Goal: Task Accomplishment & Management: Manage account settings

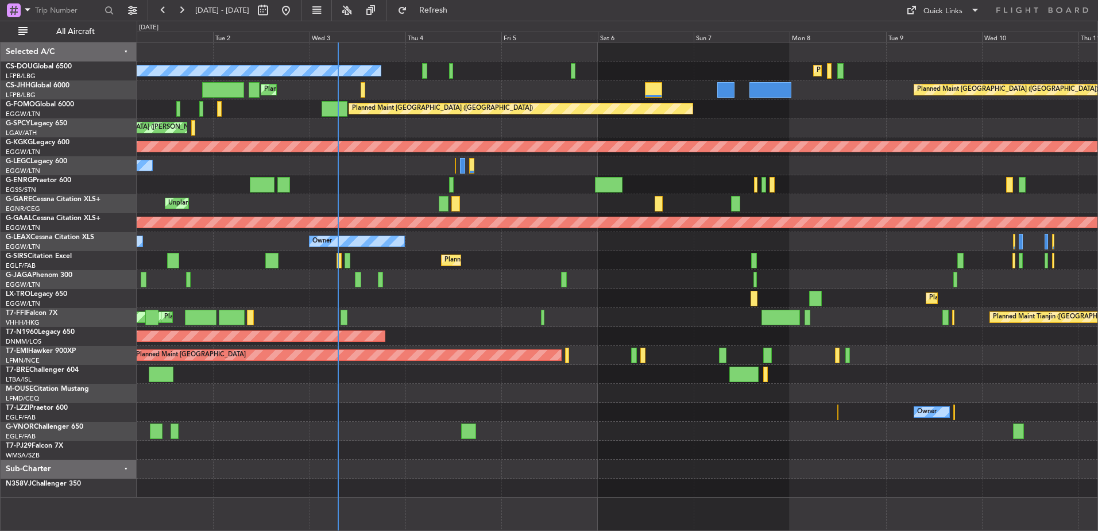
click at [340, 318] on div "[PERSON_NAME][GEOGRAPHIC_DATA] ([GEOGRAPHIC_DATA] Intl) Planned Maint [GEOGRAPH…" at bounding box center [617, 317] width 961 height 19
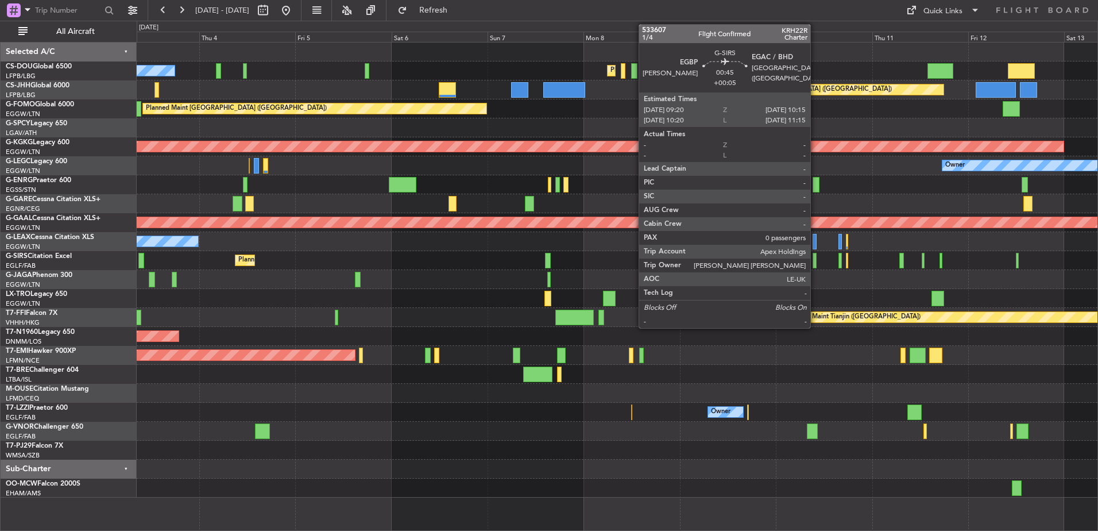
click at [815, 259] on div at bounding box center [814, 261] width 4 height 16
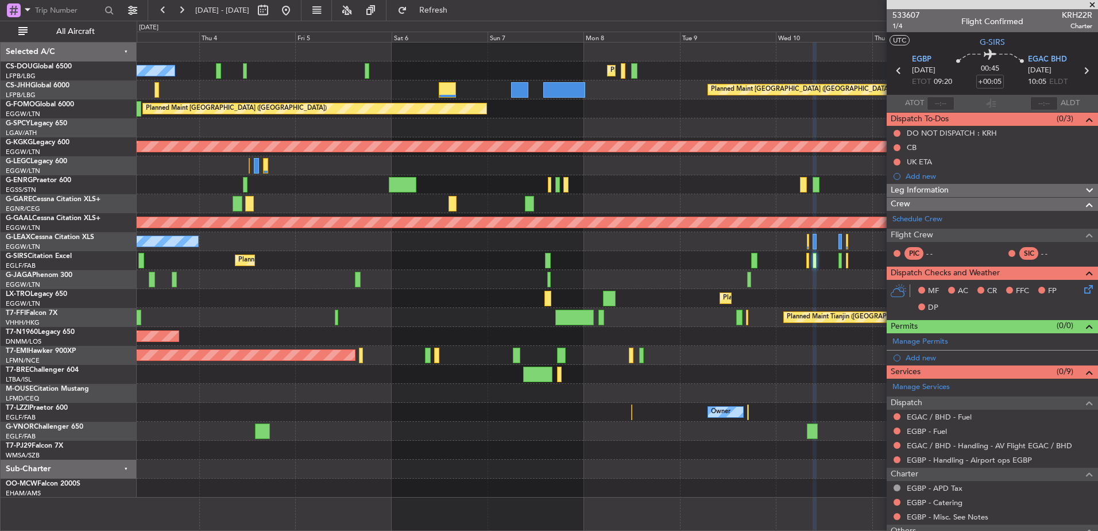
click at [828, 219] on div "Planned Maint [GEOGRAPHIC_DATA] ([GEOGRAPHIC_DATA]) No Crew Planned Maint [GEOG…" at bounding box center [617, 269] width 961 height 455
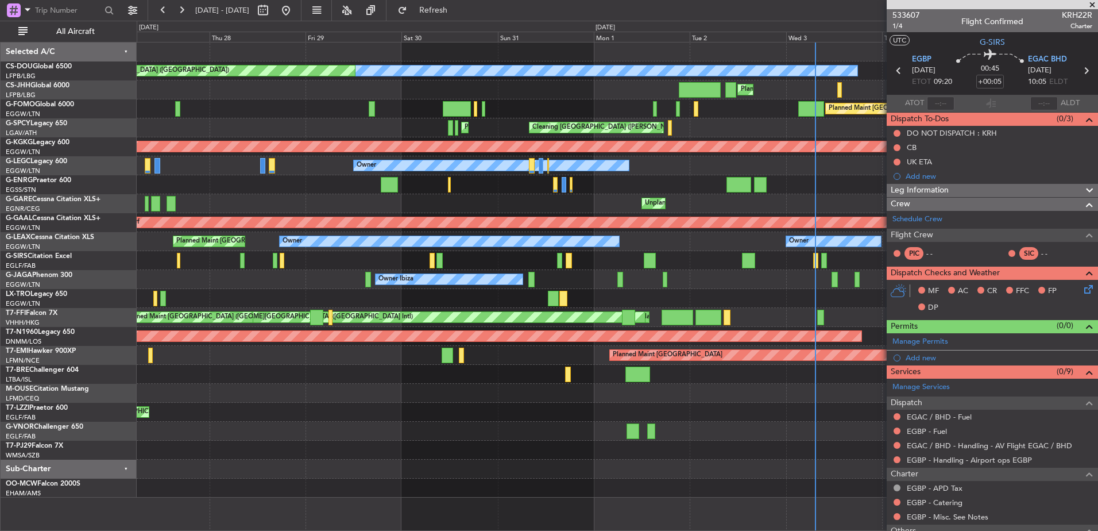
click at [797, 283] on div "Planned Maint [GEOGRAPHIC_DATA] ([GEOGRAPHIC_DATA]) No Crew Planned Maint [GEOG…" at bounding box center [617, 269] width 961 height 455
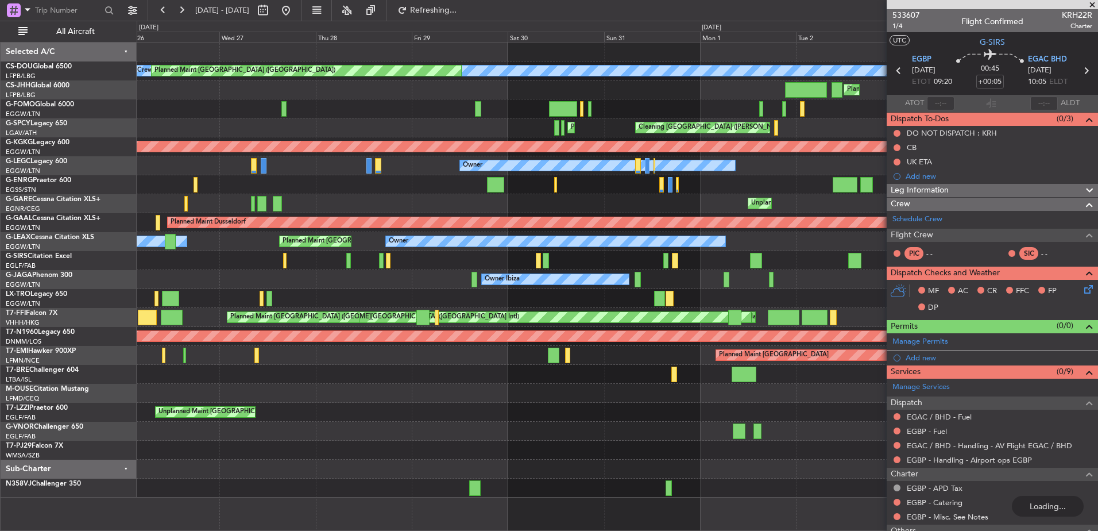
click at [498, 257] on div "Planned Maint [GEOGRAPHIC_DATA] ([GEOGRAPHIC_DATA]) Unplanned Maint [GEOGRAPHIC…" at bounding box center [617, 260] width 961 height 19
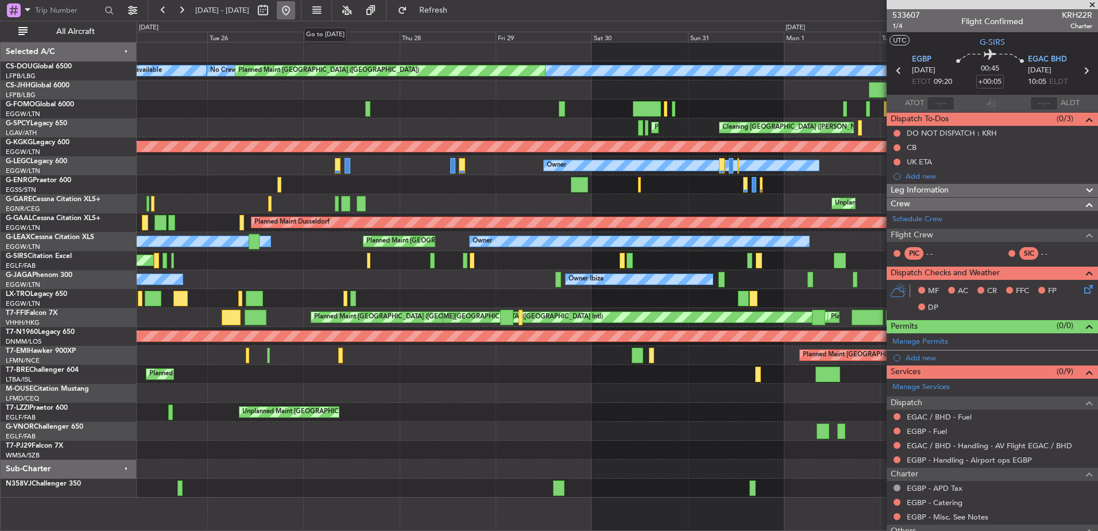
click at [295, 10] on button at bounding box center [286, 10] width 18 height 18
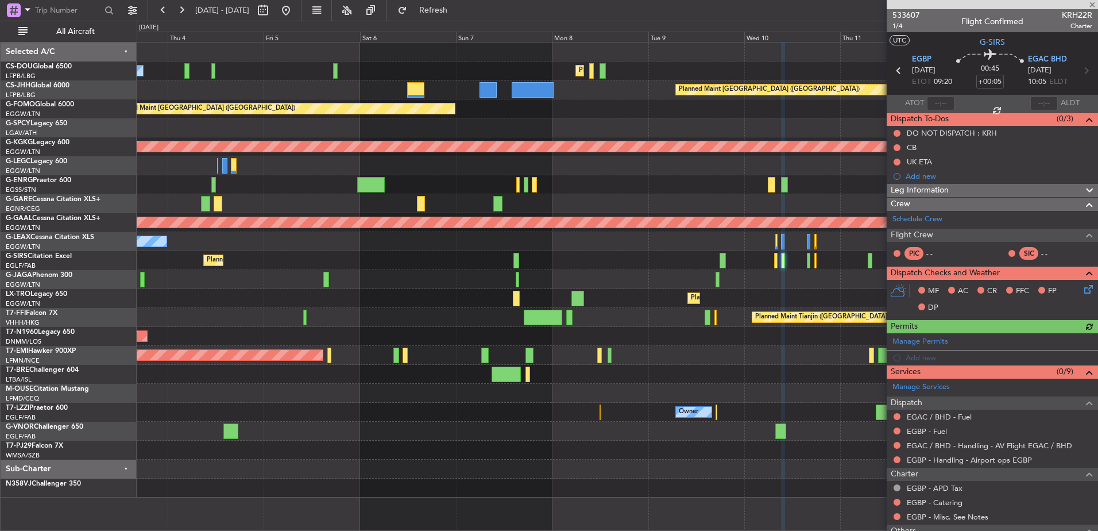
click at [299, 193] on div at bounding box center [617, 184] width 961 height 19
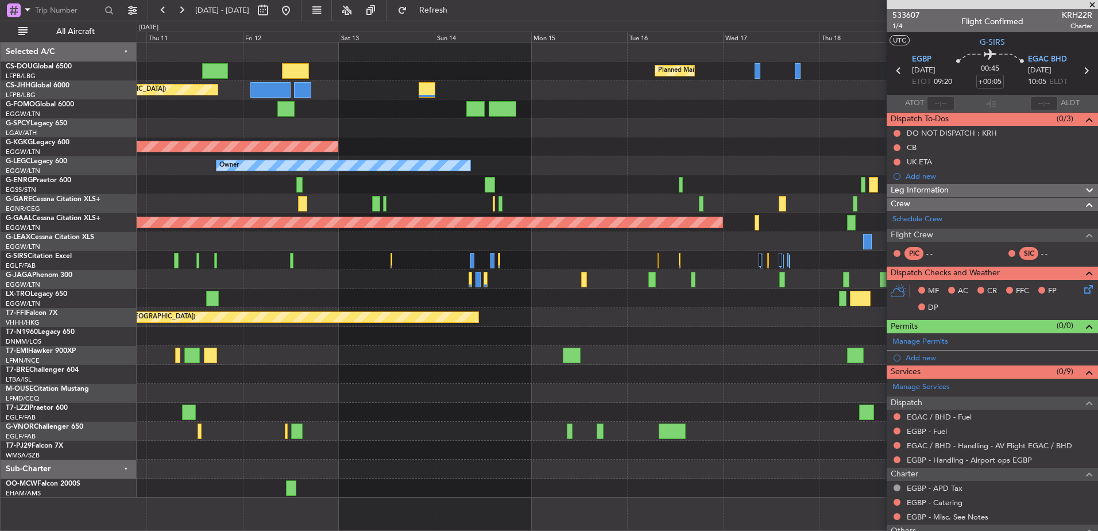
click at [272, 178] on div "Planned Maint [GEOGRAPHIC_DATA] ([GEOGRAPHIC_DATA]) Planned Maint [GEOGRAPHIC_D…" at bounding box center [617, 269] width 961 height 455
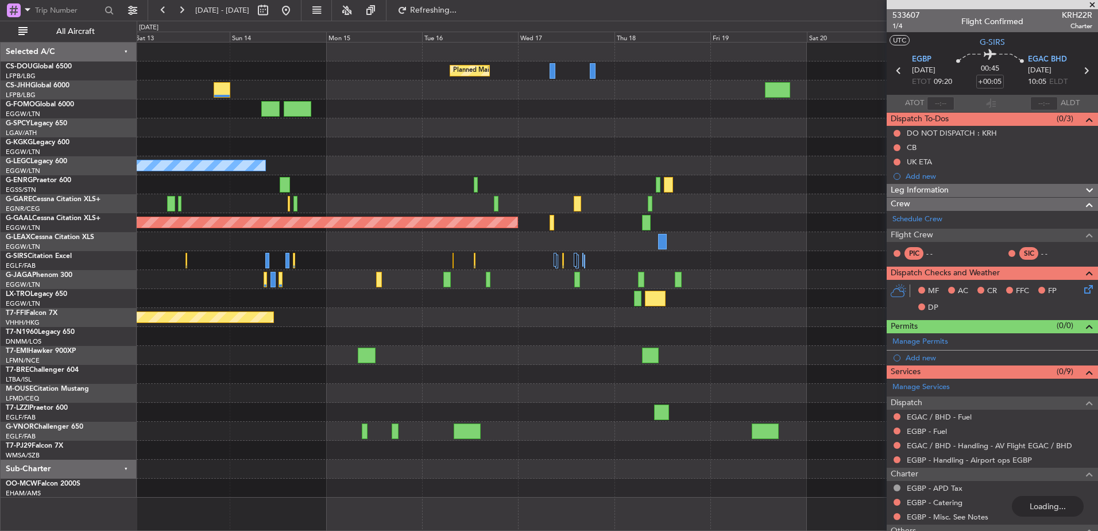
click at [365, 196] on div "Planned Maint [GEOGRAPHIC_DATA] ([GEOGRAPHIC_DATA]) Planned Maint [GEOGRAPHIC_D…" at bounding box center [617, 269] width 961 height 455
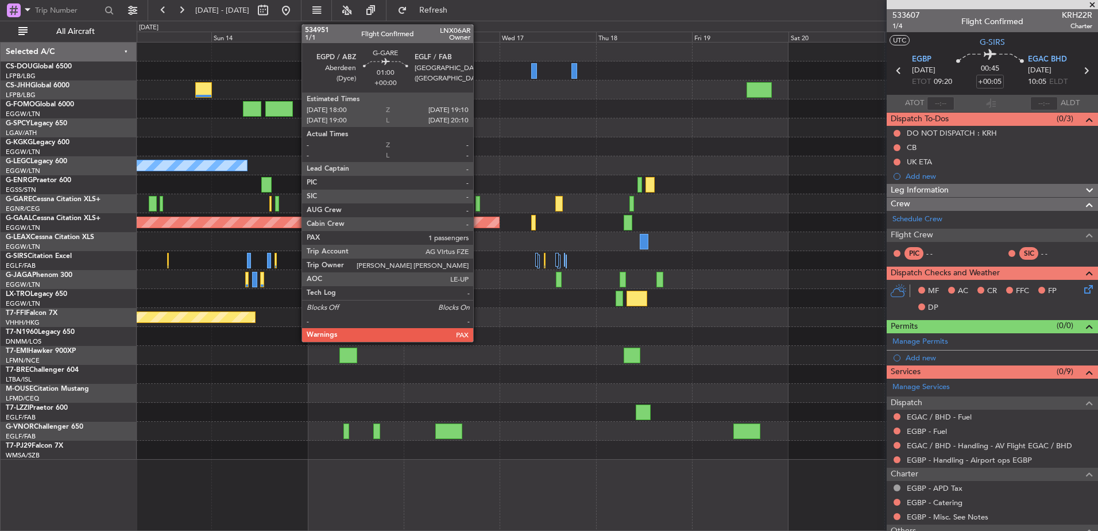
click at [478, 204] on div at bounding box center [477, 204] width 5 height 16
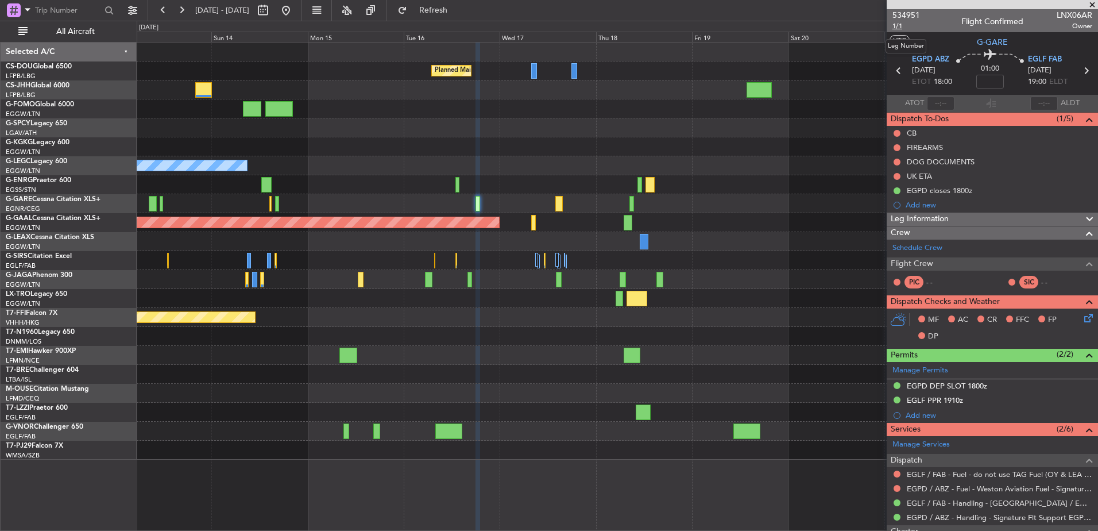
click at [897, 29] on span "1/1" at bounding box center [906, 26] width 28 height 10
click at [943, 405] on div "EGLF PPR 1910z" at bounding box center [992, 400] width 211 height 14
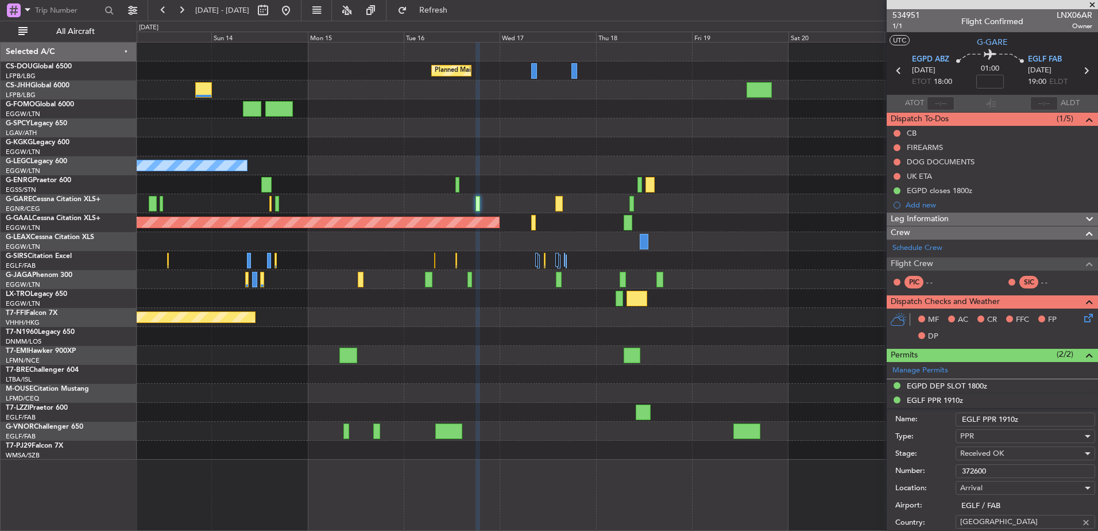
click at [970, 473] on input "372600" at bounding box center [1025, 471] width 140 height 14
click at [1092, 6] on span at bounding box center [1091, 5] width 11 height 10
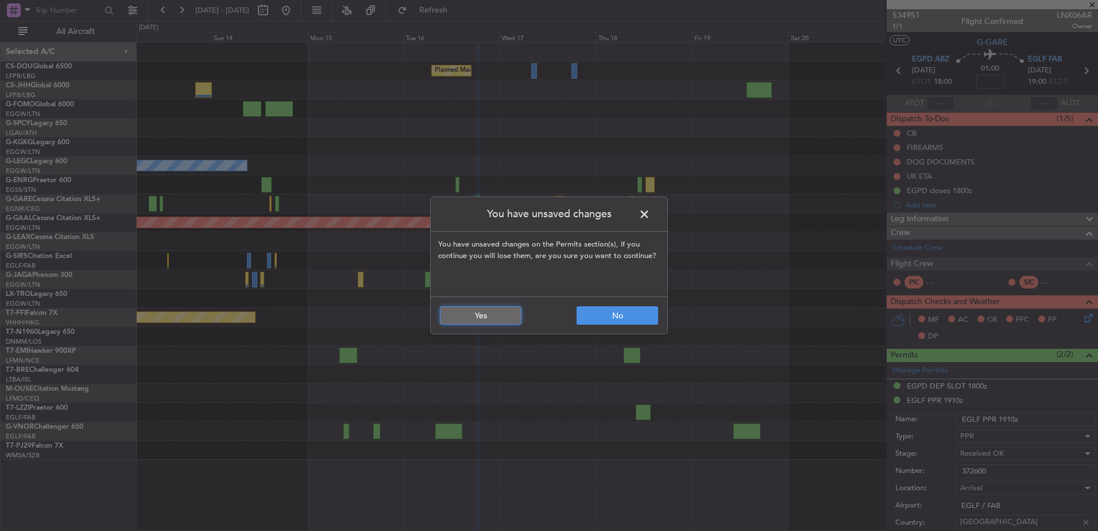
click at [504, 316] on button "Yes" at bounding box center [481, 315] width 82 height 18
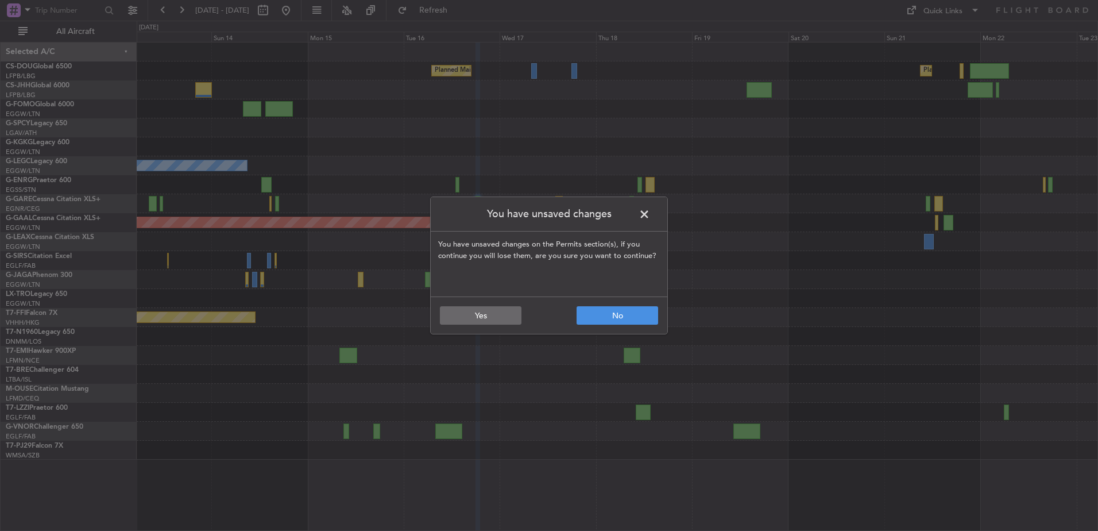
type input "0"
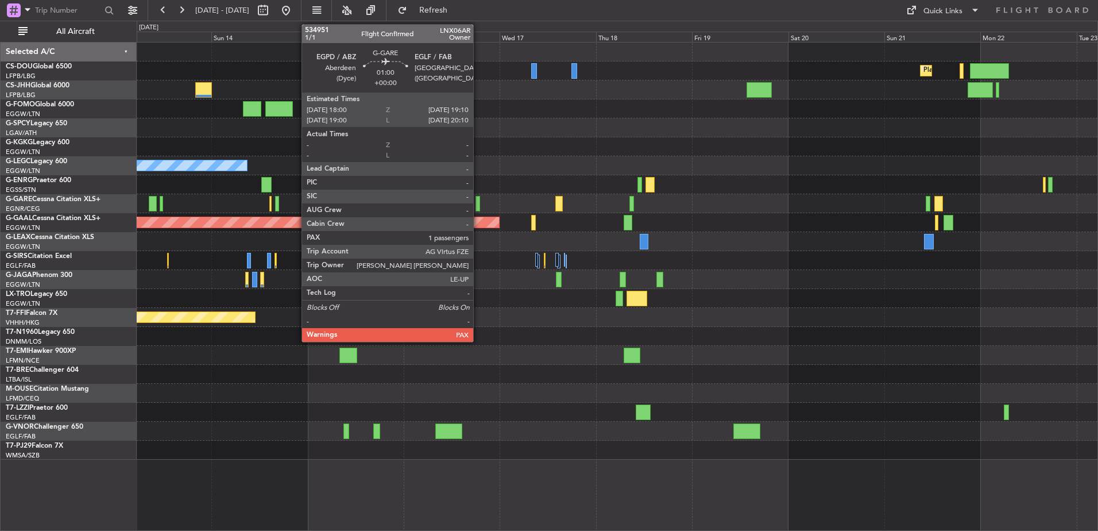
click at [478, 204] on div at bounding box center [477, 204] width 5 height 16
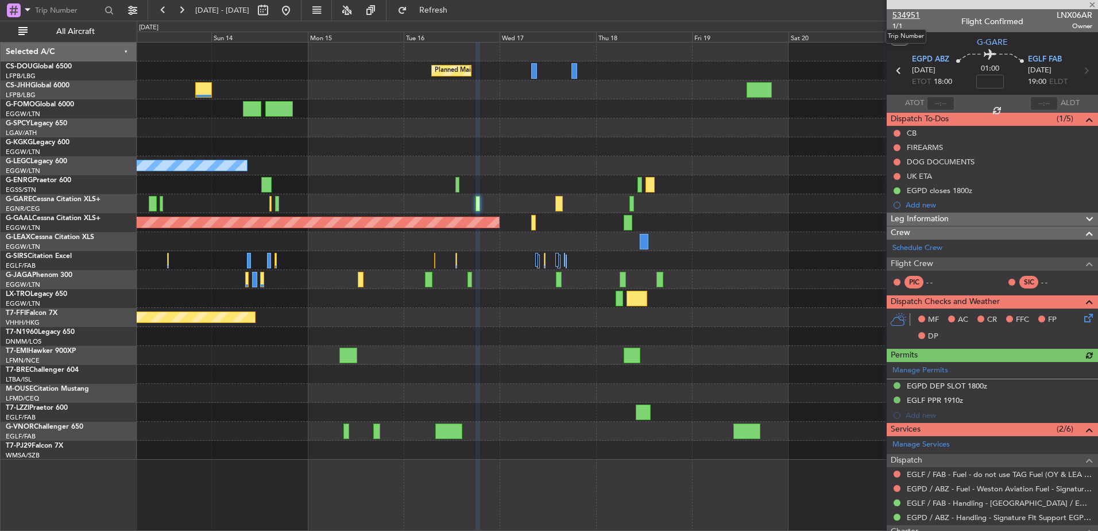
click at [903, 10] on span "534951" at bounding box center [906, 15] width 28 height 12
click at [1090, 3] on span at bounding box center [1091, 5] width 11 height 10
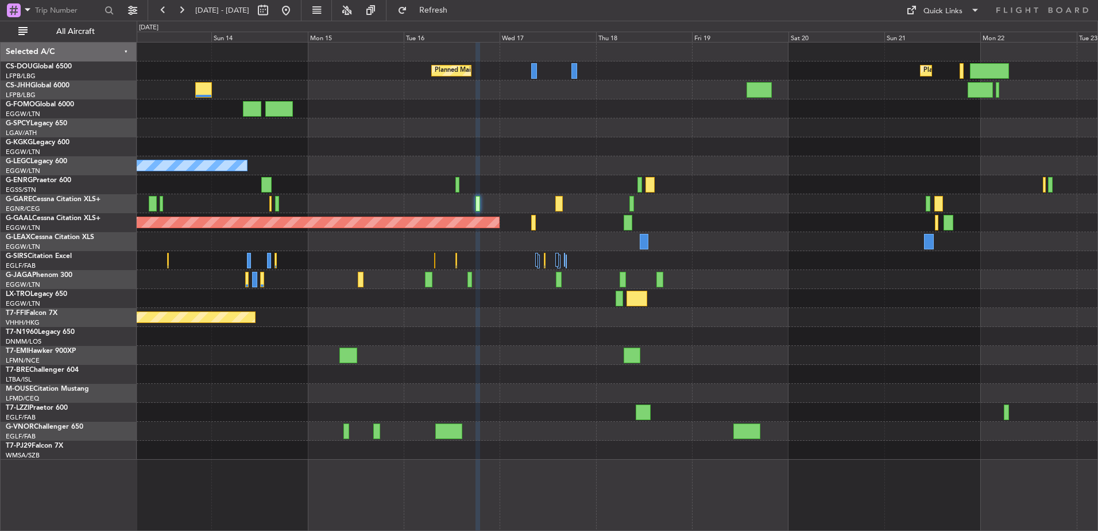
type input "0"
click at [937, 8] on div "Quick Links" at bounding box center [942, 11] width 39 height 11
click at [928, 37] on button "Trip Builder" at bounding box center [943, 38] width 86 height 28
click at [1010, 332] on div "Planned Maint [GEOGRAPHIC_DATA] ([GEOGRAPHIC_DATA]) Planned Maint [GEOGRAPHIC_D…" at bounding box center [617, 250] width 961 height 417
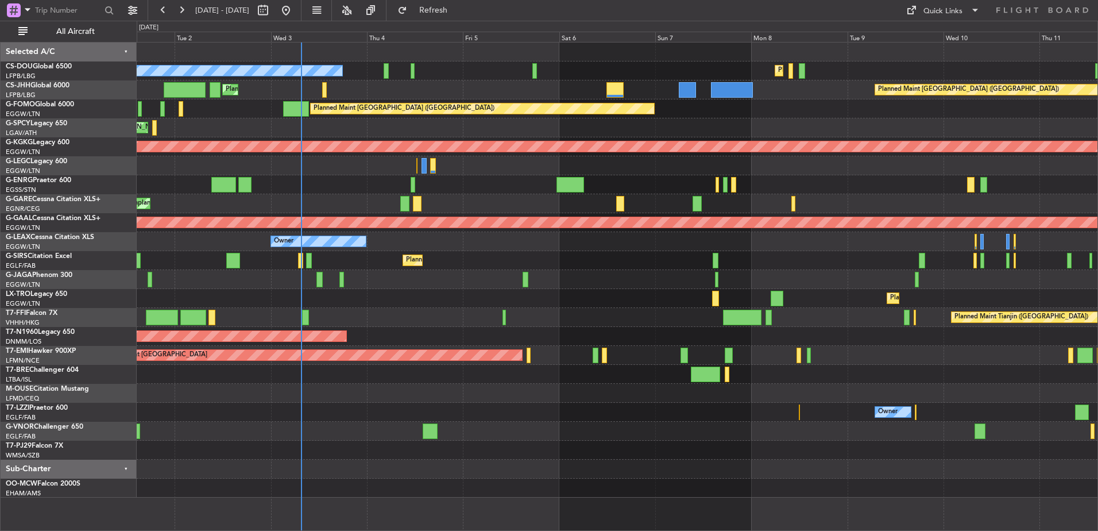
click at [667, 261] on div "Planned Maint [GEOGRAPHIC_DATA] ([GEOGRAPHIC_DATA]) No Crew Planned Maint [GEOG…" at bounding box center [617, 269] width 961 height 455
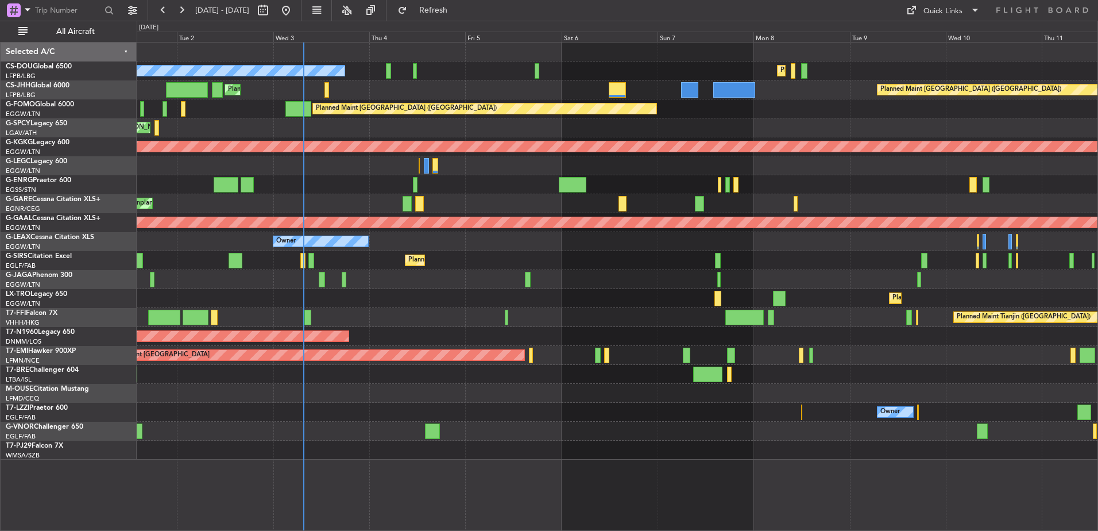
click at [153, 261] on div "Planned Maint [GEOGRAPHIC_DATA] ([GEOGRAPHIC_DATA]) No Crew Planned Maint [GEOG…" at bounding box center [617, 250] width 961 height 417
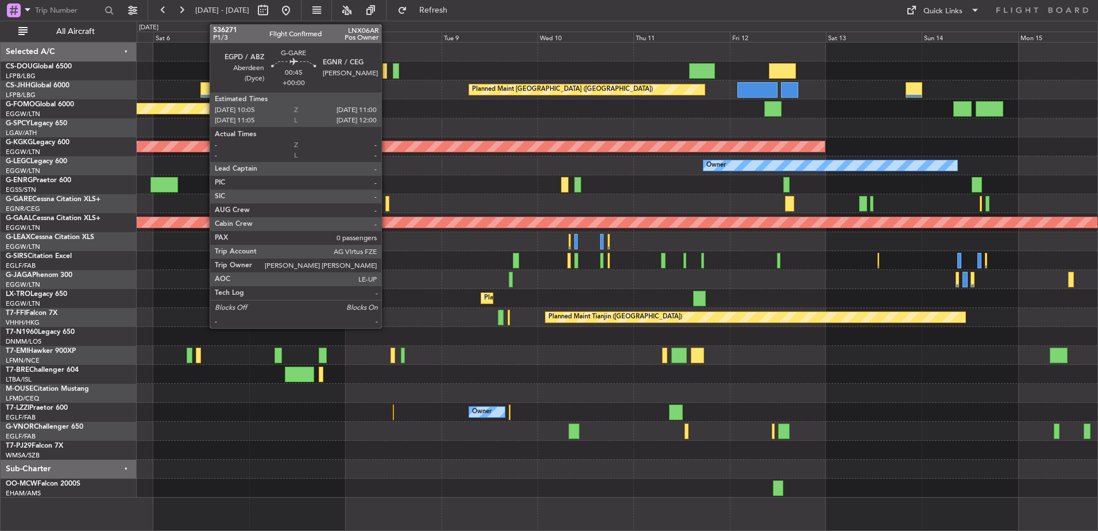
click at [386, 203] on div at bounding box center [387, 204] width 4 height 16
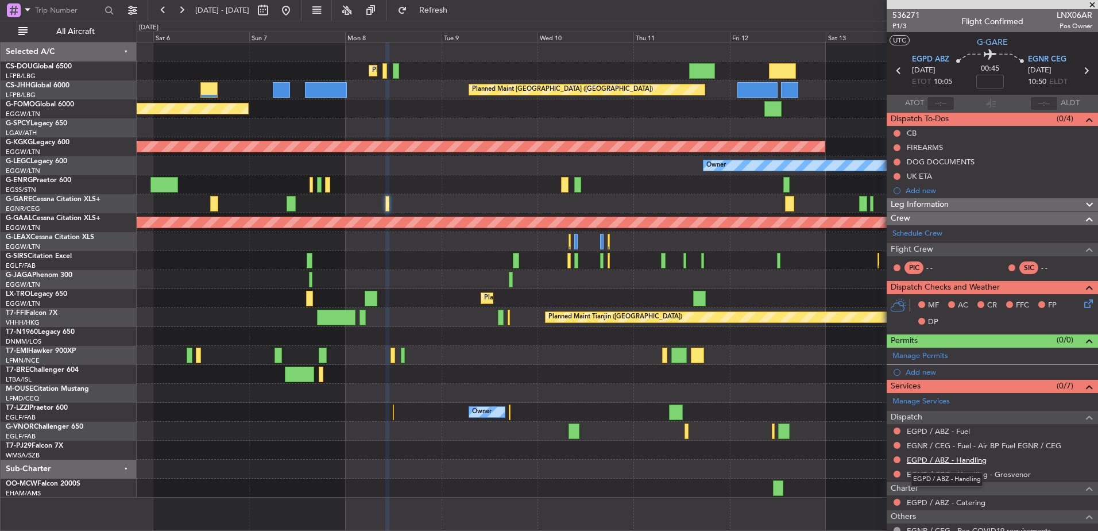
click at [943, 461] on link "EGPD / ABZ - Handling" at bounding box center [947, 460] width 80 height 10
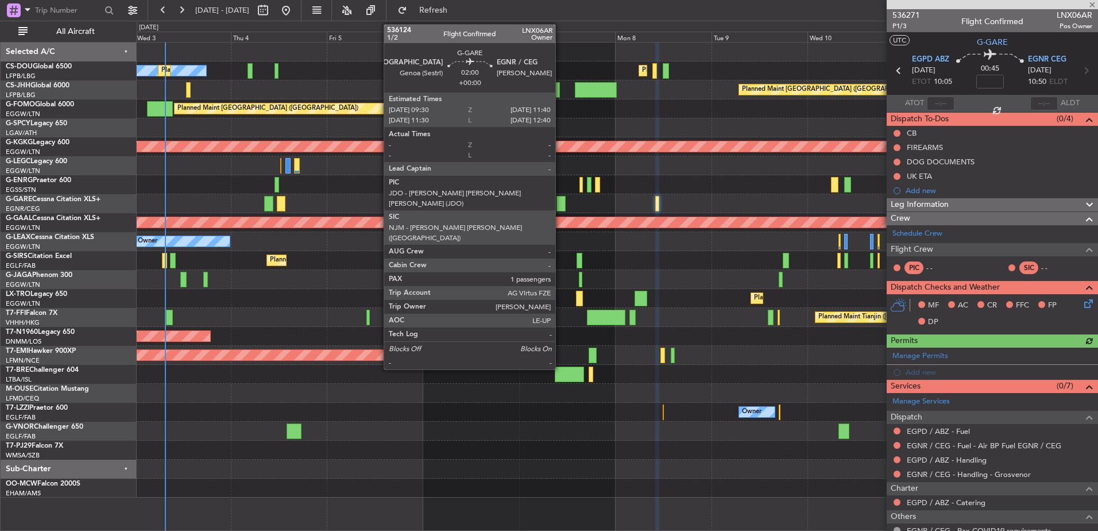
click at [560, 205] on div at bounding box center [560, 204] width 9 height 16
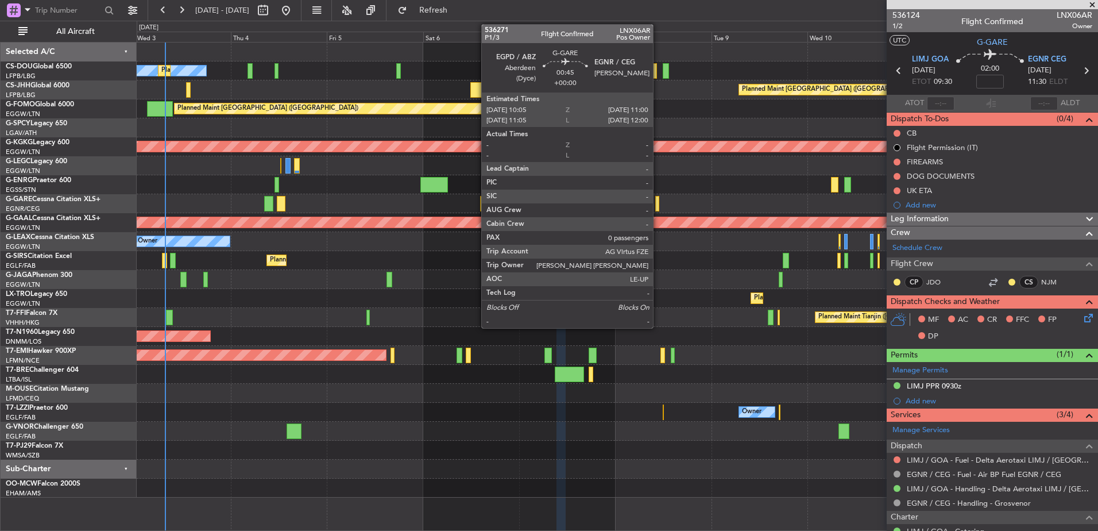
click at [658, 204] on div at bounding box center [657, 204] width 4 height 16
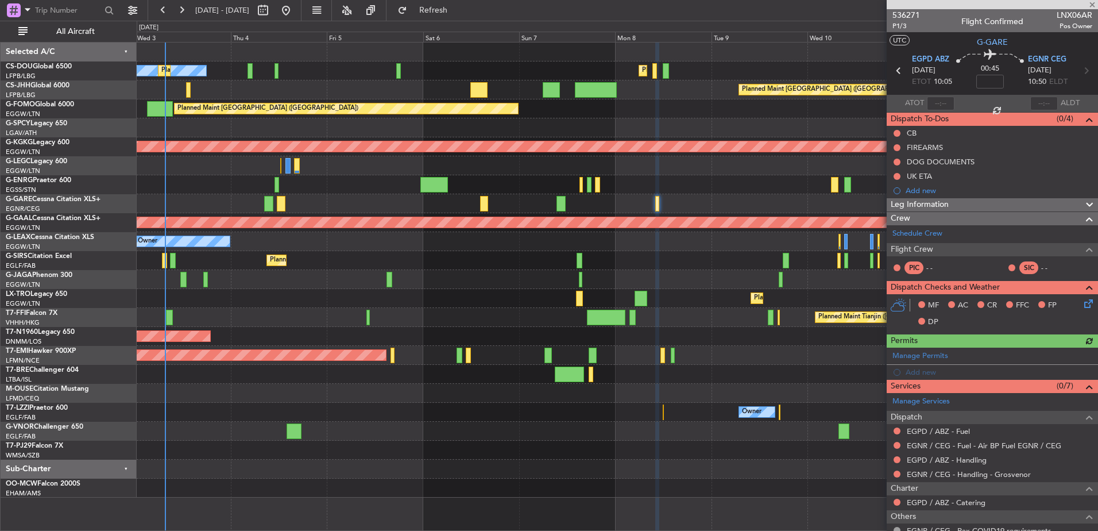
scroll to position [68, 0]
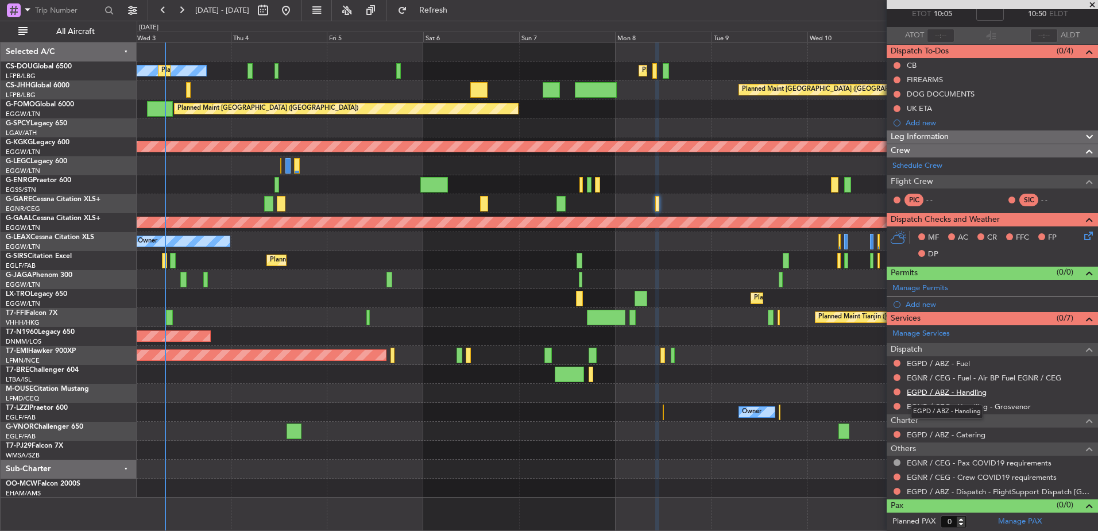
click at [939, 394] on link "EGPD / ABZ - Handling" at bounding box center [947, 392] width 80 height 10
click at [924, 362] on link "EGPD / ABZ - Fuel" at bounding box center [938, 363] width 63 height 10
click at [931, 493] on link "EGPD / ABZ - Dispatch - FlightSupport Dispatch [GEOGRAPHIC_DATA]" at bounding box center [999, 491] width 185 height 10
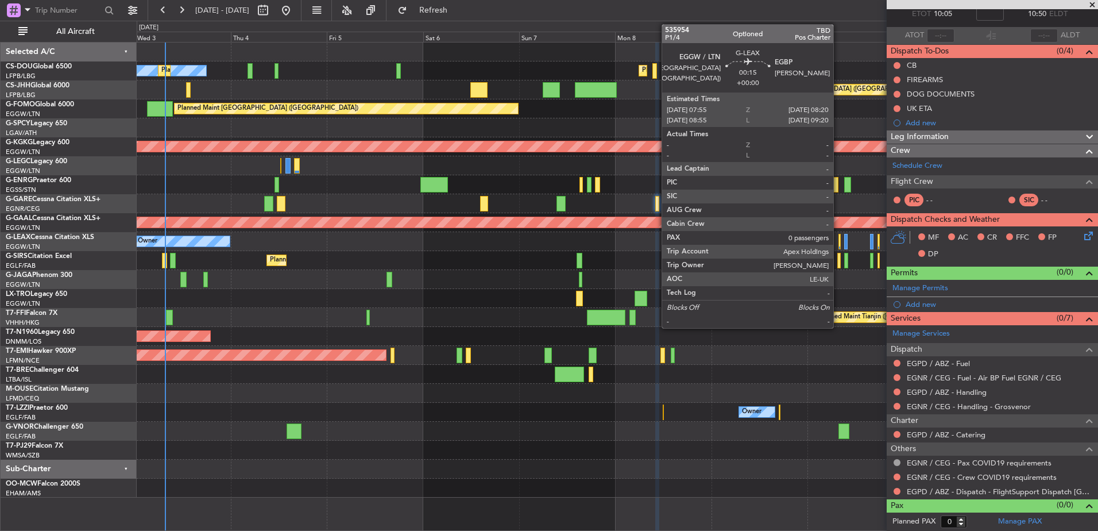
click at [494, 255] on div "No Crew Planned Maint [GEOGRAPHIC_DATA] ([GEOGRAPHIC_DATA]) Planned Maint [GEOG…" at bounding box center [617, 269] width 961 height 455
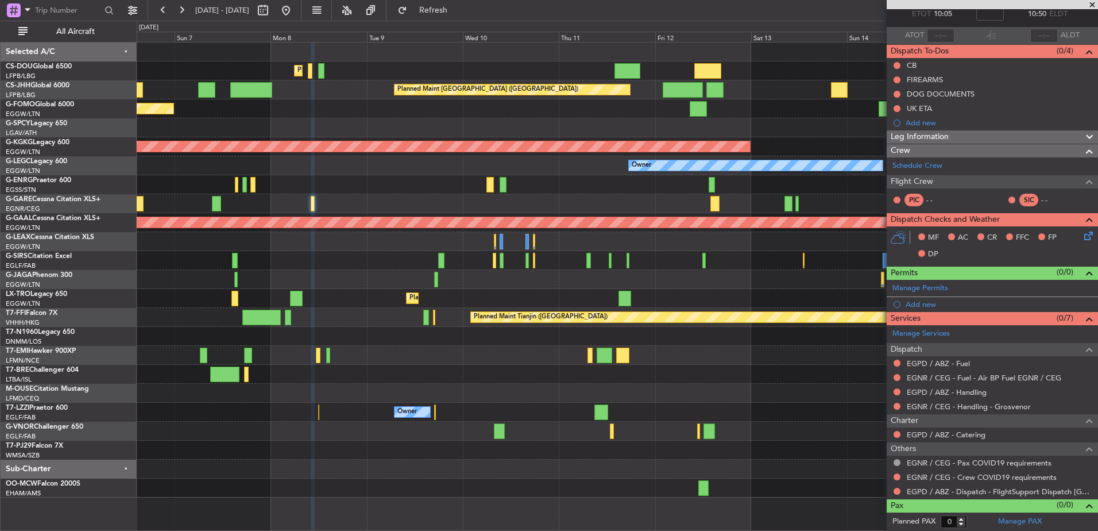
click at [494, 255] on div "Planned Maint [GEOGRAPHIC_DATA] ([GEOGRAPHIC_DATA])" at bounding box center [617, 260] width 961 height 19
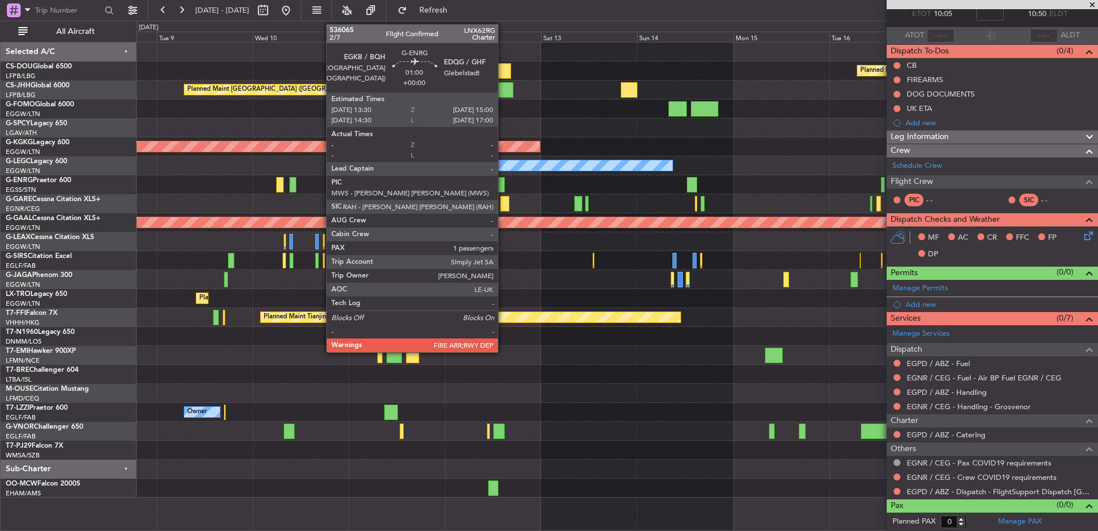
click at [504, 199] on div at bounding box center [504, 204] width 9 height 16
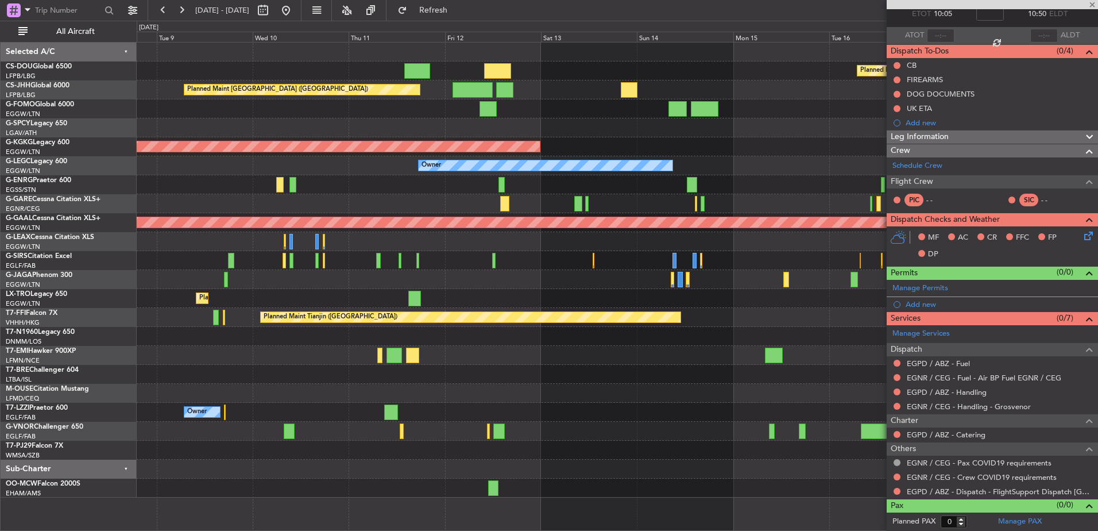
scroll to position [0, 0]
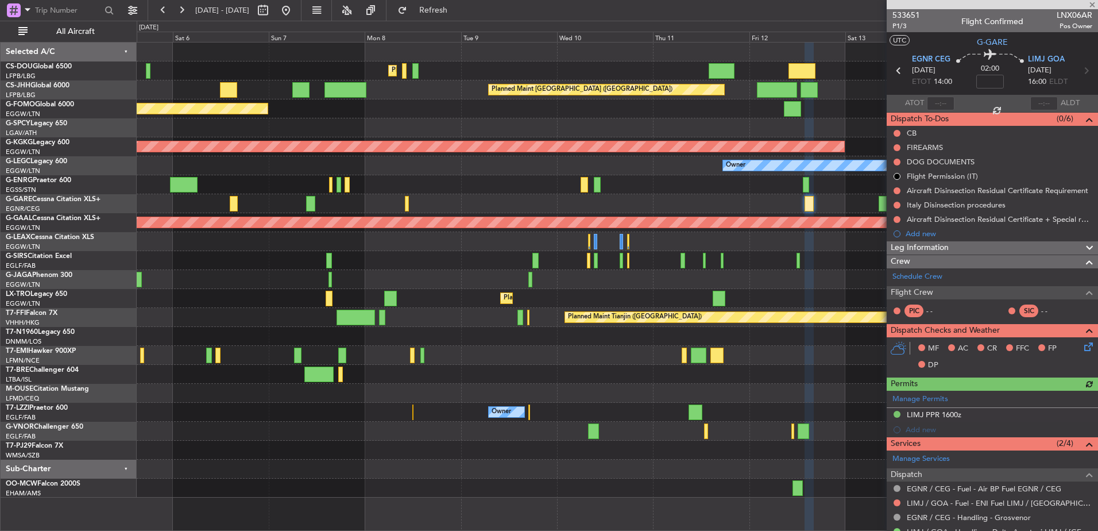
click at [714, 220] on div "Planned Maint [GEOGRAPHIC_DATA] ([GEOGRAPHIC_DATA]) Planned Maint [GEOGRAPHIC_D…" at bounding box center [617, 269] width 961 height 455
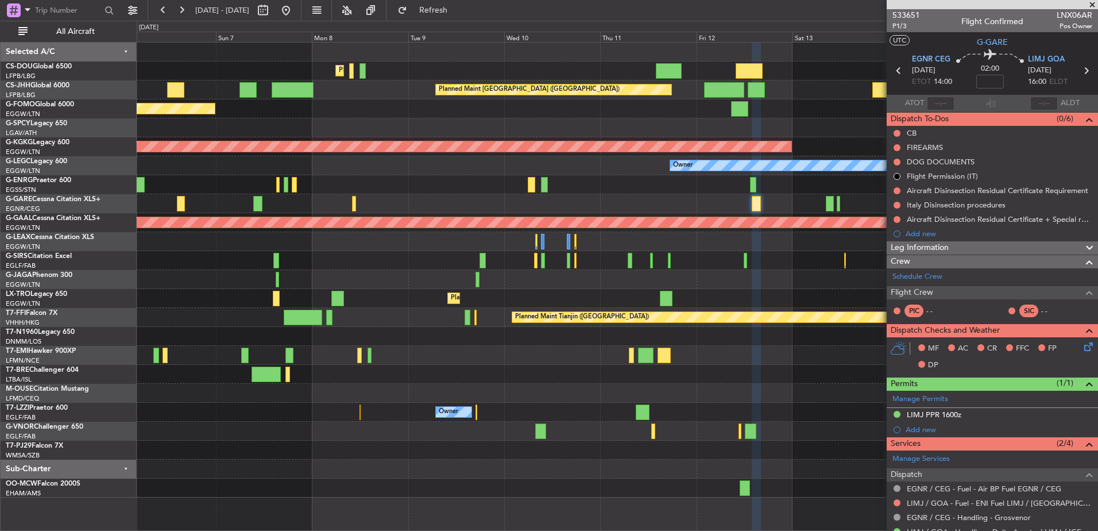
click at [528, 192] on div "Planned Maint [GEOGRAPHIC_DATA] ([GEOGRAPHIC_DATA]) Planned Maint [GEOGRAPHIC_D…" at bounding box center [617, 269] width 961 height 455
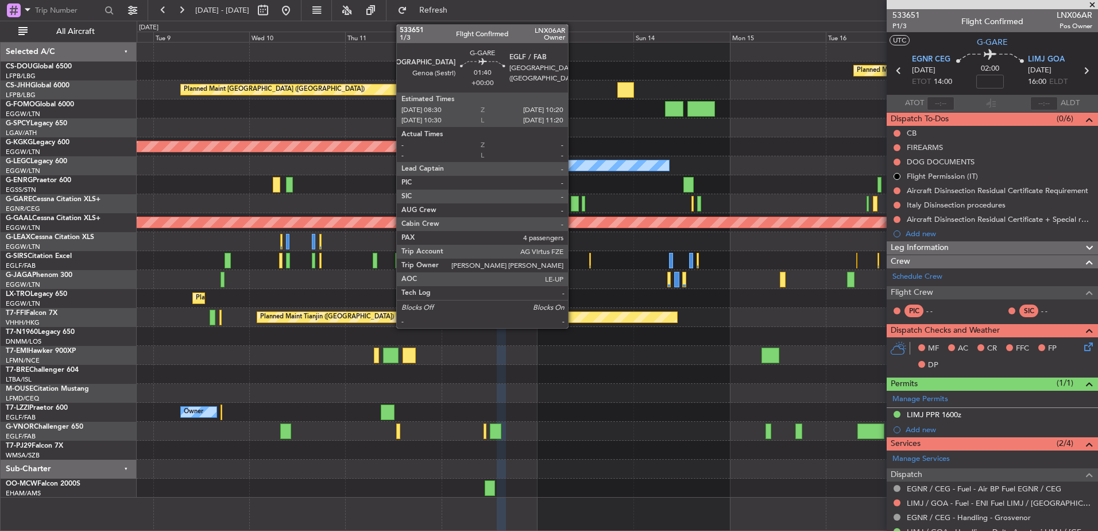
click at [573, 204] on div at bounding box center [574, 204] width 7 height 16
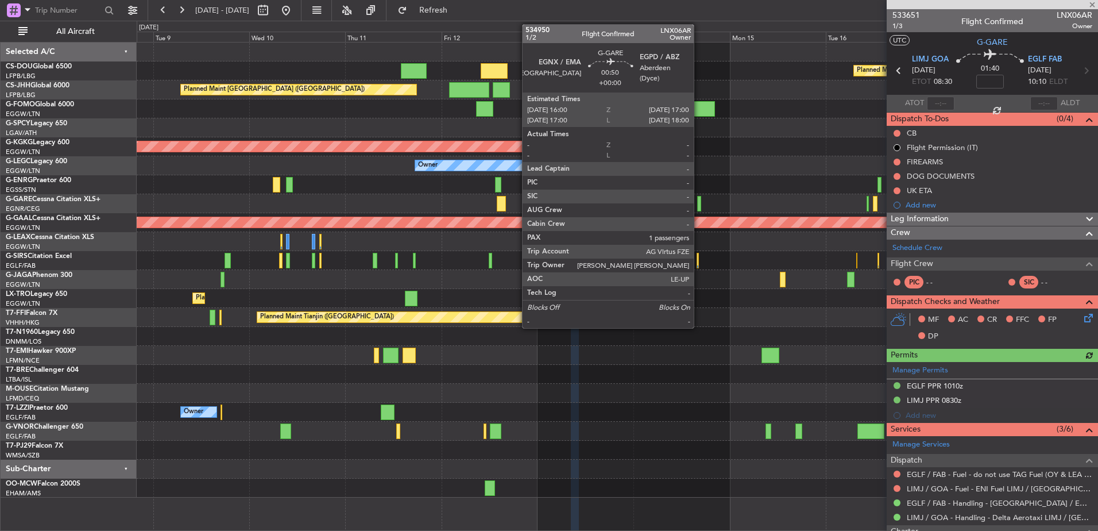
click at [699, 203] on div at bounding box center [699, 204] width 4 height 16
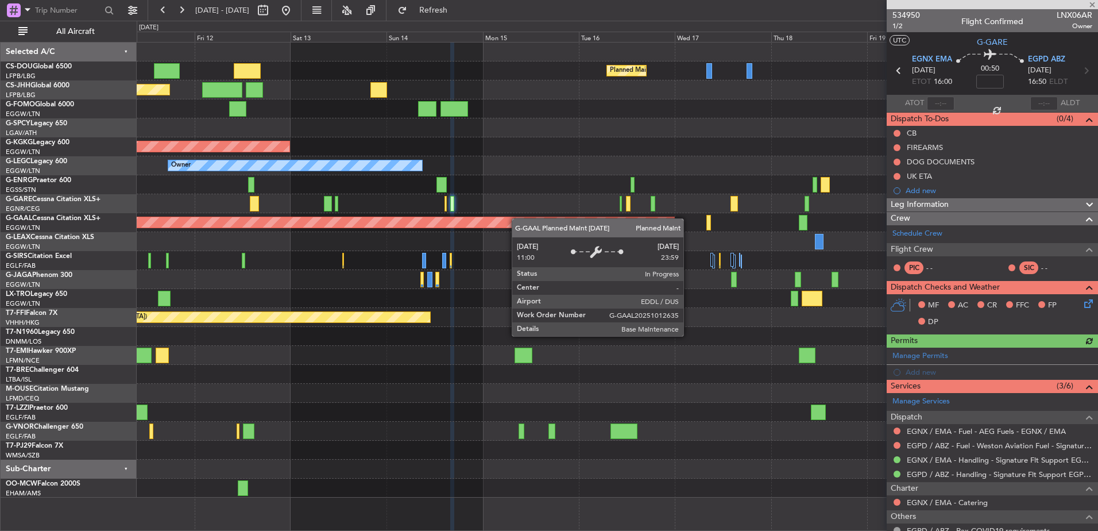
click at [517, 218] on div "Planned Maint [GEOGRAPHIC_DATA] ([GEOGRAPHIC_DATA]) Planned Maint [GEOGRAPHIC_D…" at bounding box center [617, 269] width 961 height 455
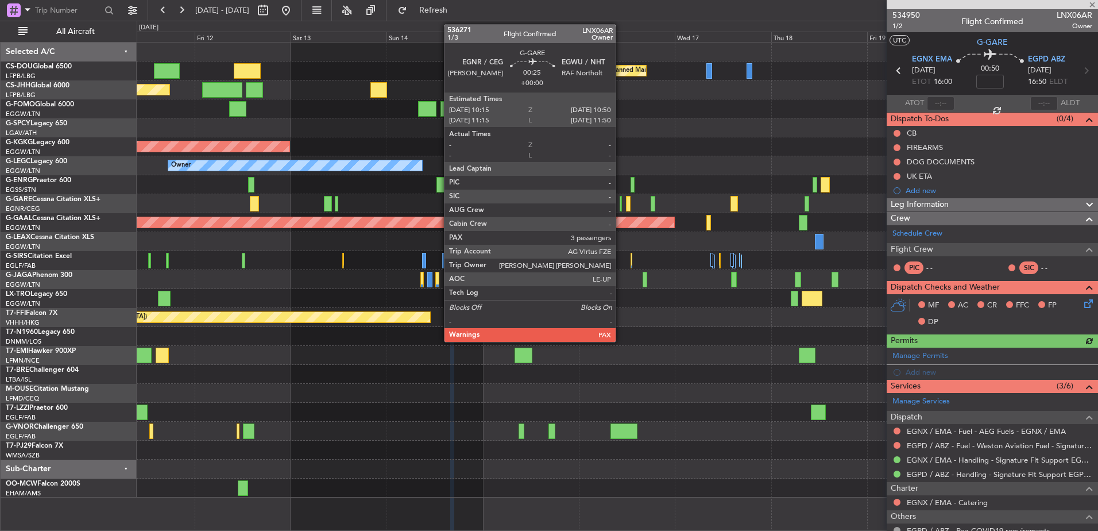
click at [621, 202] on div at bounding box center [621, 204] width 3 height 16
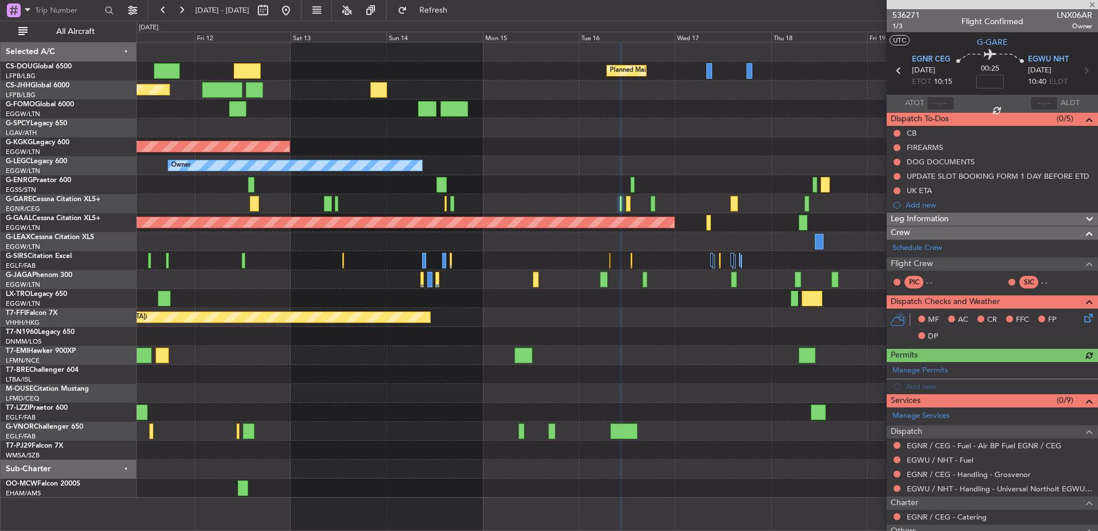
scroll to position [174, 0]
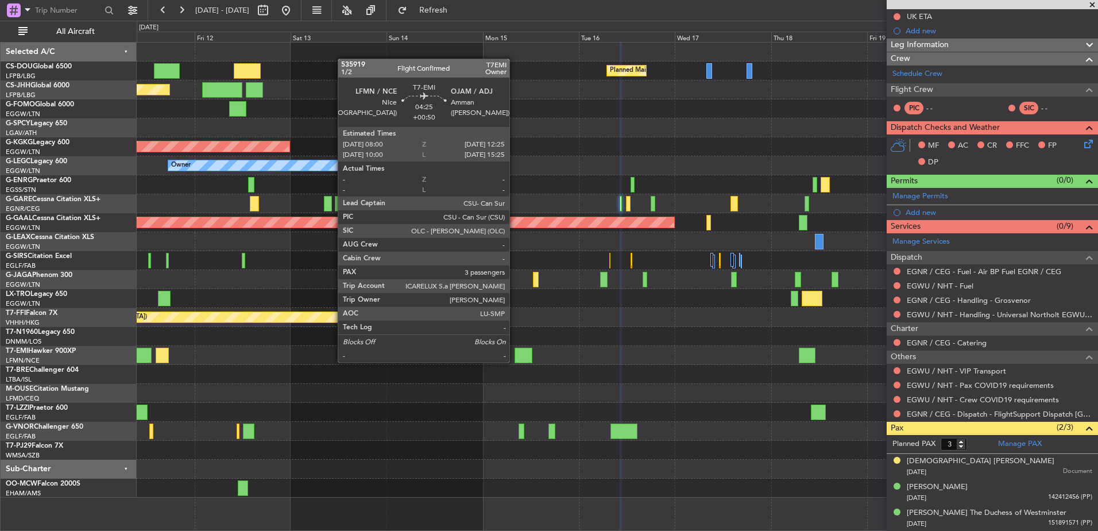
click at [918, 400] on fb-app "[DATE] - [DATE] Refresh Quick Links All Aircraft Planned Maint [GEOGRAPHIC_DATA…" at bounding box center [549, 270] width 1098 height 522
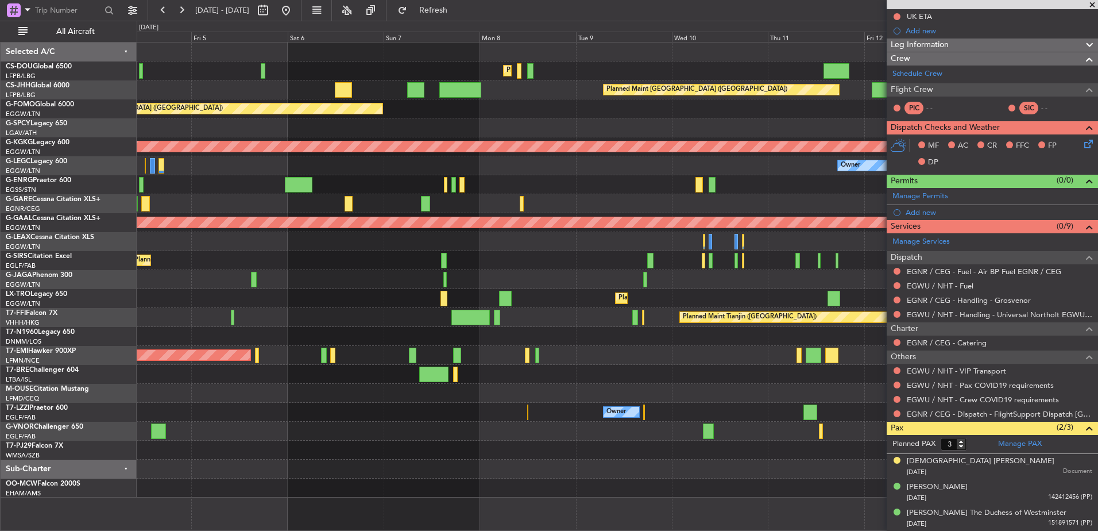
click at [780, 342] on div "Planned Maint [GEOGRAPHIC_DATA] ([GEOGRAPHIC_DATA]) Planned Maint [GEOGRAPHIC_D…" at bounding box center [617, 269] width 961 height 455
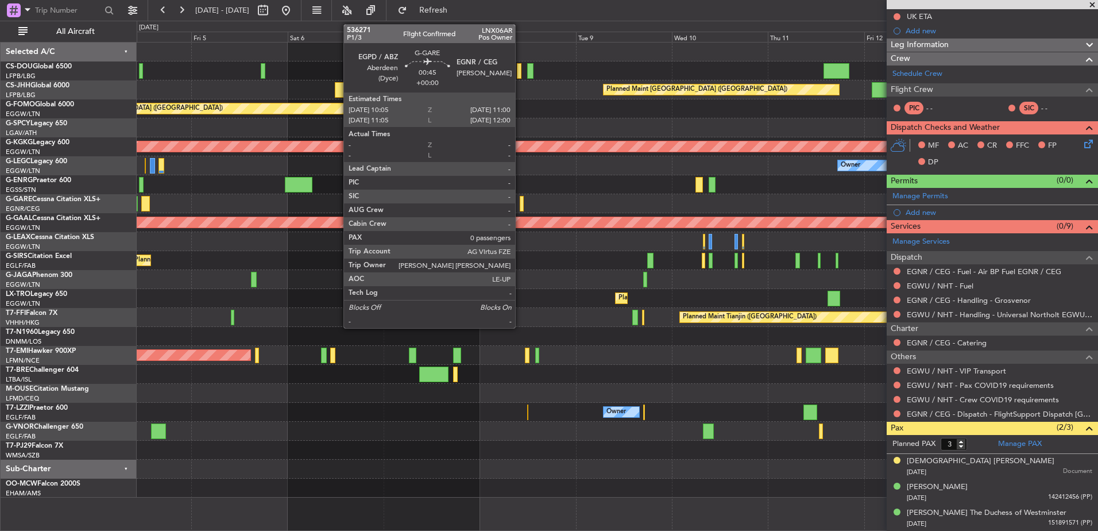
click at [520, 199] on div at bounding box center [522, 204] width 4 height 16
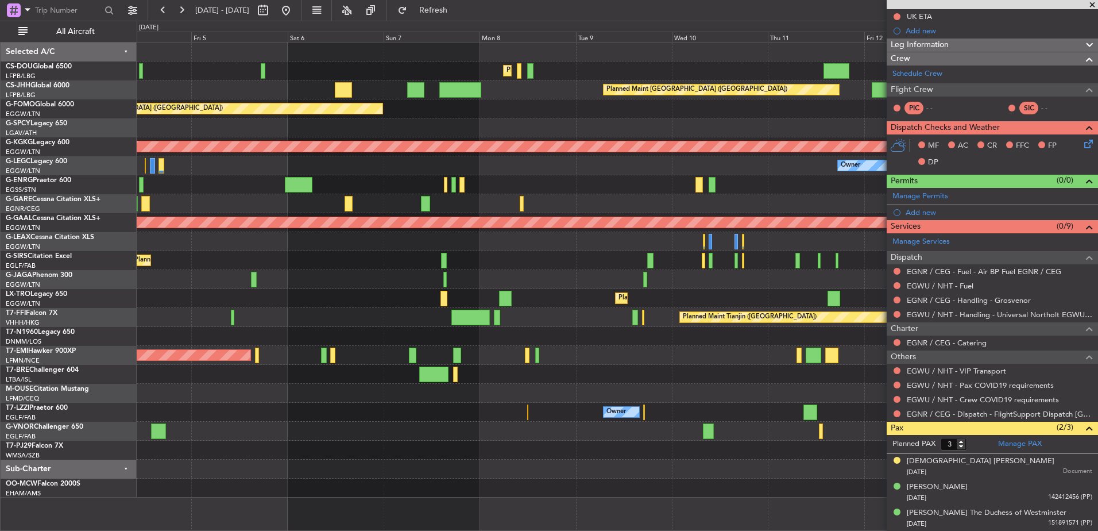
click at [198, 351] on div "Planned Maint [GEOGRAPHIC_DATA] ([GEOGRAPHIC_DATA]) Planned Maint [GEOGRAPHIC_D…" at bounding box center [617, 269] width 961 height 455
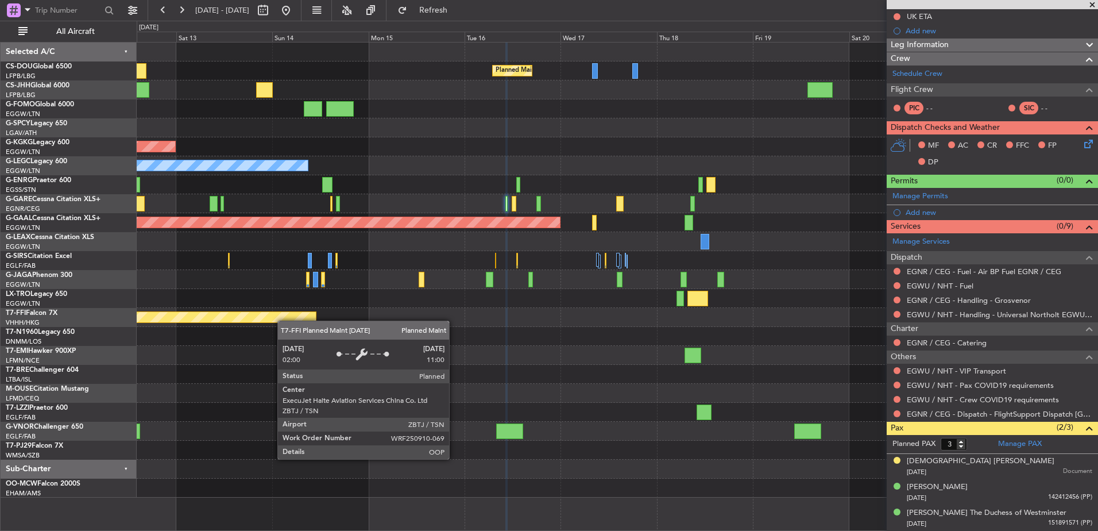
click at [251, 309] on div "Planned Maint [GEOGRAPHIC_DATA] ([GEOGRAPHIC_DATA]) Planned Maint [GEOGRAPHIC_D…" at bounding box center [617, 269] width 961 height 455
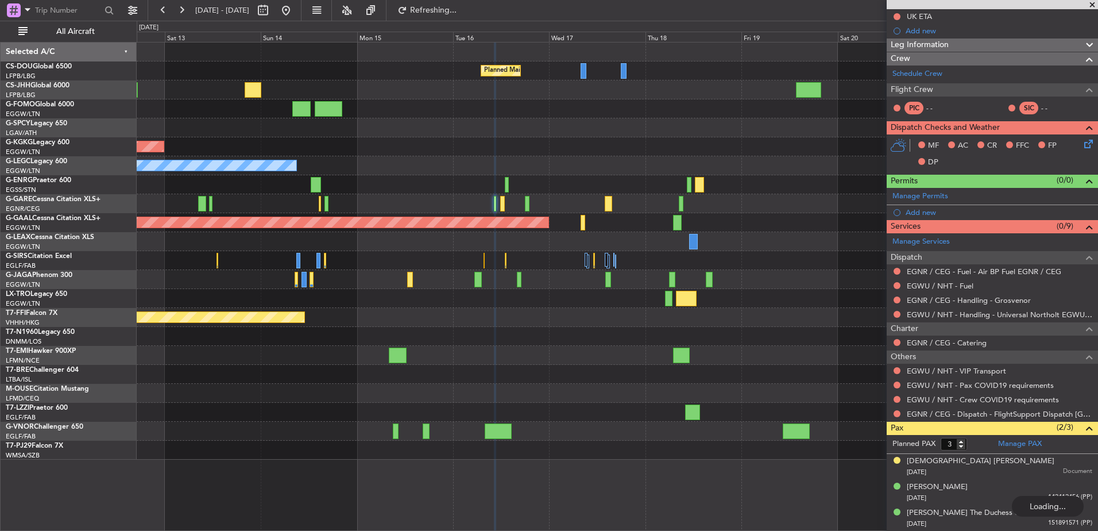
click at [454, 250] on div "Planned Maint [GEOGRAPHIC_DATA] ([GEOGRAPHIC_DATA]) Planned Maint [GEOGRAPHIC_D…" at bounding box center [617, 250] width 961 height 417
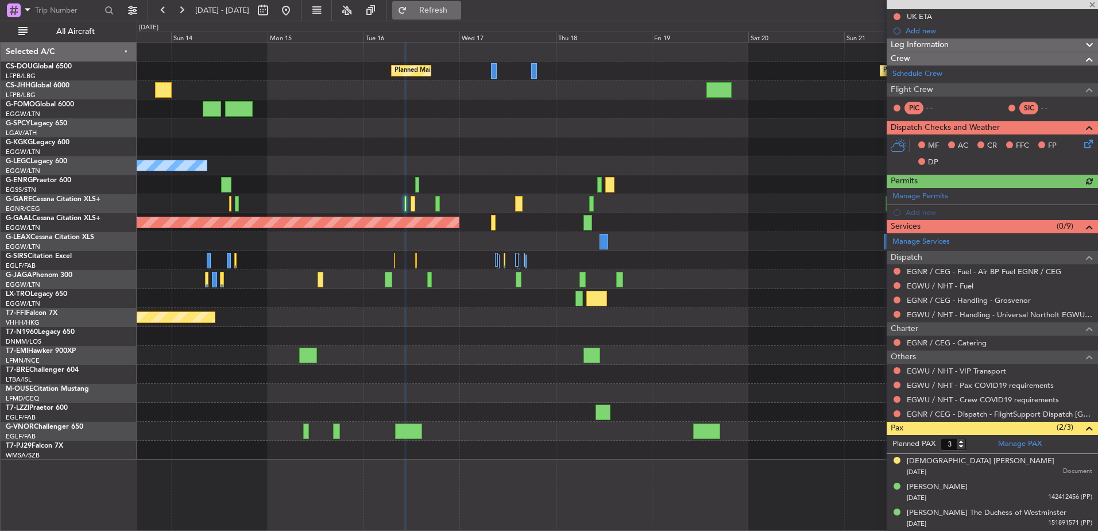
click at [458, 6] on span "Refresh" at bounding box center [433, 10] width 48 height 8
click at [458, 14] on span "Refresh" at bounding box center [433, 10] width 48 height 8
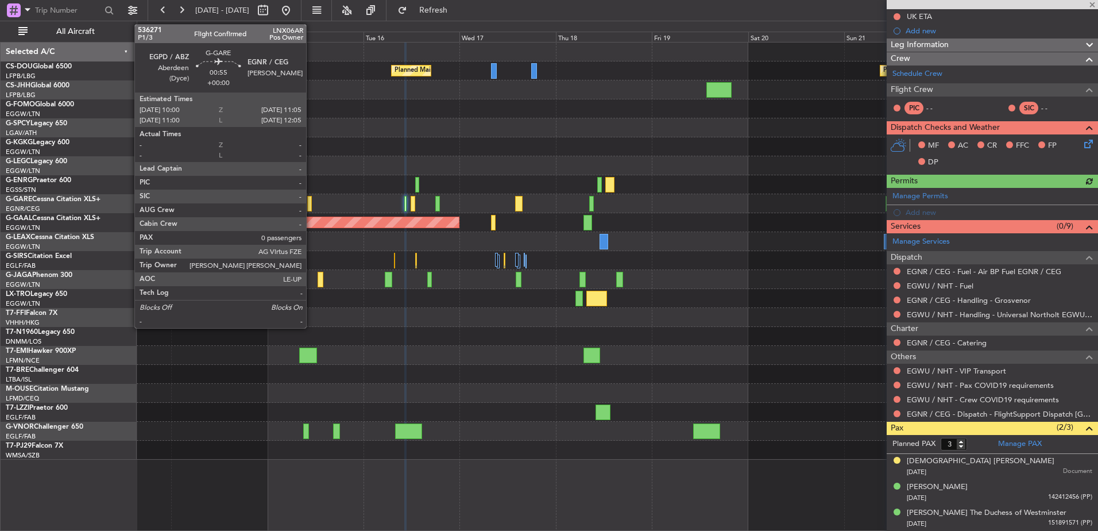
click at [311, 200] on div at bounding box center [309, 204] width 5 height 16
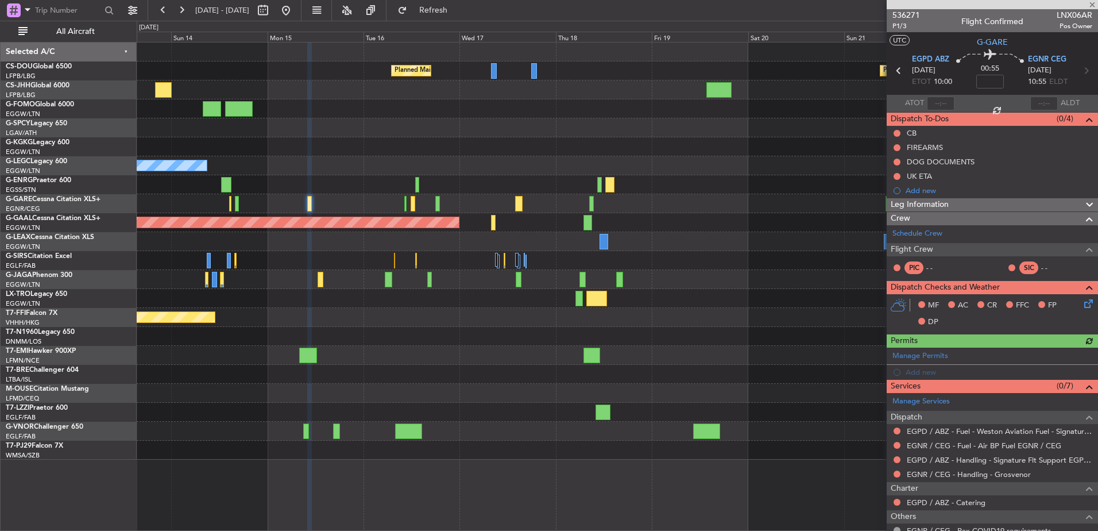
scroll to position [68, 0]
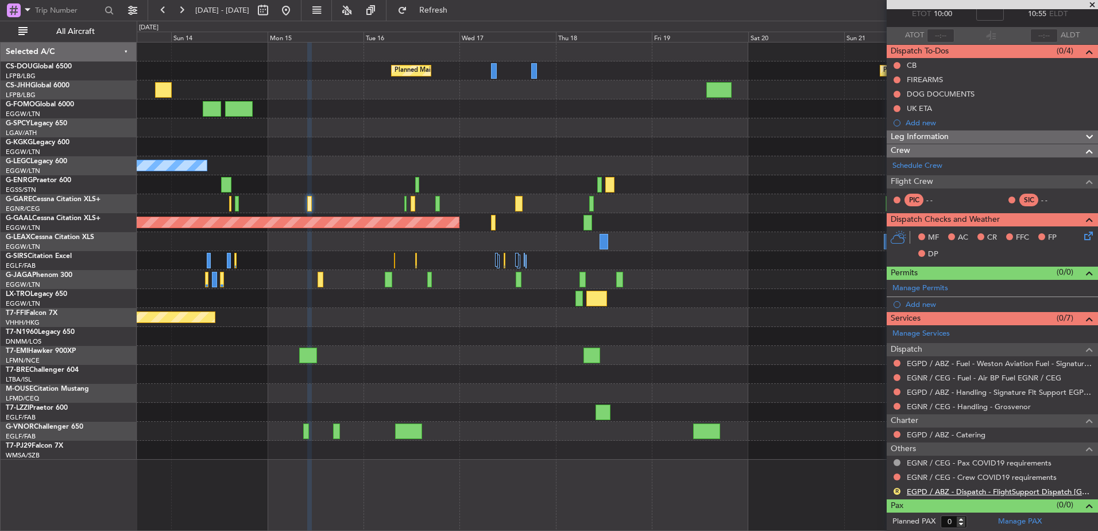
click at [964, 492] on link "EGPD / ABZ - Dispatch - FlightSupport Dispatch [GEOGRAPHIC_DATA]" at bounding box center [999, 491] width 185 height 10
click at [273, 307] on div "Planned Maint [GEOGRAPHIC_DATA] ([GEOGRAPHIC_DATA]) Planned Maint [GEOGRAPHIC_D…" at bounding box center [617, 250] width 961 height 417
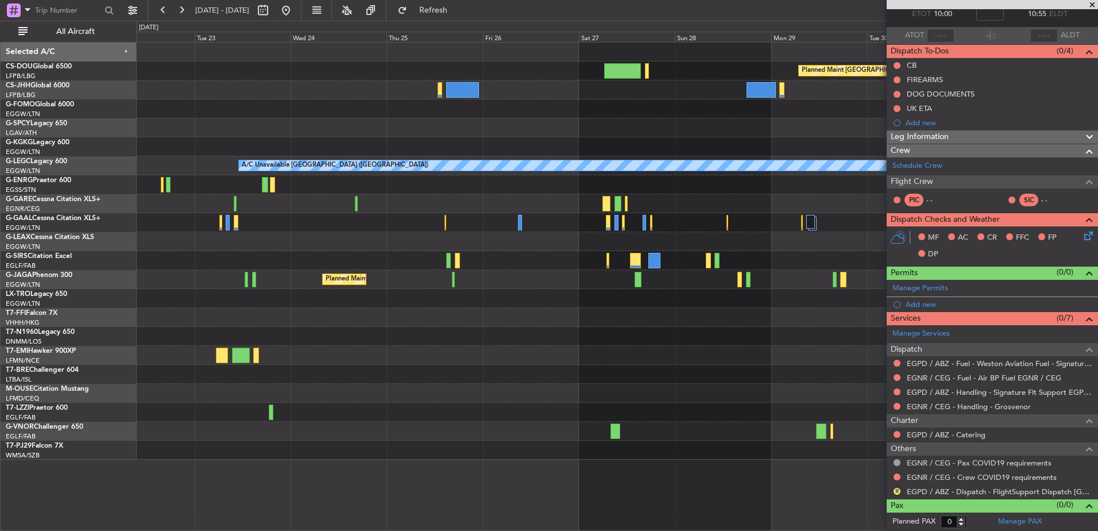
click at [698, 191] on div "Planned Maint [GEOGRAPHIC_DATA] ([GEOGRAPHIC_DATA]) Planned Maint [GEOGRAPHIC_D…" at bounding box center [617, 250] width 961 height 417
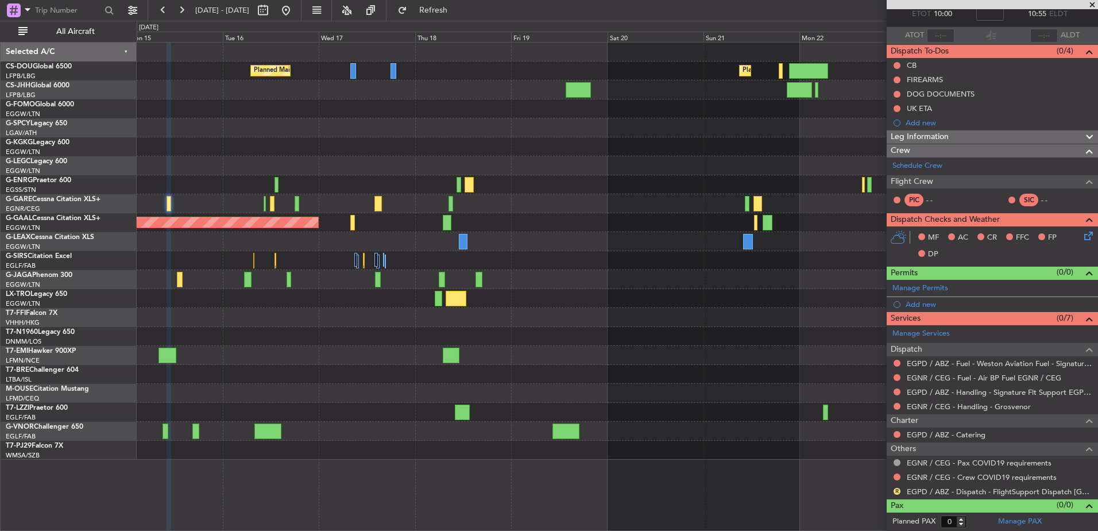
click at [832, 151] on div "Planned Maint [GEOGRAPHIC_DATA] ([GEOGRAPHIC_DATA]) Planned Maint [GEOGRAPHIC_D…" at bounding box center [617, 250] width 961 height 417
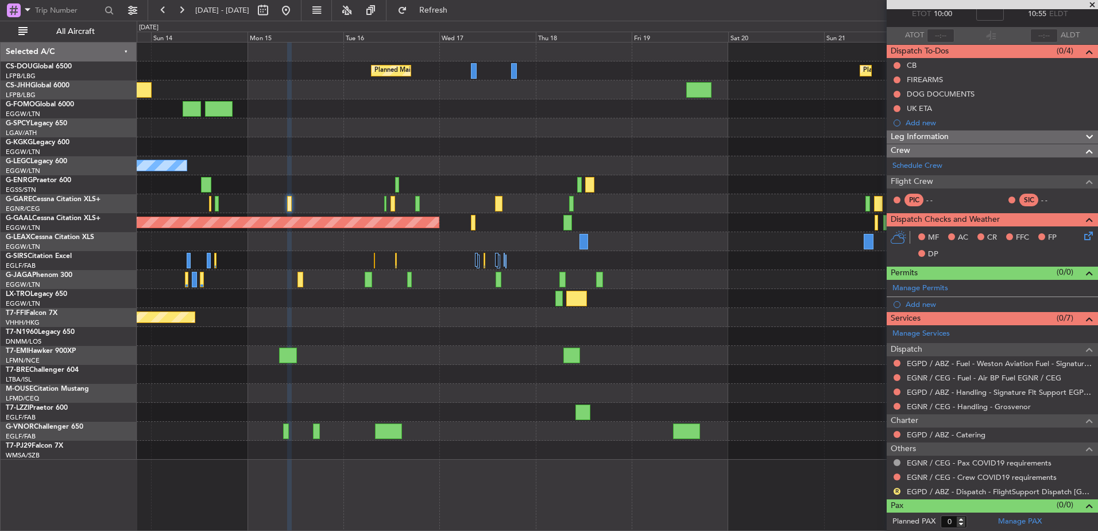
click at [725, 171] on div "Planned Maint [GEOGRAPHIC_DATA] ([GEOGRAPHIC_DATA]) Planned Maint [GEOGRAPHIC_D…" at bounding box center [617, 250] width 961 height 417
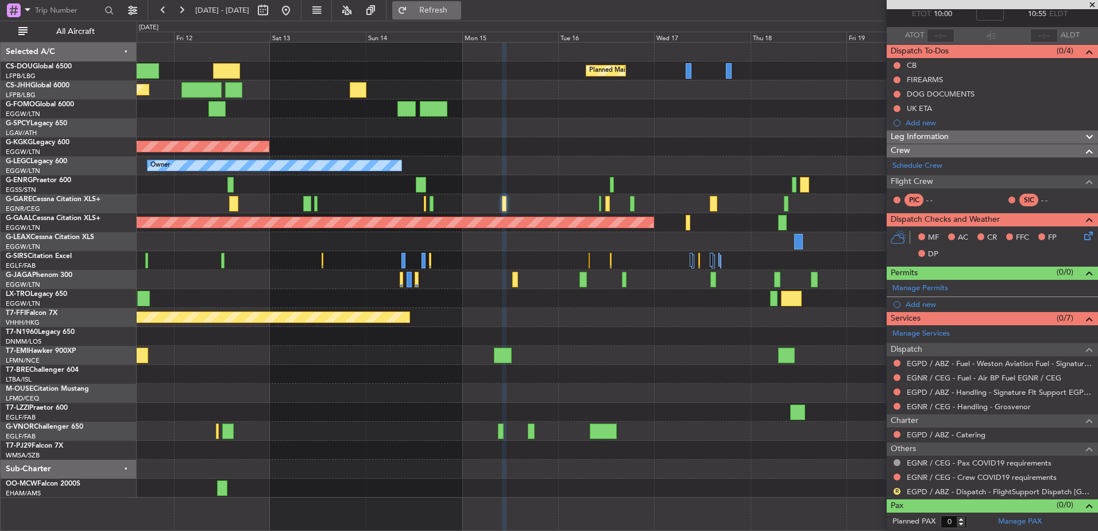
click at [449, 17] on button "Refresh" at bounding box center [426, 10] width 69 height 18
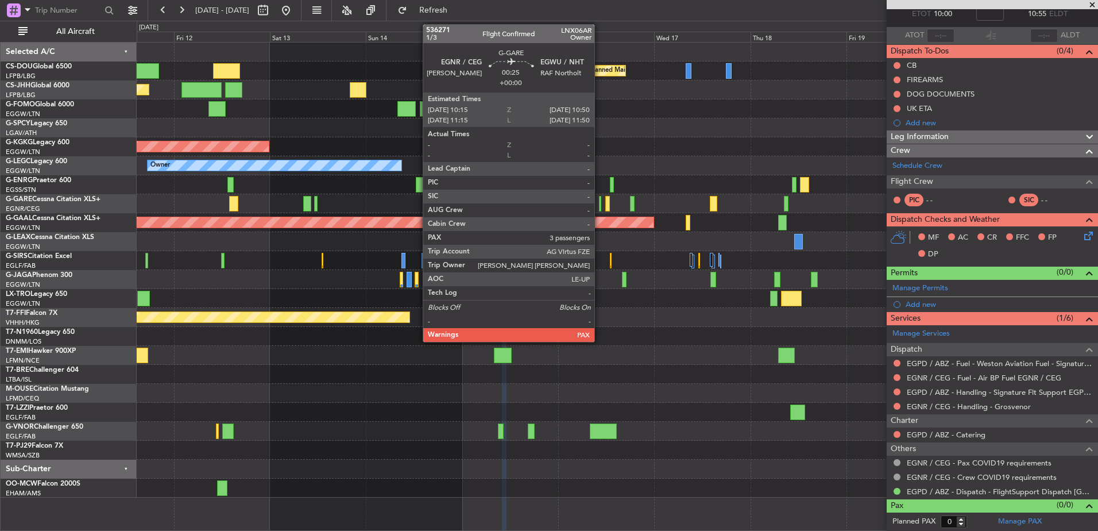
click at [599, 200] on div at bounding box center [600, 204] width 3 height 16
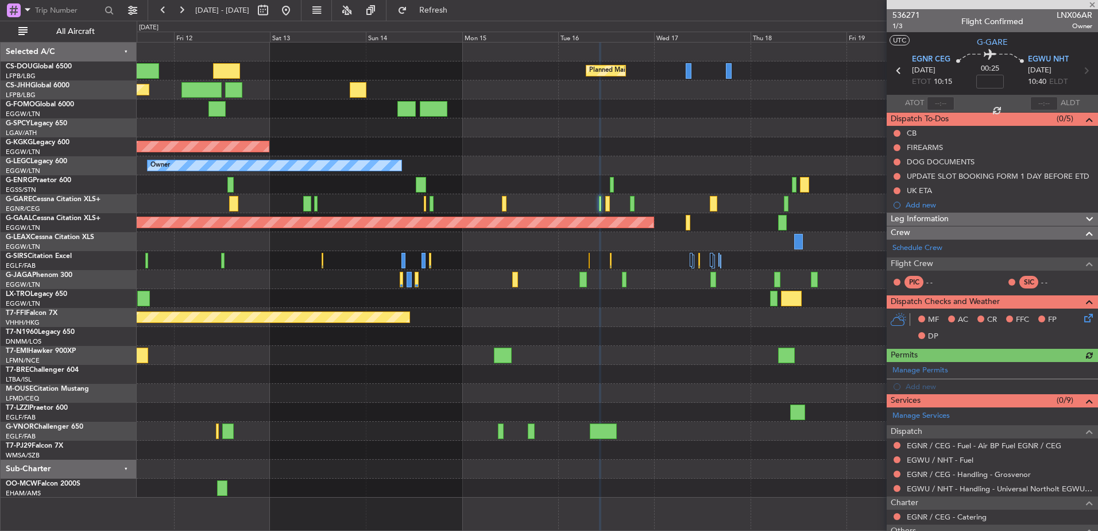
scroll to position [174, 0]
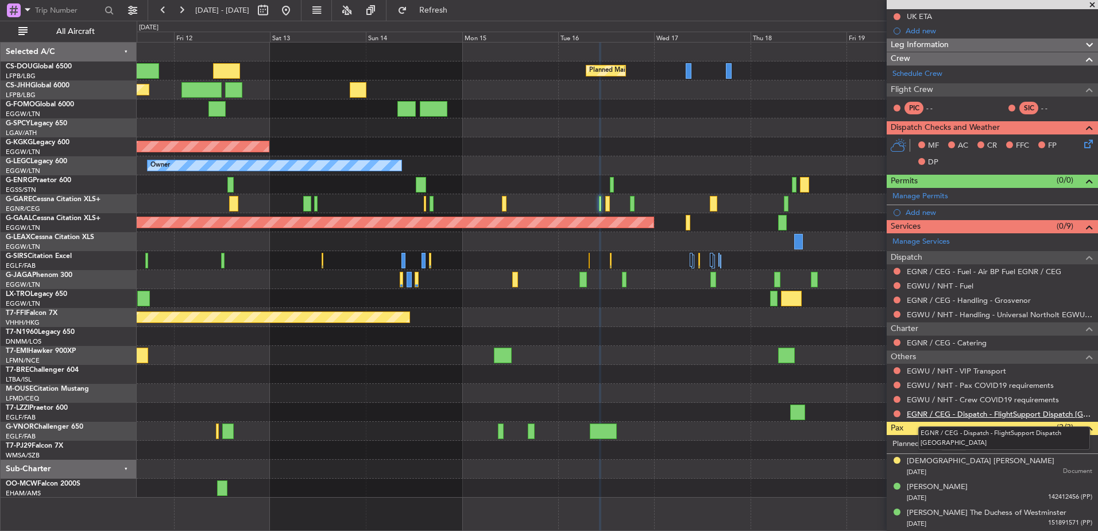
click at [924, 414] on link "EGNR / CEG - Dispatch - FlightSupport Dispatch [GEOGRAPHIC_DATA]" at bounding box center [999, 414] width 185 height 10
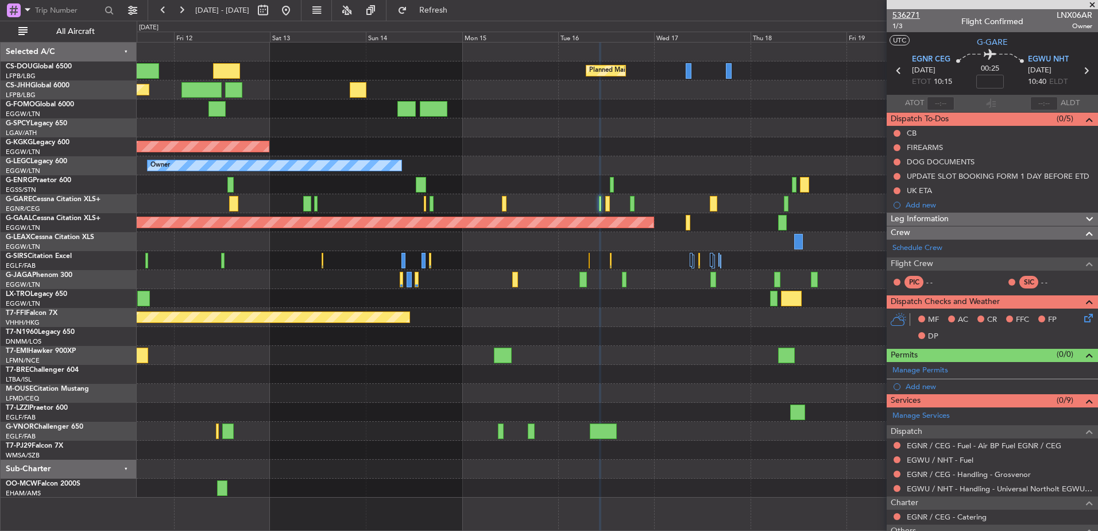
click at [907, 11] on span "536271" at bounding box center [906, 15] width 28 height 12
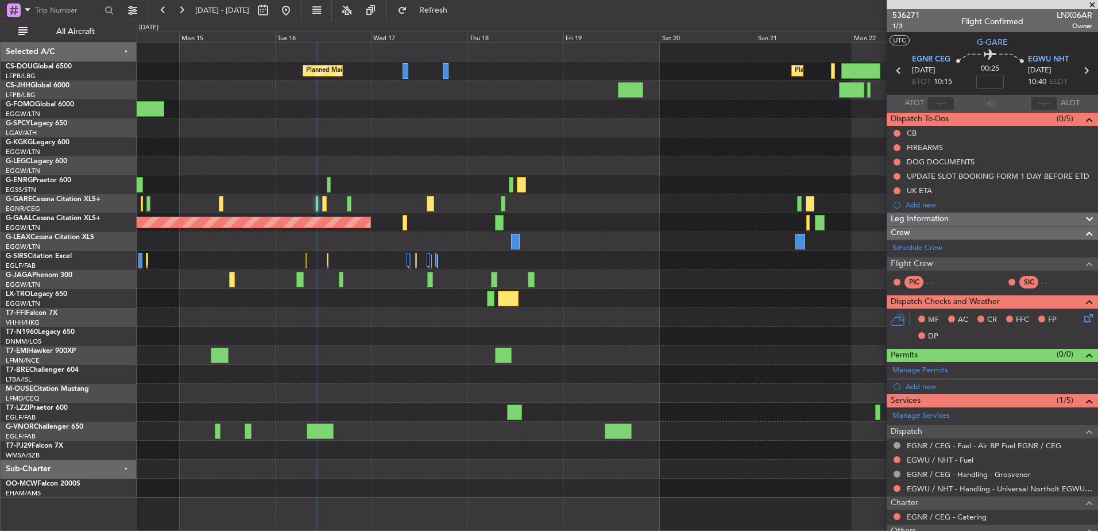
click at [222, 351] on div "Planned Maint [GEOGRAPHIC_DATA] ([GEOGRAPHIC_DATA]) Planned Maint [GEOGRAPHIC_D…" at bounding box center [617, 269] width 961 height 455
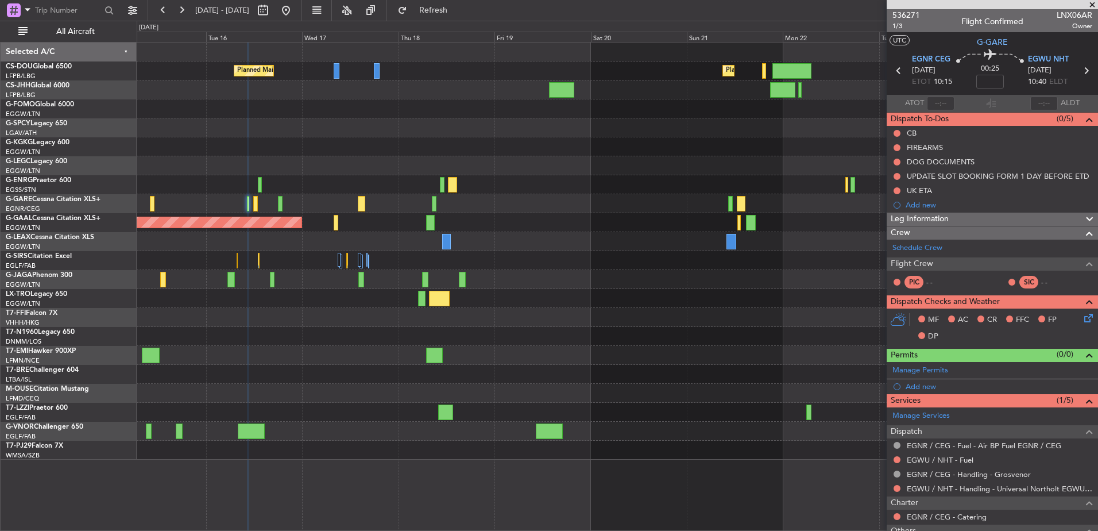
click at [760, 187] on div "Planned Maint [GEOGRAPHIC_DATA] ([GEOGRAPHIC_DATA]) Planned Maint [GEOGRAPHIC_D…" at bounding box center [617, 250] width 961 height 417
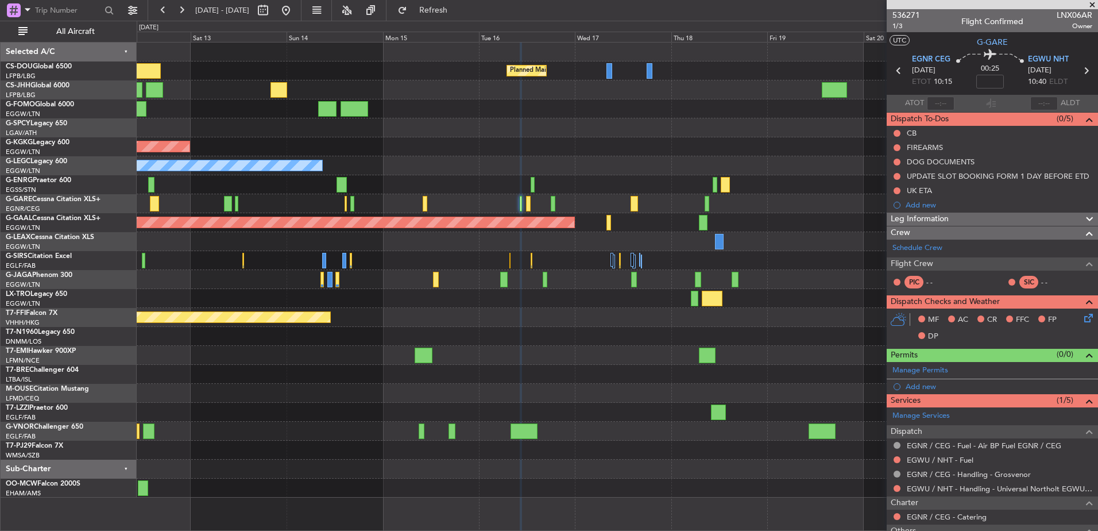
click at [1088, 9] on div "536271 1/3 Flight Confirmed LNX06AR Owner" at bounding box center [992, 20] width 211 height 23
click at [1097, 4] on span at bounding box center [1091, 5] width 11 height 10
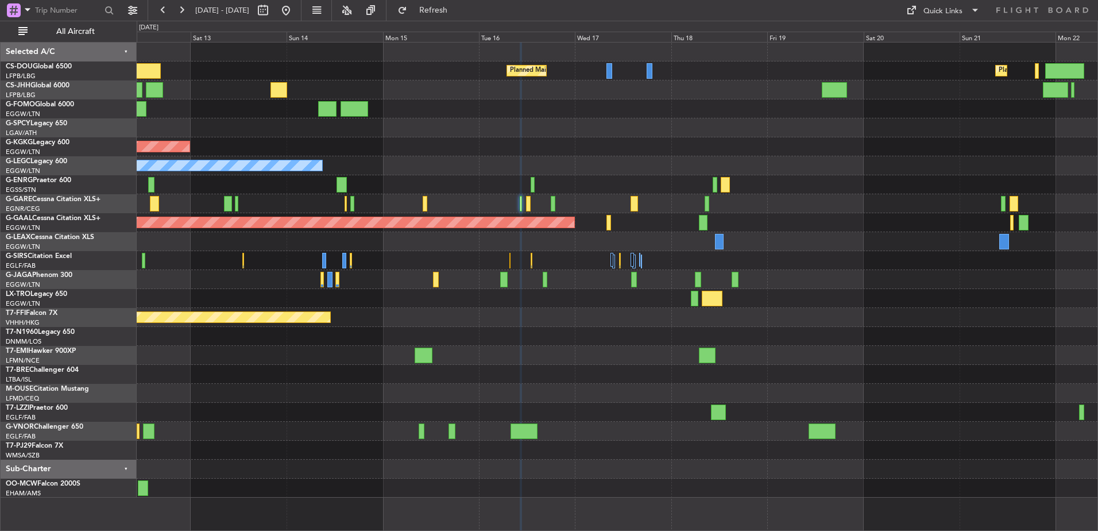
type input "0"
click at [914, 10] on span at bounding box center [911, 10] width 14 height 14
click at [916, 40] on button "Trip Builder" at bounding box center [943, 38] width 86 height 28
click at [587, 362] on div at bounding box center [617, 355] width 961 height 19
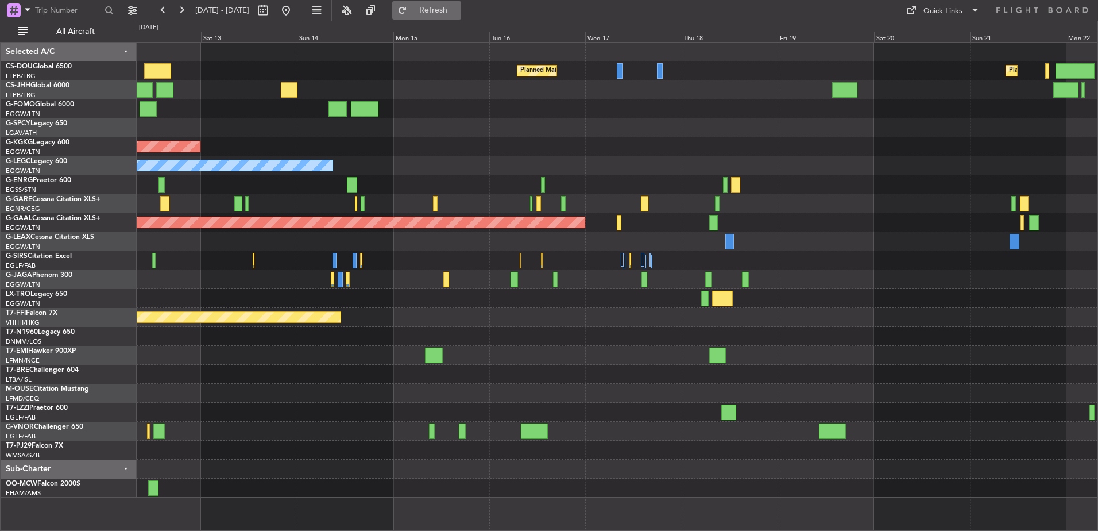
click at [450, 9] on span "Refresh" at bounding box center [433, 10] width 48 height 8
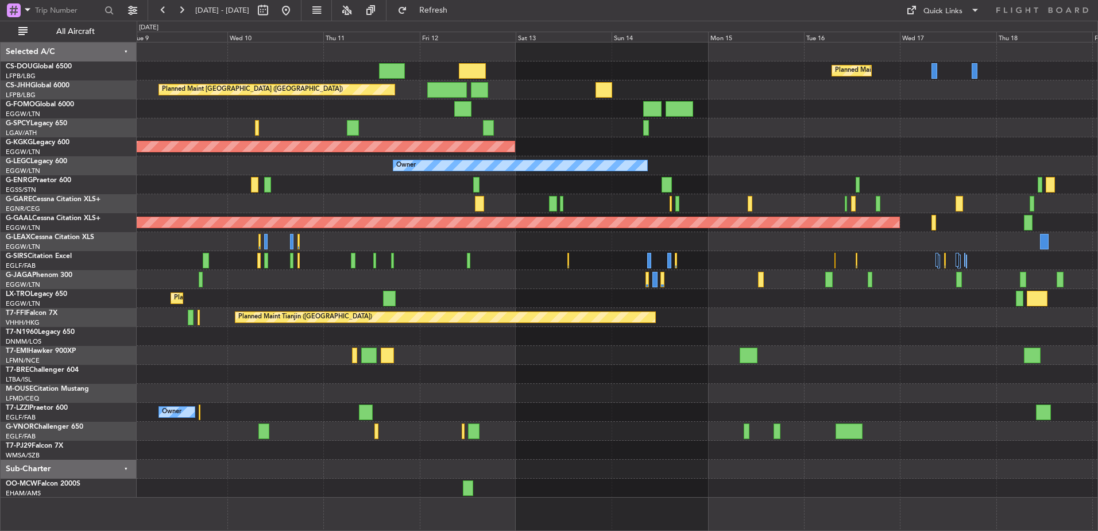
click at [670, 149] on div "Planned Maint [GEOGRAPHIC_DATA] ([GEOGRAPHIC_DATA]) Planned Maint [GEOGRAPHIC_D…" at bounding box center [617, 269] width 961 height 455
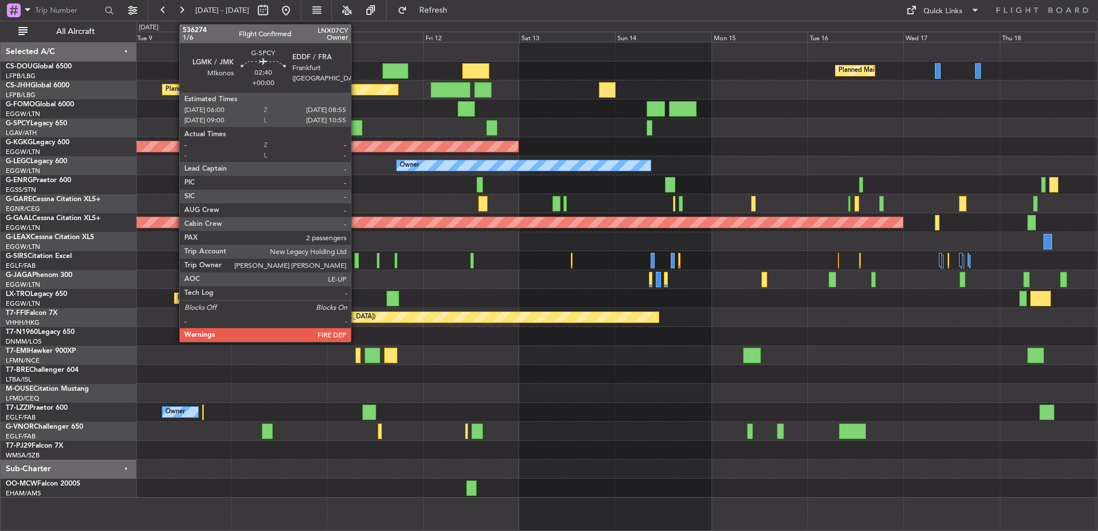
click at [356, 124] on div at bounding box center [356, 128] width 12 height 16
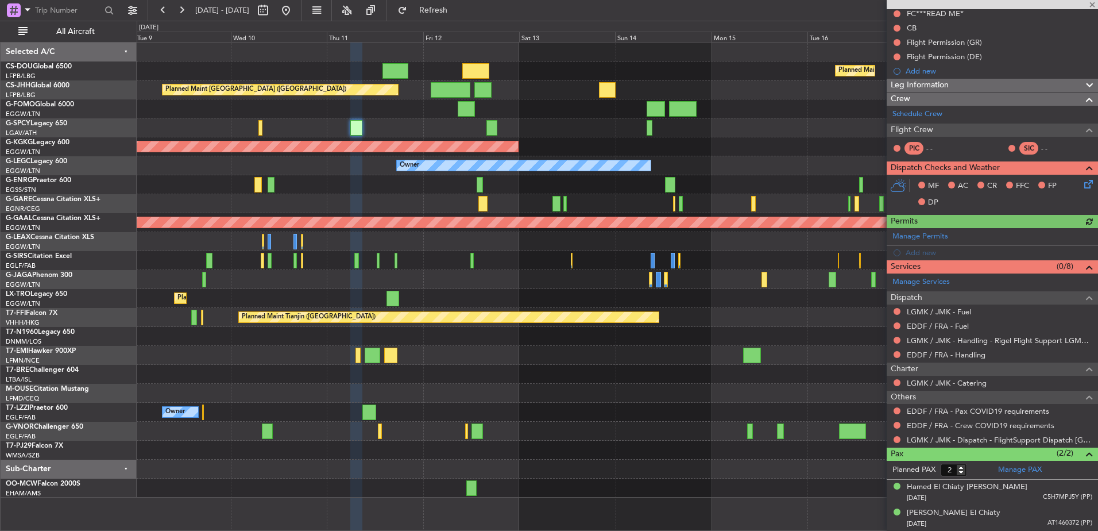
scroll to position [119, 0]
click at [941, 357] on mat-tooltip-component "LGMK / JMK - Handling - Rigel Flight Support LGMK/JMK" at bounding box center [995, 360] width 188 height 30
click at [944, 351] on link "EDDF / FRA - Handling" at bounding box center [946, 355] width 79 height 10
click at [951, 323] on link "EDDF / FRA - Fuel" at bounding box center [938, 326] width 62 height 10
click at [919, 314] on link "LGMK / JMK - Fuel" at bounding box center [939, 312] width 64 height 10
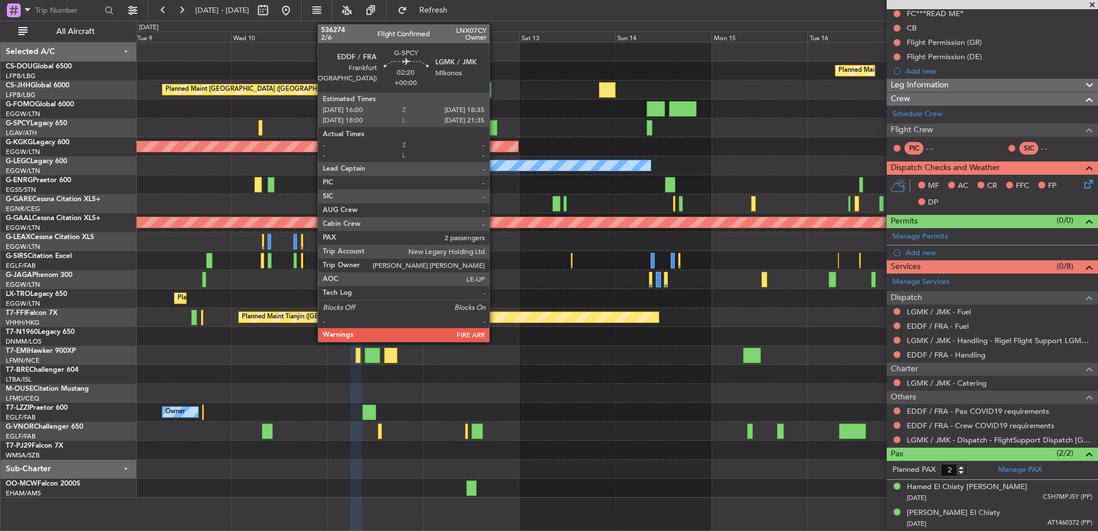
click at [495, 128] on div at bounding box center [491, 128] width 11 height 16
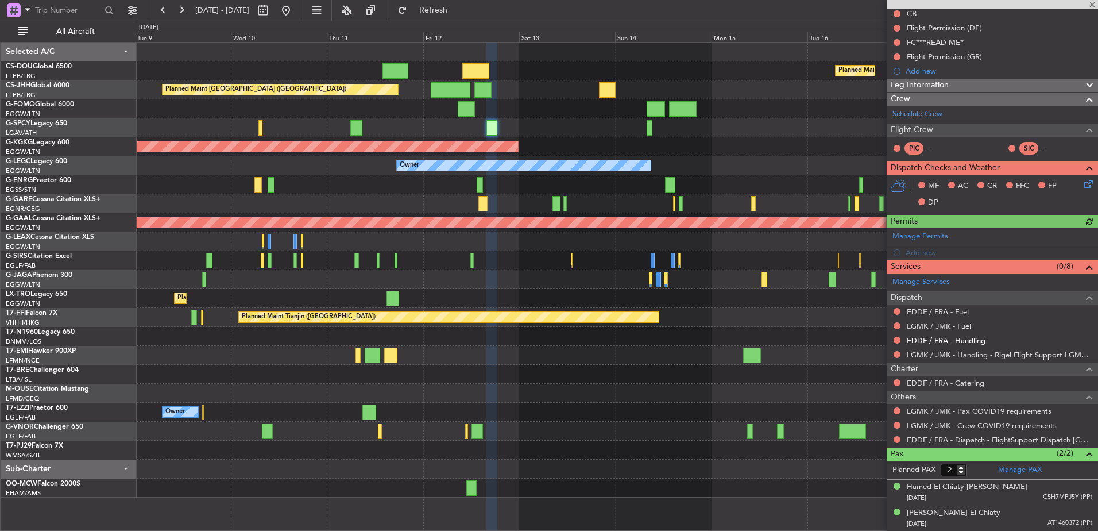
click at [941, 343] on link "EDDF / FRA - Handling" at bounding box center [946, 340] width 79 height 10
click at [959, 326] on link "LGMK / JMK - Fuel" at bounding box center [939, 326] width 64 height 10
click at [918, 309] on link "EDDF / FRA - Fuel" at bounding box center [938, 312] width 62 height 10
click at [644, 123] on div at bounding box center [617, 127] width 961 height 19
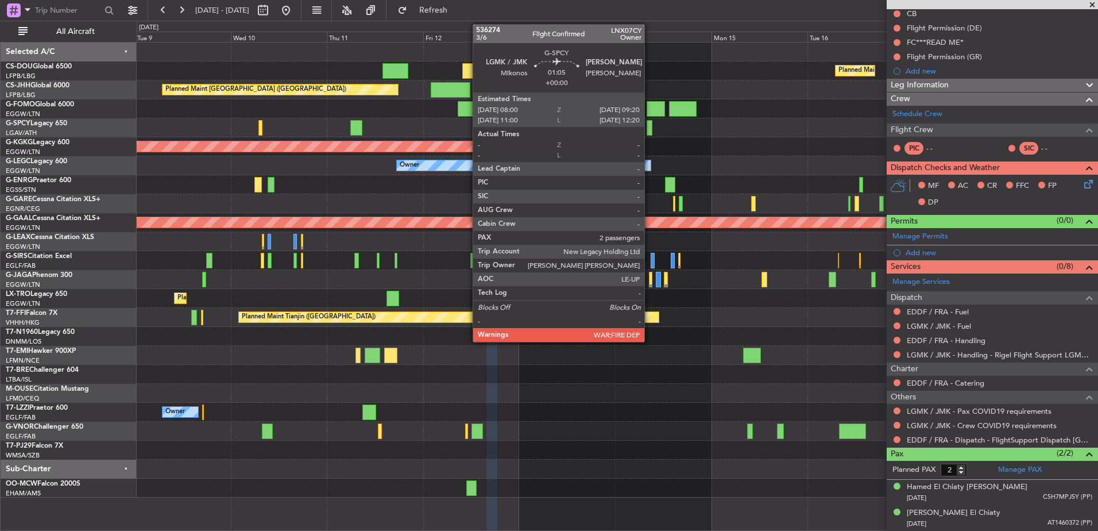
click at [650, 127] on div at bounding box center [650, 128] width 6 height 16
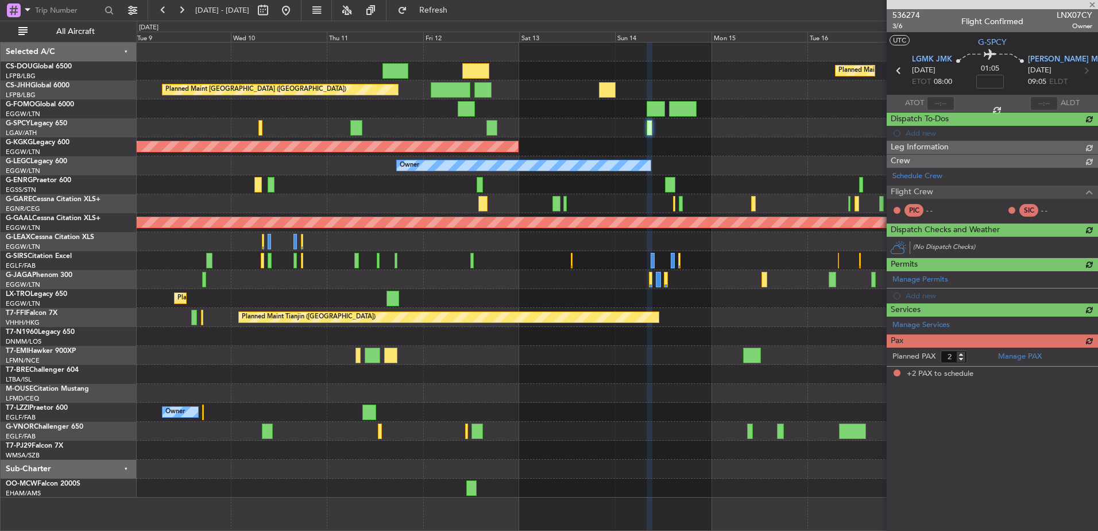
scroll to position [0, 0]
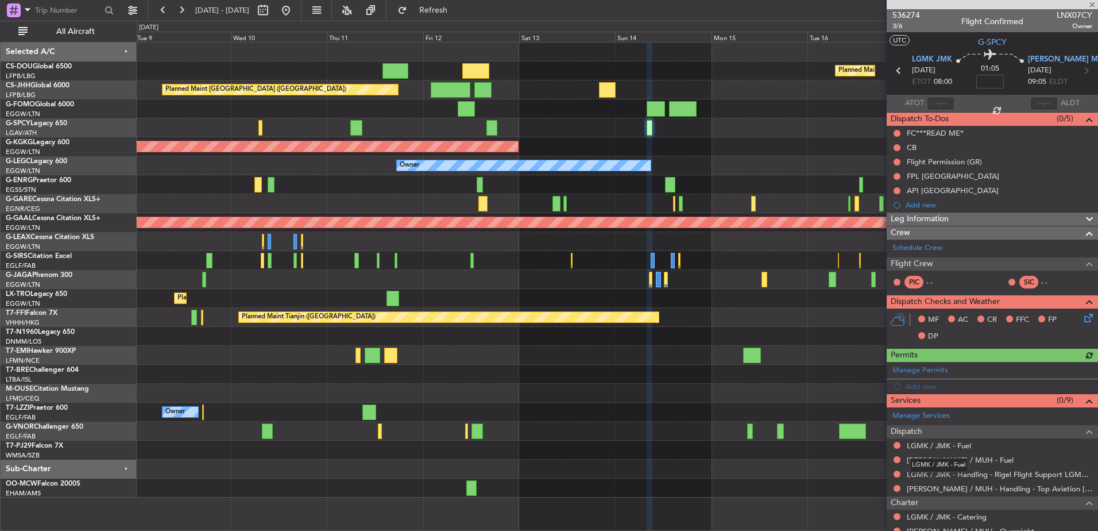
click at [941, 456] on mat-tooltip-component "LGMK / JMK - Fuel" at bounding box center [938, 465] width 75 height 30
click at [929, 444] on link "LGMK / JMK - Fuel" at bounding box center [939, 445] width 64 height 10
click at [927, 455] on link "HEMM / MUH - Fuel" at bounding box center [960, 460] width 107 height 10
click at [358, 192] on div "Planned Maint Paris (Le Bourget) Planned Maint Paris (Le Bourget) Planned Maint…" at bounding box center [617, 269] width 961 height 455
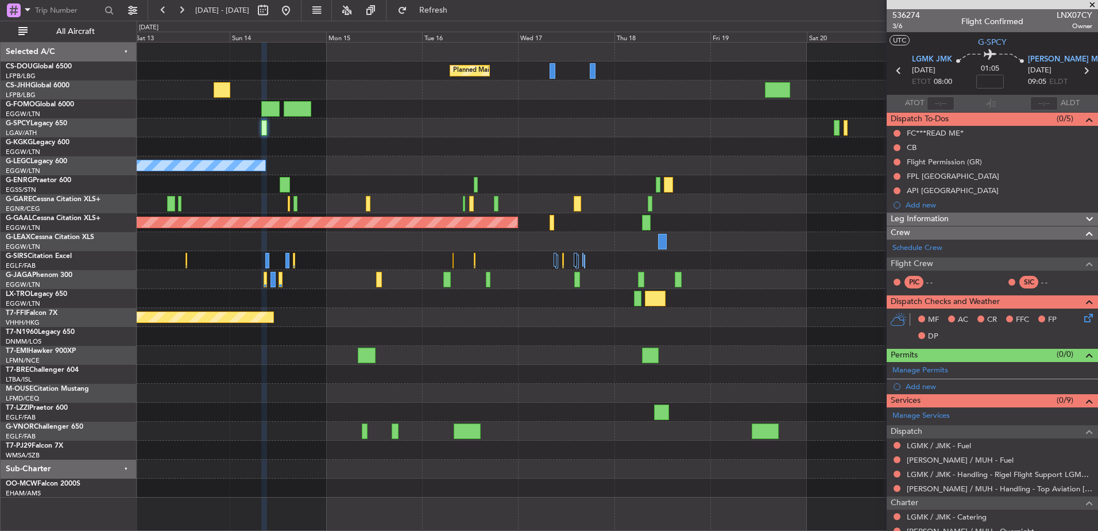
click at [478, 146] on div "AOG Maint [GEOGRAPHIC_DATA] (Ataturk)" at bounding box center [617, 146] width 961 height 19
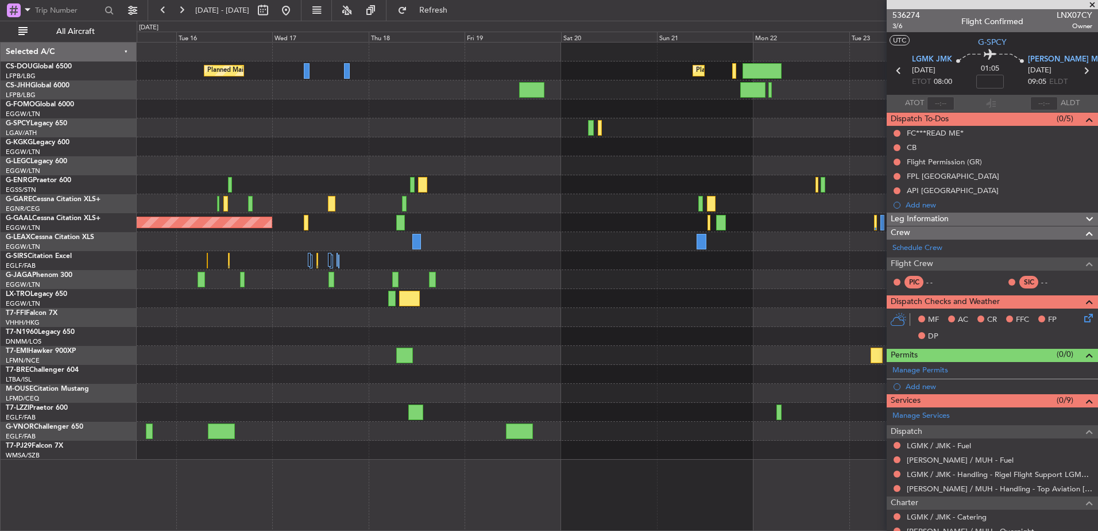
click at [595, 128] on div at bounding box center [617, 127] width 961 height 19
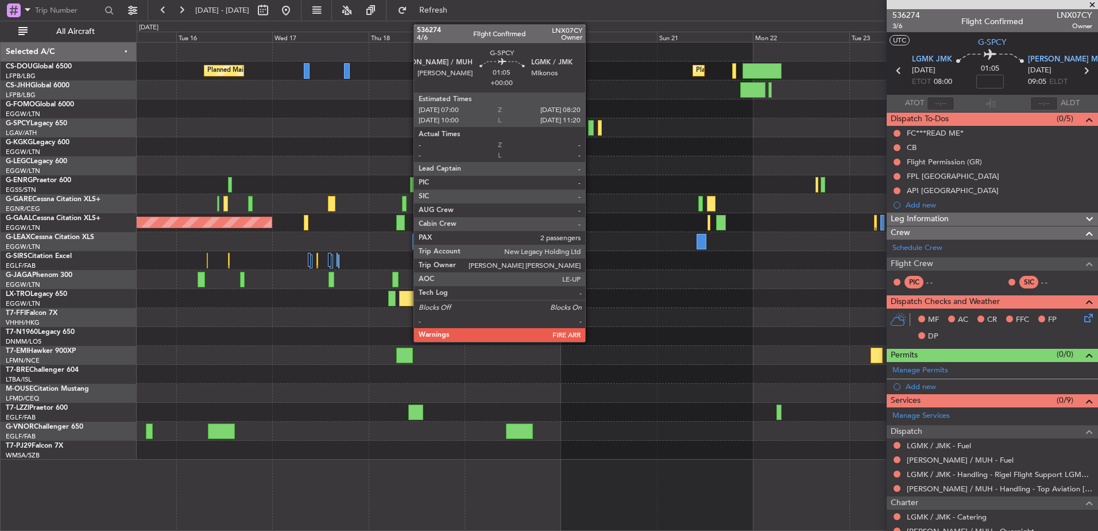
click at [591, 127] on div at bounding box center [591, 128] width 6 height 16
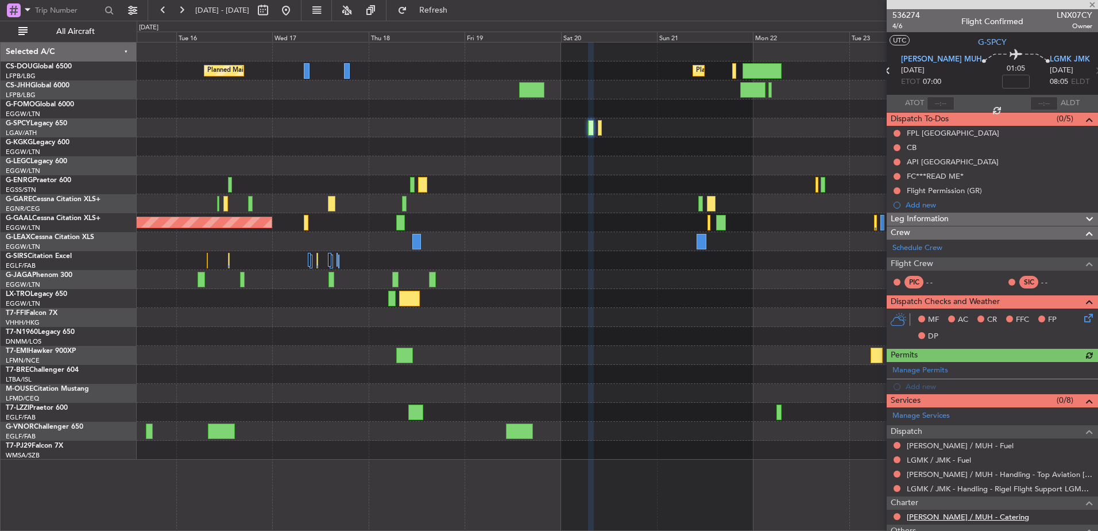
scroll to position [134, 0]
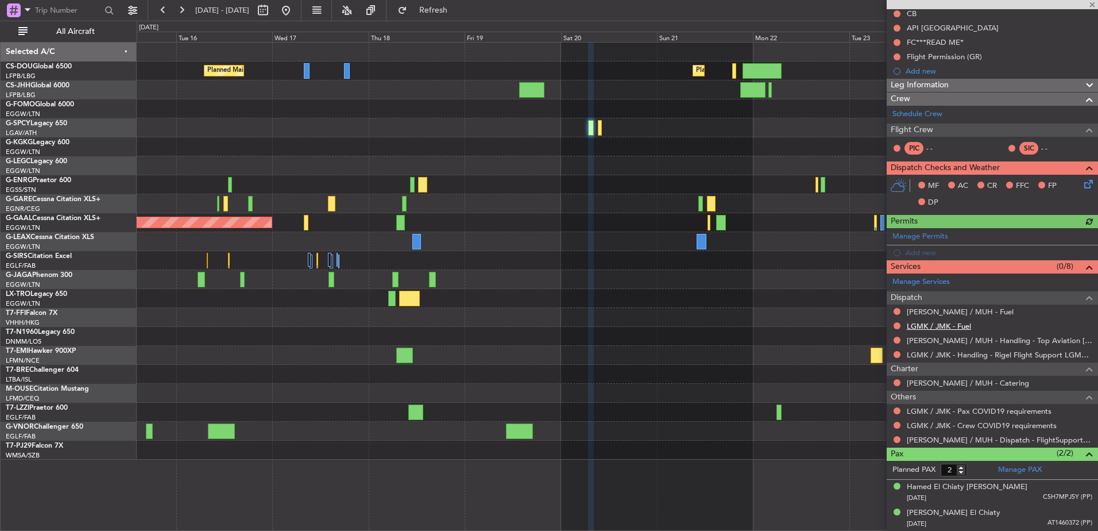
click at [939, 328] on link "LGMK / JMK - Fuel" at bounding box center [939, 326] width 64 height 10
click at [932, 307] on link "HEMM / MUH - Fuel" at bounding box center [960, 312] width 107 height 10
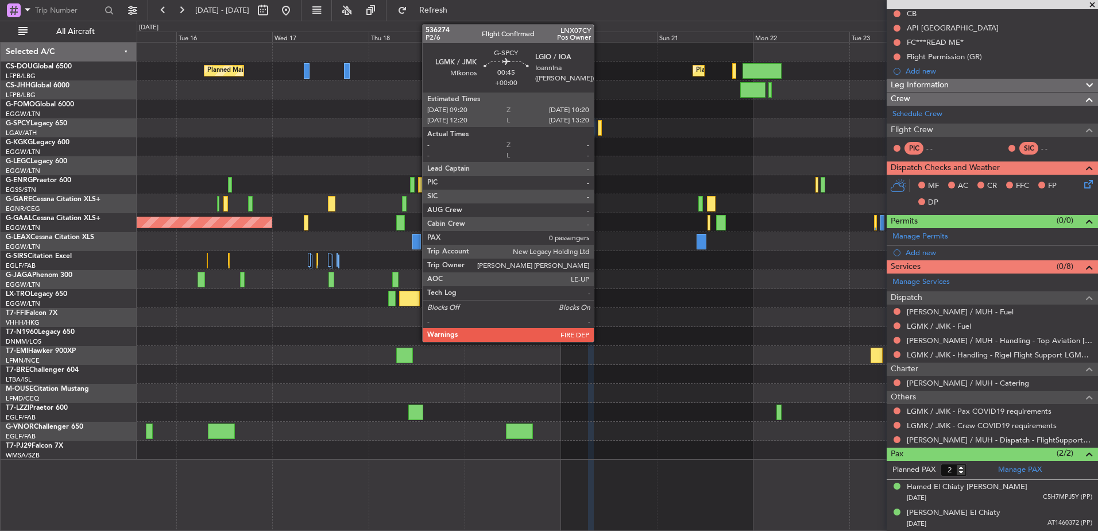
click at [599, 123] on div at bounding box center [600, 128] width 4 height 16
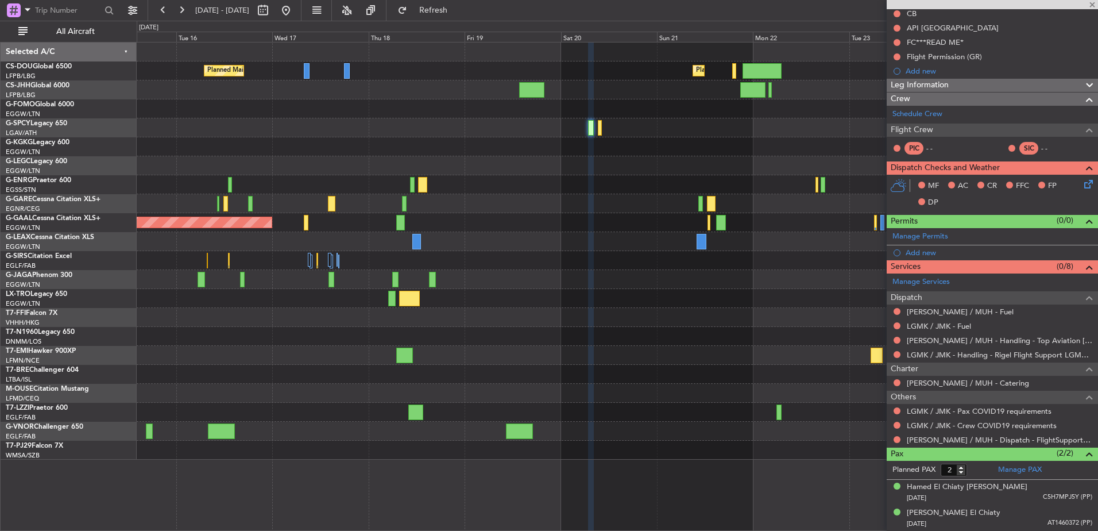
type input "0"
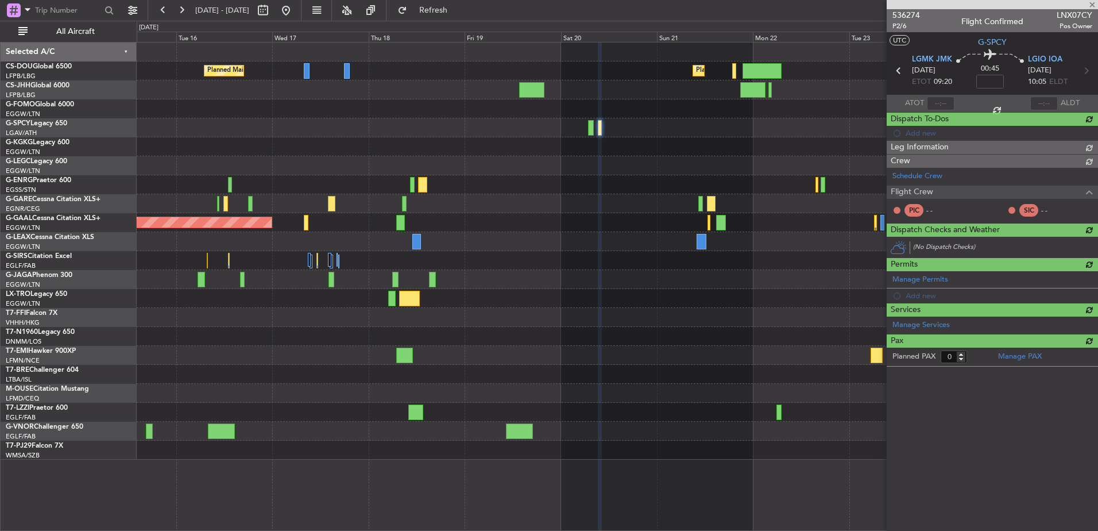
scroll to position [0, 0]
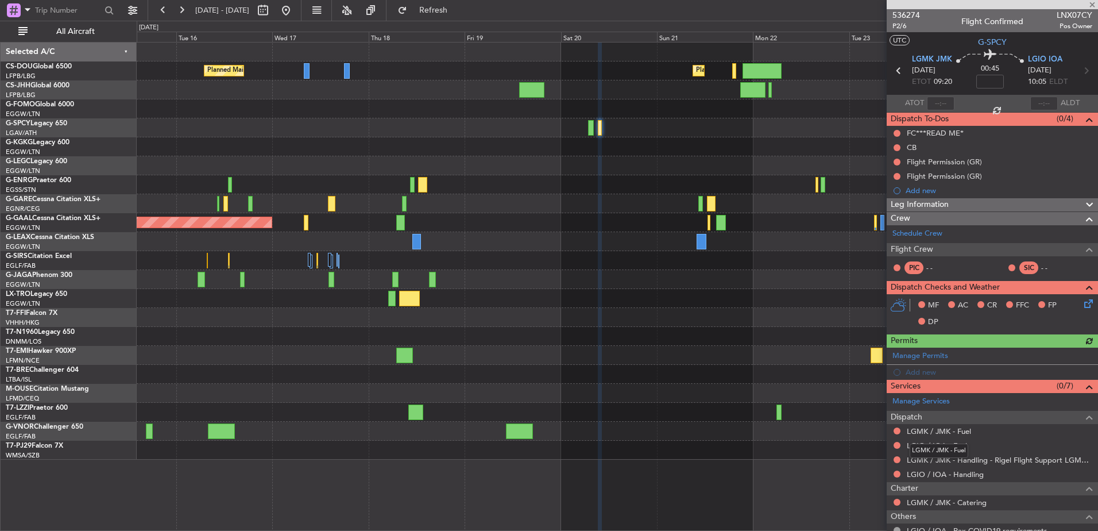
click at [945, 447] on div "LGMK / JMK - Fuel" at bounding box center [939, 450] width 59 height 14
click at [916, 475] on link "LGIO / IOA - Handling" at bounding box center [945, 474] width 77 height 10
click at [941, 442] on link "LGIO / IOA - Fuel" at bounding box center [937, 445] width 60 height 10
click at [919, 427] on link "LGMK / JMK - Fuel" at bounding box center [939, 431] width 64 height 10
click at [295, 6] on button at bounding box center [286, 10] width 18 height 18
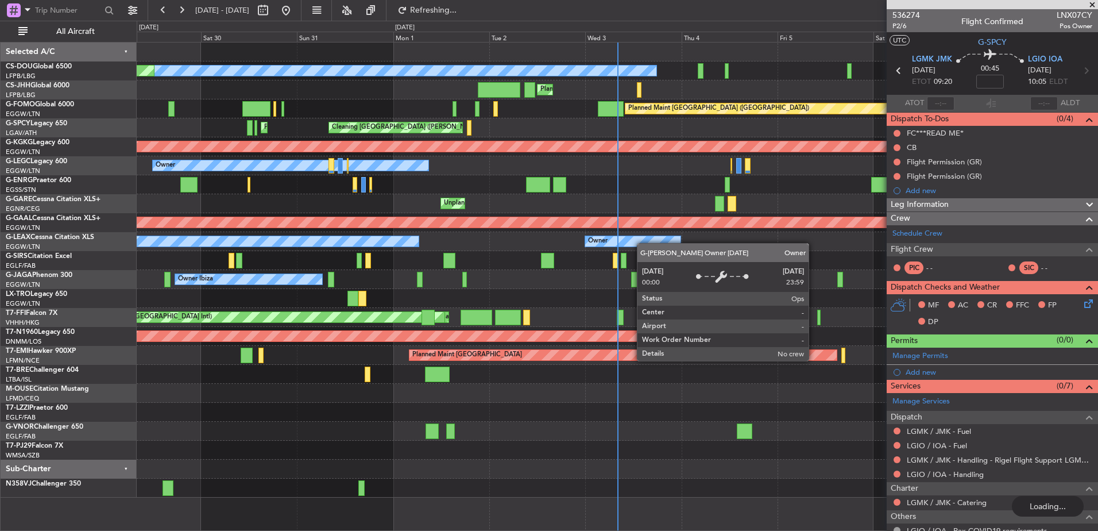
click at [585, 238] on div "Owner" at bounding box center [632, 241] width 95 height 10
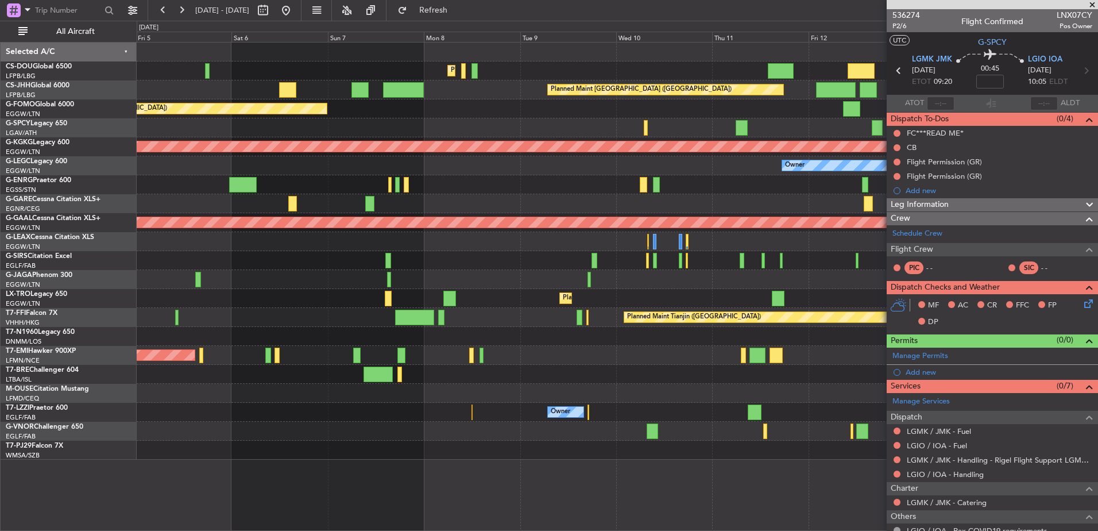
click at [356, 261] on div "Planned Maint London (Farnborough)" at bounding box center [617, 260] width 961 height 19
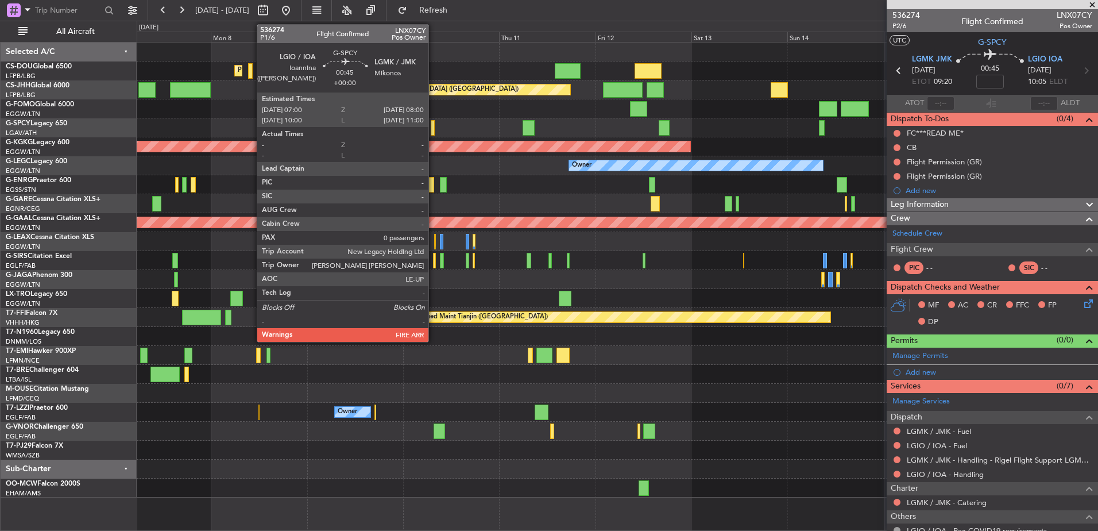
click at [434, 122] on div at bounding box center [433, 128] width 4 height 16
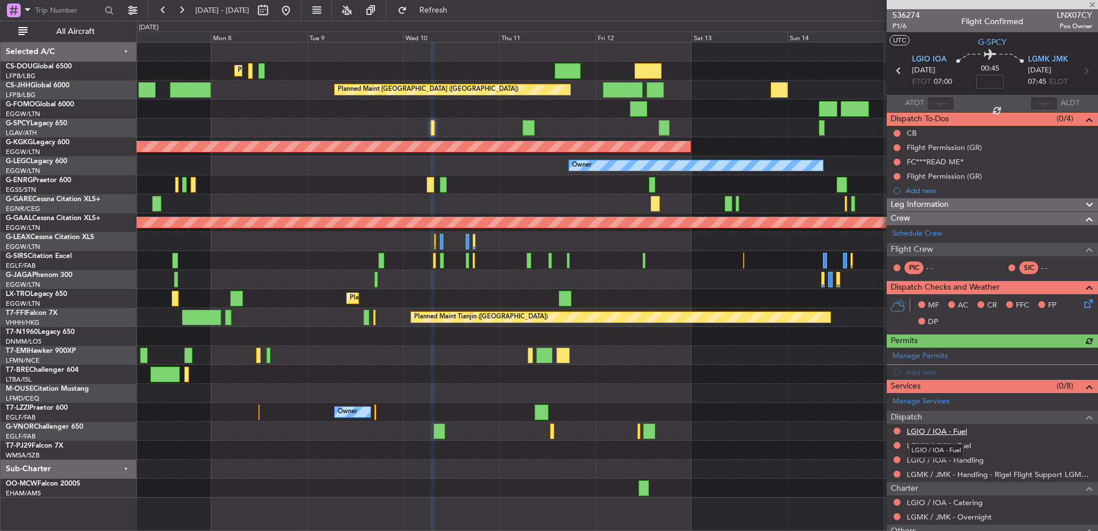
click at [953, 431] on link "LGIO / IOA - Fuel" at bounding box center [937, 431] width 60 height 10
click at [960, 447] on link "LGMK / JMK - Fuel" at bounding box center [939, 445] width 64 height 10
click at [932, 460] on link "LGIO / IOA - Handling" at bounding box center [945, 460] width 77 height 10
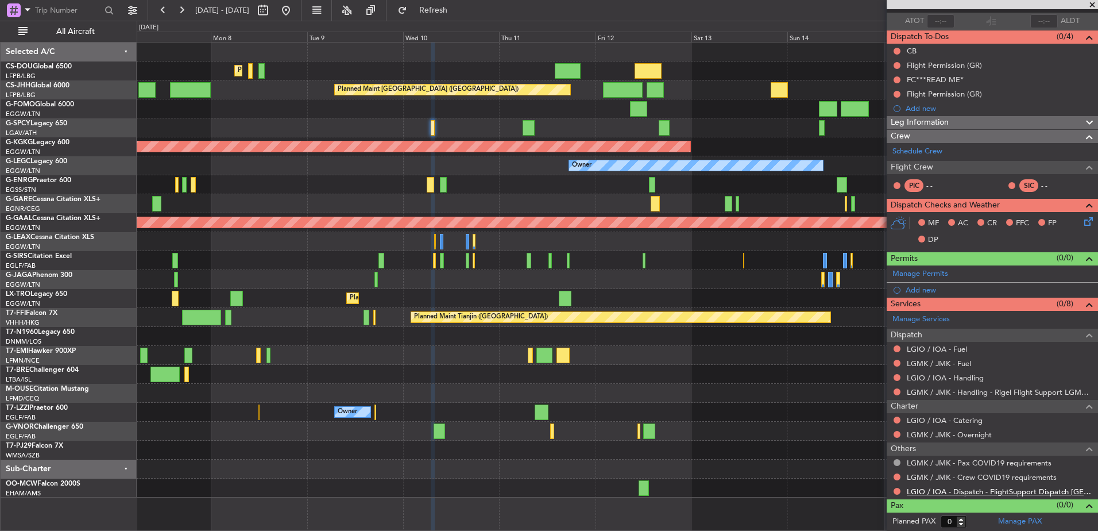
click at [937, 489] on link "LGIO / IOA - Dispatch - FlightSupport Dispatch UK" at bounding box center [999, 491] width 185 height 10
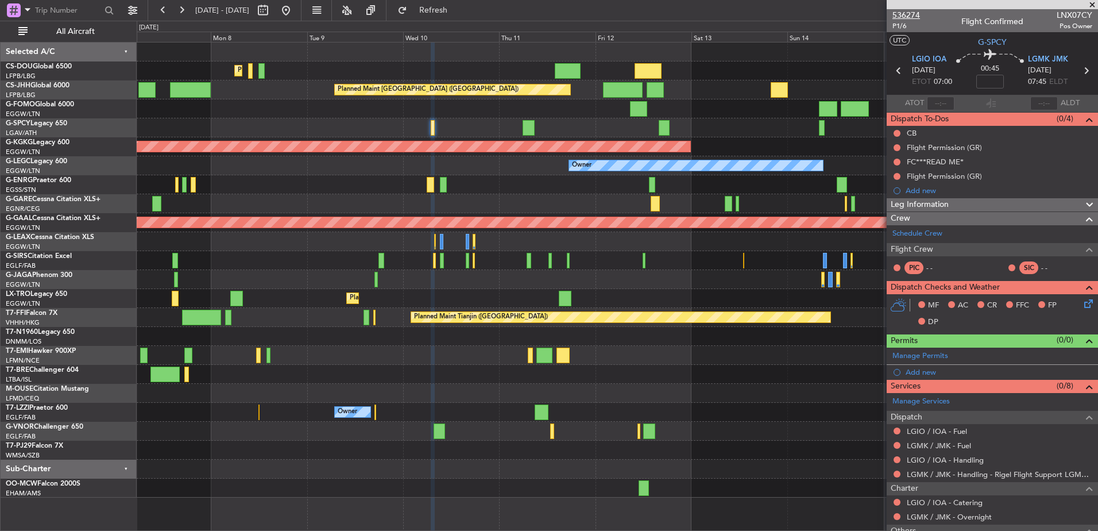
click at [907, 16] on span "536274" at bounding box center [906, 15] width 28 height 12
click at [952, 230] on div "Schedule Crew" at bounding box center [992, 233] width 211 height 17
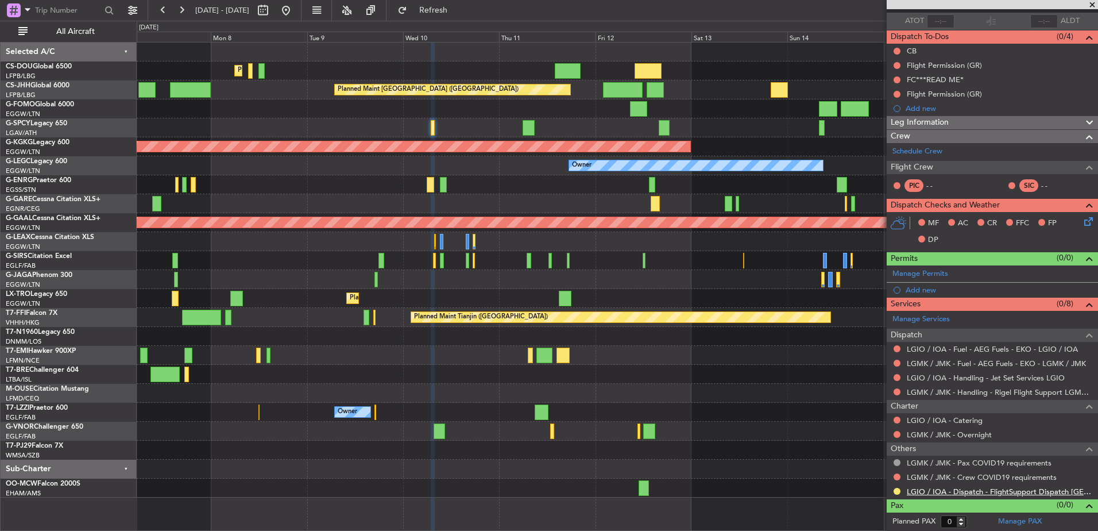
click at [923, 489] on link "LGIO / IOA - Dispatch - FlightSupport Dispatch UK" at bounding box center [999, 491] width 185 height 10
click at [164, 8] on button at bounding box center [163, 10] width 18 height 18
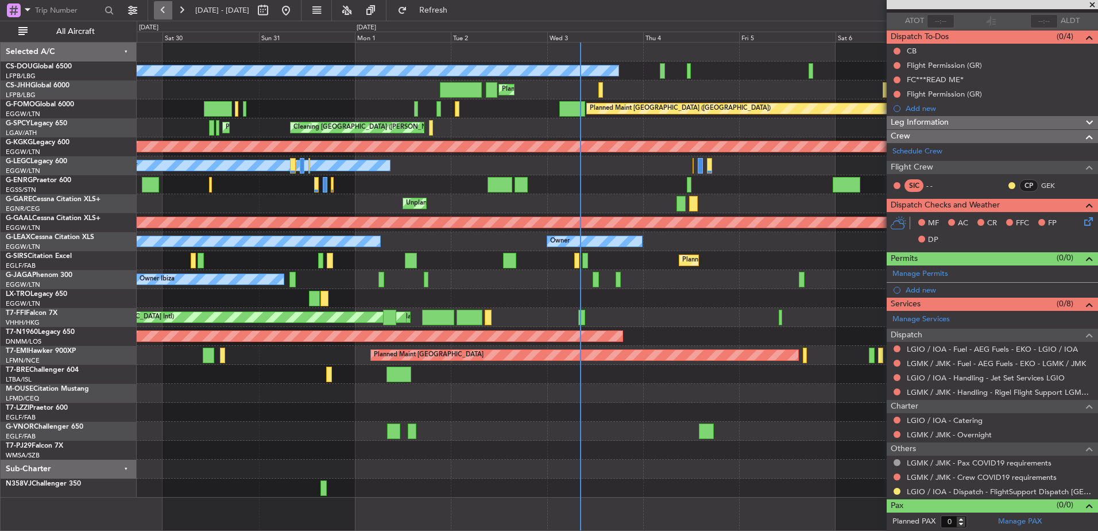
click at [164, 8] on button at bounding box center [163, 10] width 18 height 18
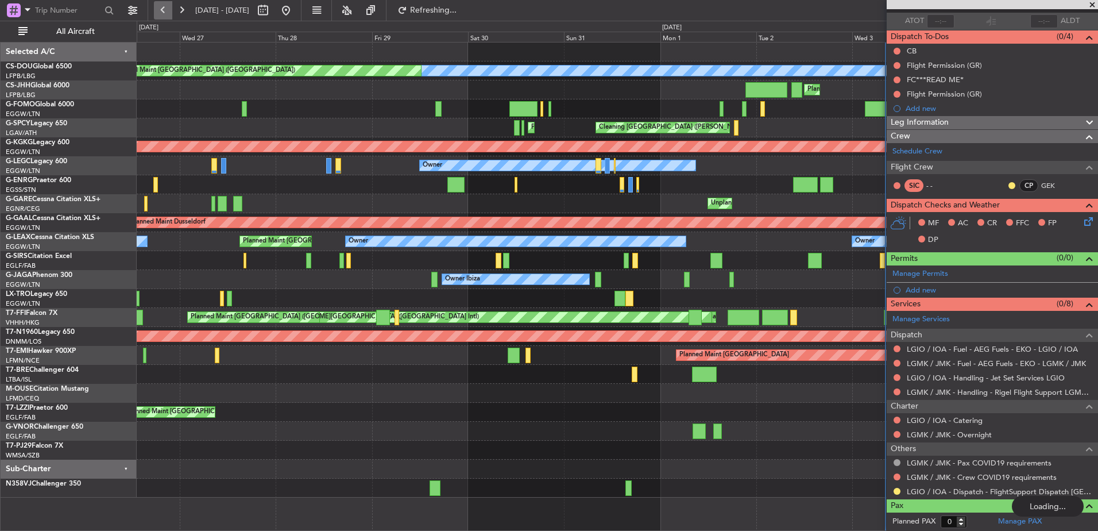
click at [164, 8] on button at bounding box center [163, 10] width 18 height 18
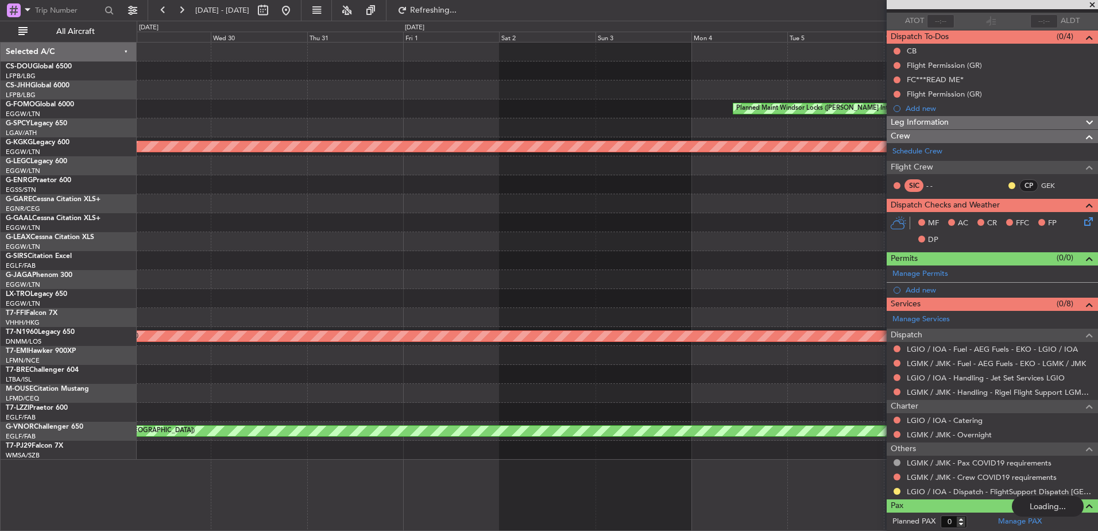
click at [350, 216] on div "Planned Maint Windsor Locks (Bradley Intl) AOG Maint Istanbul (Ataturk) Planned…" at bounding box center [617, 250] width 961 height 417
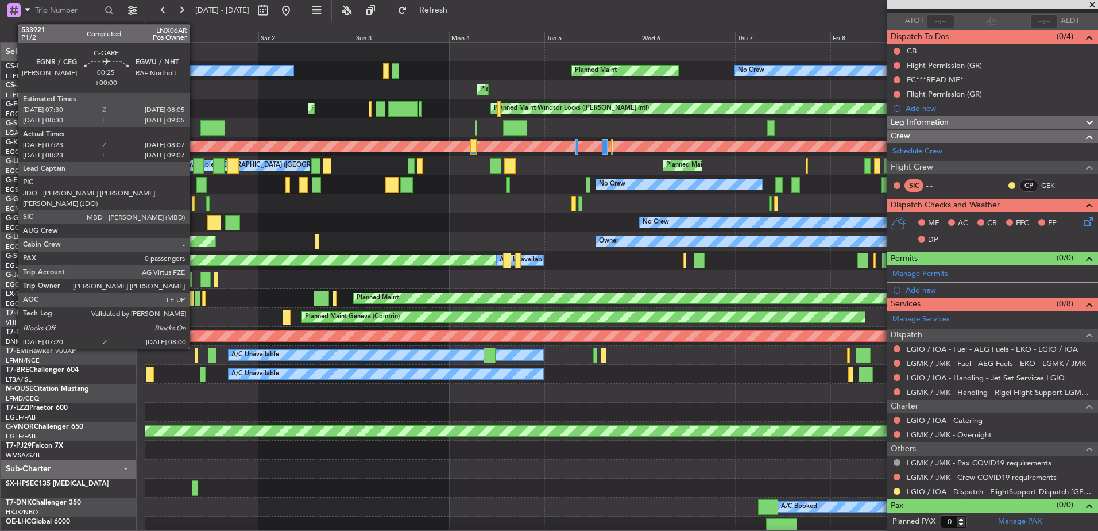
click at [195, 203] on div at bounding box center [193, 204] width 3 height 16
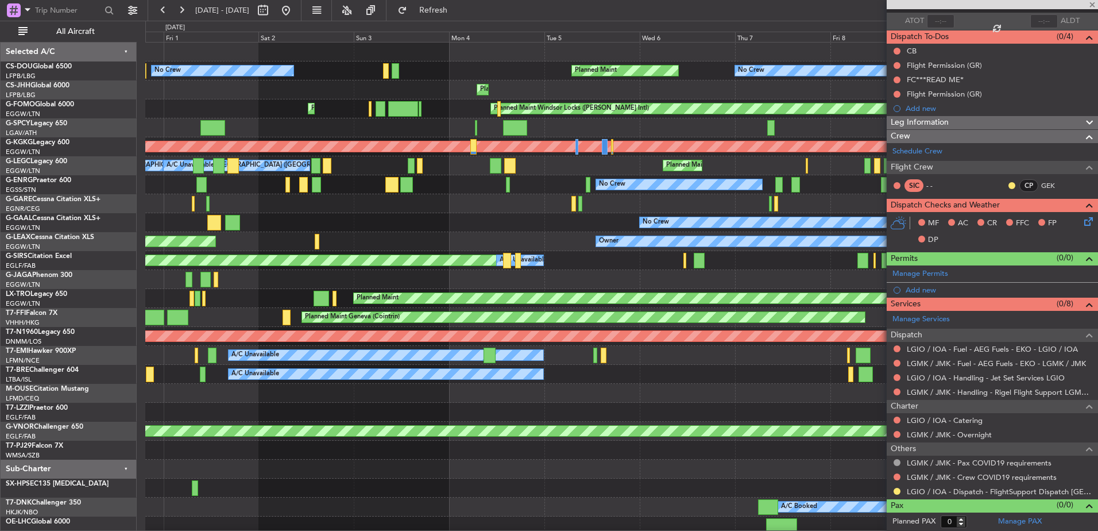
type input "07:23"
type input "07:57"
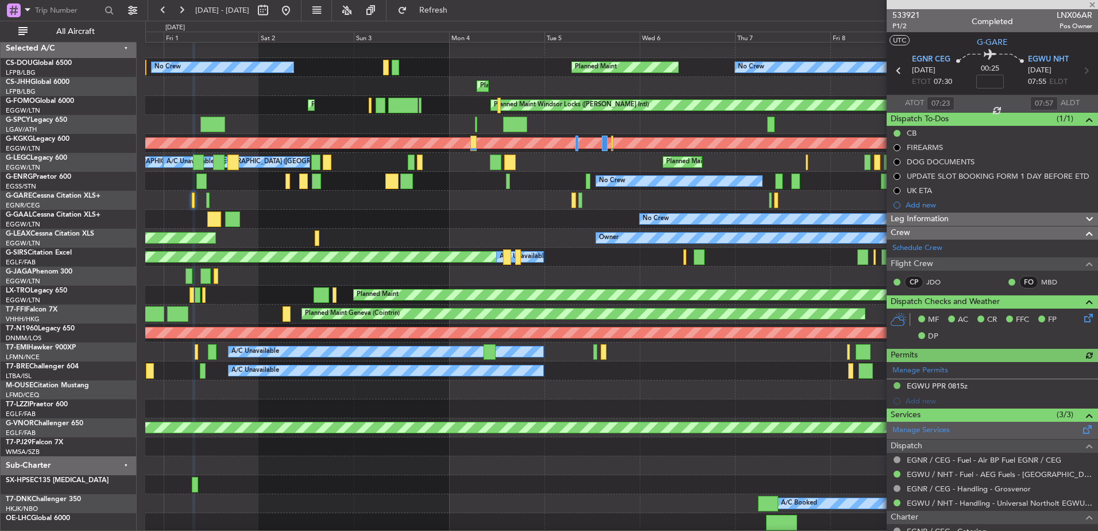
scroll to position [96, 0]
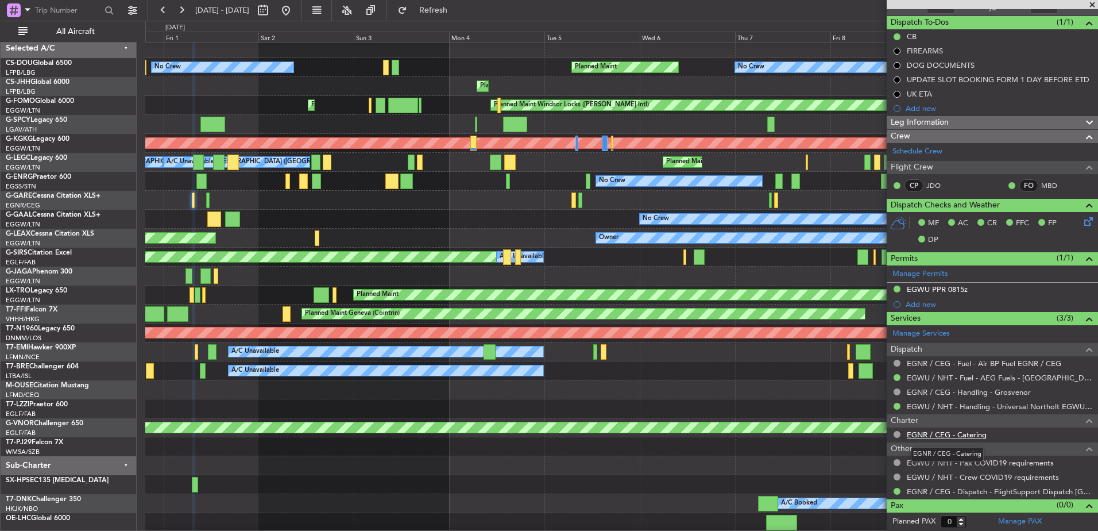
click at [942, 429] on link "EGNR / CEG - Catering" at bounding box center [947, 434] width 80 height 10
click at [162, 5] on button at bounding box center [163, 10] width 18 height 18
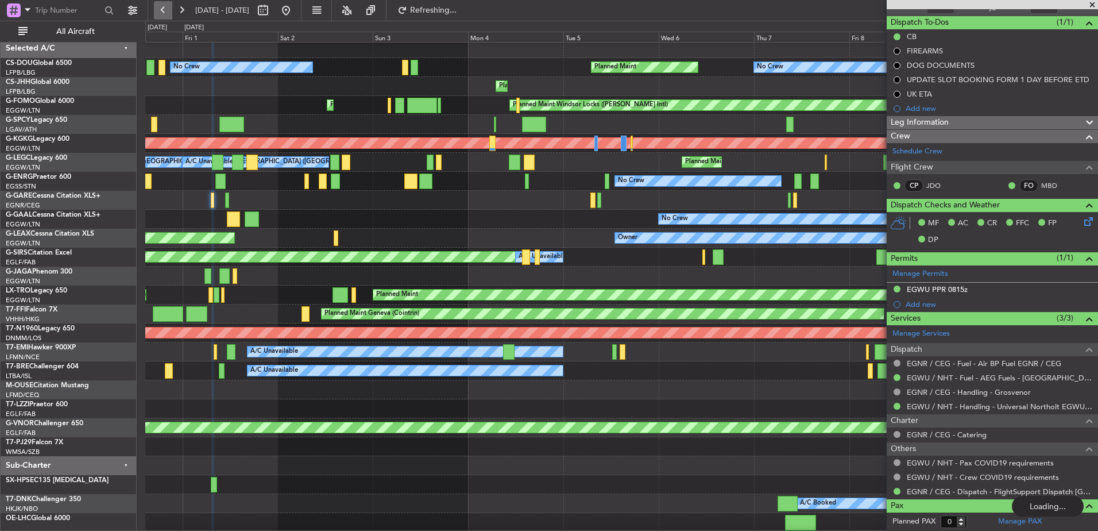
click at [162, 5] on button at bounding box center [163, 10] width 18 height 18
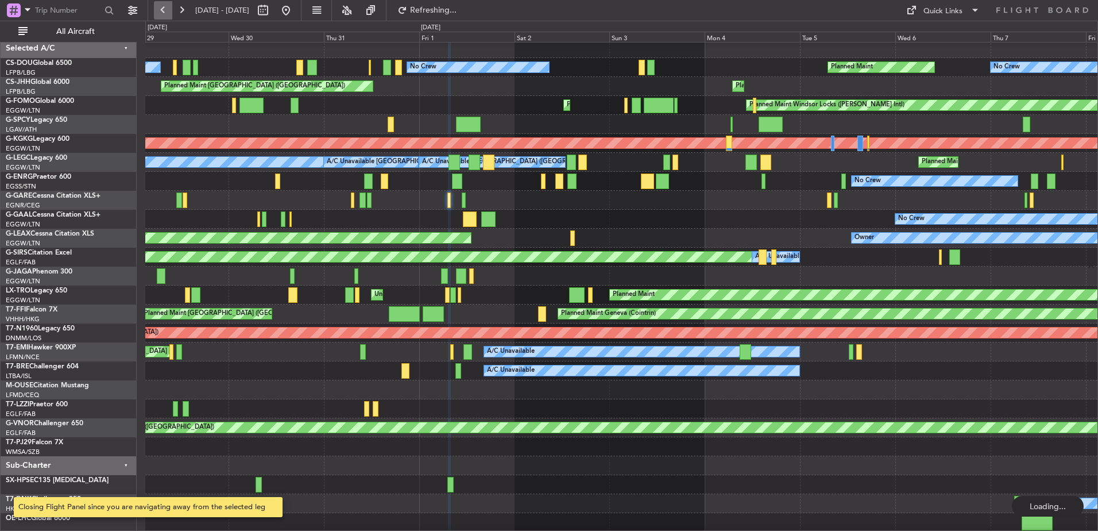
click at [162, 5] on button at bounding box center [163, 10] width 18 height 18
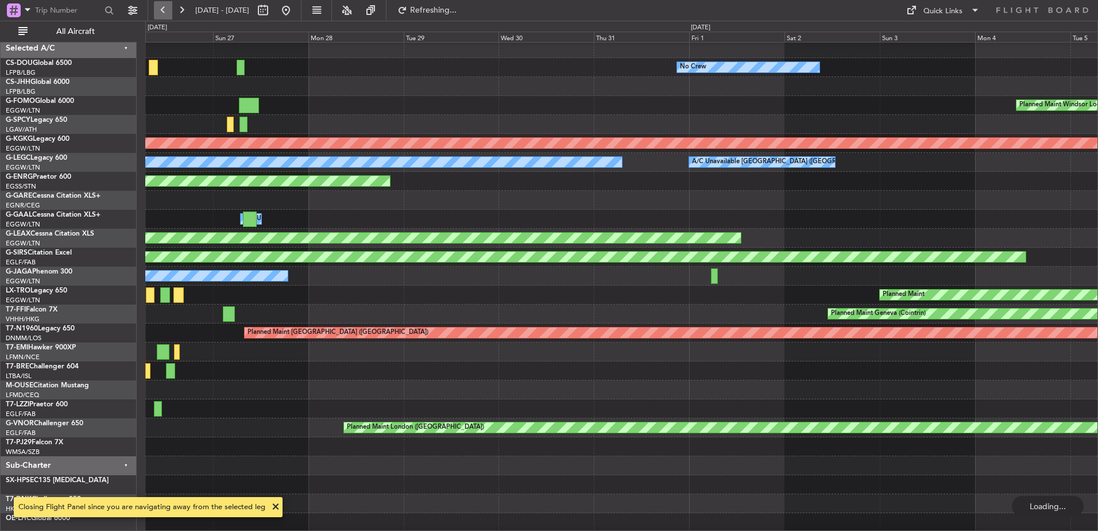
click at [162, 5] on button at bounding box center [163, 10] width 18 height 18
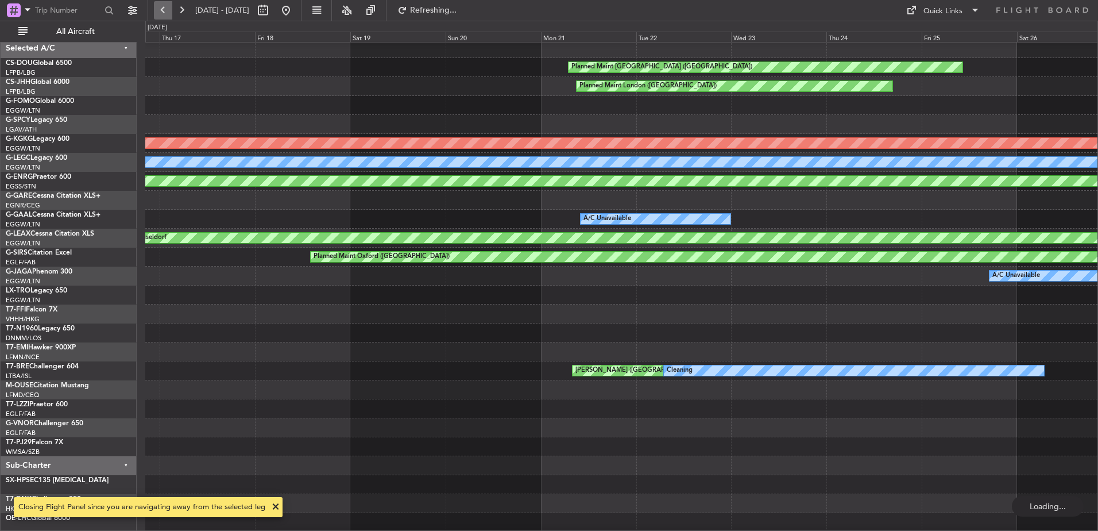
click at [162, 5] on button at bounding box center [163, 10] width 18 height 18
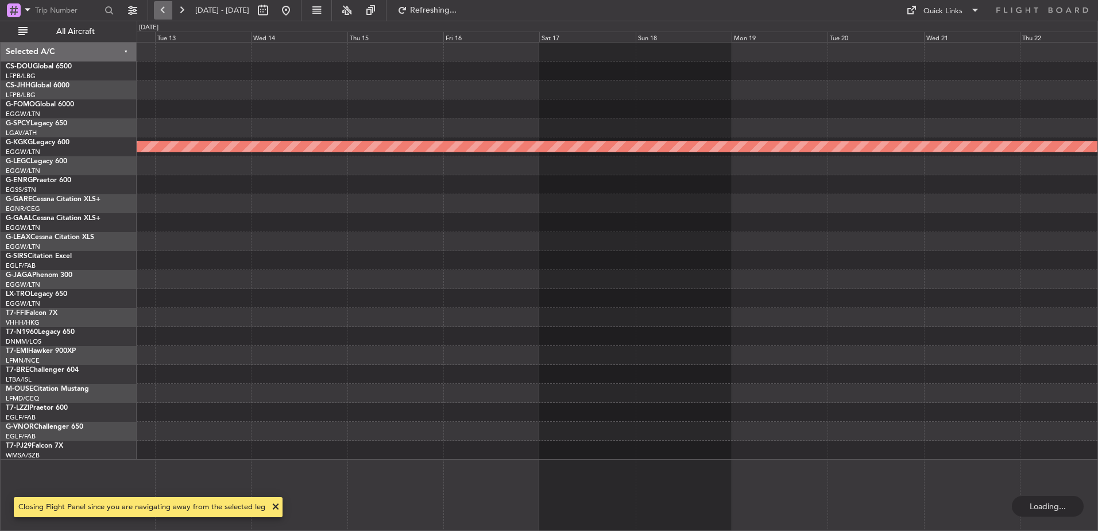
click at [162, 5] on button at bounding box center [163, 10] width 18 height 18
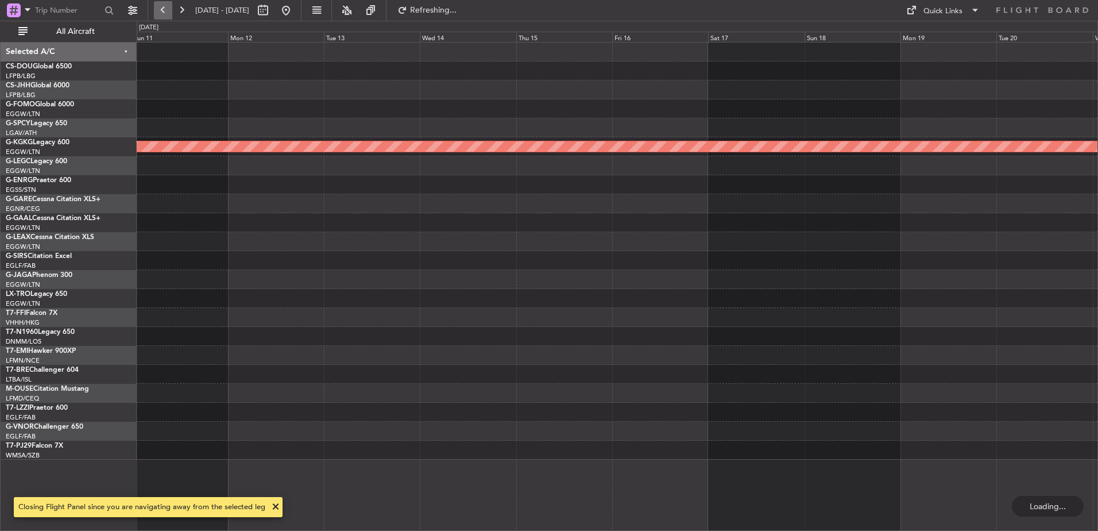
click at [162, 5] on button at bounding box center [163, 10] width 18 height 18
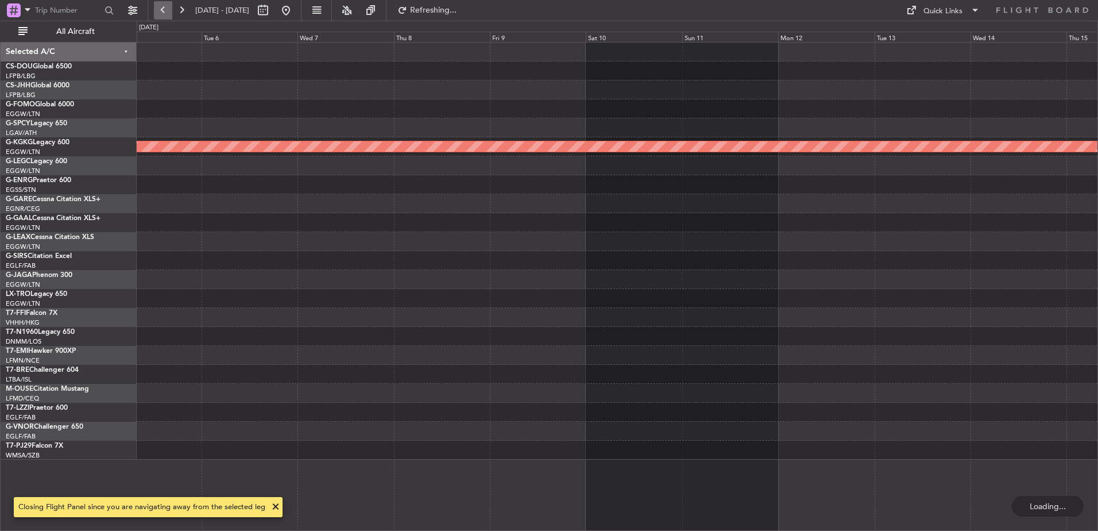
click at [162, 5] on button at bounding box center [163, 10] width 18 height 18
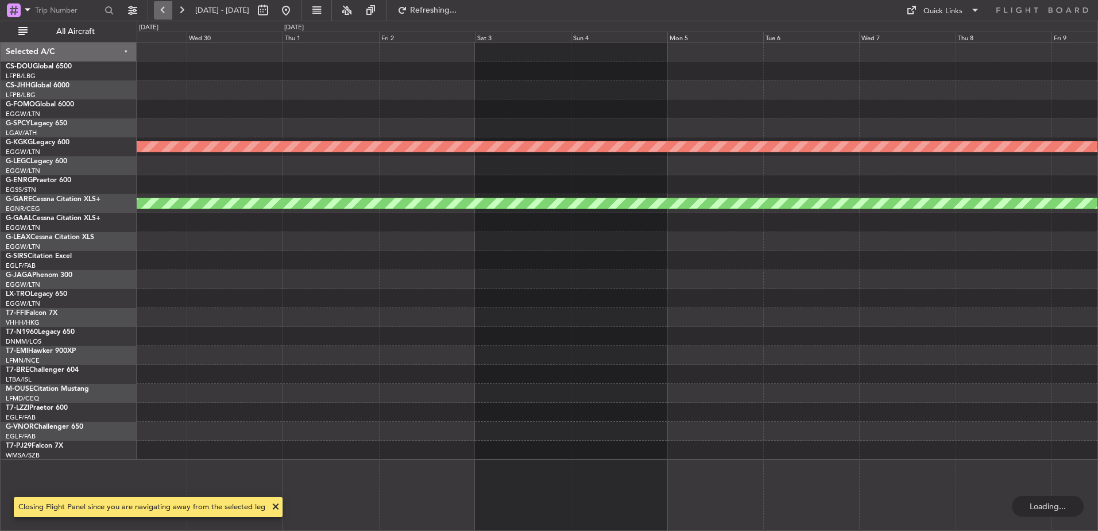
click at [162, 5] on button at bounding box center [163, 10] width 18 height 18
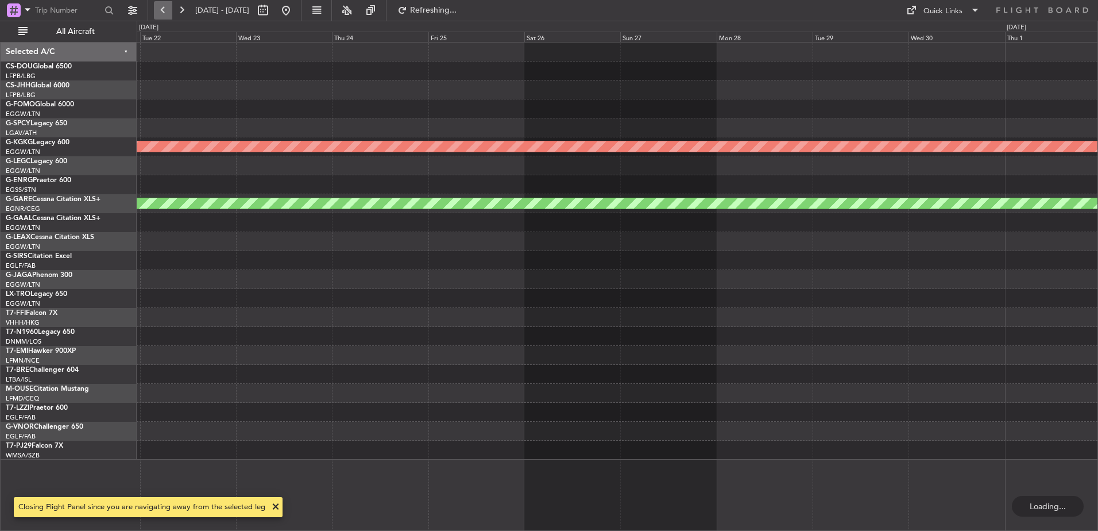
click at [162, 5] on button at bounding box center [163, 10] width 18 height 18
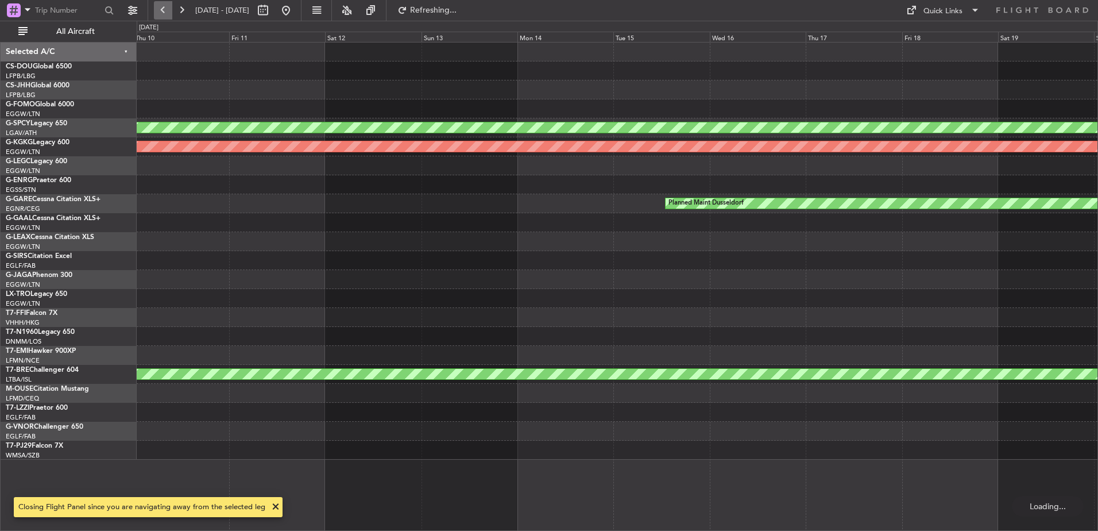
click at [162, 5] on button at bounding box center [163, 10] width 18 height 18
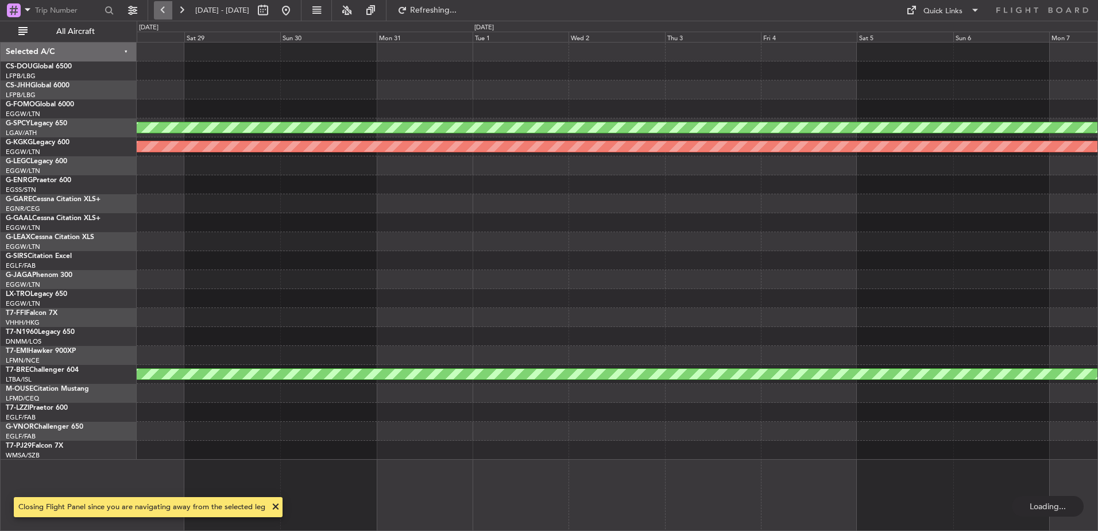
click at [162, 5] on button at bounding box center [163, 10] width 18 height 18
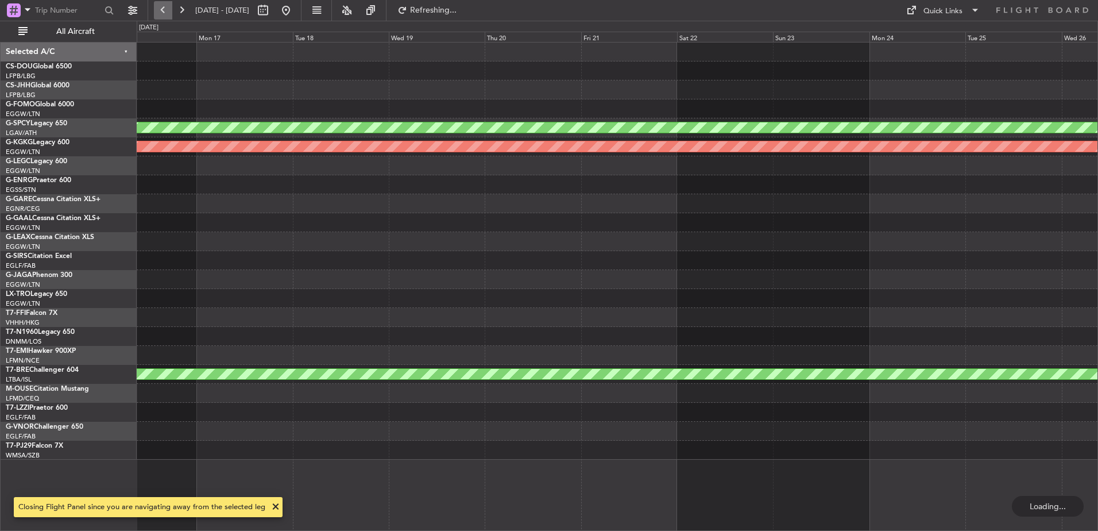
click at [162, 5] on button at bounding box center [163, 10] width 18 height 18
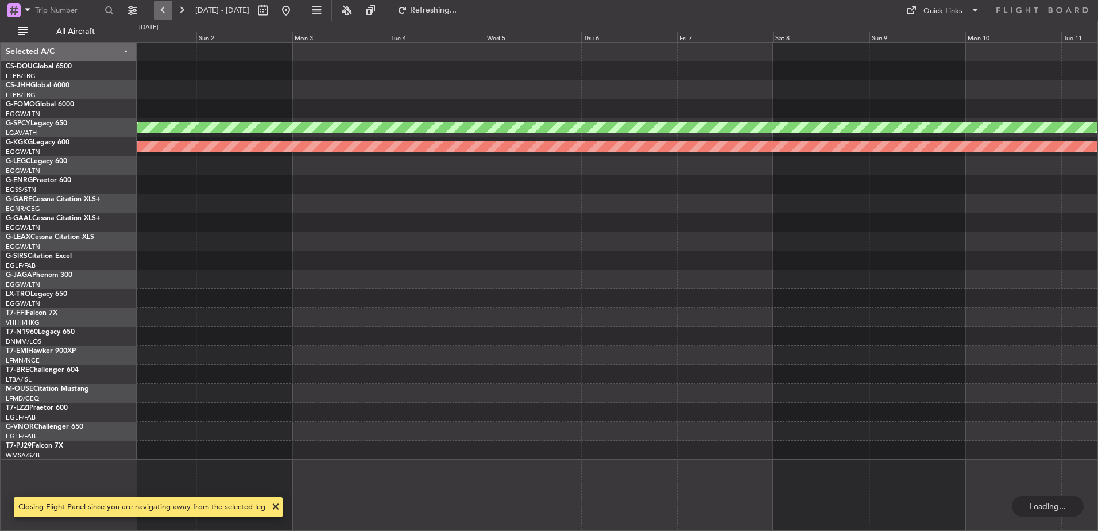
click at [162, 5] on button at bounding box center [163, 10] width 18 height 18
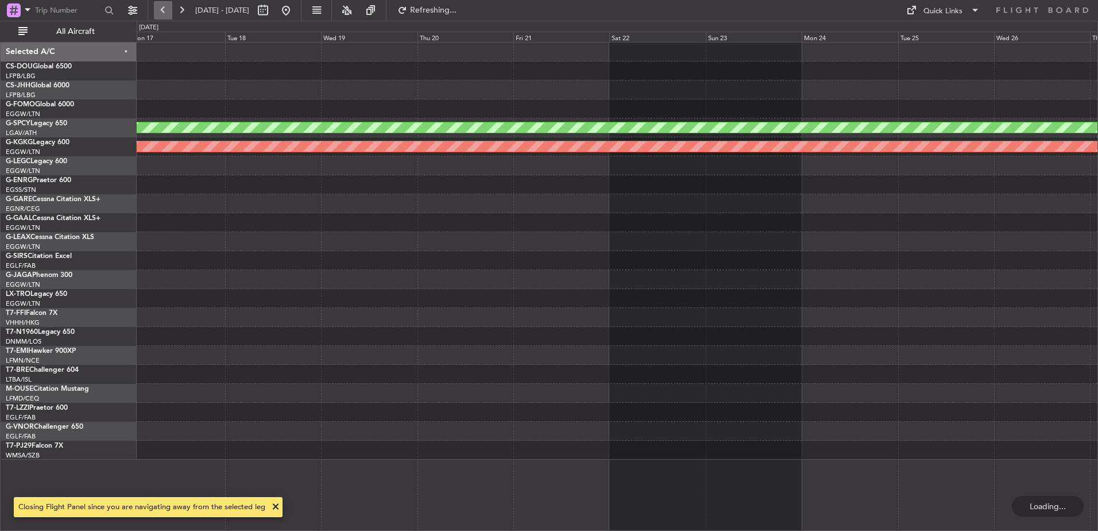
click at [162, 5] on button at bounding box center [163, 10] width 18 height 18
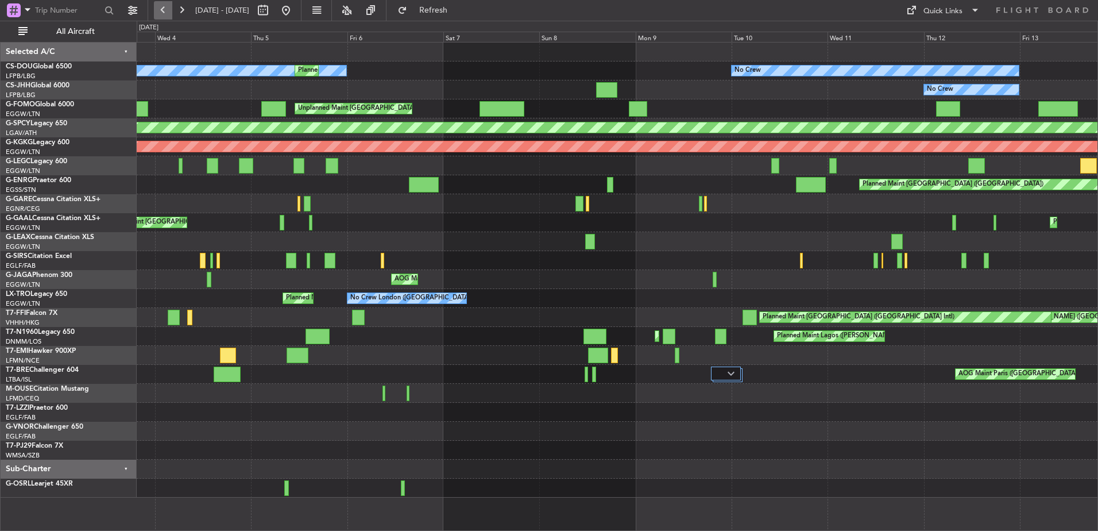
click at [156, 13] on button at bounding box center [163, 10] width 18 height 18
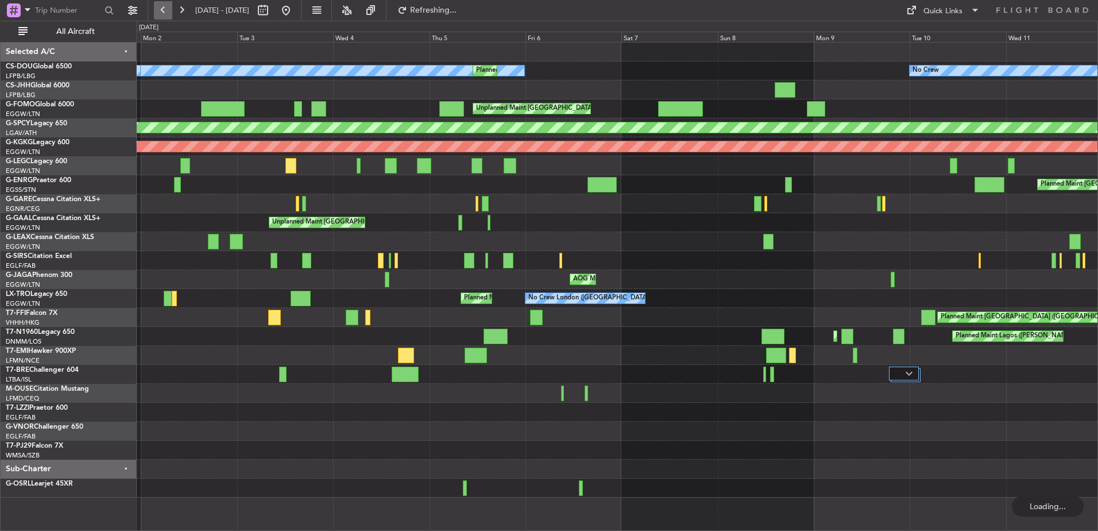
click at [156, 13] on button at bounding box center [163, 10] width 18 height 18
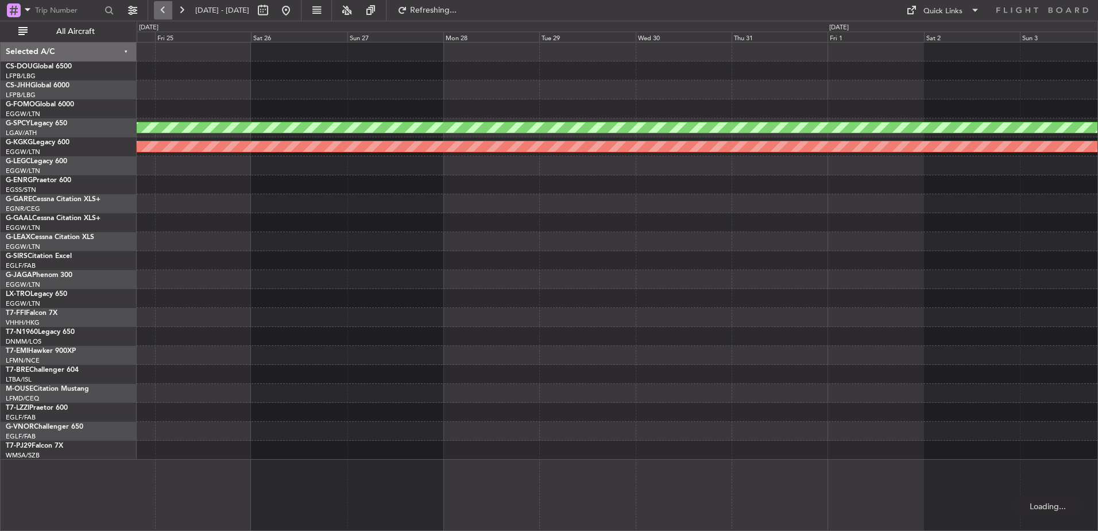
click at [156, 13] on button at bounding box center [163, 10] width 18 height 18
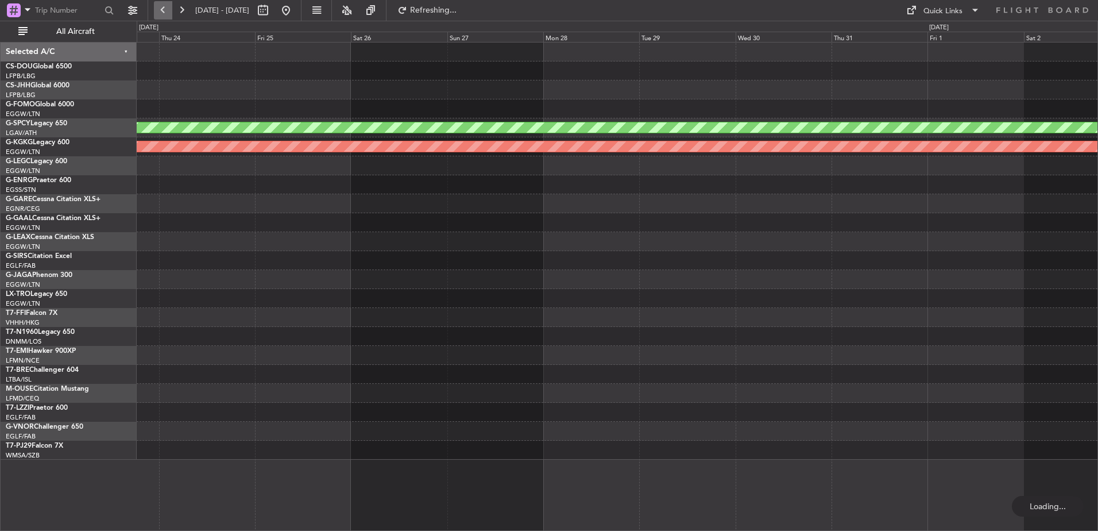
click at [156, 13] on button at bounding box center [163, 10] width 18 height 18
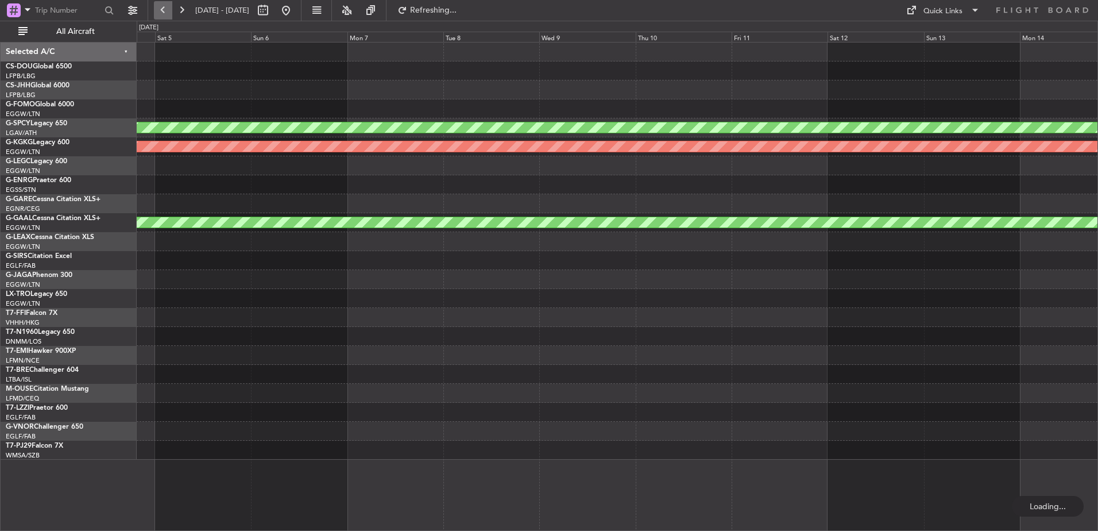
click at [171, 10] on button at bounding box center [163, 10] width 18 height 18
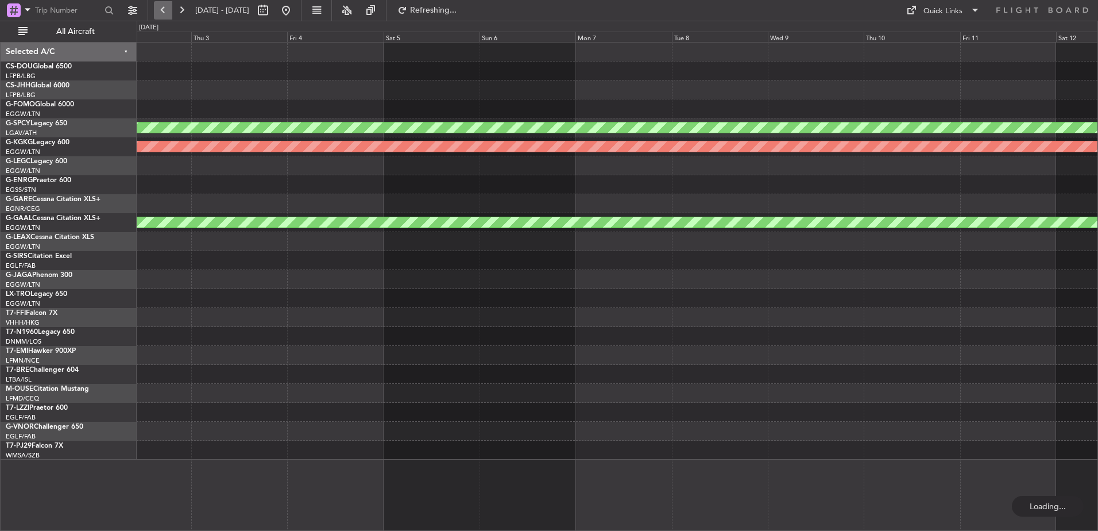
click at [171, 10] on button at bounding box center [163, 10] width 18 height 18
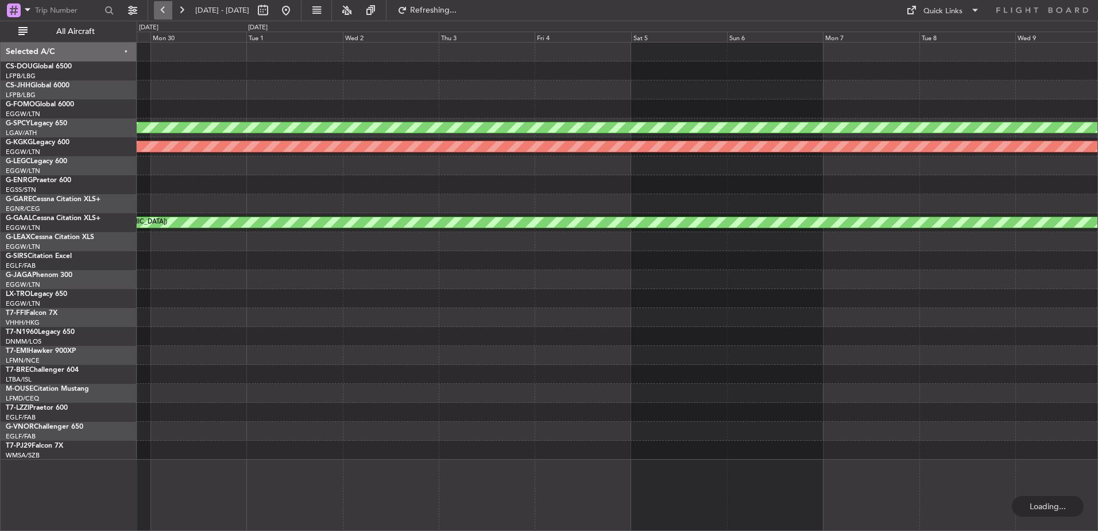
click at [171, 10] on button at bounding box center [163, 10] width 18 height 18
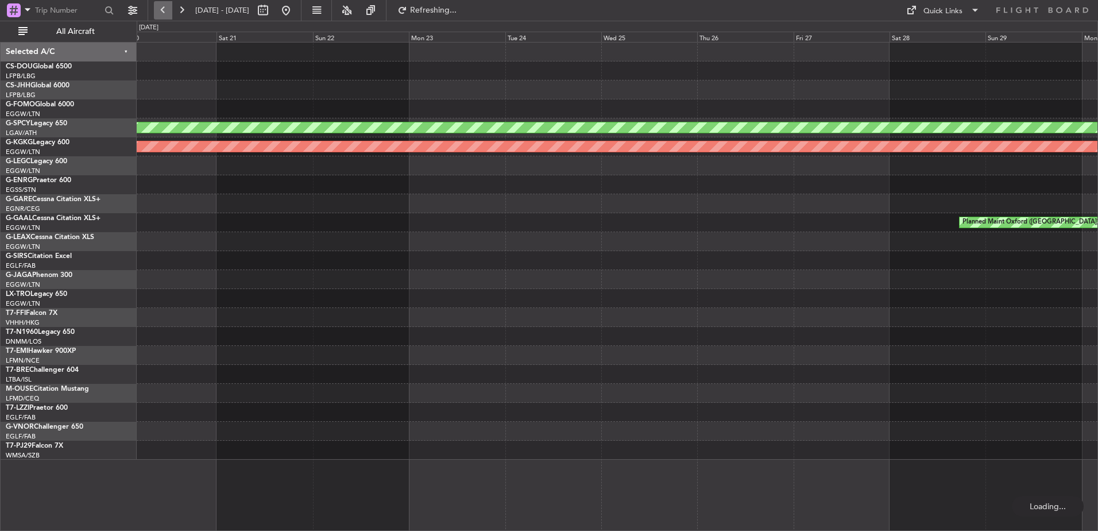
click at [171, 10] on button at bounding box center [163, 10] width 18 height 18
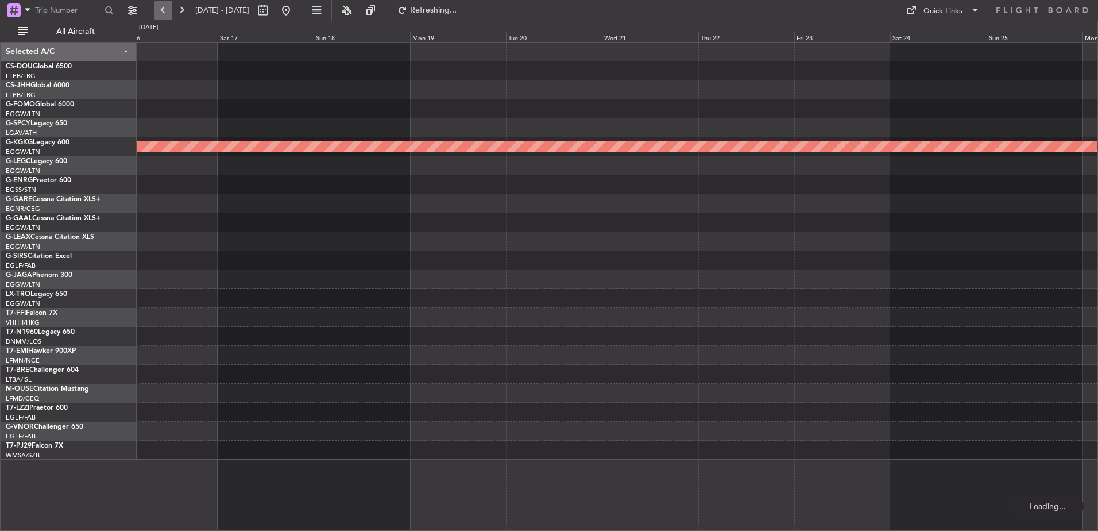
click at [171, 10] on button at bounding box center [163, 10] width 18 height 18
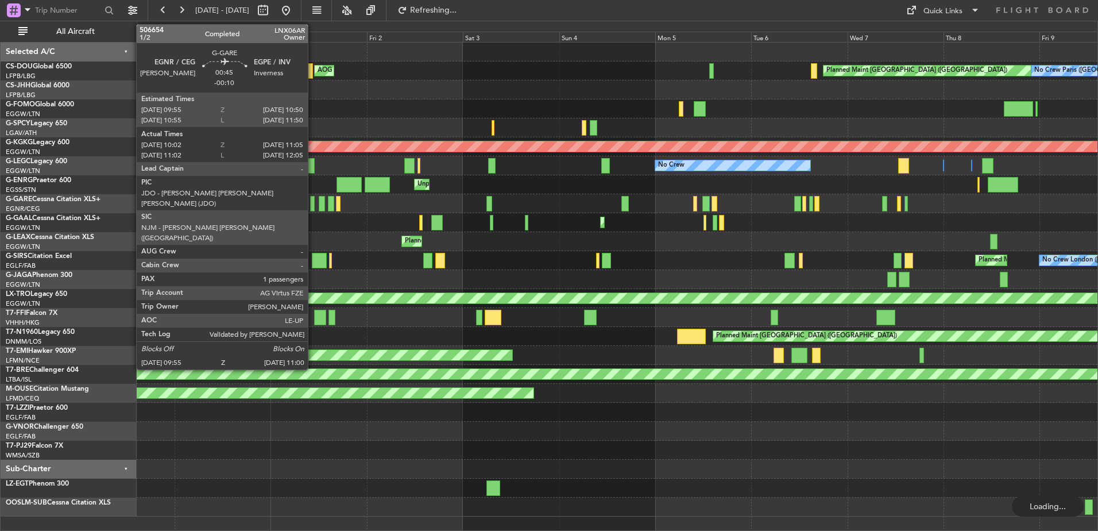
click at [313, 201] on div at bounding box center [312, 204] width 5 height 16
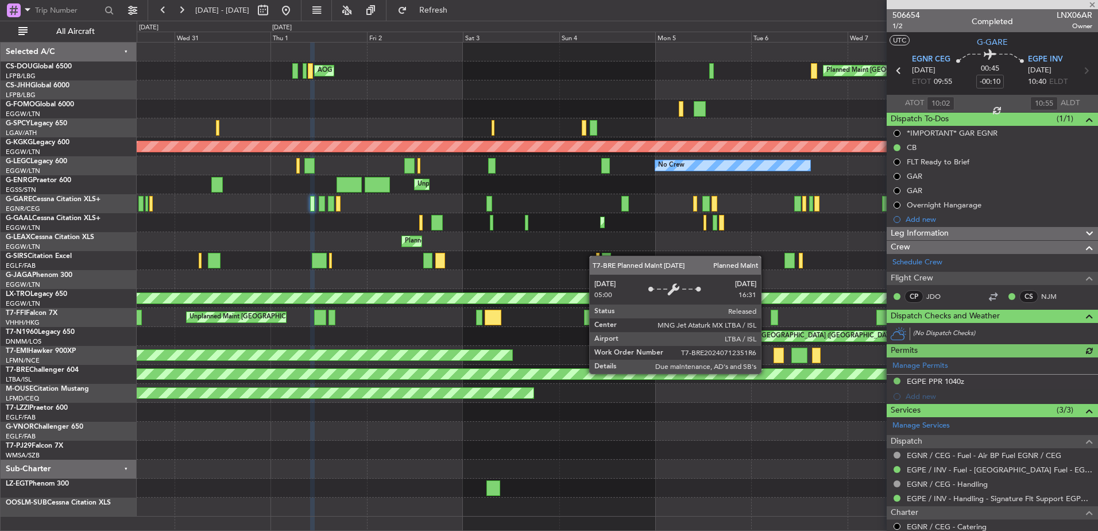
scroll to position [118, 0]
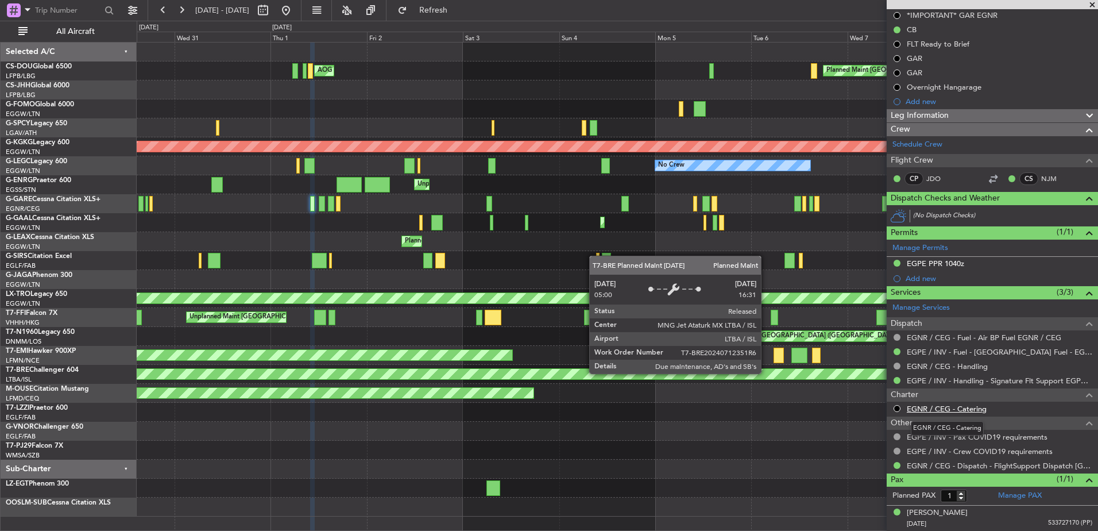
click at [926, 411] on link "EGNR / CEG - Catering" at bounding box center [947, 409] width 80 height 10
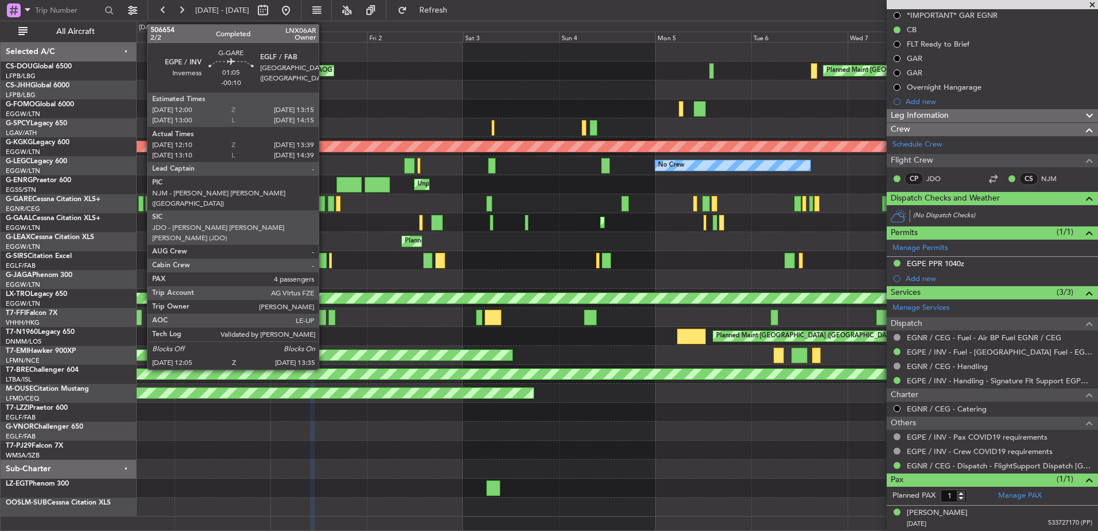
click at [323, 202] on div at bounding box center [322, 204] width 6 height 16
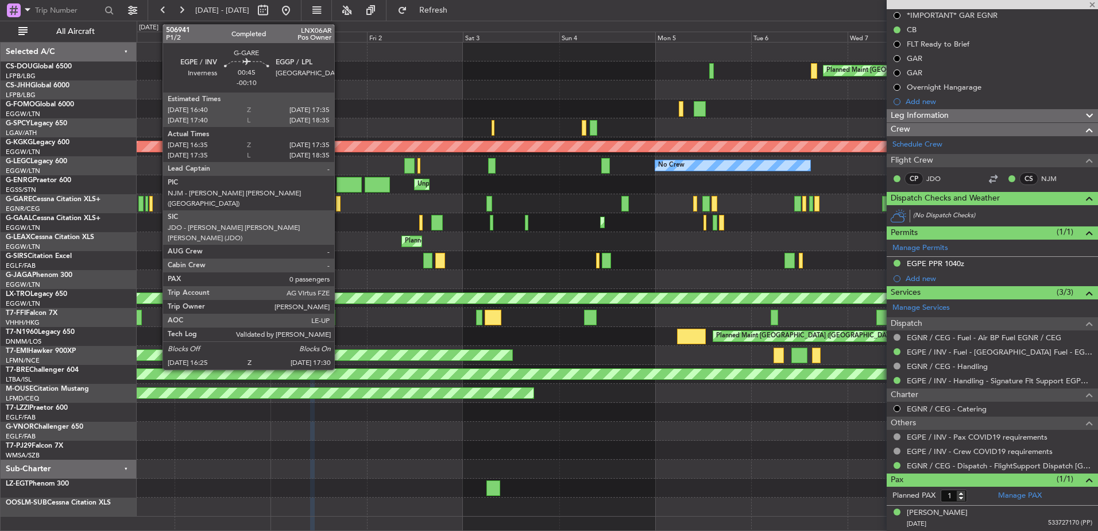
type input "12:10"
type input "13:29"
type input "4"
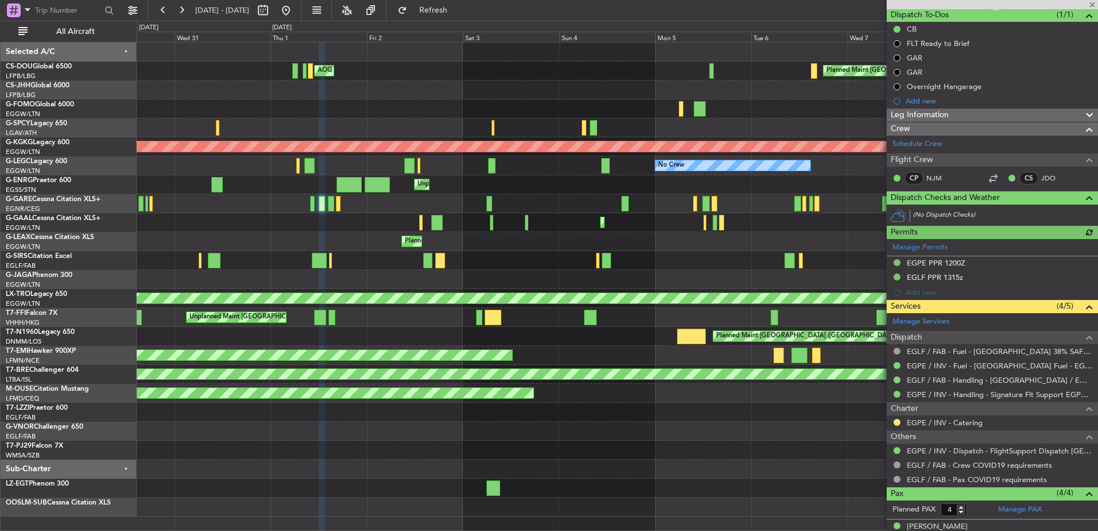
scroll to position [103, 0]
click at [938, 423] on link "EGPE / INV - Catering" at bounding box center [945, 423] width 76 height 10
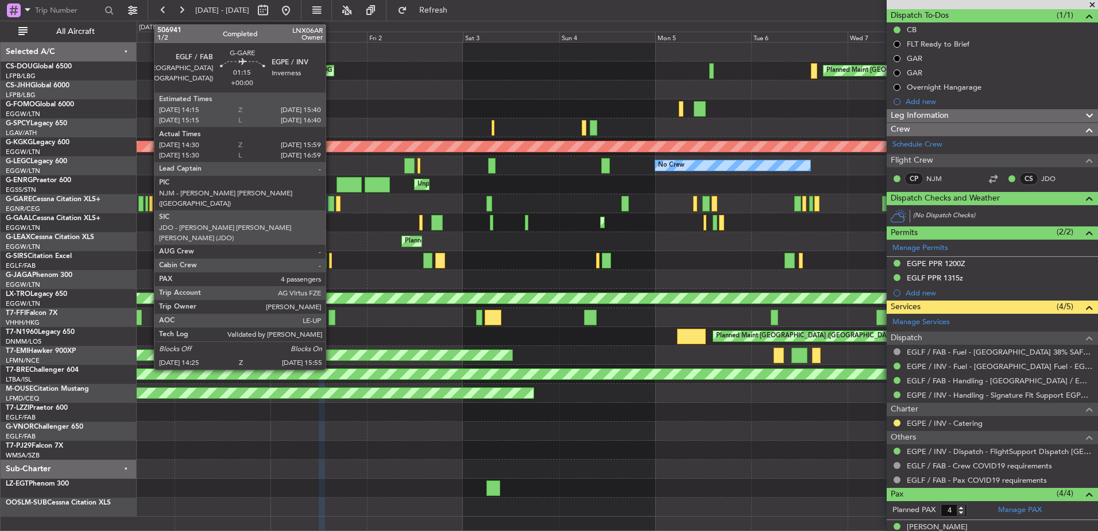
click at [331, 203] on div at bounding box center [331, 204] width 6 height 16
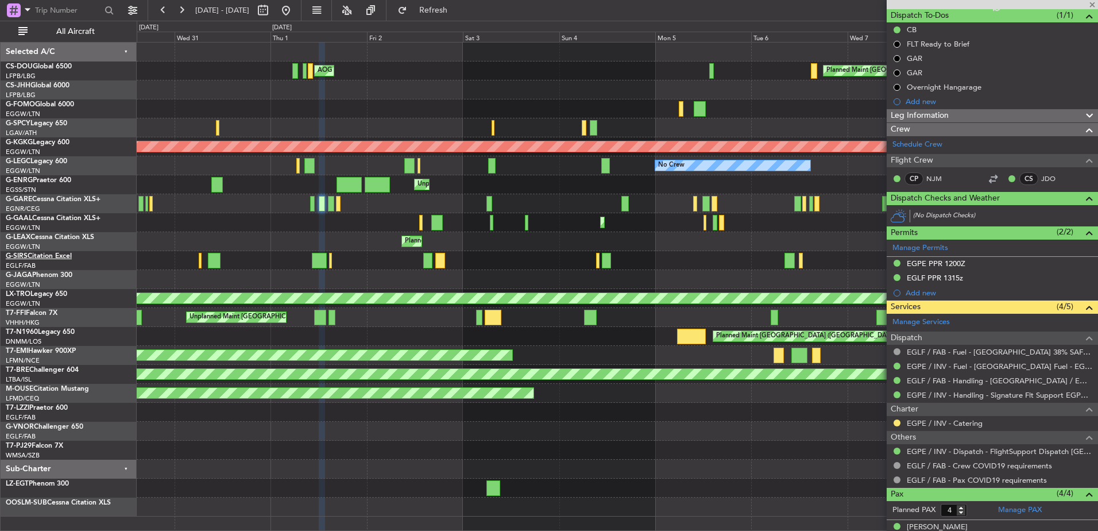
type input "14:30"
type input "15:49"
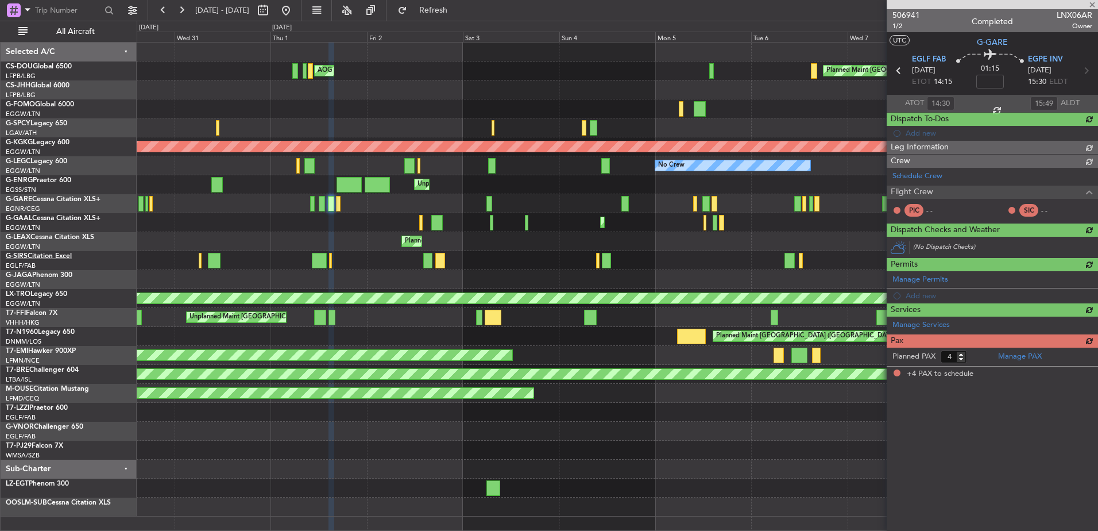
scroll to position [0, 0]
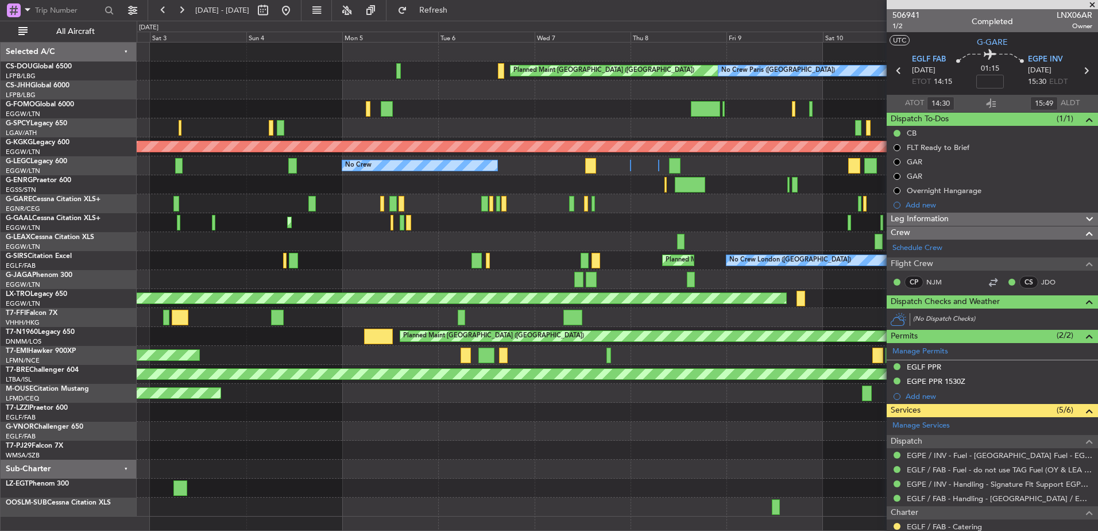
click at [249, 264] on div "Planned Maint London (Farnborough) No Crew London (Farnborough) Planned Maint L…" at bounding box center [617, 260] width 961 height 19
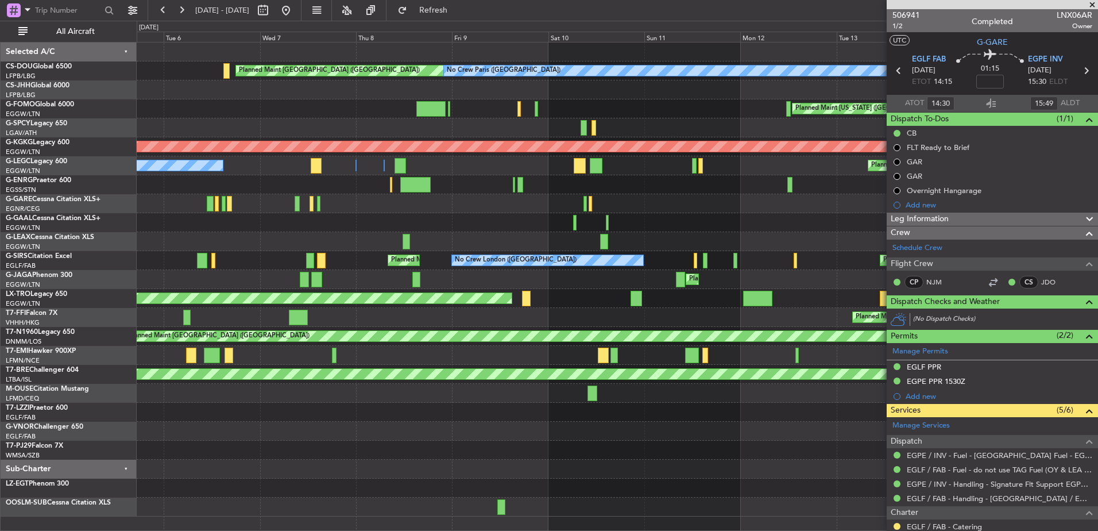
click at [279, 286] on div "Planned Maint Berlin (Brandenburg) No Crew Paris (Le Bourget) Planned Maint New…" at bounding box center [617, 279] width 961 height 474
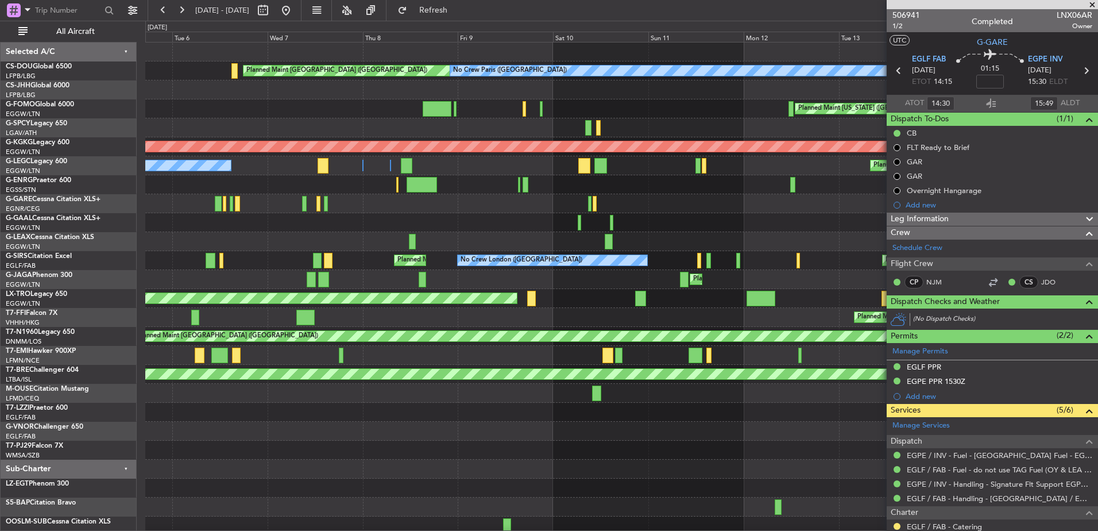
click at [550, 250] on div at bounding box center [621, 241] width 952 height 19
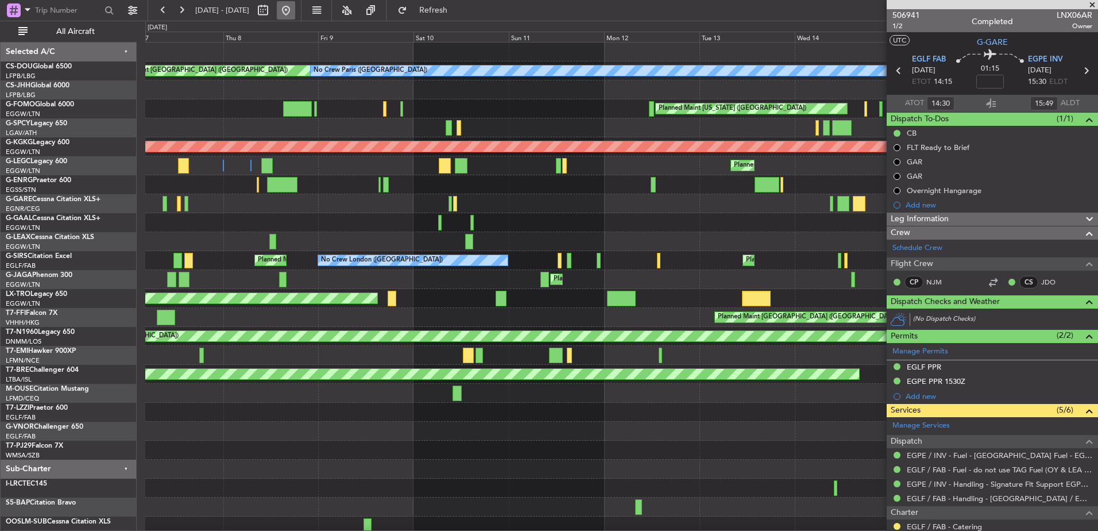
click at [295, 7] on button at bounding box center [286, 10] width 18 height 18
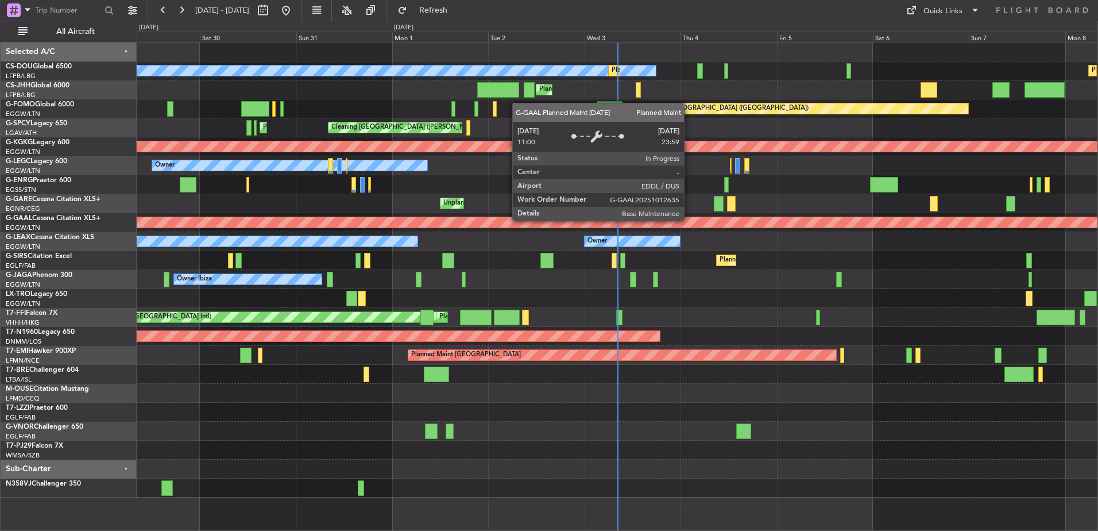
click at [382, 239] on div "Planned Maint Paris (Le Bourget) No Crew Planned Maint Paris (Le Bourget) Plann…" at bounding box center [617, 269] width 961 height 455
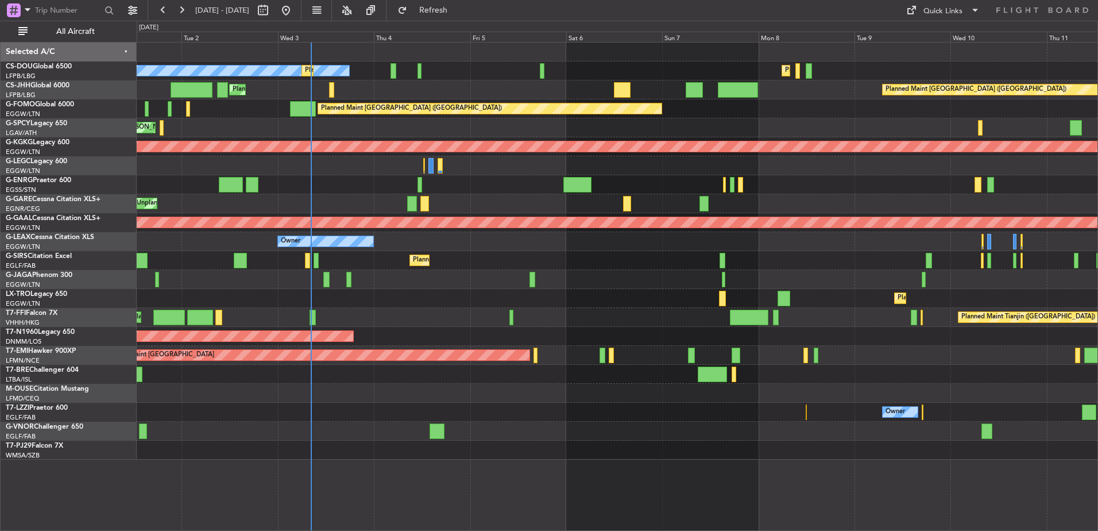
click at [556, 137] on div "Cleaning Athens (Eleftherios Venizelos Intl) Planned Maint Athens (Eleftherios …" at bounding box center [617, 127] width 961 height 19
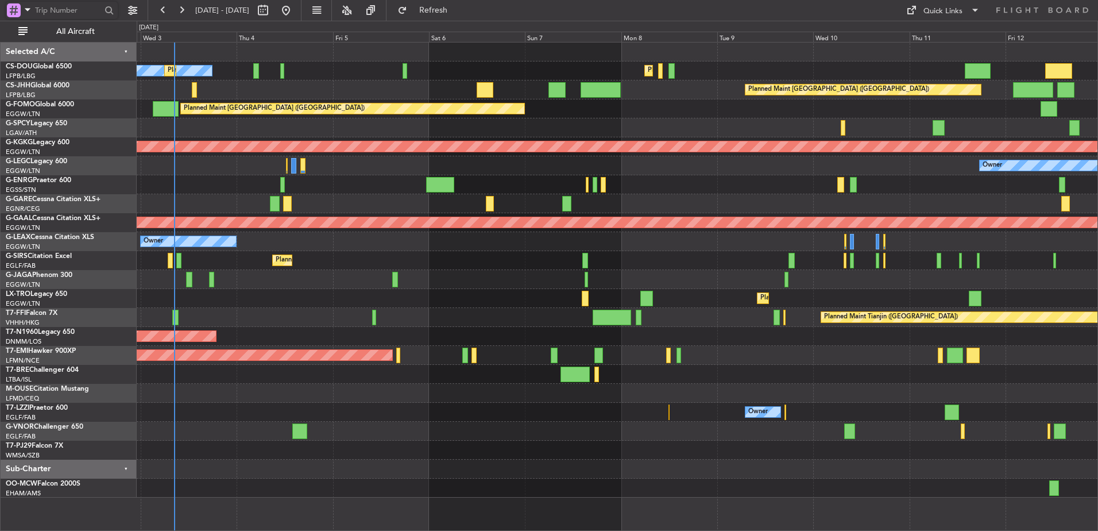
click at [62, 12] on input "text" at bounding box center [68, 10] width 66 height 17
type input "535024"
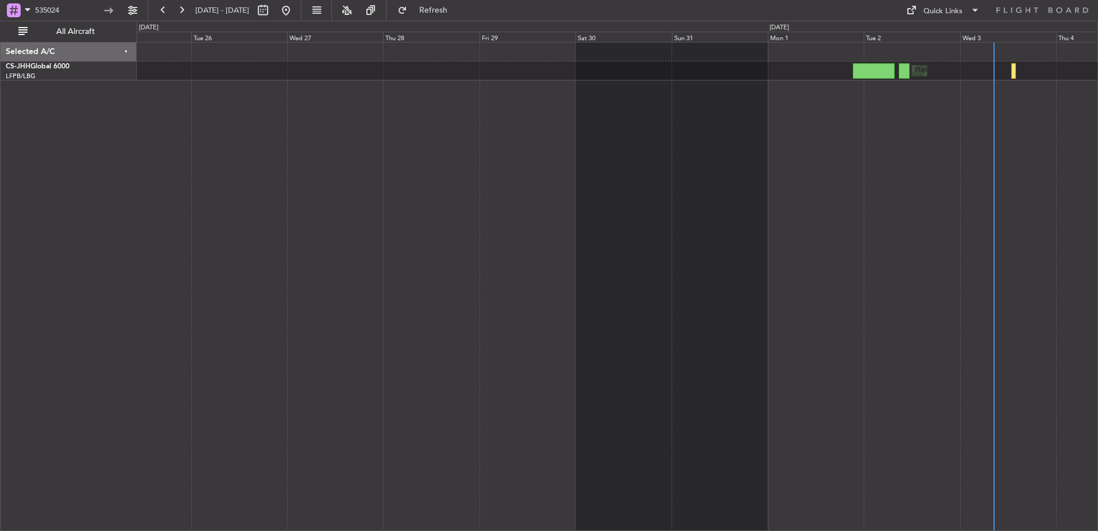
click at [225, 184] on div "Planned Maint [GEOGRAPHIC_DATA] ([GEOGRAPHIC_DATA])" at bounding box center [617, 286] width 961 height 489
click at [523, 214] on div "Planned Maint [GEOGRAPHIC_DATA] ([GEOGRAPHIC_DATA])" at bounding box center [617, 286] width 961 height 489
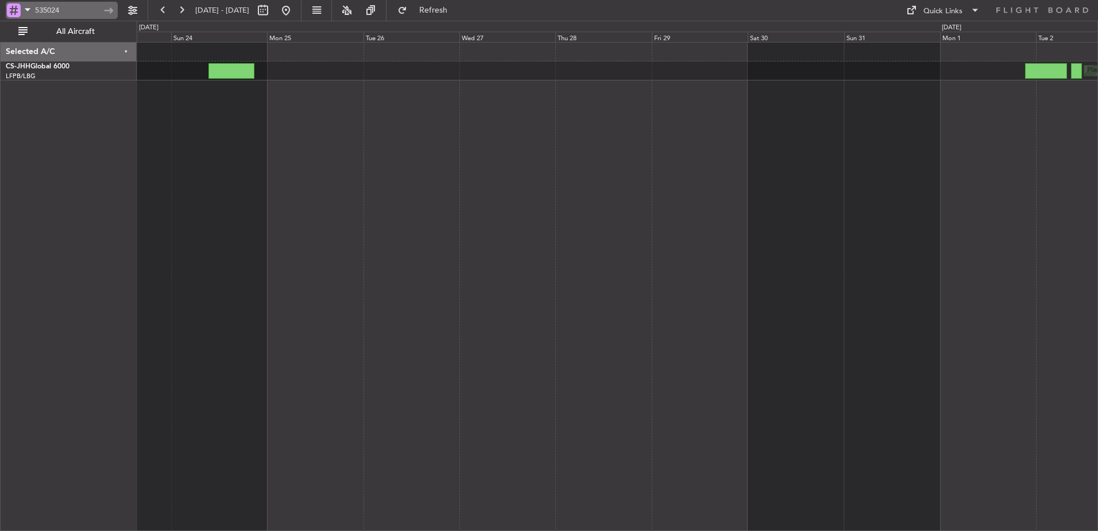
click at [61, 8] on input "535024" at bounding box center [68, 10] width 66 height 17
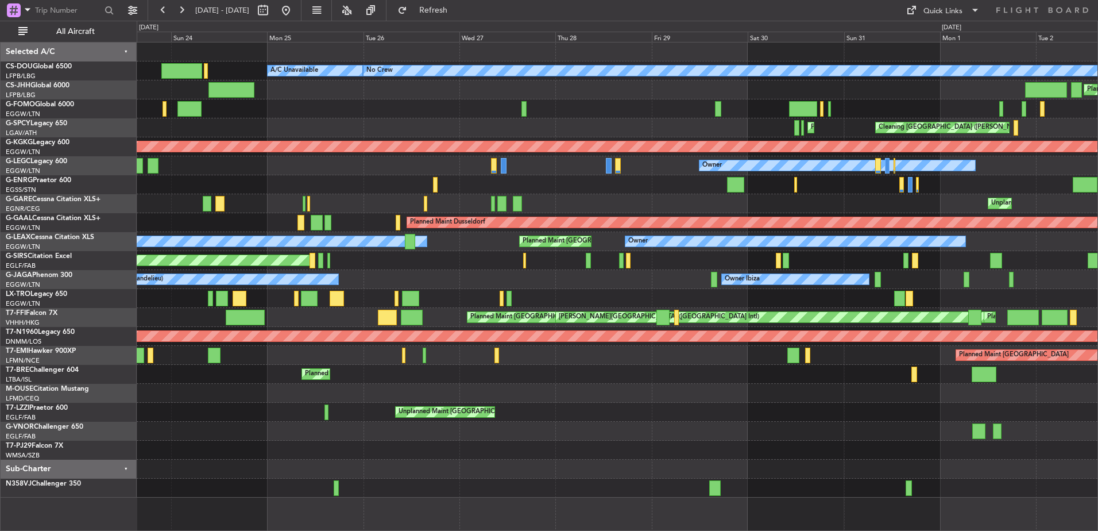
click at [445, 242] on div "Planned Maint Paris (Le Bourget) No Crew A/C Unavailable Planned Maint Paris (L…" at bounding box center [617, 269] width 961 height 455
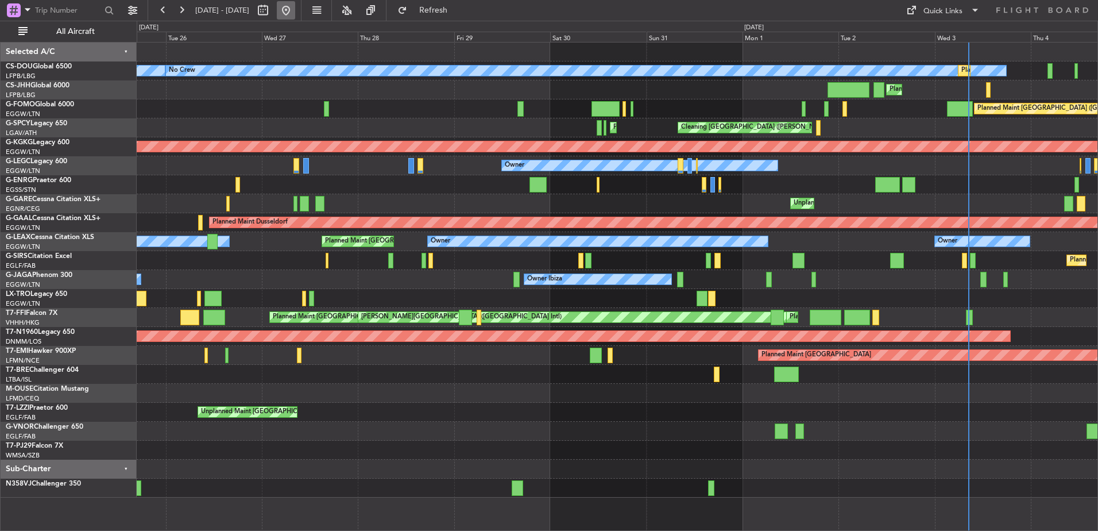
click at [295, 11] on button at bounding box center [286, 10] width 18 height 18
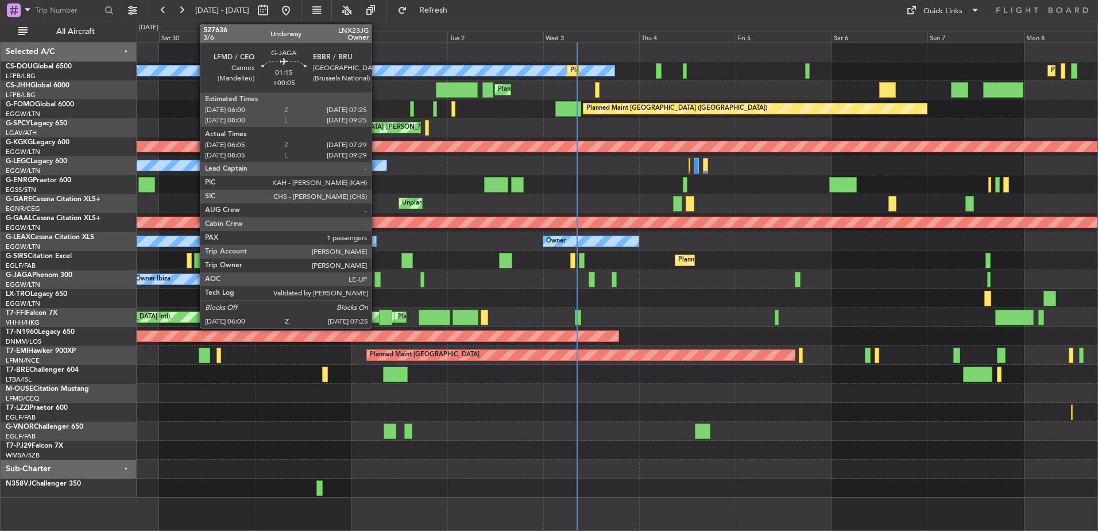
click at [377, 278] on div at bounding box center [377, 280] width 6 height 16
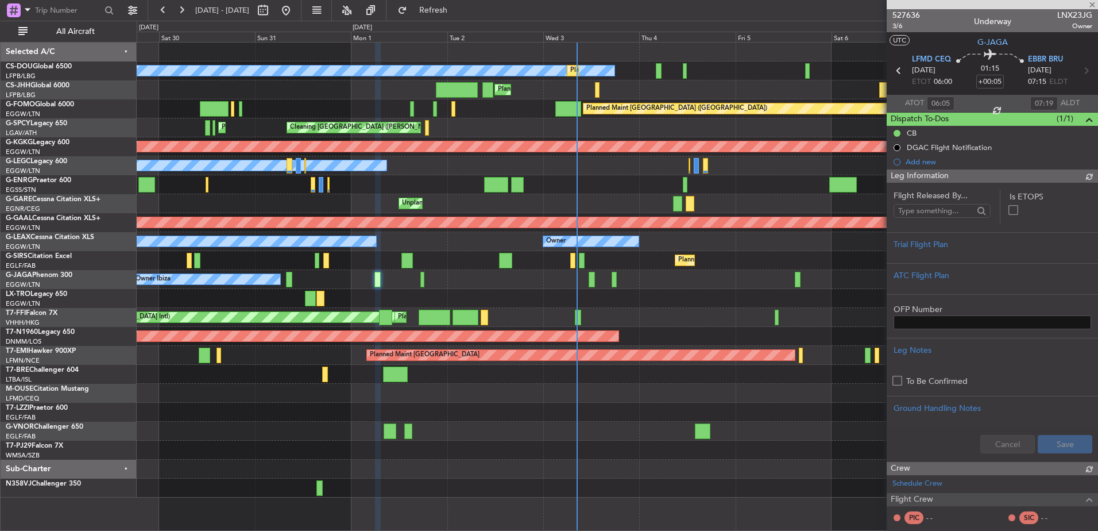
type input "08:05"
type input "09:19"
type input "06:05"
type input "07:19"
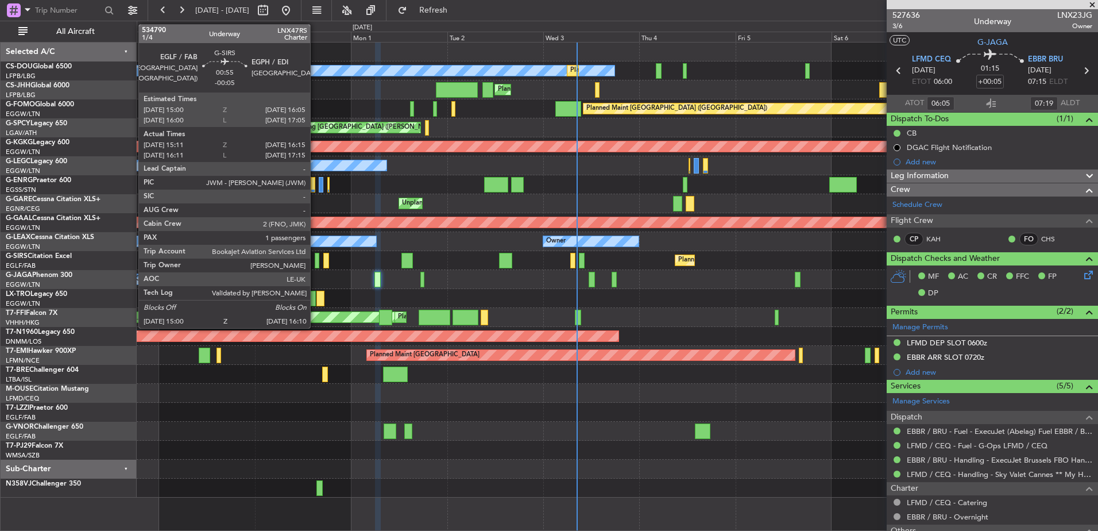
click at [315, 263] on div at bounding box center [317, 261] width 5 height 16
type input "-00:05"
type input "15:11"
type input "16:05"
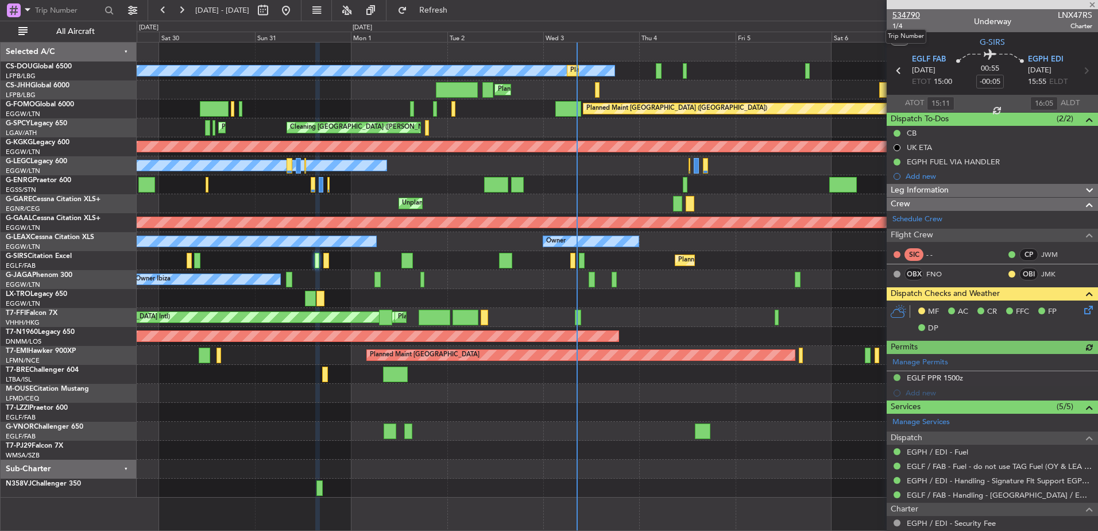
click at [910, 12] on span "534790" at bounding box center [906, 15] width 28 height 12
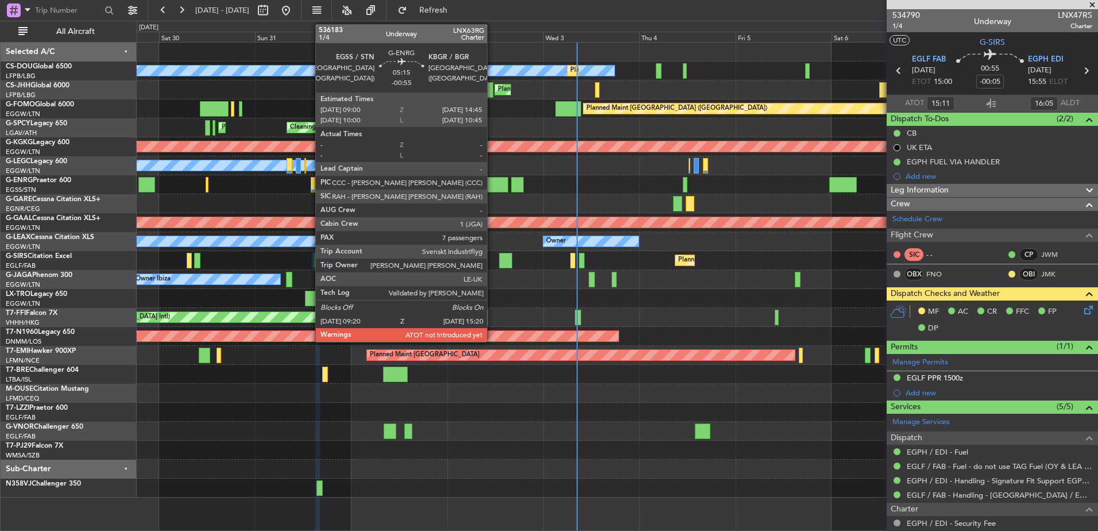
click at [492, 183] on div at bounding box center [496, 185] width 24 height 16
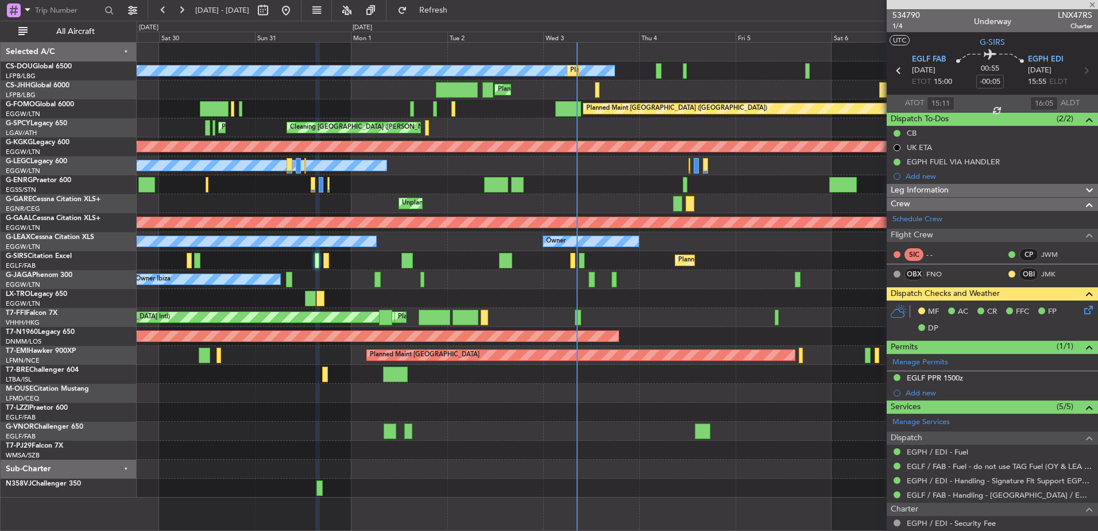
type input "-00:55"
type input "7"
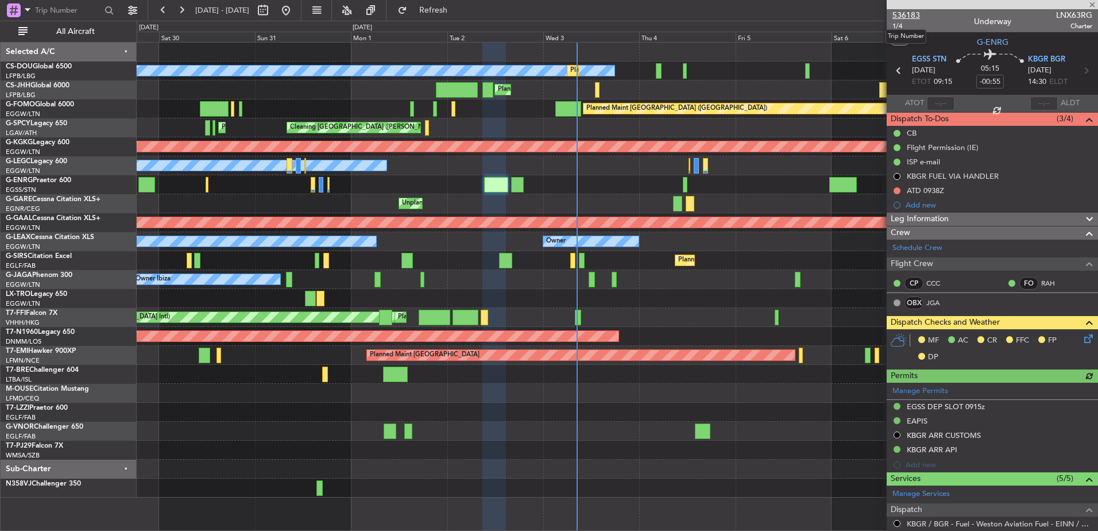
click at [914, 18] on span "536183" at bounding box center [906, 15] width 28 height 12
click at [225, 284] on div "No Crew Planned Maint Paris (Le Bourget) Planned Maint Paris (Le Bourget) Plann…" at bounding box center [617, 269] width 961 height 455
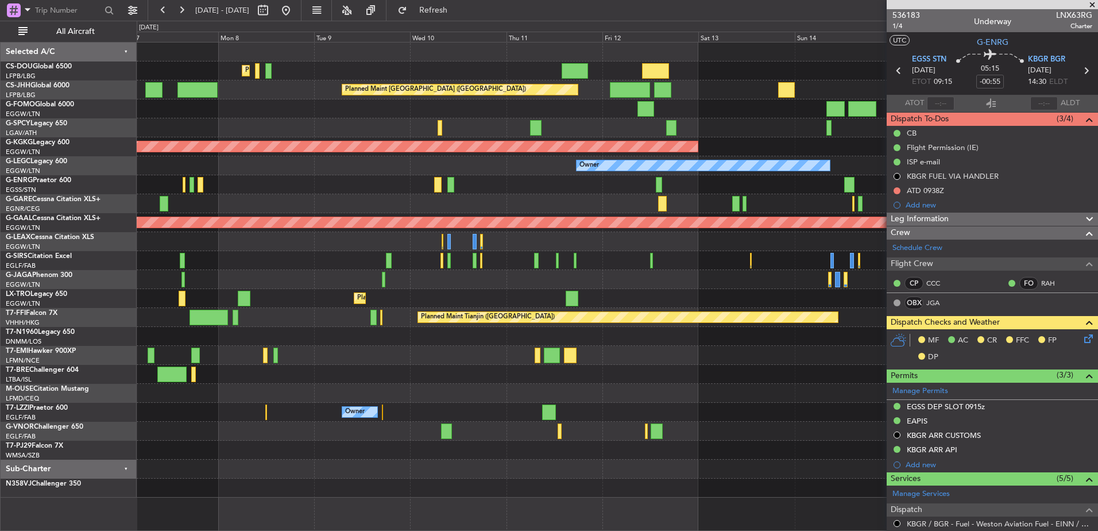
click at [215, 237] on div at bounding box center [617, 241] width 961 height 19
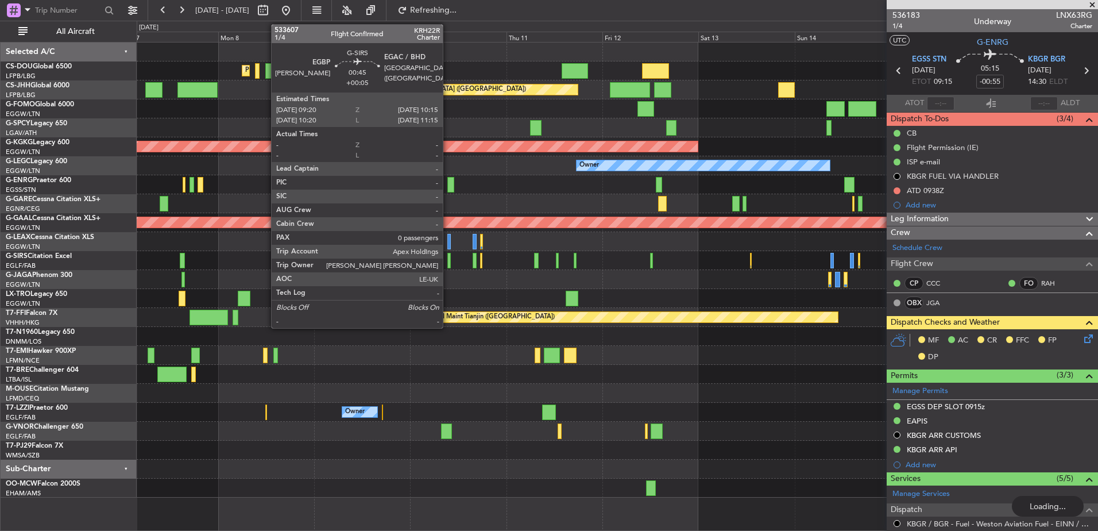
click at [448, 261] on div at bounding box center [449, 261] width 4 height 16
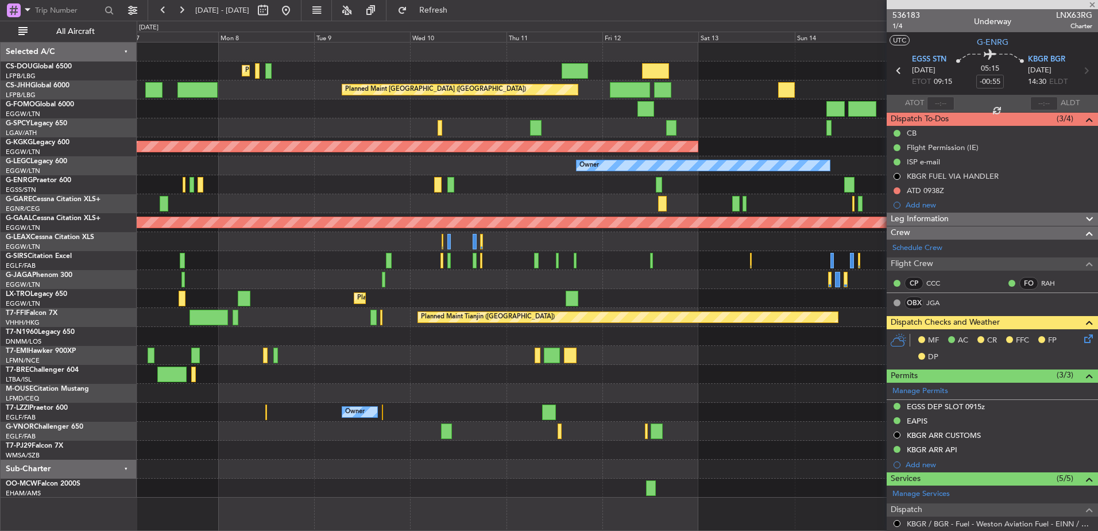
type input "+00:05"
type input "0"
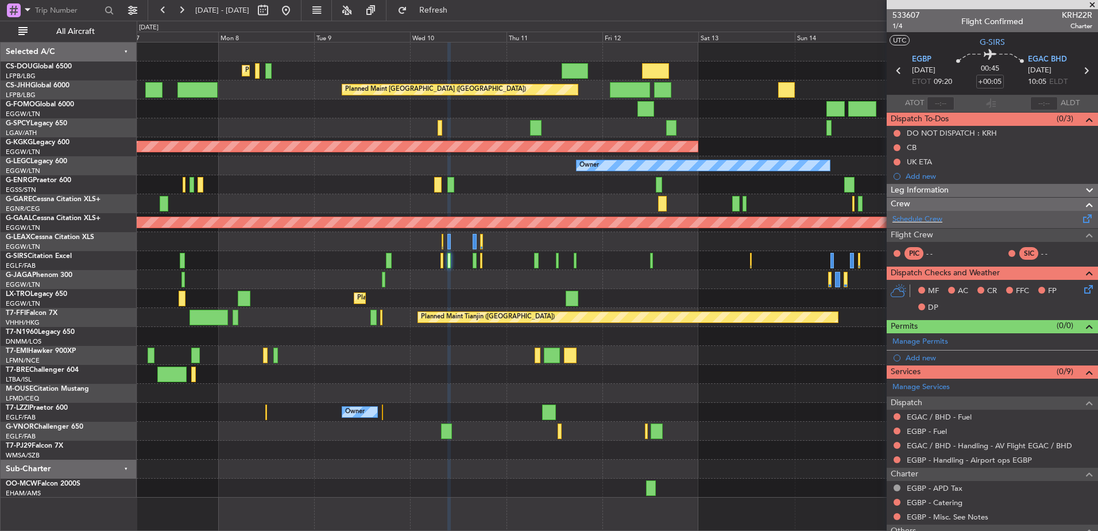
click at [949, 223] on div "Schedule Crew" at bounding box center [992, 219] width 211 height 17
click at [295, 10] on button at bounding box center [286, 10] width 18 height 18
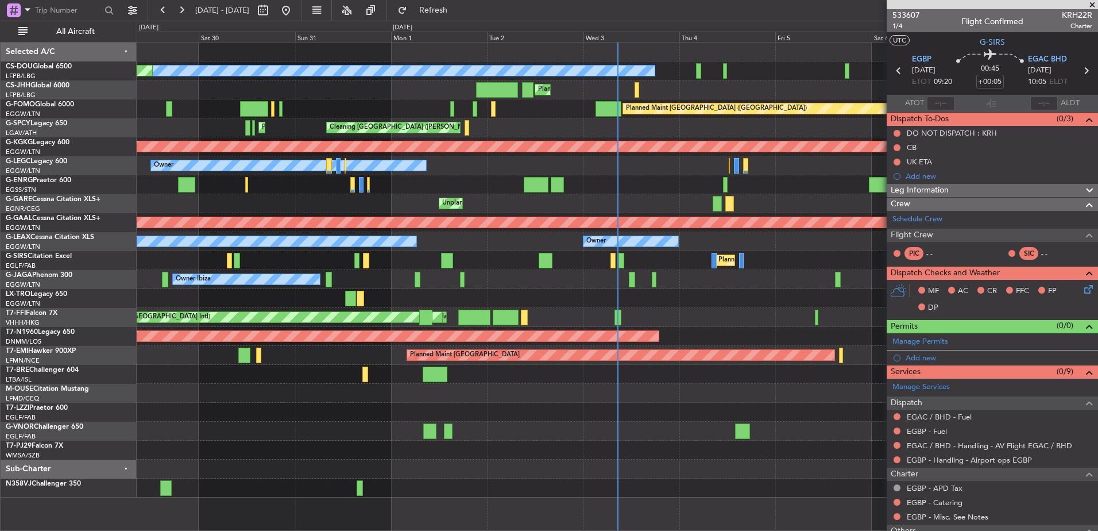
click at [423, 319] on div "Planned Maint Paris (Le Bourget) Planned Maint Paris (Le Bourget) No Crew Plann…" at bounding box center [617, 269] width 961 height 455
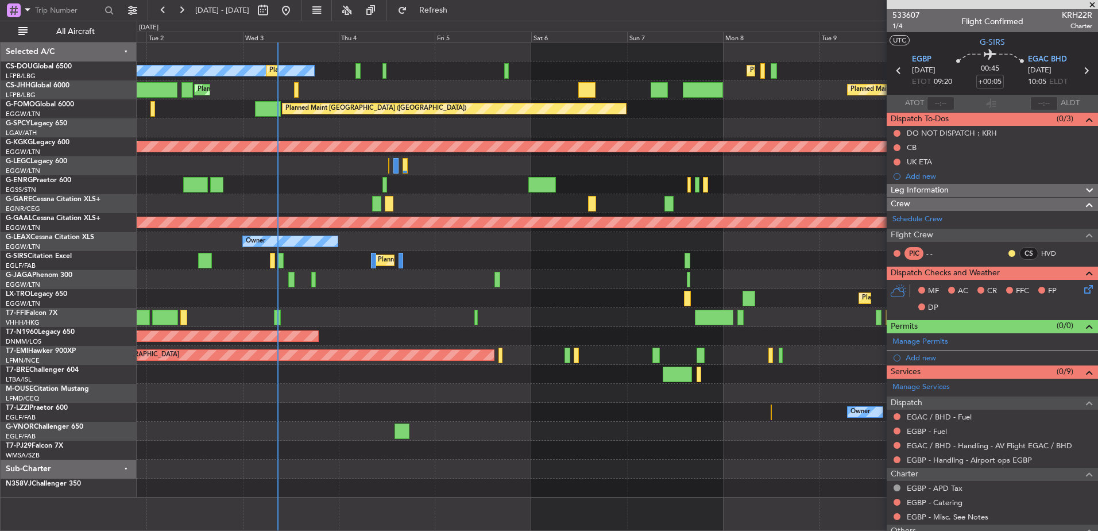
click at [253, 274] on div "Owner Ibiza" at bounding box center [617, 279] width 961 height 19
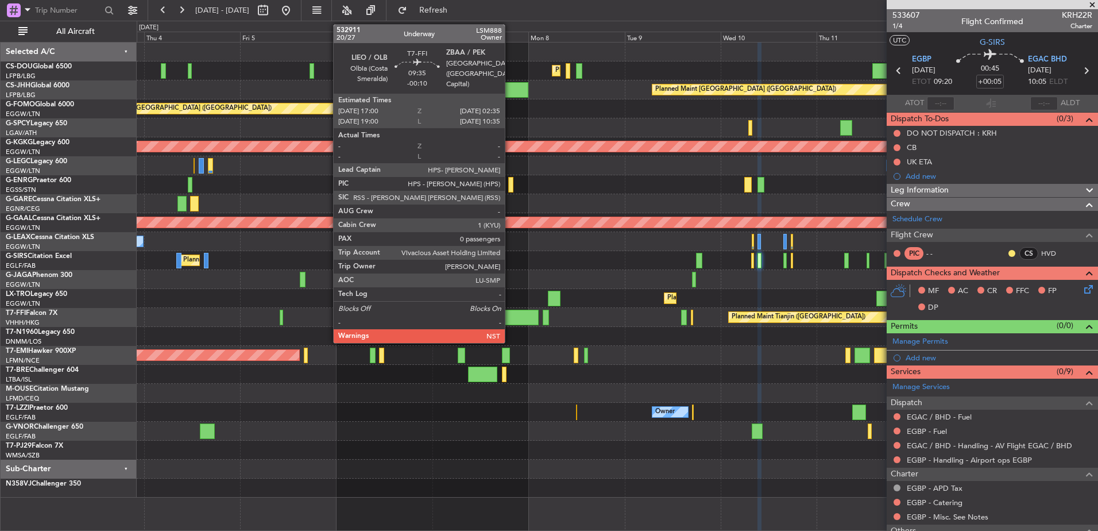
click at [500, 310] on div at bounding box center [519, 317] width 38 height 16
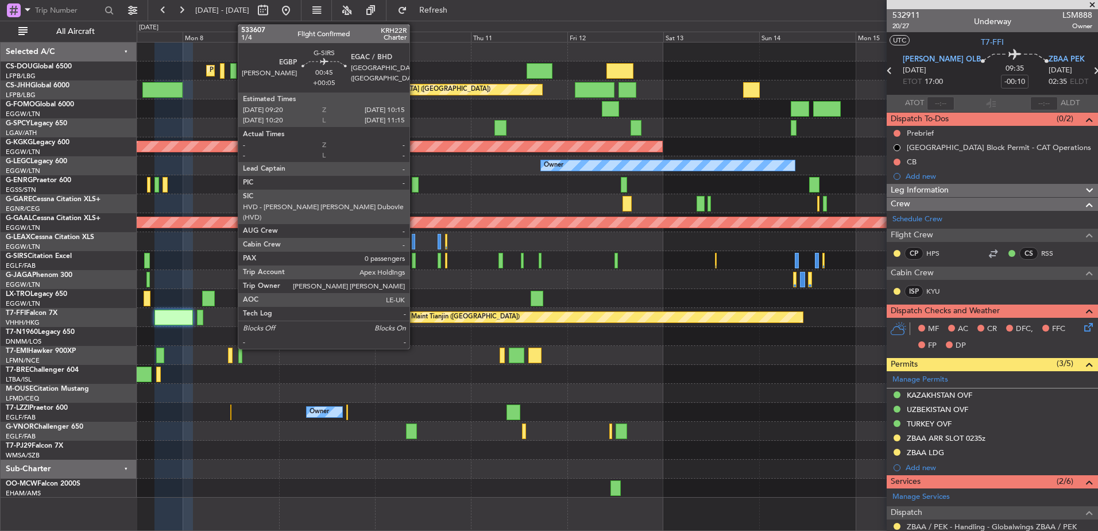
click at [415, 261] on div at bounding box center [414, 261] width 4 height 16
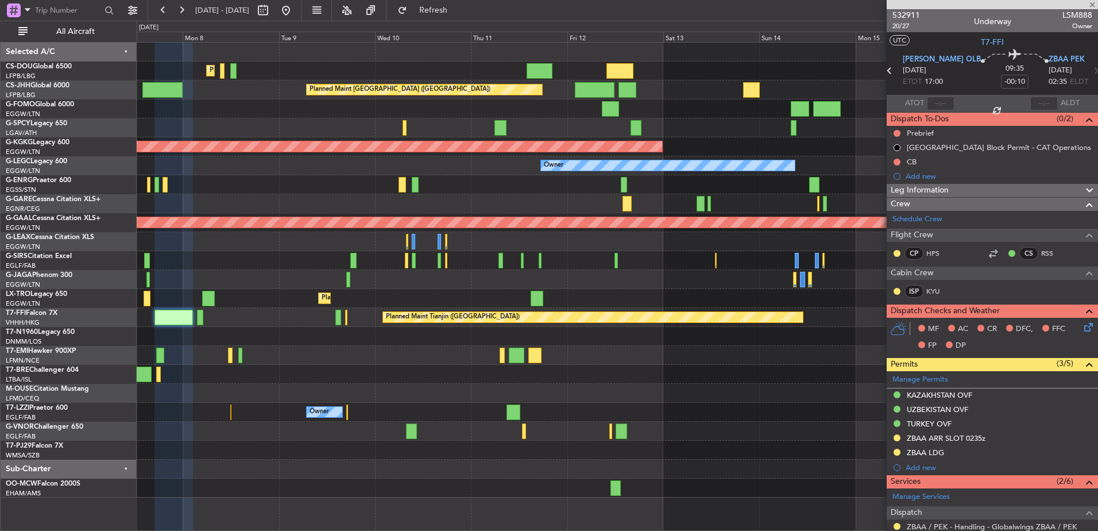
type input "+00:05"
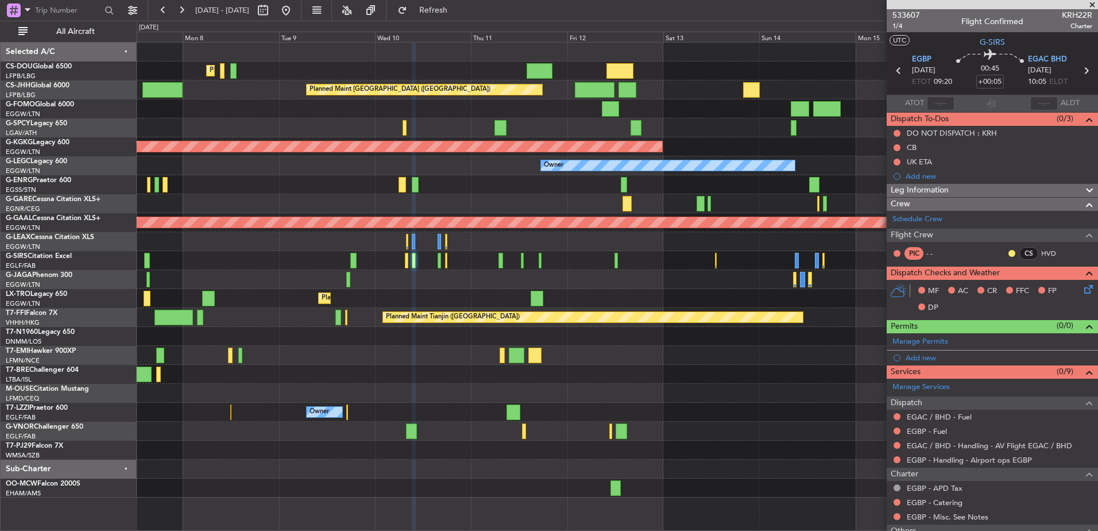
click at [350, 291] on div "Planned Maint Paris (Le Bourget) Planned Maint Paris (Le Bourget) Planned Maint…" at bounding box center [617, 269] width 961 height 455
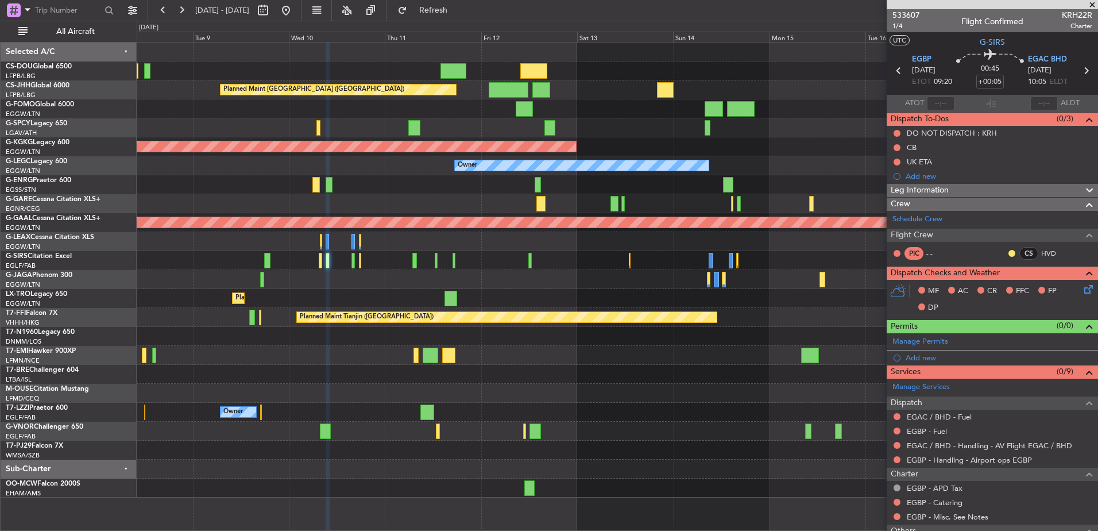
click at [318, 118] on div at bounding box center [617, 127] width 961 height 19
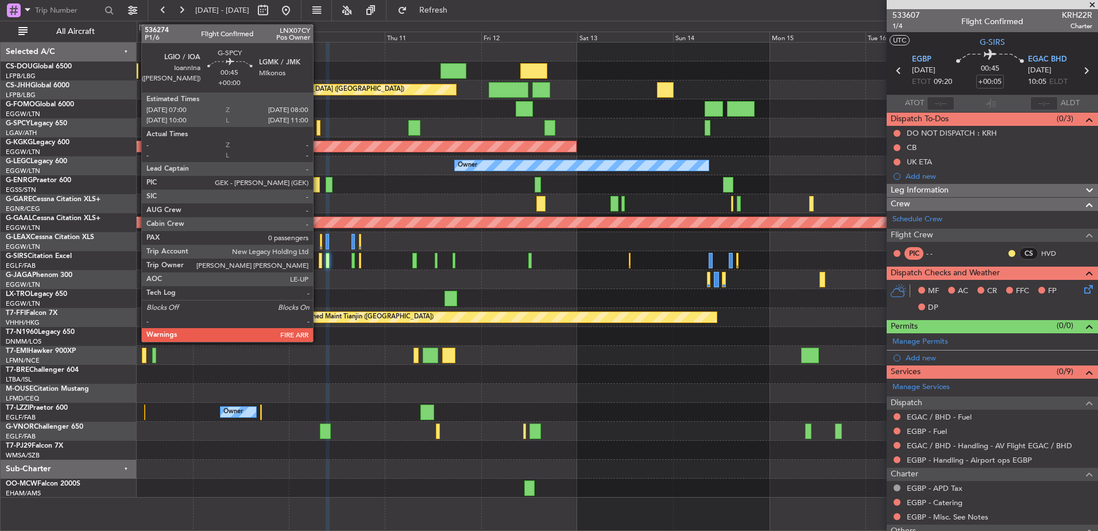
click at [318, 121] on div at bounding box center [318, 128] width 4 height 16
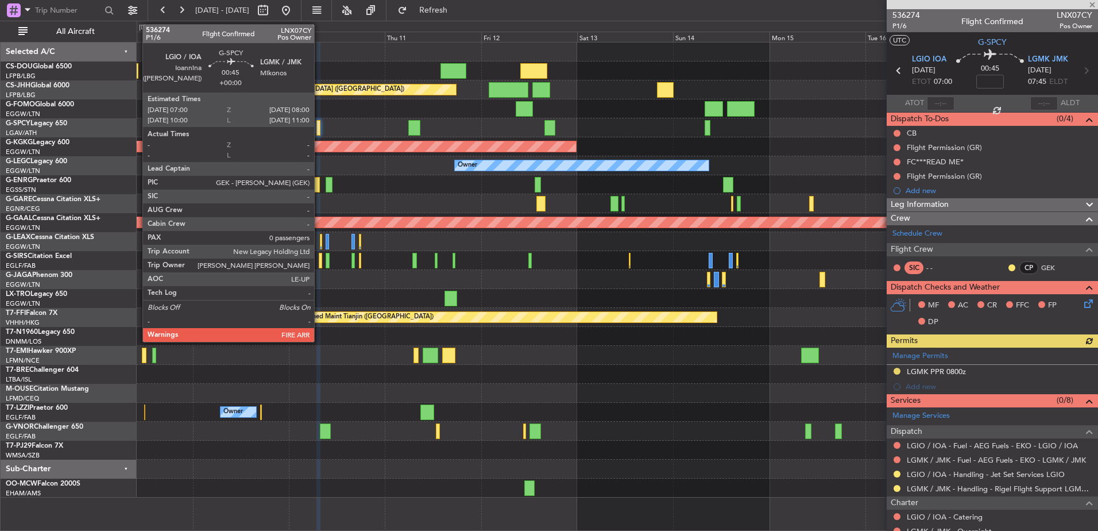
click at [319, 128] on div at bounding box center [318, 128] width 4 height 16
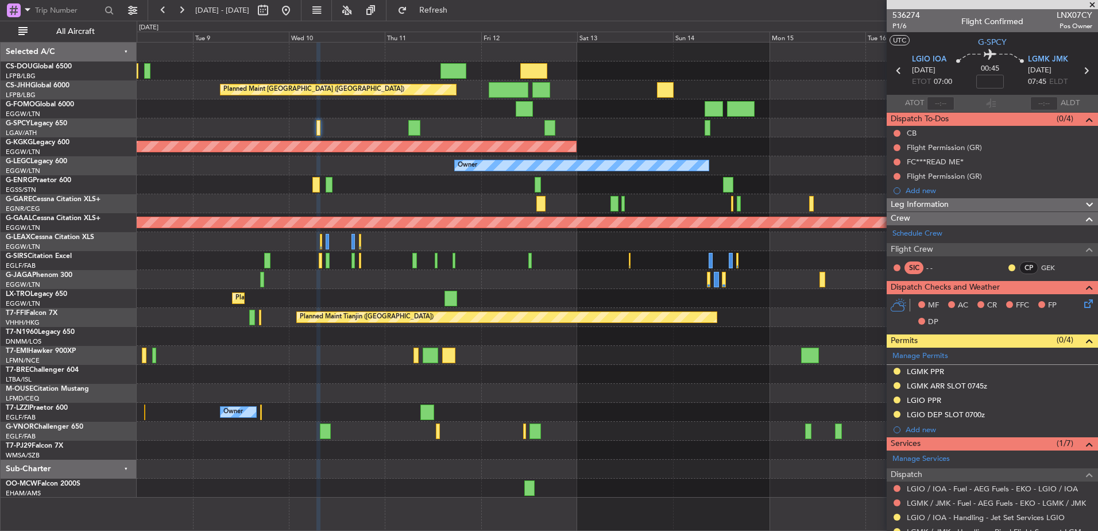
click at [545, 418] on div "Owner" at bounding box center [617, 412] width 961 height 19
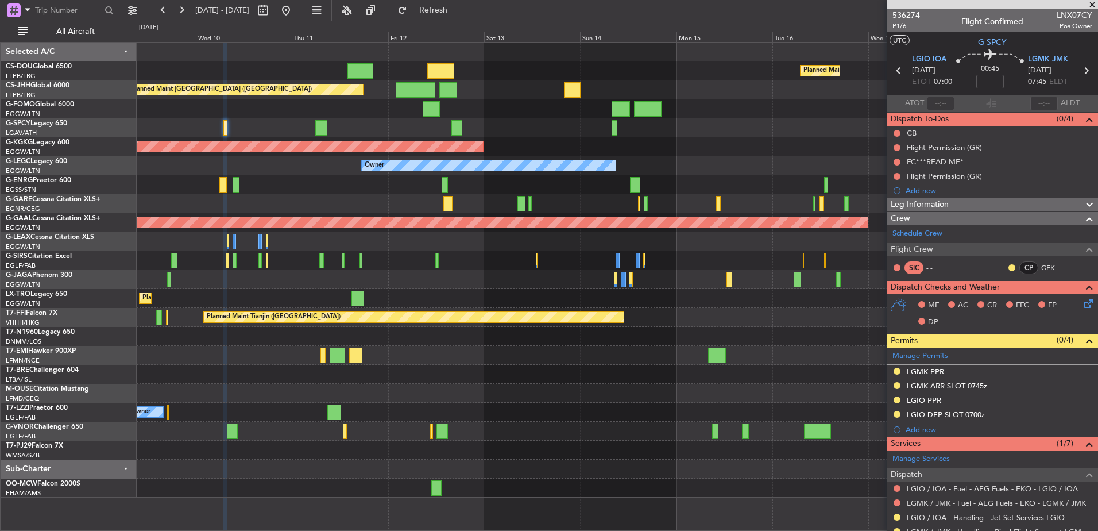
click at [421, 375] on div "Planned Maint [GEOGRAPHIC_DATA] ([GEOGRAPHIC_DATA]) Planned Maint [GEOGRAPHIC_D…" at bounding box center [617, 269] width 961 height 455
click at [758, 384] on div "Planned Maint [GEOGRAPHIC_DATA] ([GEOGRAPHIC_DATA]) Planned Maint [GEOGRAPHIC_D…" at bounding box center [617, 269] width 961 height 455
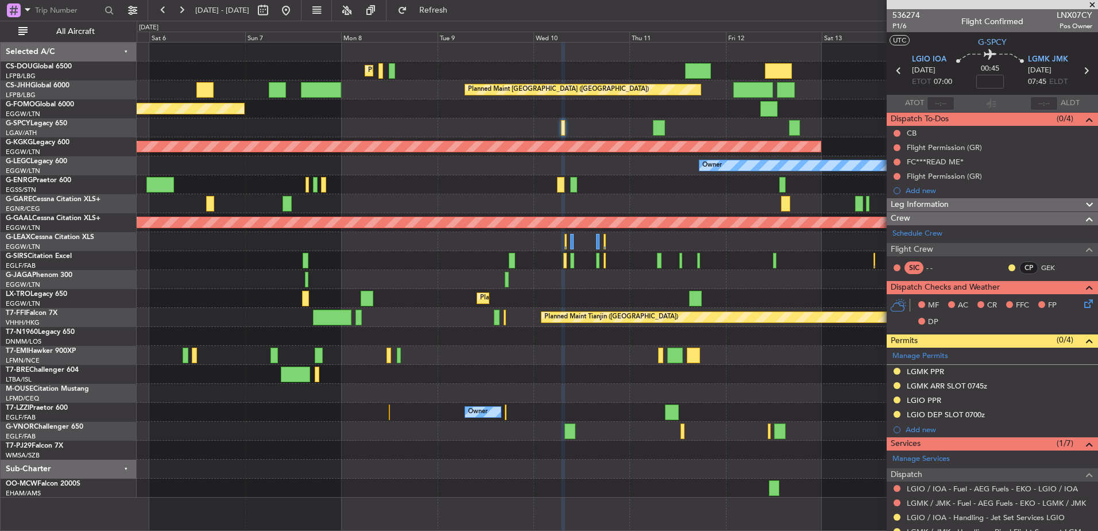
click at [758, 316] on div "Planned Maint Tianjin ([GEOGRAPHIC_DATA])" at bounding box center [617, 317] width 961 height 19
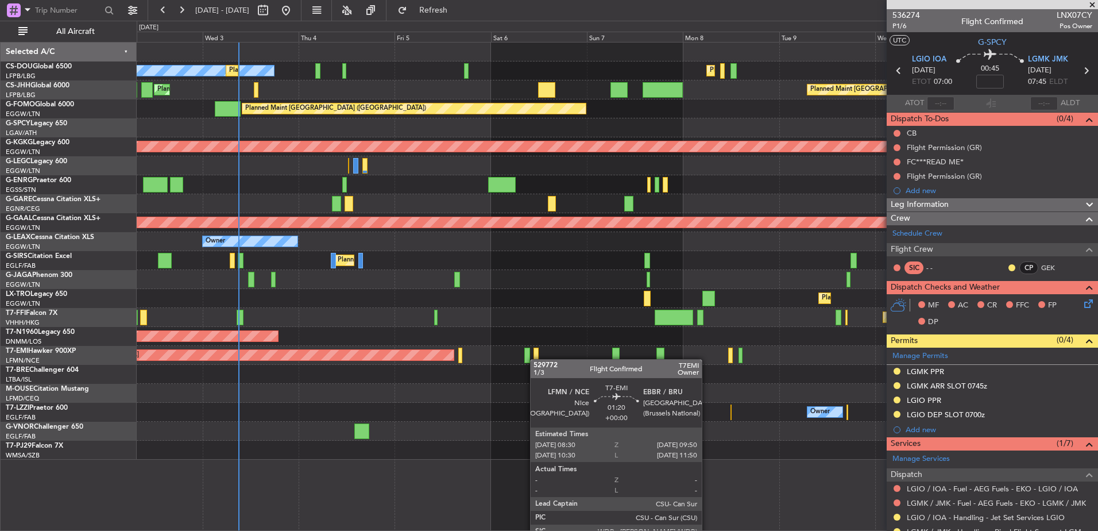
click at [502, 355] on div "Planned Maint Paris (Le Bourget) No Crew Planned Maint Paris (Le Bourget) Plann…" at bounding box center [617, 250] width 961 height 417
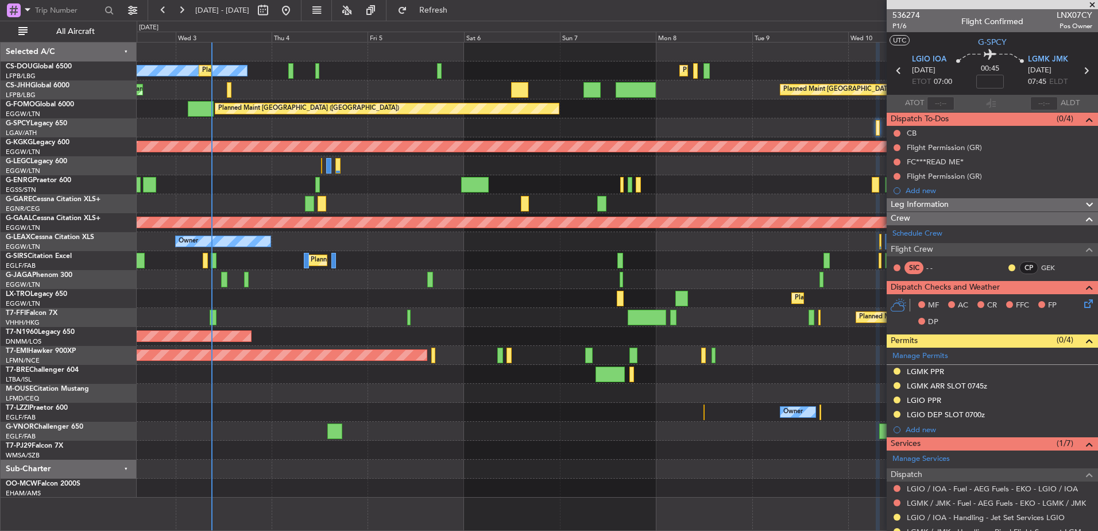
click at [129, 114] on div "Planned Maint Paris (Le Bourget) No Crew Planned Maint Paris (Le Bourget) Plann…" at bounding box center [549, 276] width 1098 height 510
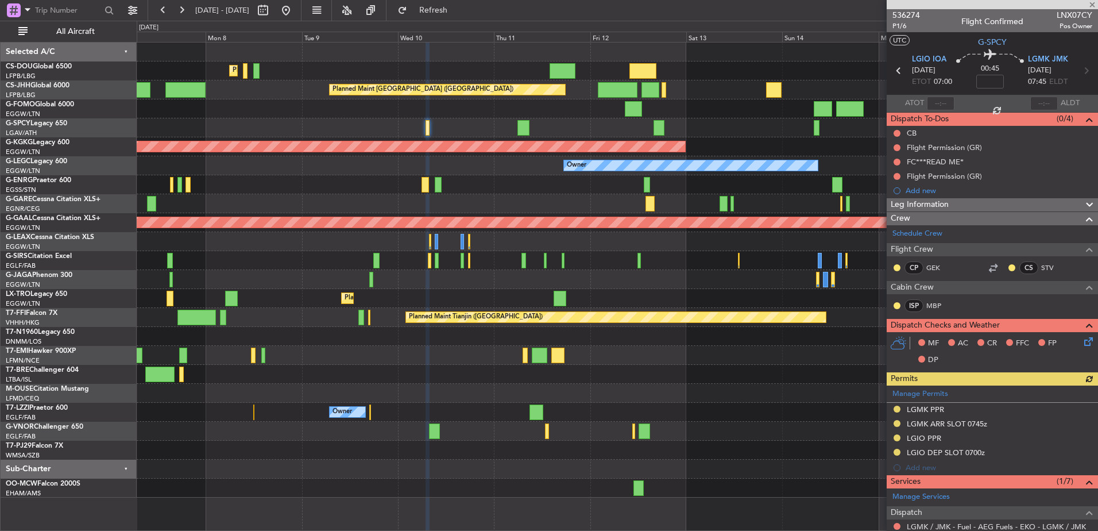
click at [1093, 1] on div at bounding box center [992, 4] width 211 height 9
click at [1092, 5] on div at bounding box center [992, 4] width 211 height 9
click at [1091, 3] on span at bounding box center [1091, 5] width 11 height 10
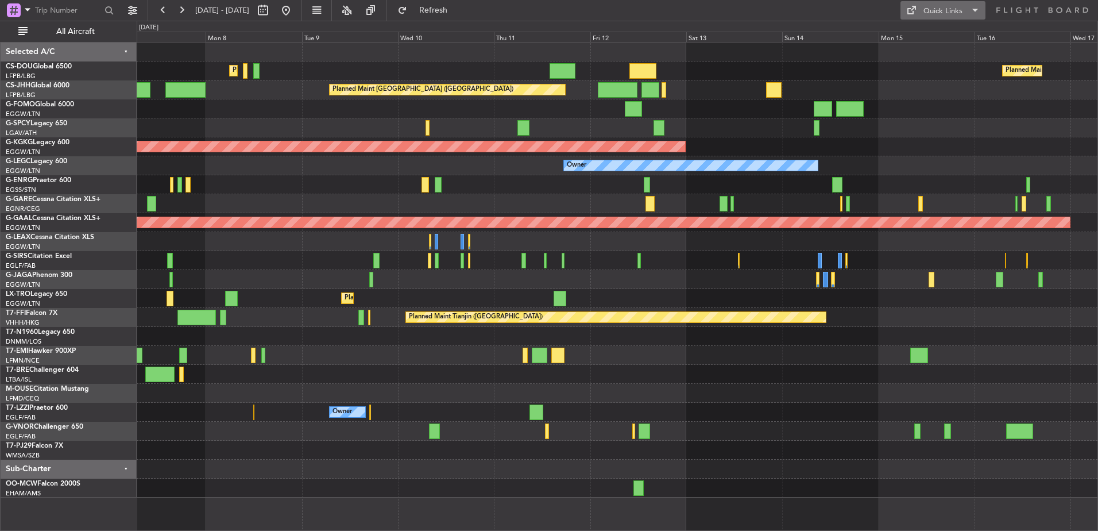
click at [939, 13] on div "Quick Links" at bounding box center [942, 11] width 39 height 11
click at [919, 65] on button "Crew Board" at bounding box center [943, 66] width 86 height 28
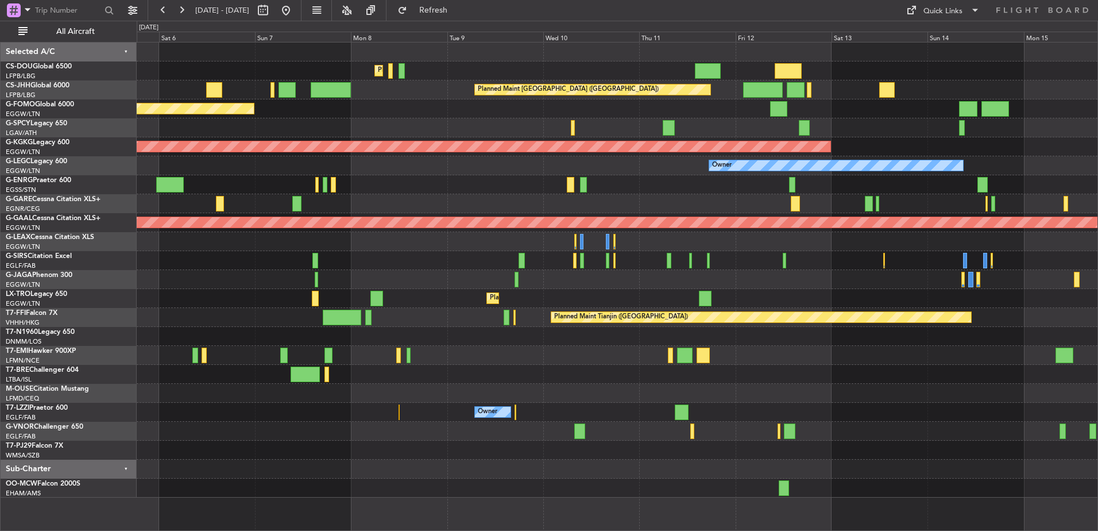
click at [715, 158] on div "Planned Maint Paris (Le Bourget) Planned Maint Paris (Le Bourget) No Crew Plann…" at bounding box center [617, 269] width 961 height 455
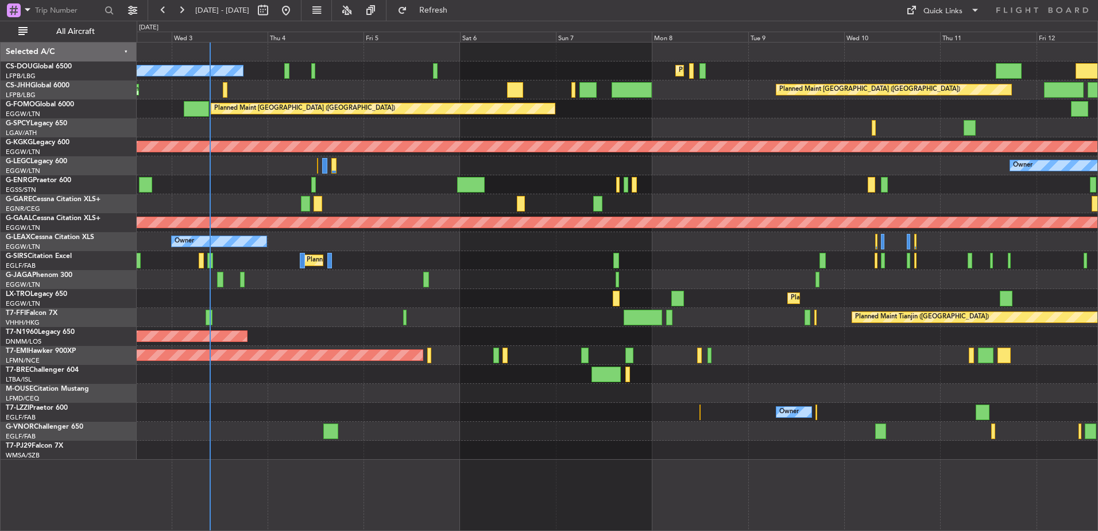
click at [496, 207] on div "Planned Maint Paris (Le Bourget) Planned Maint Paris (Le Bourget) No Crew Plann…" at bounding box center [617, 250] width 961 height 417
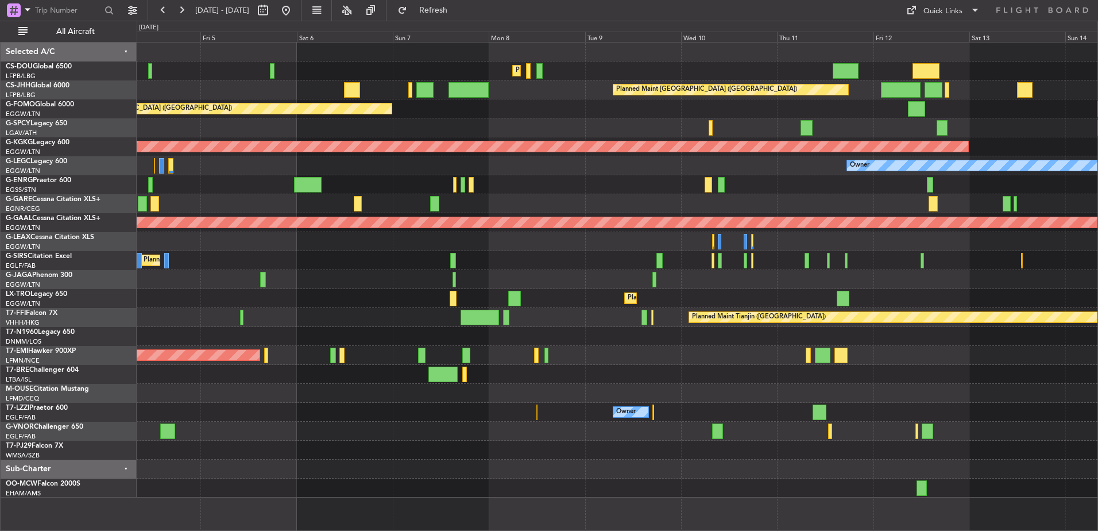
click at [405, 264] on div "Planned Maint [GEOGRAPHIC_DATA] ([GEOGRAPHIC_DATA])" at bounding box center [617, 260] width 961 height 19
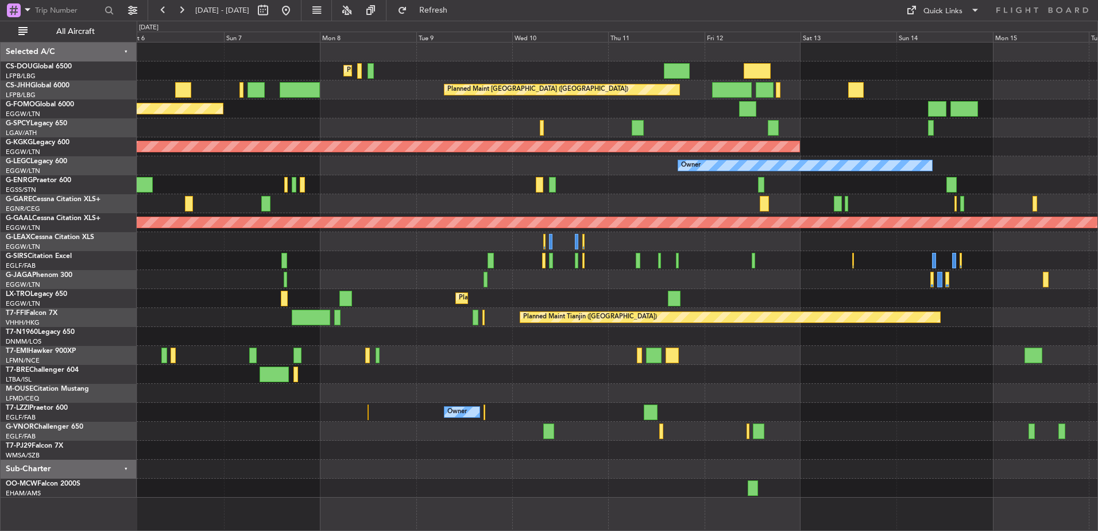
click at [406, 256] on div "Planned Maint [GEOGRAPHIC_DATA] ([GEOGRAPHIC_DATA])" at bounding box center [617, 260] width 961 height 19
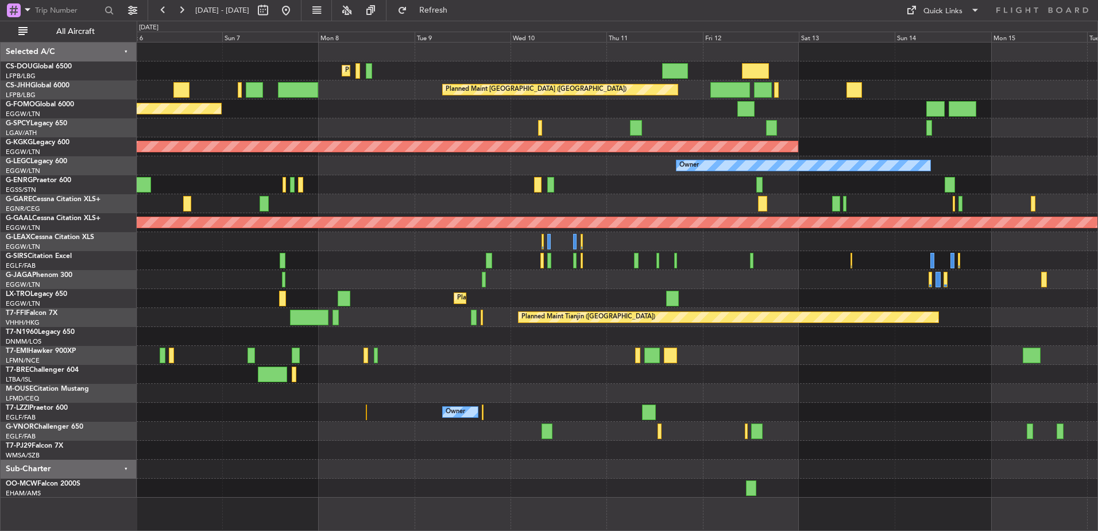
click at [406, 256] on div "Planned Maint [GEOGRAPHIC_DATA] ([GEOGRAPHIC_DATA])" at bounding box center [617, 260] width 961 height 19
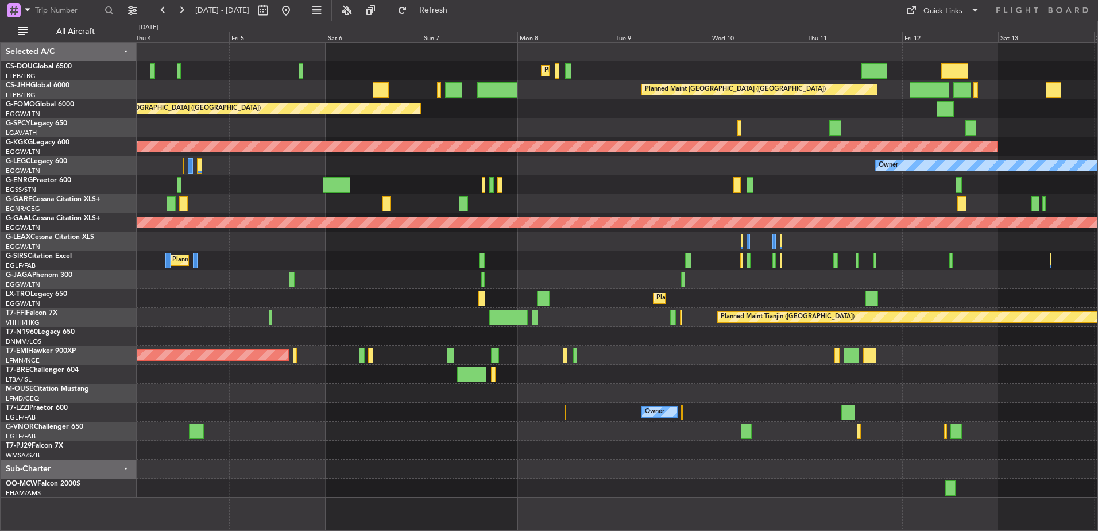
click at [220, 351] on div "Planned Maint Paris (Le Bourget) Planned Maint Paris (Le Bourget) Planned Maint…" at bounding box center [617, 269] width 961 height 455
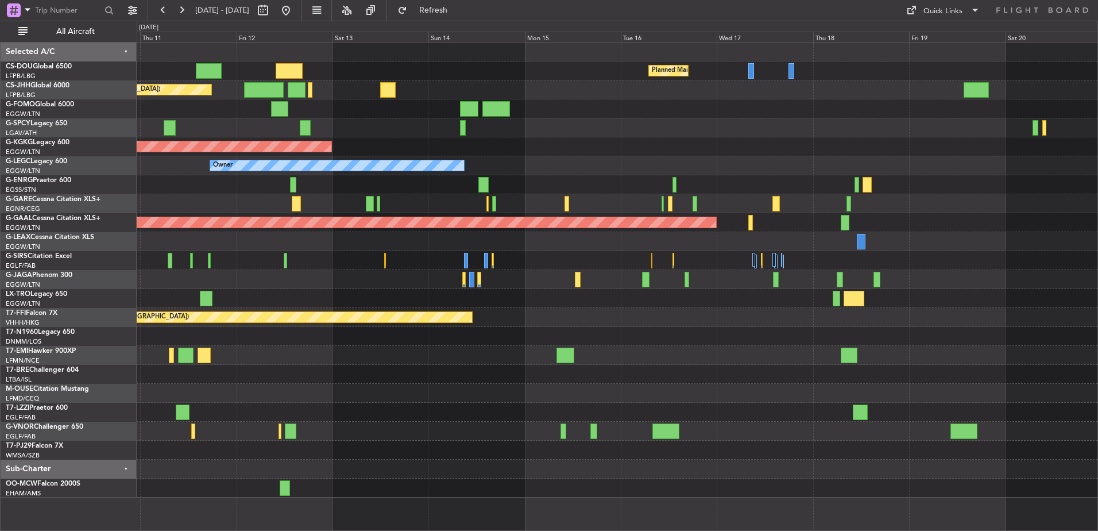
click at [479, 276] on div at bounding box center [617, 279] width 961 height 19
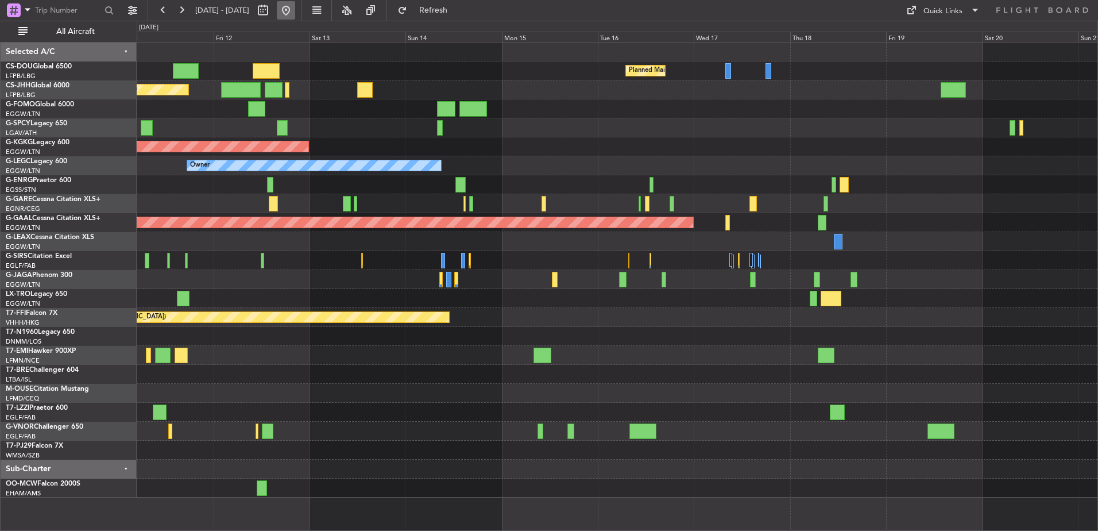
click at [295, 16] on button at bounding box center [286, 10] width 18 height 18
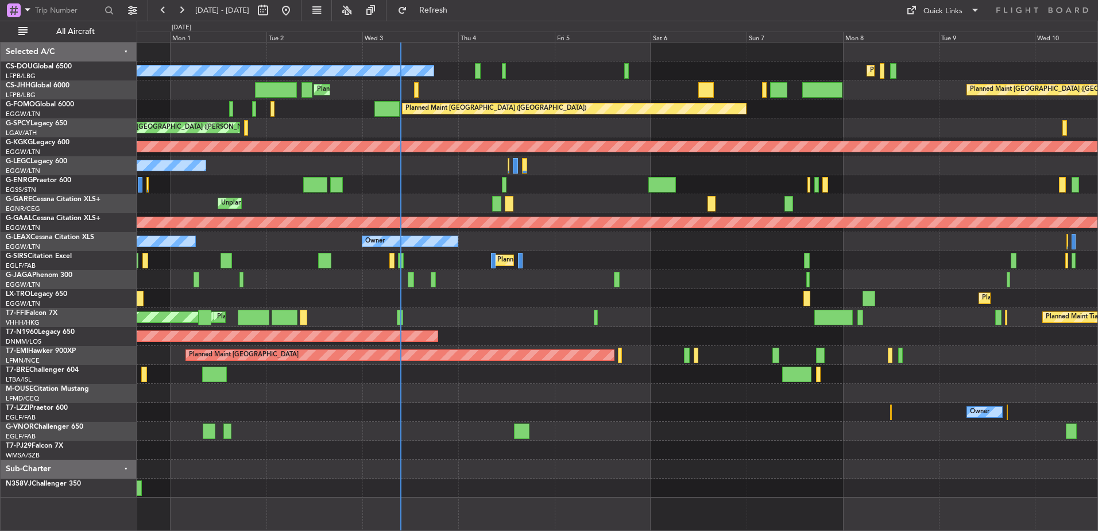
click at [529, 207] on div "Planned Maint Paris (Le Bourget) No Crew Planned Maint Paris (Le Bourget) Plann…" at bounding box center [617, 269] width 961 height 455
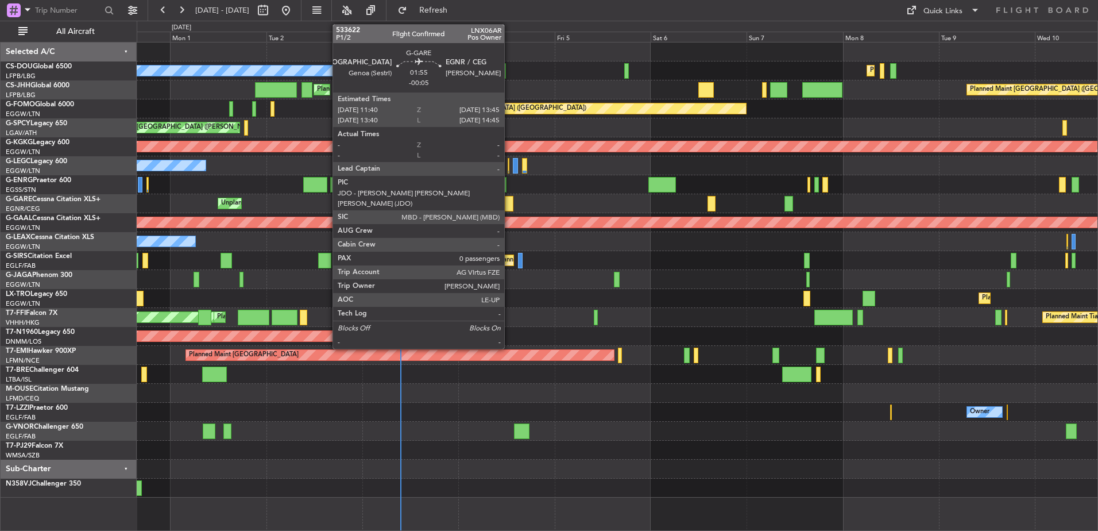
click at [509, 202] on div at bounding box center [509, 204] width 9 height 16
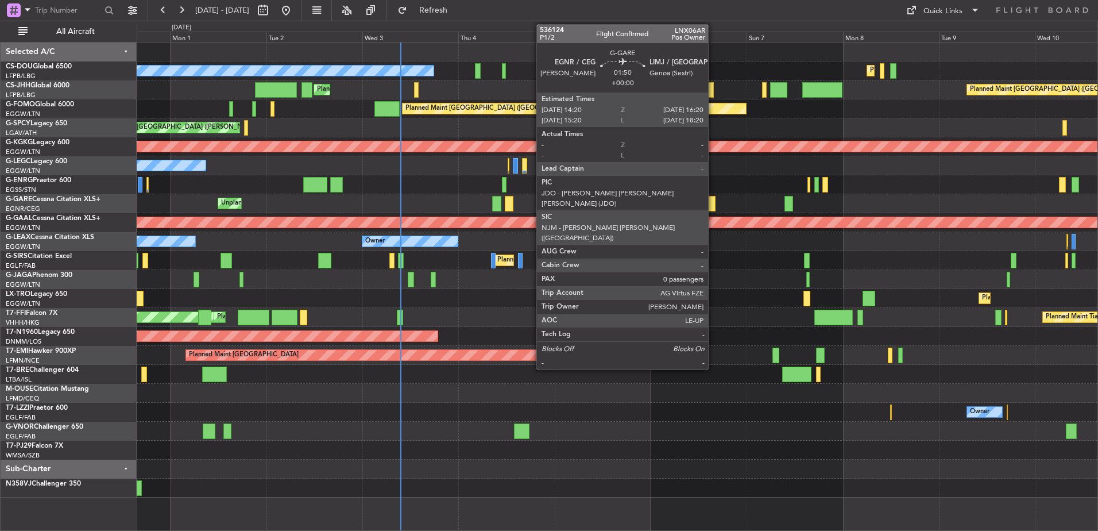
click at [713, 201] on div at bounding box center [711, 204] width 8 height 16
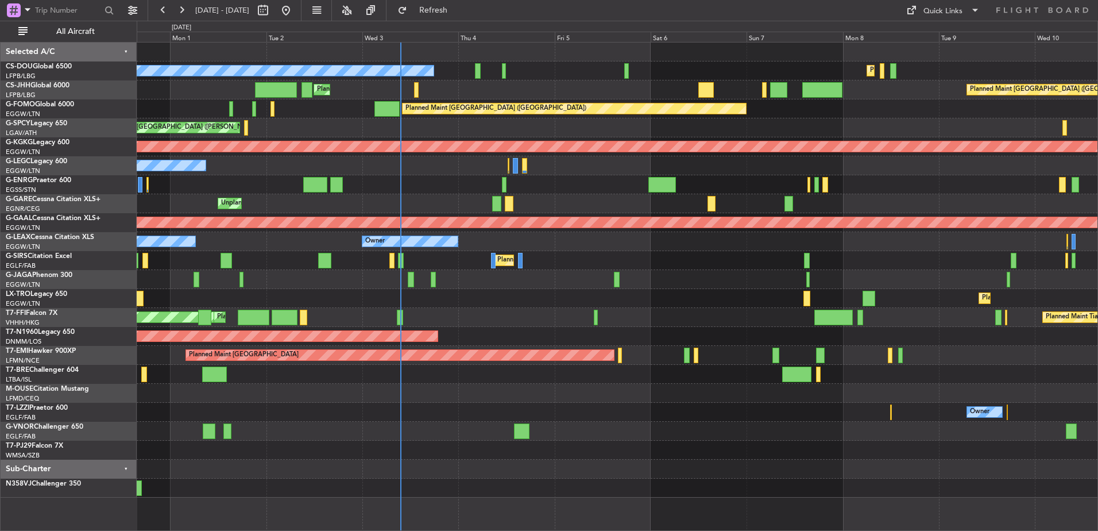
click at [482, 286] on div "Planned Maint Paris (Le Bourget) No Crew Planned Maint Paris (Le Bourget) Plann…" at bounding box center [617, 269] width 961 height 455
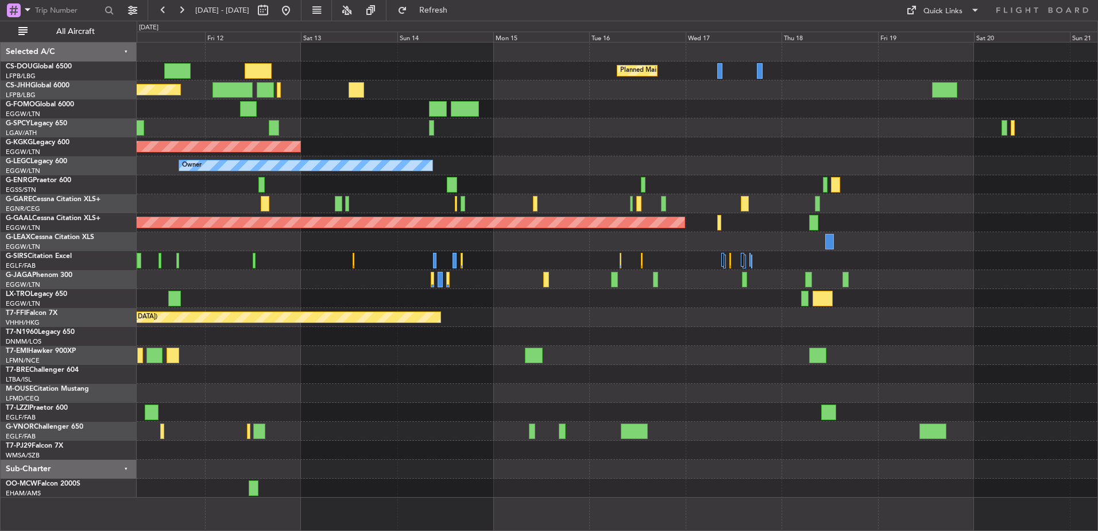
click at [821, 186] on div "Planned Maint [GEOGRAPHIC_DATA] ([GEOGRAPHIC_DATA]) Planned Maint [GEOGRAPHIC_D…" at bounding box center [617, 269] width 961 height 455
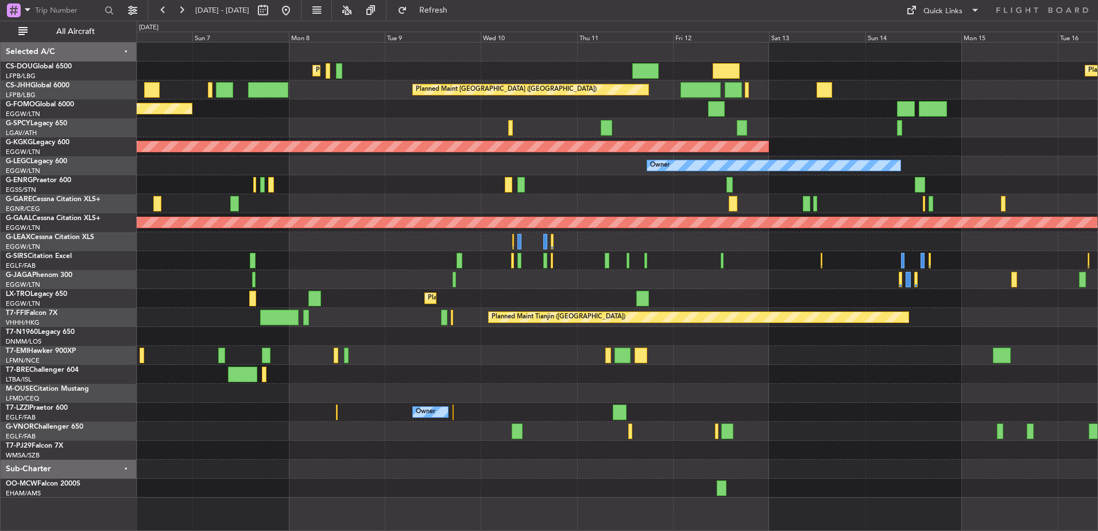
click at [318, 200] on div at bounding box center [617, 203] width 961 height 19
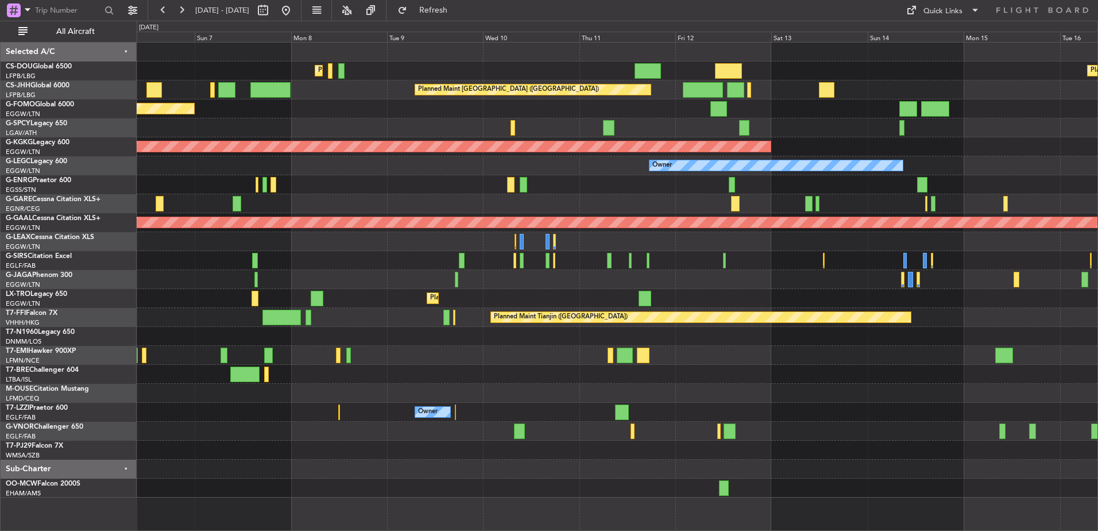
click at [509, 207] on div "Planned Maint Paris (Le Bourget) Planned Maint Paris (Le Bourget) Planned Maint…" at bounding box center [617, 269] width 961 height 455
click at [442, 177] on div at bounding box center [617, 184] width 961 height 19
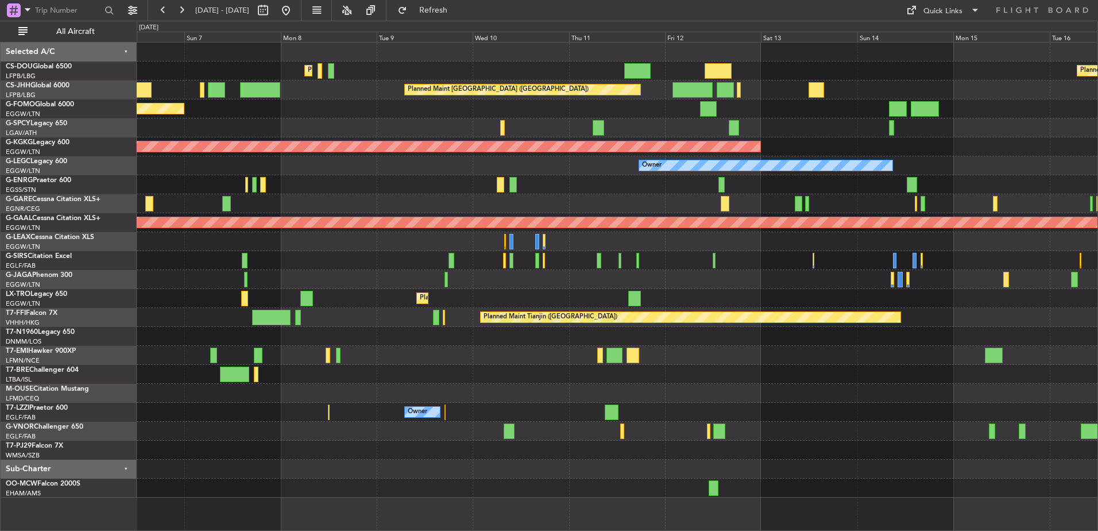
click at [451, 198] on div at bounding box center [617, 203] width 961 height 19
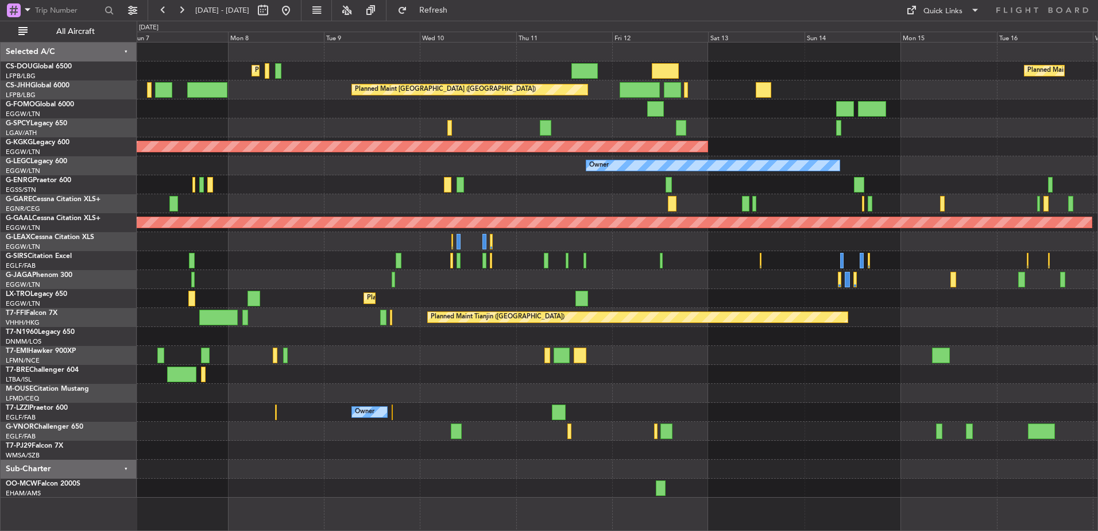
click at [445, 202] on div at bounding box center [617, 203] width 961 height 19
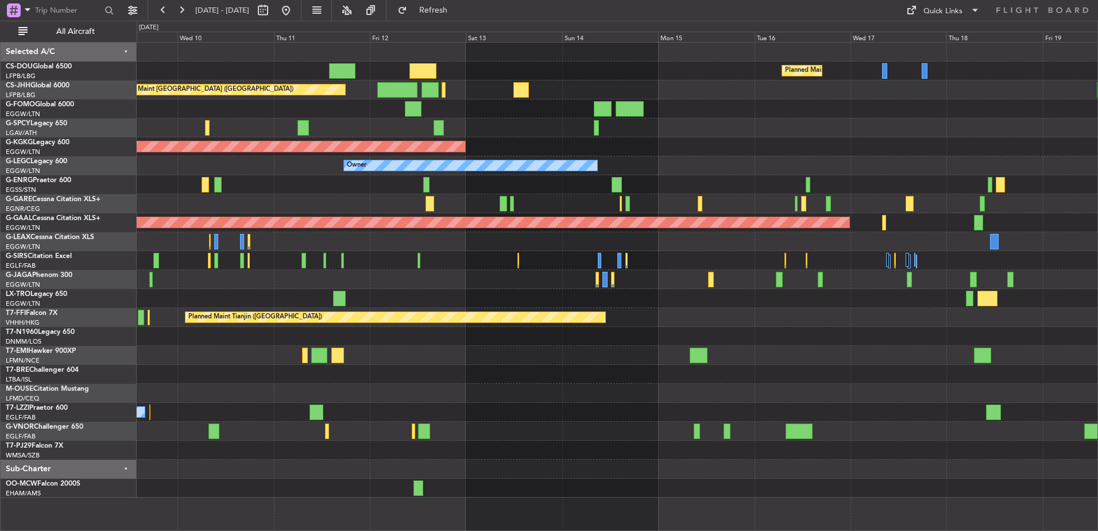
click at [190, 183] on div "Planned Maint Paris (Le Bourget) Planned Maint Paris (Le Bourget) Planned Maint…" at bounding box center [617, 269] width 961 height 455
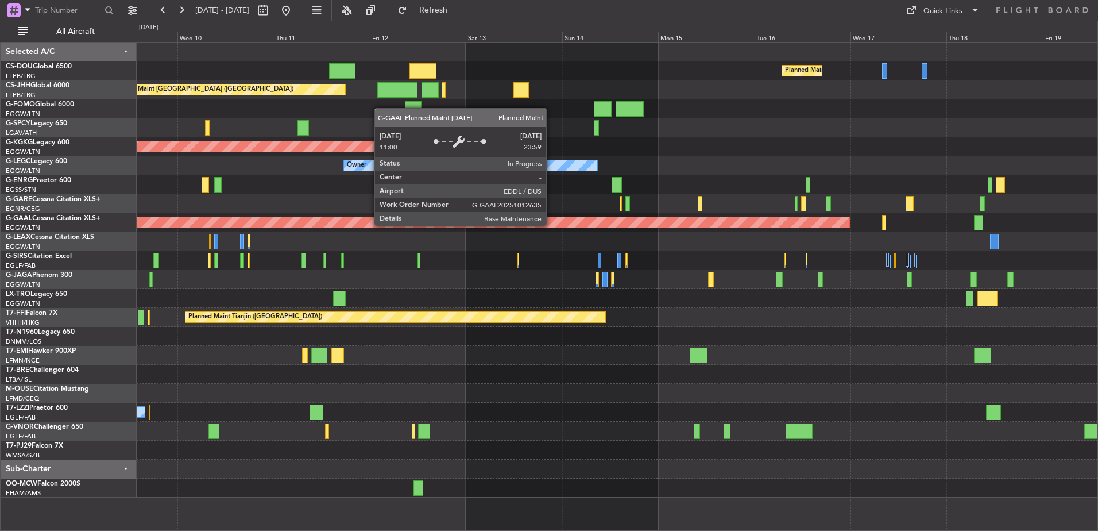
click at [242, 221] on div "Planned Maint Dusseldorf" at bounding box center [13, 222] width 1673 height 10
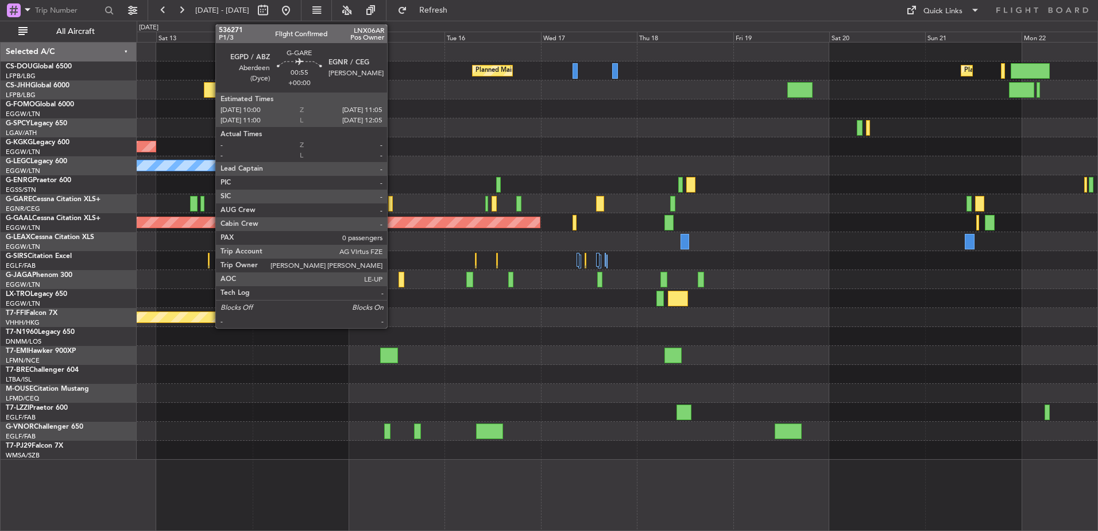
click at [392, 204] on div at bounding box center [390, 204] width 5 height 16
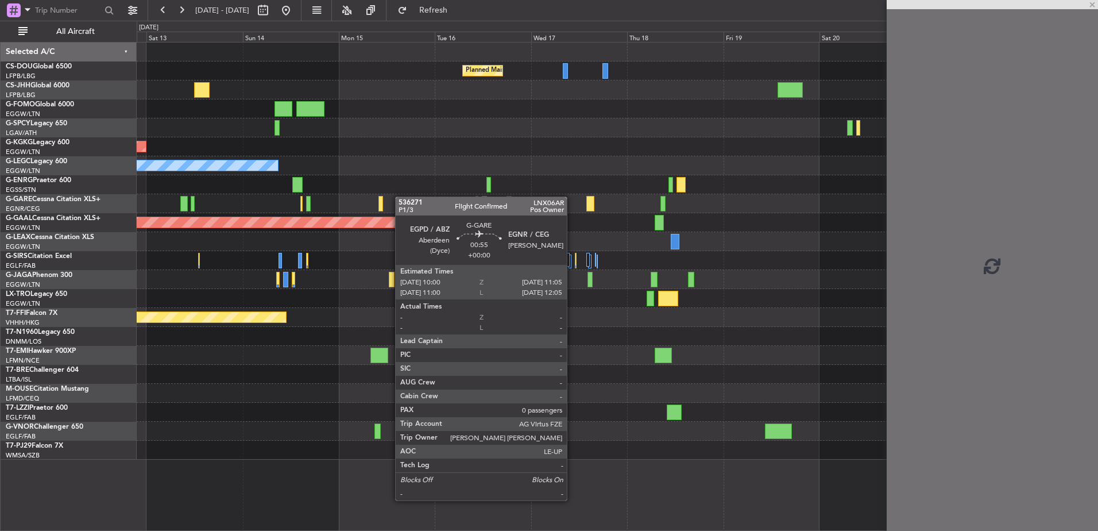
click at [382, 198] on div at bounding box center [380, 204] width 5 height 16
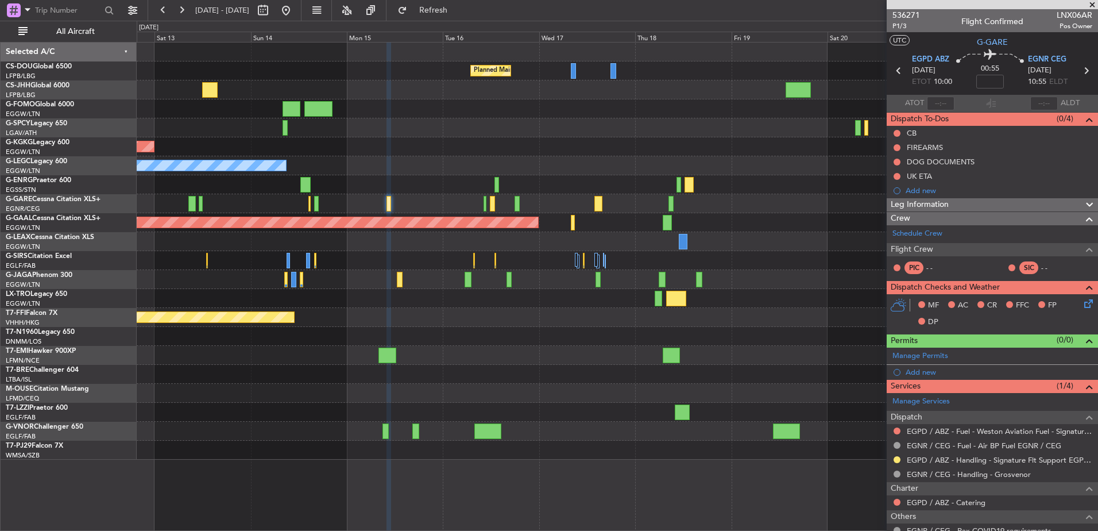
click at [389, 142] on div "Planned Maint [GEOGRAPHIC_DATA] ([GEOGRAPHIC_DATA]) Planned Maint [GEOGRAPHIC_D…" at bounding box center [617, 250] width 961 height 417
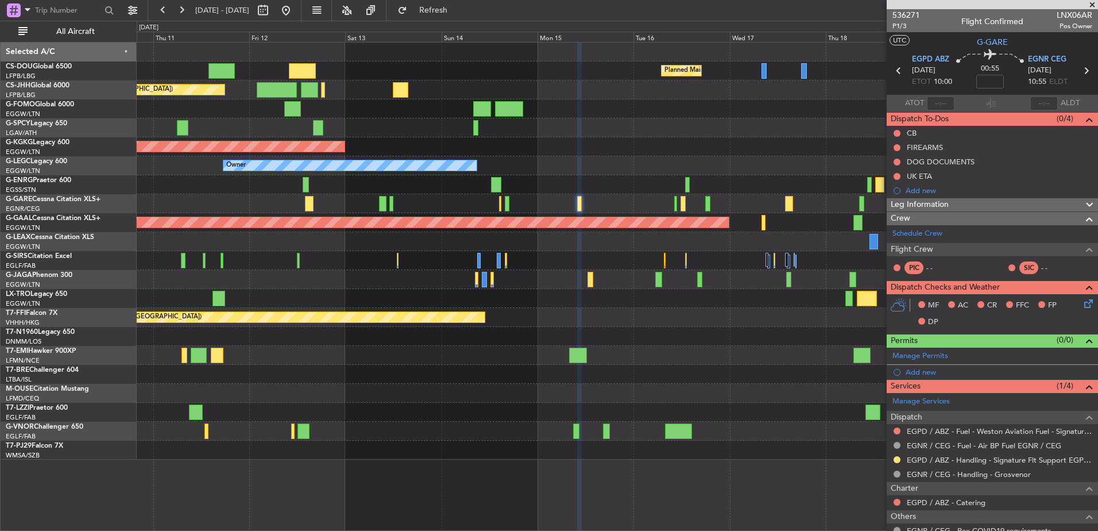
click at [536, 281] on div at bounding box center [617, 279] width 961 height 19
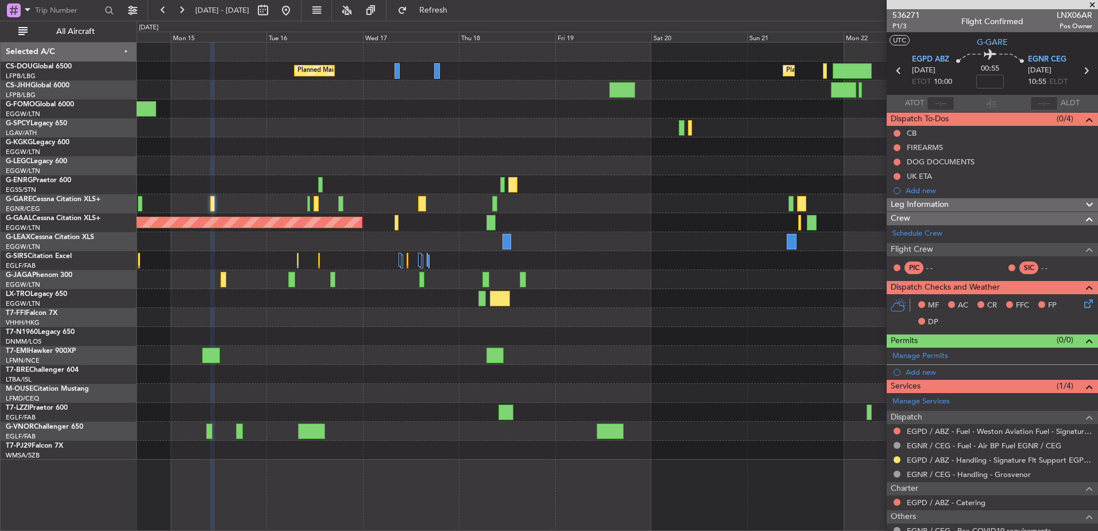
click at [659, 225] on div "Planned Maint [GEOGRAPHIC_DATA] ([GEOGRAPHIC_DATA]) Planned Maint [GEOGRAPHIC_D…" at bounding box center [617, 250] width 961 height 417
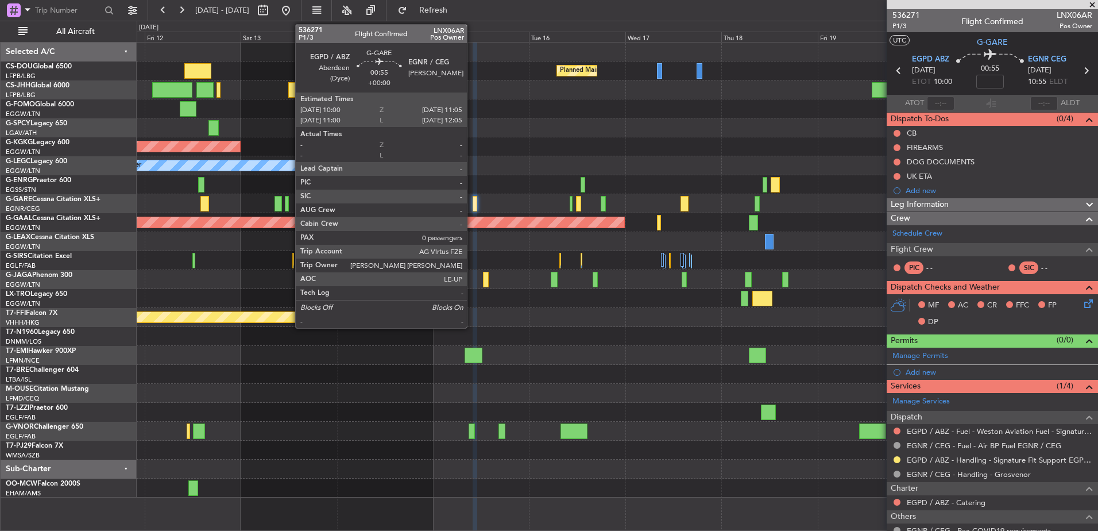
click at [473, 206] on div at bounding box center [475, 204] width 5 height 16
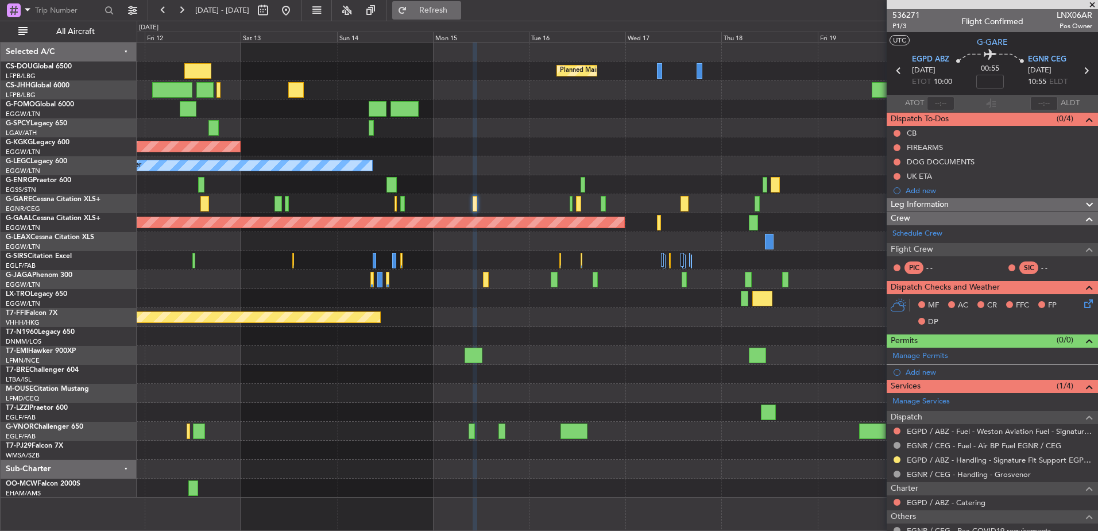
click at [451, 18] on button "Refresh" at bounding box center [426, 10] width 69 height 18
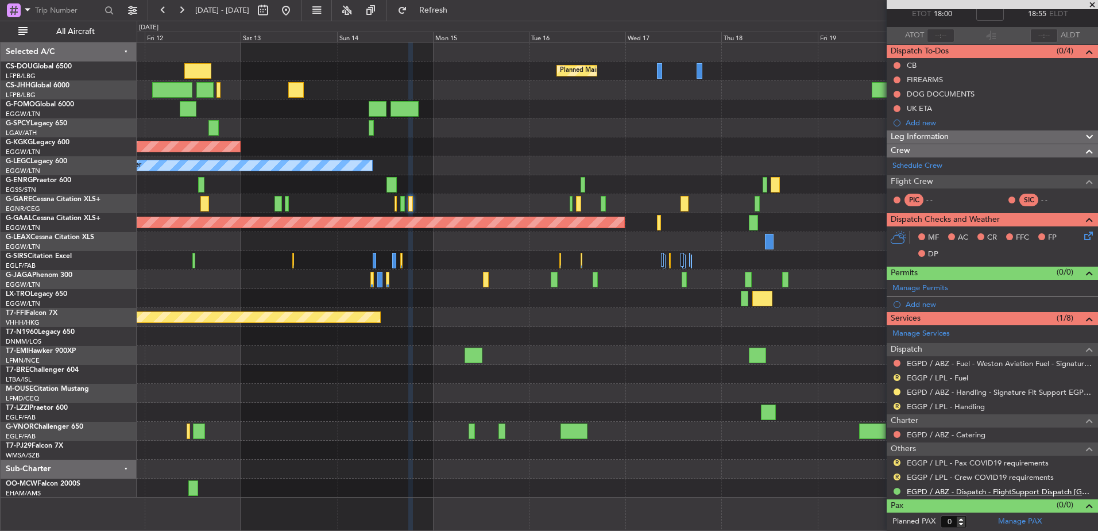
click at [914, 491] on link "EGPD / ABZ - Dispatch - FlightSupport Dispatch [GEOGRAPHIC_DATA]" at bounding box center [999, 491] width 185 height 10
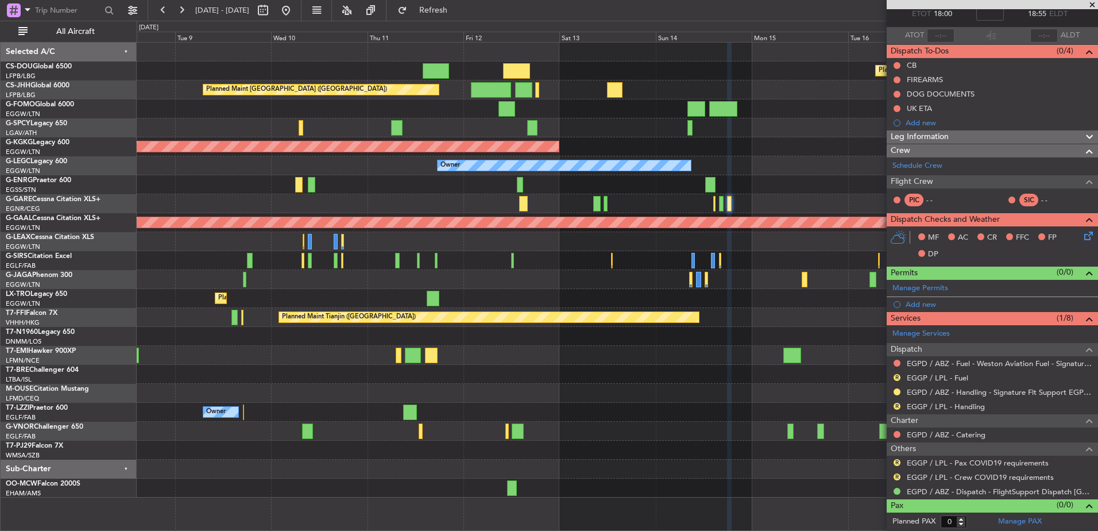
click at [694, 176] on div "Planned Maint Paris (Le Bourget) Planned Maint Paris (Le Bourget) Planned Maint…" at bounding box center [617, 269] width 961 height 455
click at [673, 211] on div "Planned Maint Paris (Le Bourget) Planned Maint Paris (Le Bourget) Planned Maint…" at bounding box center [617, 269] width 961 height 455
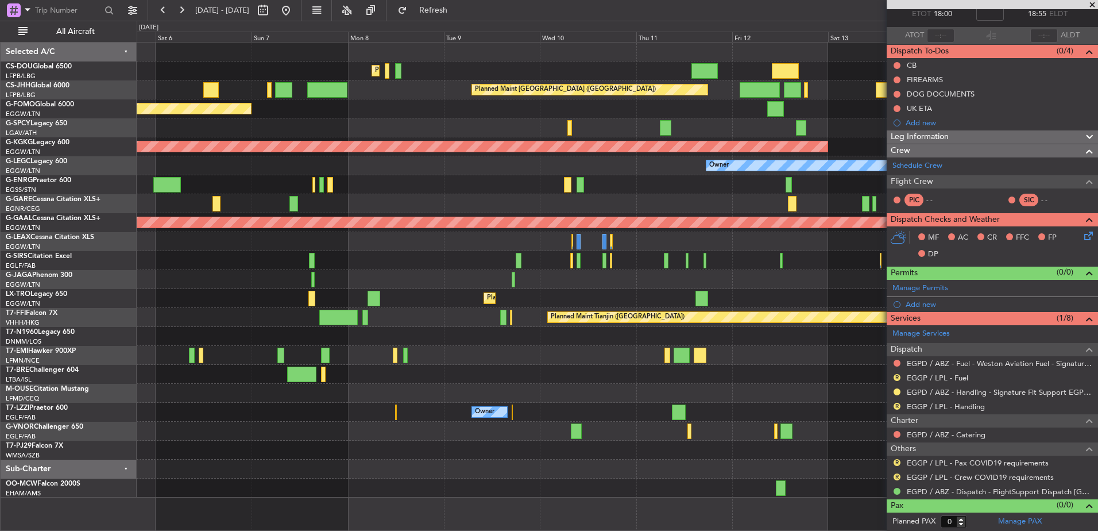
click at [585, 217] on div "Planned Maint [GEOGRAPHIC_DATA] ([GEOGRAPHIC_DATA]) Planned Maint [GEOGRAPHIC_D…" at bounding box center [617, 269] width 961 height 455
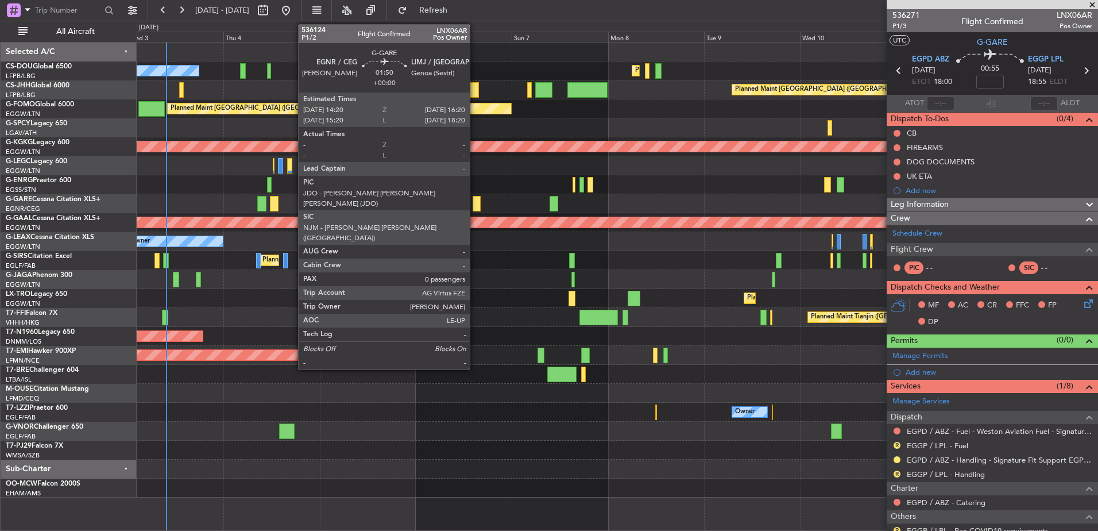
scroll to position [68, 0]
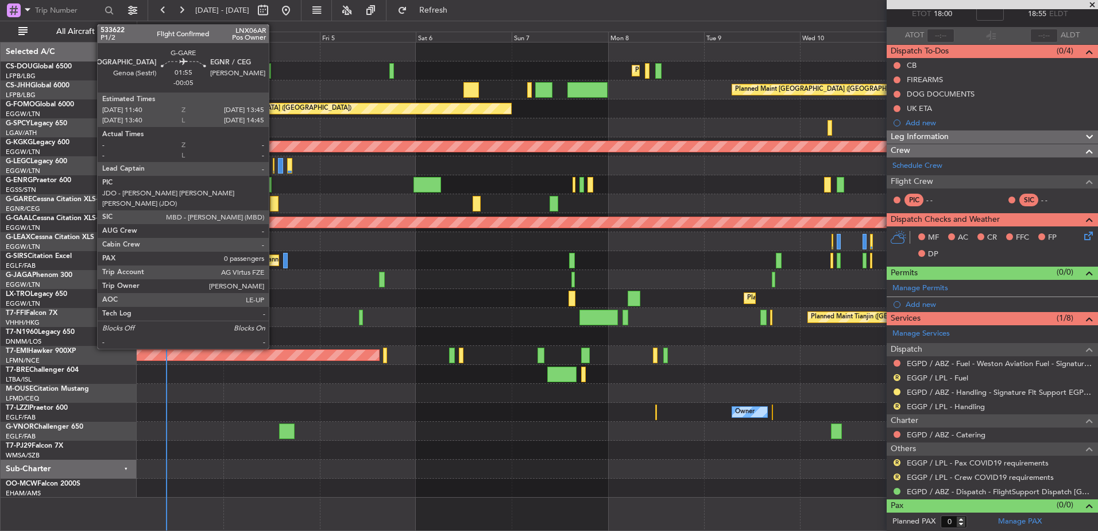
click at [274, 203] on div at bounding box center [274, 204] width 9 height 16
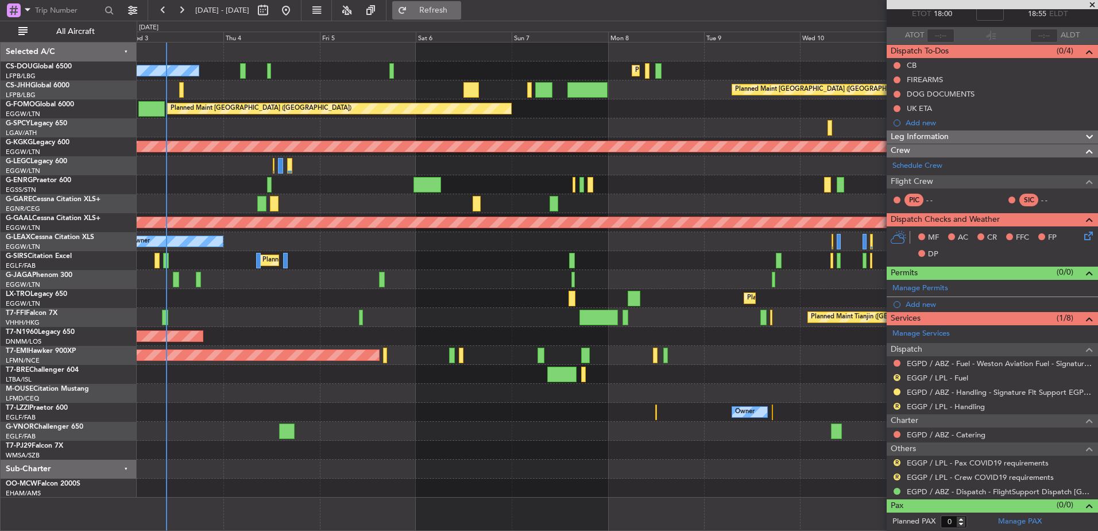
click at [461, 17] on button "Refresh" at bounding box center [426, 10] width 69 height 18
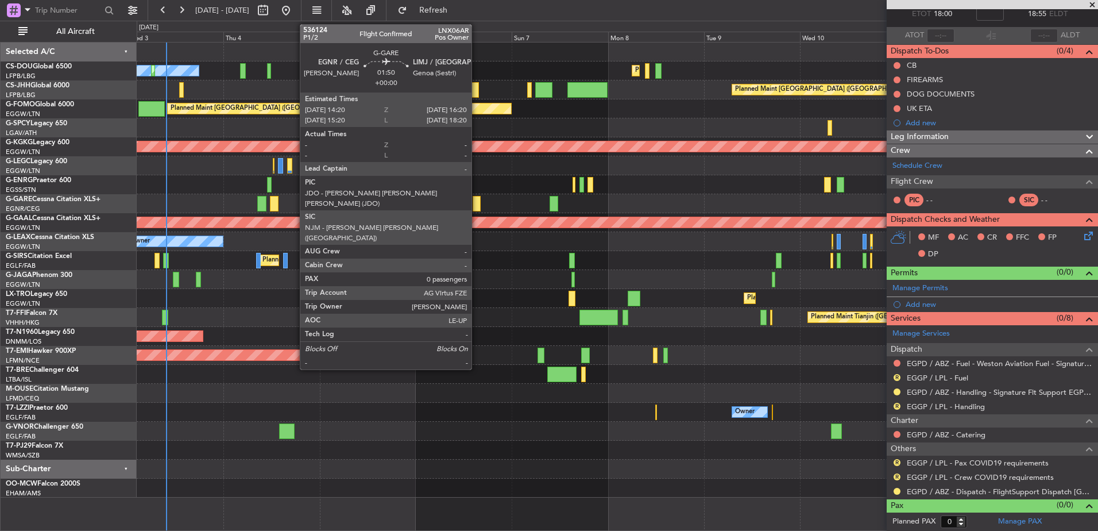
click at [477, 204] on div at bounding box center [477, 204] width 8 height 16
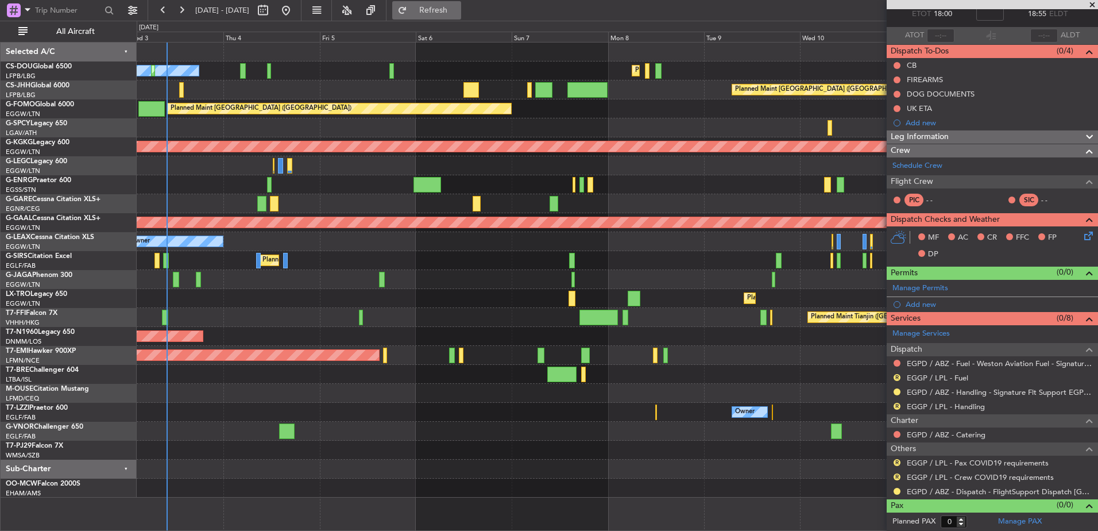
click at [458, 11] on span "Refresh" at bounding box center [433, 10] width 48 height 8
click at [458, 9] on span "Refresh" at bounding box center [433, 10] width 48 height 8
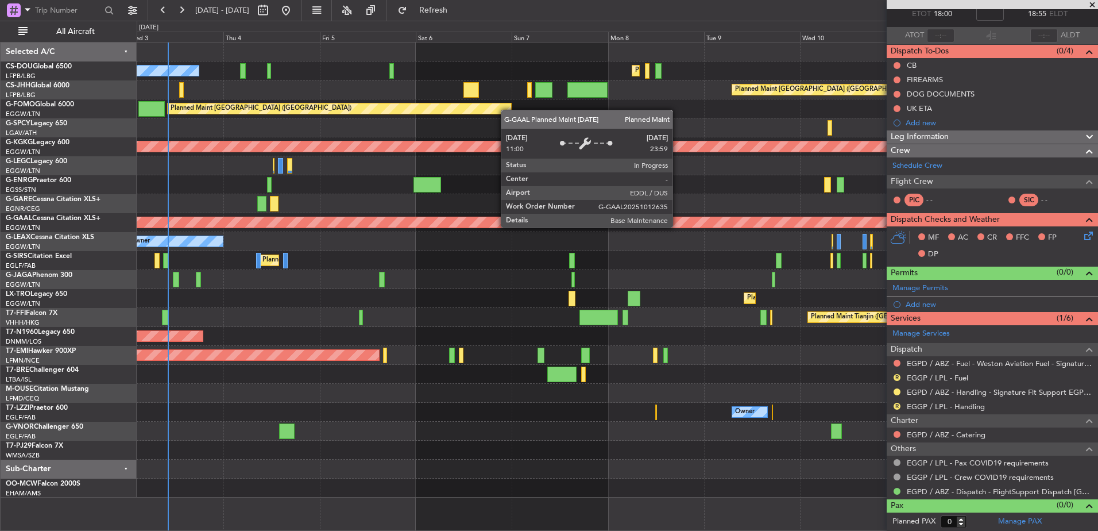
click at [678, 227] on div "Planned Maint Dusseldorf" at bounding box center [437, 222] width 2069 height 10
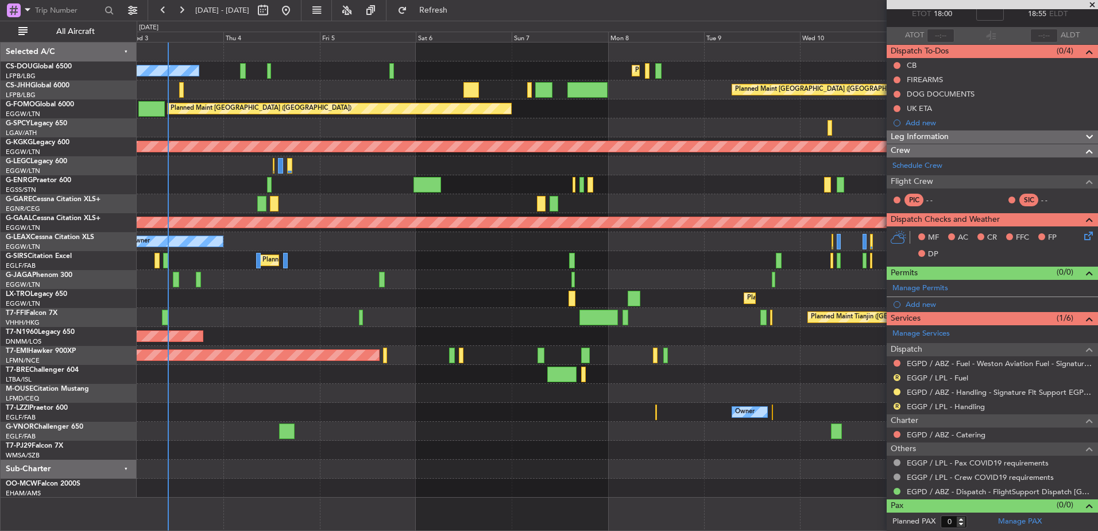
click at [372, 315] on div "Planned Maint Paris (Le Bourget) Planned Maint Paris (Le Bourget) No Crew Plann…" at bounding box center [617, 269] width 961 height 455
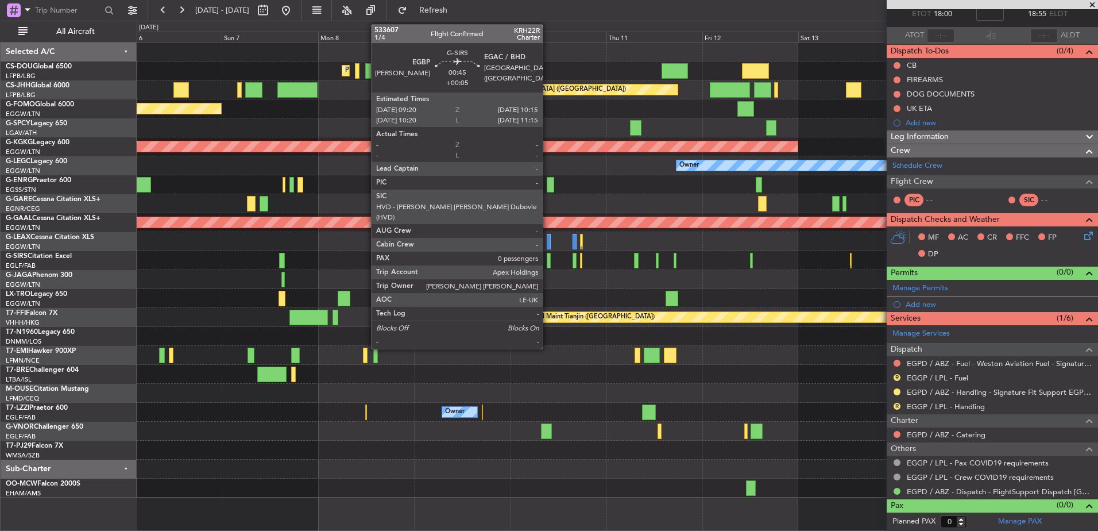
click at [548, 260] on div at bounding box center [549, 261] width 4 height 16
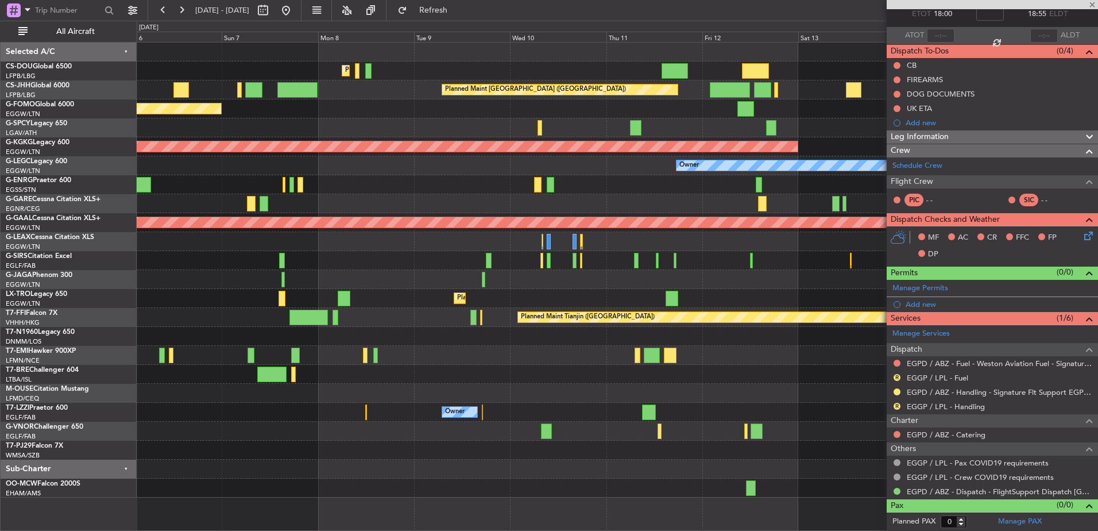
click at [471, 292] on div "Planned Maint [GEOGRAPHIC_DATA] ([GEOGRAPHIC_DATA]) Planned Maint [GEOGRAPHIC_D…" at bounding box center [617, 269] width 961 height 455
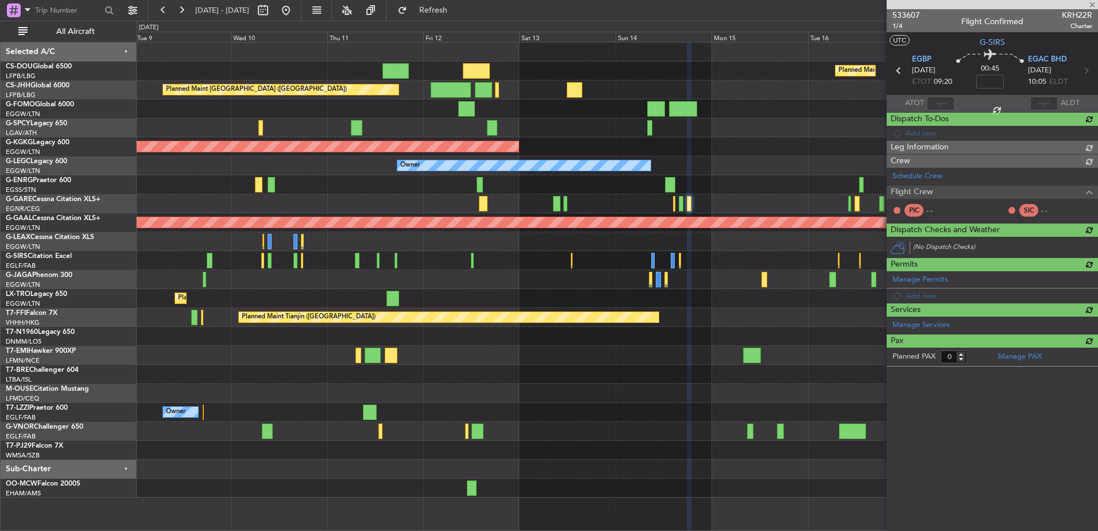
type input "+00:05"
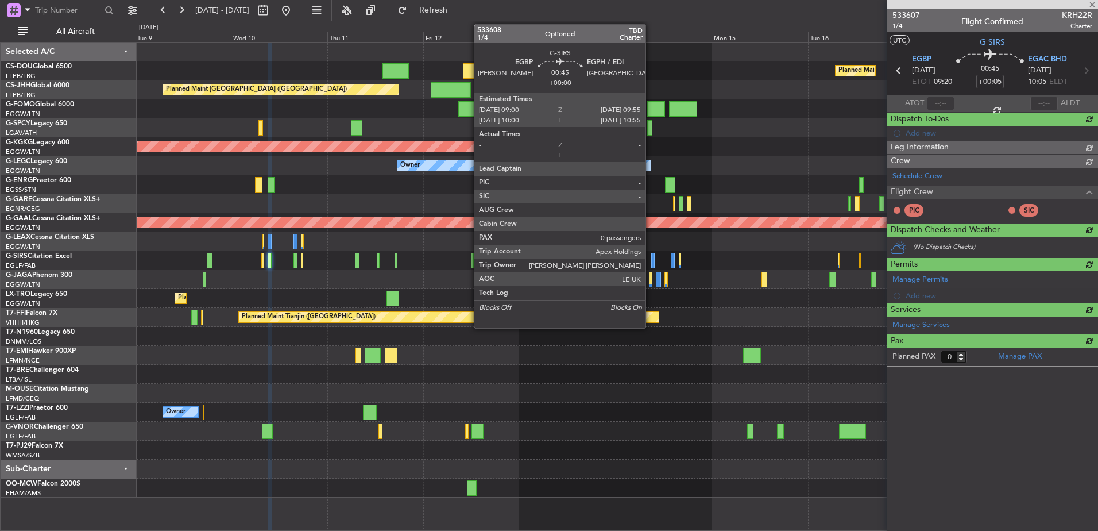
scroll to position [0, 0]
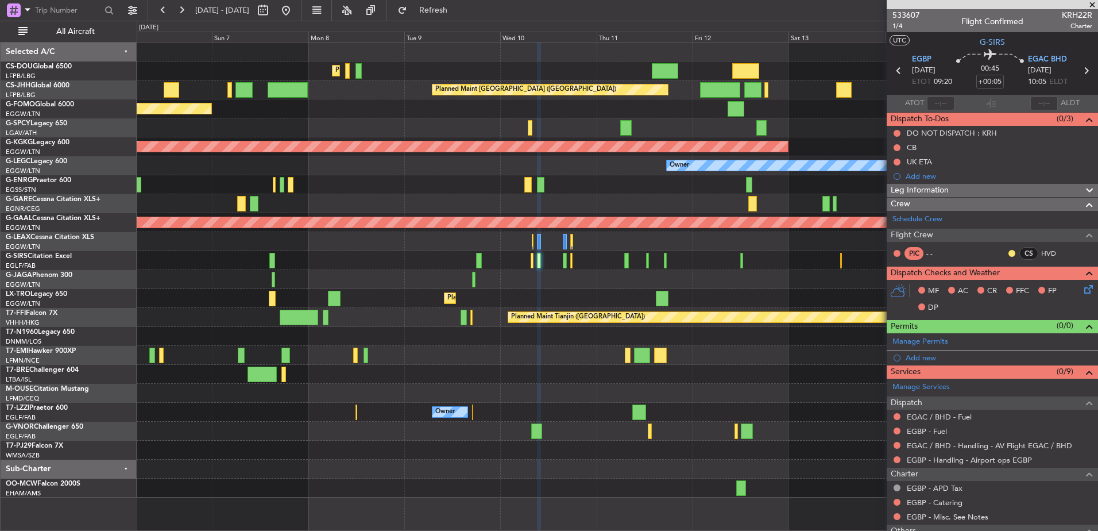
click at [773, 266] on div "Planned Maint [GEOGRAPHIC_DATA] ([GEOGRAPHIC_DATA]) Planned Maint [GEOGRAPHIC_D…" at bounding box center [617, 269] width 961 height 455
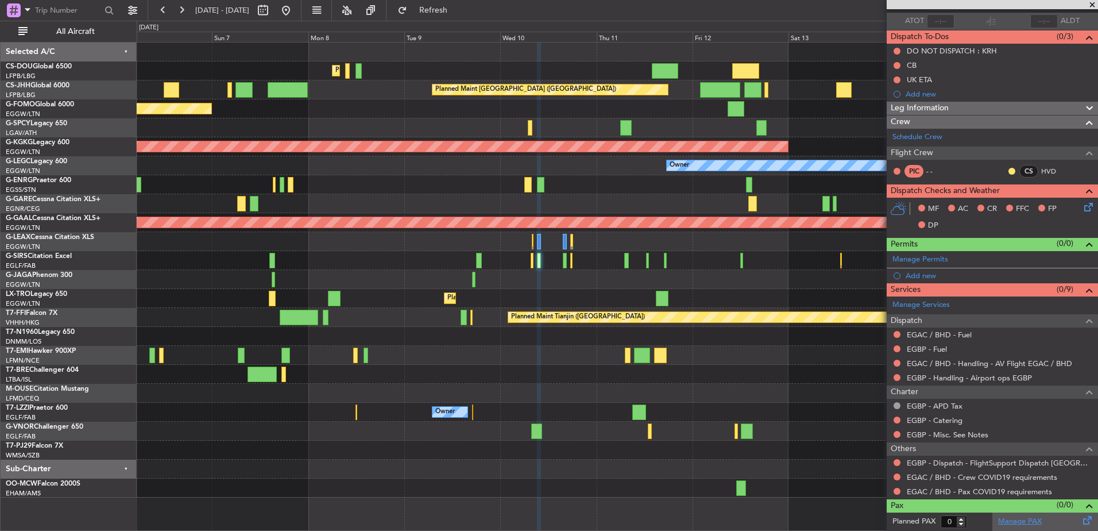
click at [1006, 523] on link "Manage PAX" at bounding box center [1020, 521] width 44 height 11
click at [452, 20] on fb-refresh-button "Refresh" at bounding box center [426, 10] width 80 height 21
click at [437, 11] on button "Refresh" at bounding box center [426, 10] width 69 height 18
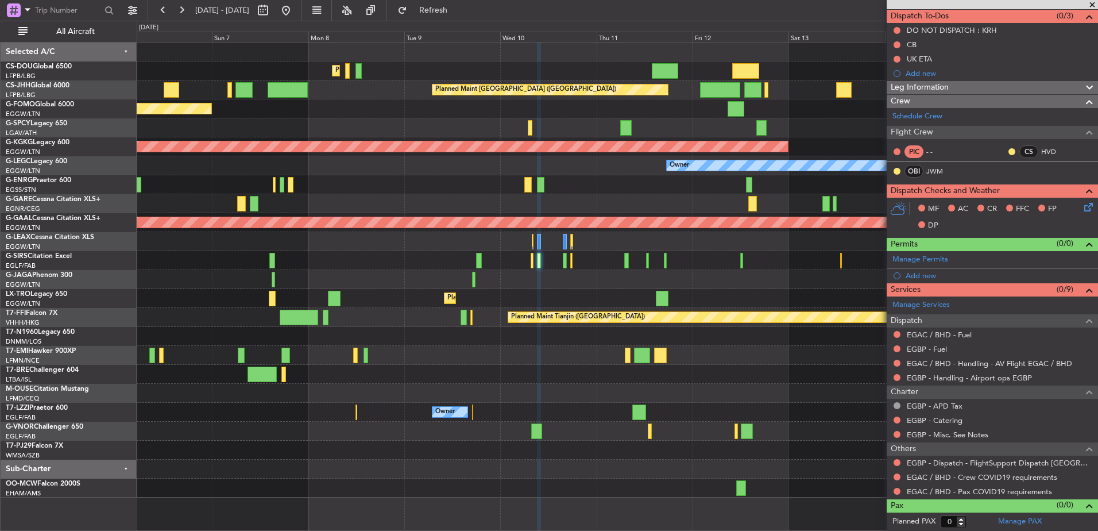
scroll to position [0, 0]
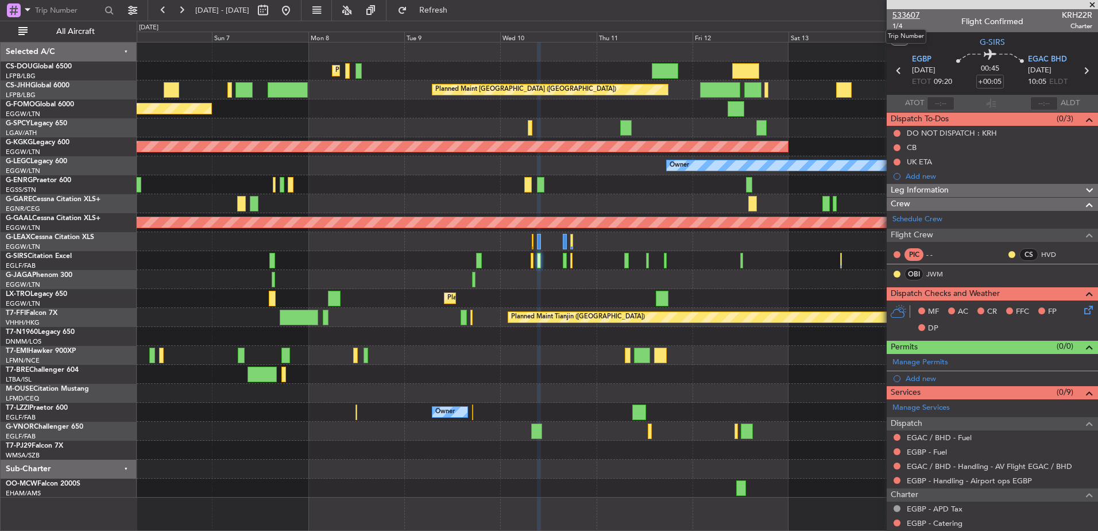
click at [903, 14] on span "533607" at bounding box center [906, 15] width 28 height 12
click at [397, 218] on div "Planned Maint [GEOGRAPHIC_DATA] ([GEOGRAPHIC_DATA]) Planned Maint [GEOGRAPHIC_D…" at bounding box center [617, 269] width 961 height 455
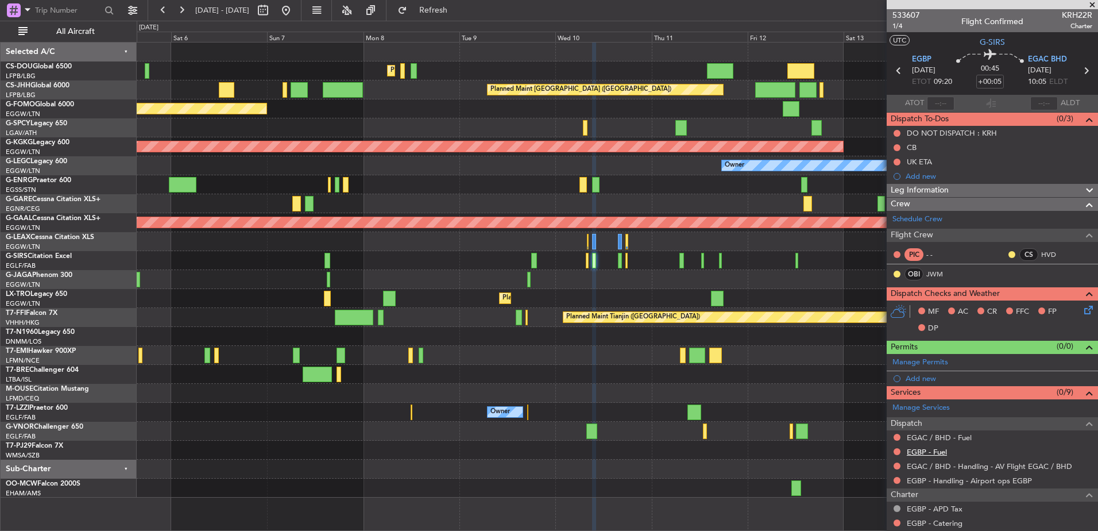
click at [915, 447] on link "EGBP - Fuel" at bounding box center [927, 452] width 40 height 10
click at [930, 435] on link "EGAC / BHD - Fuel" at bounding box center [939, 437] width 65 height 10
click at [452, 15] on button "Refresh" at bounding box center [426, 10] width 69 height 18
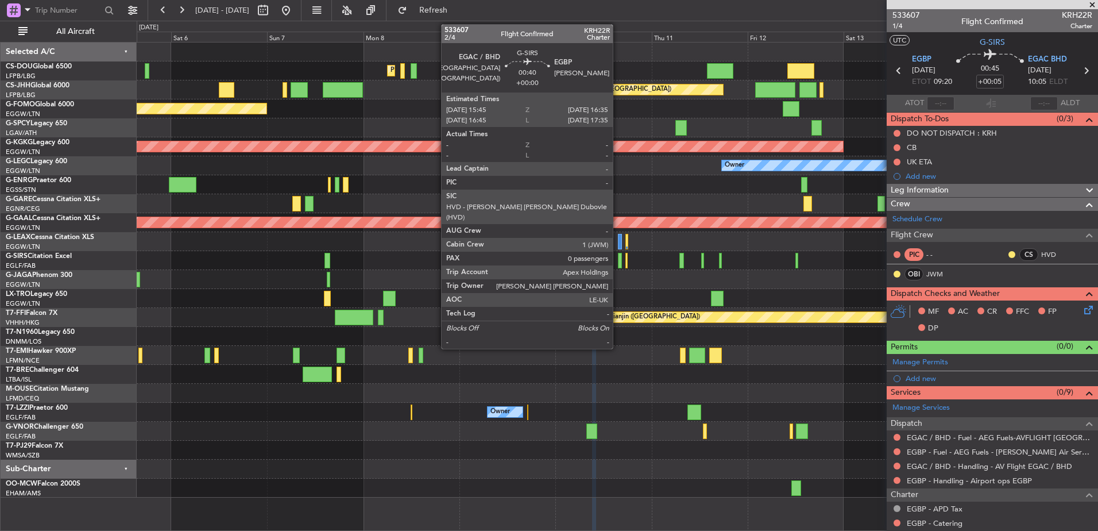
click at [618, 256] on div at bounding box center [619, 261] width 3 height 16
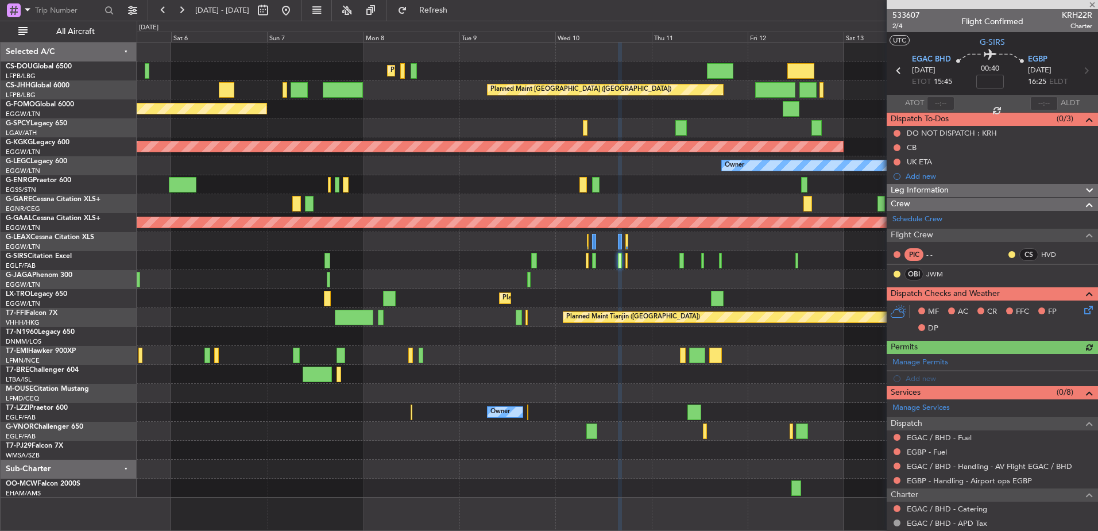
scroll to position [88, 0]
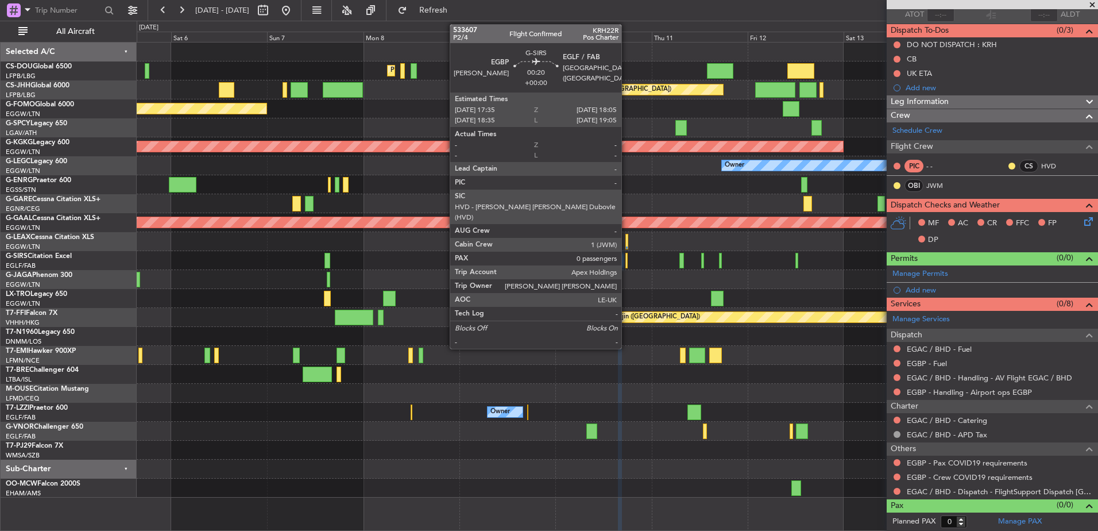
click at [626, 261] on div at bounding box center [626, 261] width 2 height 16
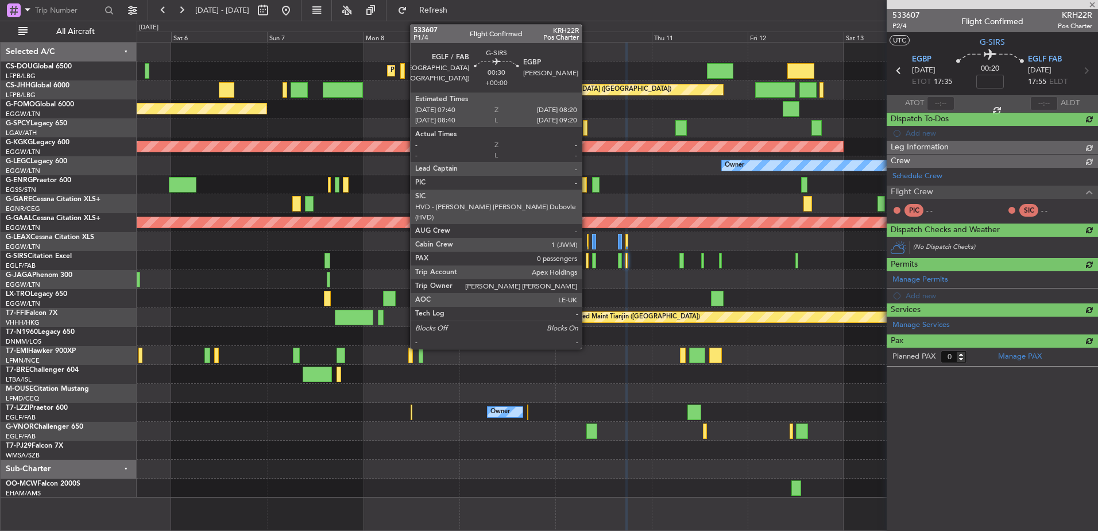
scroll to position [0, 0]
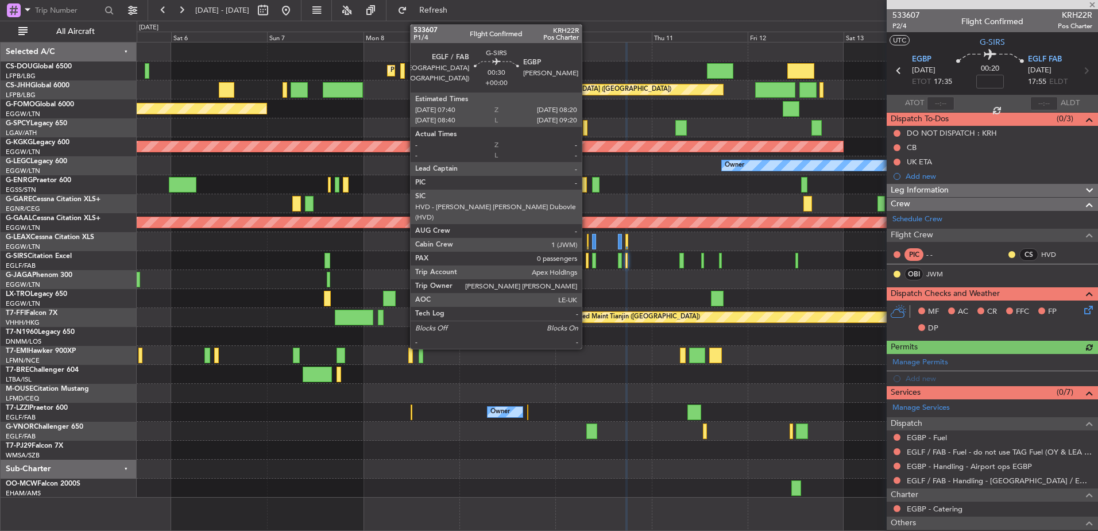
click at [587, 261] on div at bounding box center [587, 261] width 3 height 16
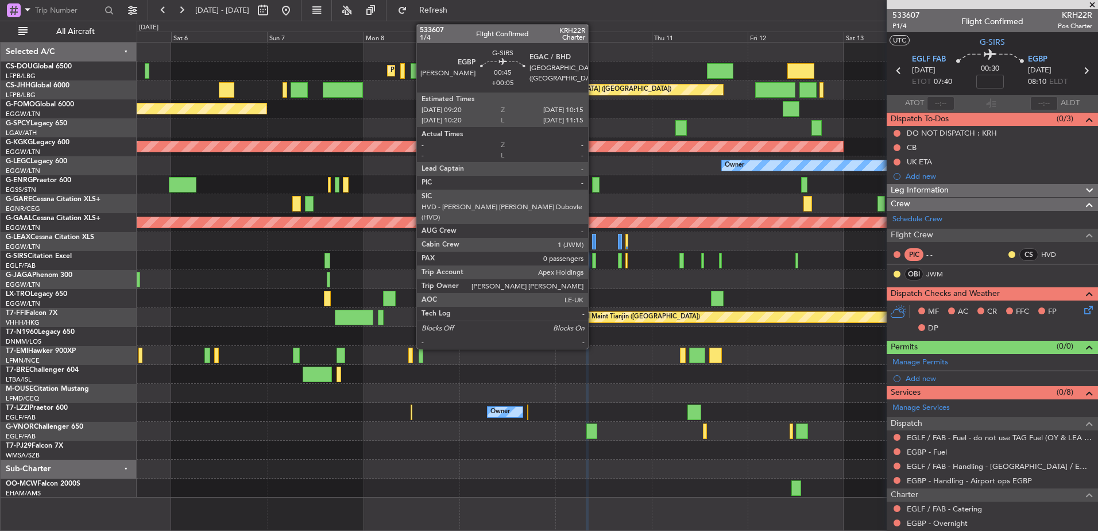
click at [593, 261] on div at bounding box center [594, 261] width 4 height 16
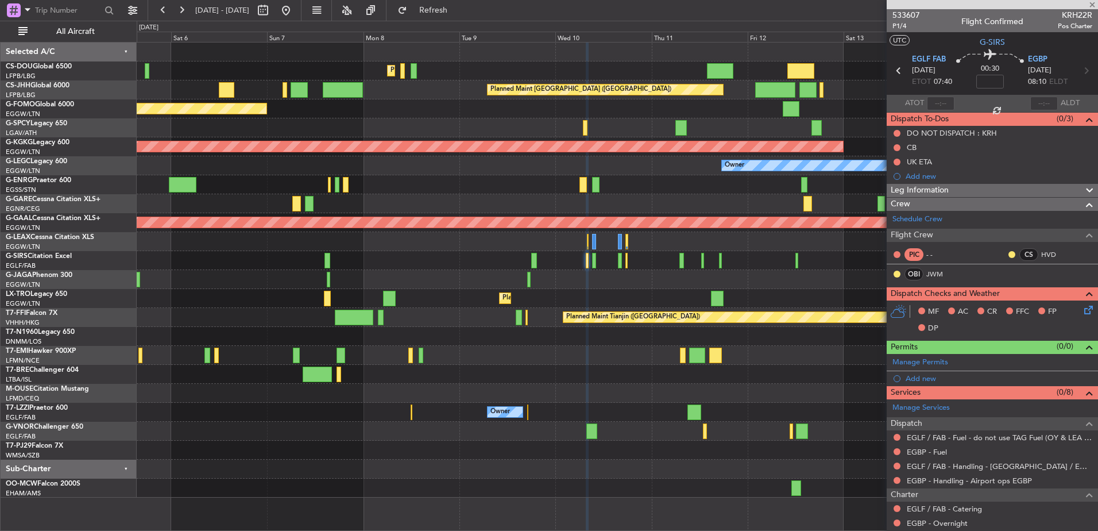
type input "+00:05"
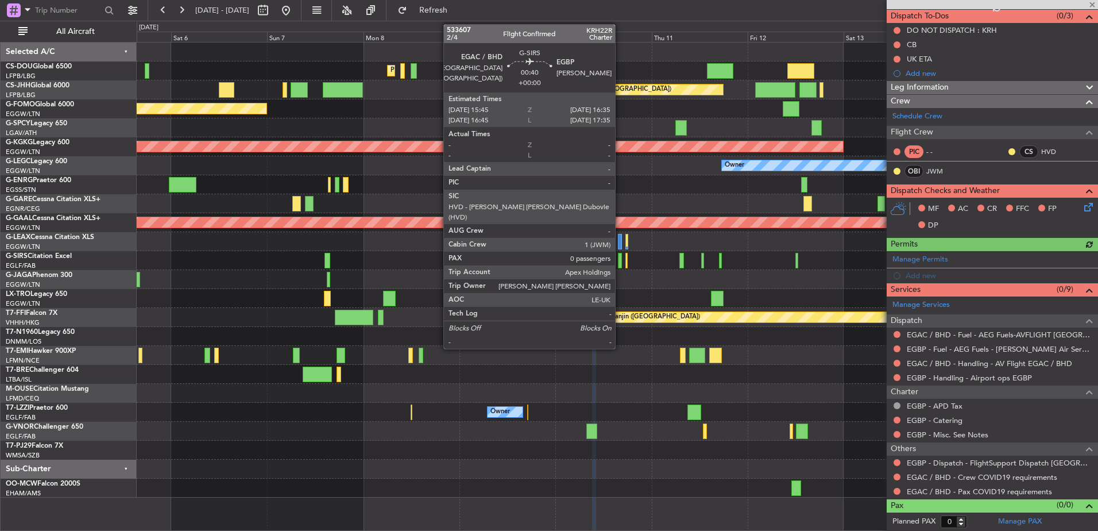
click at [620, 263] on div at bounding box center [619, 261] width 3 height 16
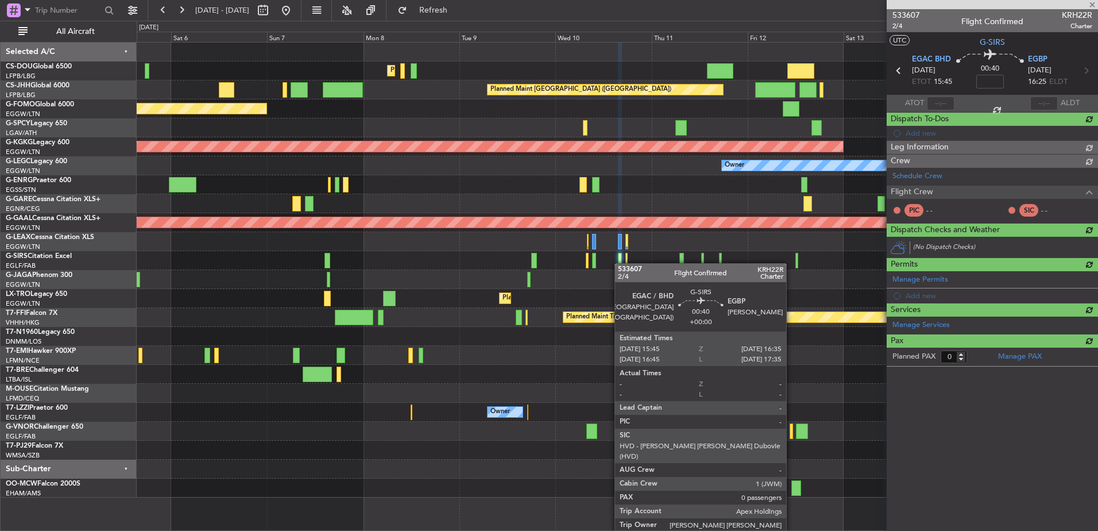
scroll to position [0, 0]
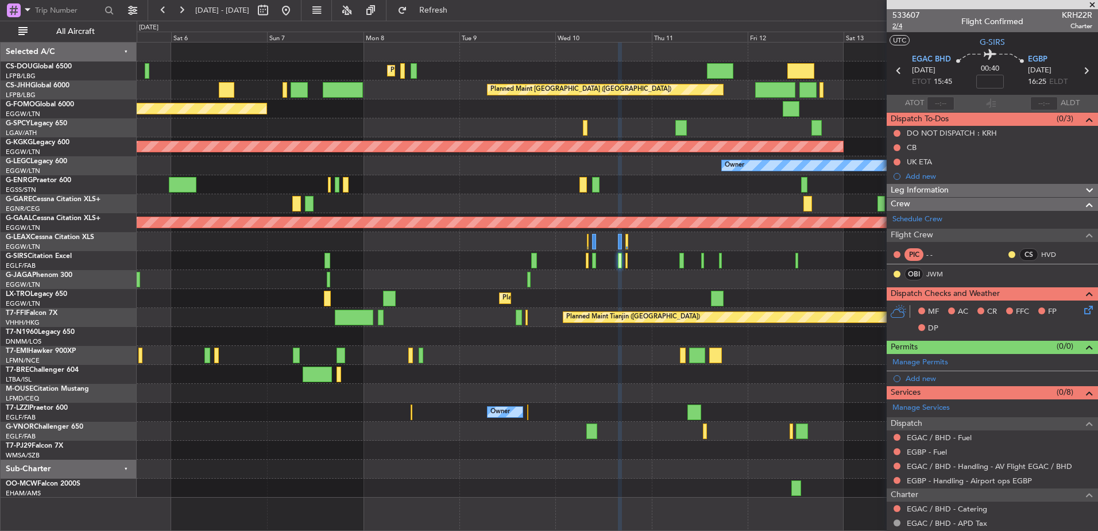
click at [896, 27] on span "2/4" at bounding box center [906, 26] width 28 height 10
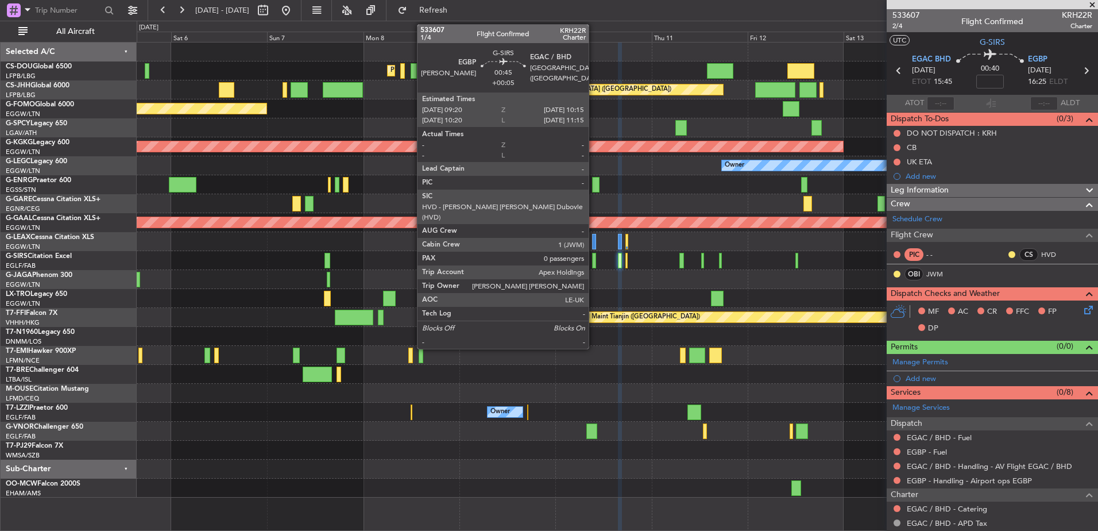
click at [594, 261] on div at bounding box center [594, 261] width 4 height 16
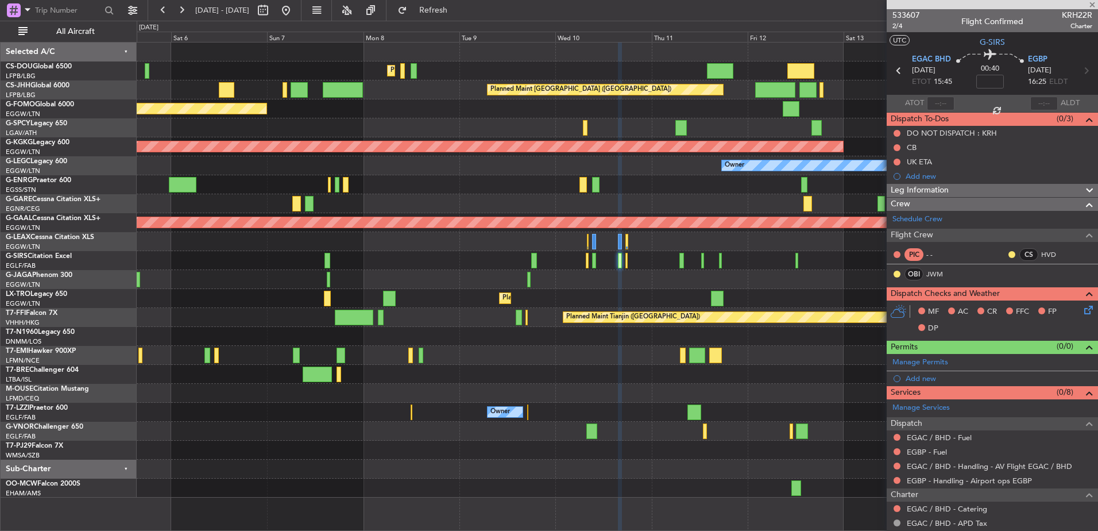
type input "+00:05"
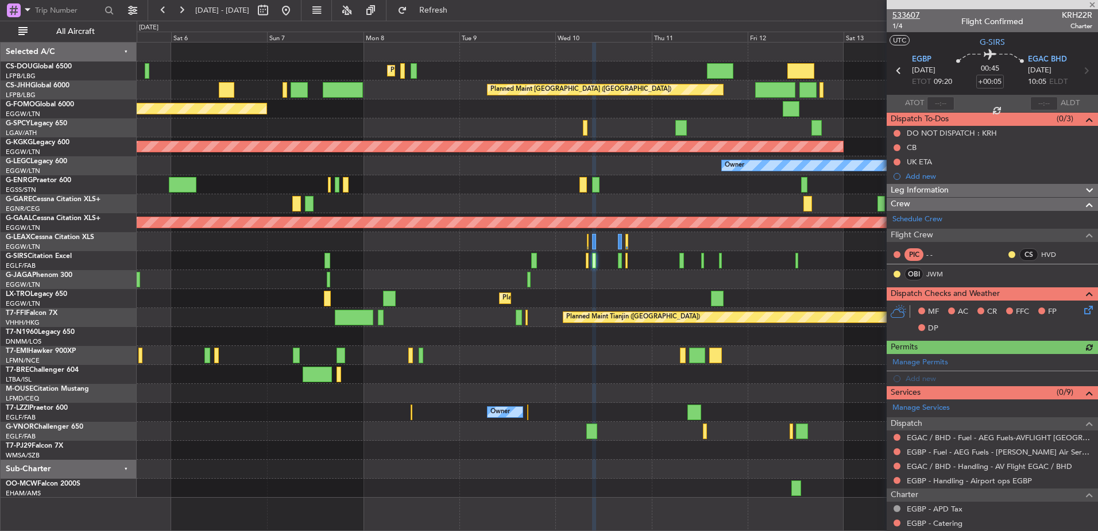
click at [904, 14] on span "533607" at bounding box center [906, 15] width 28 height 12
click at [901, 29] on span "1/4" at bounding box center [906, 26] width 28 height 10
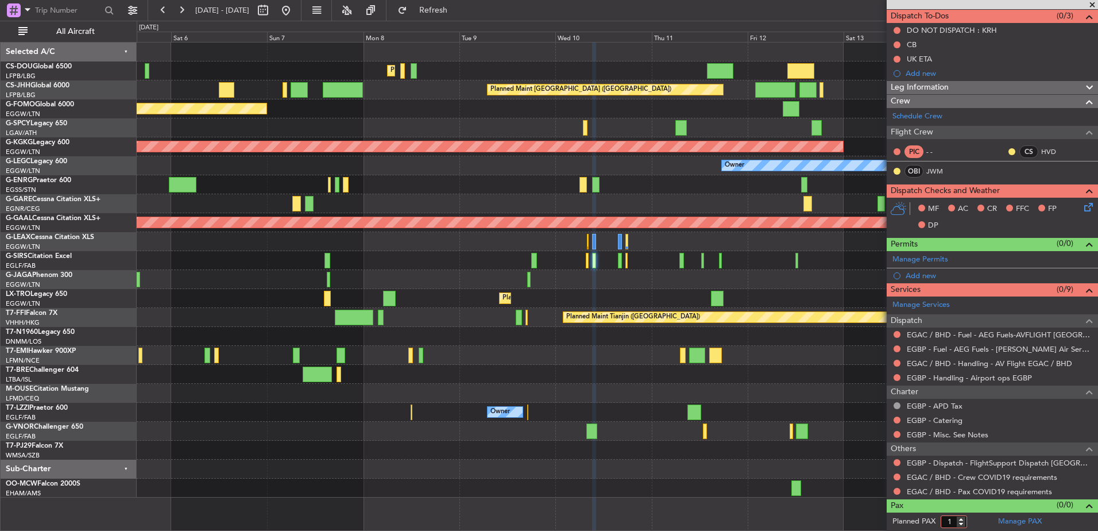
click at [962, 515] on input "1" at bounding box center [954, 521] width 26 height 13
type input "2"
click at [962, 515] on input "2" at bounding box center [954, 521] width 26 height 13
click at [1000, 519] on link "Manage PAX" at bounding box center [1020, 521] width 44 height 11
click at [458, 7] on span "Refresh" at bounding box center [433, 10] width 48 height 8
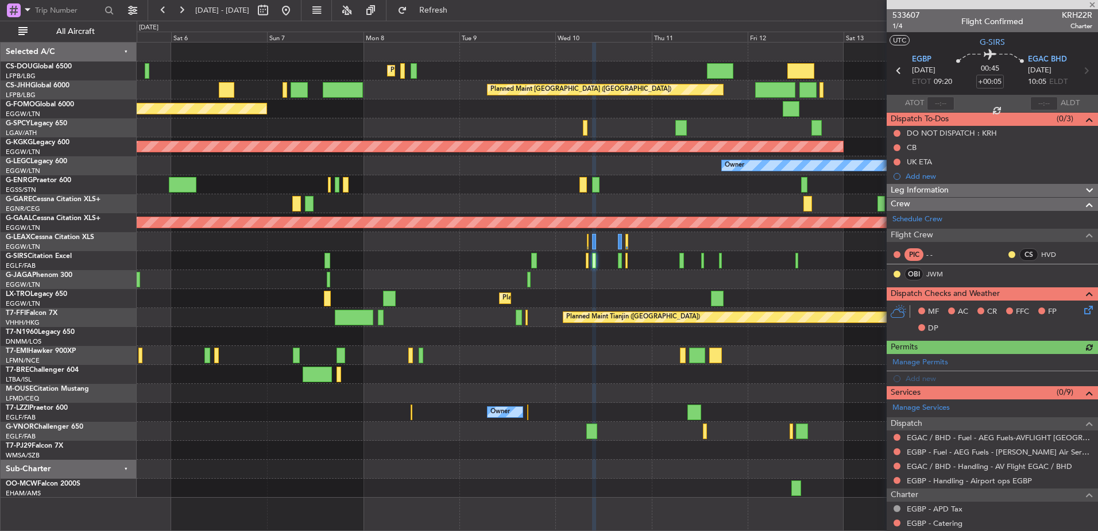
scroll to position [1, 0]
click at [906, 13] on span "533607" at bounding box center [906, 15] width 28 height 12
click at [454, 314] on div "Planned Maint Tianjin ([GEOGRAPHIC_DATA])" at bounding box center [617, 317] width 961 height 19
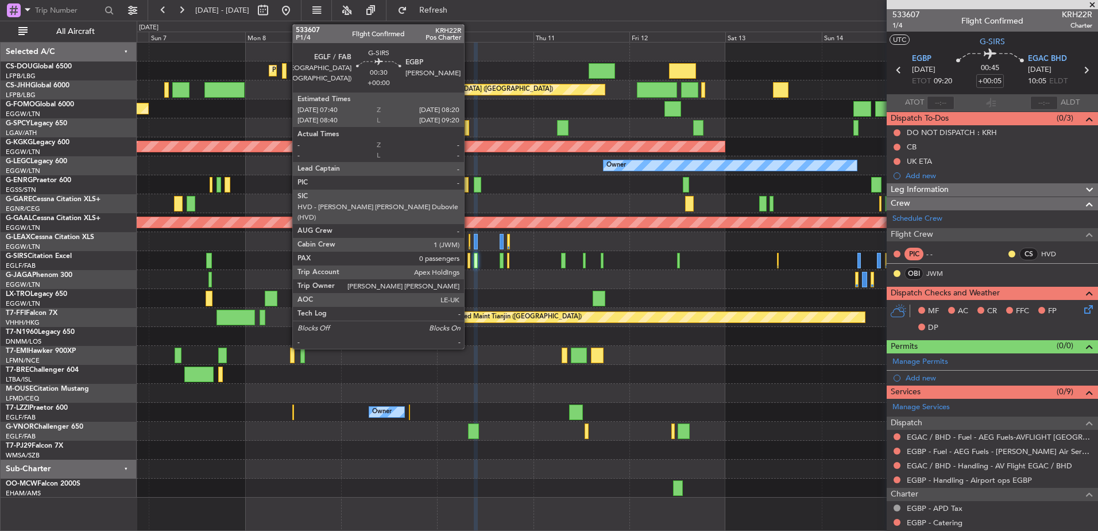
click at [469, 262] on div at bounding box center [468, 261] width 3 height 16
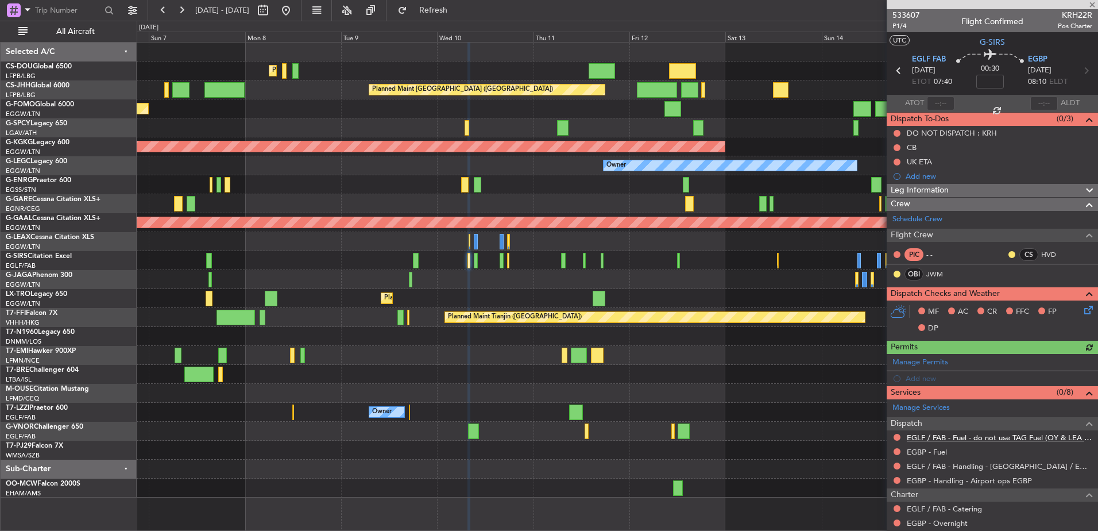
scroll to position [88, 0]
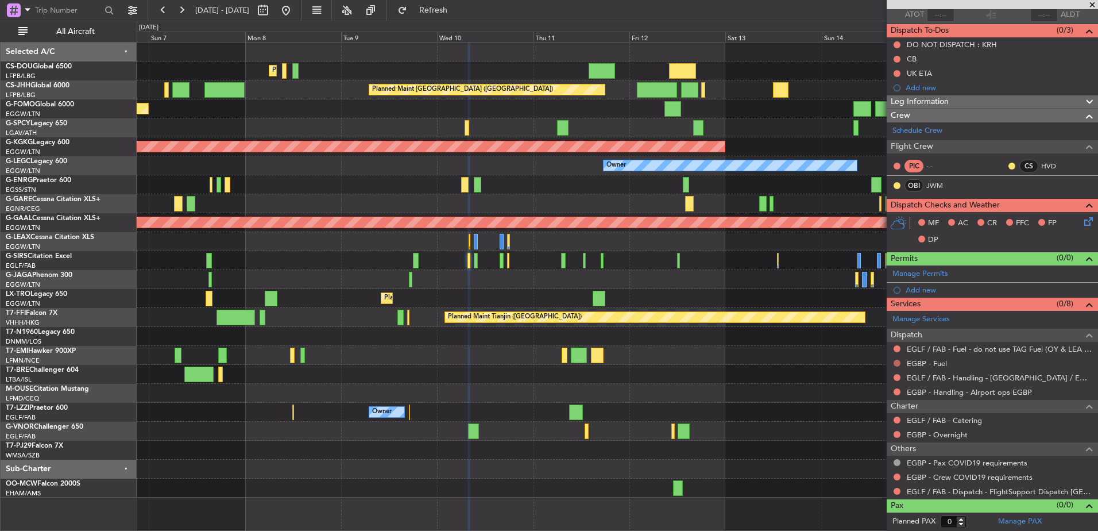
click at [899, 362] on button at bounding box center [896, 362] width 7 height 7
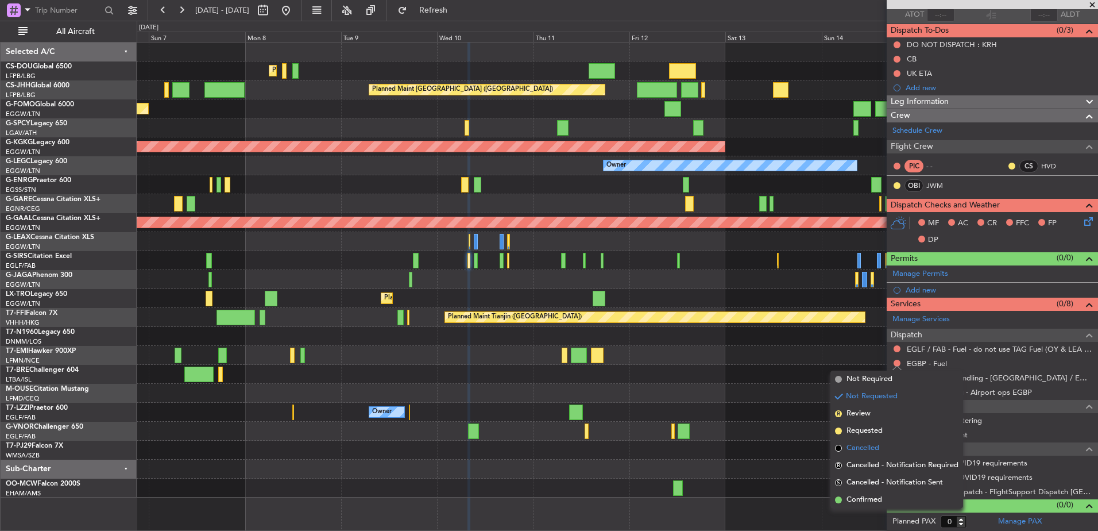
click at [864, 455] on li "Cancelled" at bounding box center [896, 447] width 133 height 17
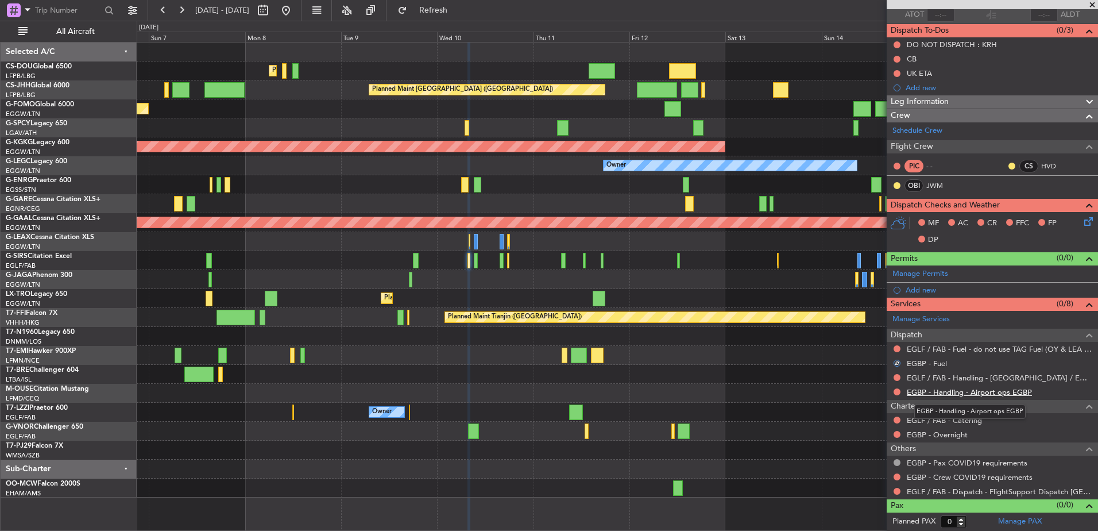
click at [930, 390] on link "EGBP - Handling - Airport ops EGBP" at bounding box center [969, 392] width 125 height 10
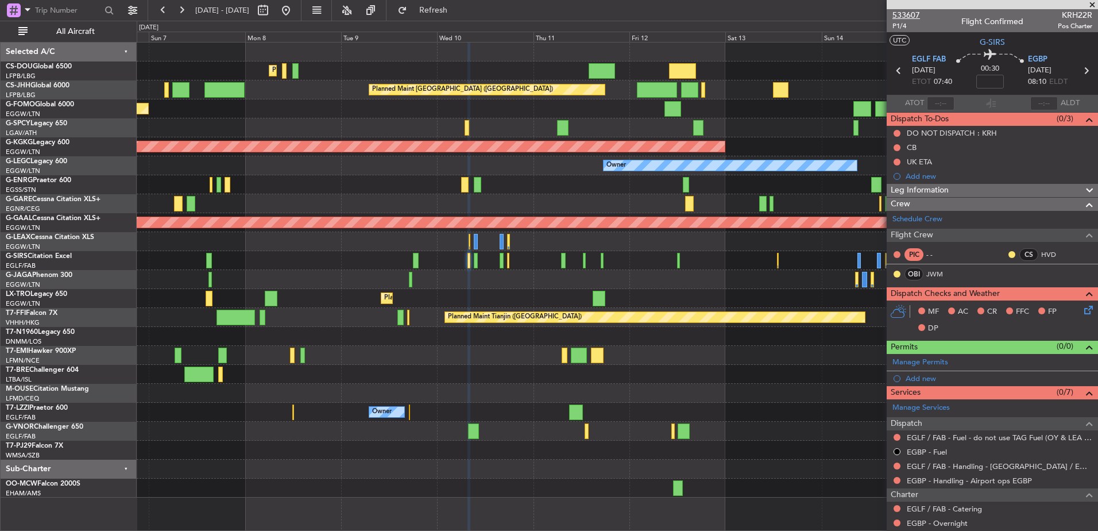
click at [901, 14] on span "533607" at bounding box center [906, 15] width 28 height 12
click at [861, 278] on div "Planned Maint Paris (Le Bourget) Planned Maint Paris (Le Bourget) Planned Maint…" at bounding box center [617, 269] width 961 height 455
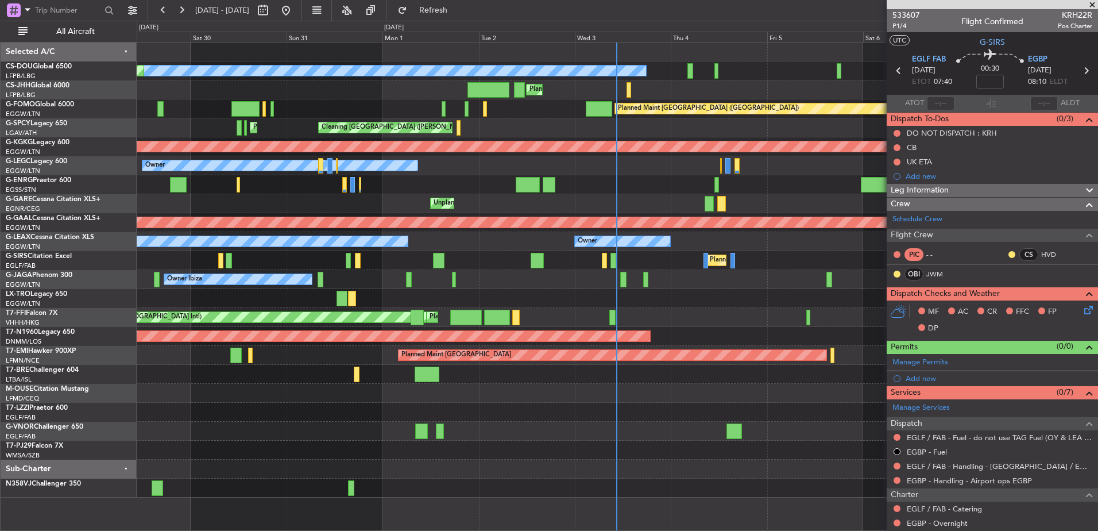
click at [716, 265] on div "Planned Maint [GEOGRAPHIC_DATA] ([GEOGRAPHIC_DATA])" at bounding box center [617, 260] width 961 height 19
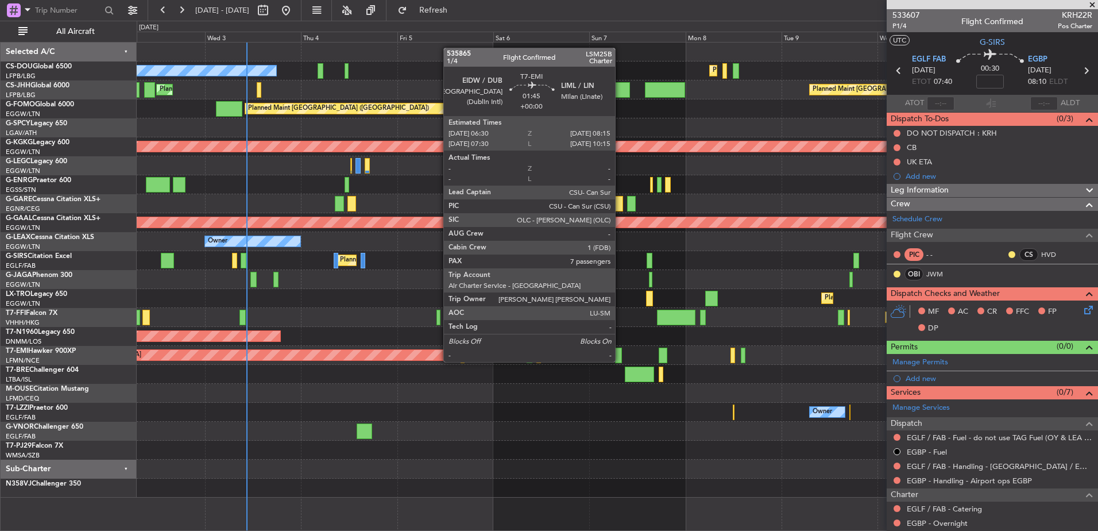
click at [615, 355] on div at bounding box center [618, 355] width 7 height 16
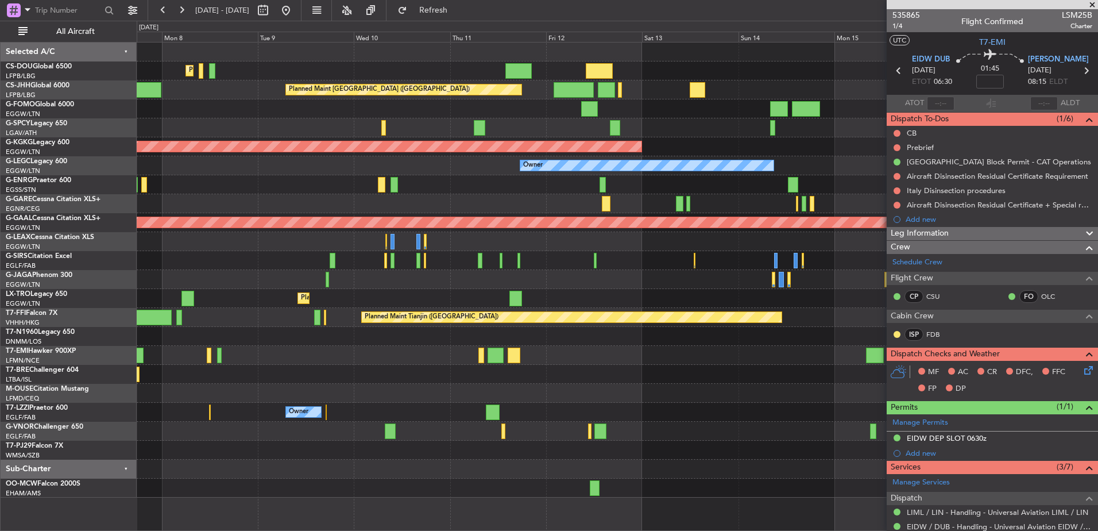
click at [521, 352] on div at bounding box center [514, 355] width 13 height 16
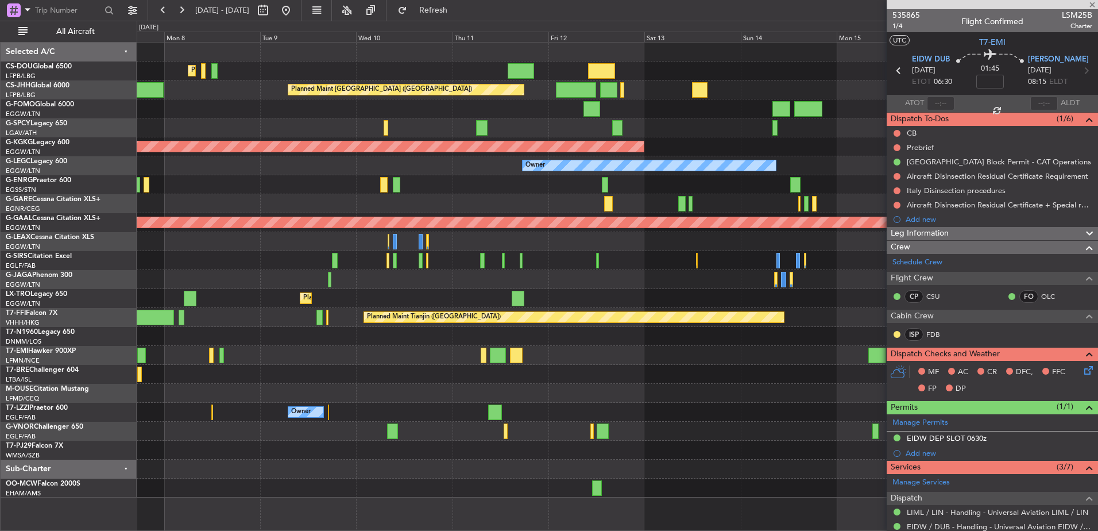
type input "0"
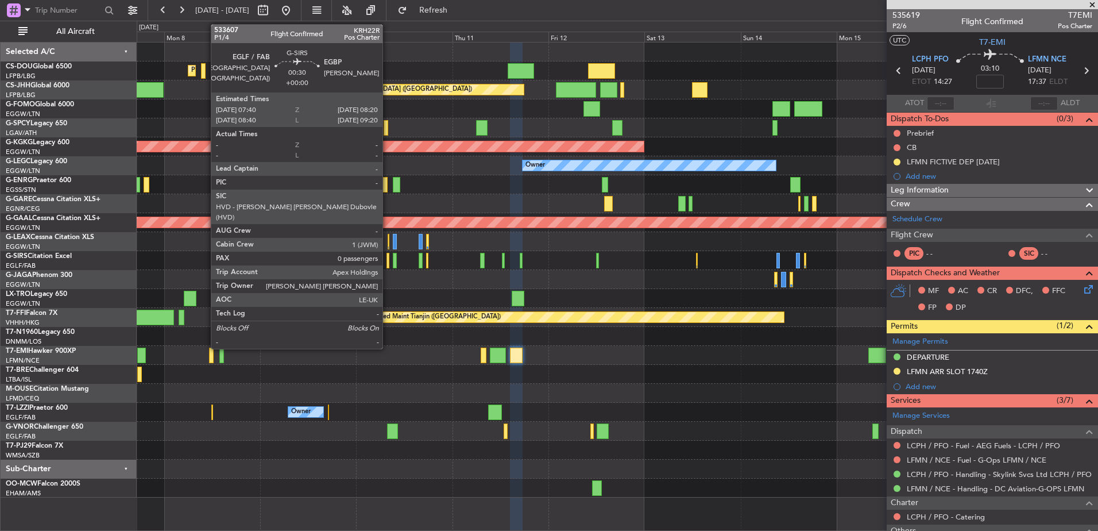
click at [388, 266] on div at bounding box center [387, 261] width 3 height 16
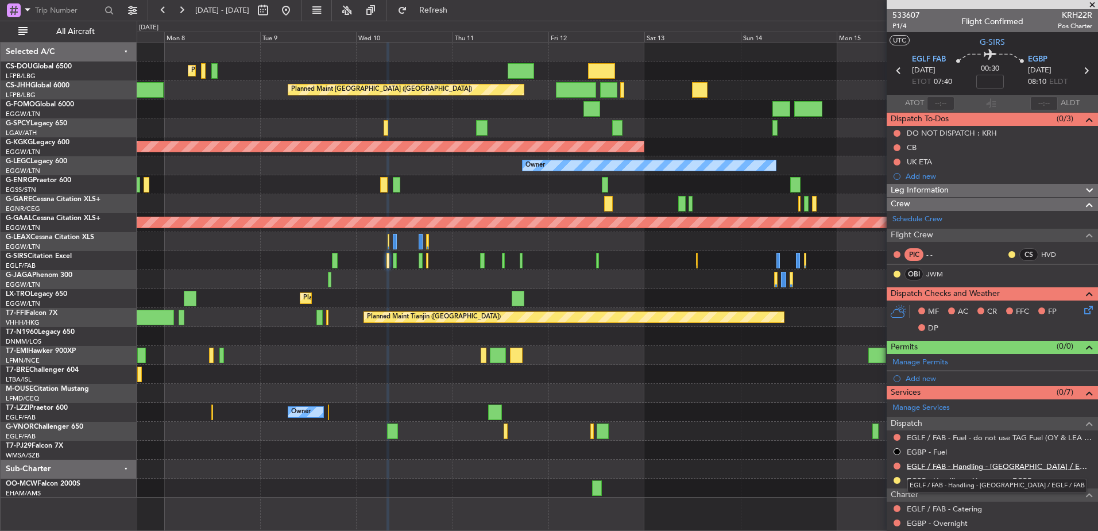
click at [926, 469] on link "EGLF / FAB - Handling - [GEOGRAPHIC_DATA] / EGLF / FAB" at bounding box center [999, 466] width 185 height 10
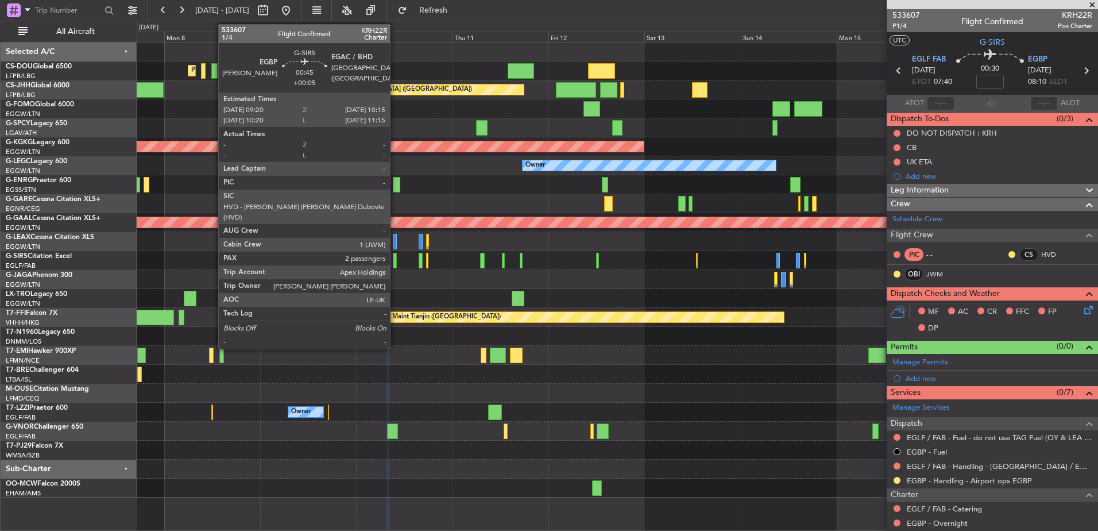
click at [395, 257] on div at bounding box center [395, 261] width 4 height 16
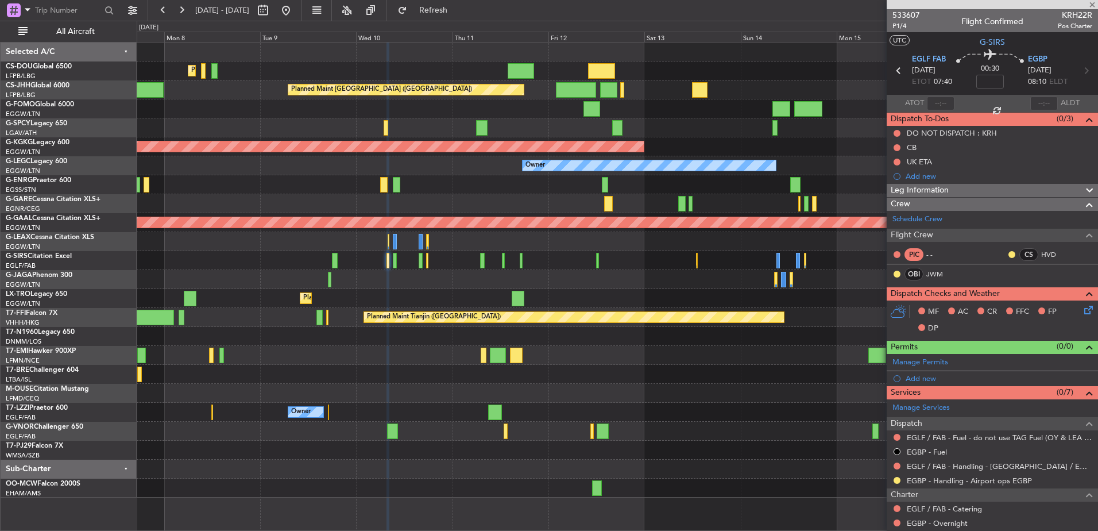
type input "+00:05"
type input "2"
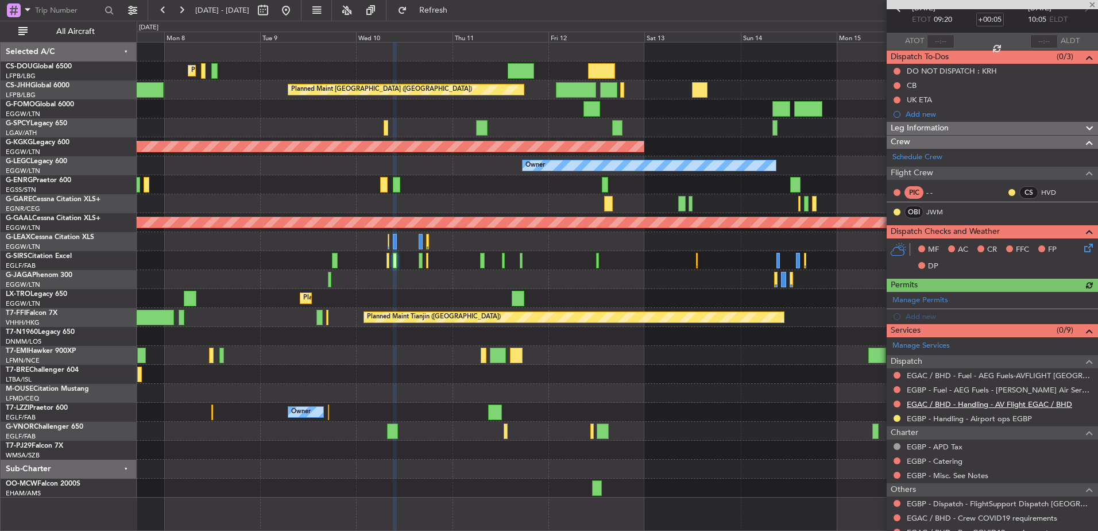
click at [949, 405] on link "EGAC / BHD - Handling - AV Flight EGAC / BHD" at bounding box center [989, 404] width 165 height 10
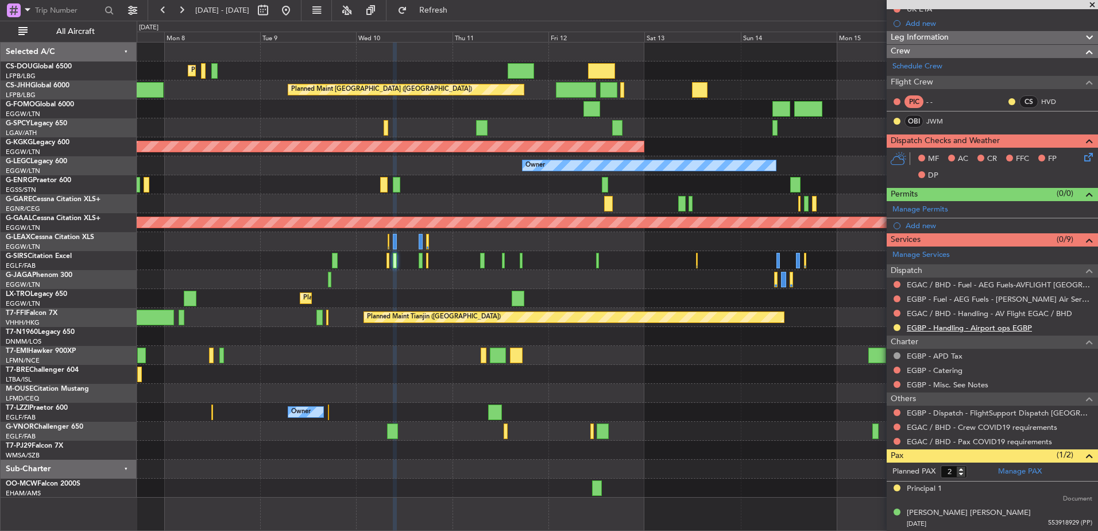
scroll to position [153, 0]
click at [455, 10] on span "Refresh" at bounding box center [433, 10] width 48 height 8
click at [895, 299] on button at bounding box center [896, 298] width 7 height 7
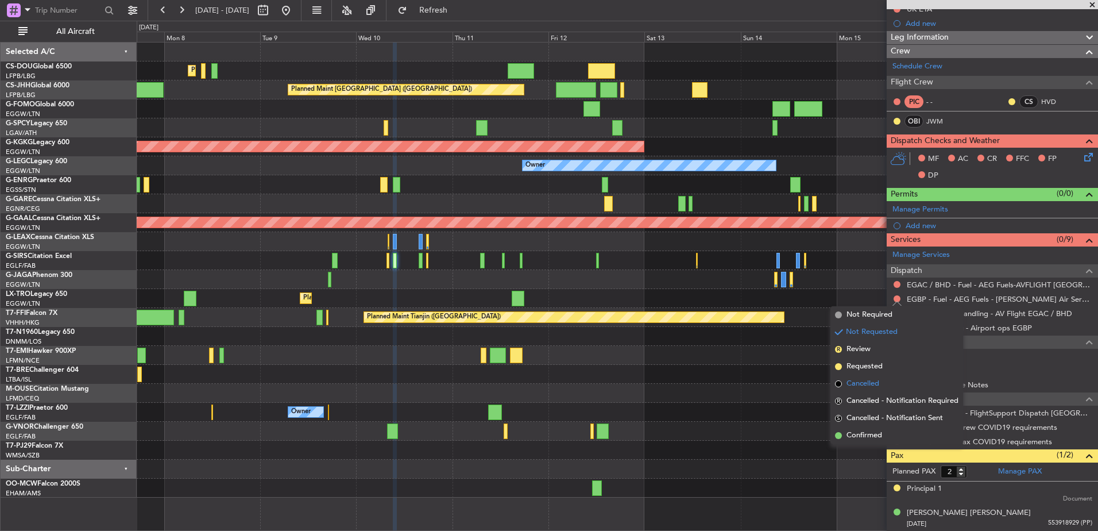
click at [860, 382] on span "Cancelled" at bounding box center [862, 383] width 33 height 11
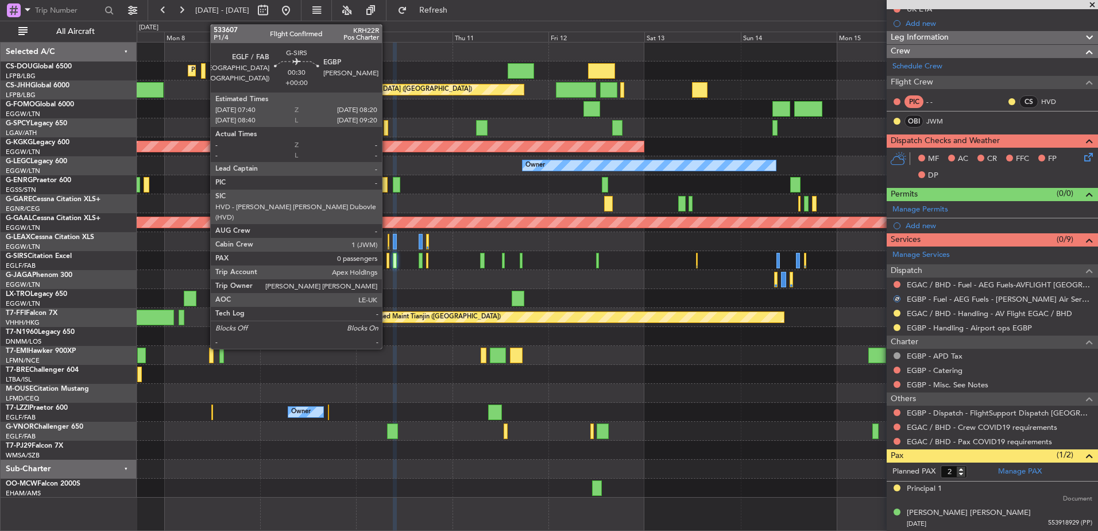
click at [387, 264] on div at bounding box center [387, 261] width 3 height 16
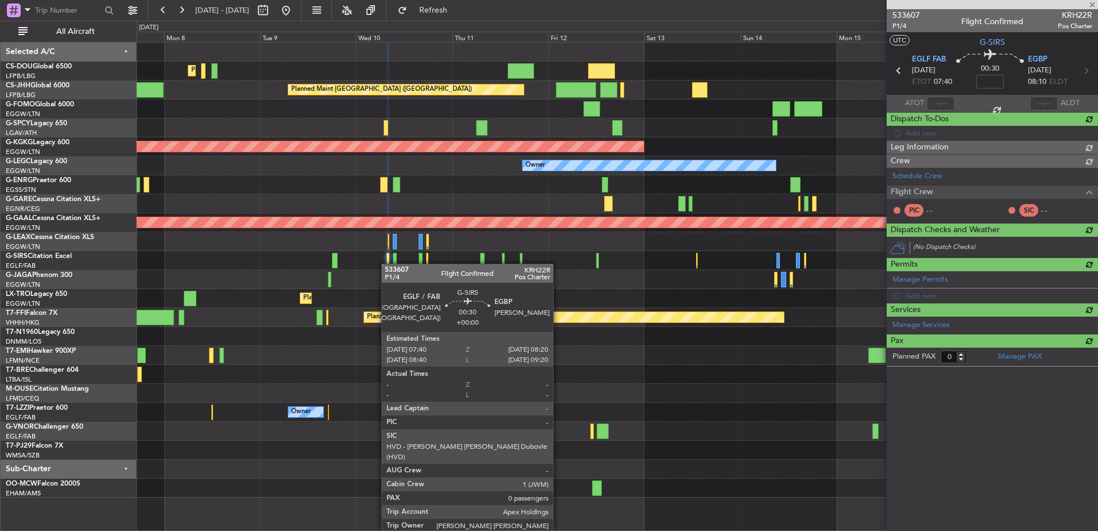
scroll to position [0, 0]
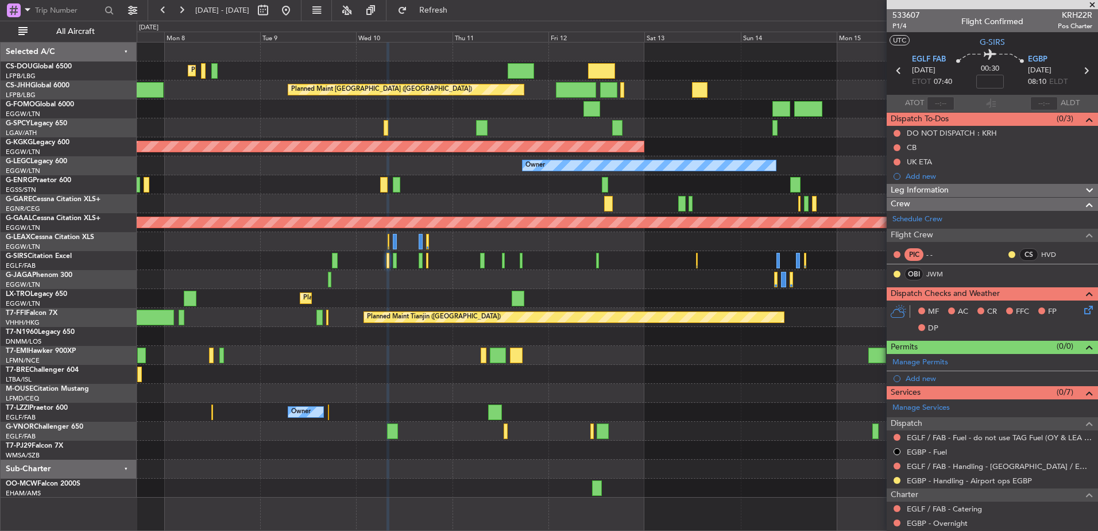
click at [897, 432] on div at bounding box center [896, 436] width 9 height 9
click at [897, 439] on button at bounding box center [896, 437] width 7 height 7
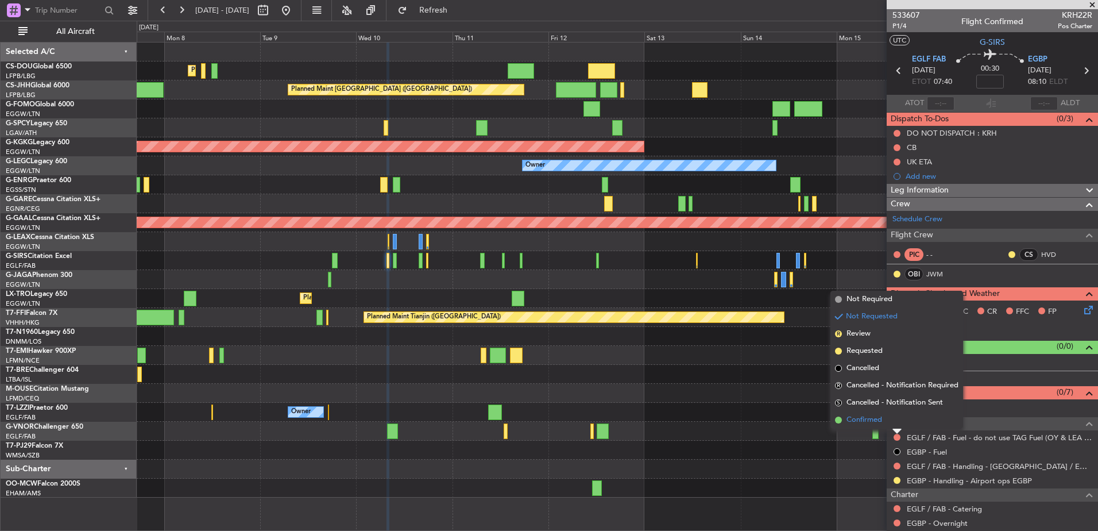
click at [849, 419] on span "Confirmed" at bounding box center [864, 419] width 36 height 11
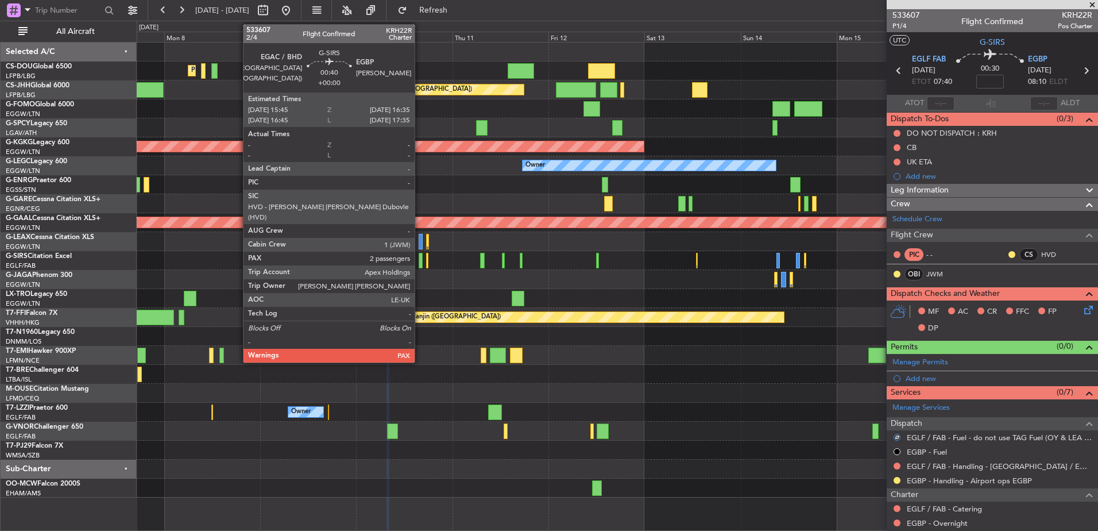
click at [420, 260] on div at bounding box center [420, 261] width 3 height 16
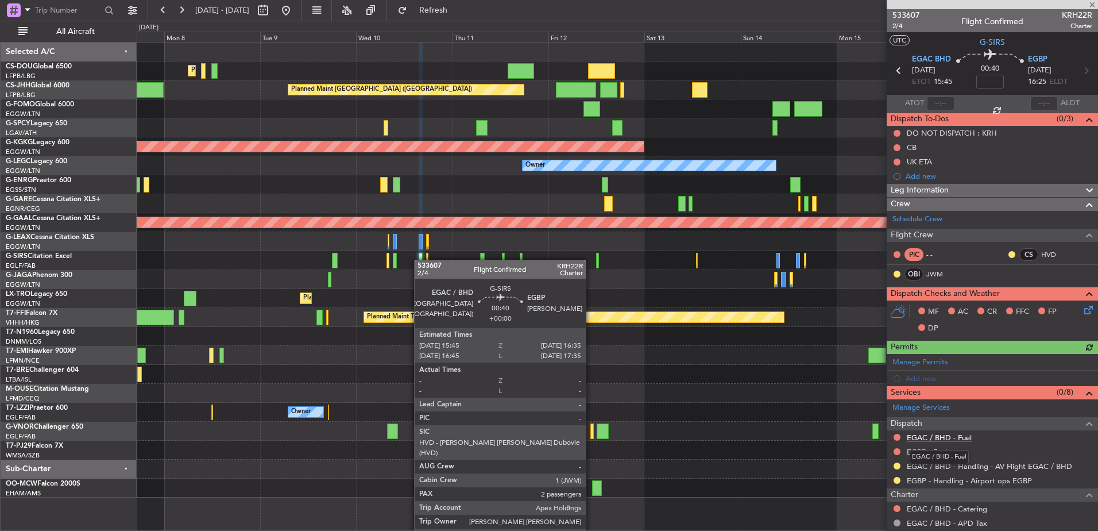
click at [935, 438] on link "EGAC / BHD - Fuel" at bounding box center [939, 437] width 65 height 10
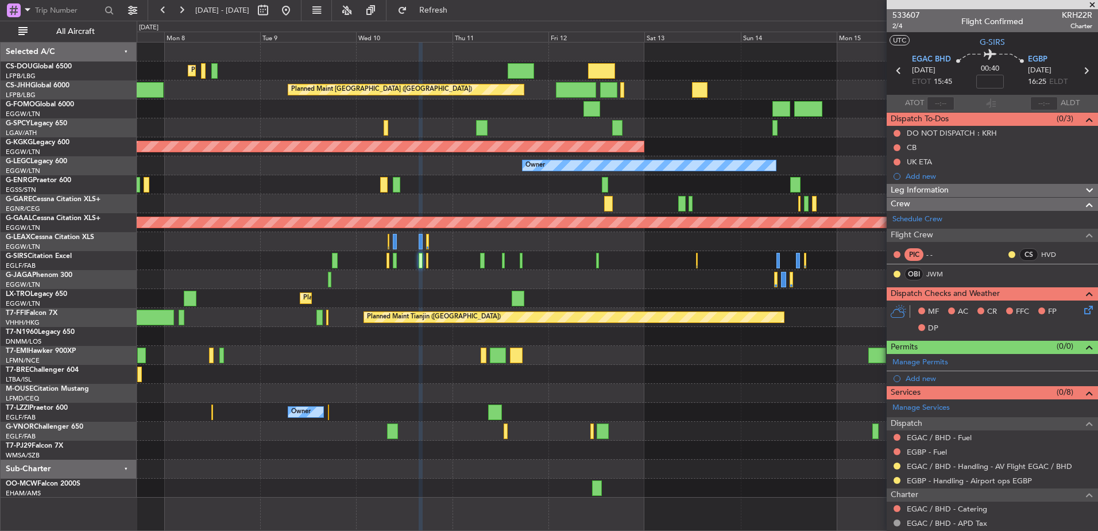
click at [386, 257] on div at bounding box center [387, 261] width 3 height 16
type input "0"
click at [898, 434] on button at bounding box center [896, 437] width 7 height 7
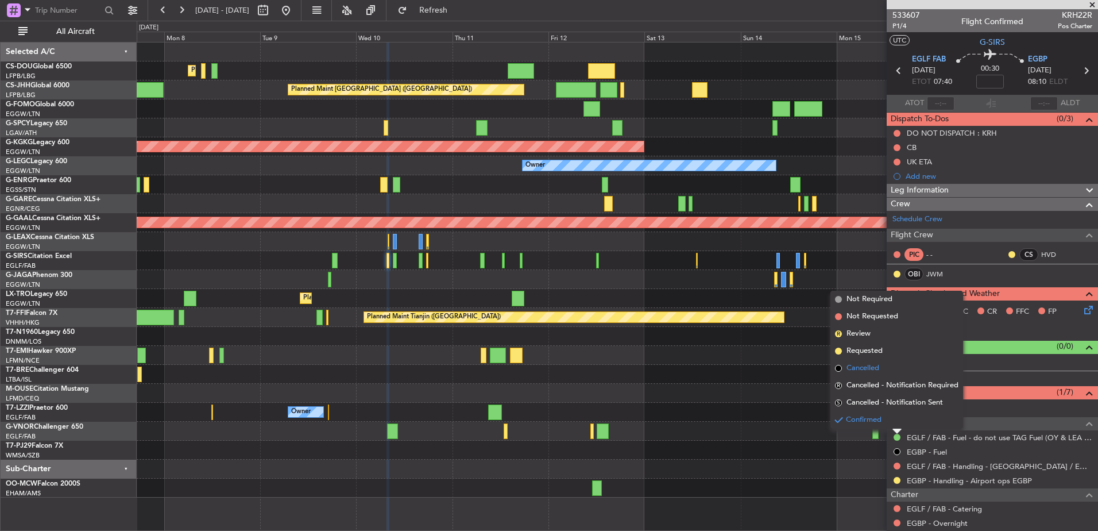
click at [856, 369] on span "Cancelled" at bounding box center [862, 367] width 33 height 11
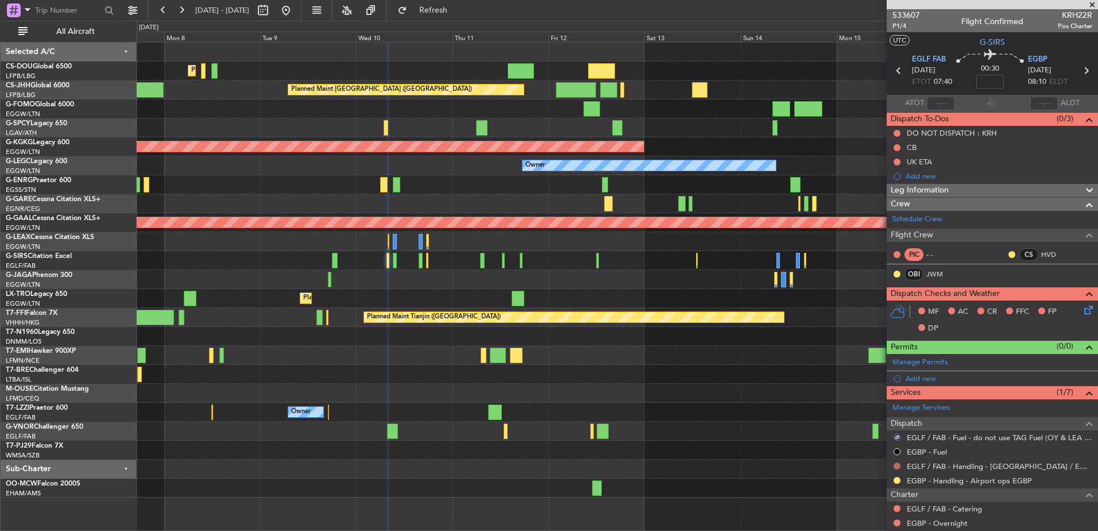
click at [896, 462] on button at bounding box center [896, 465] width 7 height 7
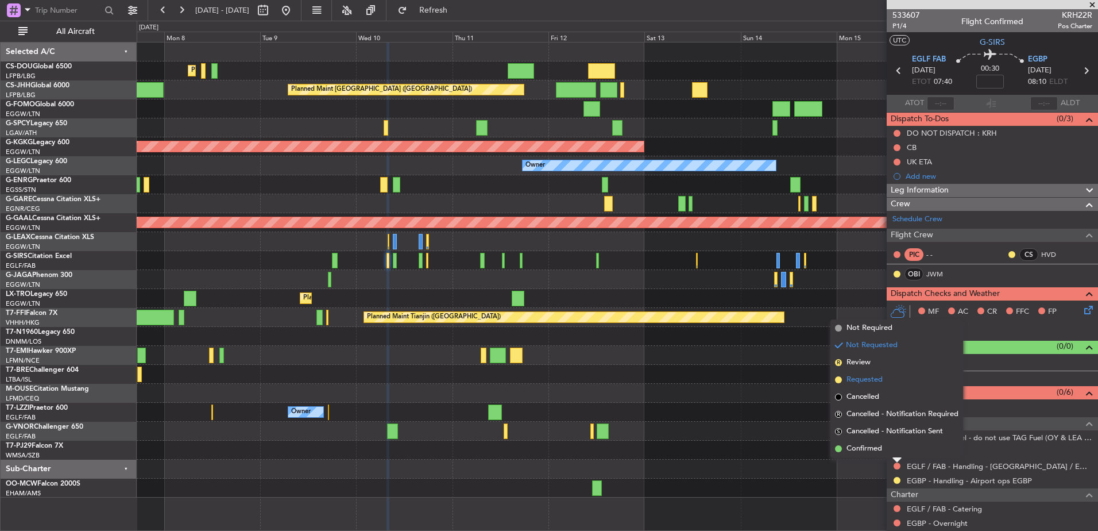
click at [848, 374] on span "Requested" at bounding box center [864, 379] width 36 height 11
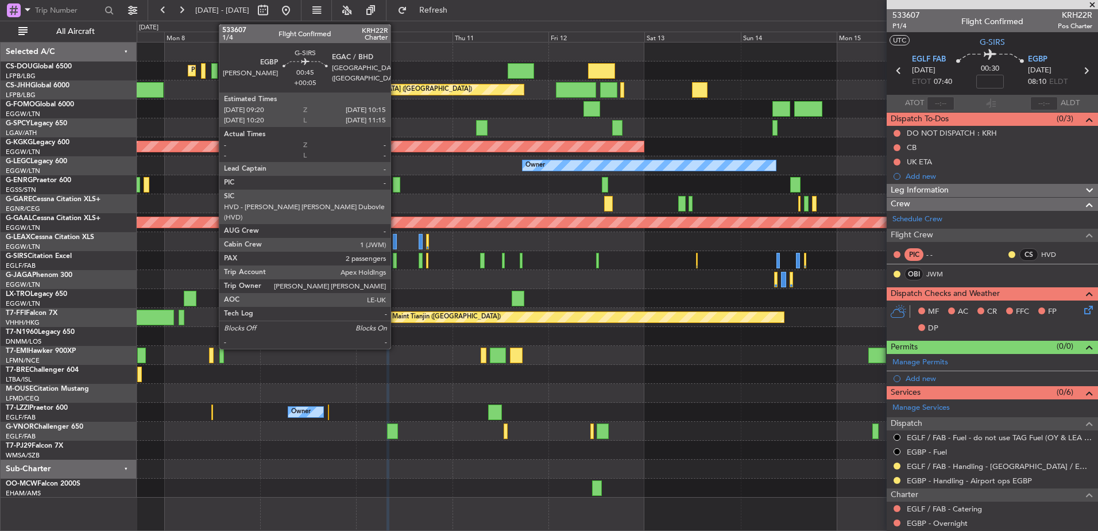
click at [396, 261] on div at bounding box center [395, 261] width 4 height 16
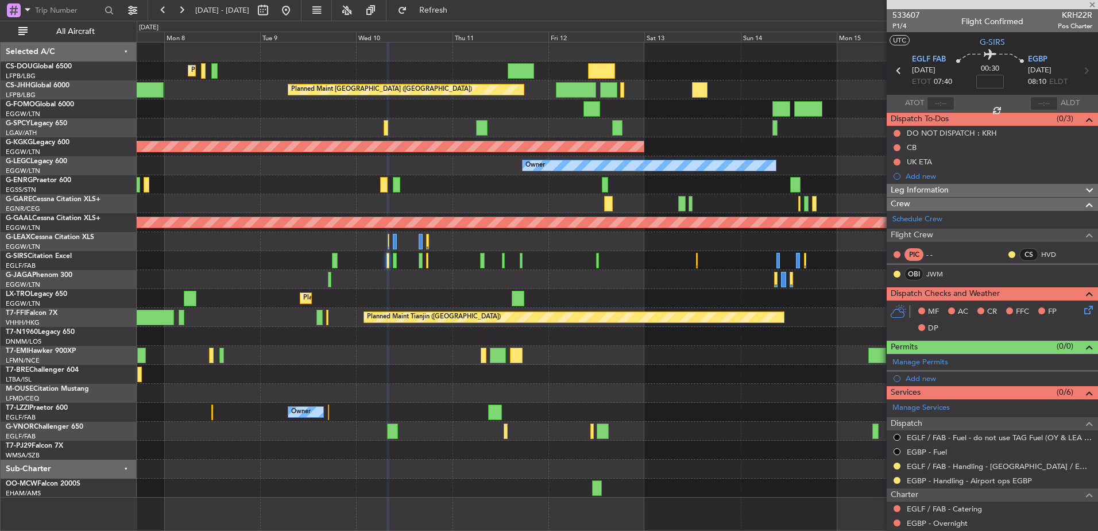
type input "+00:05"
type input "2"
click at [423, 261] on div at bounding box center [617, 260] width 961 height 19
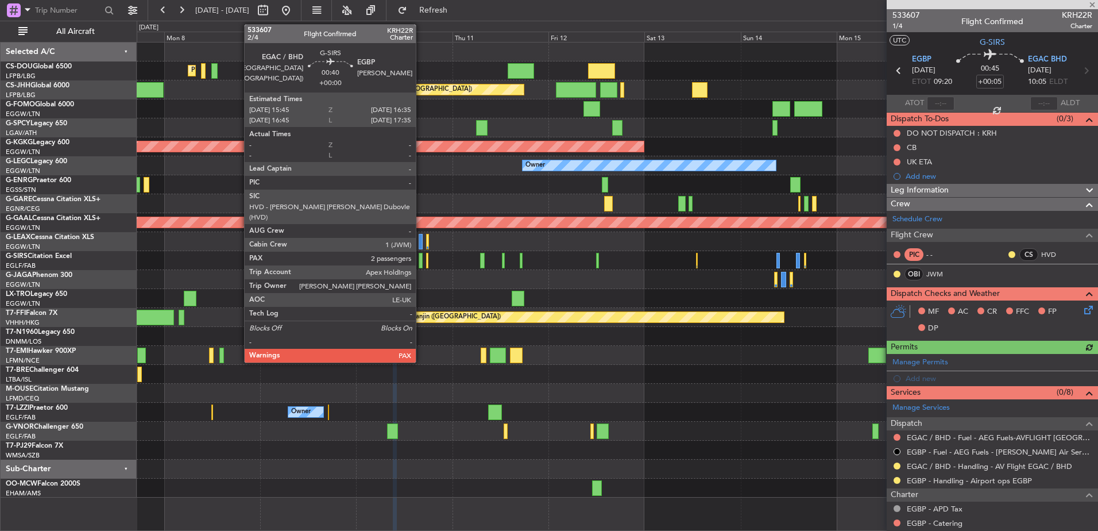
click at [421, 261] on div at bounding box center [420, 261] width 3 height 16
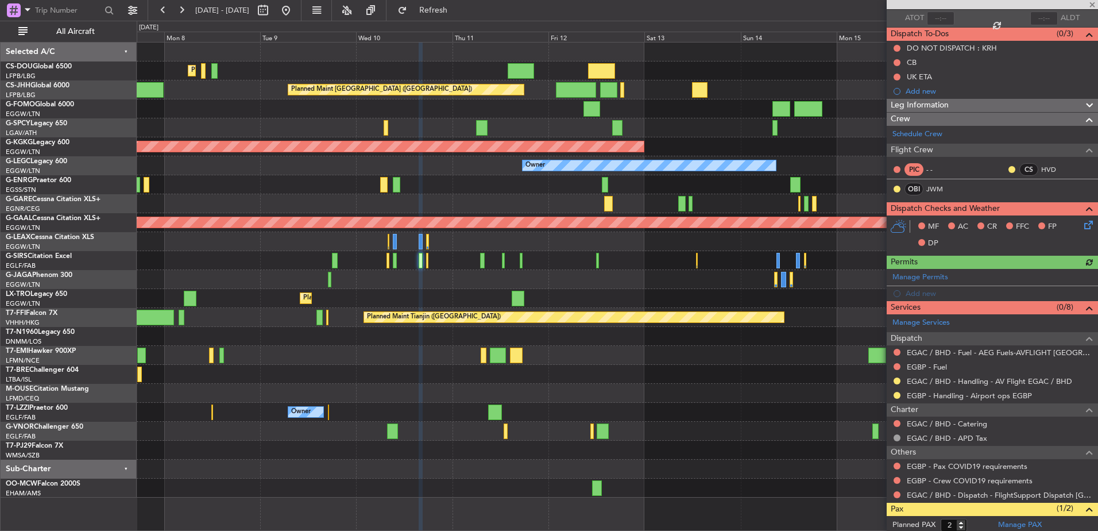
scroll to position [86, 0]
click at [895, 367] on button at bounding box center [896, 365] width 7 height 7
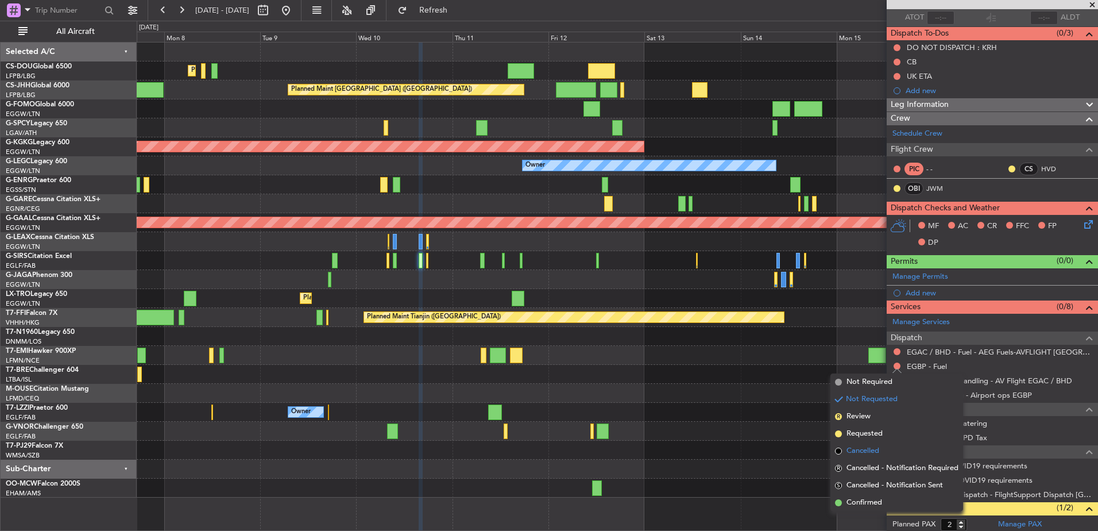
click at [859, 450] on span "Cancelled" at bounding box center [862, 450] width 33 height 11
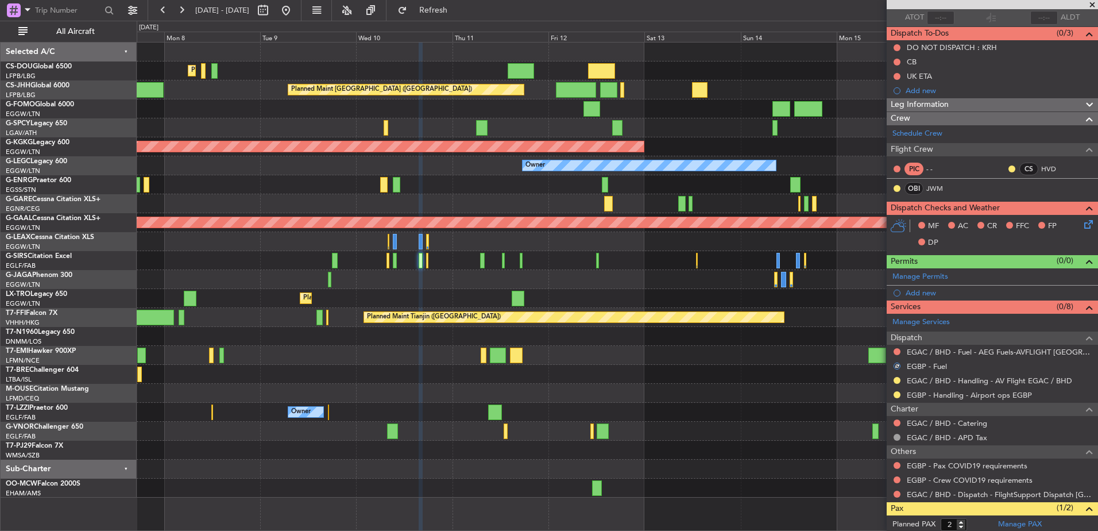
click at [429, 260] on div at bounding box center [617, 260] width 961 height 19
click at [428, 260] on div at bounding box center [617, 260] width 961 height 19
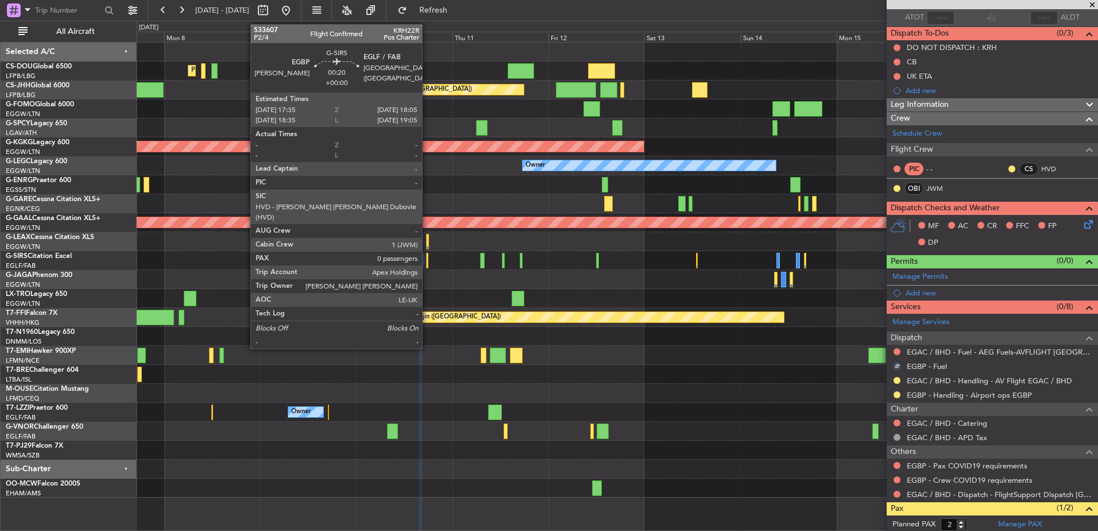
click at [427, 260] on div at bounding box center [427, 261] width 2 height 16
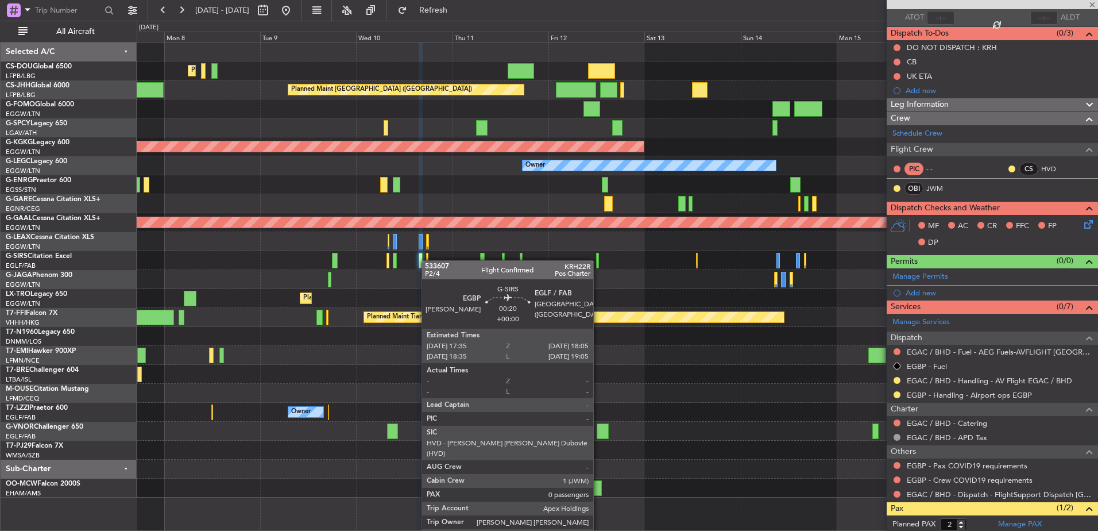
type input "0"
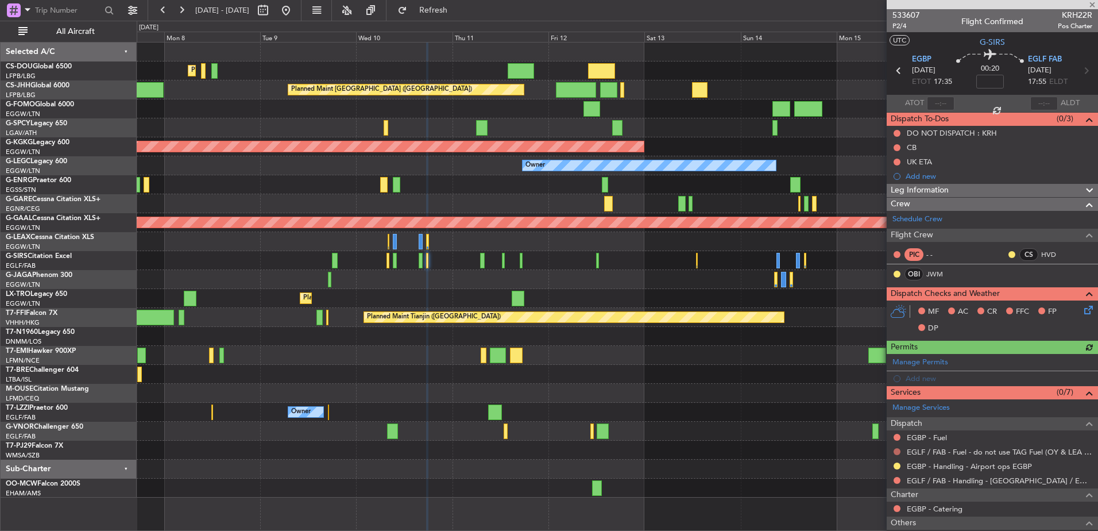
click at [896, 451] on button at bounding box center [896, 451] width 7 height 7
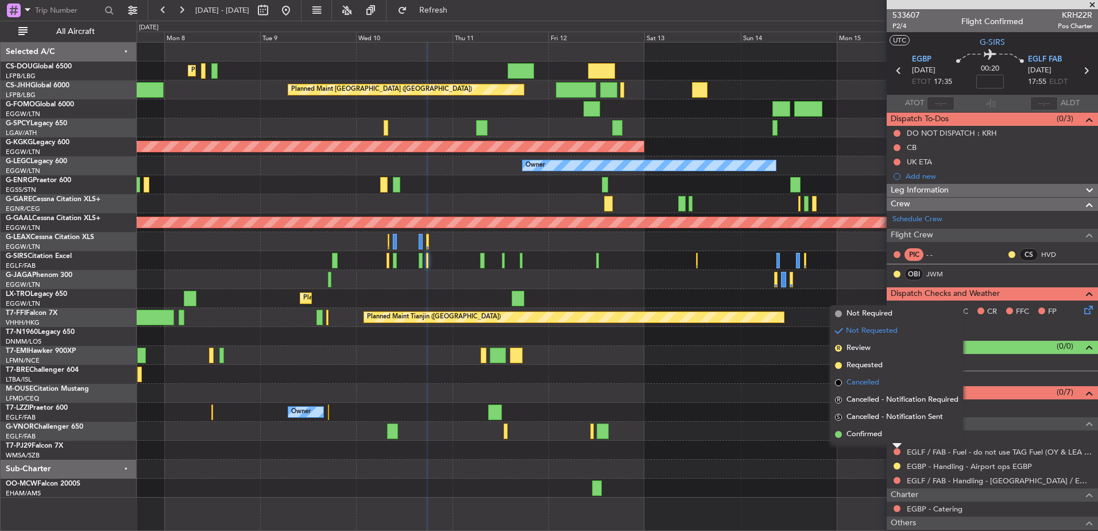
click at [861, 381] on span "Cancelled" at bounding box center [862, 382] width 33 height 11
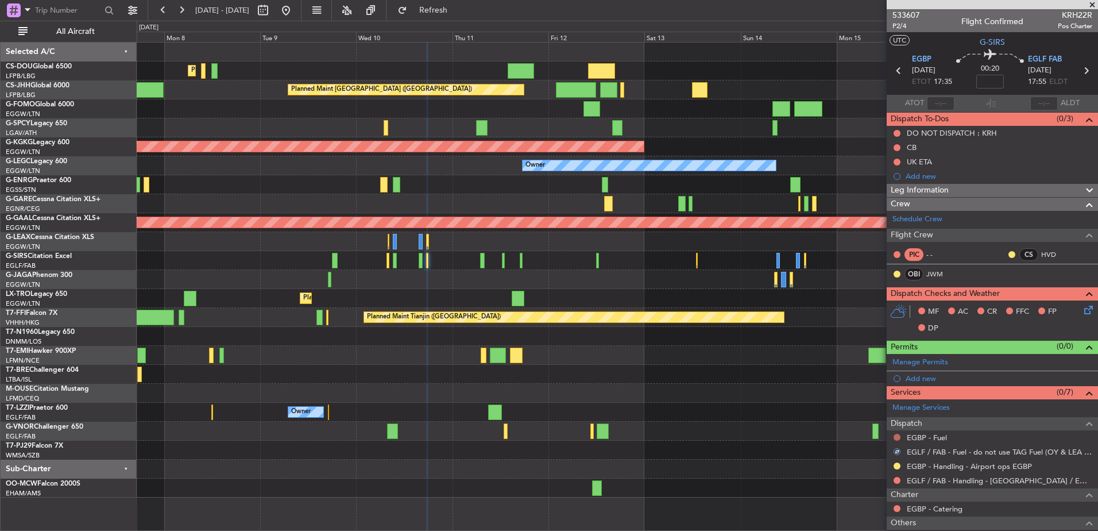
click at [897, 436] on button at bounding box center [896, 437] width 7 height 7
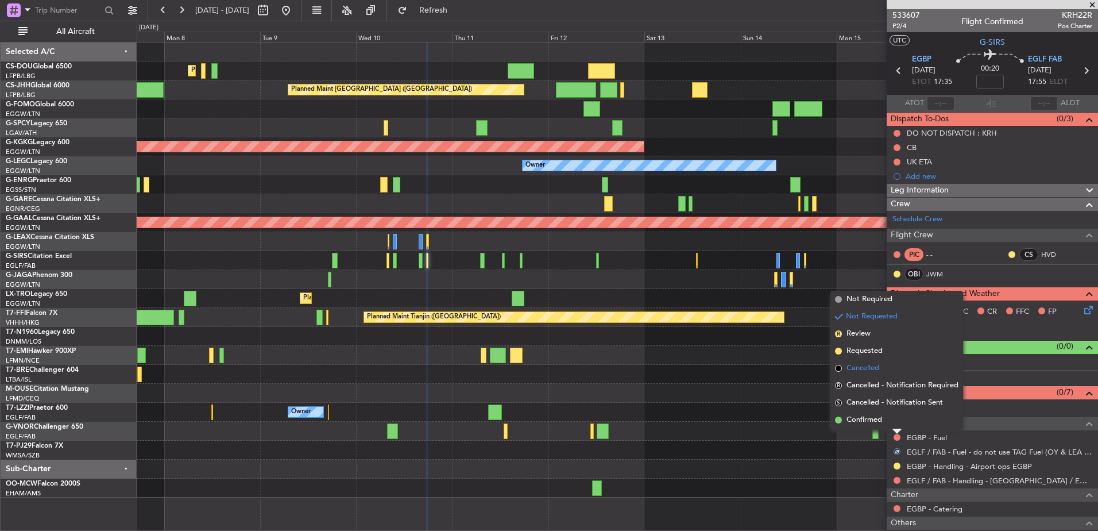
click at [867, 368] on span "Cancelled" at bounding box center [862, 367] width 33 height 11
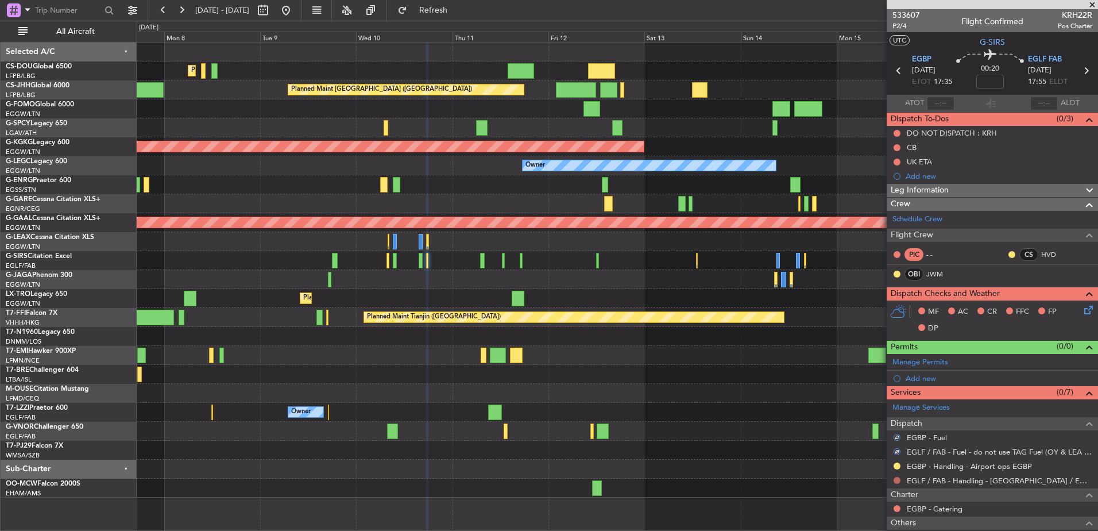
click at [896, 481] on button at bounding box center [896, 480] width 7 height 7
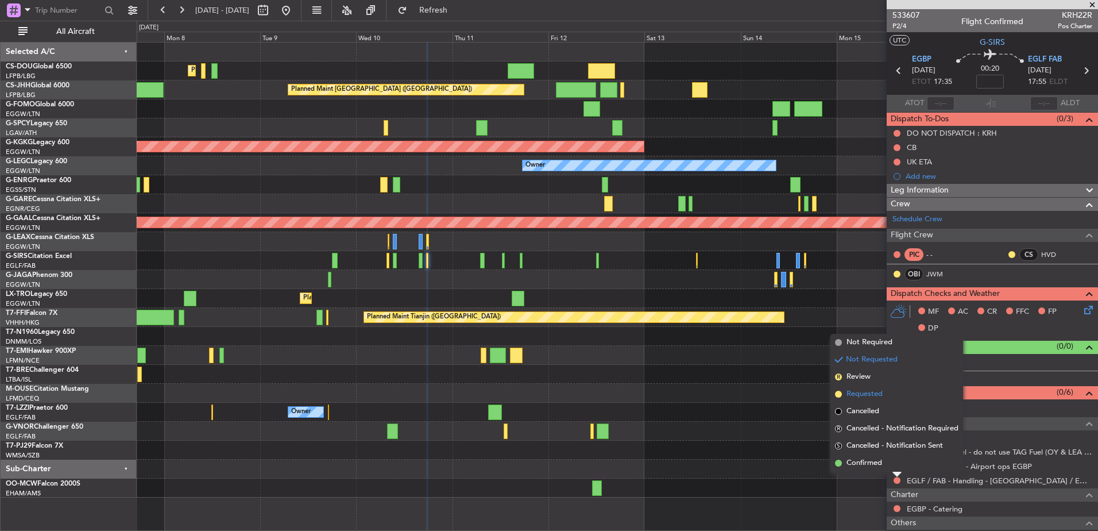
click at [852, 395] on span "Requested" at bounding box center [864, 393] width 36 height 11
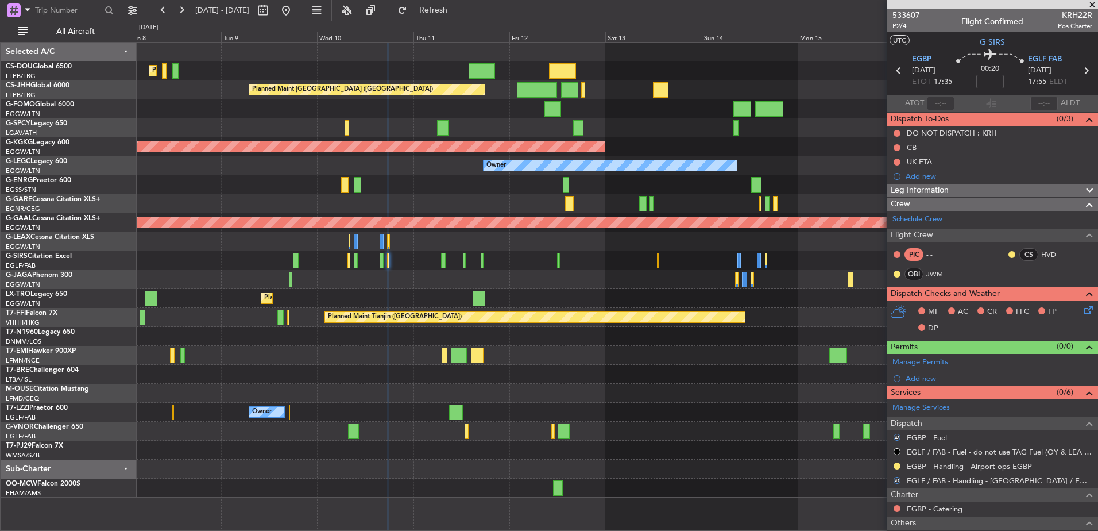
click at [490, 334] on div at bounding box center [617, 336] width 961 height 19
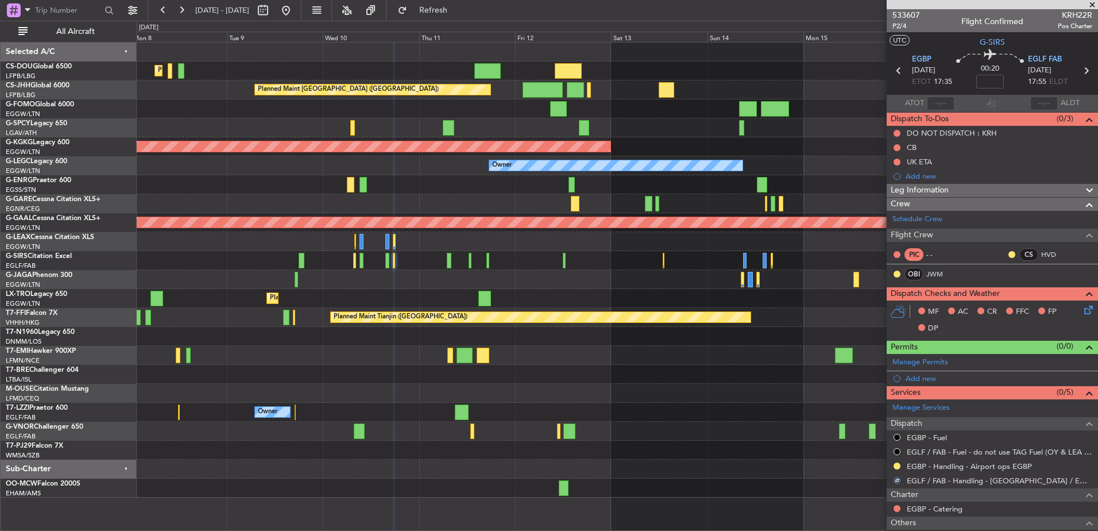
click at [463, 283] on div "Planned Maint Paris (Le Bourget) Planned Maint Paris (Le Bourget) Planned Maint…" at bounding box center [617, 269] width 961 height 455
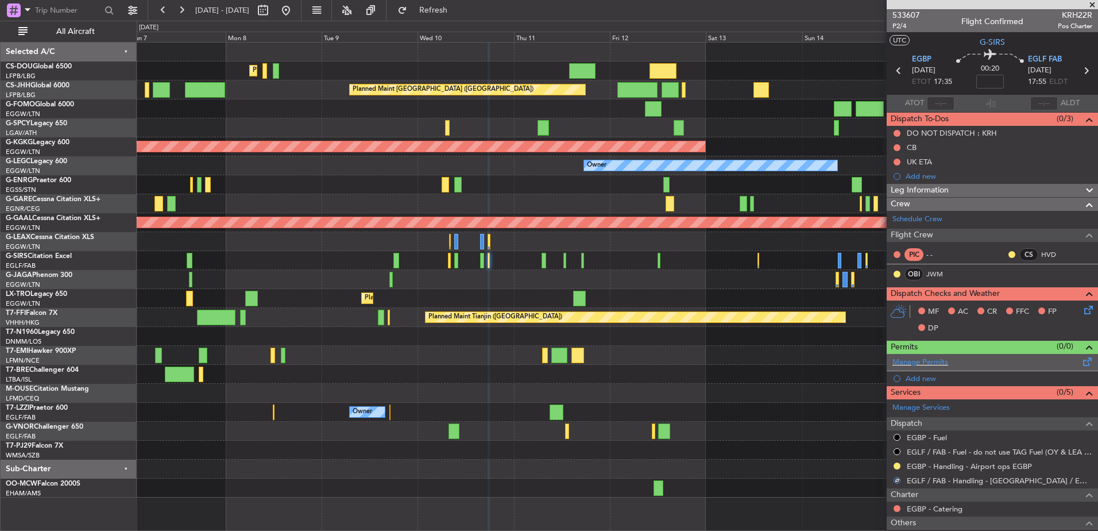
scroll to position [74, 0]
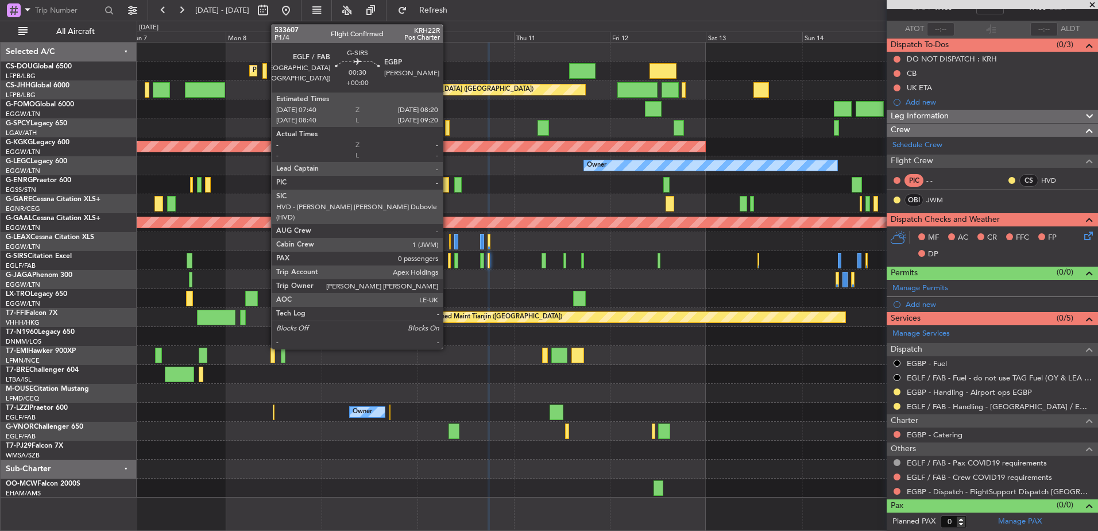
click at [448, 258] on div at bounding box center [449, 261] width 3 height 16
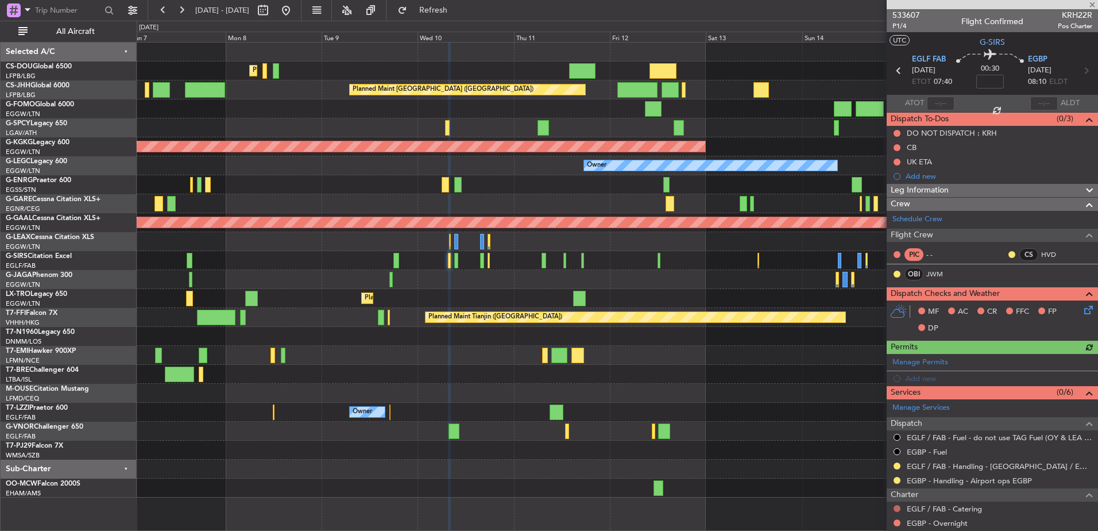
scroll to position [88, 0]
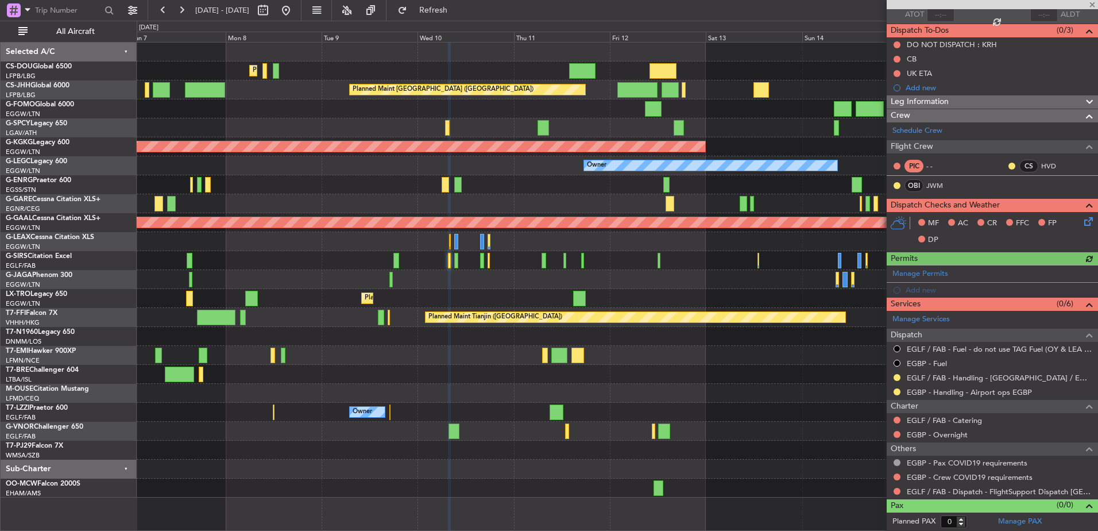
click at [893, 485] on div "EGLF / FAB - Dispatch - FlightSupport Dispatch [GEOGRAPHIC_DATA]" at bounding box center [992, 491] width 211 height 14
click at [898, 491] on button at bounding box center [896, 490] width 7 height 7
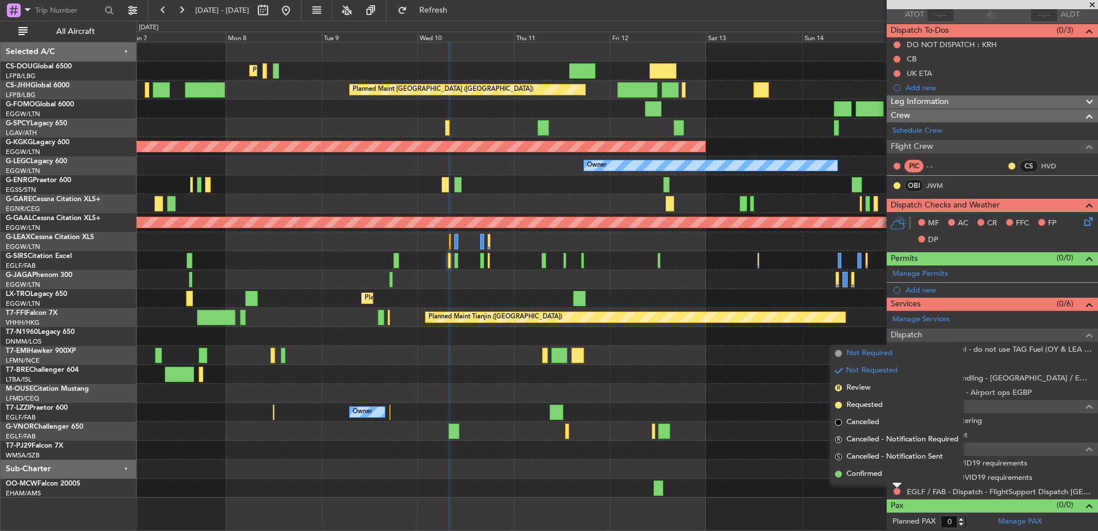
click at [875, 353] on span "Not Required" at bounding box center [869, 352] width 46 height 11
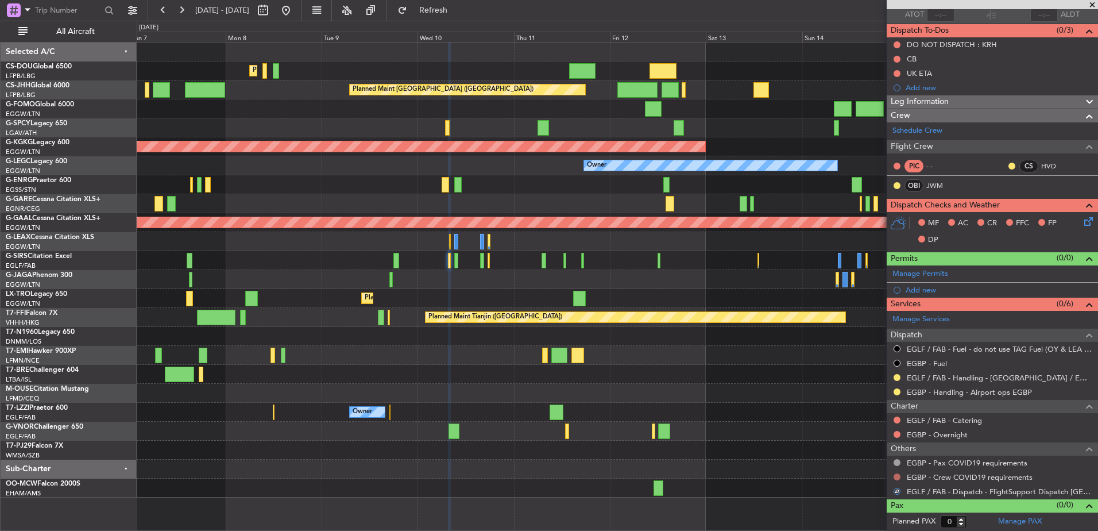
click at [895, 477] on button at bounding box center [896, 476] width 7 height 7
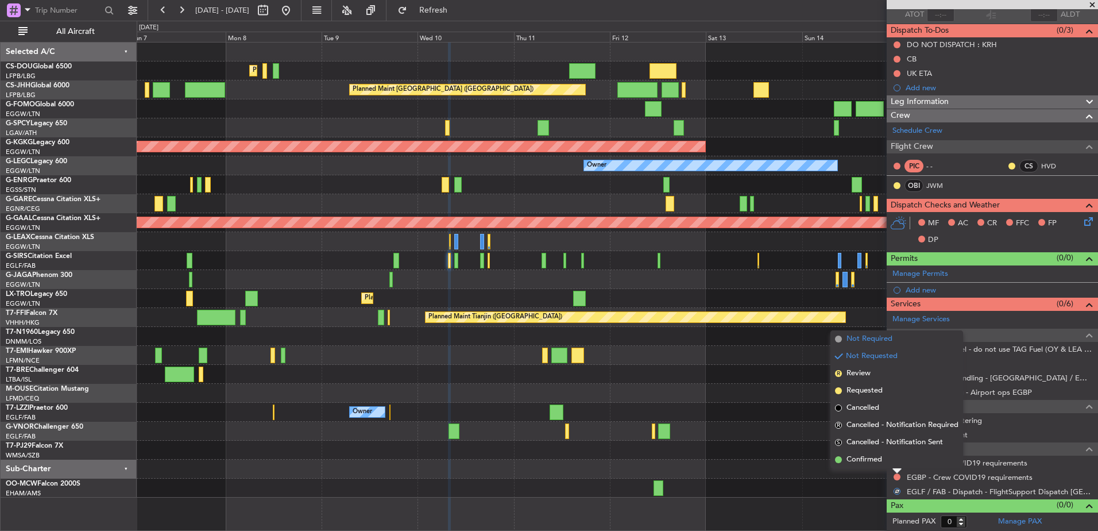
click at [874, 340] on span "Not Required" at bounding box center [869, 338] width 46 height 11
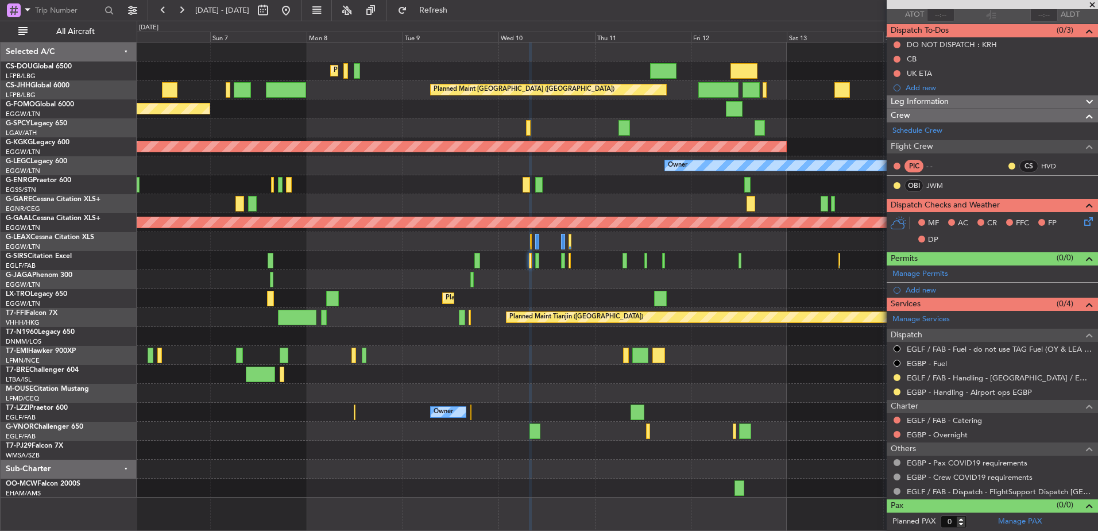
click at [505, 288] on div "Planned Maint Paris (Le Bourget) Planned Maint Paris (Le Bourget) No Crew Plann…" at bounding box center [617, 269] width 961 height 455
click at [898, 418] on button at bounding box center [896, 419] width 7 height 7
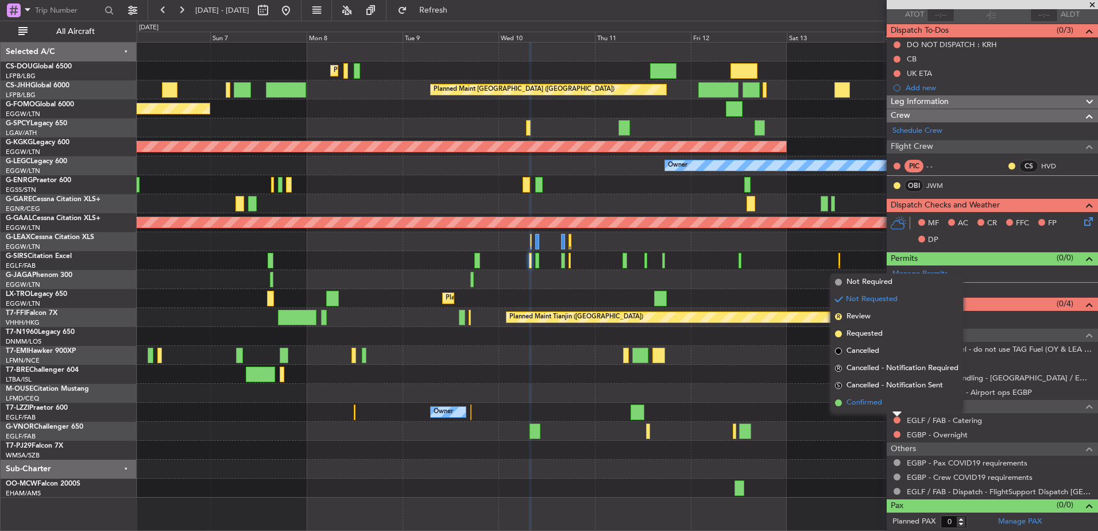
click at [868, 402] on span "Confirmed" at bounding box center [864, 402] width 36 height 11
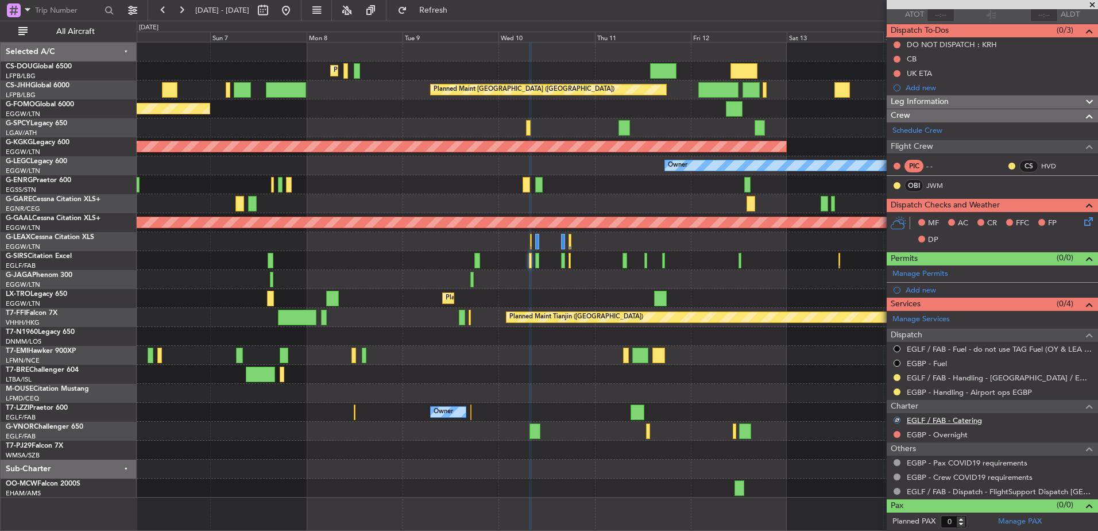
click at [930, 417] on link "EGLF / FAB - Catering" at bounding box center [944, 420] width 75 height 10
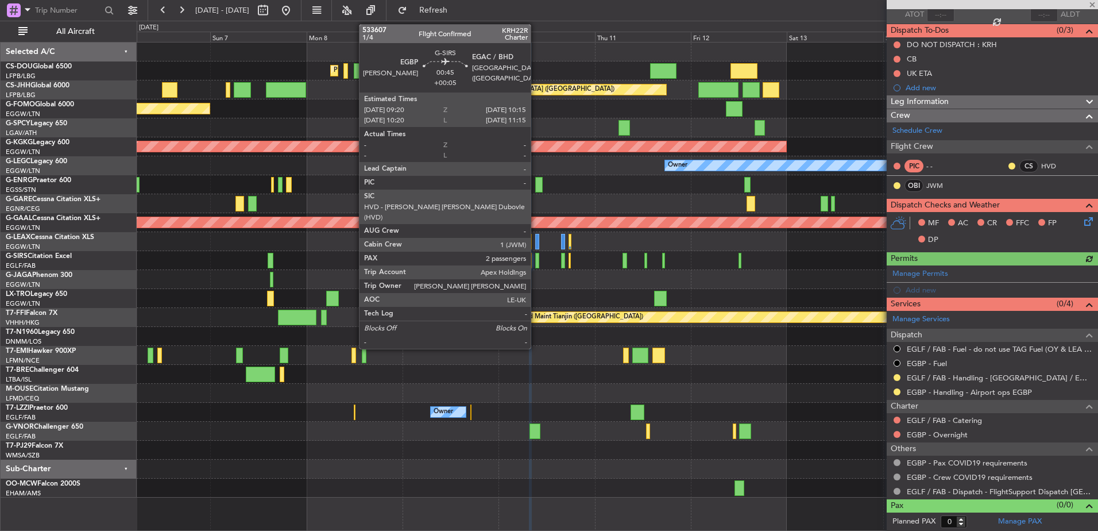
click at [537, 261] on div at bounding box center [537, 261] width 4 height 16
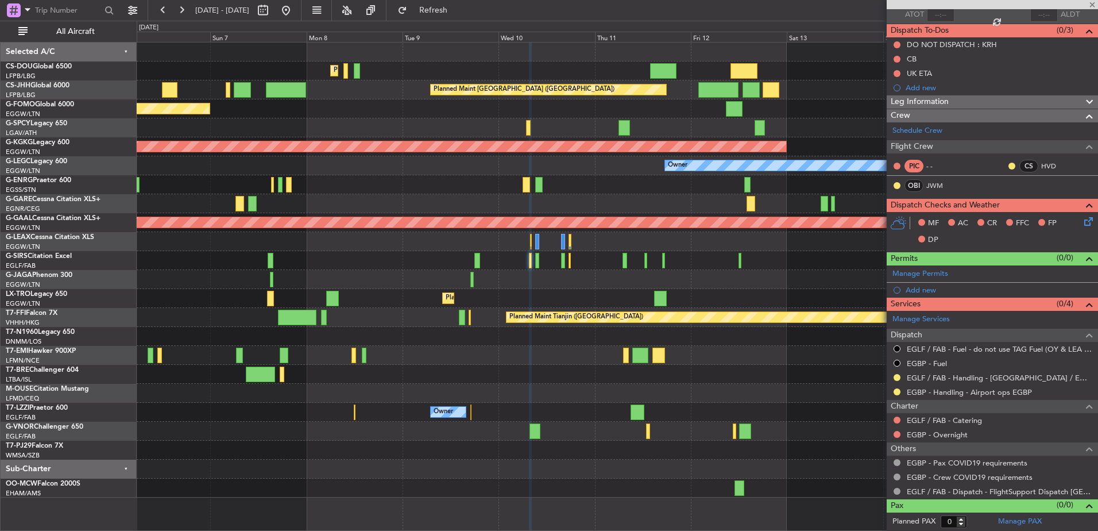
type input "+00:05"
type input "2"
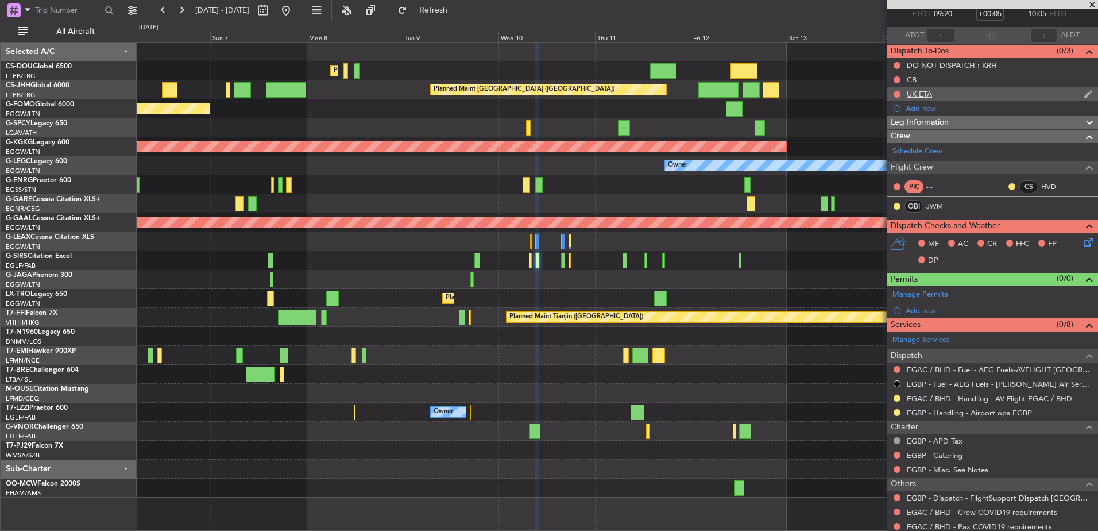
scroll to position [0, 0]
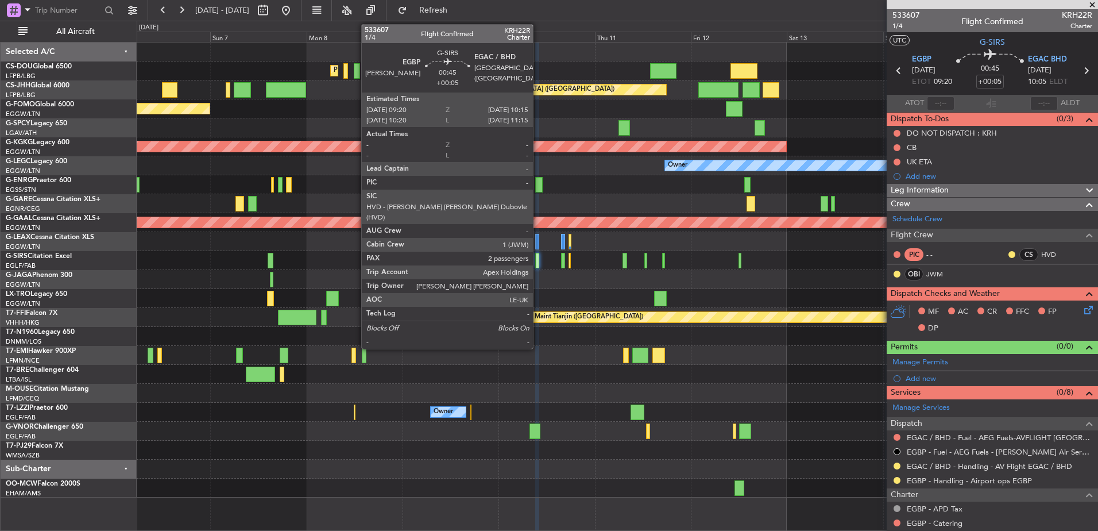
click at [538, 254] on div at bounding box center [537, 261] width 4 height 16
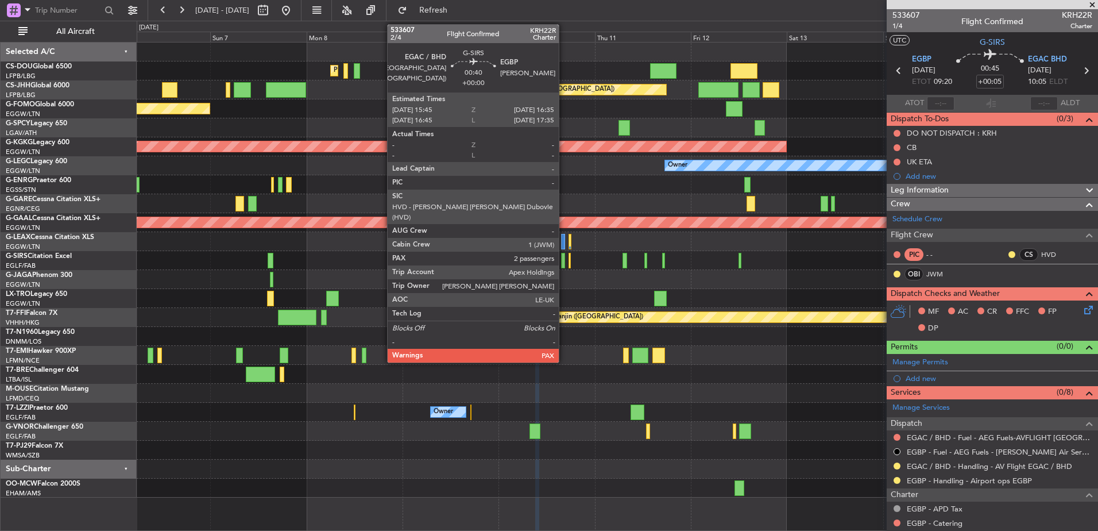
click at [564, 256] on div at bounding box center [562, 261] width 3 height 16
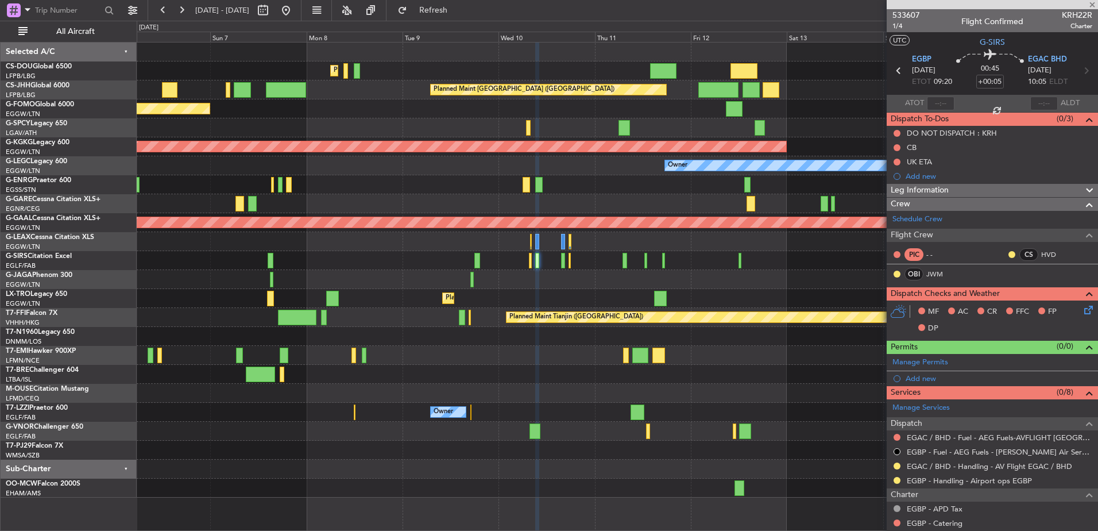
click at [564, 256] on div at bounding box center [562, 261] width 3 height 16
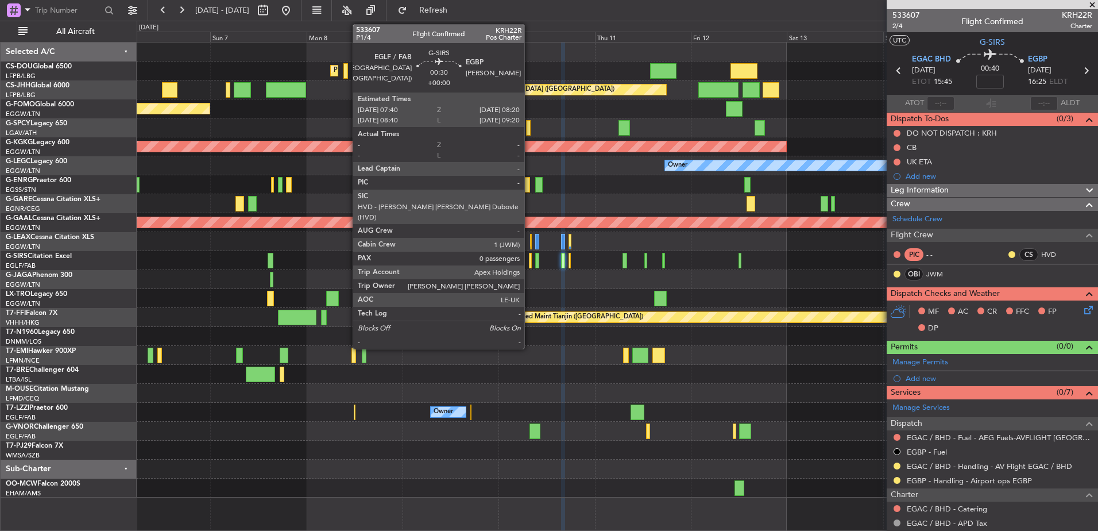
click at [530, 256] on div at bounding box center [530, 261] width 3 height 16
click at [529, 260] on div at bounding box center [530, 261] width 3 height 16
click at [531, 257] on div at bounding box center [530, 261] width 3 height 16
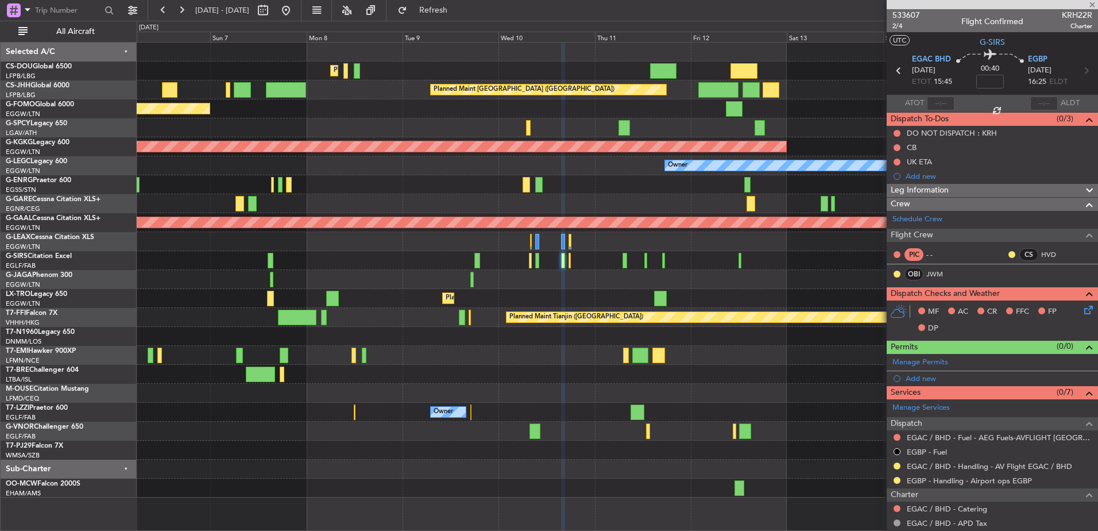
type input "0"
click at [901, 29] on span "P1/4" at bounding box center [906, 26] width 28 height 10
click at [979, 189] on div "Leg Information" at bounding box center [992, 189] width 211 height 13
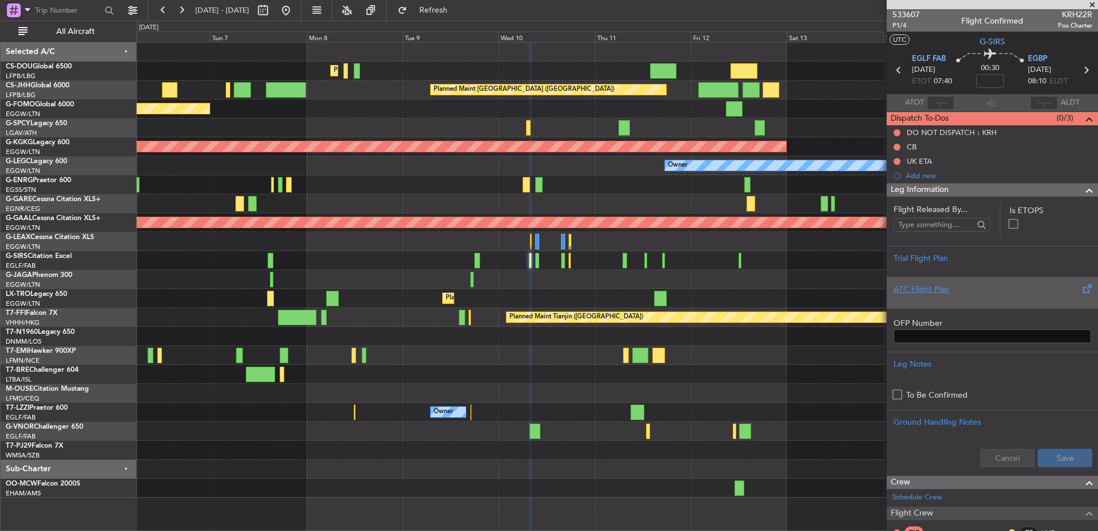
click at [1015, 296] on div at bounding box center [992, 298] width 198 height 7
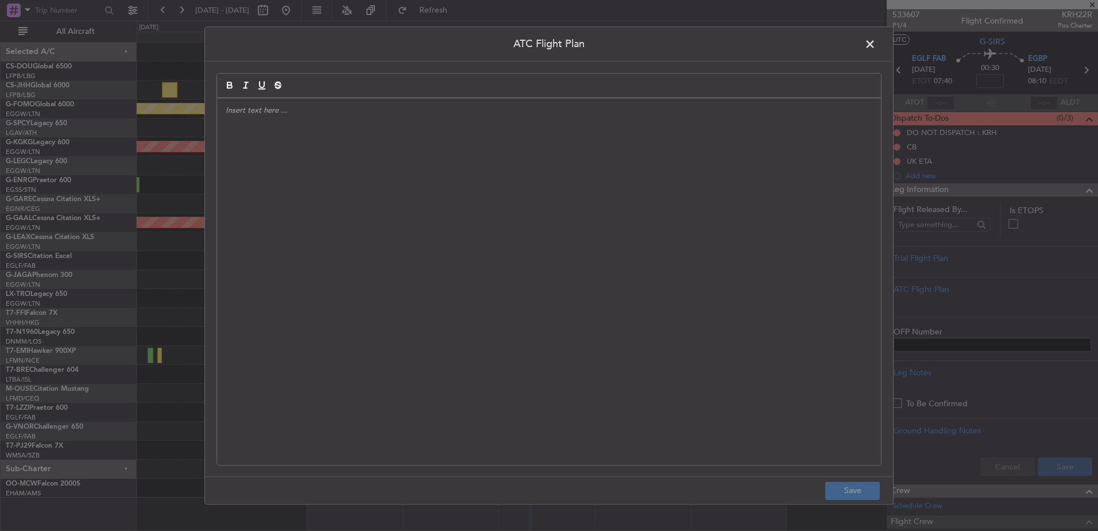
click at [688, 198] on div at bounding box center [549, 281] width 664 height 366
click at [841, 502] on footer "Save" at bounding box center [549, 490] width 688 height 28
click at [842, 494] on button "Save" at bounding box center [852, 490] width 55 height 18
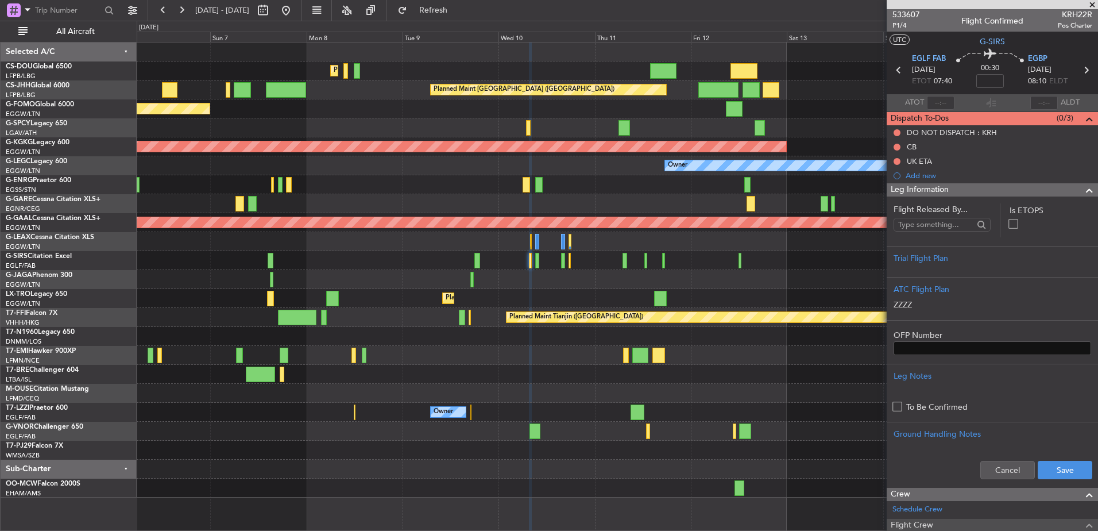
click at [1053, 459] on div "Cancel Save" at bounding box center [992, 469] width 211 height 34
click at [1050, 468] on button "Save" at bounding box center [1065, 470] width 55 height 18
click at [896, 29] on span "P1/4" at bounding box center [906, 26] width 28 height 10
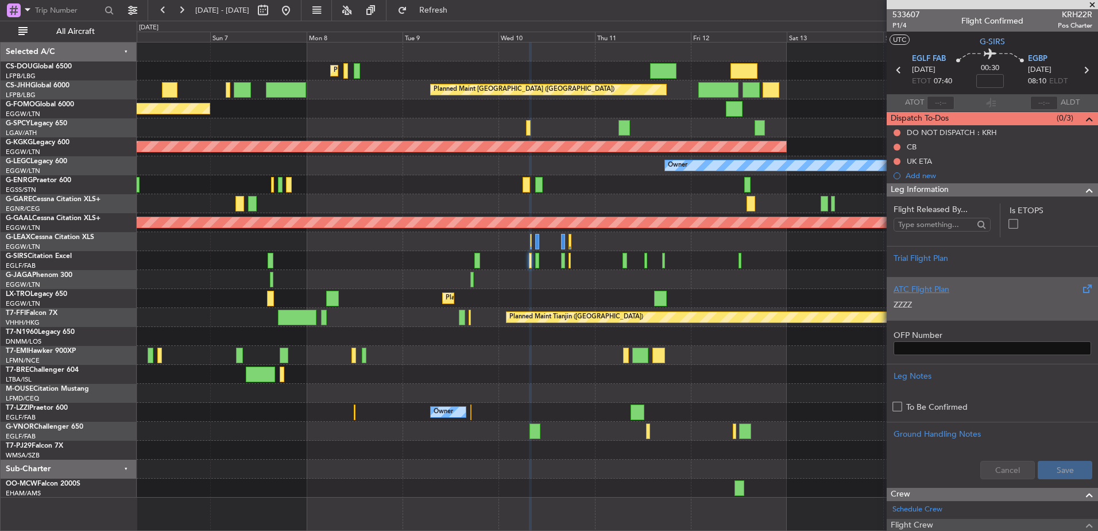
click at [943, 303] on p "ZZZZ" at bounding box center [992, 305] width 198 height 12
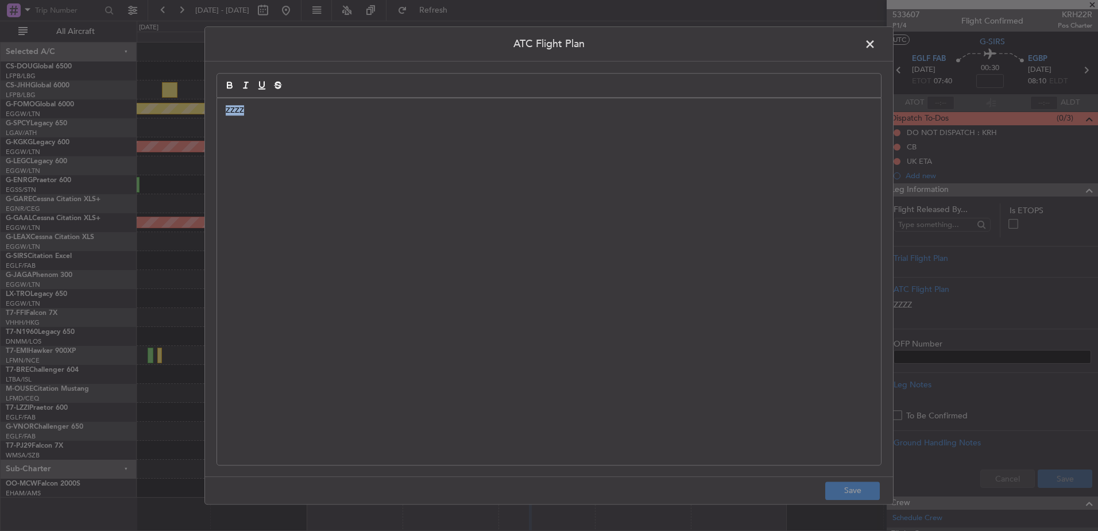
drag, startPoint x: 559, startPoint y: 171, endPoint x: 508, endPoint y: 167, distance: 50.7
click at [508, 167] on div "ZZZZ" at bounding box center [549, 281] width 664 height 366
click at [876, 51] on span at bounding box center [876, 47] width 0 height 23
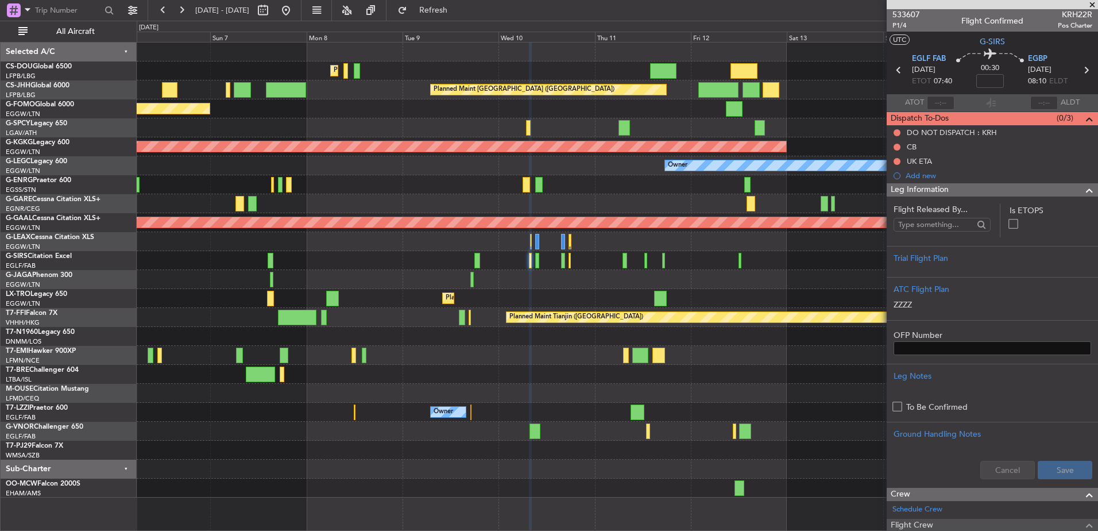
click at [982, 195] on div "Leg Information" at bounding box center [992, 189] width 211 height 13
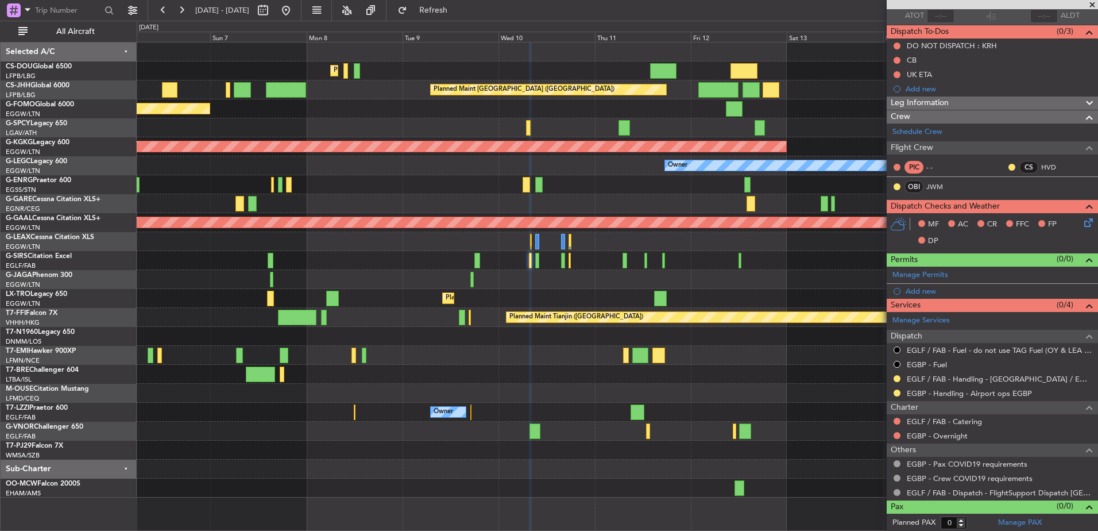
scroll to position [0, 0]
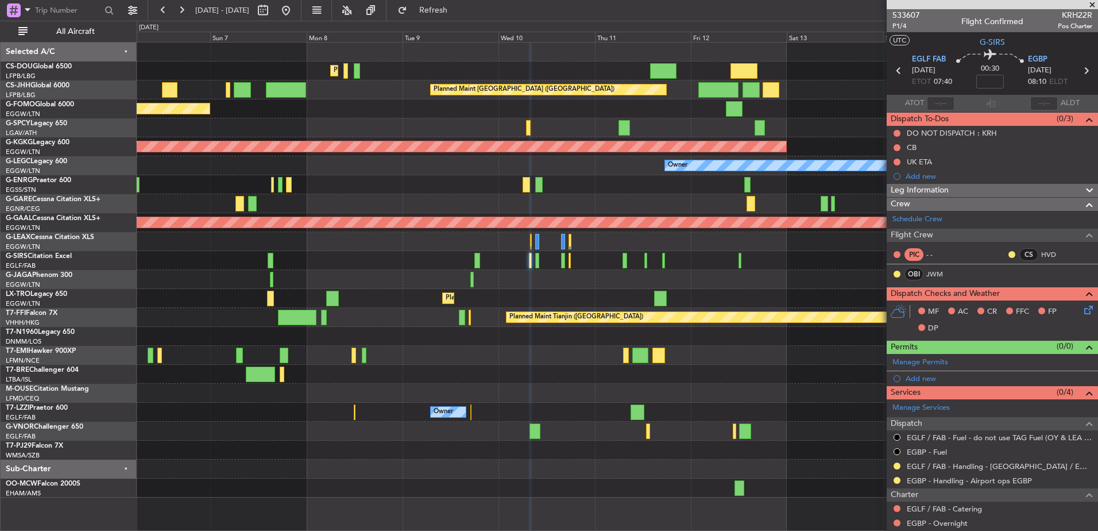
click at [331, 318] on div "Planned Maint Paris (Le Bourget) Planned Maint Paris (Le Bourget) No Crew Plann…" at bounding box center [617, 269] width 961 height 455
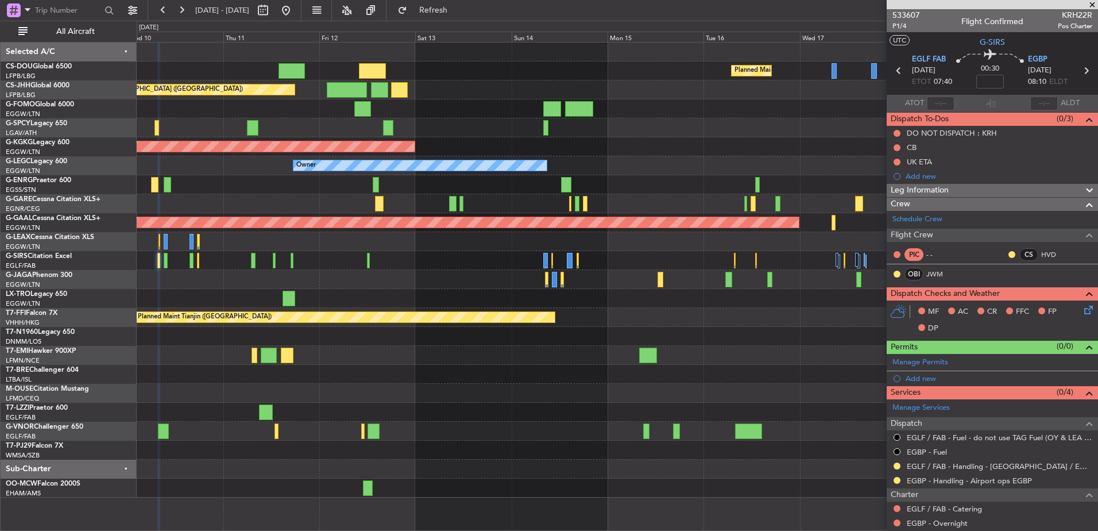
click at [370, 404] on div "Planned Maint Paris (Le Bourget) Planned Maint Paris (Le Bourget) Planned Maint…" at bounding box center [617, 269] width 961 height 455
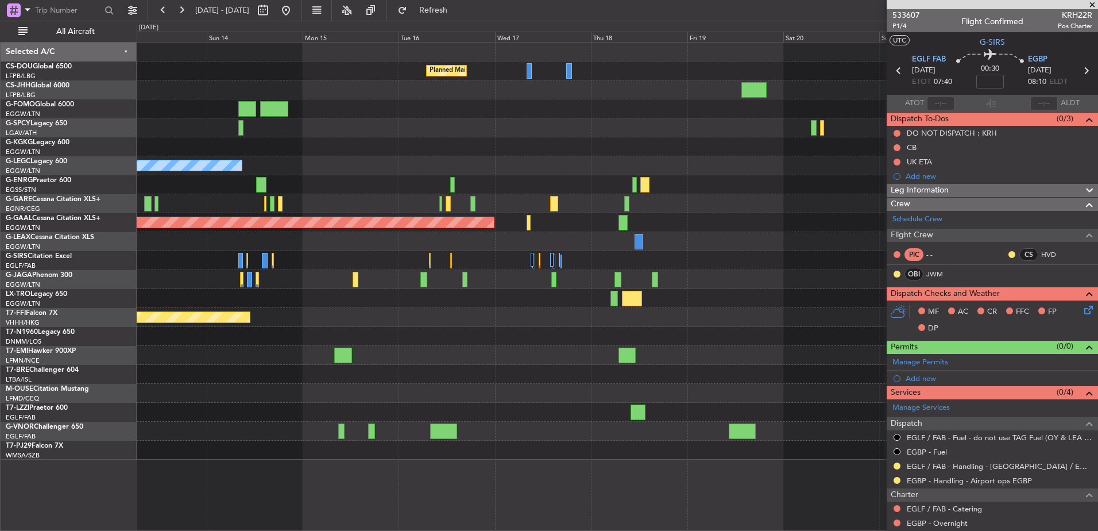
click at [754, 276] on div "Planned Maint Paris (Le Bourget) Planned Maint Paris (Le Bourget) Planned Maint…" at bounding box center [617, 250] width 961 height 417
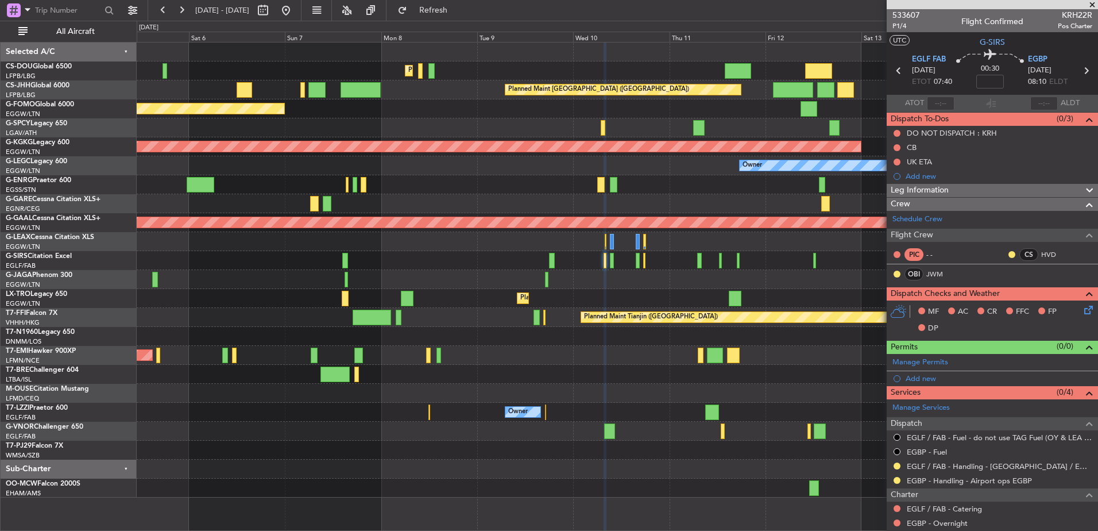
click at [644, 281] on div at bounding box center [617, 279] width 961 height 19
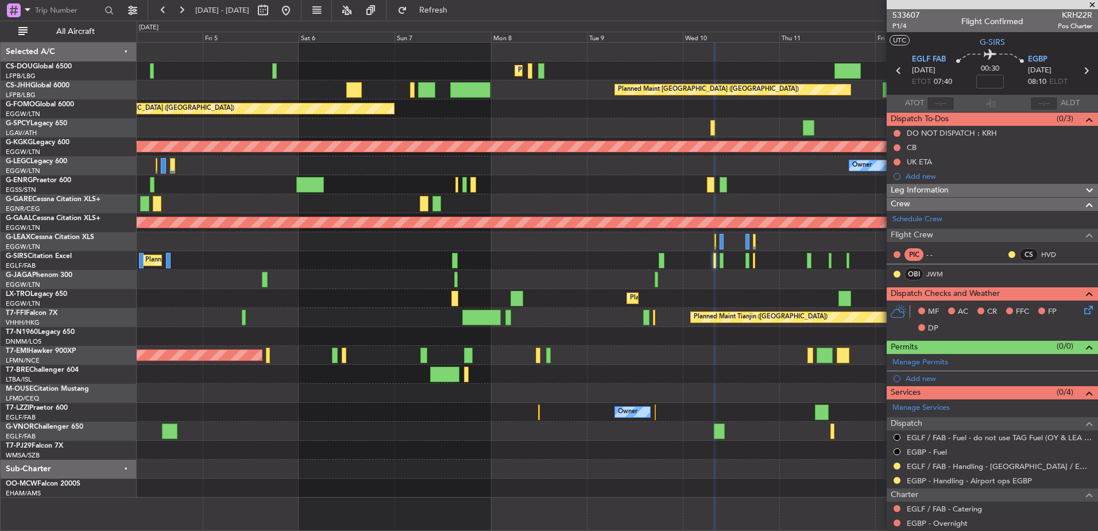
click at [623, 274] on div "Planned Maint Paris (Le Bourget) Planned Maint Paris (Le Bourget) Planned Maint…" at bounding box center [617, 269] width 961 height 455
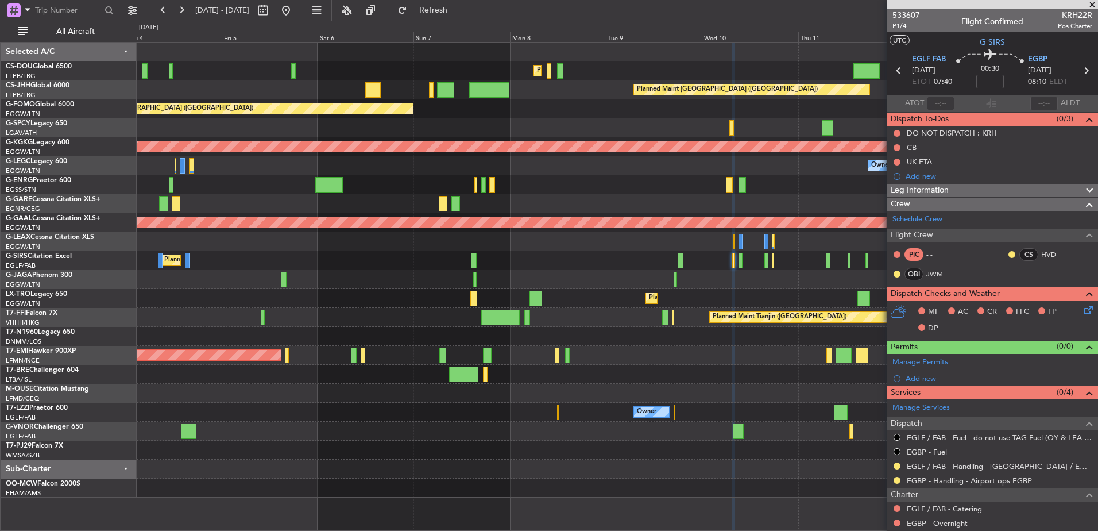
click at [643, 280] on div at bounding box center [617, 279] width 961 height 19
click at [656, 269] on div "Planned Maint London (Farnborough)" at bounding box center [617, 260] width 961 height 19
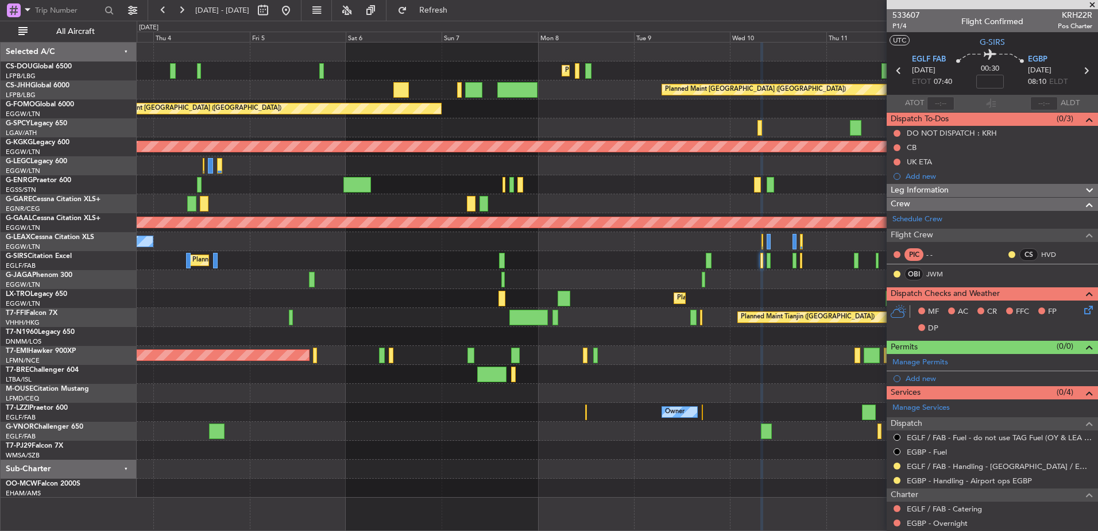
click at [389, 293] on div "Planned Maint Paris (Le Bourget) Planned Maint Paris (Le Bourget) Planned Maint…" at bounding box center [617, 269] width 961 height 455
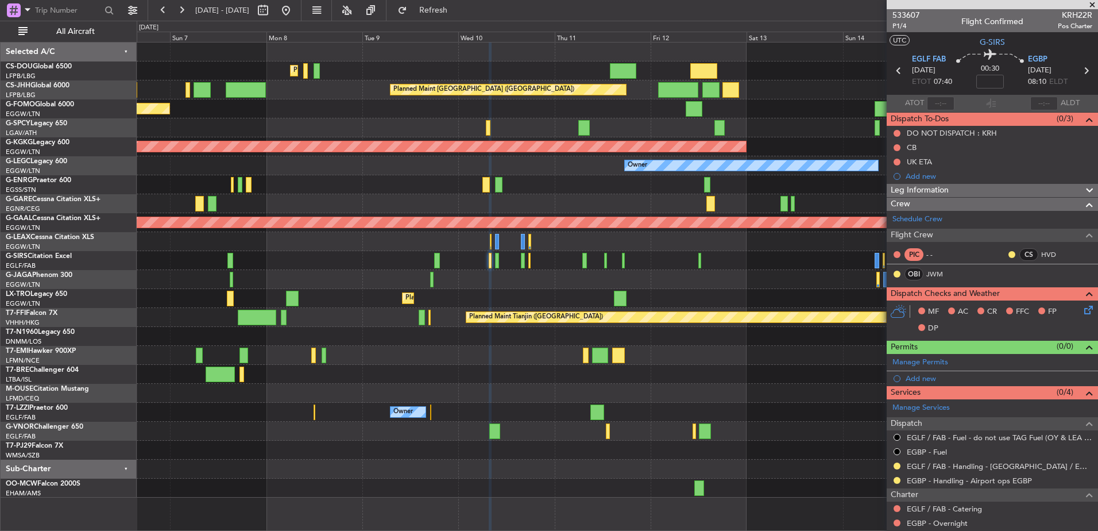
click at [305, 285] on div "Planned Maint Paris (Le Bourget) Planned Maint Paris (Le Bourget) Planned Maint…" at bounding box center [617, 269] width 961 height 455
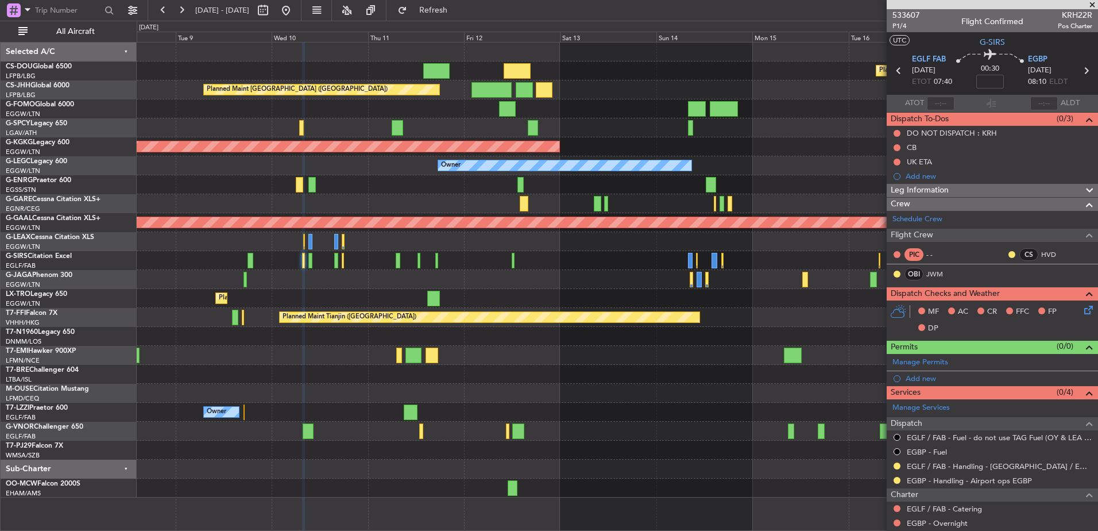
click at [762, 300] on div "Planned Maint Paris (Le Bourget) Planned Maint Paris (Le Bourget) Planned Maint…" at bounding box center [617, 269] width 961 height 455
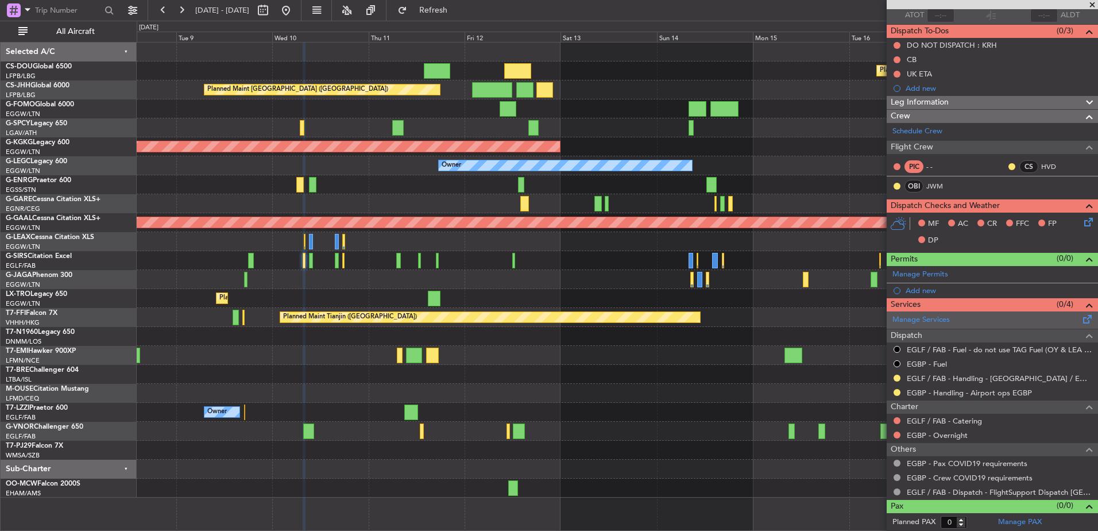
scroll to position [88, 0]
click at [893, 375] on div at bounding box center [896, 377] width 9 height 9
click at [899, 378] on button at bounding box center [896, 377] width 7 height 7
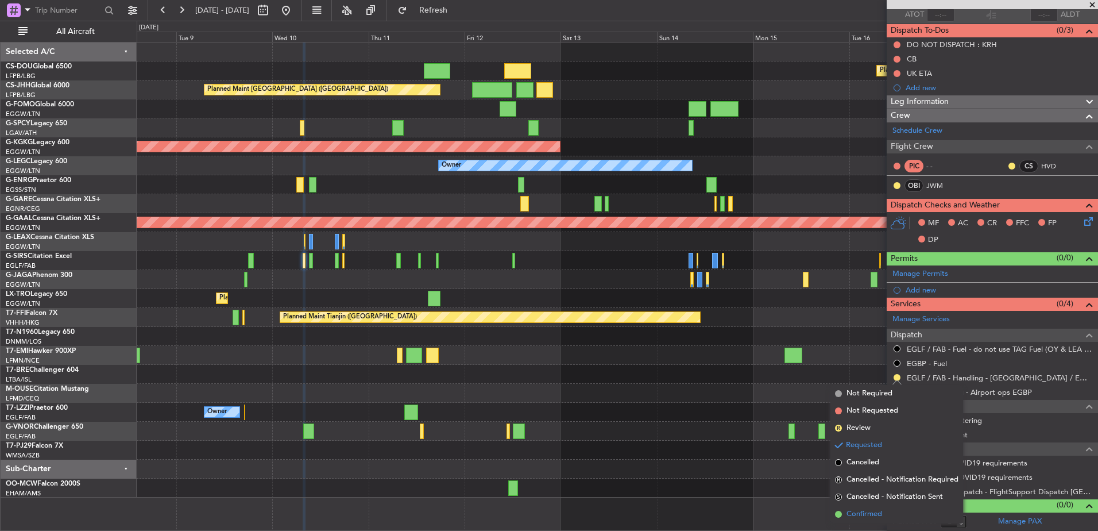
click at [862, 516] on span "Confirmed" at bounding box center [864, 513] width 36 height 11
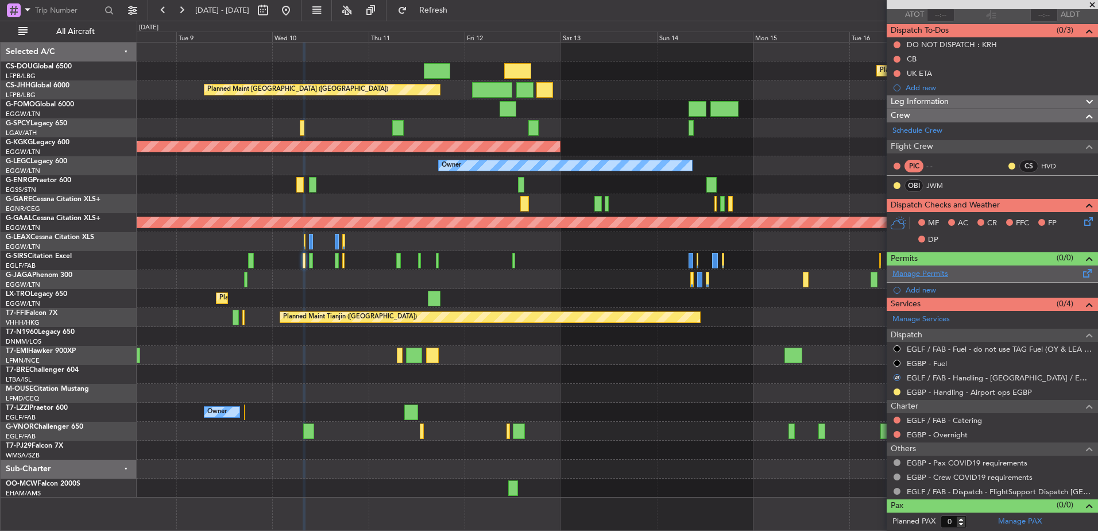
click at [939, 268] on link "Manage Permits" at bounding box center [920, 273] width 56 height 11
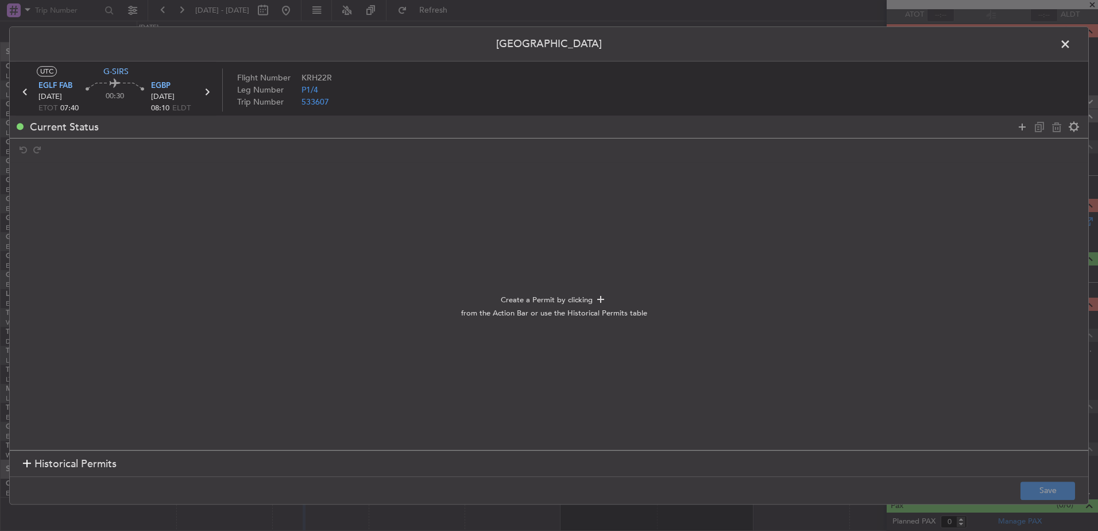
click at [1071, 47] on span at bounding box center [1071, 47] width 0 height 23
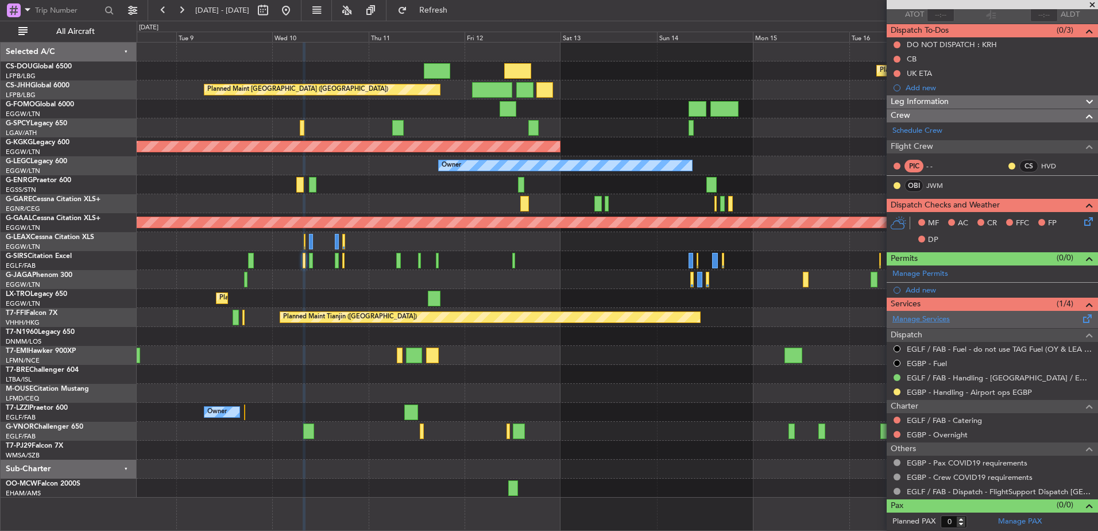
click at [931, 316] on link "Manage Services" at bounding box center [920, 319] width 57 height 11
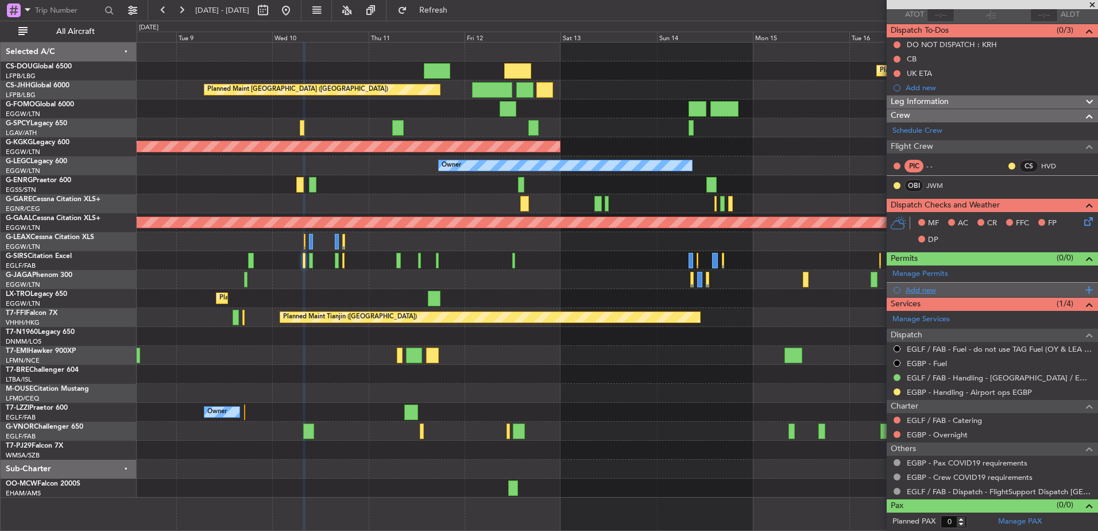
click at [942, 289] on div "Add new" at bounding box center [994, 290] width 176 height 10
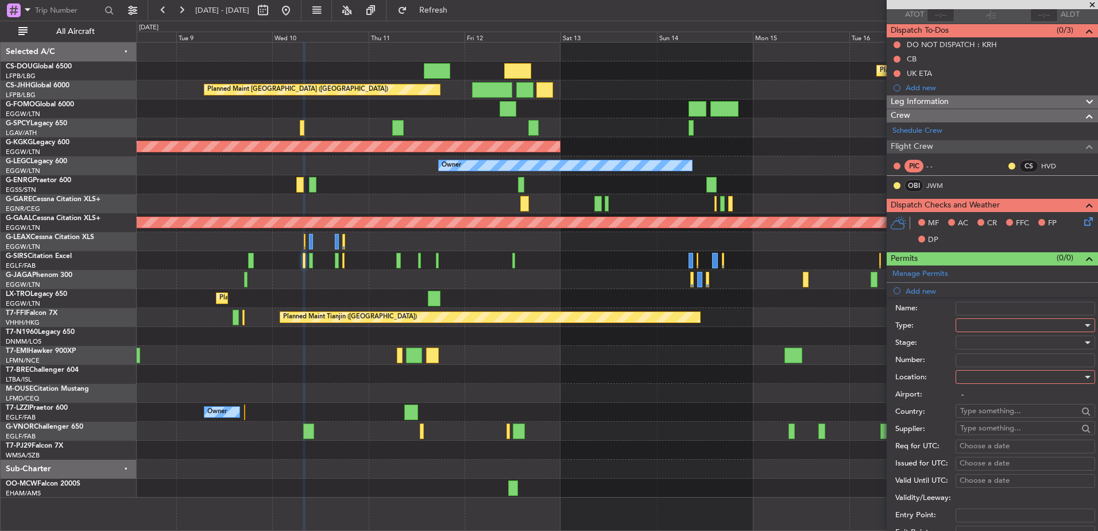
click at [970, 306] on input "Name:" at bounding box center [1025, 308] width 140 height 14
click at [899, 331] on div "Type:" at bounding box center [995, 325] width 200 height 17
click at [1026, 326] on div at bounding box center [1021, 324] width 122 height 17
click at [983, 380] on span "PPR" at bounding box center [1021, 381] width 121 height 17
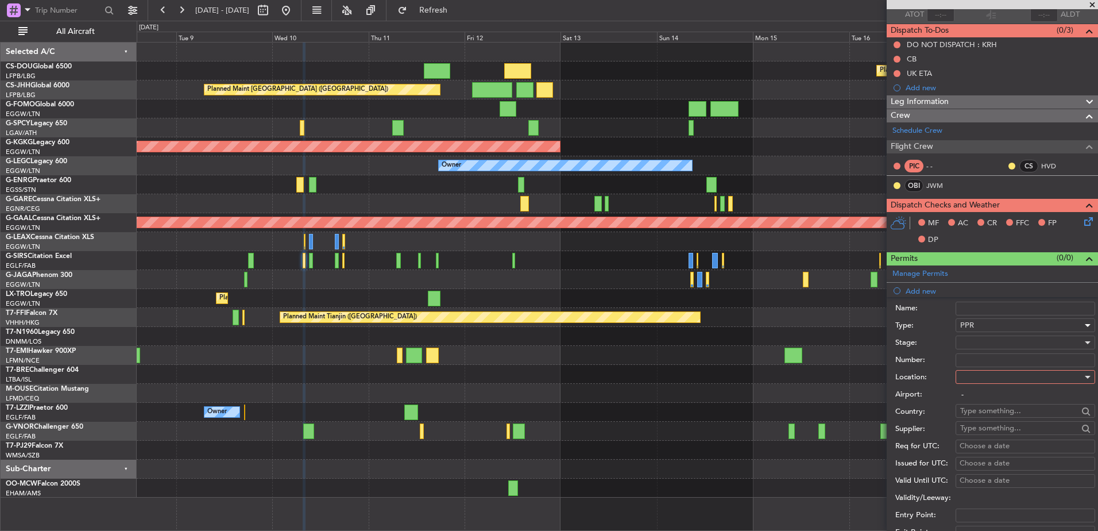
click at [976, 375] on div at bounding box center [1021, 376] width 122 height 17
click at [982, 404] on span "Departure" at bounding box center [1021, 400] width 121 height 17
type input "EGLF / FAB"
click at [991, 406] on input "text" at bounding box center [1019, 410] width 118 height 17
click at [919, 407] on label "Country:" at bounding box center [925, 411] width 60 height 11
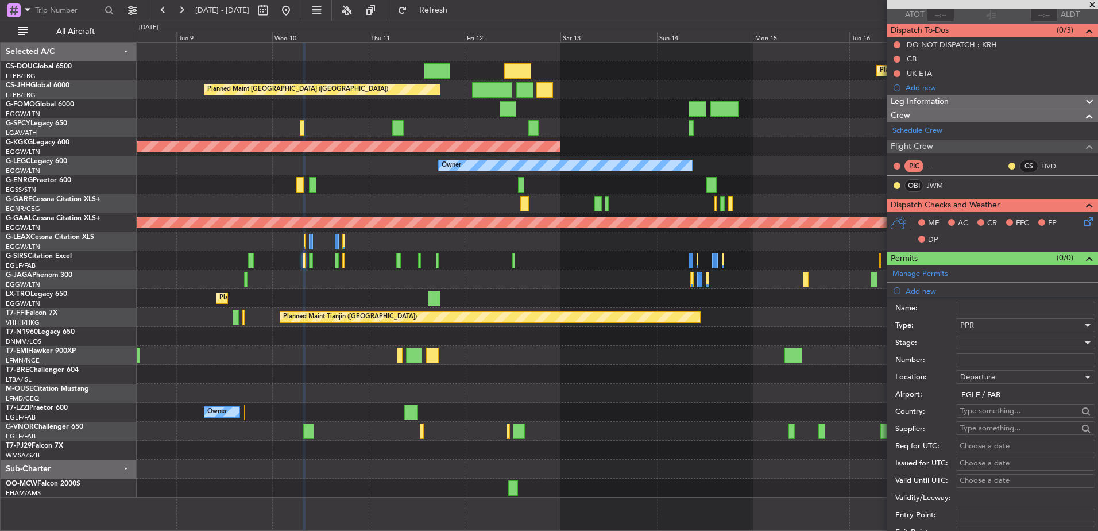
click at [981, 342] on div at bounding box center [1021, 342] width 122 height 17
click at [997, 412] on span "Received OK" at bounding box center [1021, 416] width 121 height 17
click at [976, 360] on input "Number:" at bounding box center [1025, 360] width 140 height 14
type input "373147"
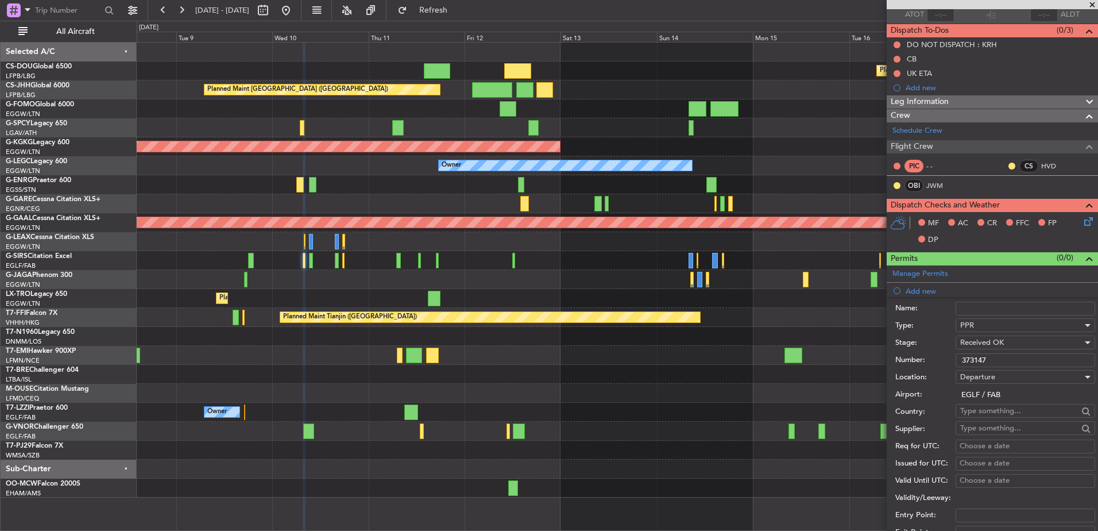
click at [961, 394] on input "EGLF / FAB" at bounding box center [1025, 395] width 140 height 14
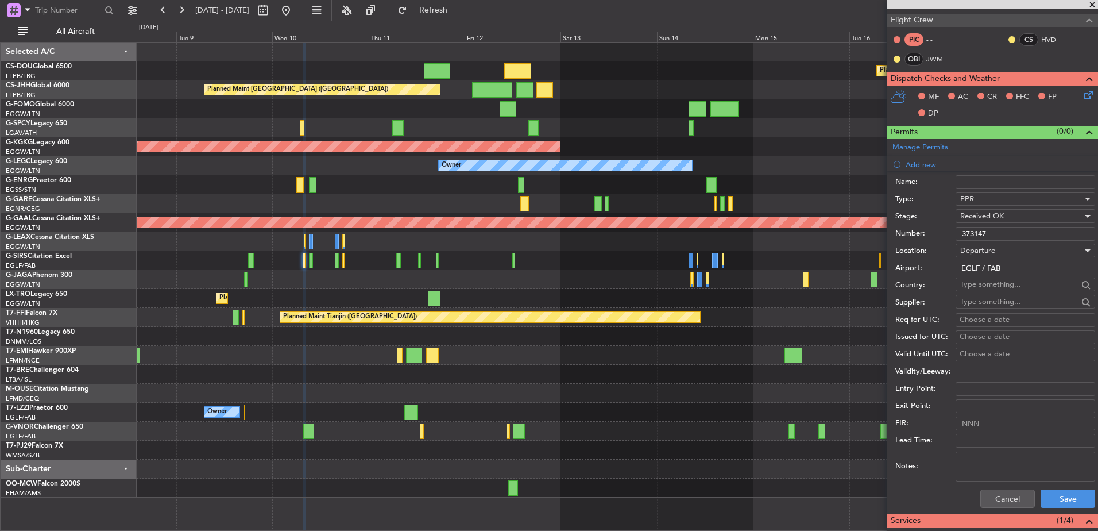
scroll to position [216, 0]
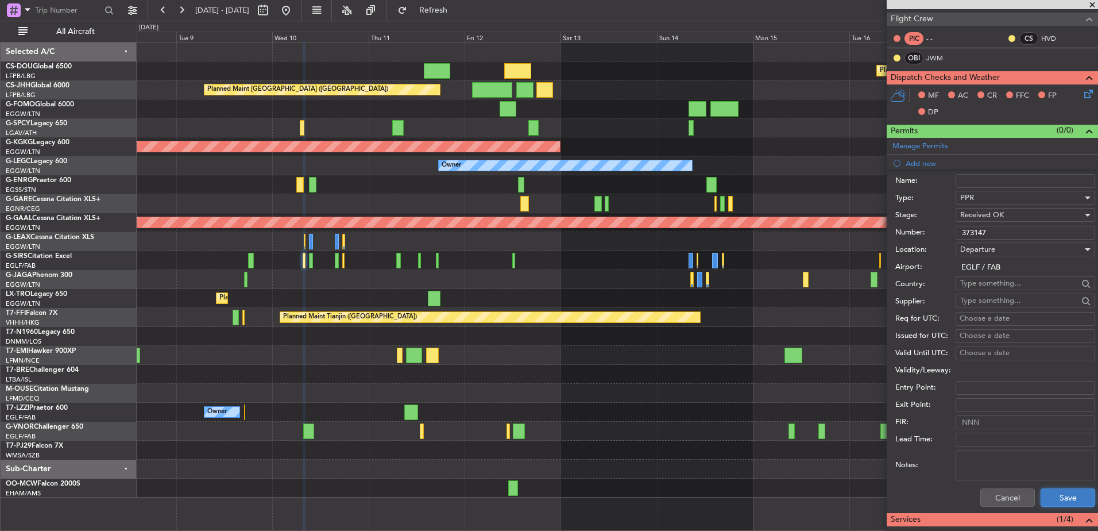
click at [1050, 492] on button "Save" at bounding box center [1067, 497] width 55 height 18
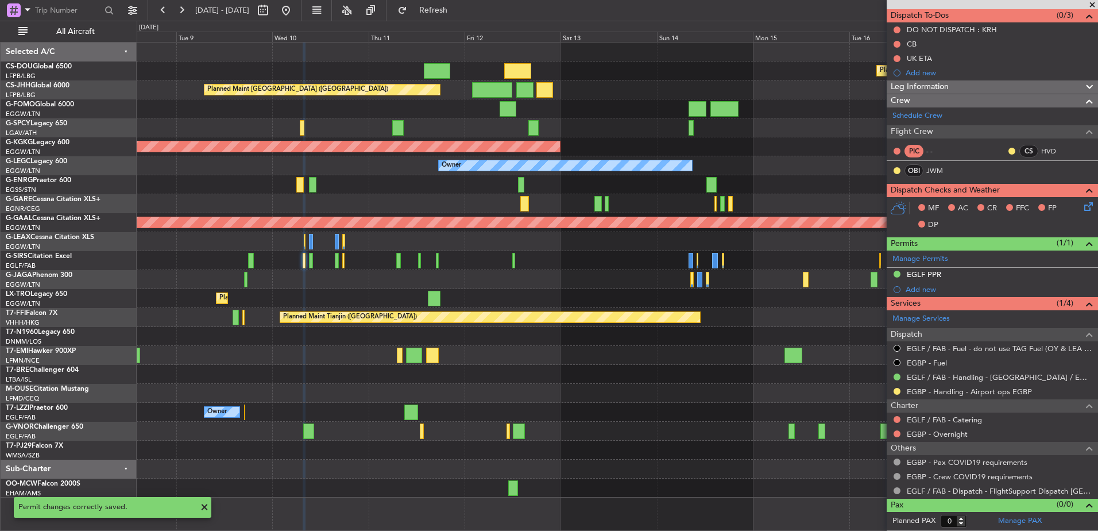
scroll to position [103, 0]
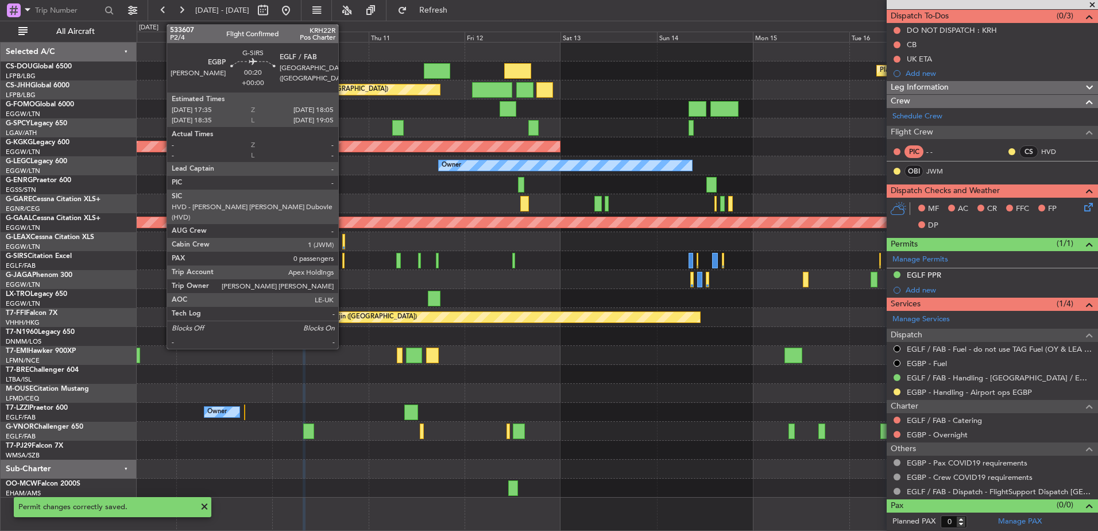
click at [343, 260] on div at bounding box center [343, 261] width 2 height 16
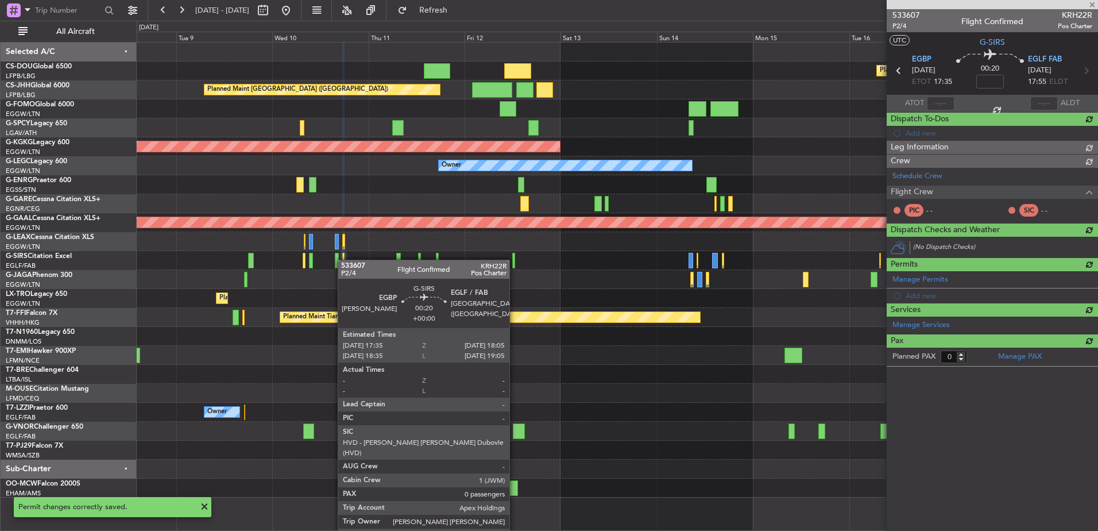
scroll to position [0, 0]
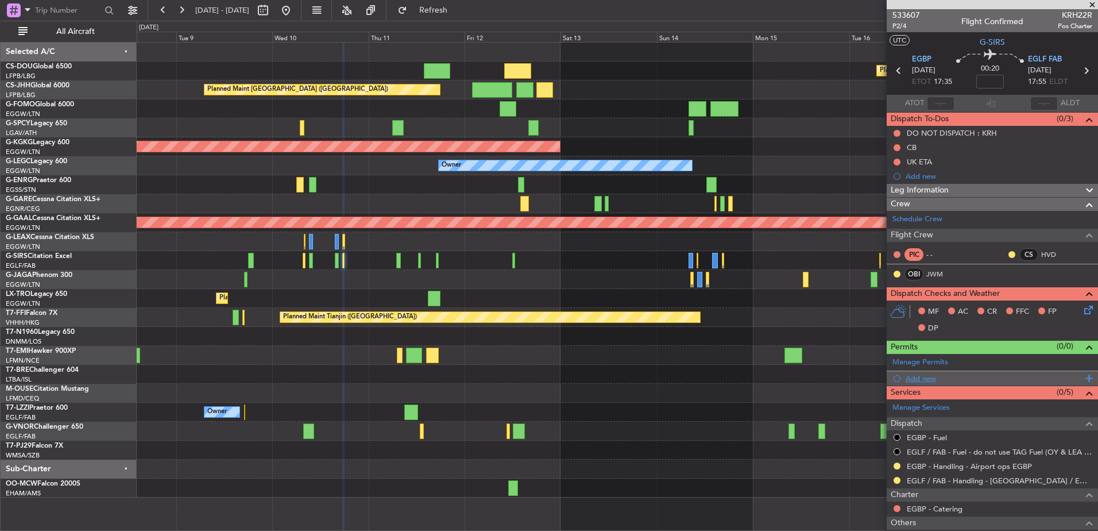
click at [917, 377] on div "Add new" at bounding box center [994, 378] width 176 height 10
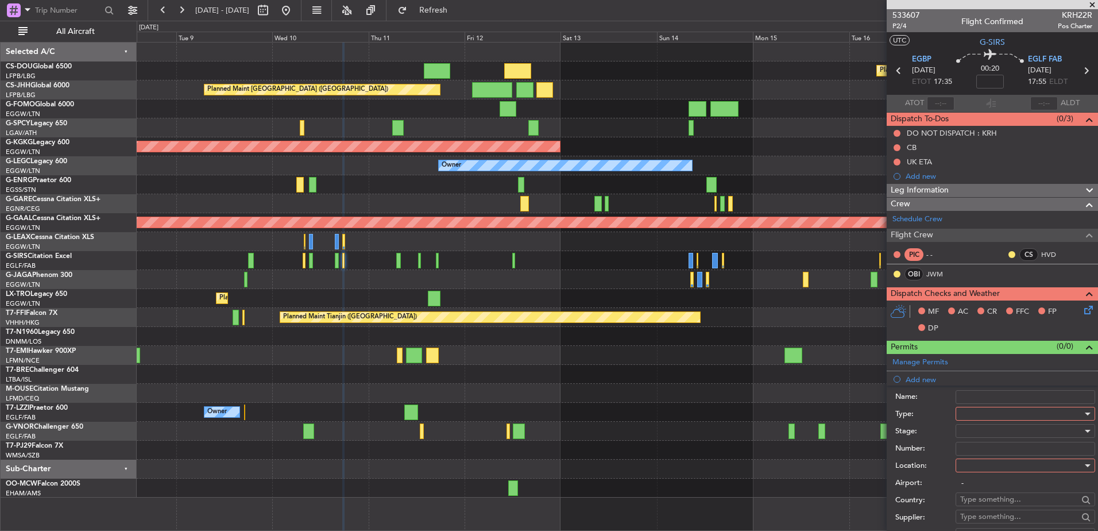
click at [965, 415] on div at bounding box center [1021, 413] width 122 height 17
click at [984, 502] on span "PPR" at bounding box center [1021, 505] width 121 height 17
click at [968, 425] on div at bounding box center [1021, 430] width 122 height 17
click at [988, 520] on span "Received OK" at bounding box center [1021, 522] width 121 height 17
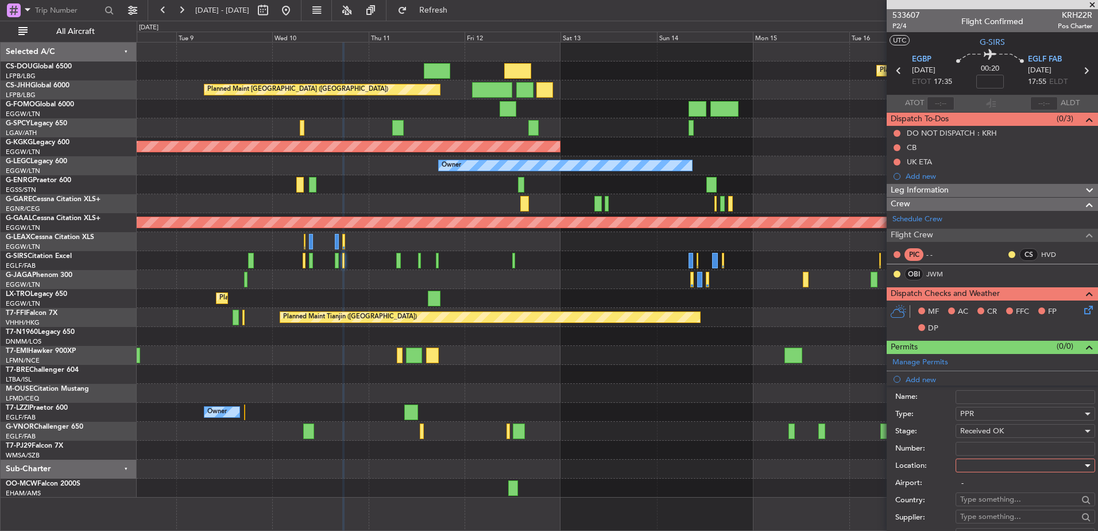
click at [969, 469] on div at bounding box center [1021, 464] width 122 height 17
click at [980, 518] on span "Arrival" at bounding box center [1021, 522] width 121 height 17
type input "EGLF / FAB"
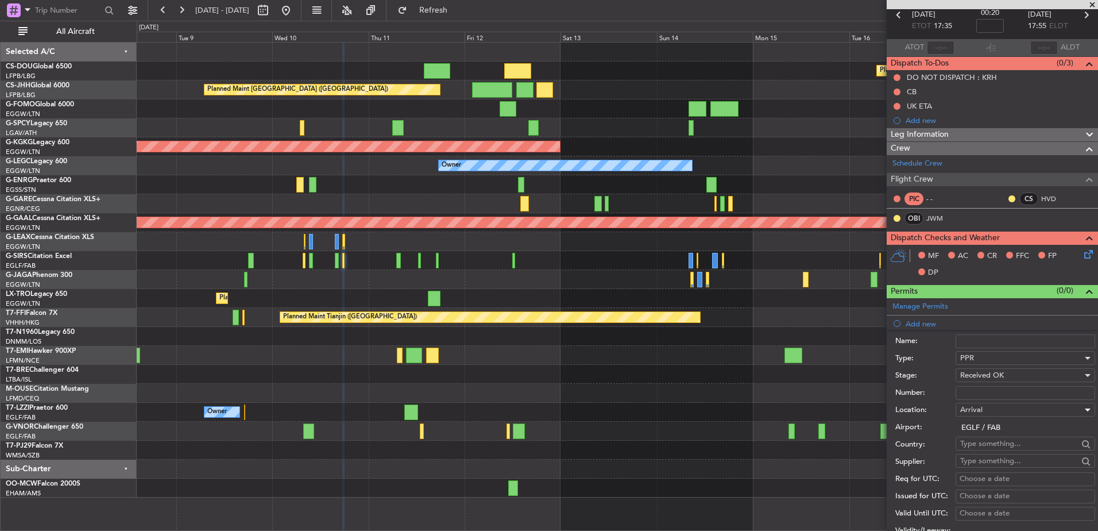
scroll to position [58, 0]
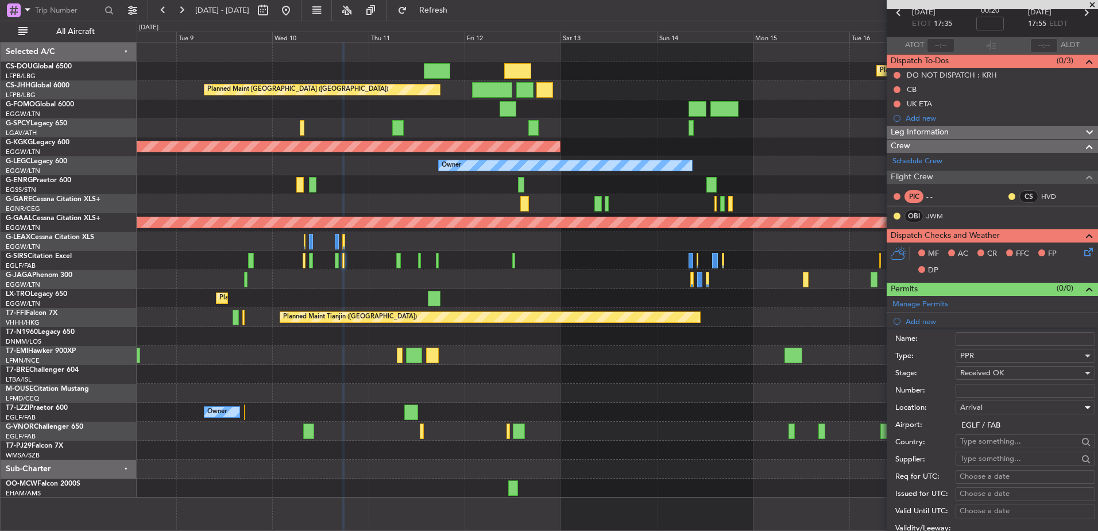
click at [976, 390] on input "Number:" at bounding box center [1025, 391] width 140 height 14
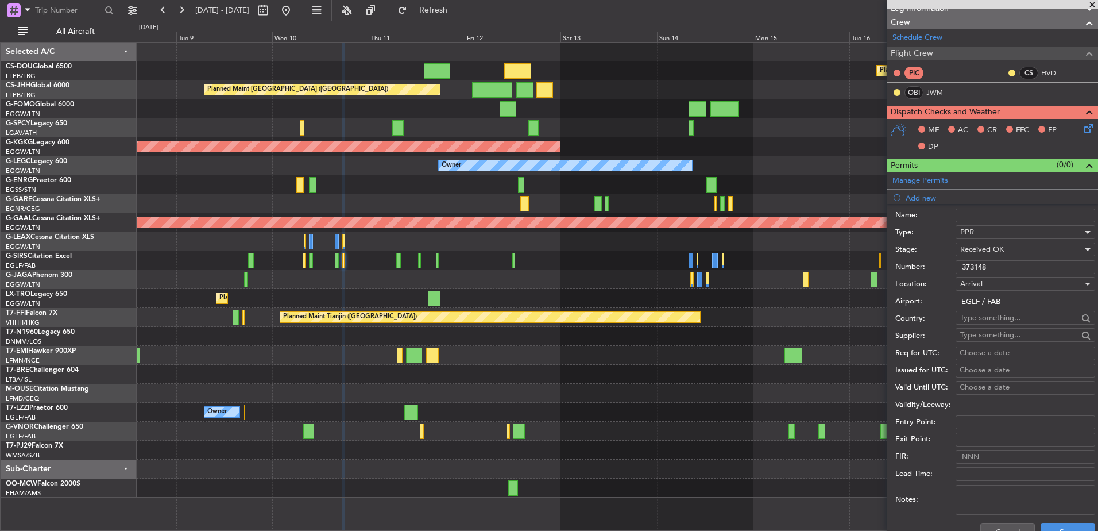
scroll to position [225, 0]
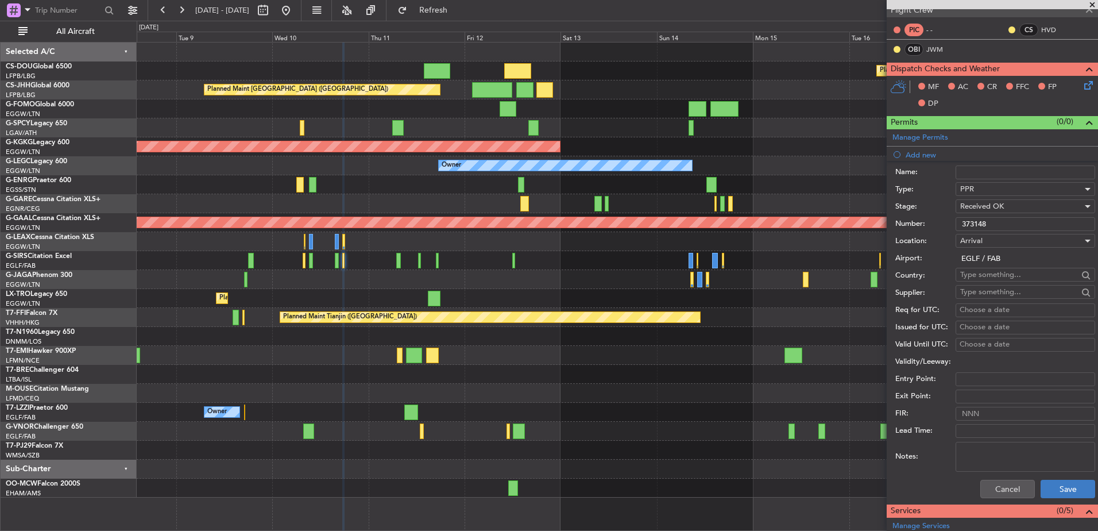
type input "373148"
click at [1043, 487] on button "Save" at bounding box center [1067, 488] width 55 height 18
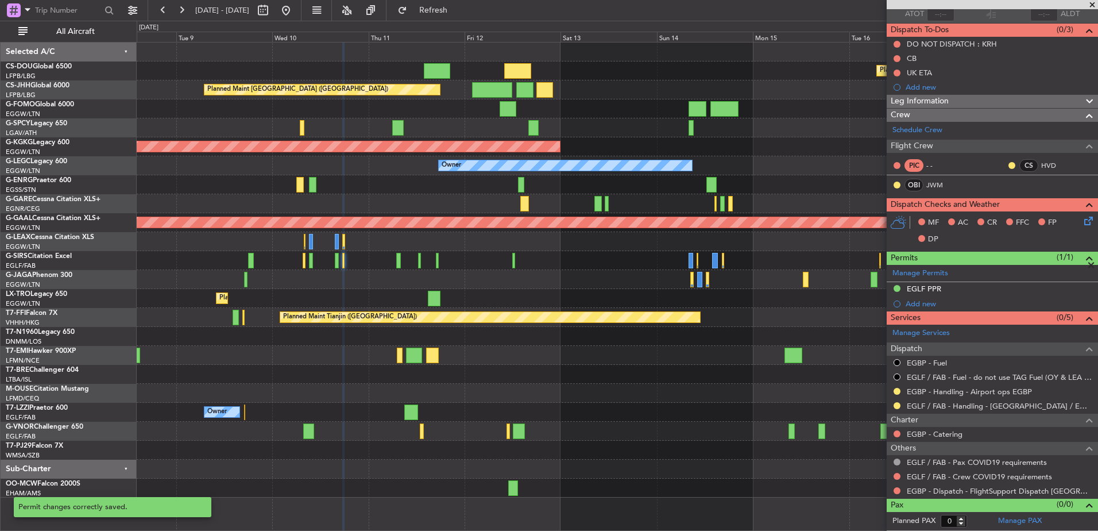
scroll to position [88, 0]
click at [895, 404] on button at bounding box center [896, 406] width 7 height 7
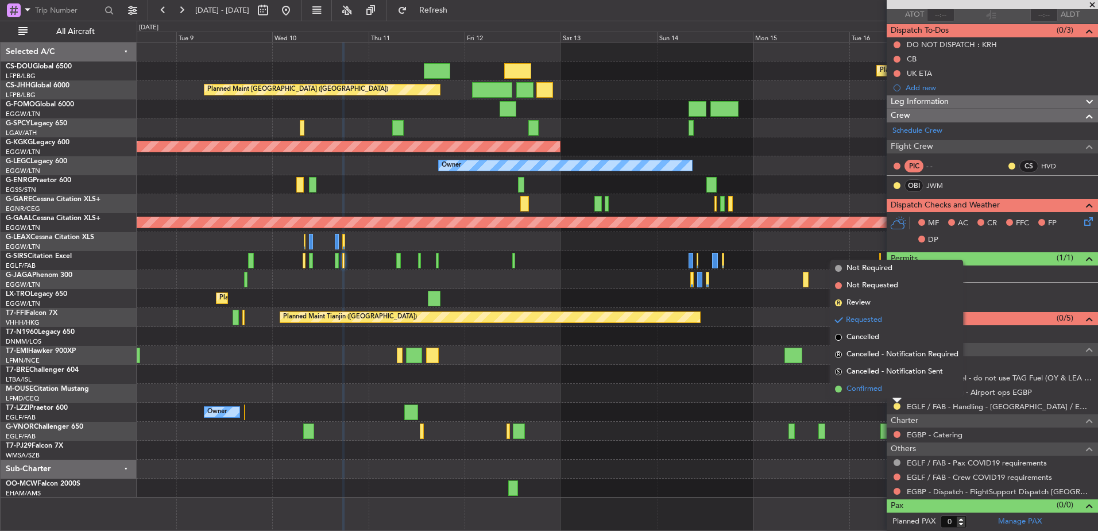
click at [870, 392] on span "Confirmed" at bounding box center [864, 388] width 36 height 11
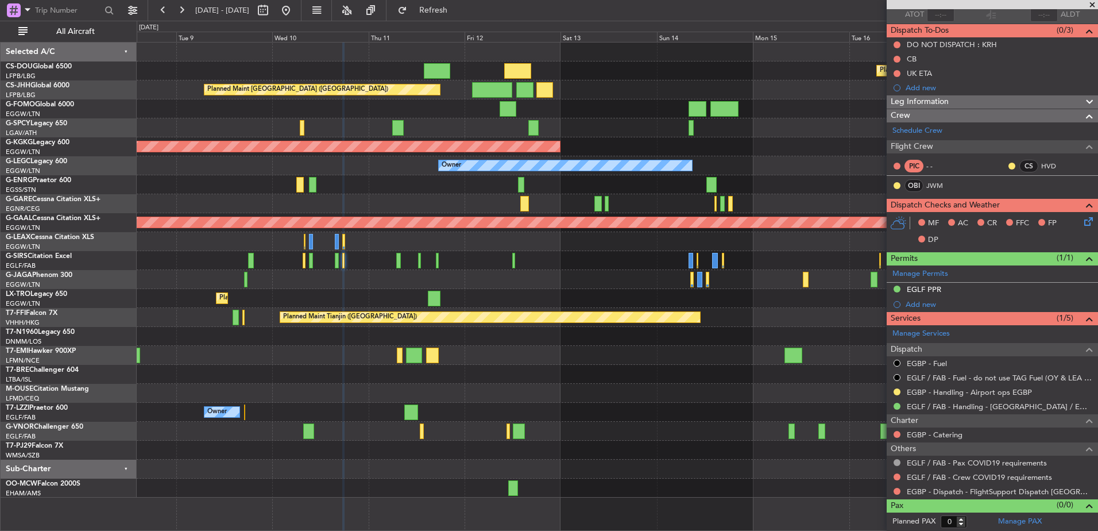
click at [633, 276] on div at bounding box center [617, 279] width 961 height 19
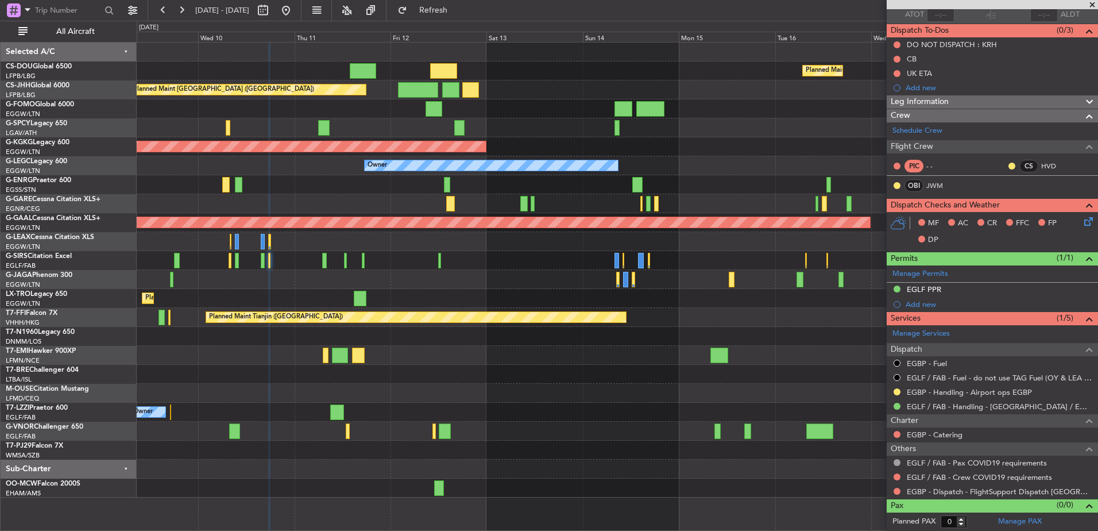
click at [640, 291] on div "Planned Maint Dusseldorf" at bounding box center [617, 298] width 961 height 19
click at [1086, 5] on span at bounding box center [1091, 5] width 11 height 10
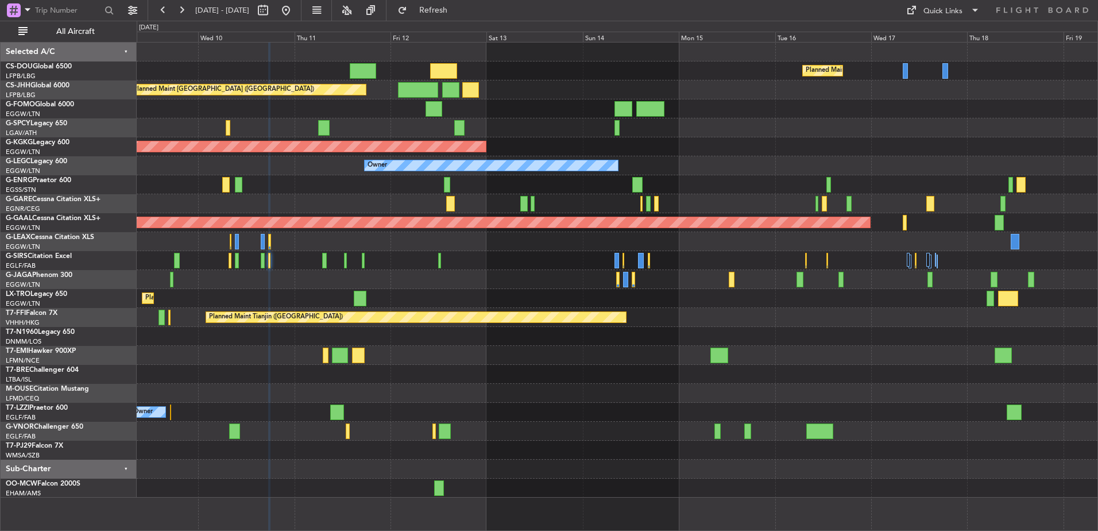
scroll to position [0, 0]
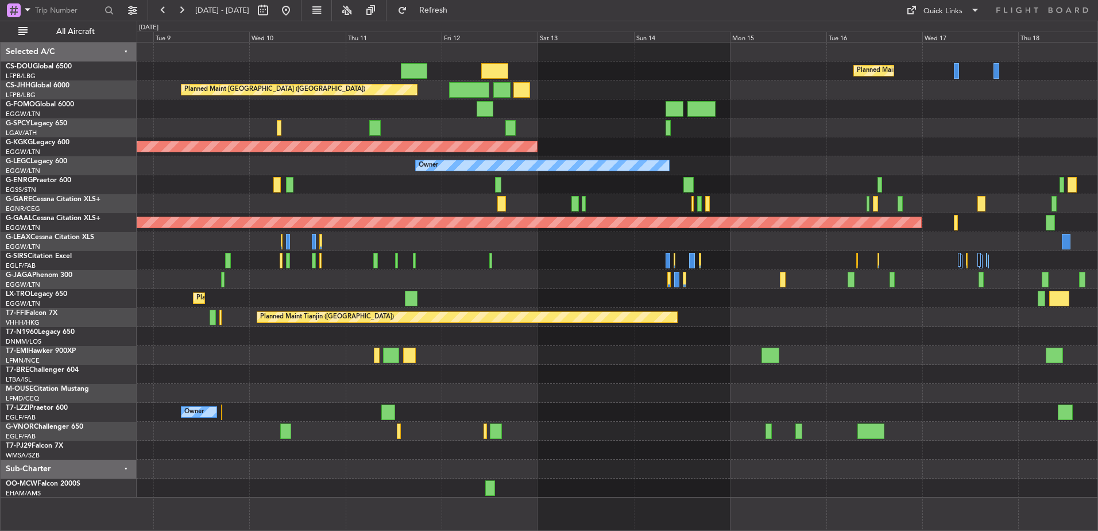
click at [710, 246] on div "Planned Maint Paris (Le Bourget) Planned Maint Paris (Le Bourget) Planned Maint…" at bounding box center [617, 269] width 961 height 455
click at [458, 6] on span "Refresh" at bounding box center [433, 10] width 48 height 8
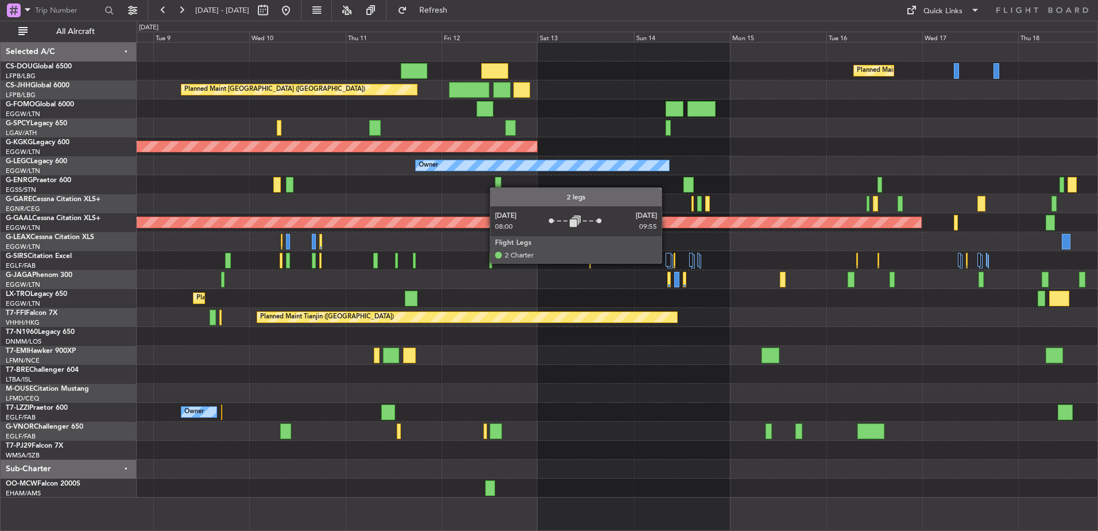
click at [705, 272] on div at bounding box center [617, 279] width 961 height 19
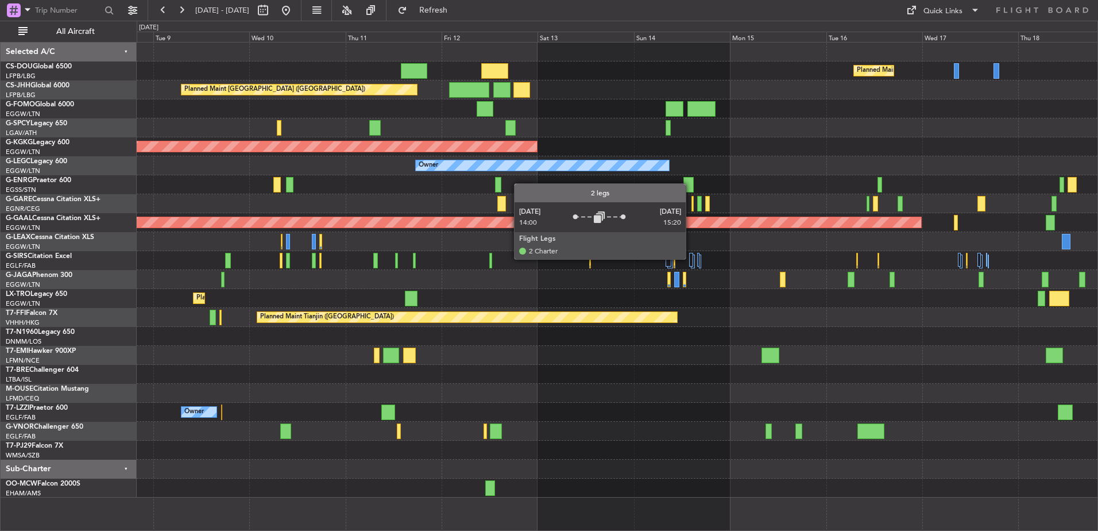
click at [691, 258] on div at bounding box center [691, 260] width 4 height 14
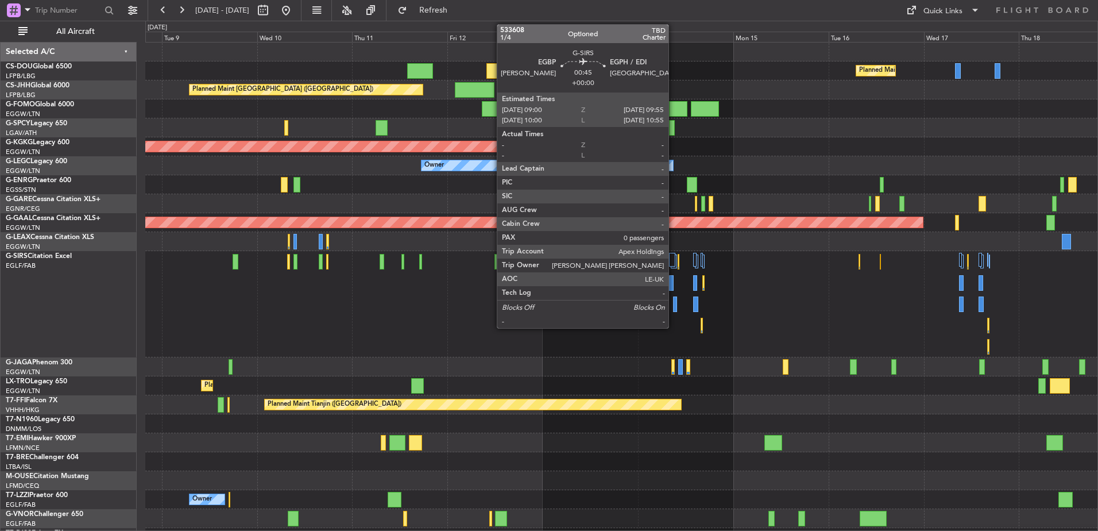
click at [674, 303] on div at bounding box center [675, 304] width 4 height 16
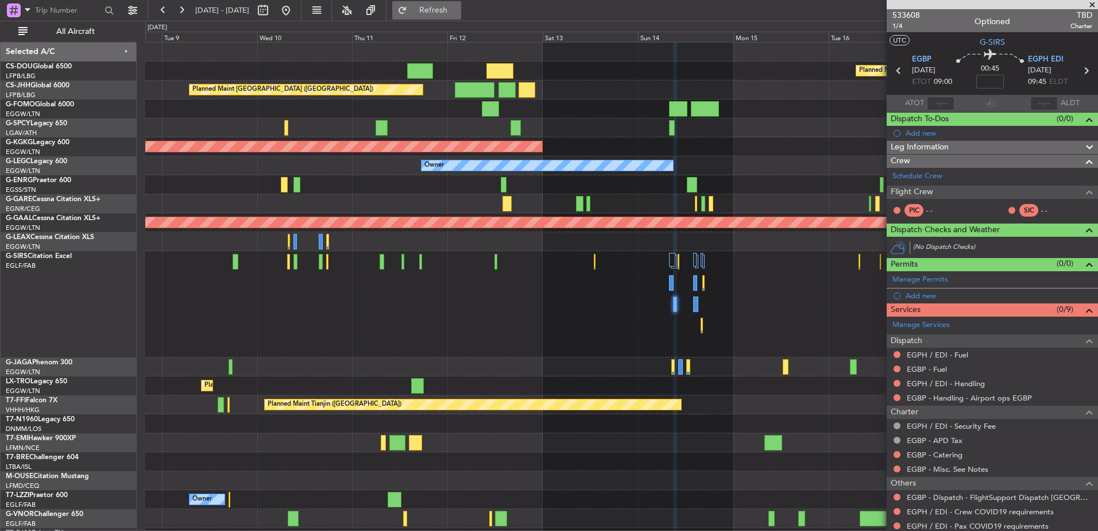
click at [458, 6] on span "Refresh" at bounding box center [433, 10] width 48 height 8
click at [557, 299] on div at bounding box center [621, 304] width 952 height 106
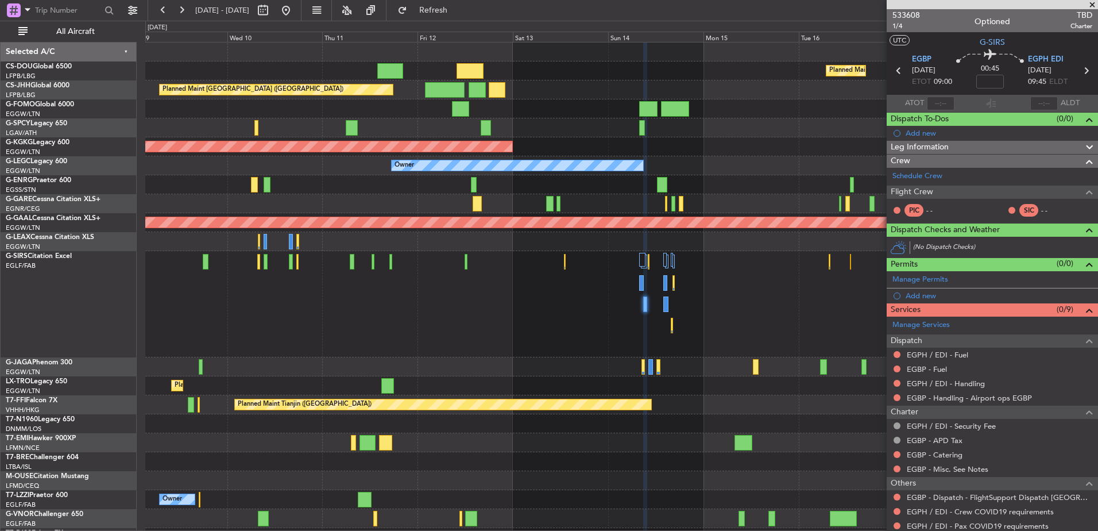
click at [792, 329] on div at bounding box center [621, 304] width 952 height 106
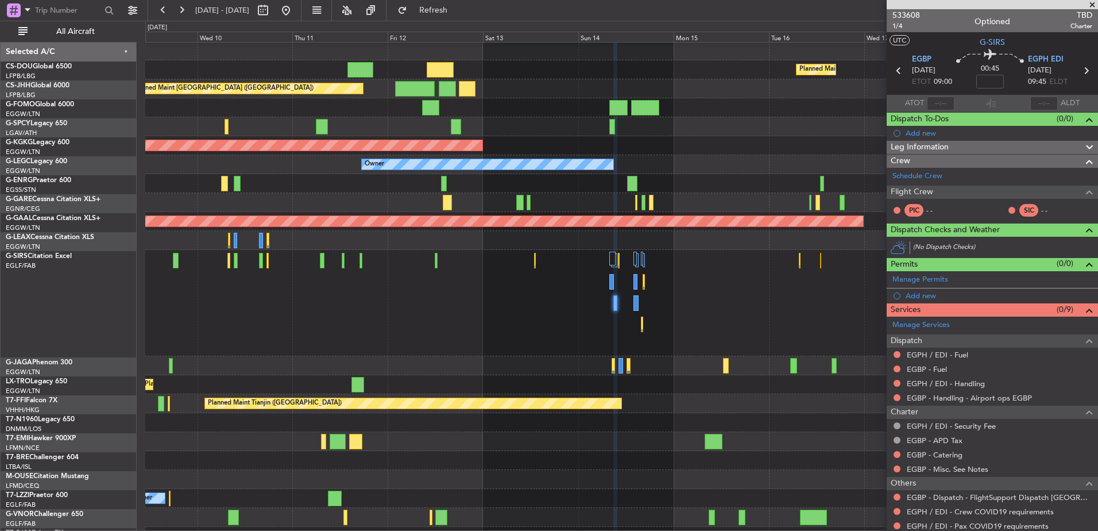
click at [585, 336] on div at bounding box center [621, 303] width 952 height 106
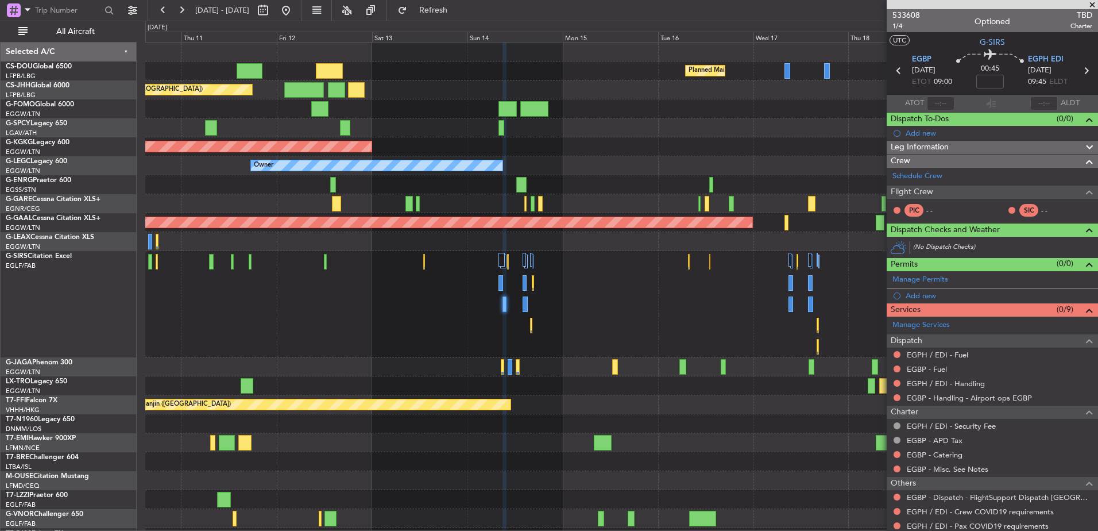
click at [684, 320] on div at bounding box center [621, 304] width 952 height 106
click at [548, 261] on div at bounding box center [621, 304] width 952 height 106
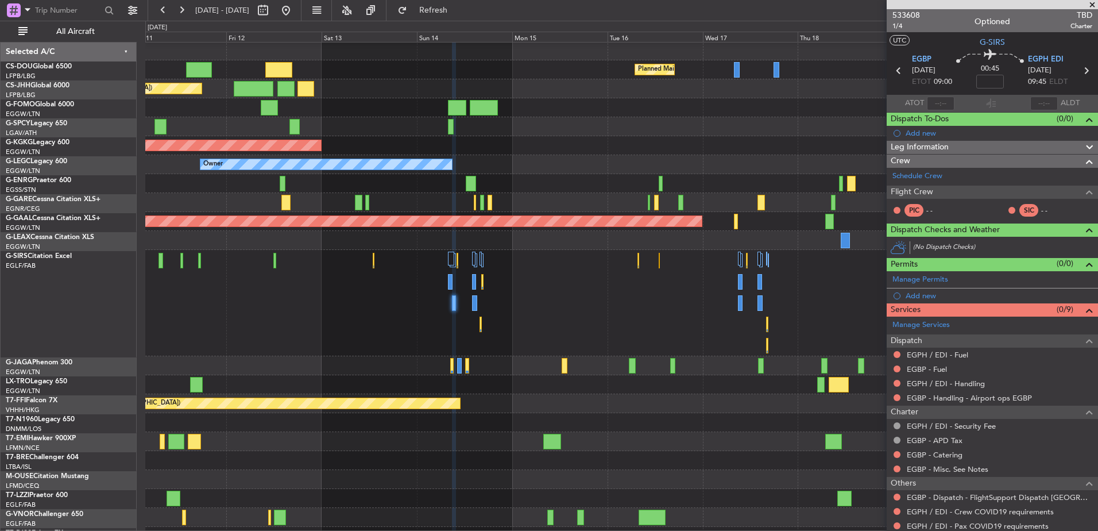
scroll to position [1, 0]
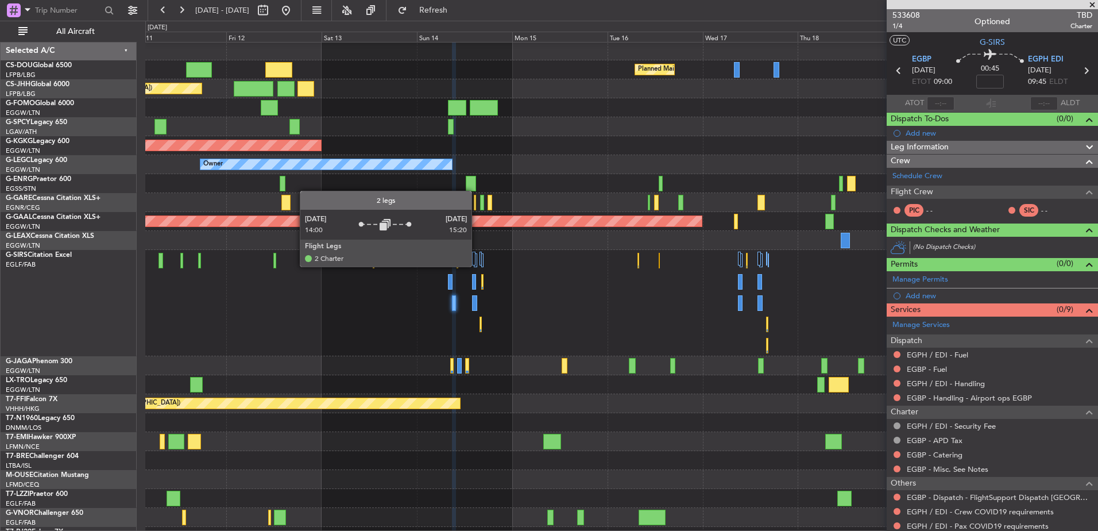
click at [871, 304] on div at bounding box center [621, 303] width 952 height 106
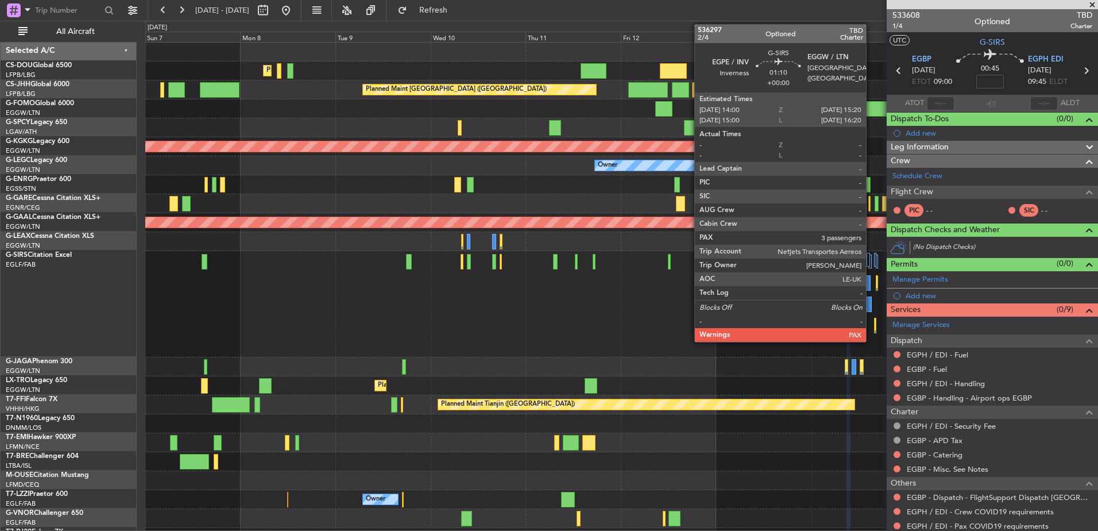
scroll to position [0, 0]
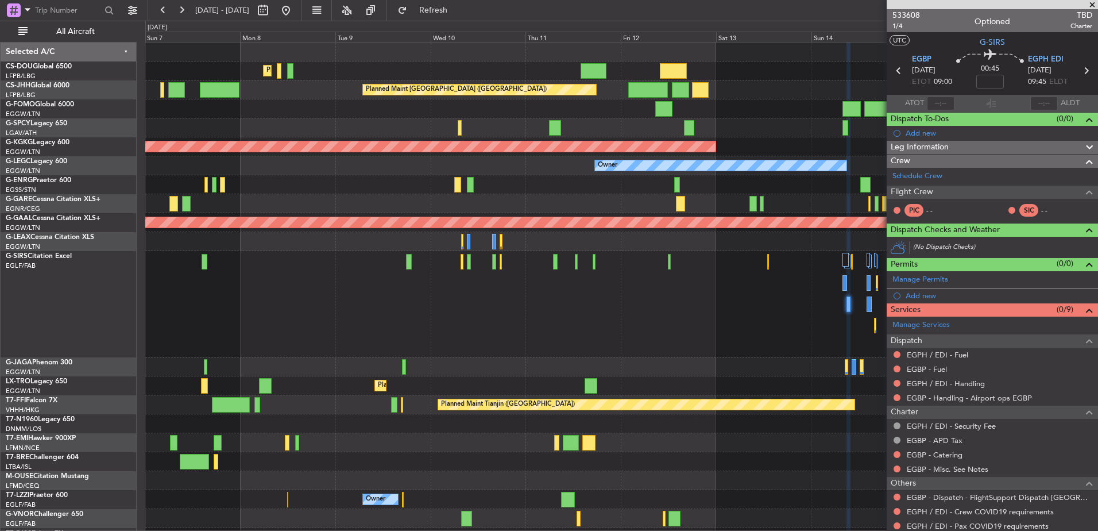
click at [531, 299] on div "Planned Maint [GEOGRAPHIC_DATA] ([GEOGRAPHIC_DATA])" at bounding box center [621, 304] width 952 height 106
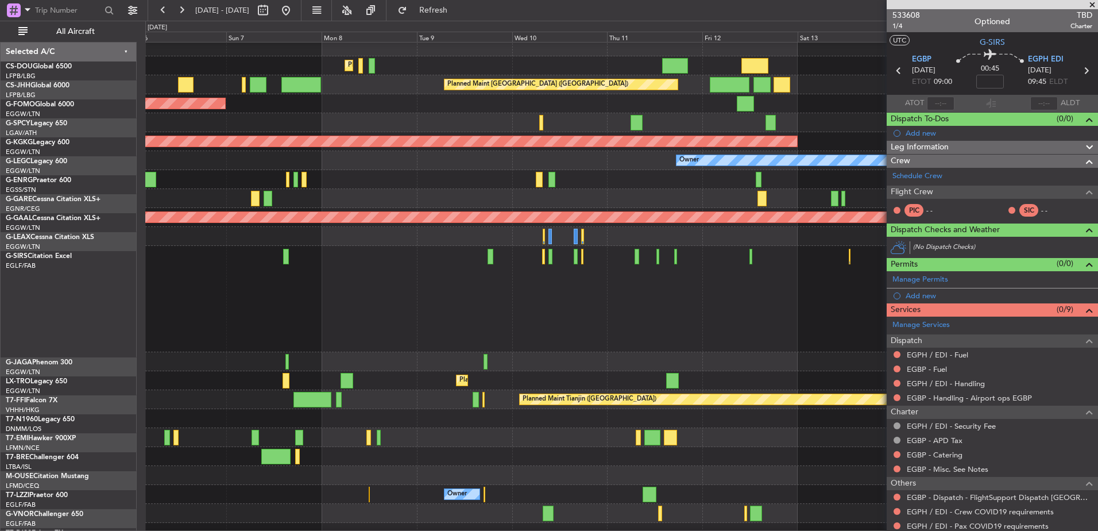
scroll to position [5, 0]
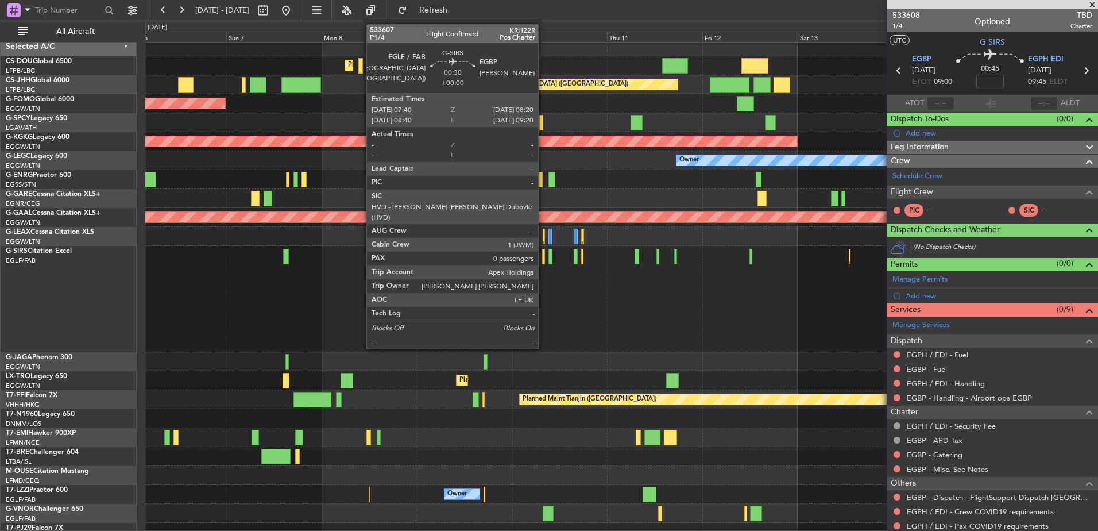
click at [544, 251] on div at bounding box center [543, 257] width 3 height 16
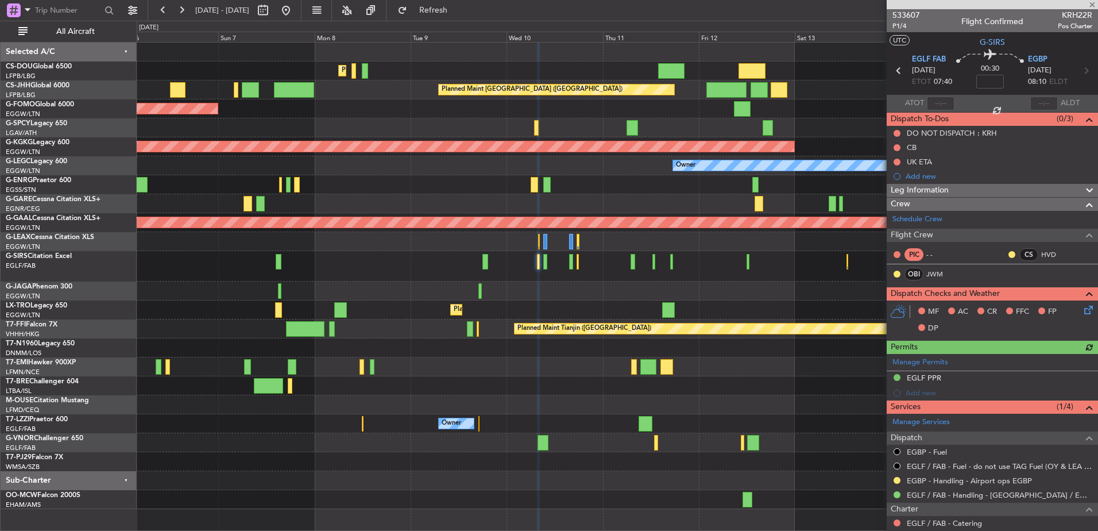
scroll to position [103, 0]
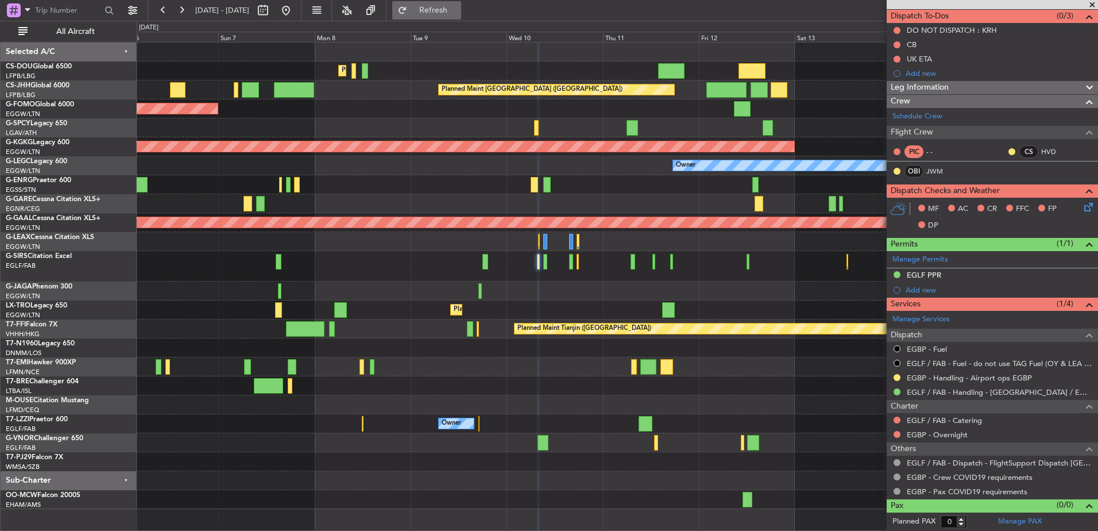
click at [458, 10] on span "Refresh" at bounding box center [433, 10] width 48 height 8
click at [896, 420] on button at bounding box center [896, 419] width 7 height 7
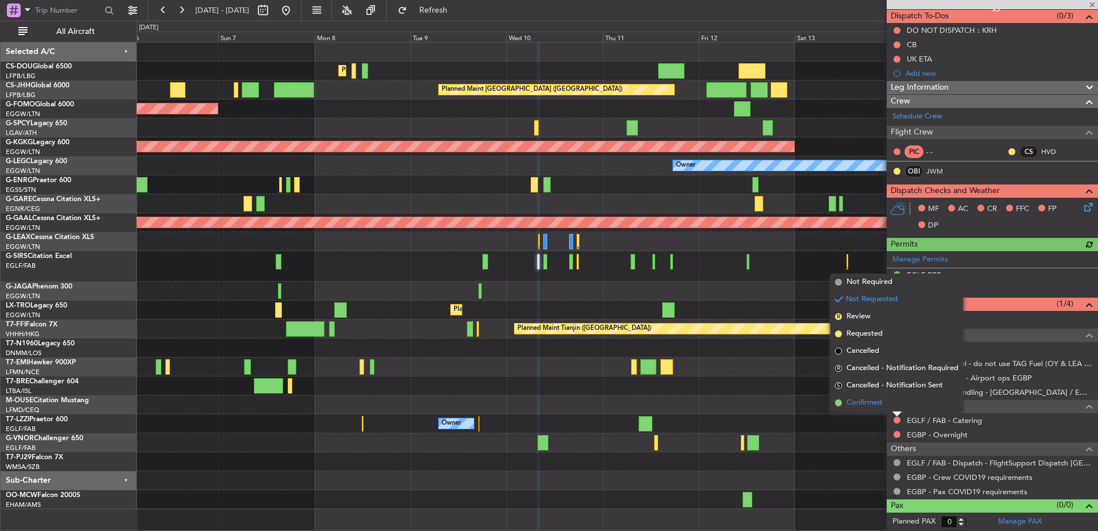
click at [861, 401] on span "Confirmed" at bounding box center [864, 402] width 36 height 11
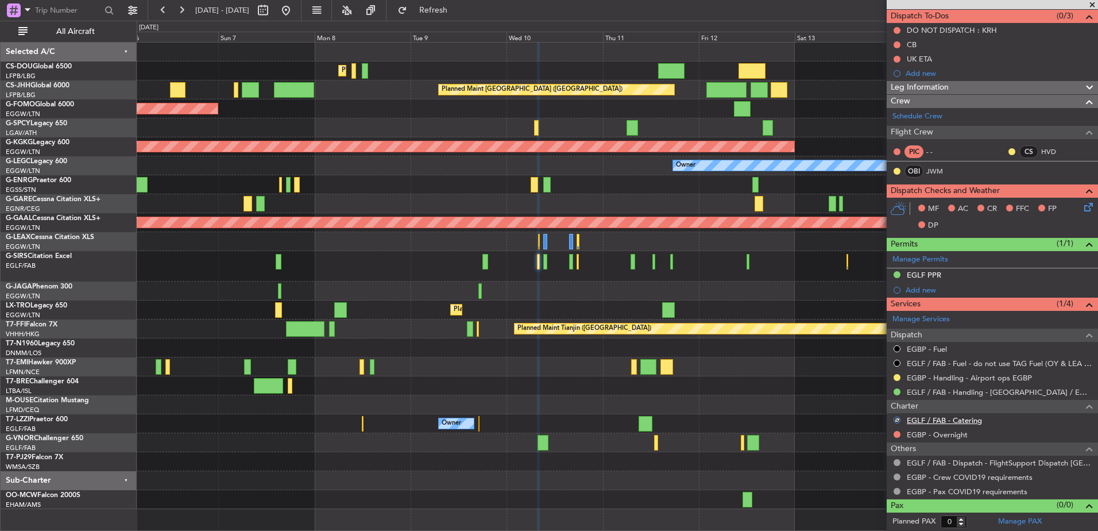
click at [946, 421] on link "EGLF / FAB - Catering" at bounding box center [944, 420] width 75 height 10
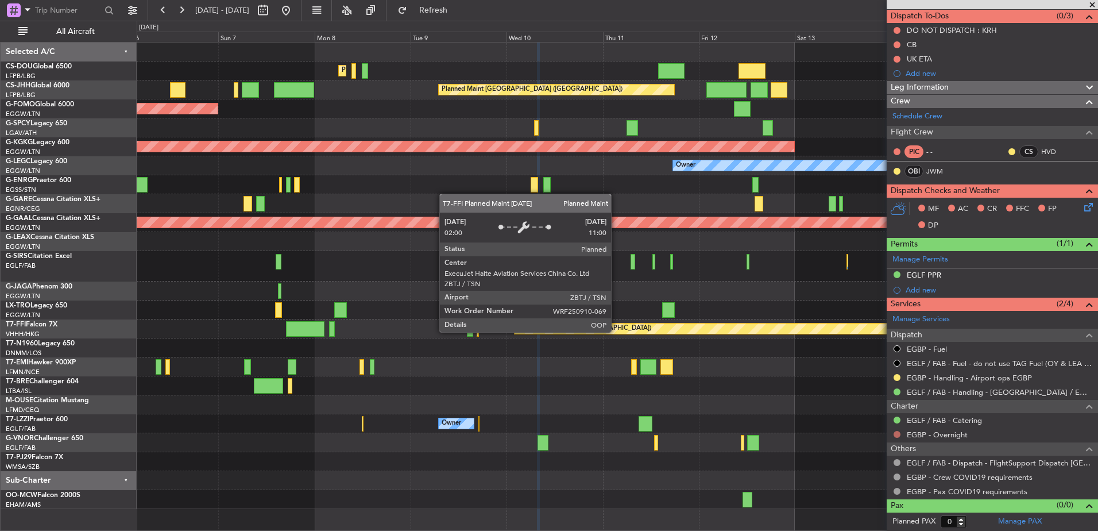
click at [897, 435] on button at bounding box center [896, 434] width 7 height 7
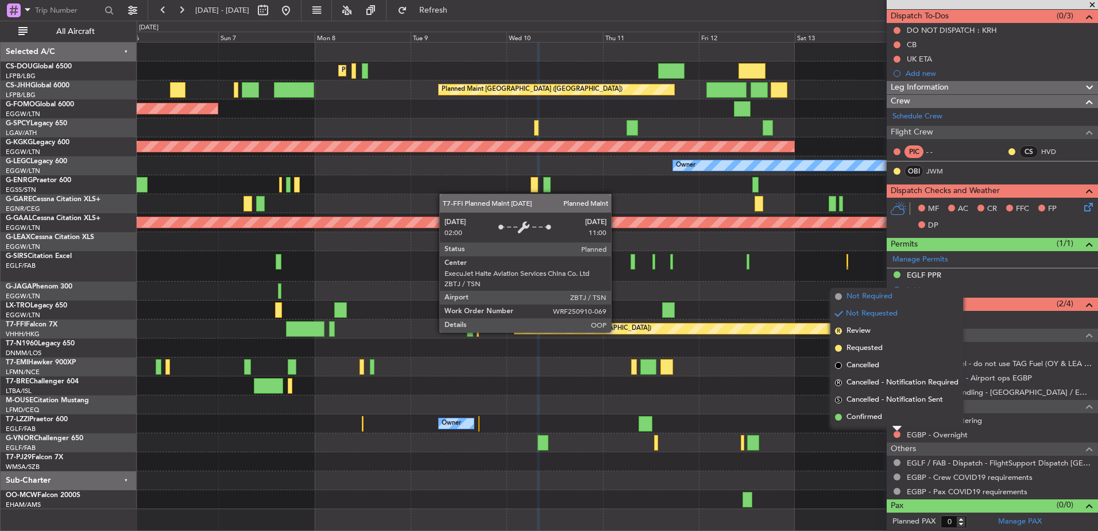
click at [860, 297] on span "Not Required" at bounding box center [869, 296] width 46 height 11
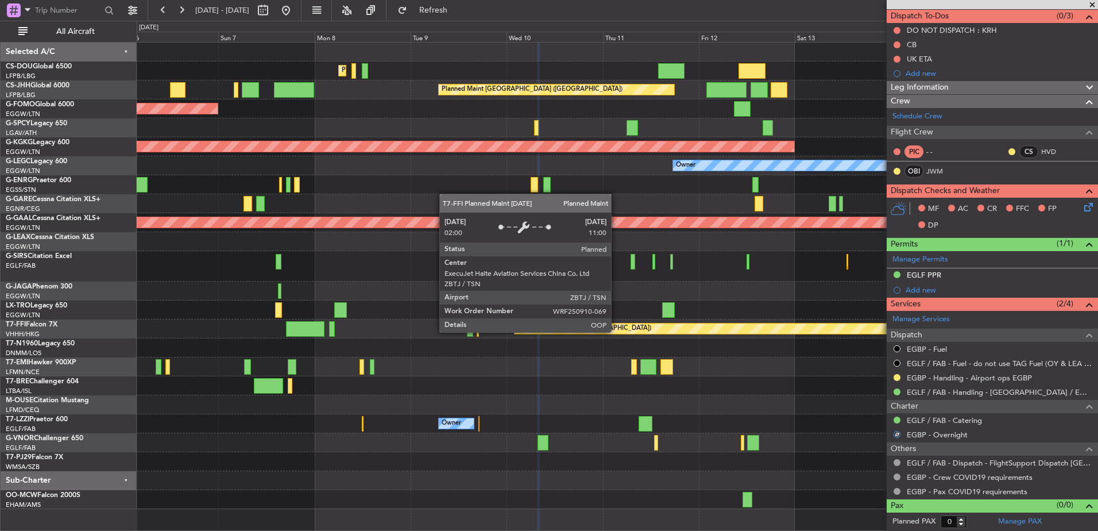
click at [706, 294] on div at bounding box center [617, 290] width 961 height 19
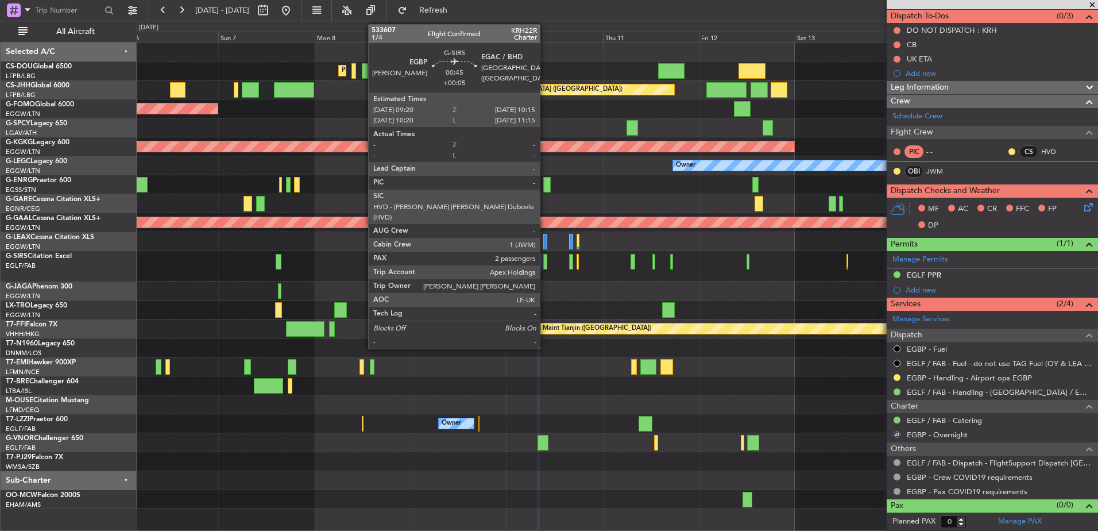
click at [545, 258] on div at bounding box center [545, 262] width 4 height 16
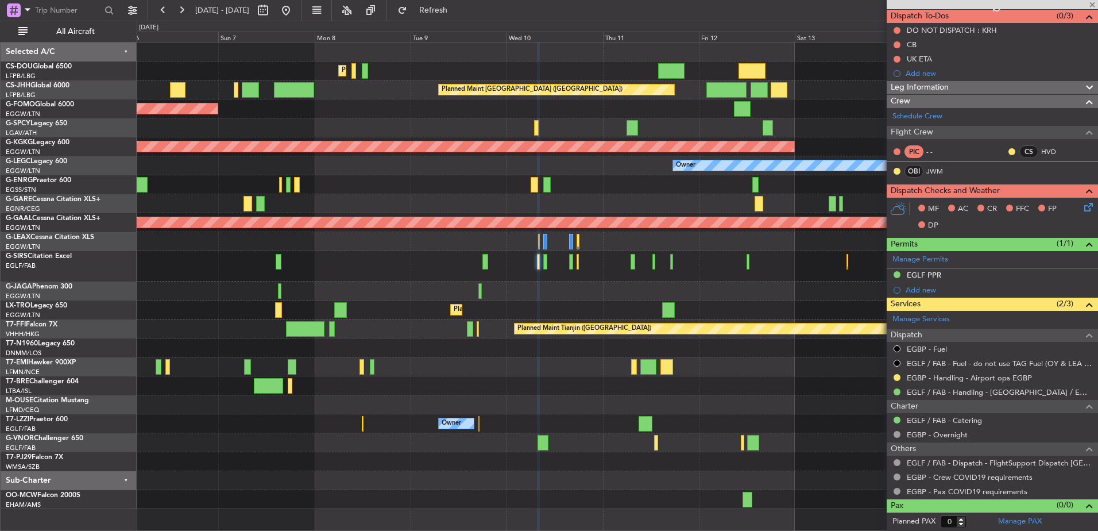
type input "+00:05"
type input "2"
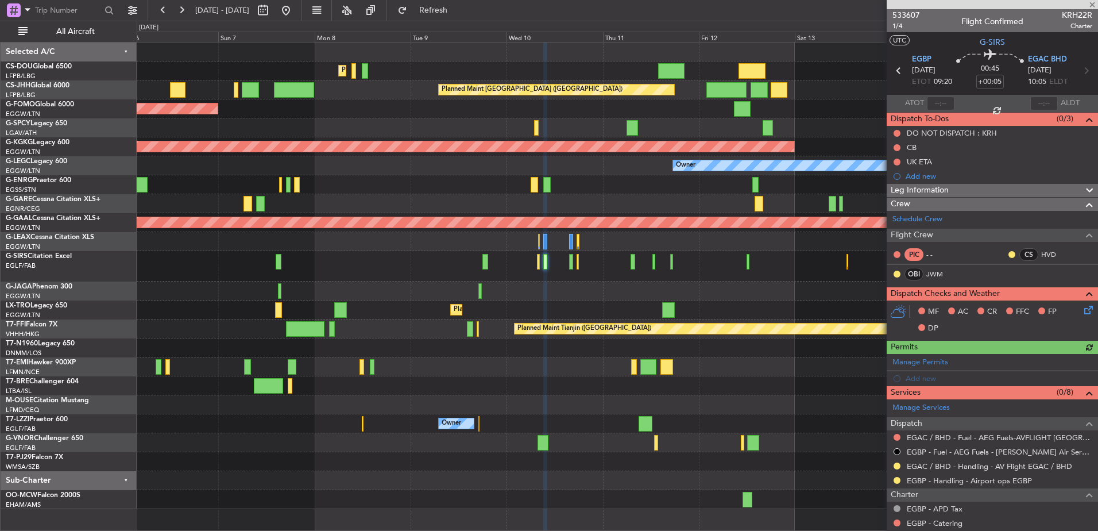
scroll to position [153, 0]
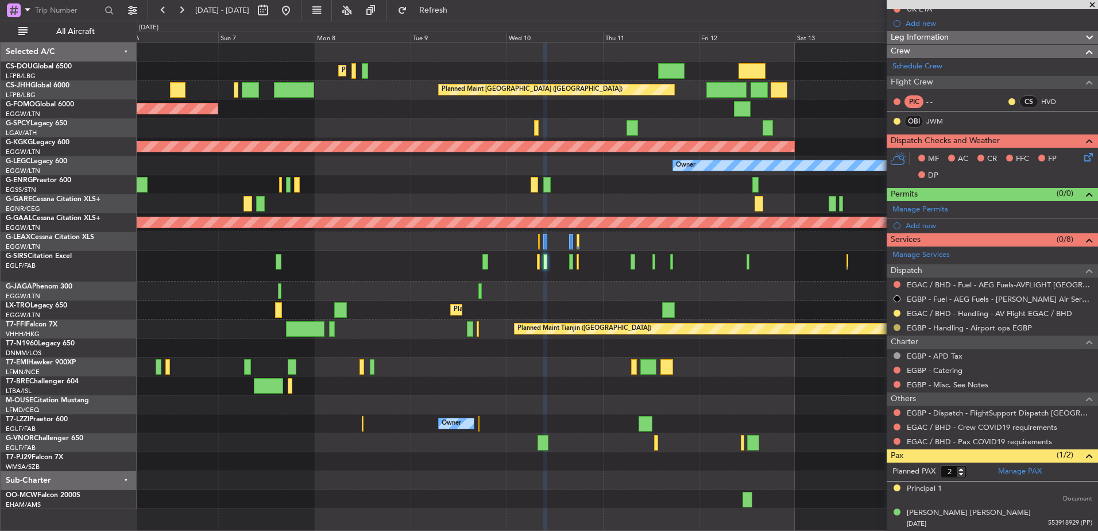
click at [899, 326] on button at bounding box center [896, 327] width 7 height 7
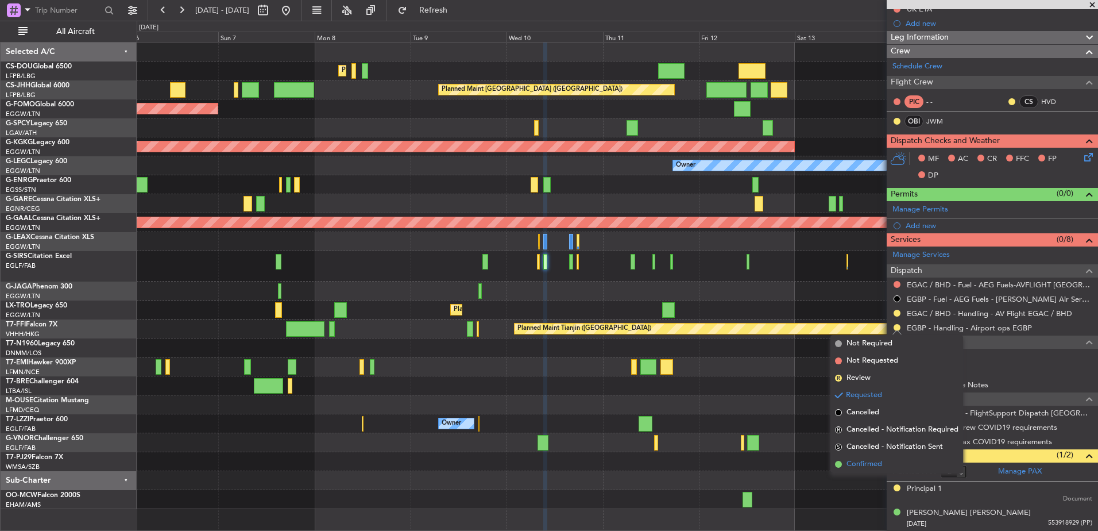
click at [864, 471] on li "Confirmed" at bounding box center [896, 463] width 133 height 17
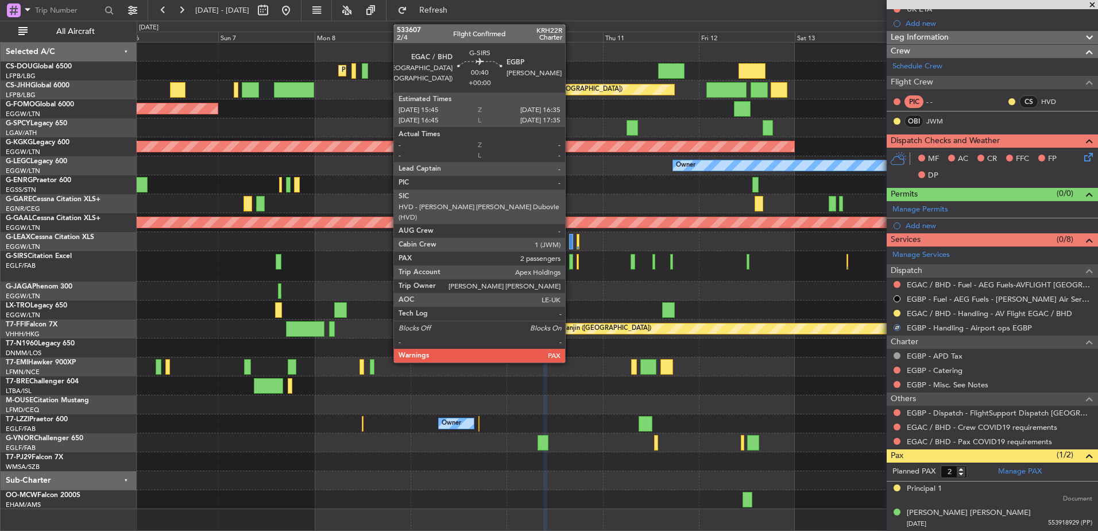
click at [570, 258] on div at bounding box center [570, 262] width 3 height 16
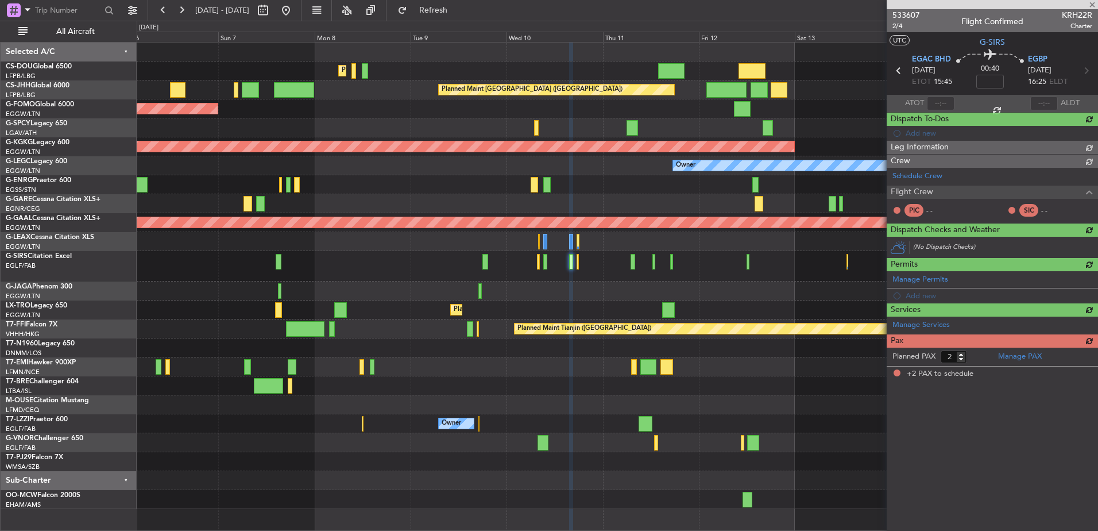
scroll to position [0, 0]
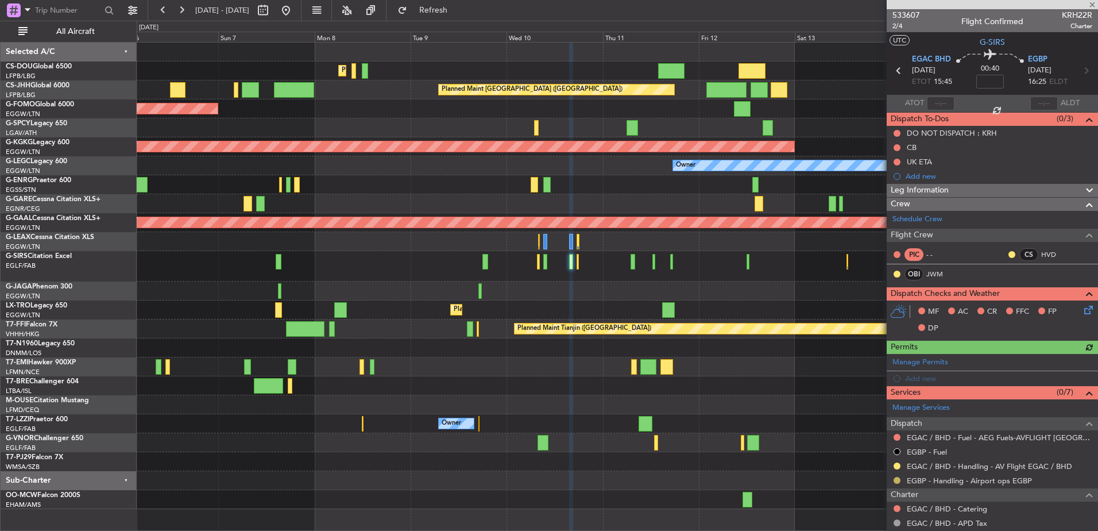
click at [899, 481] on button at bounding box center [896, 480] width 7 height 7
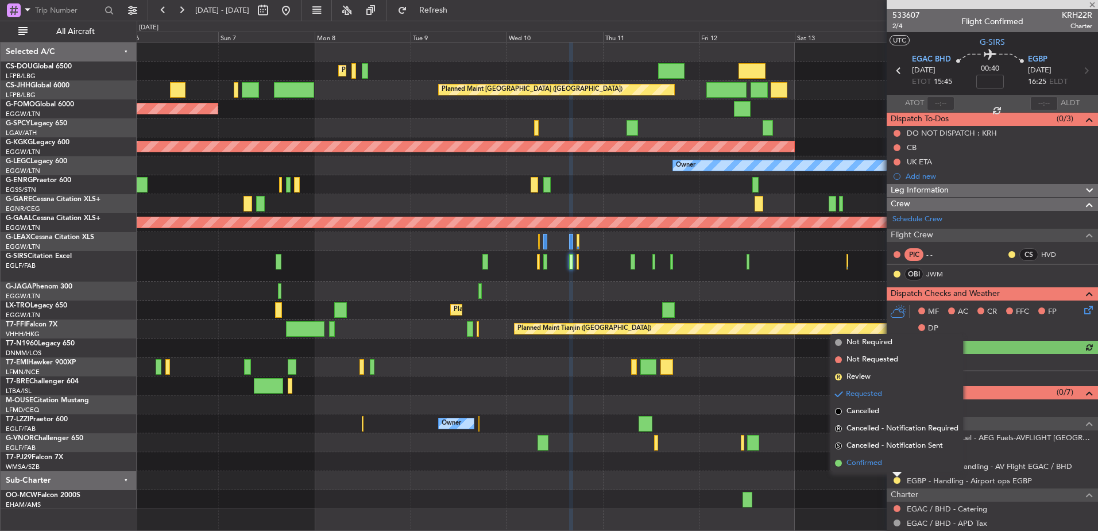
click at [878, 470] on li "Confirmed" at bounding box center [896, 462] width 133 height 17
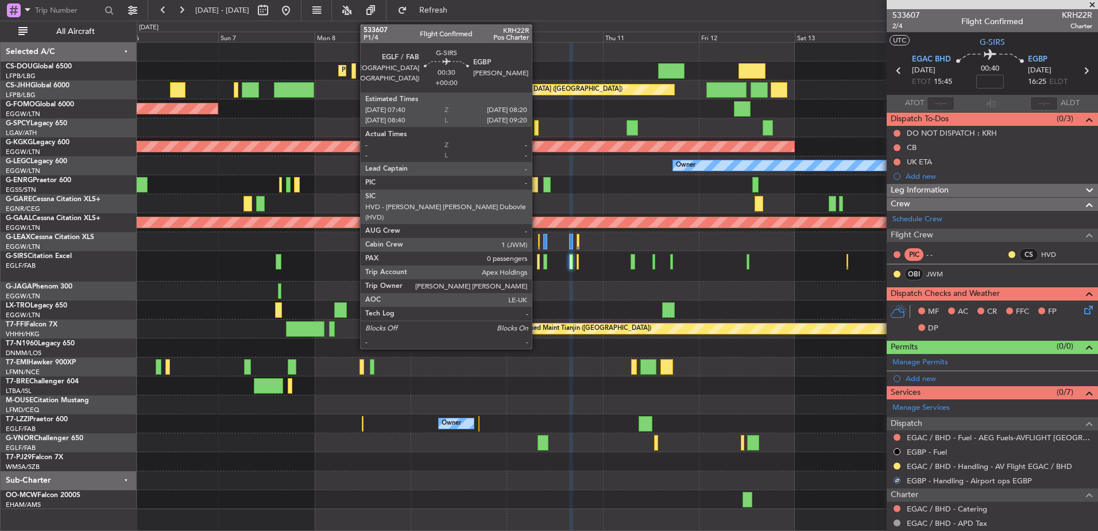
click at [537, 260] on div at bounding box center [538, 262] width 3 height 16
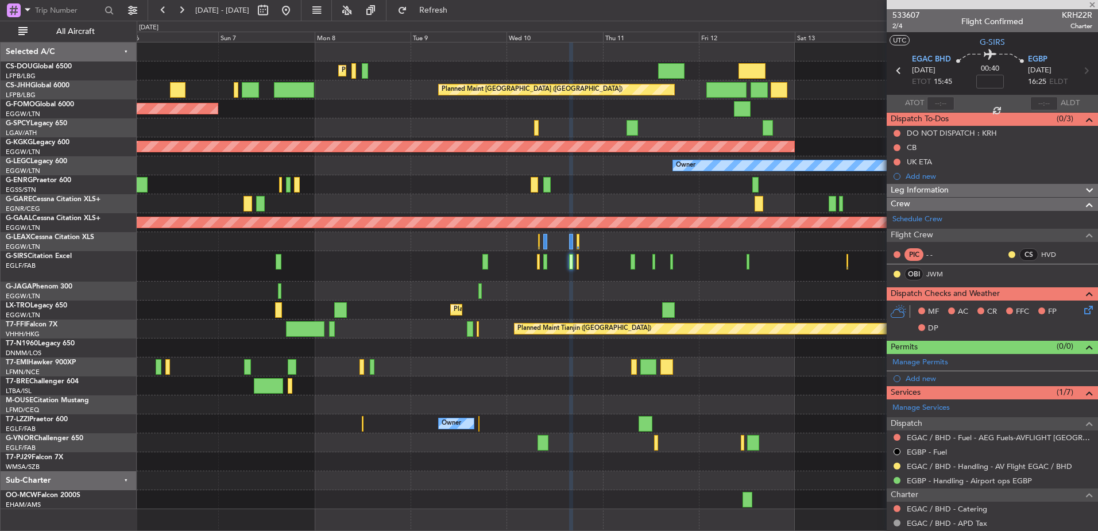
type input "0"
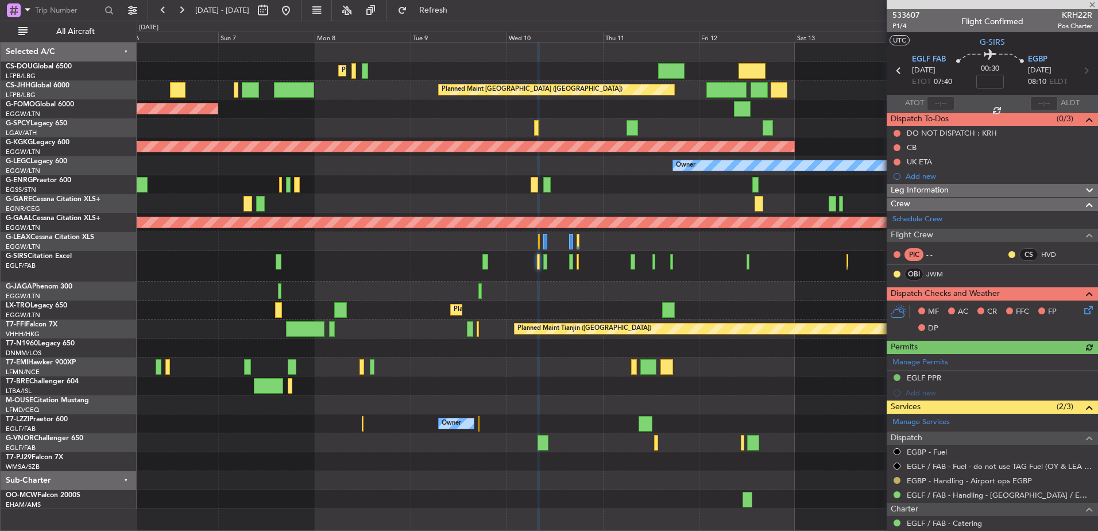
click at [899, 481] on button at bounding box center [896, 480] width 7 height 7
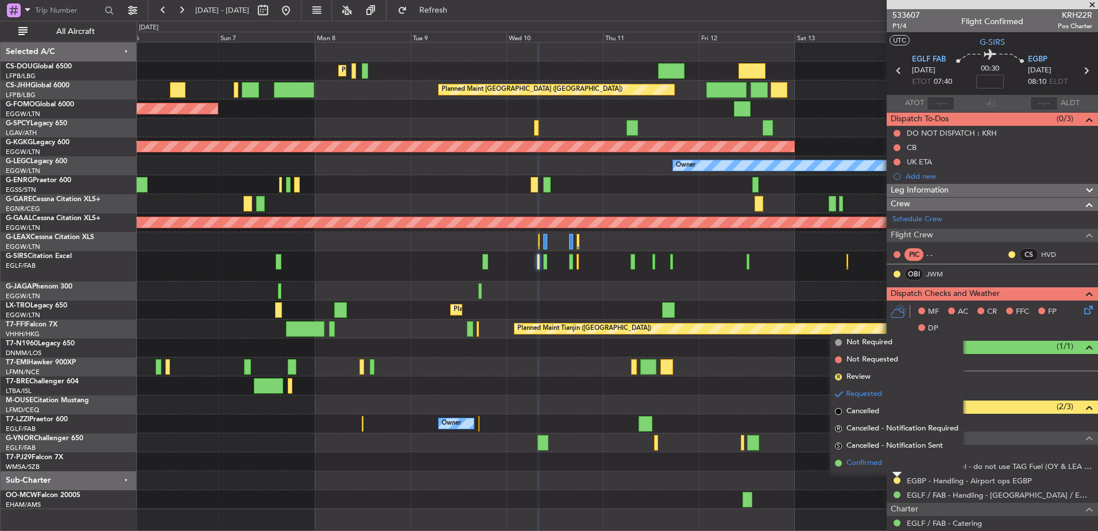
click at [862, 463] on span "Confirmed" at bounding box center [864, 462] width 36 height 11
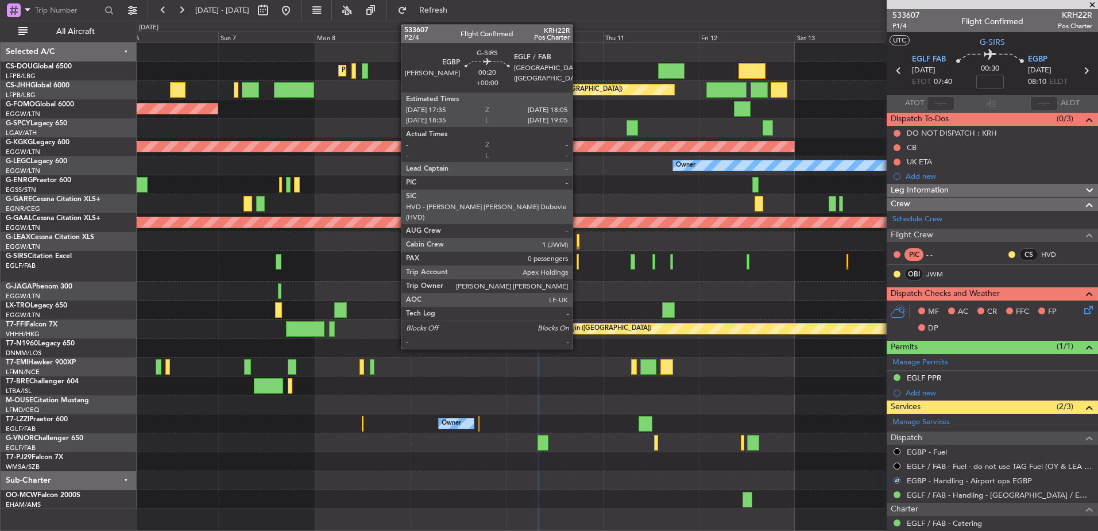
click at [578, 260] on div at bounding box center [577, 262] width 2 height 16
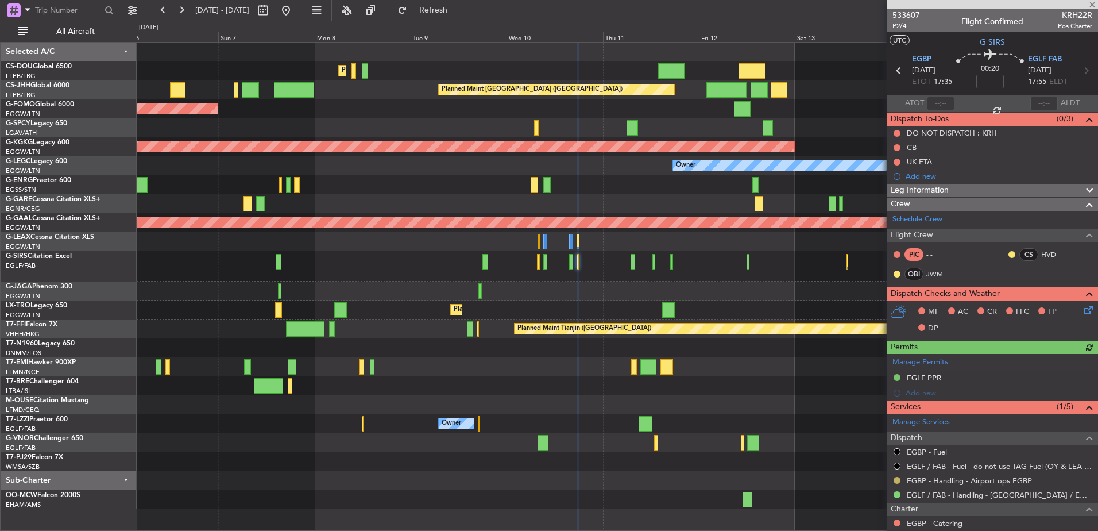
click at [899, 482] on button at bounding box center [896, 480] width 7 height 7
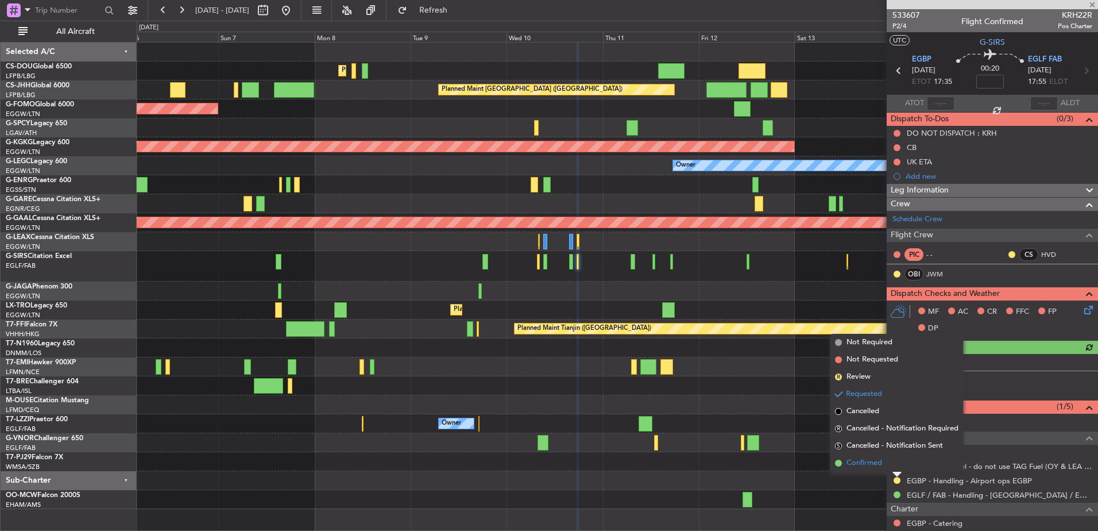
click at [881, 468] on span "Confirmed" at bounding box center [864, 462] width 36 height 11
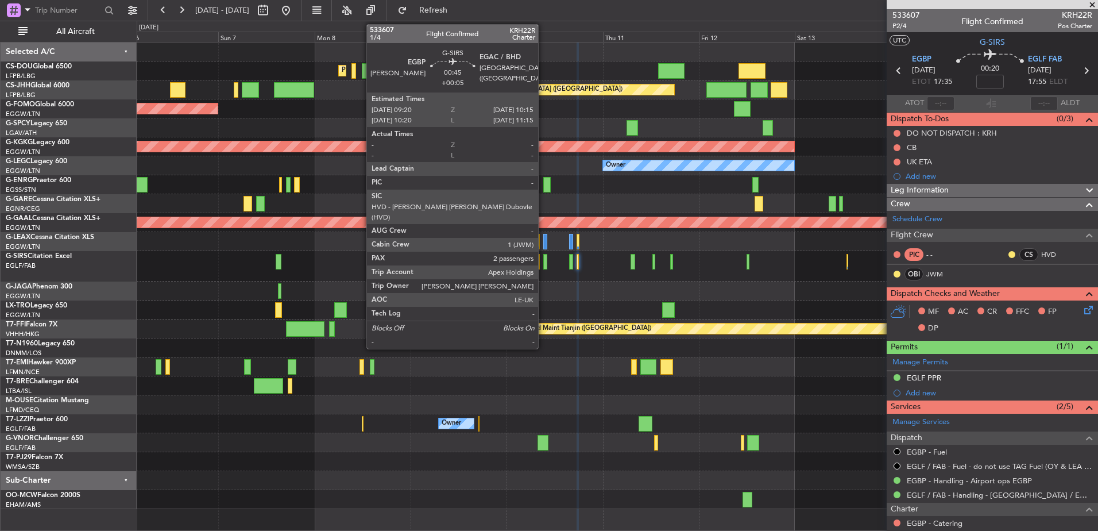
click at [543, 262] on div at bounding box center [545, 262] width 4 height 16
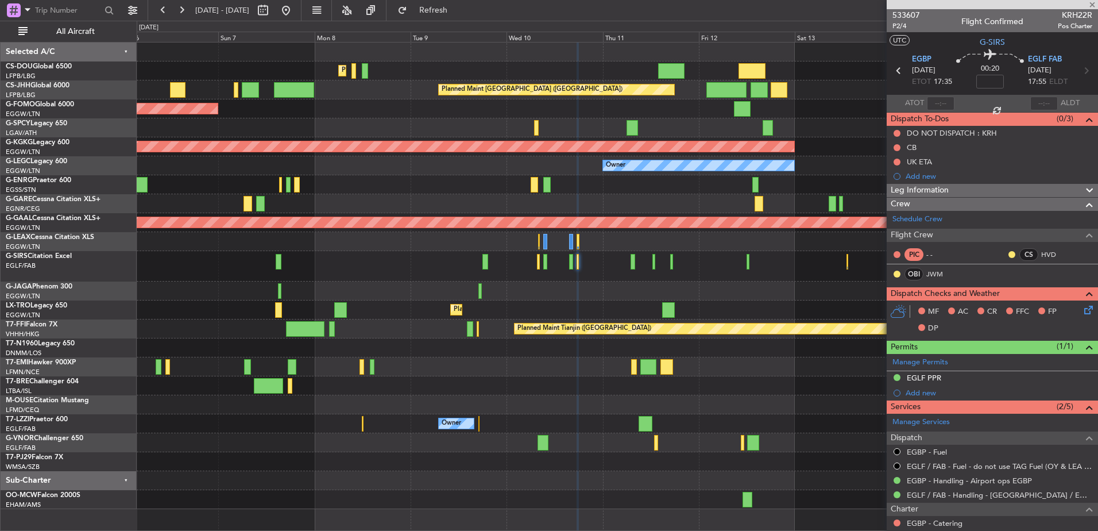
type input "+00:05"
type input "2"
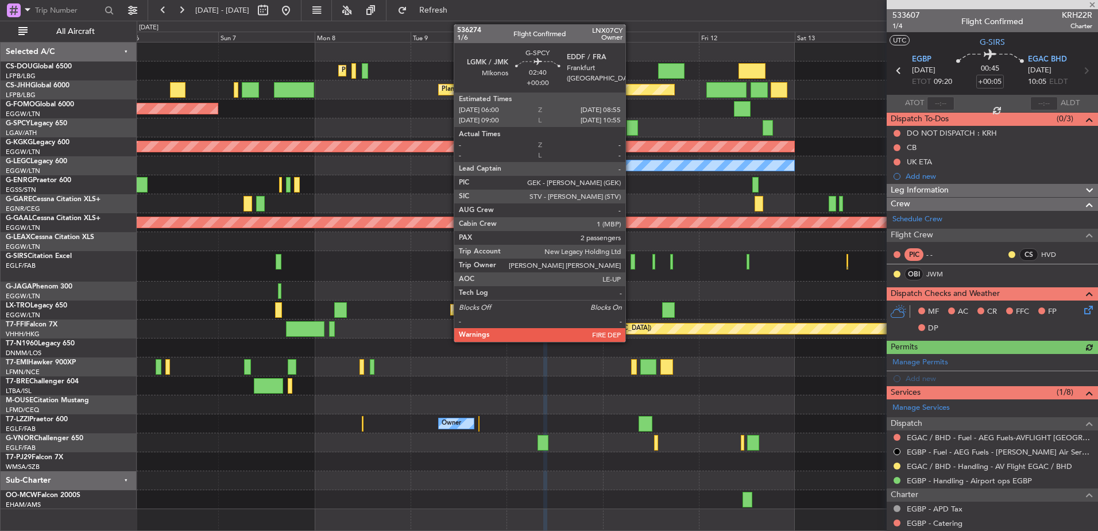
click at [630, 129] on div at bounding box center [632, 128] width 12 height 16
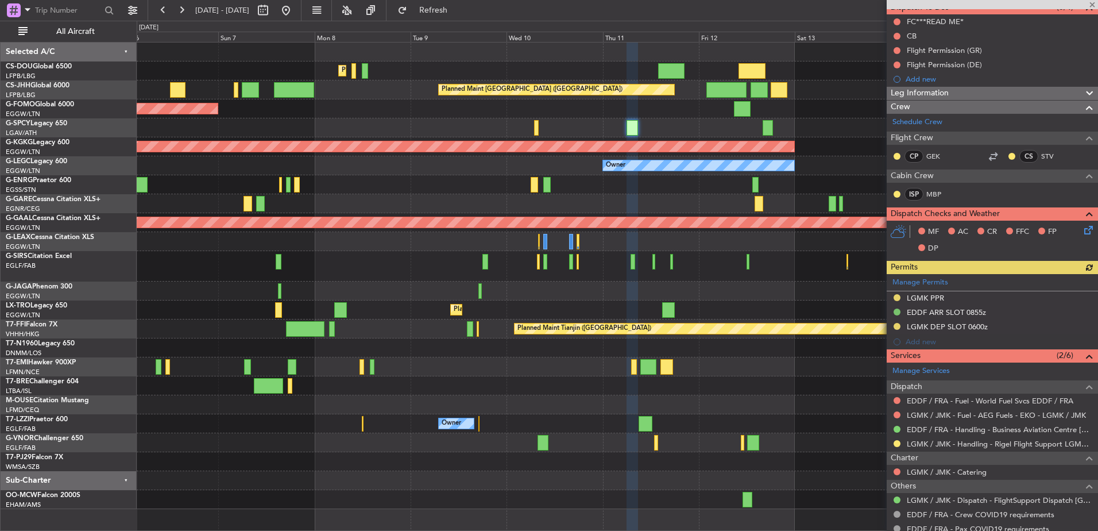
scroll to position [112, 0]
click at [762, 251] on div "Planned Maint [GEOGRAPHIC_DATA] ([GEOGRAPHIC_DATA])" at bounding box center [617, 266] width 961 height 30
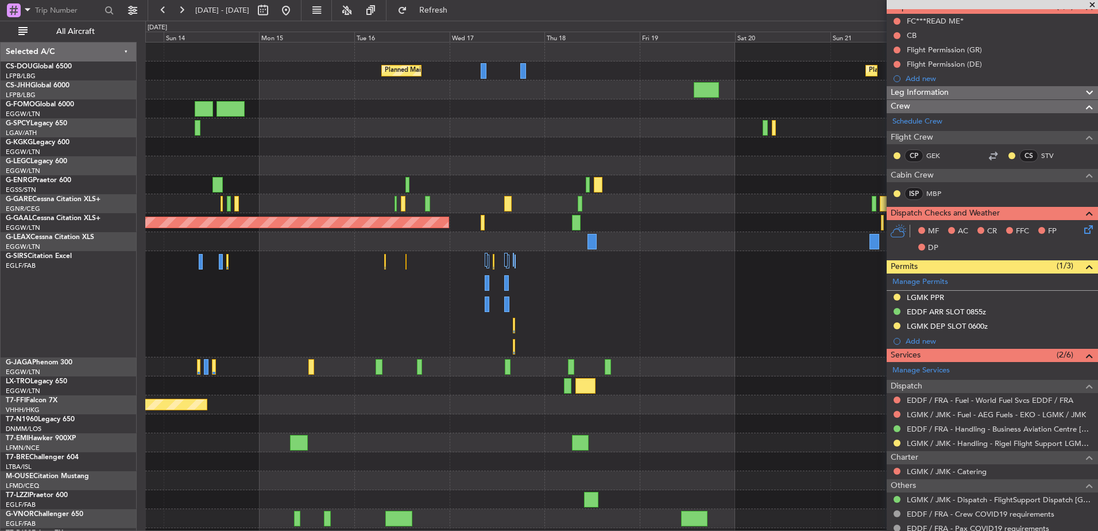
scroll to position [0, 0]
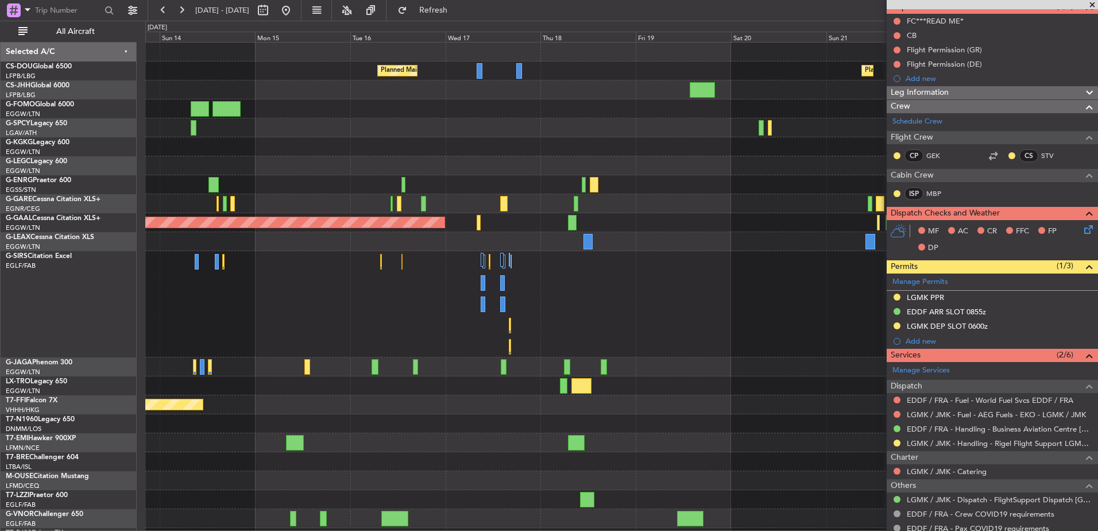
click at [247, 314] on div at bounding box center [621, 304] width 952 height 106
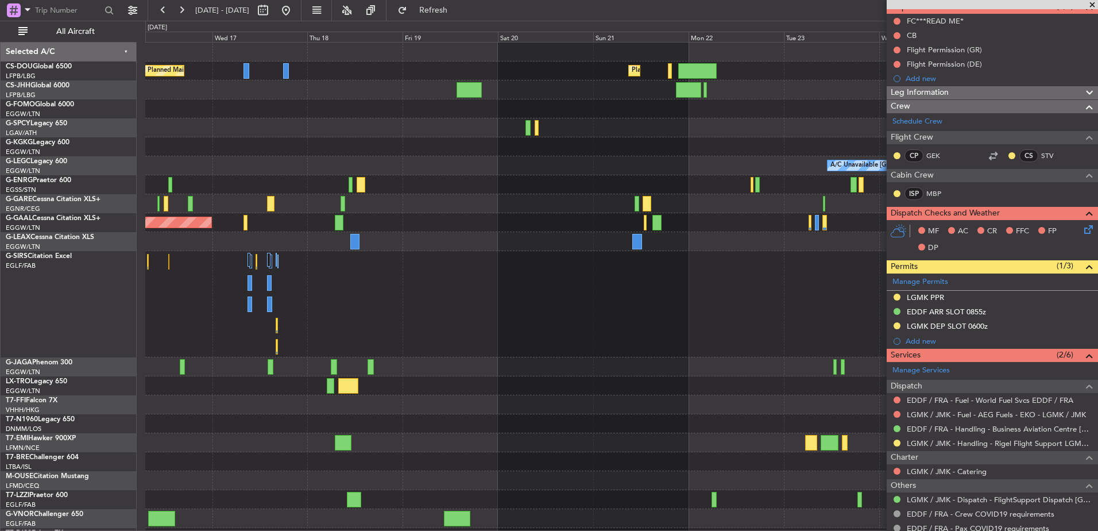
click at [750, 243] on div "Planned Maint Paris (Le Bourget) Planned Maint Paris (Le Bourget) A/C Unavailab…" at bounding box center [621, 294] width 952 height 504
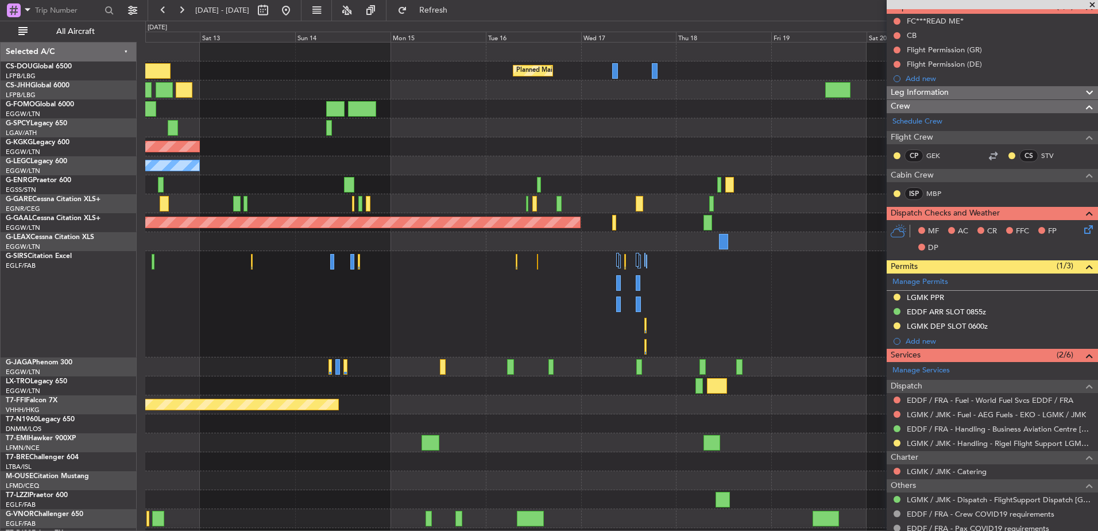
click at [563, 164] on div "Owner A/C Unavailable London (Luton)" at bounding box center [621, 165] width 952 height 19
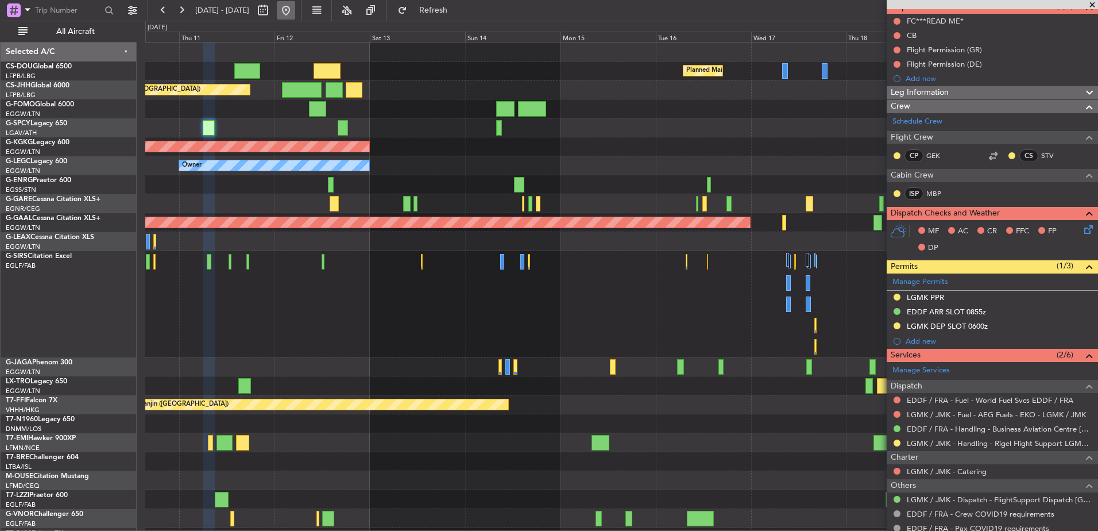
click at [295, 7] on button at bounding box center [286, 10] width 18 height 18
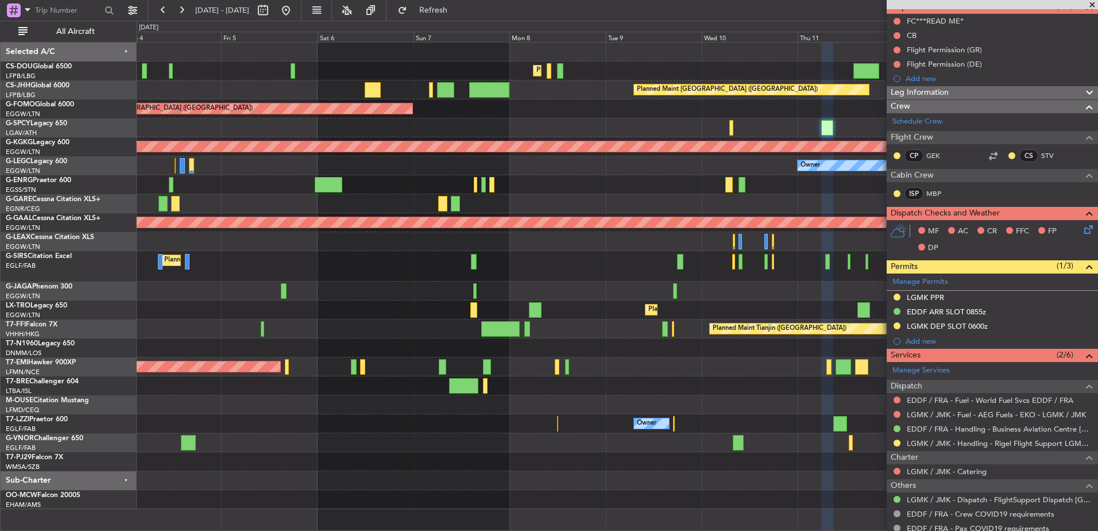
click at [377, 188] on div at bounding box center [617, 184] width 961 height 19
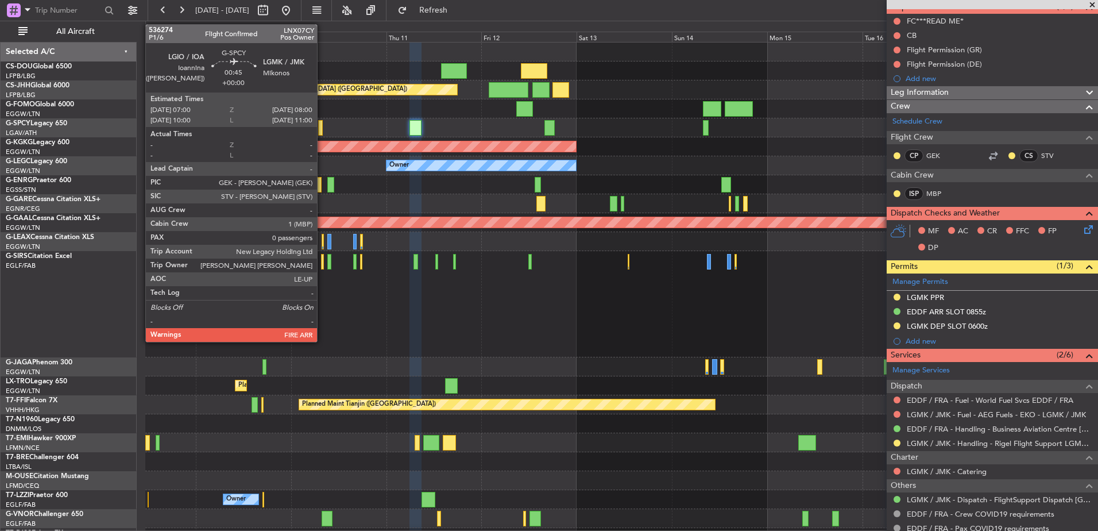
click at [322, 123] on div at bounding box center [320, 128] width 4 height 16
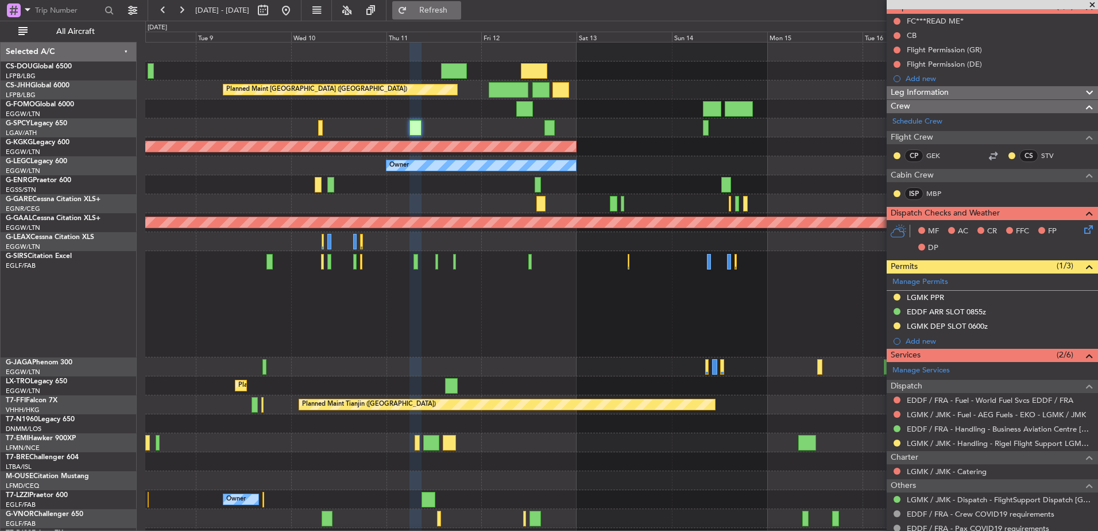
click at [446, 2] on button "Refresh" at bounding box center [426, 10] width 69 height 18
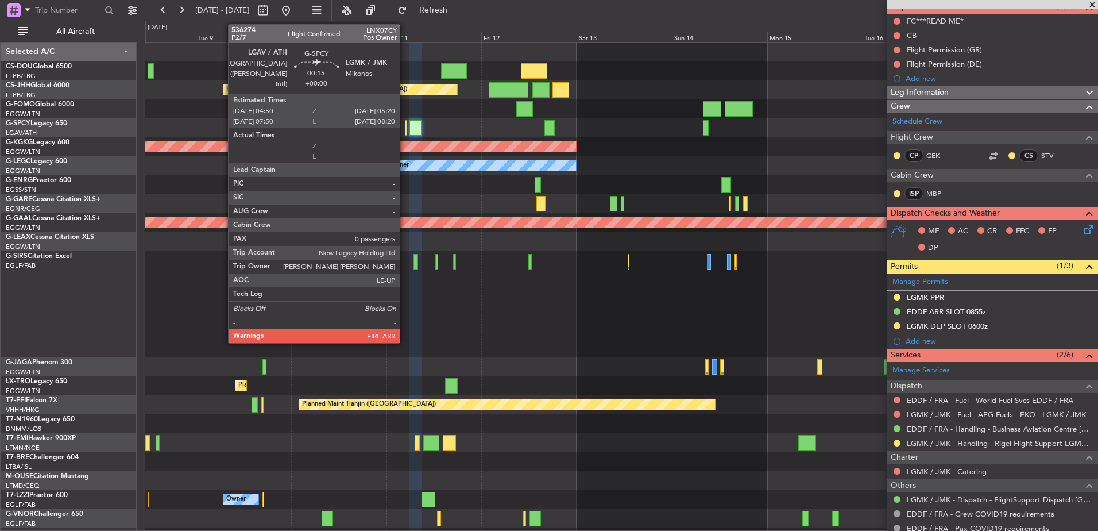
click at [405, 130] on div at bounding box center [406, 128] width 2 height 16
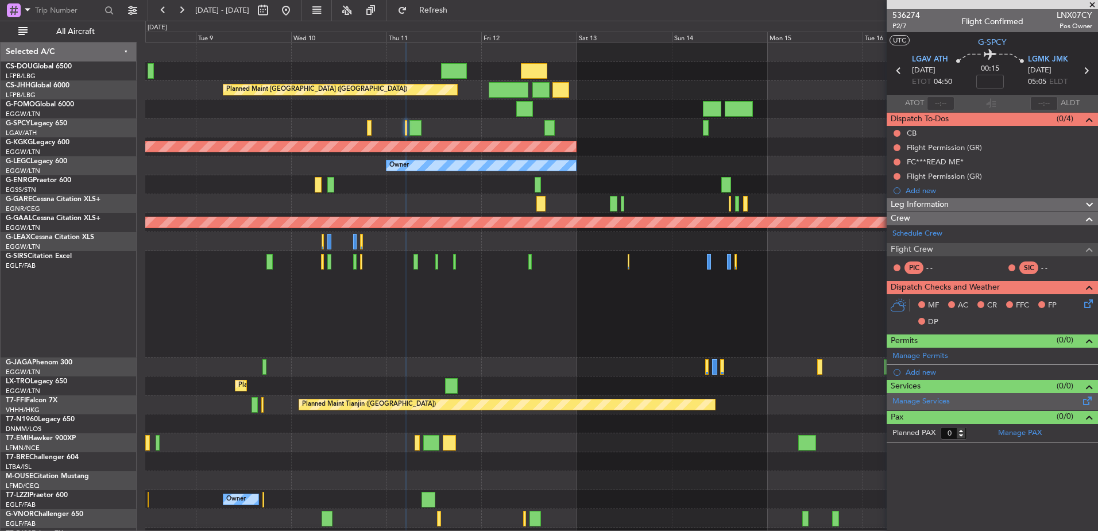
click at [955, 403] on div "Manage Services" at bounding box center [992, 401] width 211 height 17
click at [447, 5] on button "Refresh" at bounding box center [426, 10] width 69 height 18
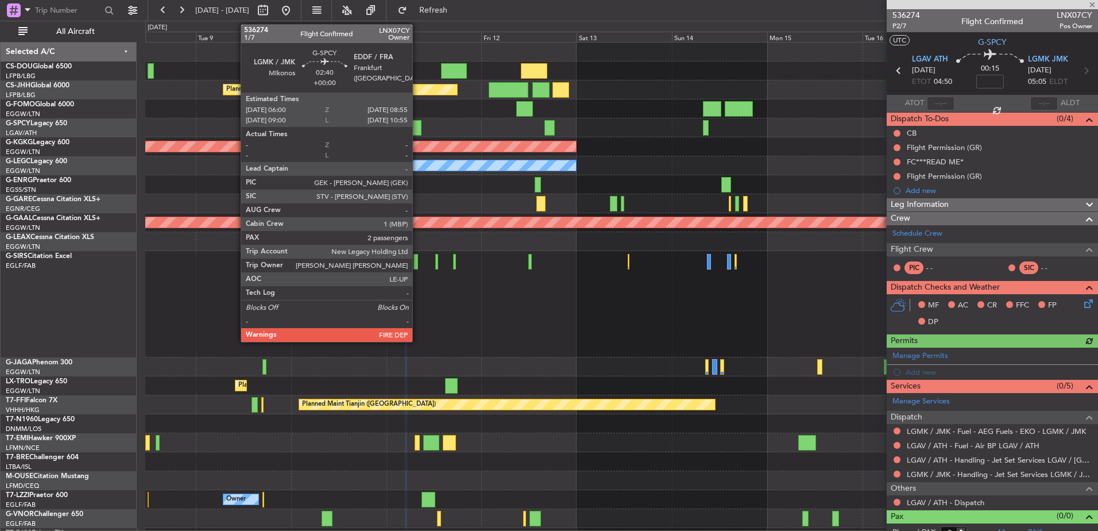
click at [417, 125] on div at bounding box center [415, 128] width 12 height 16
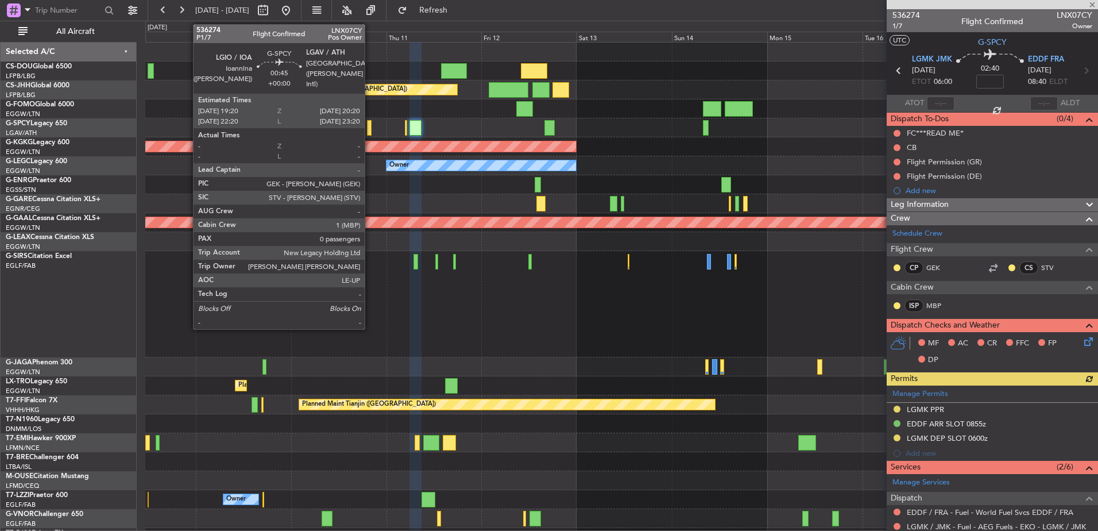
click at [368, 130] on div at bounding box center [369, 128] width 4 height 16
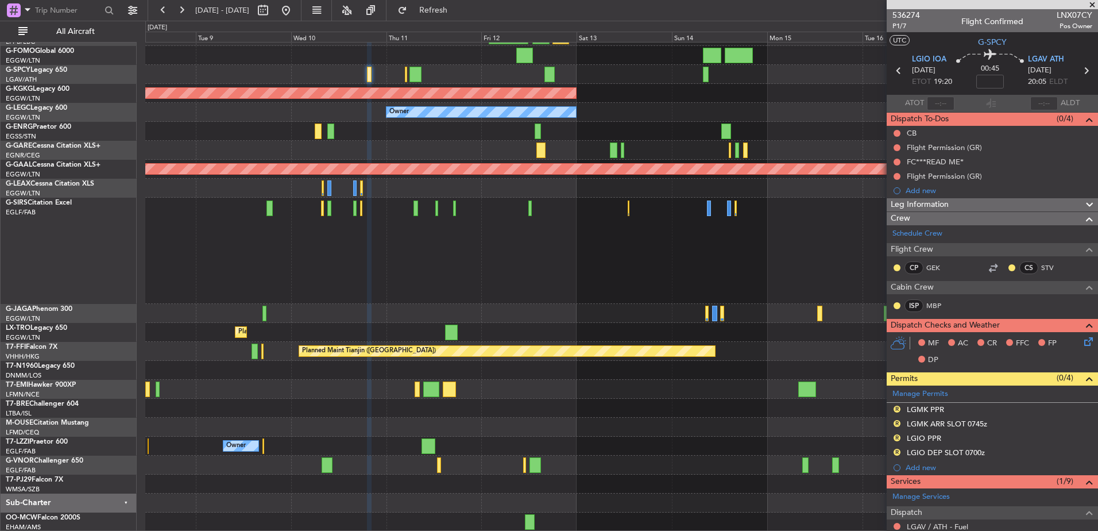
scroll to position [192, 0]
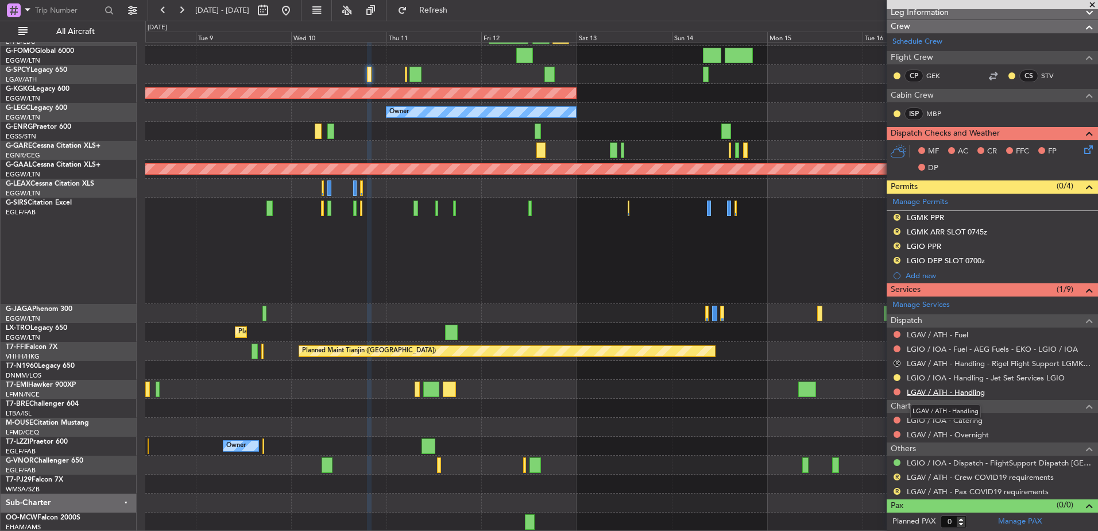
click at [927, 389] on link "LGAV / ATH - Handling" at bounding box center [946, 392] width 78 height 10
click at [455, 6] on span "Refresh" at bounding box center [433, 10] width 48 height 8
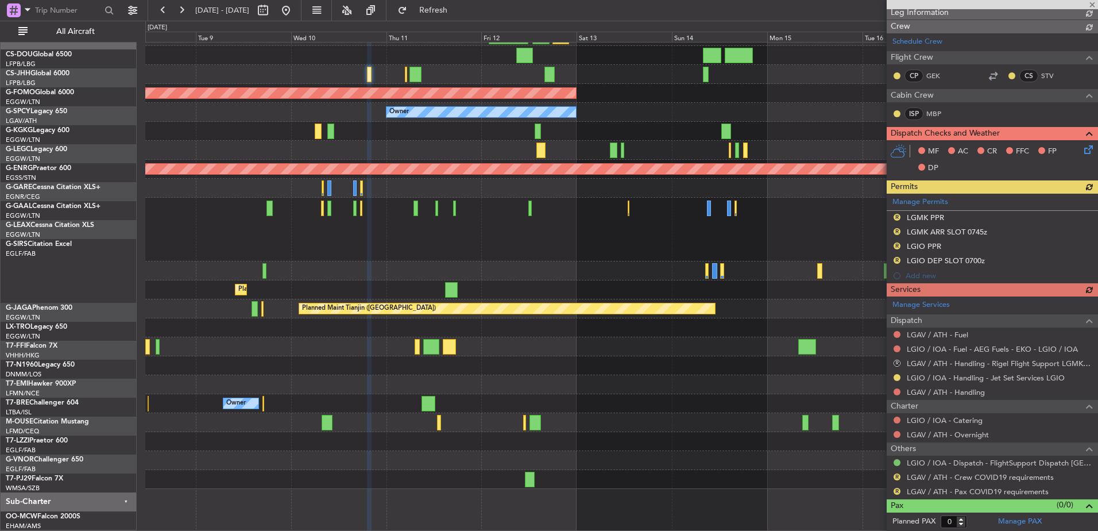
scroll to position [11, 0]
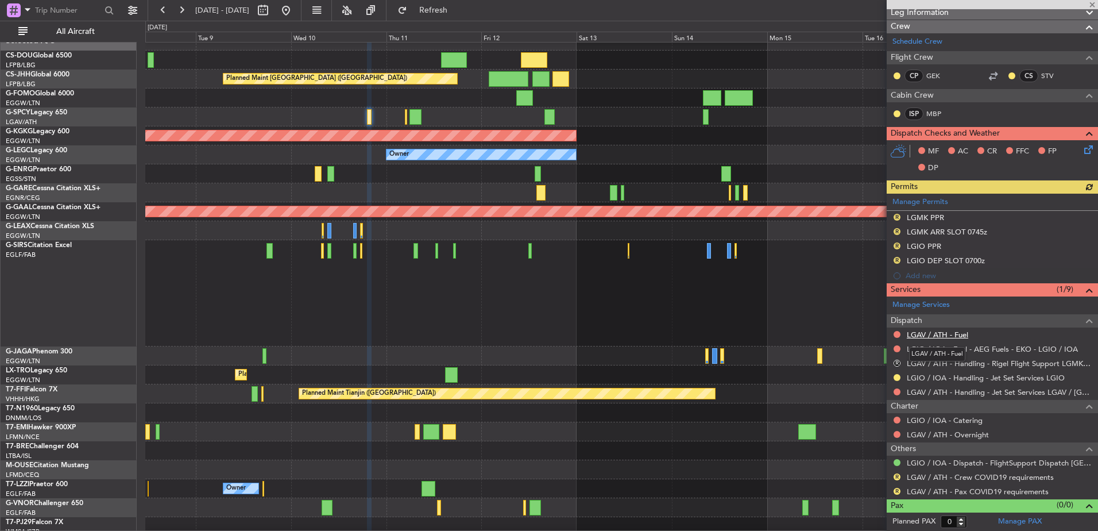
click at [942, 332] on link "LGAV / ATH - Fuel" at bounding box center [937, 335] width 61 height 10
click at [458, 6] on span "Refresh" at bounding box center [433, 10] width 48 height 8
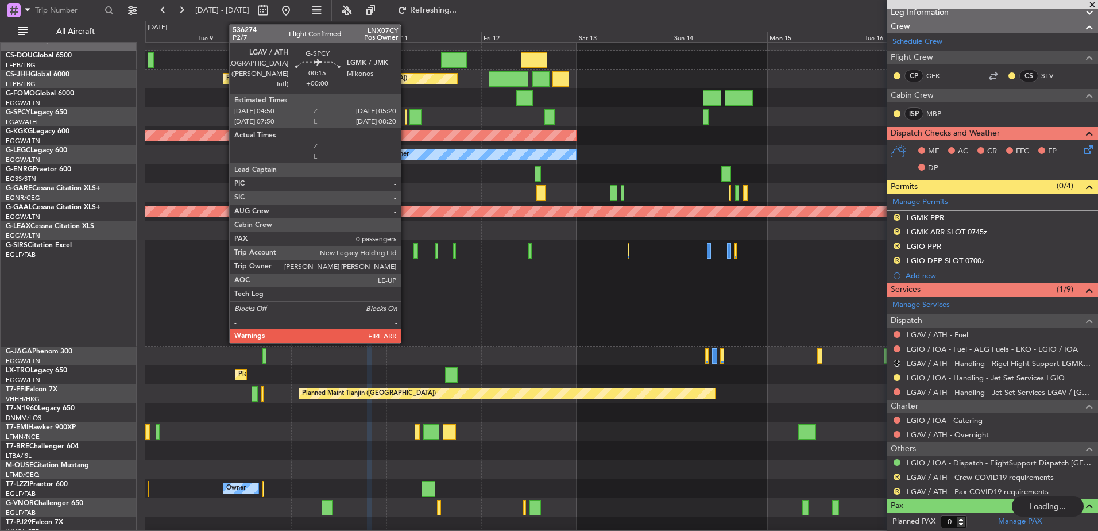
click at [406, 115] on div at bounding box center [406, 117] width 2 height 16
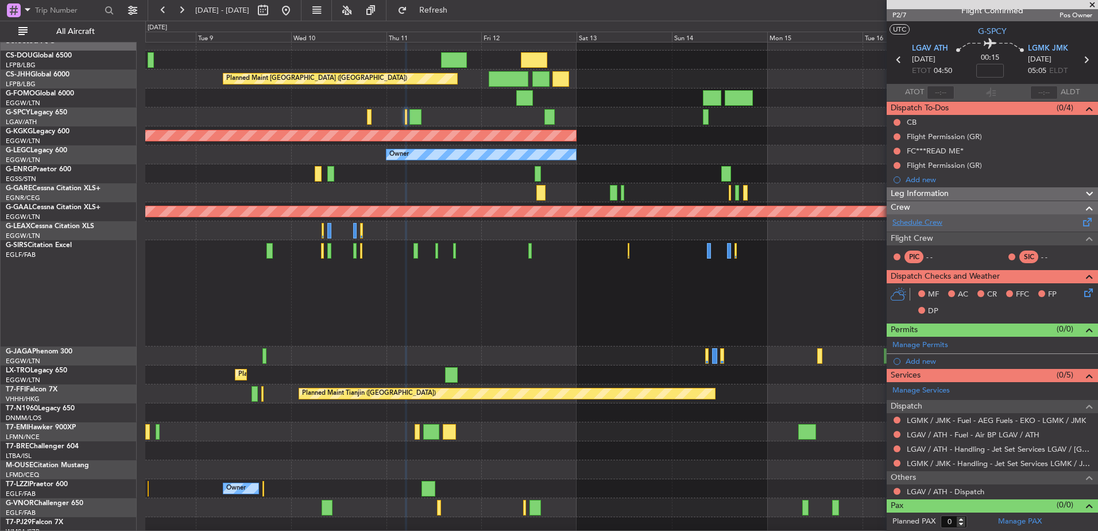
click at [931, 220] on link "Schedule Crew" at bounding box center [917, 222] width 50 height 11
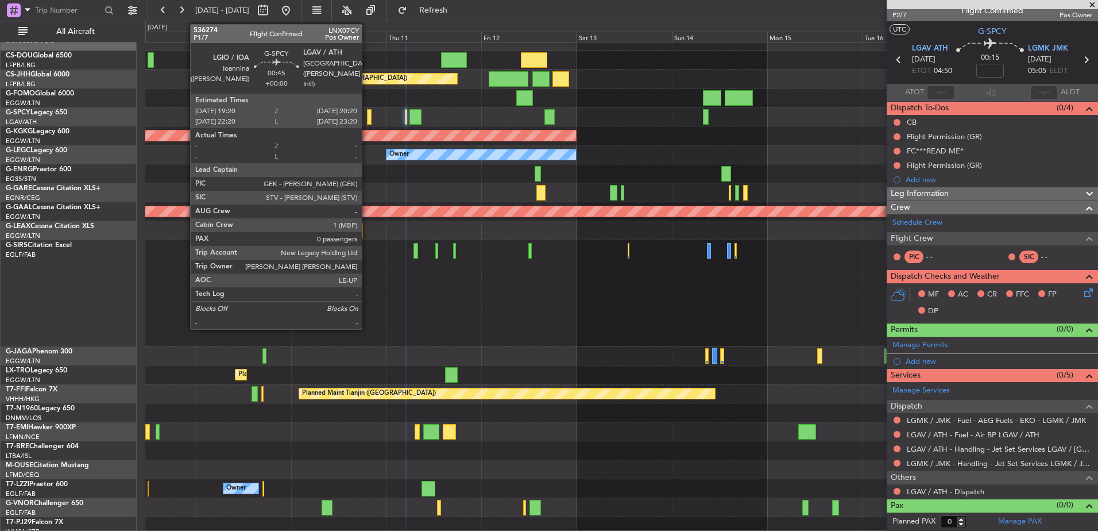
click at [367, 116] on div at bounding box center [369, 117] width 4 height 16
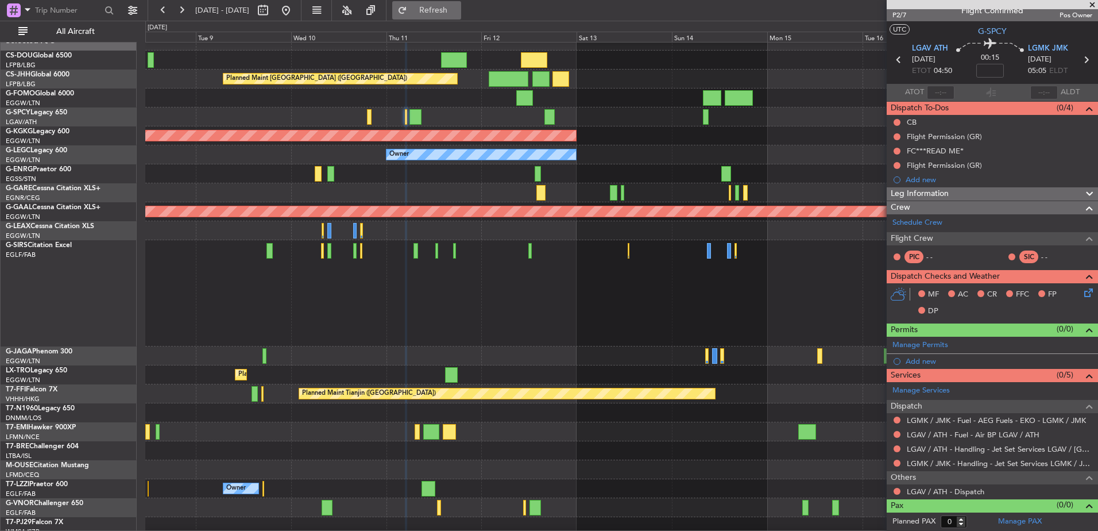
click at [461, 18] on button "Refresh" at bounding box center [426, 10] width 69 height 18
click at [938, 493] on link "LGAV / ATH - Dispatch" at bounding box center [946, 491] width 78 height 10
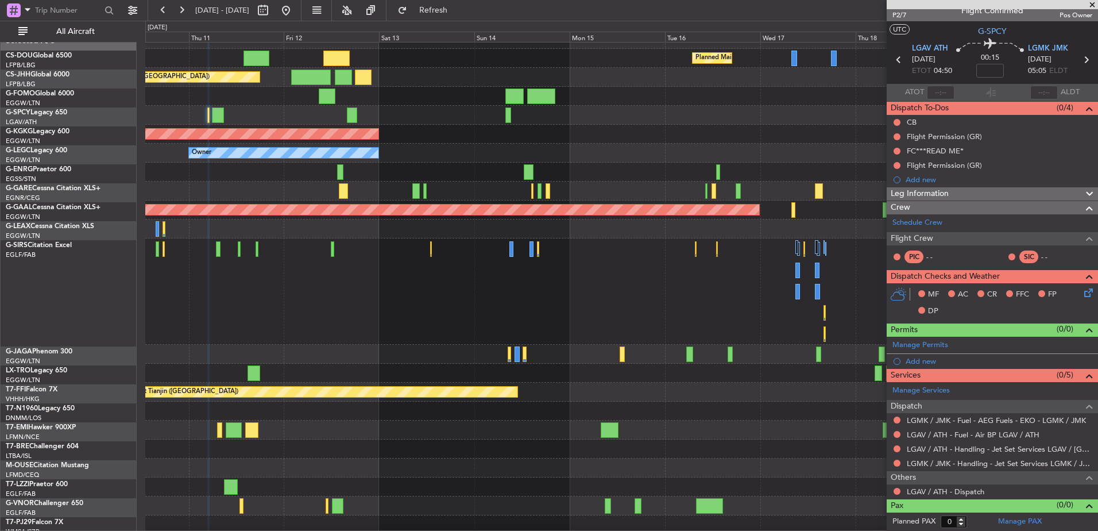
click at [363, 165] on div at bounding box center [621, 171] width 952 height 19
click at [281, 227] on div "Planned Maint Paris (Le Bourget) Planned Maint Paris (Le Bourget) Planned Maint…" at bounding box center [621, 301] width 952 height 542
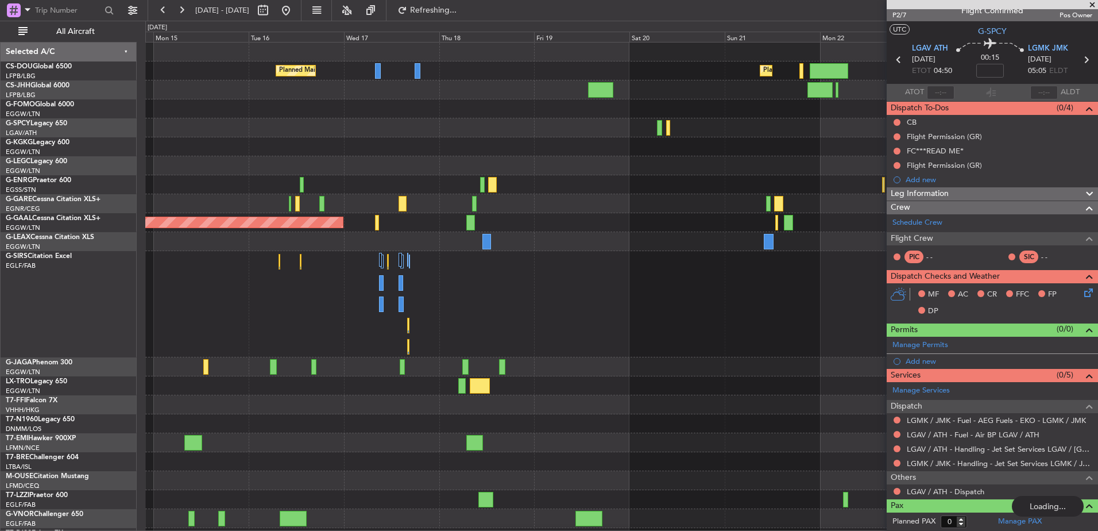
click at [549, 175] on div at bounding box center [621, 184] width 952 height 19
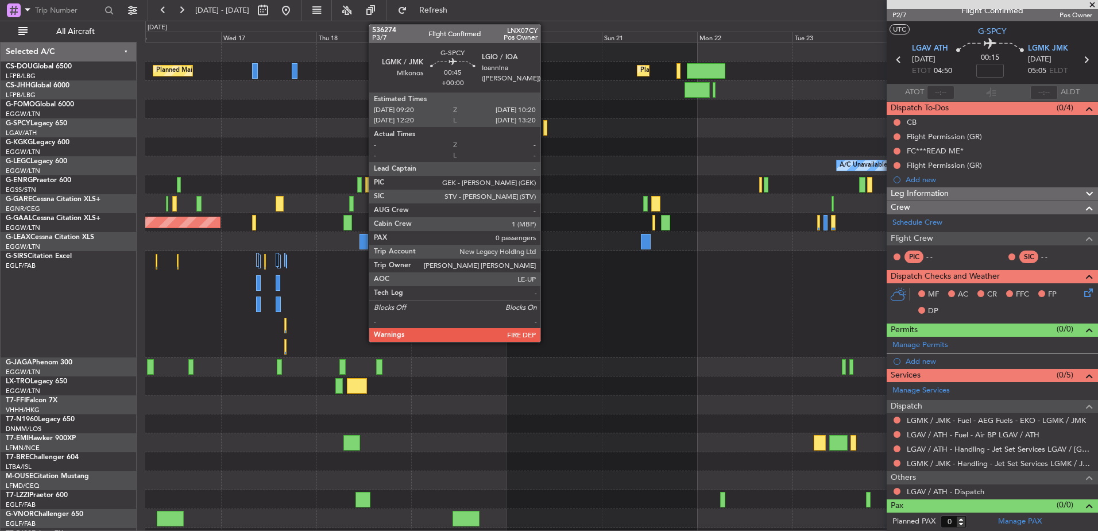
click at [545, 124] on div at bounding box center [545, 128] width 4 height 16
click at [545, 126] on div at bounding box center [545, 128] width 4 height 16
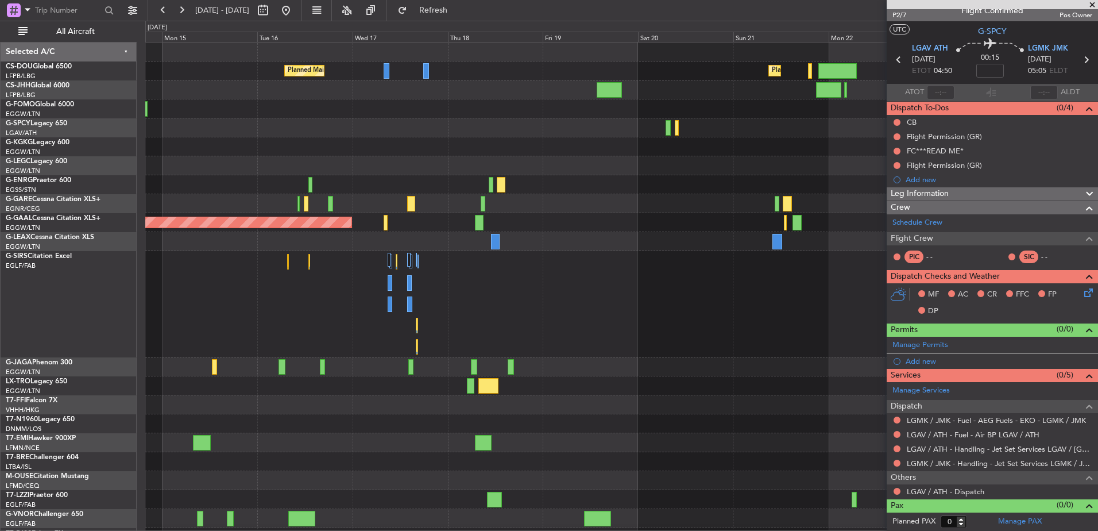
click at [889, 225] on fb-app "16 Sep 2025 - 26 Sep 2025 Refresh Quick Links All Aircraft Planned Maint Paris …" at bounding box center [549, 270] width 1098 height 522
click at [781, 232] on div at bounding box center [621, 241] width 952 height 19
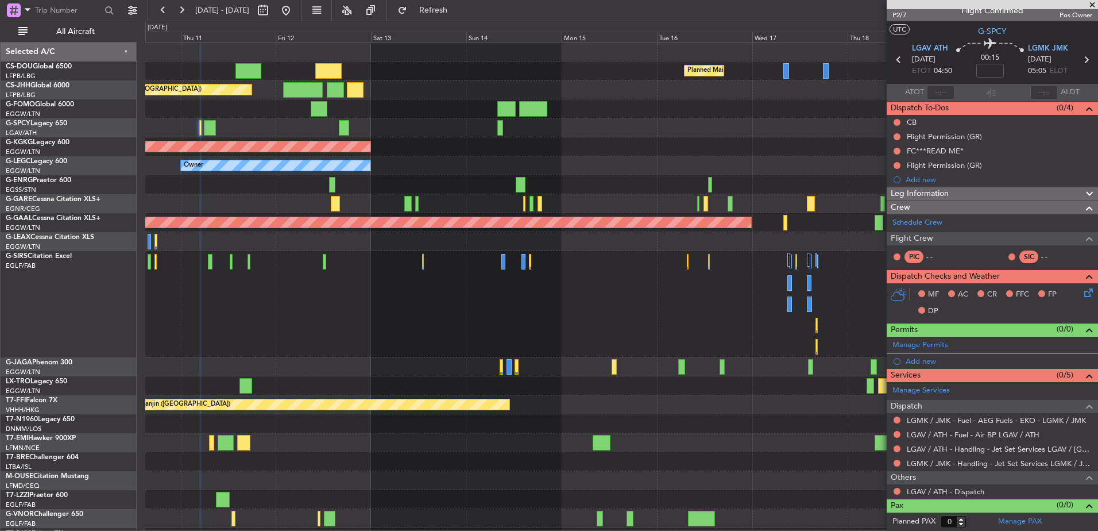
click at [484, 143] on div "Planned Maint Paris (Le Bourget) Planned Maint Paris (Le Bourget) Planned Maint…" at bounding box center [621, 313] width 952 height 542
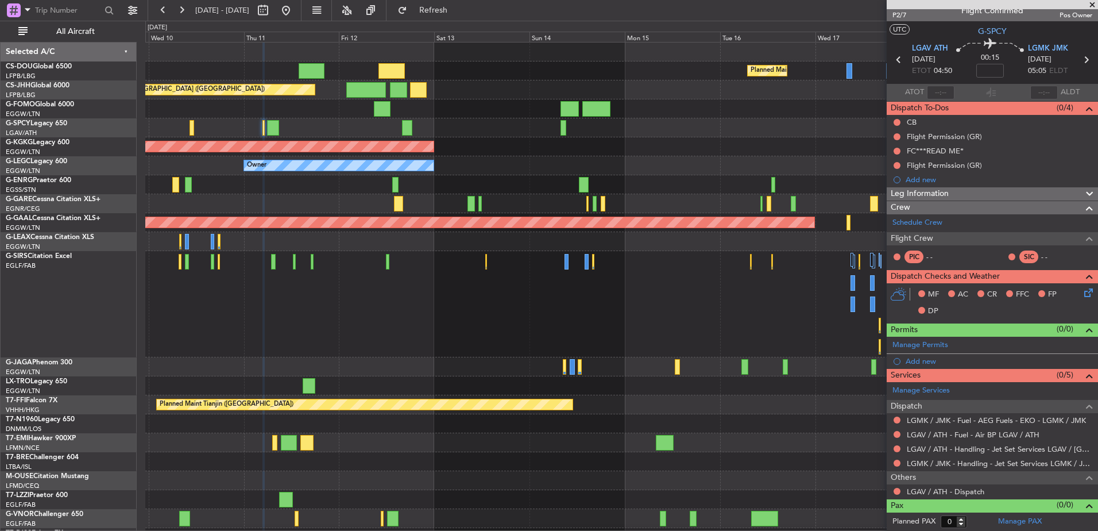
click at [452, 201] on div at bounding box center [621, 203] width 952 height 19
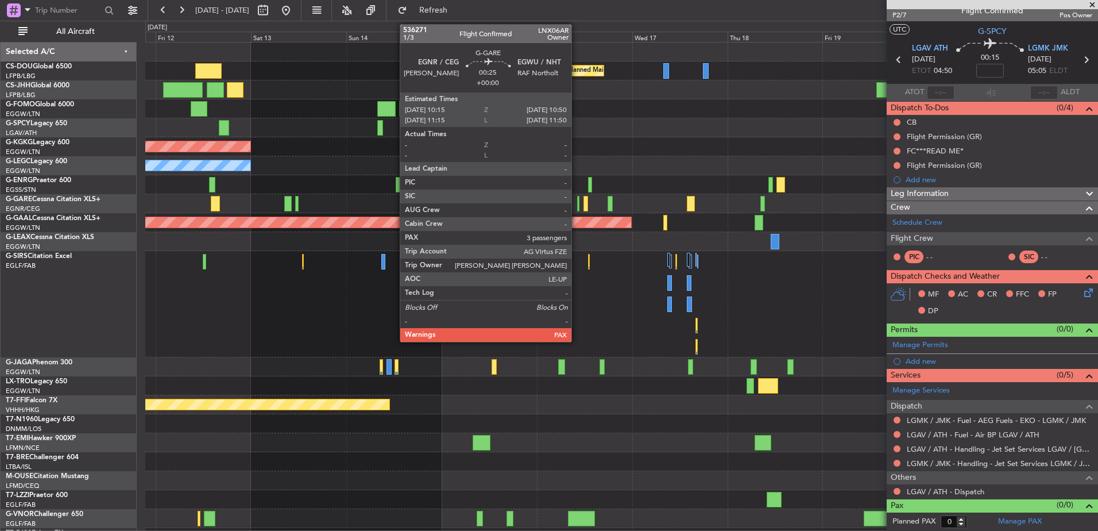
click at [577, 201] on div at bounding box center [578, 204] width 3 height 16
click at [579, 206] on div at bounding box center [578, 204] width 3 height 16
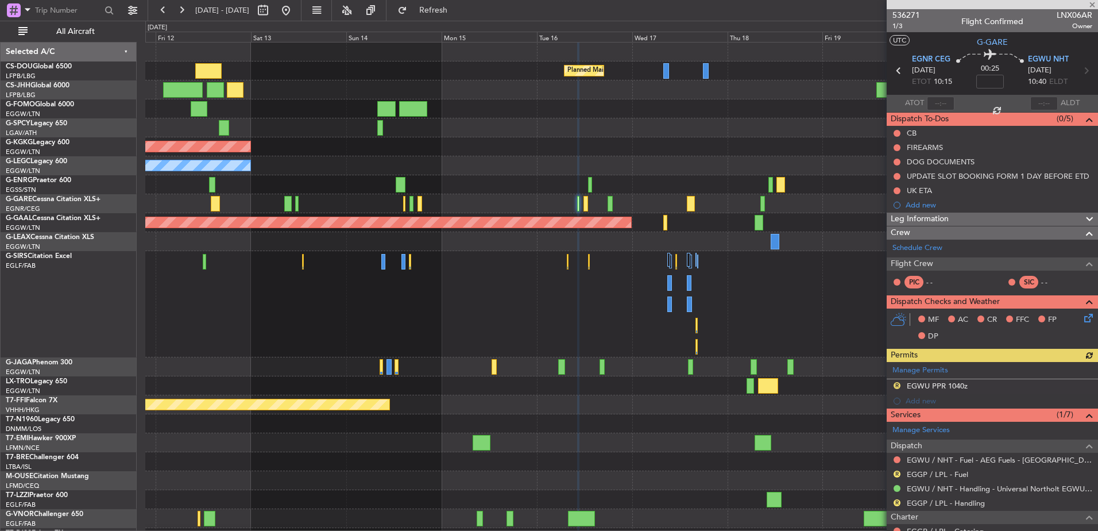
scroll to position [203, 0]
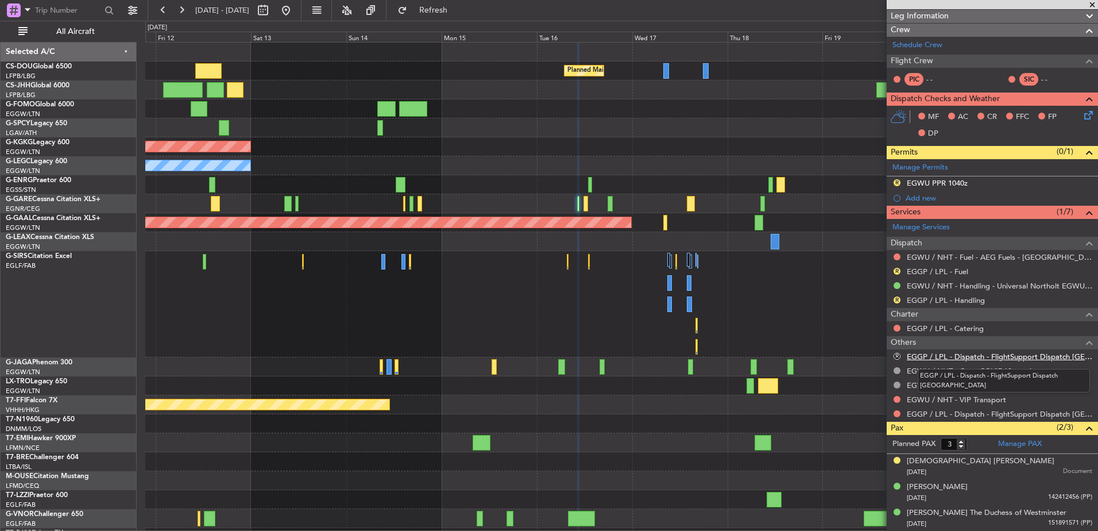
click at [926, 357] on link "EGGP / LPL - Dispatch - FlightSupport Dispatch UK" at bounding box center [999, 356] width 185 height 10
click at [703, 199] on div at bounding box center [621, 203] width 952 height 19
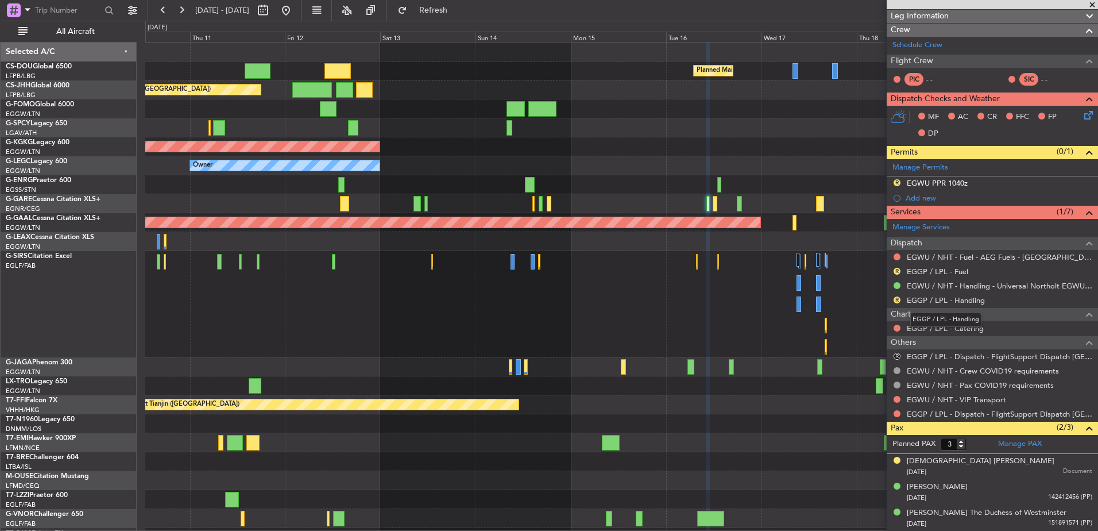
click at [937, 304] on mat-tooltip-component "EGGP / LPL - Handling" at bounding box center [945, 319] width 87 height 30
click at [930, 302] on link "EGGP / LPL - Handling" at bounding box center [946, 300] width 78 height 10
click at [923, 272] on link "EGGP / LPL - Fuel" at bounding box center [937, 271] width 61 height 10
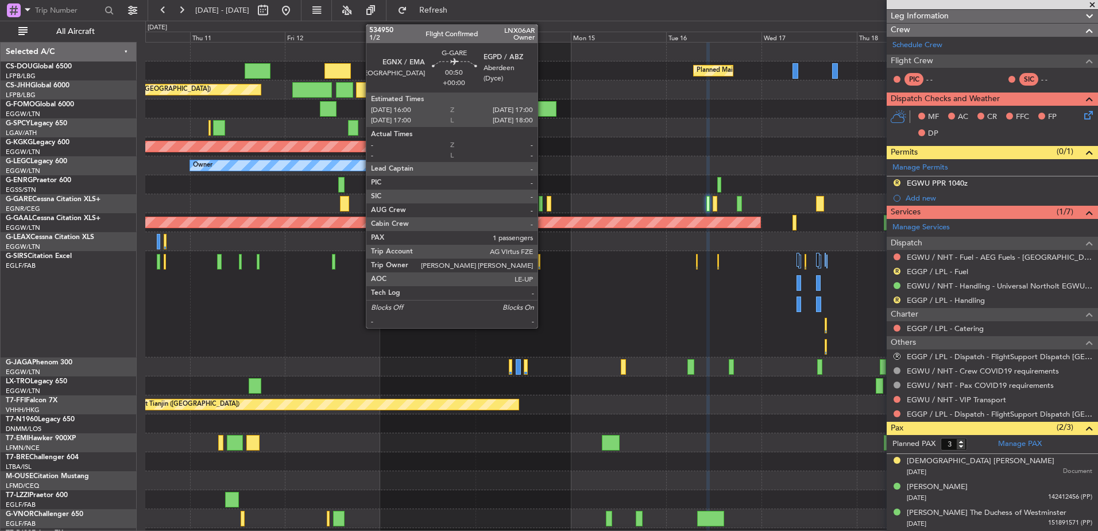
click at [551, 204] on div at bounding box center [621, 203] width 952 height 19
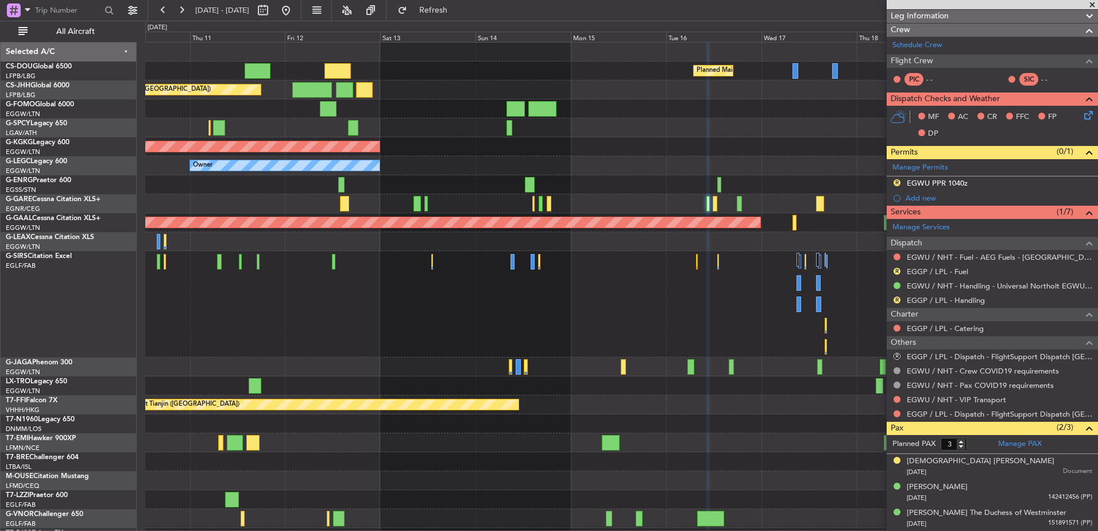
click at [552, 206] on div at bounding box center [621, 203] width 952 height 19
click at [551, 207] on div at bounding box center [621, 203] width 952 height 19
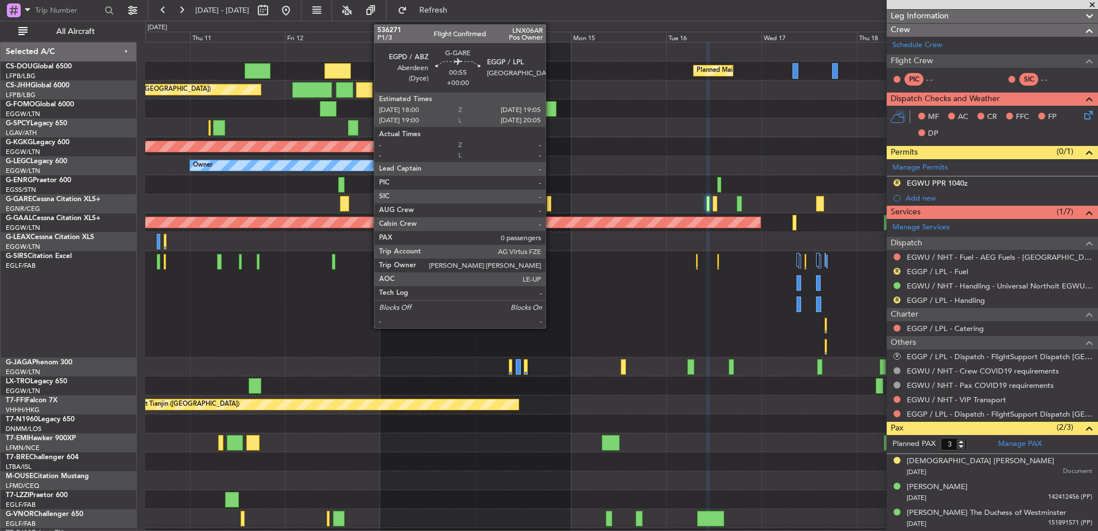
click at [551, 205] on div at bounding box center [549, 204] width 5 height 16
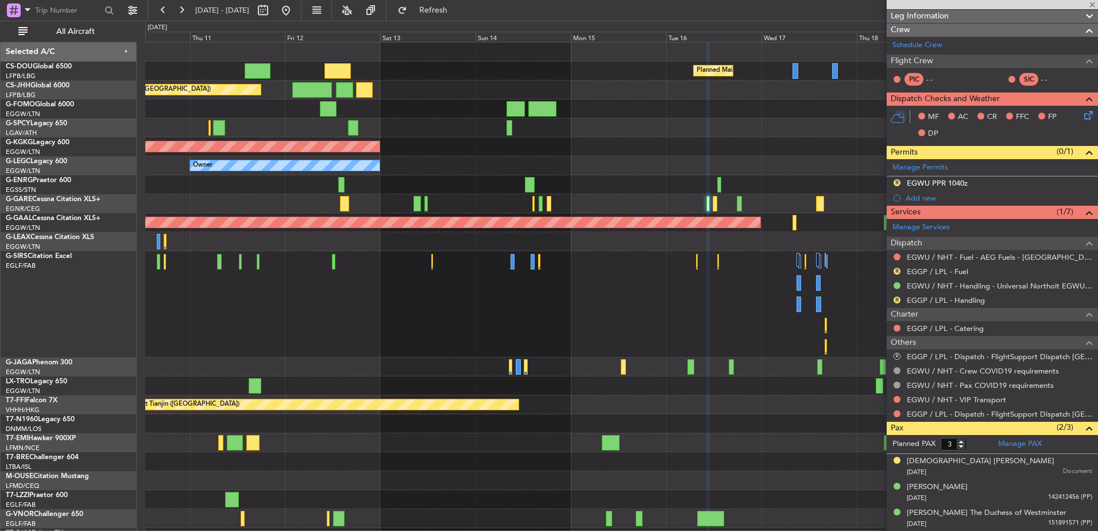
type input "0"
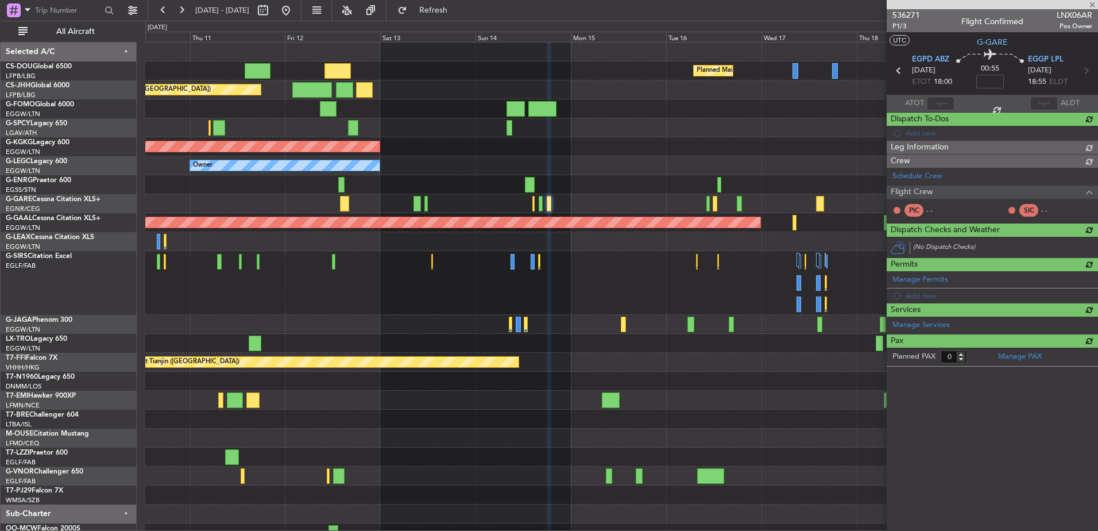
scroll to position [0, 0]
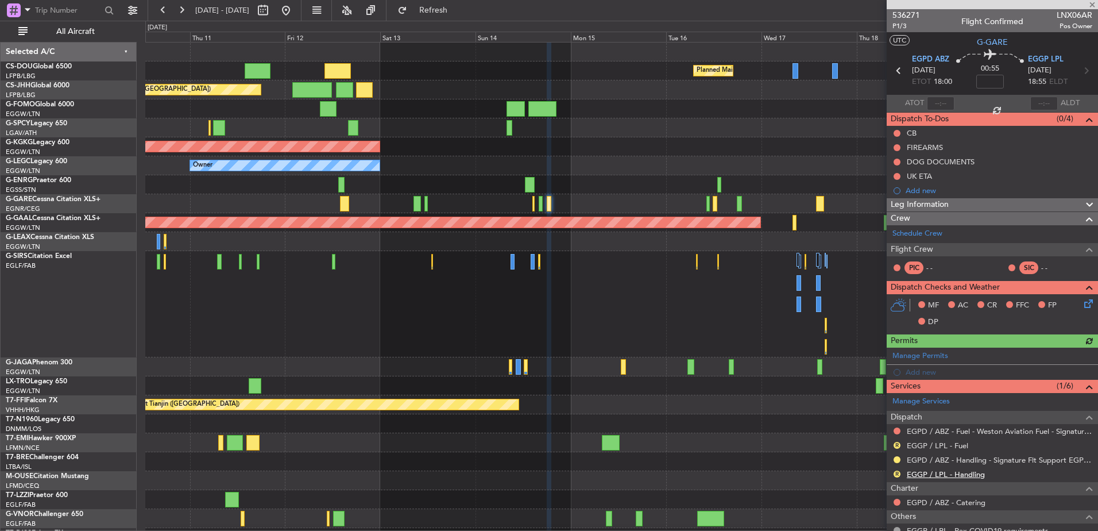
click at [939, 475] on link "EGGP / LPL - Handling" at bounding box center [946, 474] width 78 height 10
click at [937, 447] on link "EGGP / LPL - Fuel" at bounding box center [937, 445] width 61 height 10
click at [461, 3] on button "Refresh" at bounding box center [426, 10] width 69 height 18
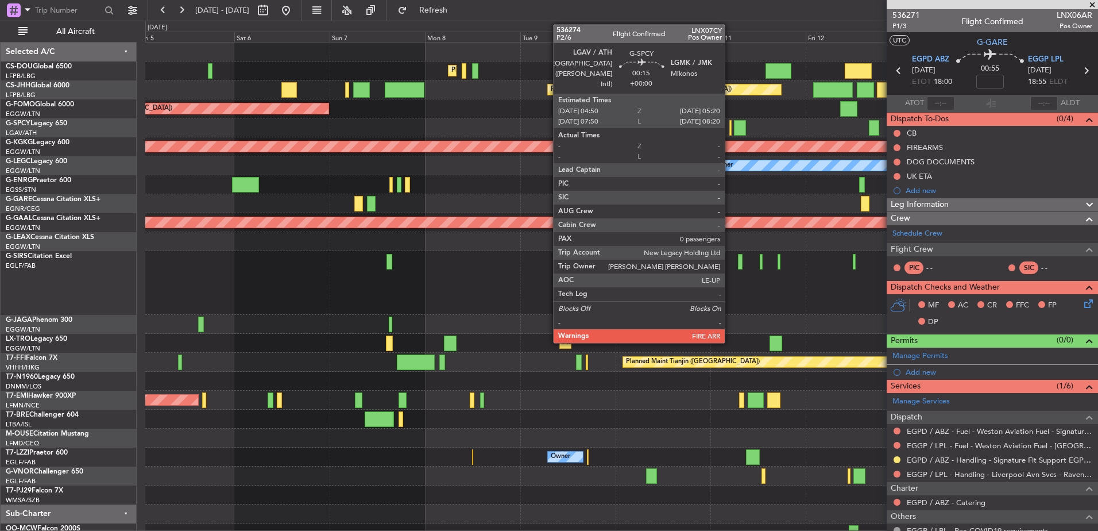
click at [730, 126] on div at bounding box center [730, 128] width 2 height 16
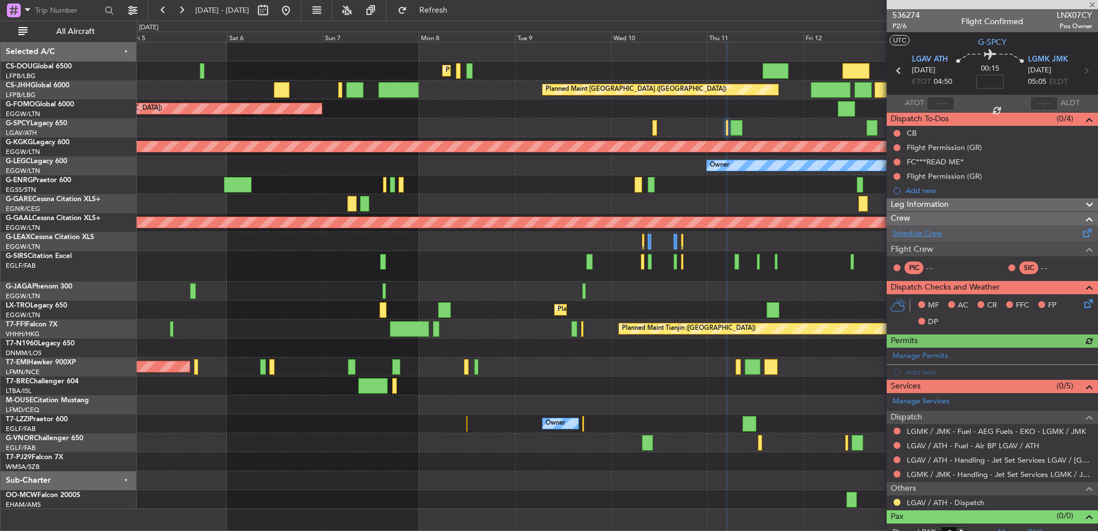
click at [928, 233] on link "Schedule Crew" at bounding box center [917, 233] width 50 height 11
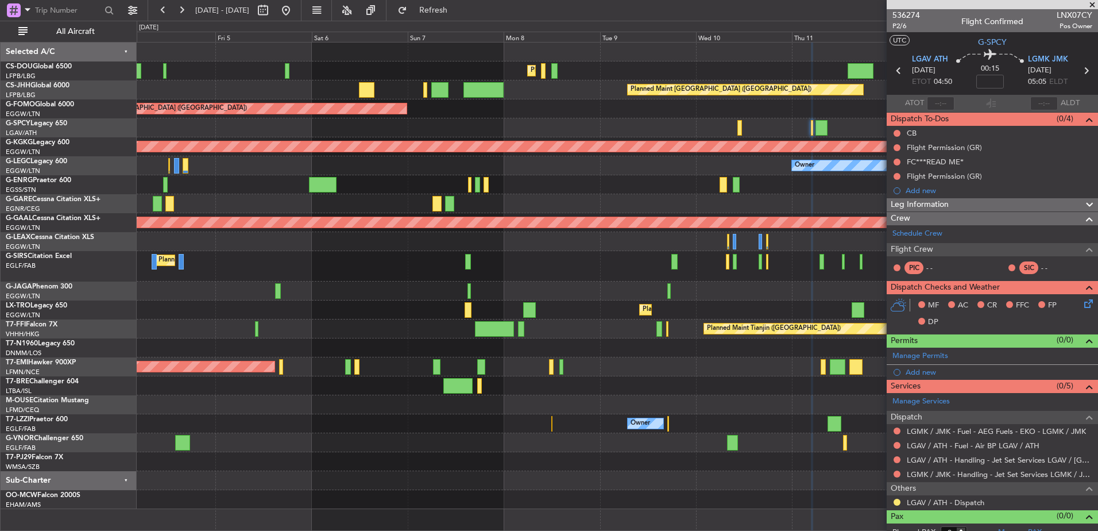
click at [432, 277] on div "Planned Maint [GEOGRAPHIC_DATA] ([GEOGRAPHIC_DATA])" at bounding box center [617, 266] width 961 height 30
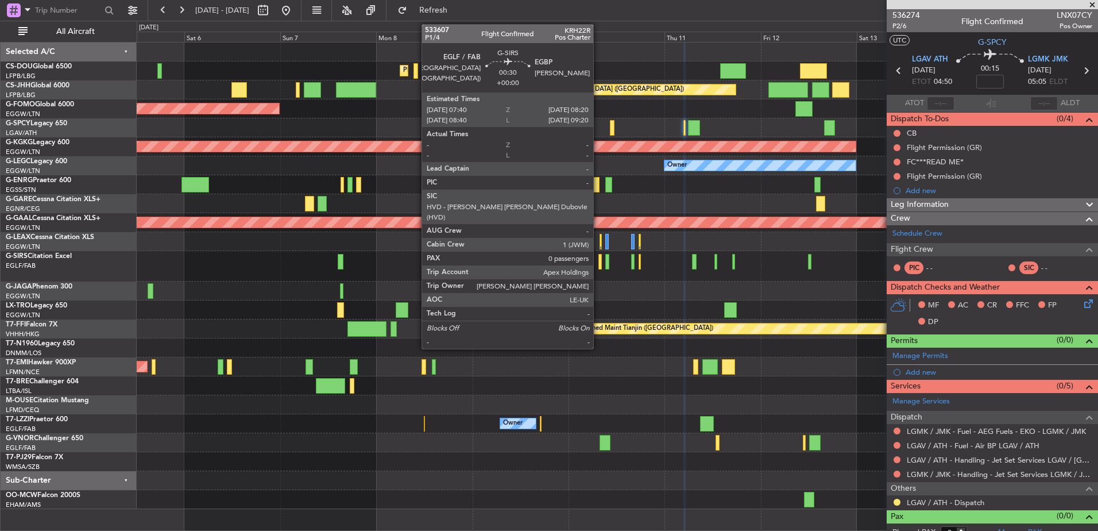
click at [598, 264] on div at bounding box center [599, 262] width 3 height 16
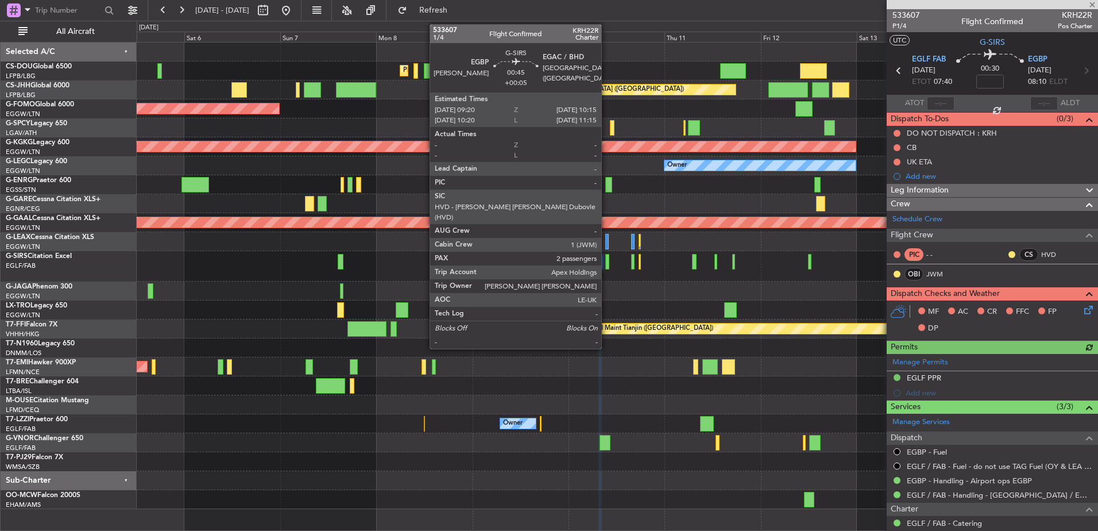
click at [606, 261] on div at bounding box center [607, 262] width 4 height 16
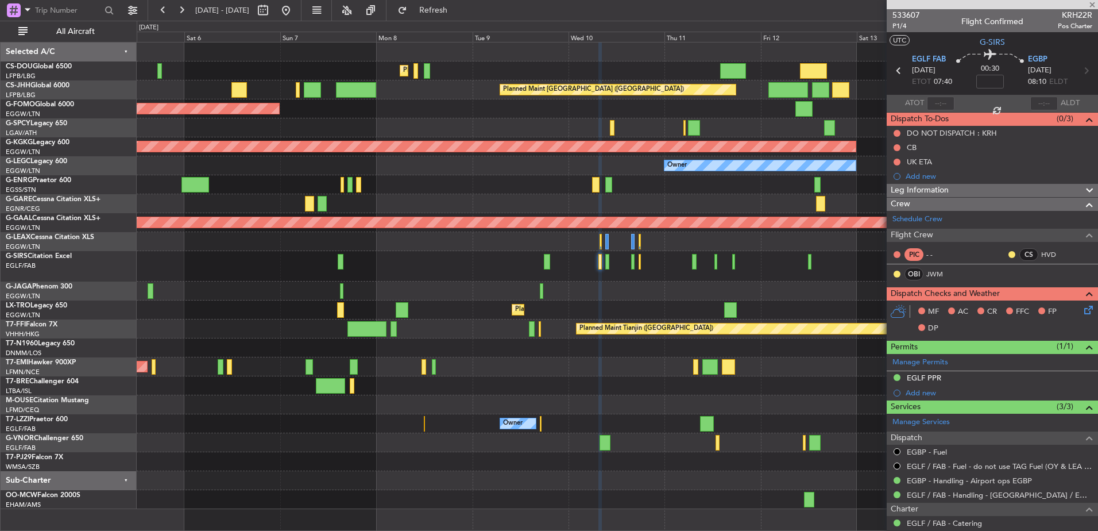
type input "+00:05"
type input "2"
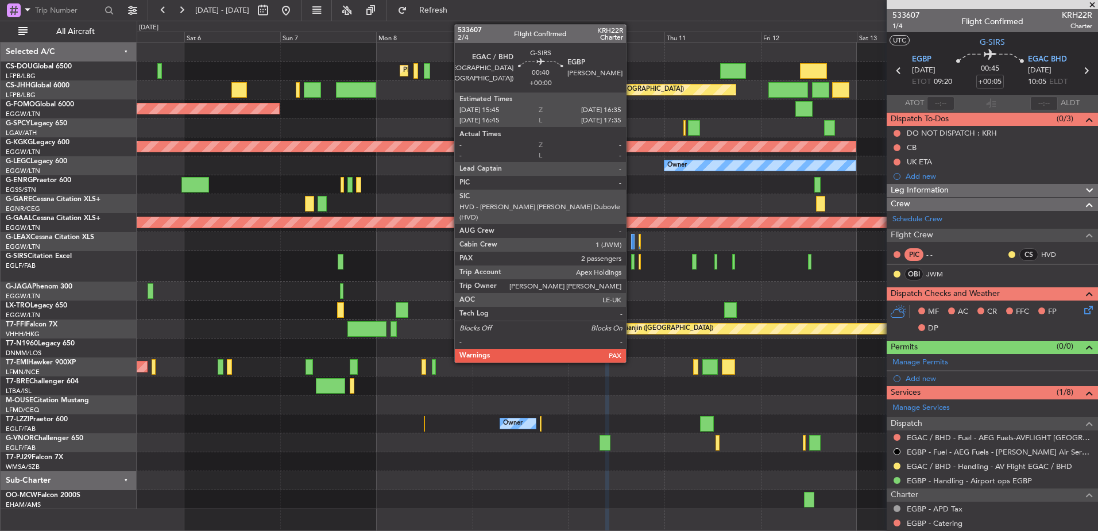
click at [631, 260] on div at bounding box center [632, 262] width 3 height 16
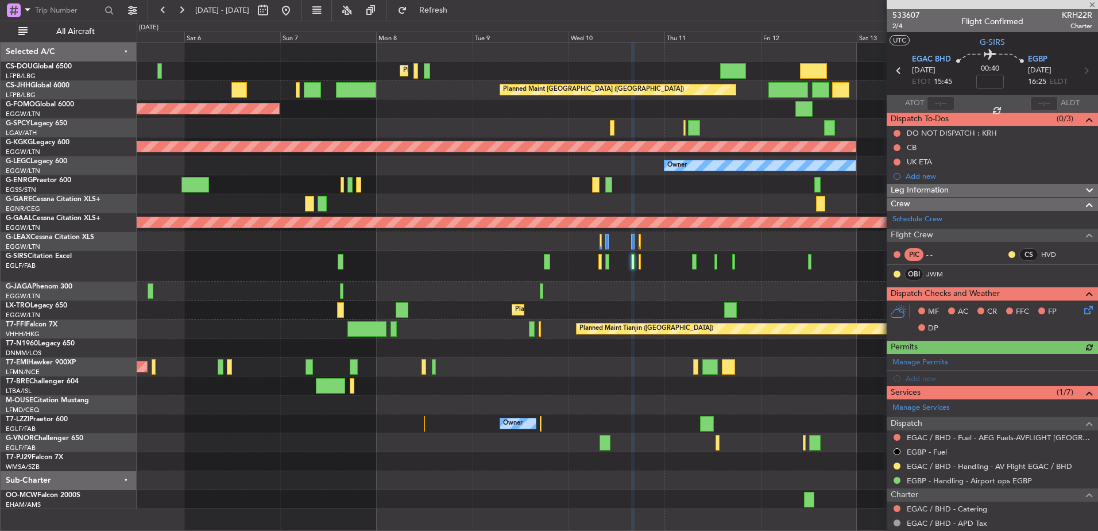
scroll to position [138, 0]
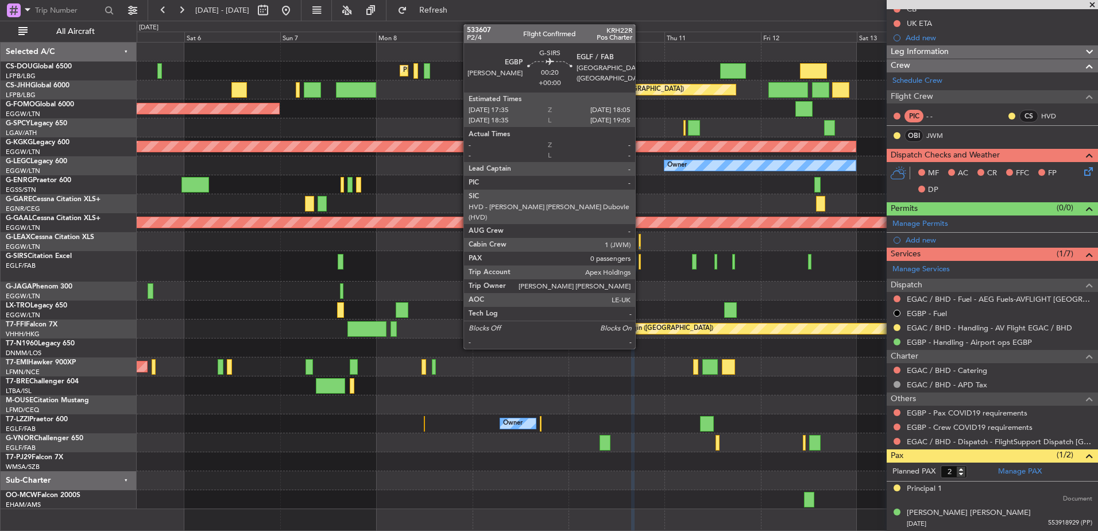
click at [640, 261] on div at bounding box center [640, 262] width 2 height 16
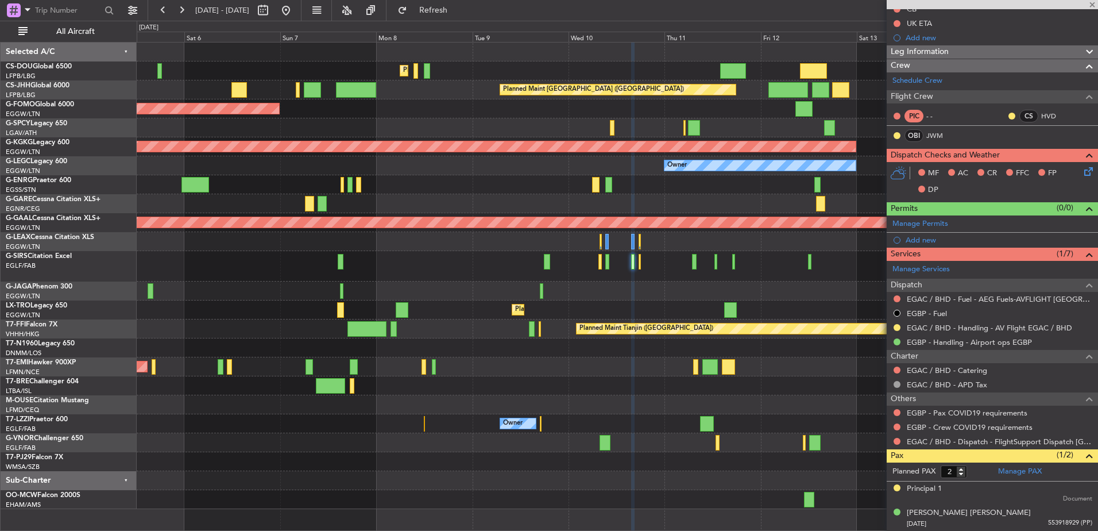
type input "0"
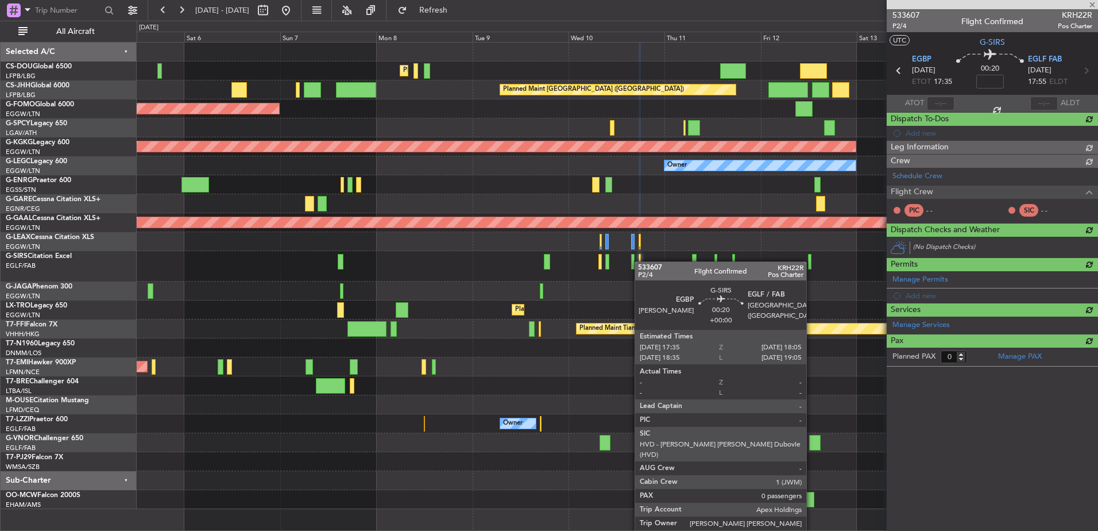
scroll to position [0, 0]
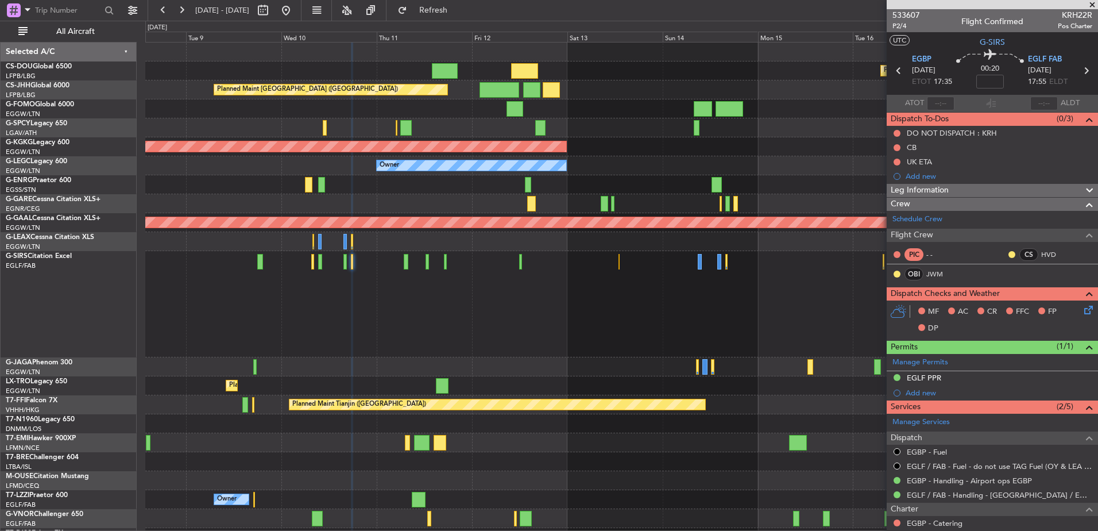
click at [317, 328] on div at bounding box center [621, 304] width 952 height 106
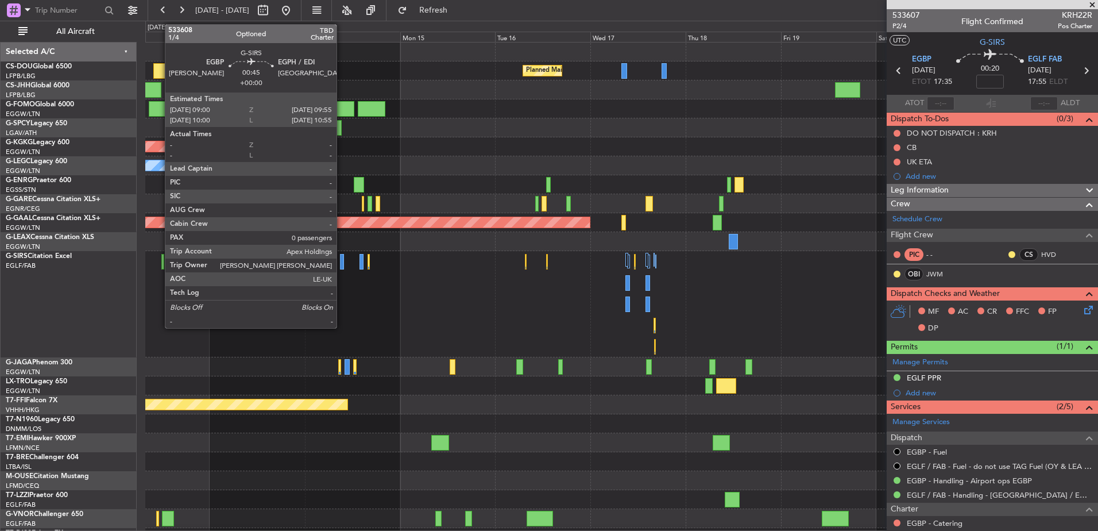
click at [342, 262] on div at bounding box center [342, 262] width 4 height 16
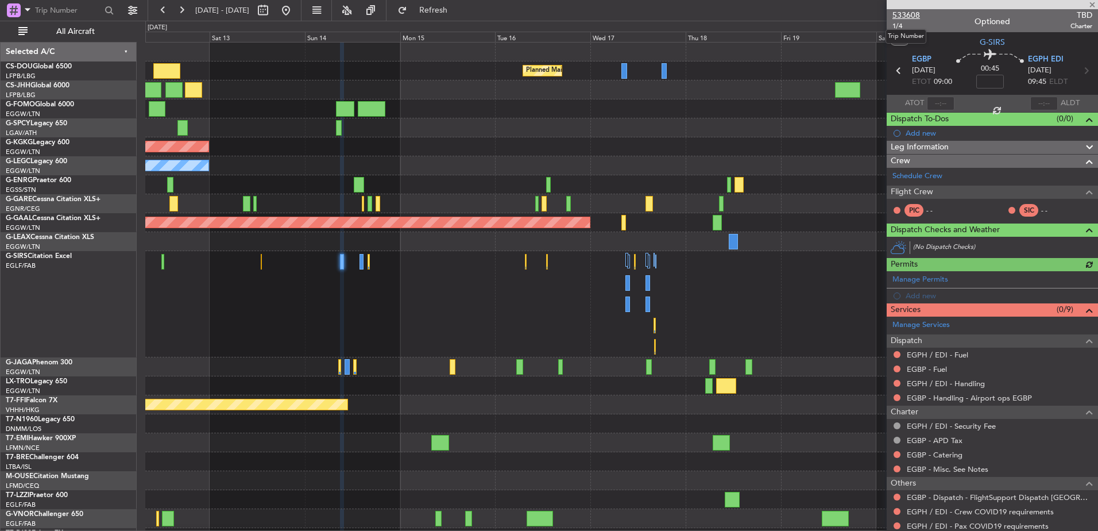
click at [912, 14] on span "533608" at bounding box center [906, 15] width 28 height 12
click at [727, 208] on div "Planned Maint Paris (Le Bourget) Planned Maint Paris (Le Bourget) Planned Maint…" at bounding box center [621, 313] width 952 height 542
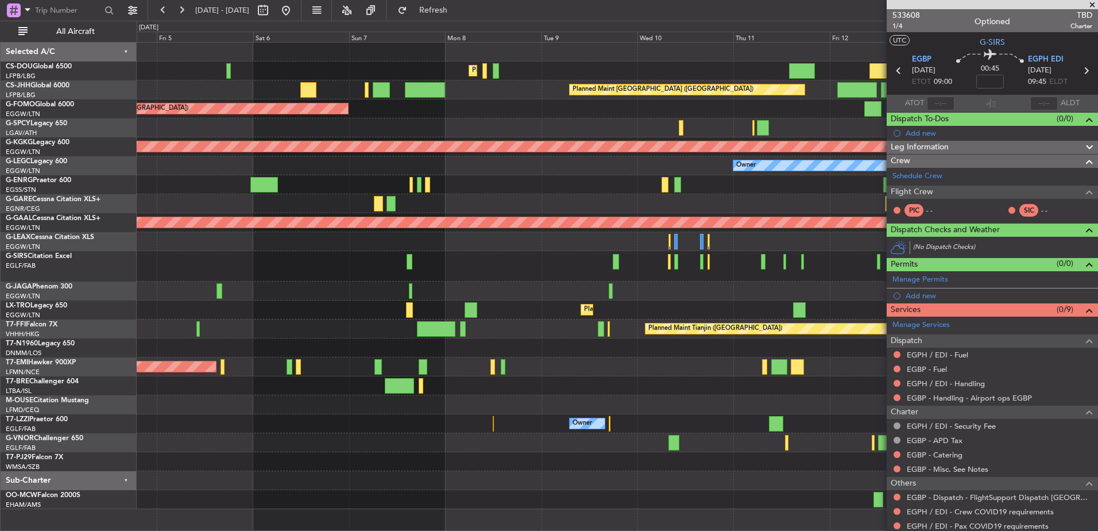
click at [820, 128] on div at bounding box center [617, 127] width 961 height 19
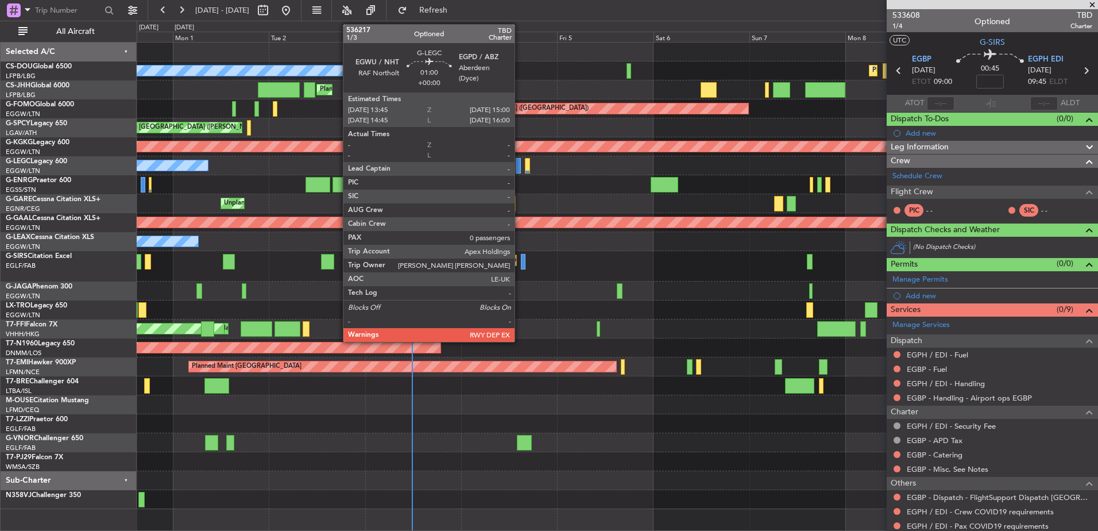
click at [520, 171] on div at bounding box center [518, 166] width 5 height 16
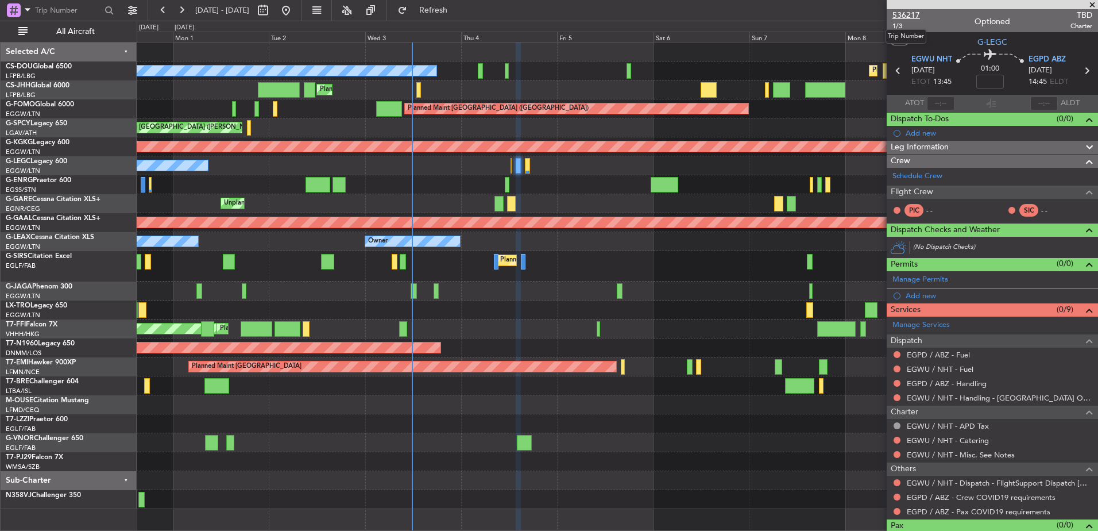
click at [905, 14] on span "536217" at bounding box center [906, 15] width 28 height 12
click at [461, 17] on button "Refresh" at bounding box center [426, 10] width 69 height 18
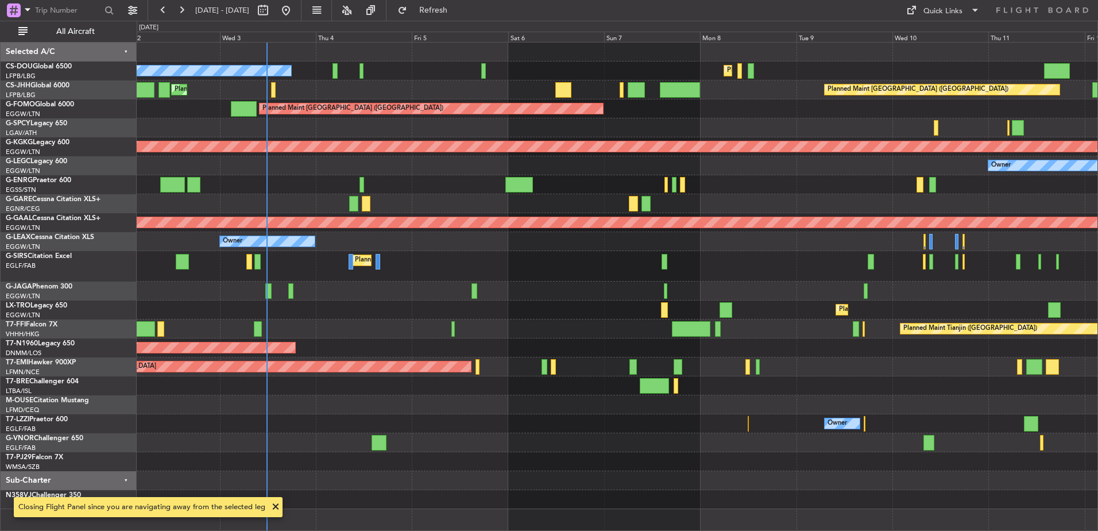
click at [299, 292] on div "Planned Maint Paris (Le Bourget) No Crew Planned Maint Paris (Le Bourget) Plann…" at bounding box center [617, 275] width 961 height 466
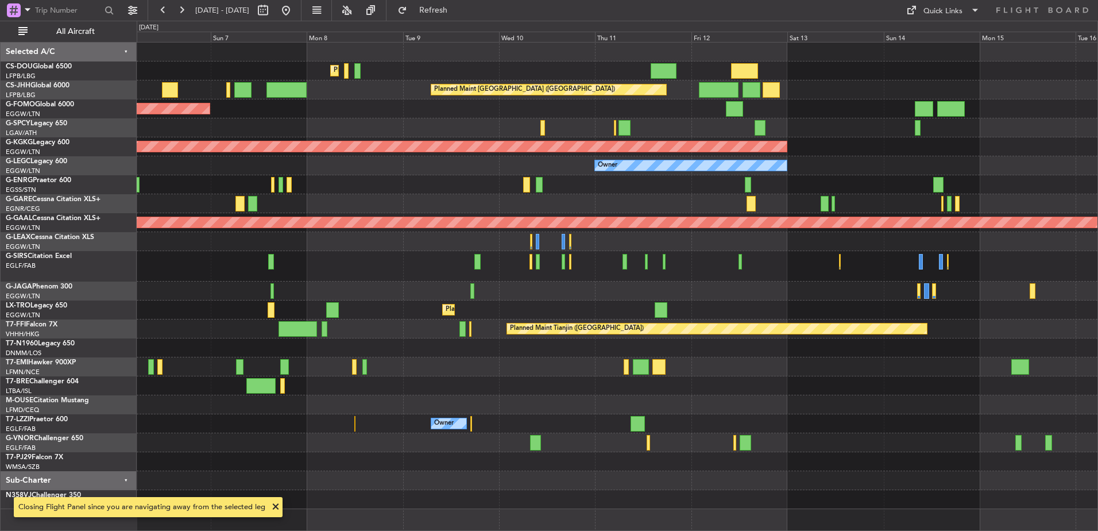
click at [383, 292] on div "Planned Maint Paris (Le Bourget) Planned Maint Paris (Le Bourget) No Crew Plann…" at bounding box center [617, 275] width 961 height 466
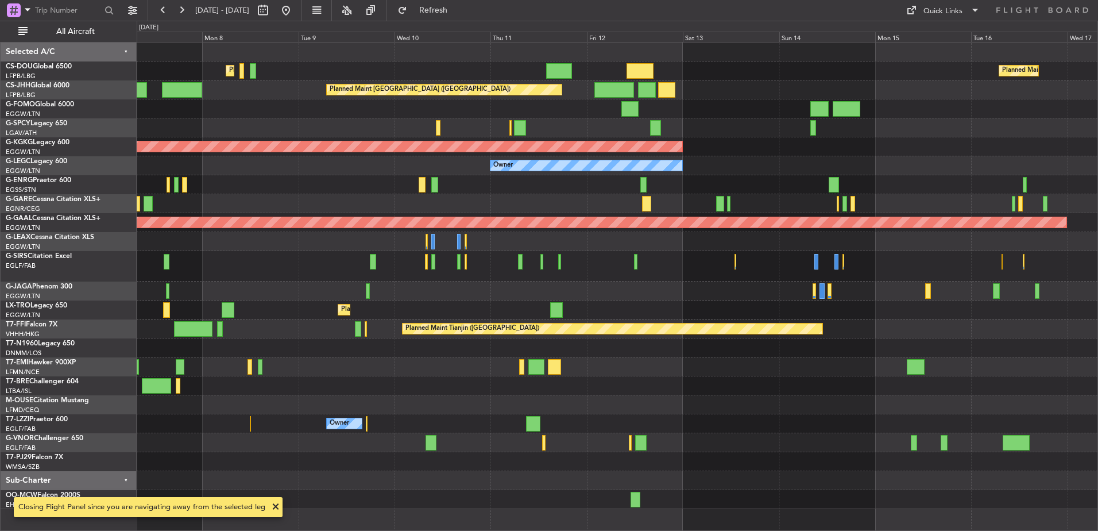
click at [429, 239] on div at bounding box center [617, 241] width 961 height 19
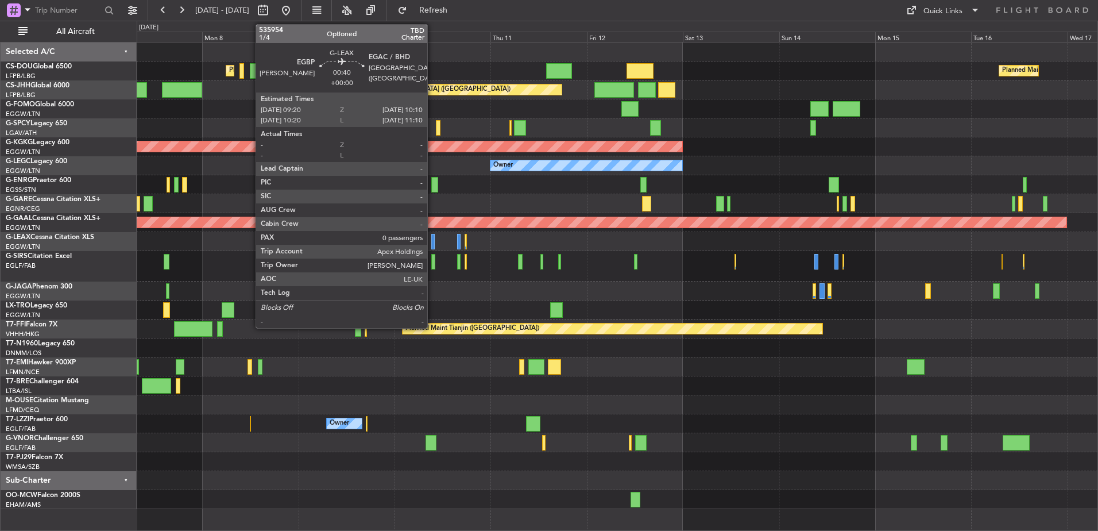
click at [432, 238] on div at bounding box center [432, 242] width 3 height 16
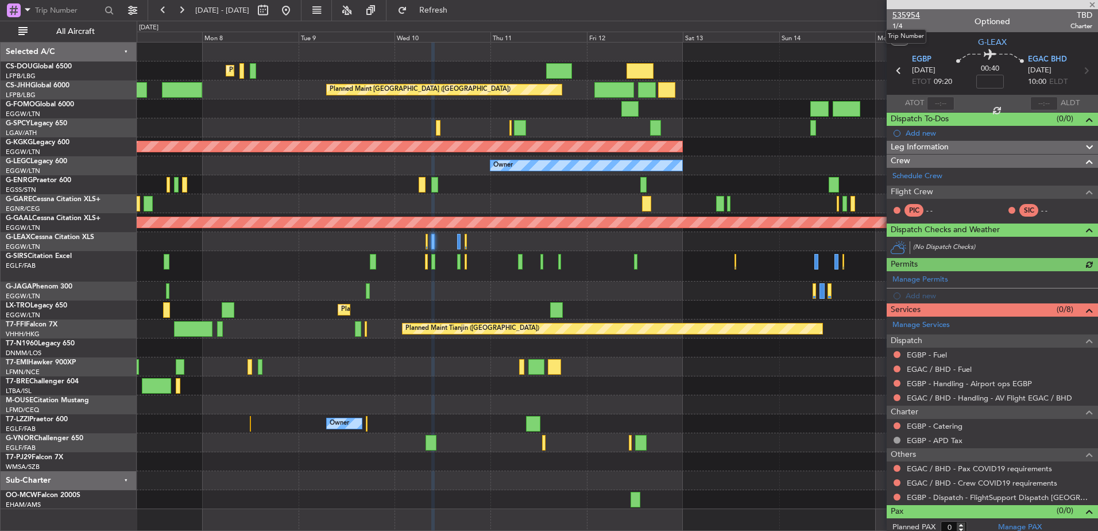
click at [909, 13] on span "535954" at bounding box center [906, 15] width 28 height 12
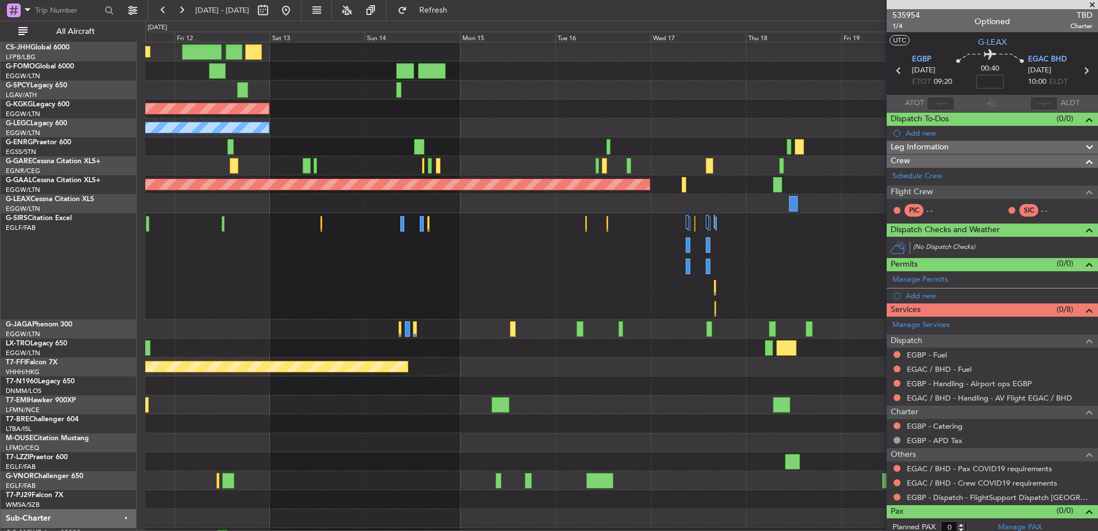
scroll to position [35, 0]
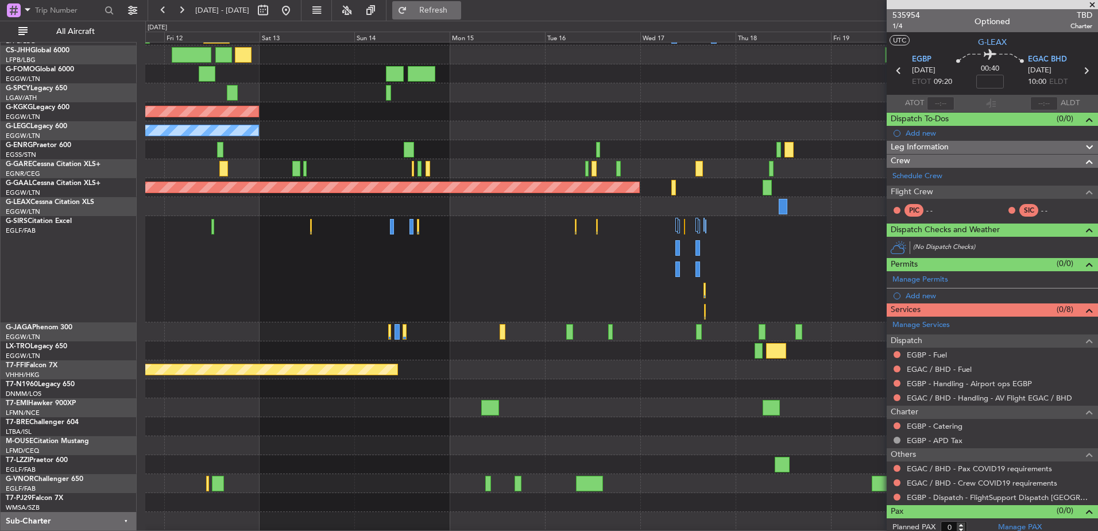
click at [452, 5] on button "Refresh" at bounding box center [426, 10] width 69 height 18
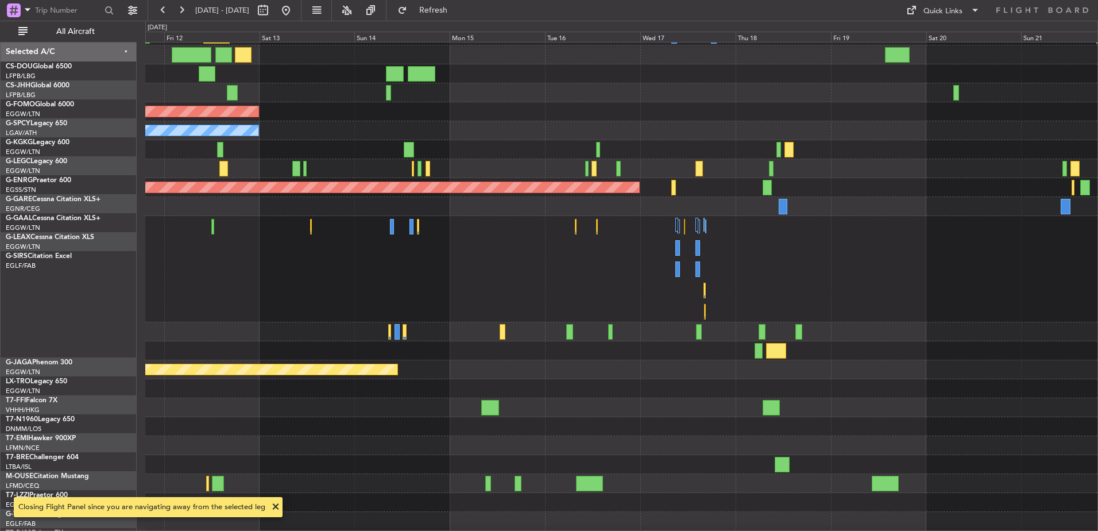
scroll to position [35, 0]
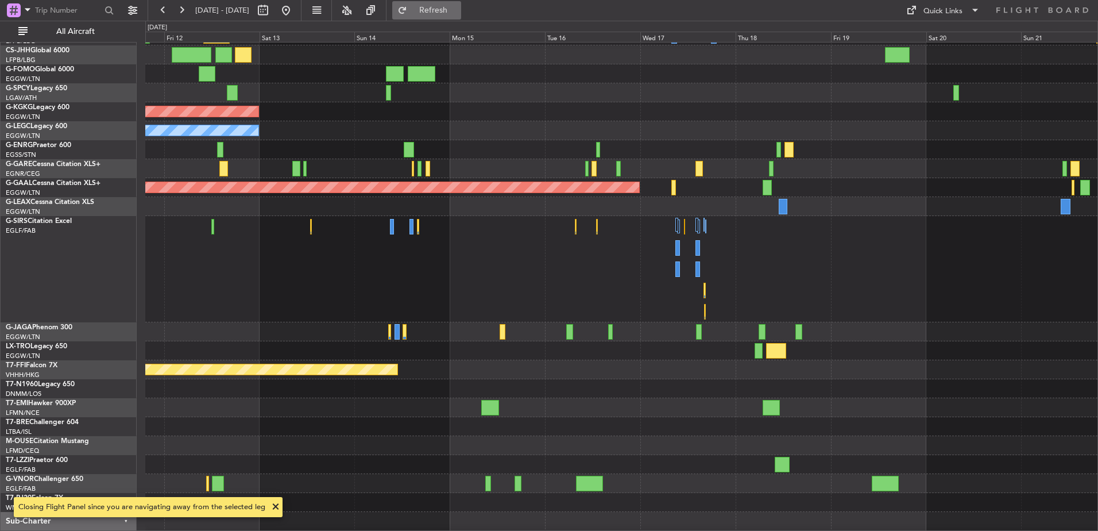
click at [451, 7] on span "Refresh" at bounding box center [433, 10] width 48 height 8
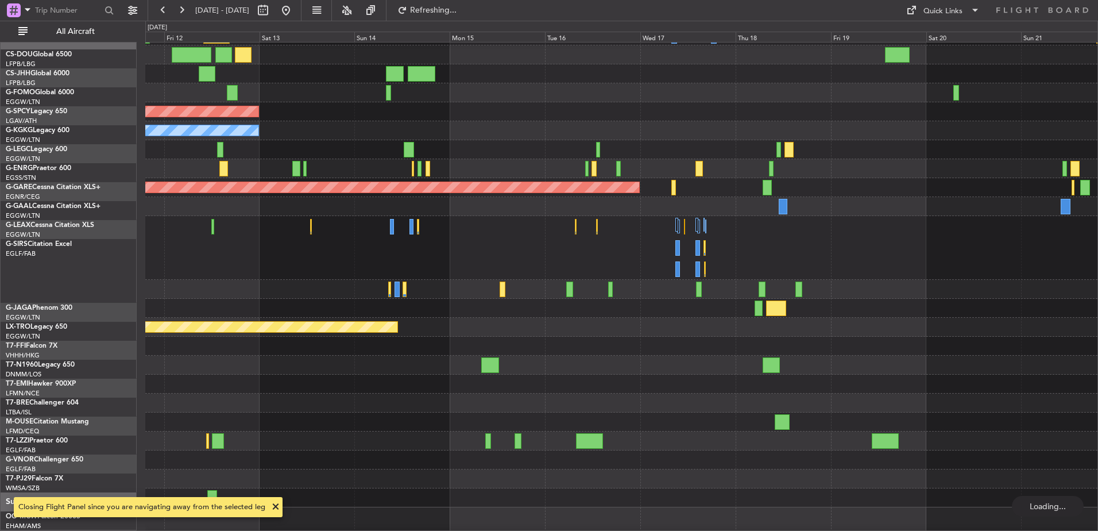
scroll to position [11, 0]
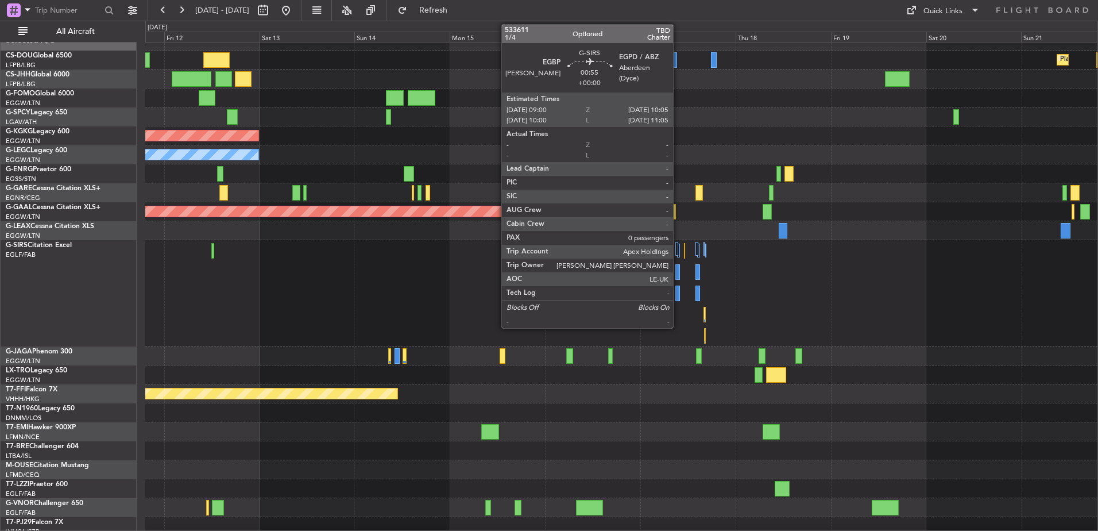
click at [678, 274] on div at bounding box center [677, 272] width 5 height 16
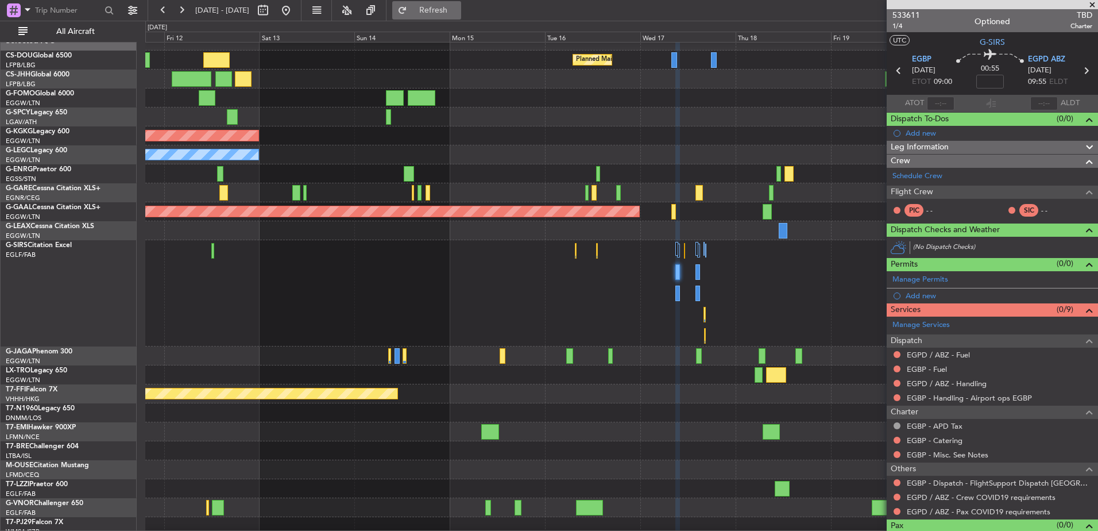
click at [458, 14] on span "Refresh" at bounding box center [433, 10] width 48 height 8
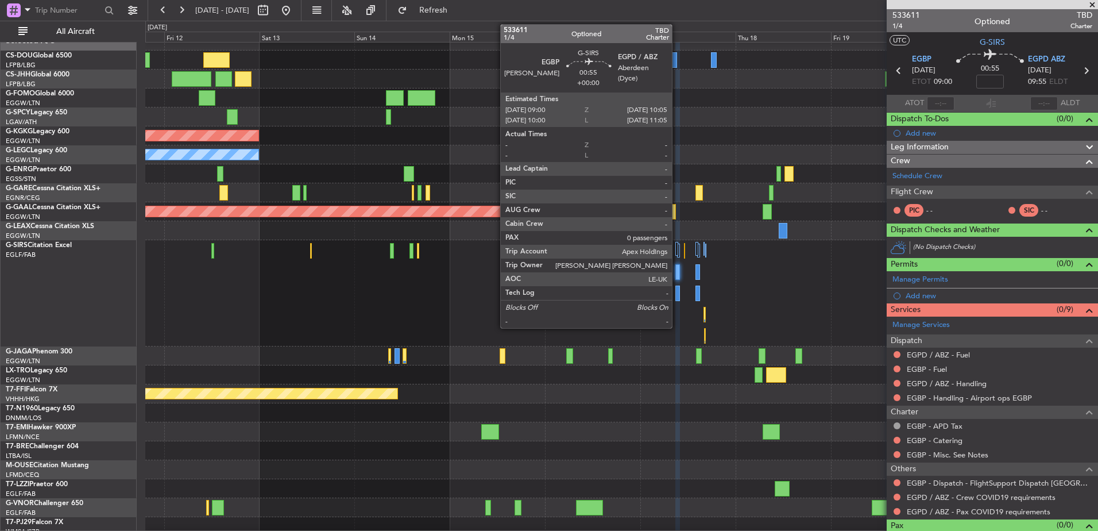
click at [677, 274] on div at bounding box center [677, 272] width 5 height 16
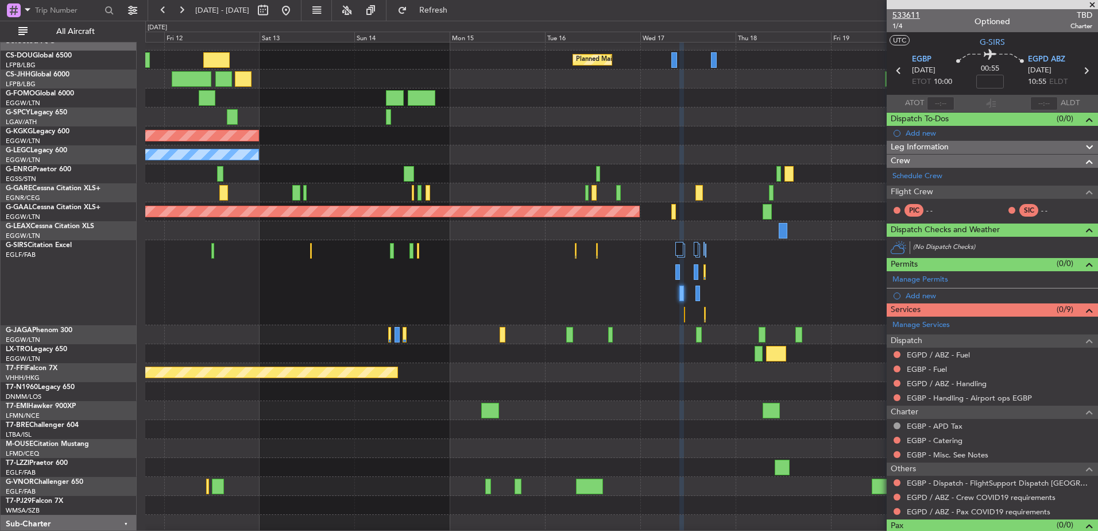
click at [910, 12] on span "533611" at bounding box center [906, 15] width 28 height 12
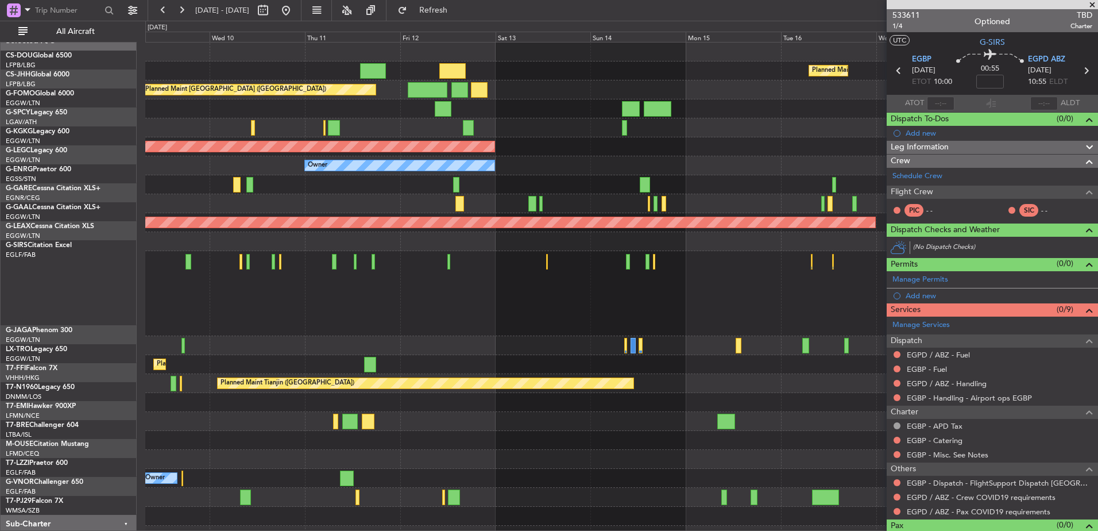
scroll to position [0, 0]
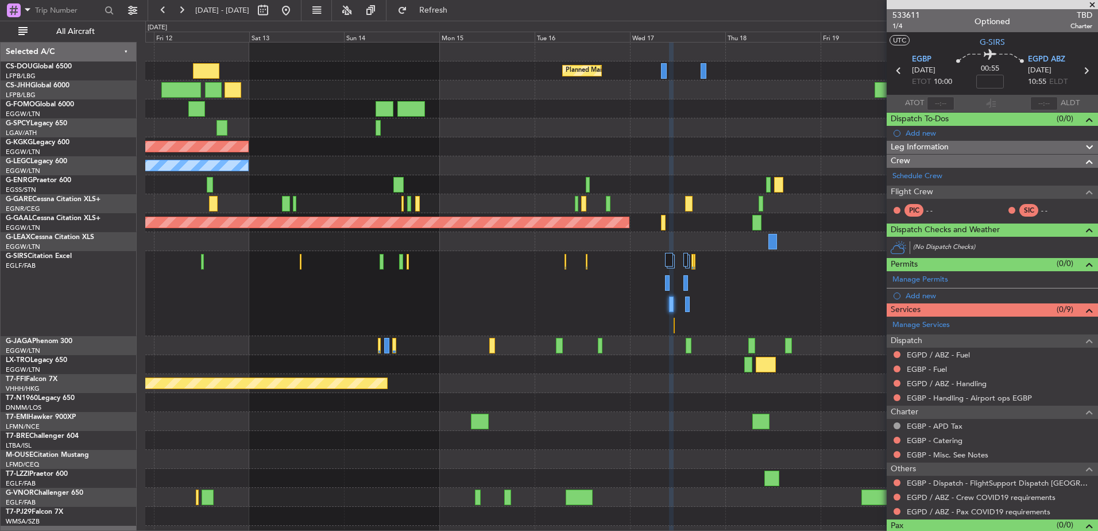
click at [417, 188] on div at bounding box center [621, 184] width 952 height 19
click at [458, 14] on span "Refresh" at bounding box center [433, 10] width 48 height 8
click at [905, 10] on span "533611" at bounding box center [906, 15] width 28 height 12
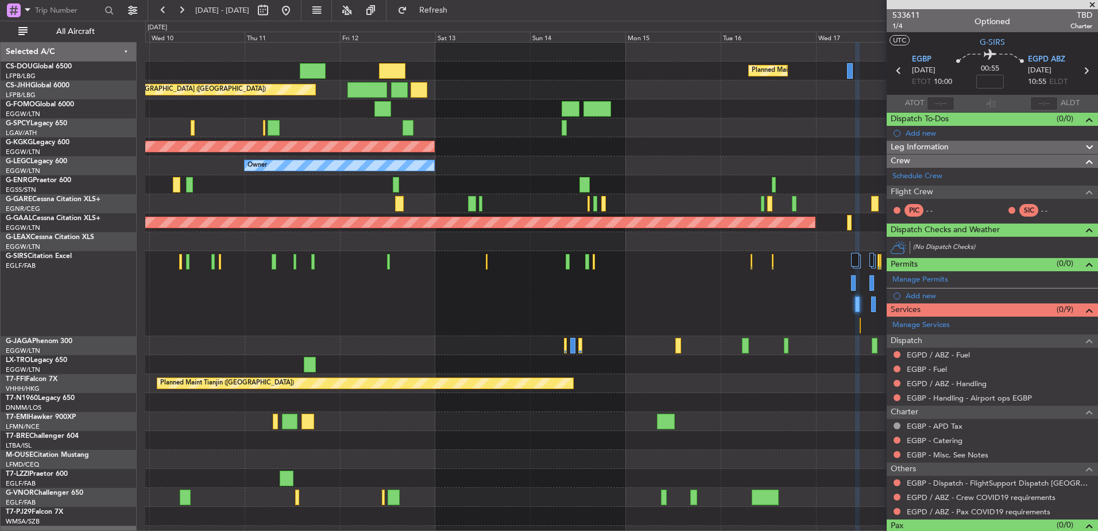
click at [140, 260] on div "Planned Maint [GEOGRAPHIC_DATA] ([GEOGRAPHIC_DATA]) Planned Maint [GEOGRAPHIC_D…" at bounding box center [549, 276] width 1098 height 510
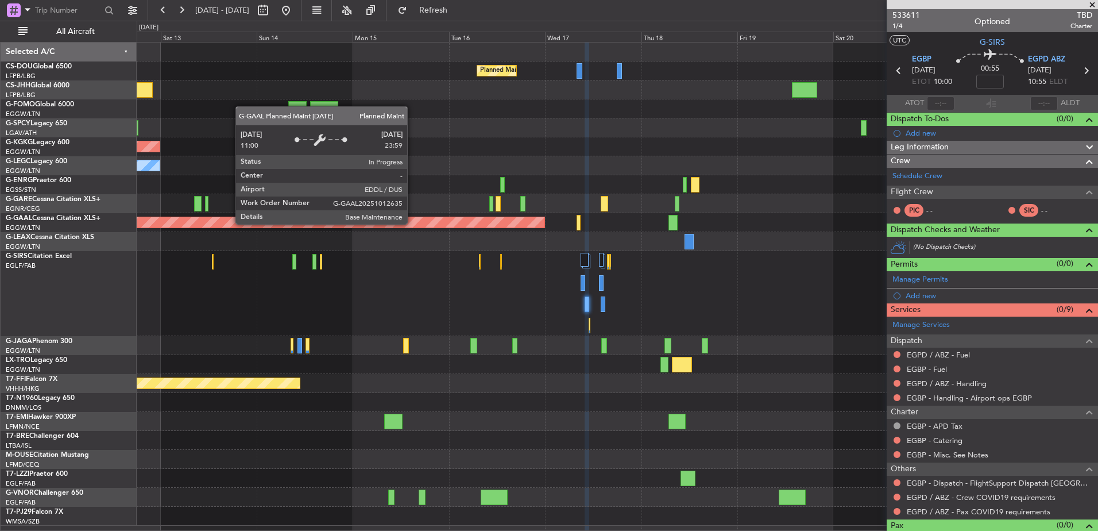
click at [761, 254] on div "Planned Maint [GEOGRAPHIC_DATA] ([GEOGRAPHIC_DATA]) Planned Maint [GEOGRAPHIC_D…" at bounding box center [617, 283] width 961 height 483
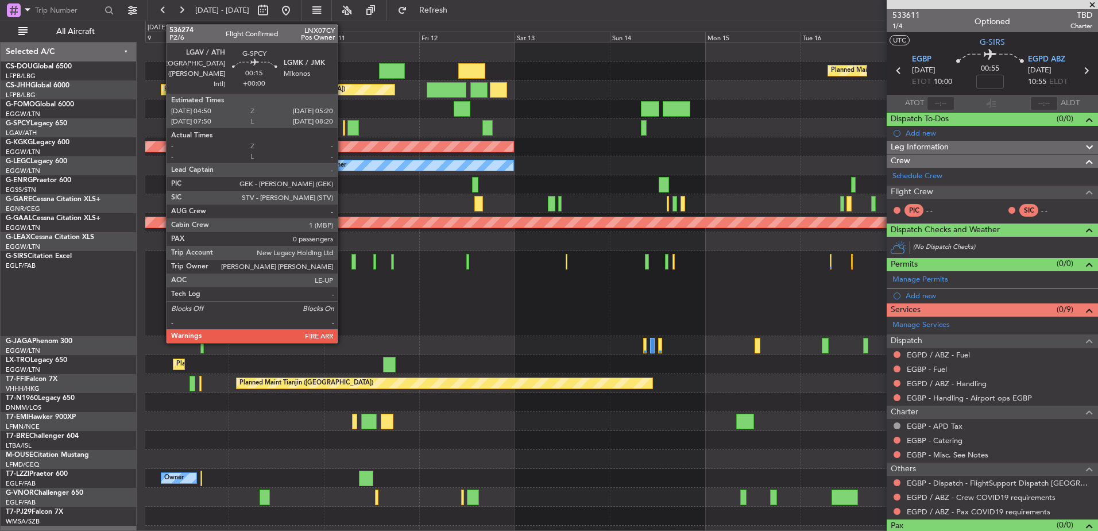
click at [343, 123] on div at bounding box center [344, 128] width 2 height 16
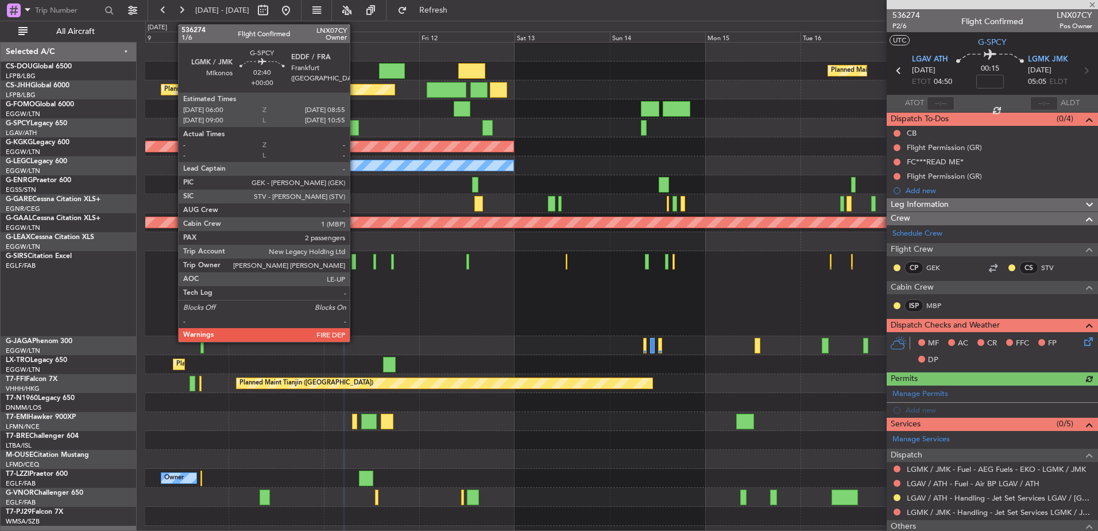
click at [355, 127] on div at bounding box center [353, 128] width 12 height 16
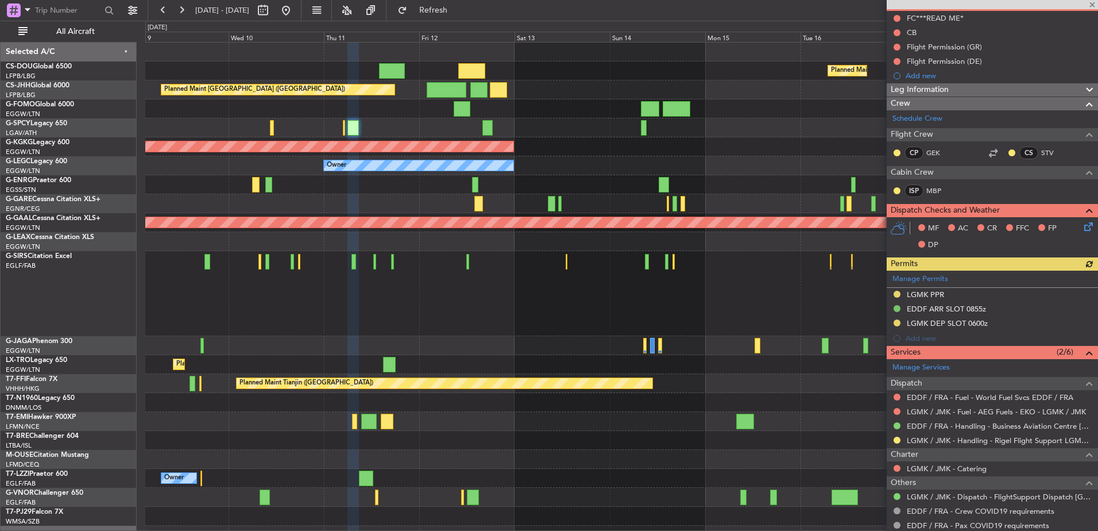
scroll to position [117, 0]
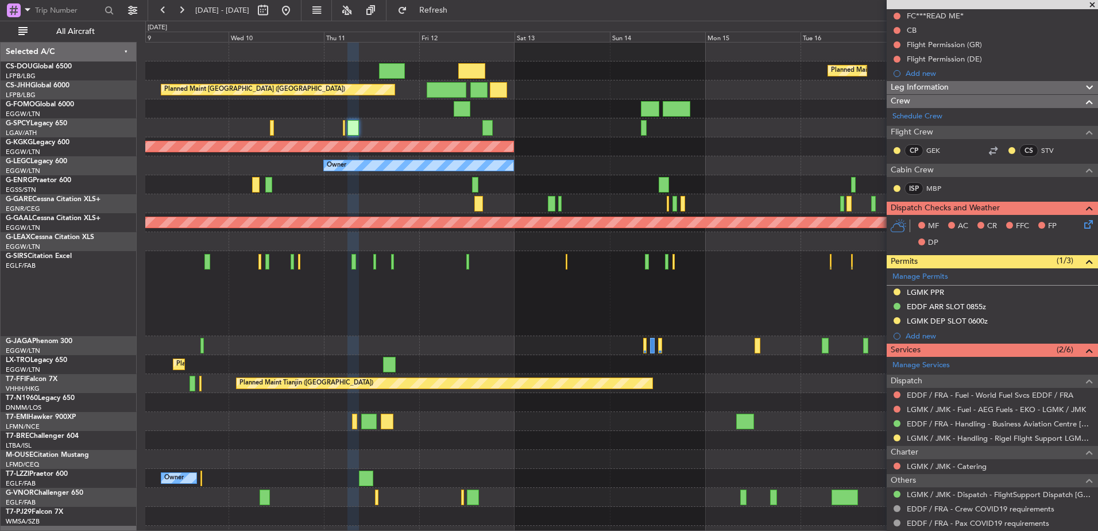
click at [342, 125] on div at bounding box center [621, 127] width 952 height 19
click at [346, 124] on div at bounding box center [621, 127] width 952 height 19
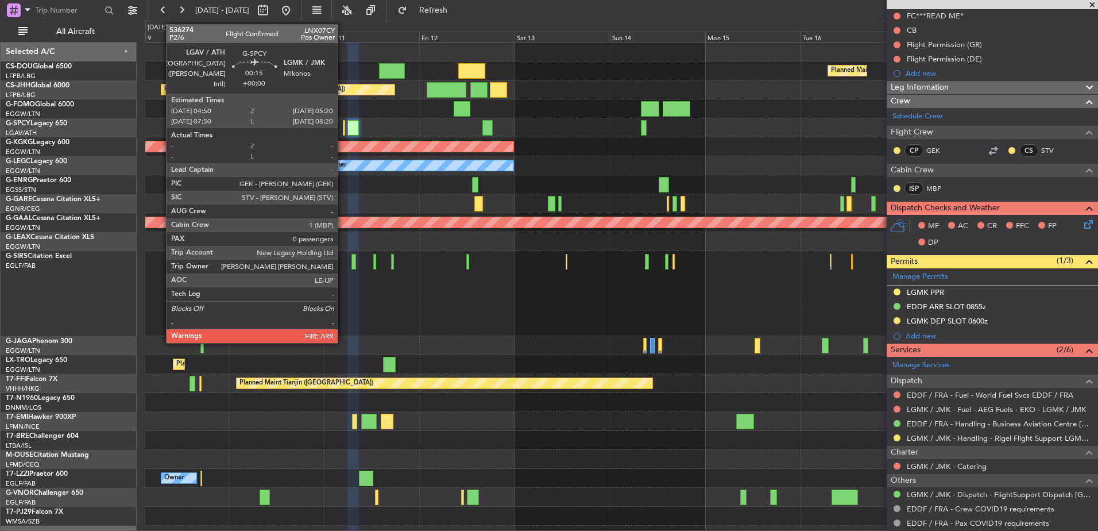
click at [343, 125] on div at bounding box center [344, 128] width 2 height 16
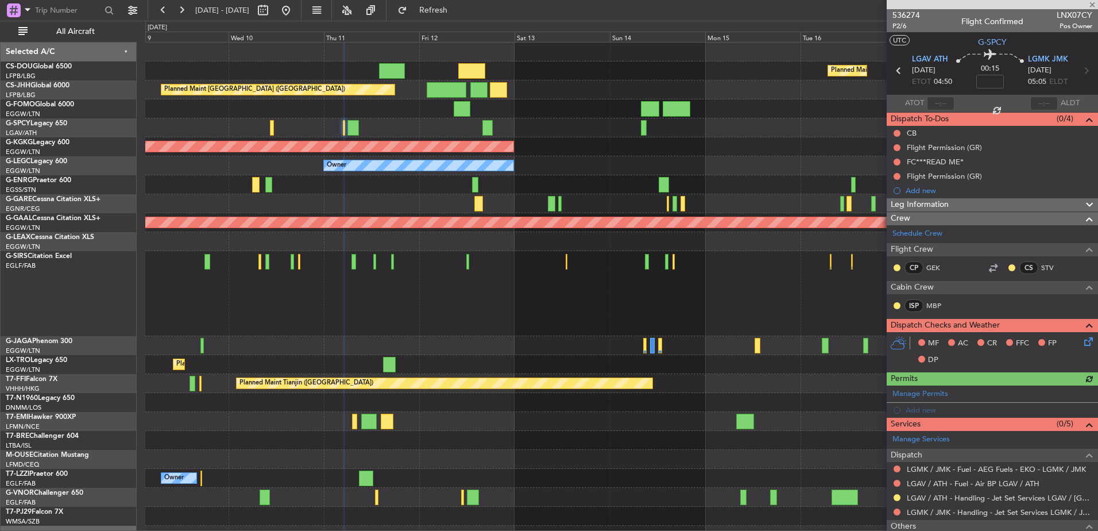
scroll to position [49, 0]
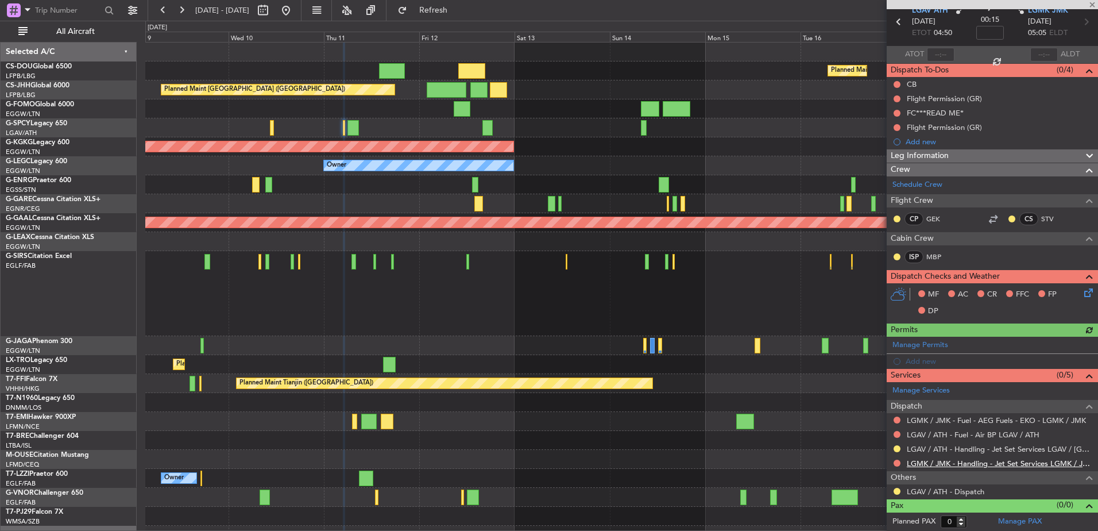
click at [983, 462] on link "LGMK / JMK - Handling - Jet Set Services LGMK / JMK" at bounding box center [999, 463] width 185 height 10
click at [318, 352] on div at bounding box center [621, 345] width 952 height 19
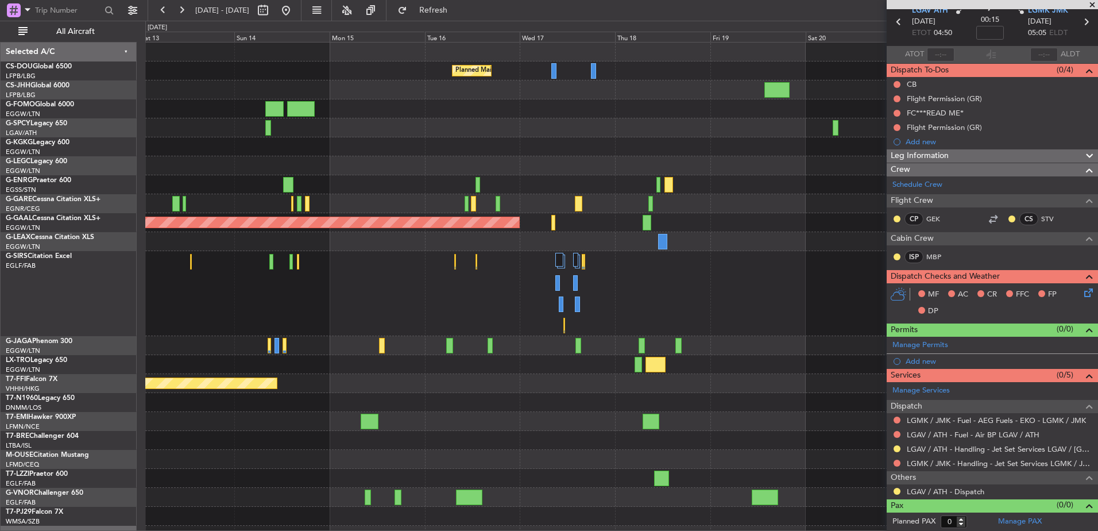
scroll to position [0, 0]
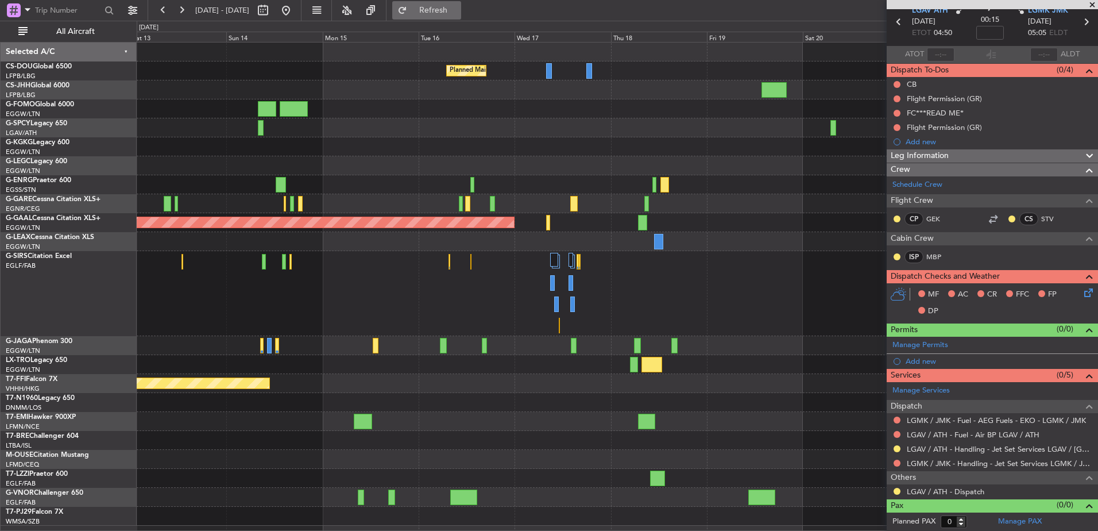
click at [446, 14] on span "Refresh" at bounding box center [433, 10] width 48 height 8
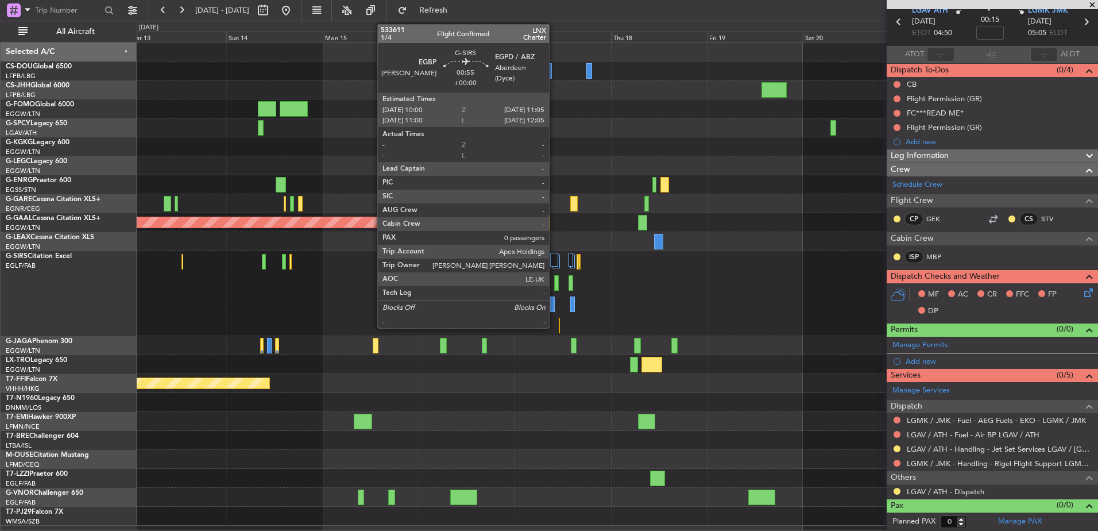
click at [554, 288] on div at bounding box center [556, 283] width 5 height 16
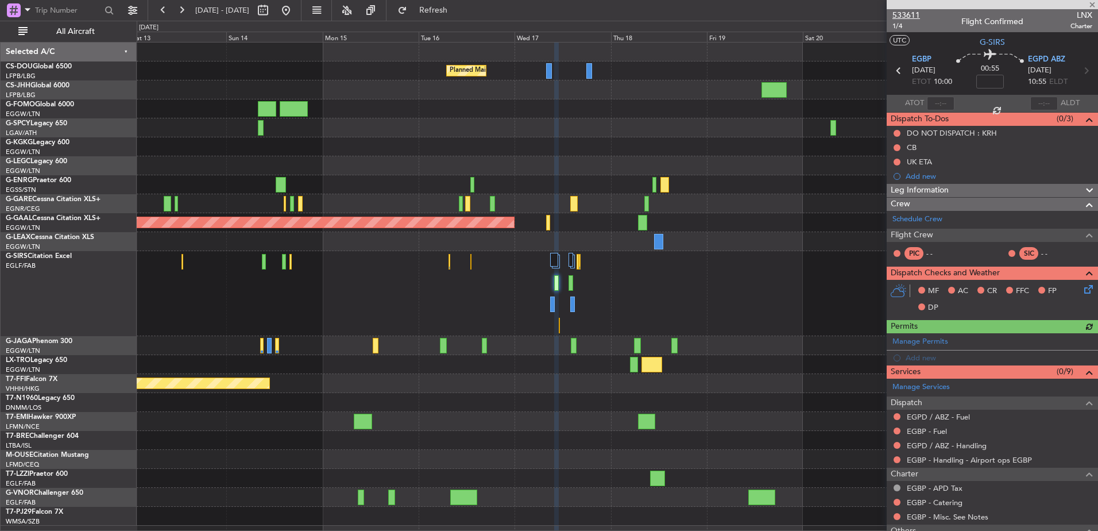
click at [912, 12] on span "533611" at bounding box center [906, 15] width 28 height 12
click at [933, 226] on div "Schedule Crew" at bounding box center [992, 219] width 211 height 17
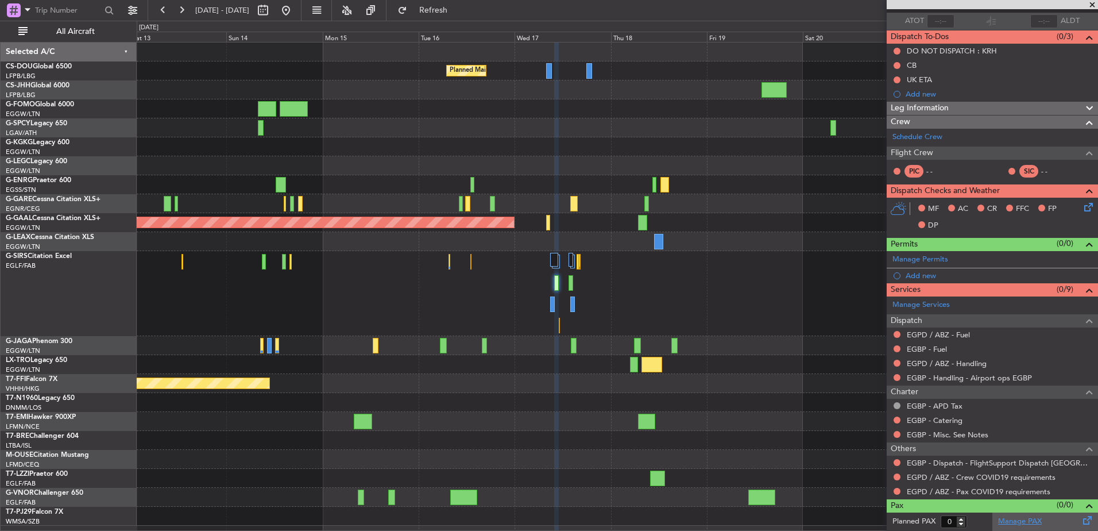
click at [1001, 524] on link "Manage PAX" at bounding box center [1020, 521] width 44 height 11
click at [461, 4] on button "Refresh" at bounding box center [426, 10] width 69 height 18
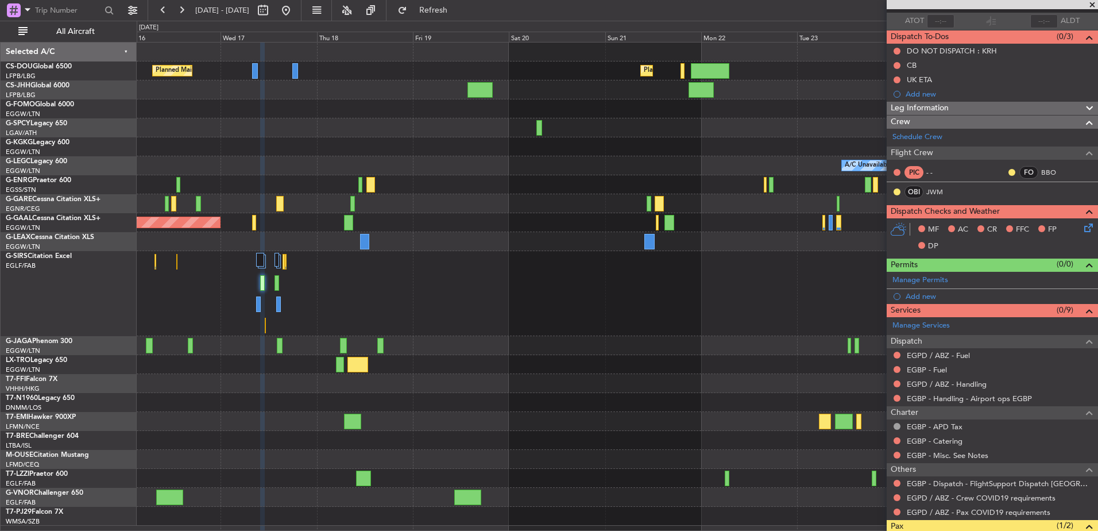
click at [478, 293] on div at bounding box center [617, 293] width 961 height 85
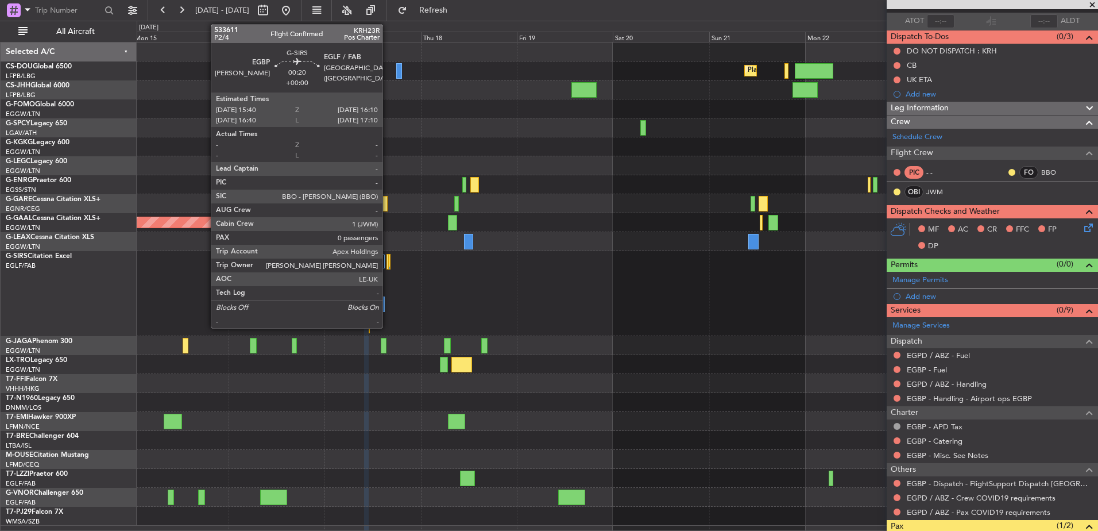
click at [388, 265] on div at bounding box center [387, 262] width 2 height 16
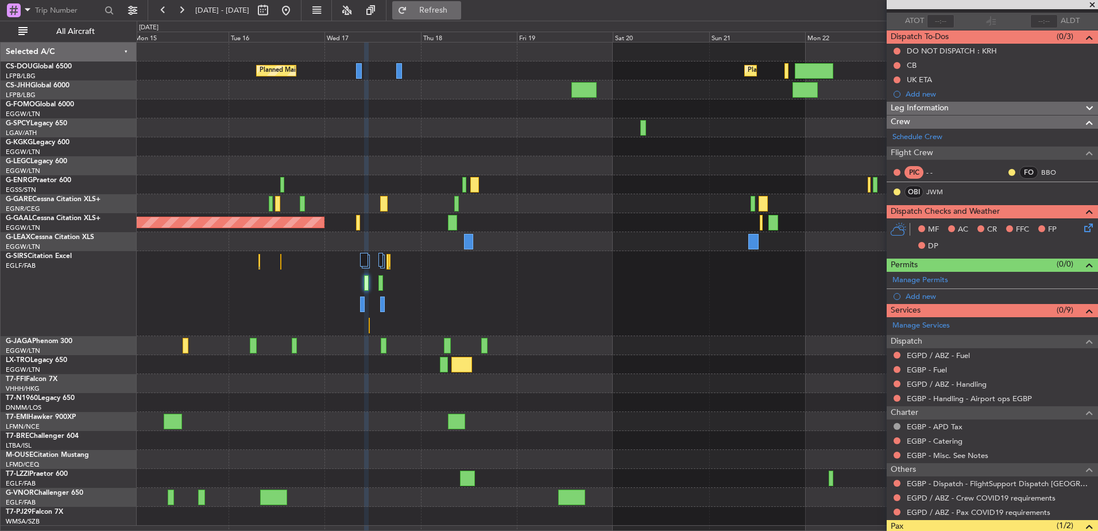
click at [458, 13] on span "Refresh" at bounding box center [433, 10] width 48 height 8
click at [626, 289] on div at bounding box center [617, 293] width 961 height 85
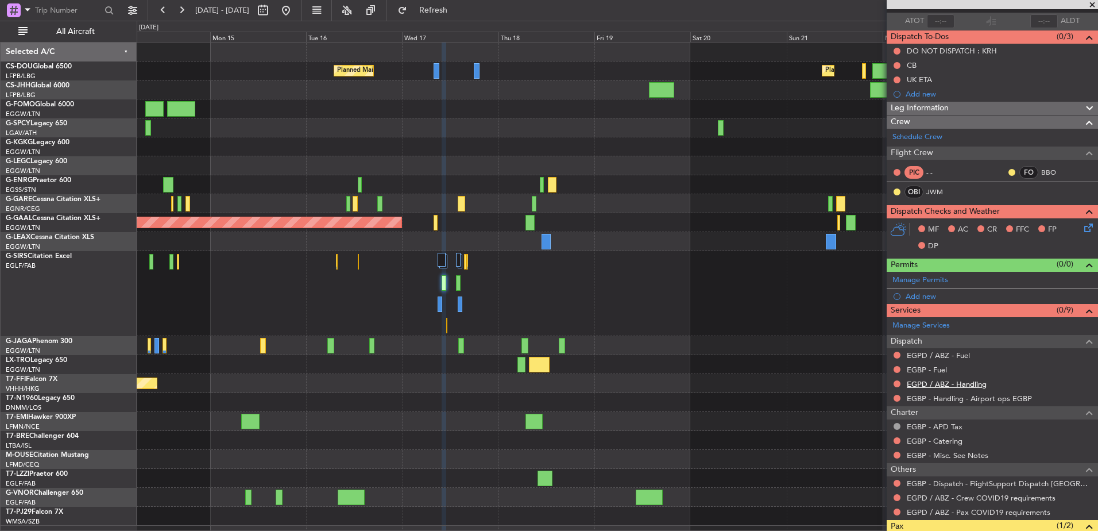
click at [918, 383] on link "EGPD / ABZ - Handling" at bounding box center [947, 384] width 80 height 10
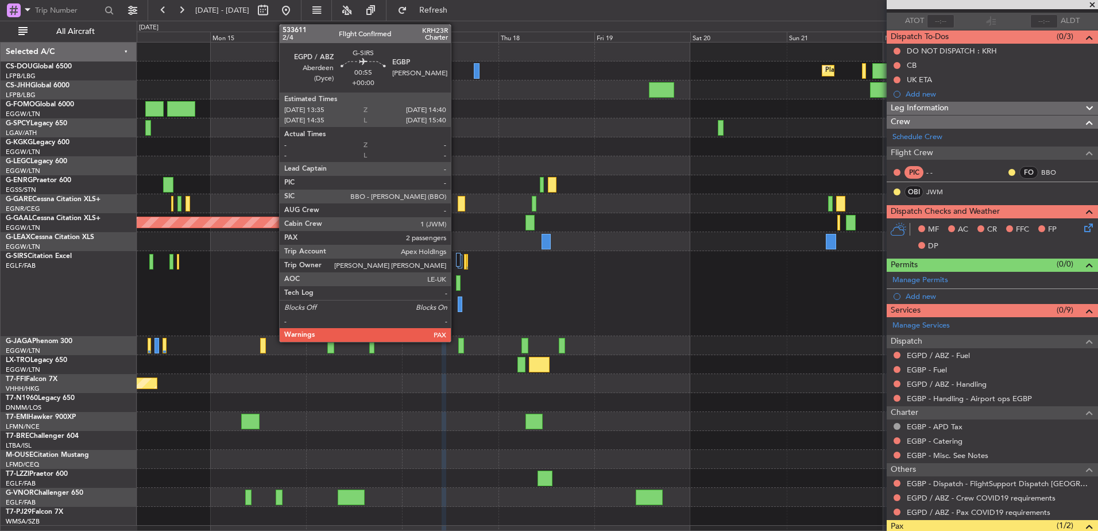
click at [456, 283] on div at bounding box center [458, 283] width 5 height 16
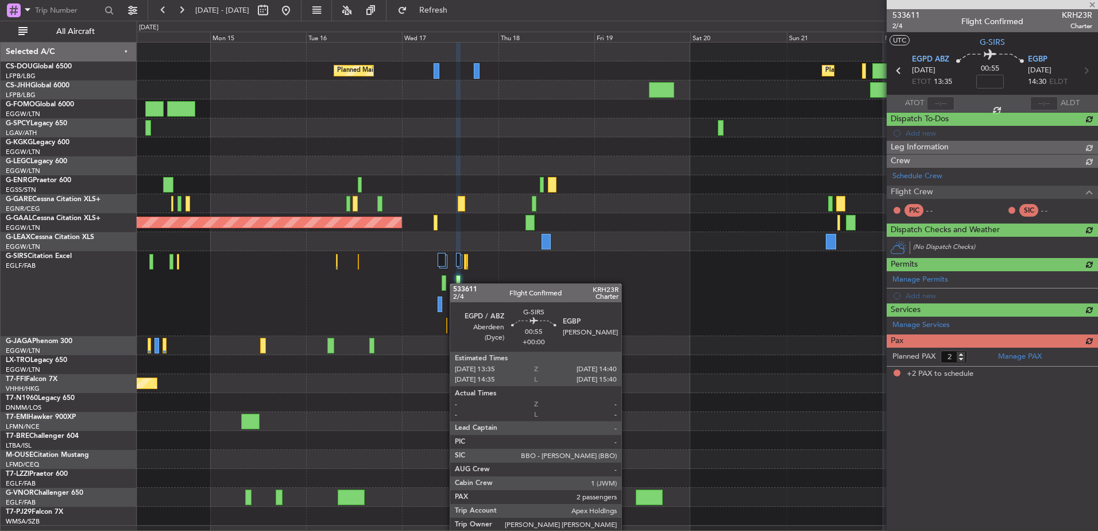
scroll to position [0, 0]
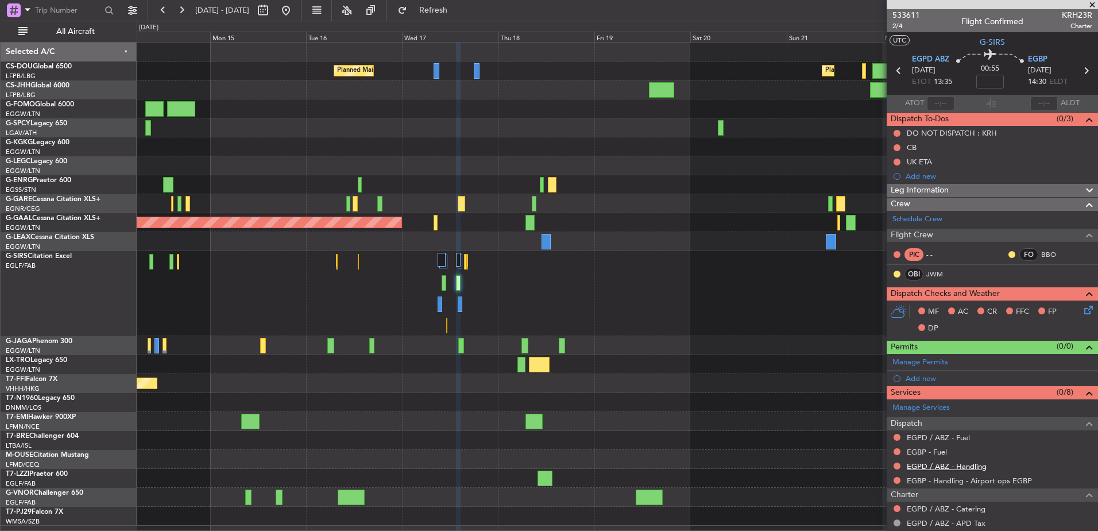
click at [935, 468] on link "EGPD / ABZ - Handling" at bounding box center [947, 466] width 80 height 10
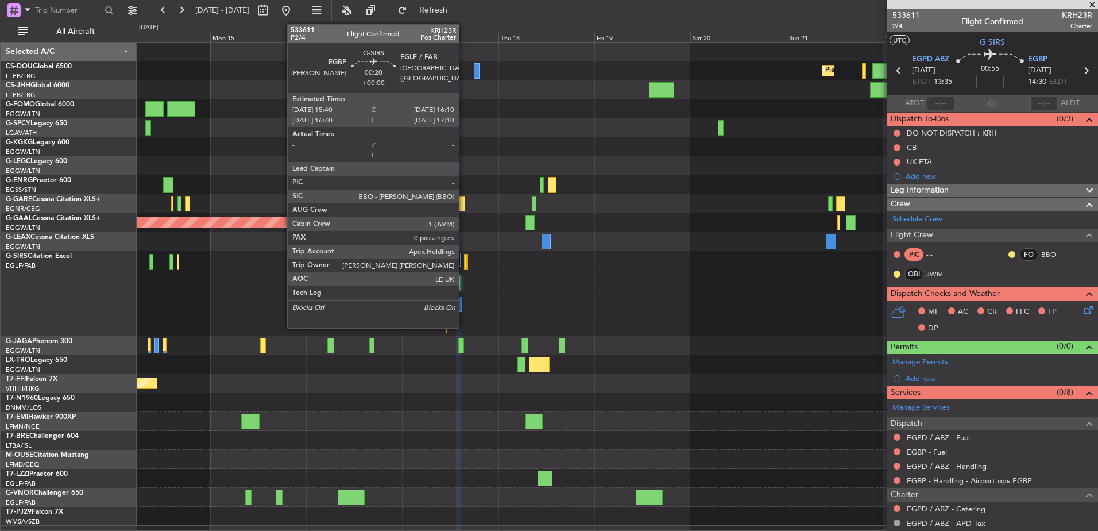
click at [464, 261] on div at bounding box center [465, 262] width 2 height 16
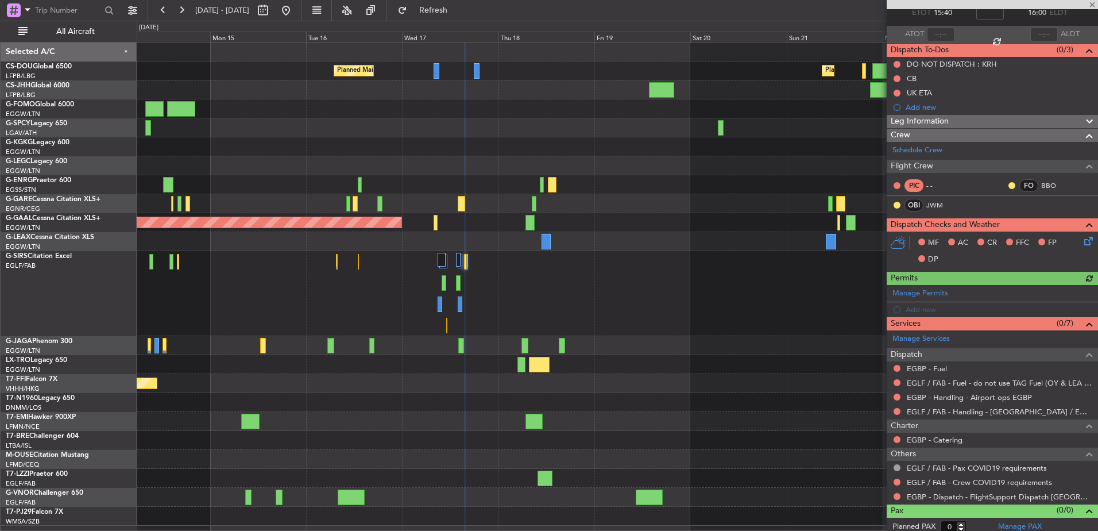
scroll to position [68, 0]
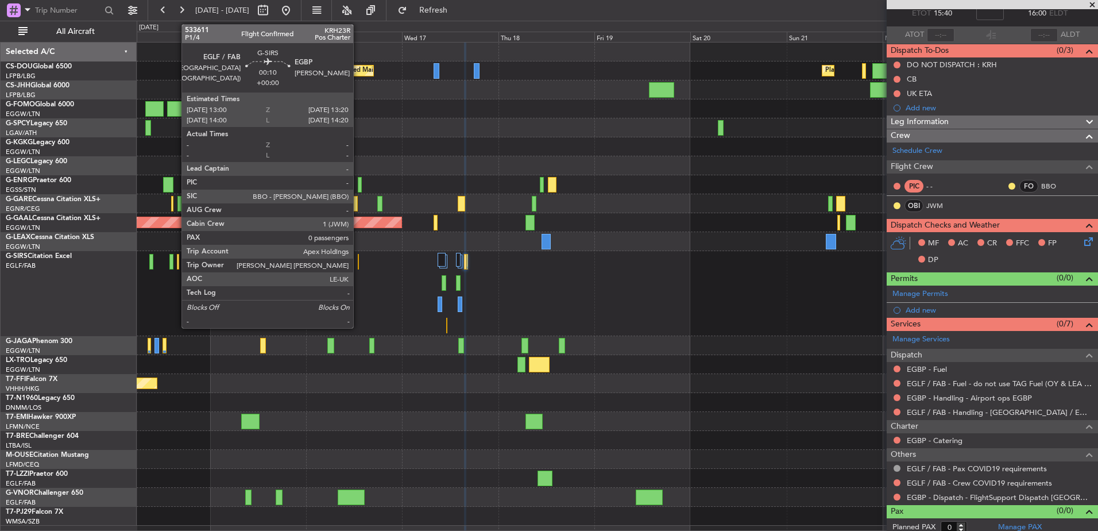
click at [358, 262] on div at bounding box center [359, 262] width 2 height 16
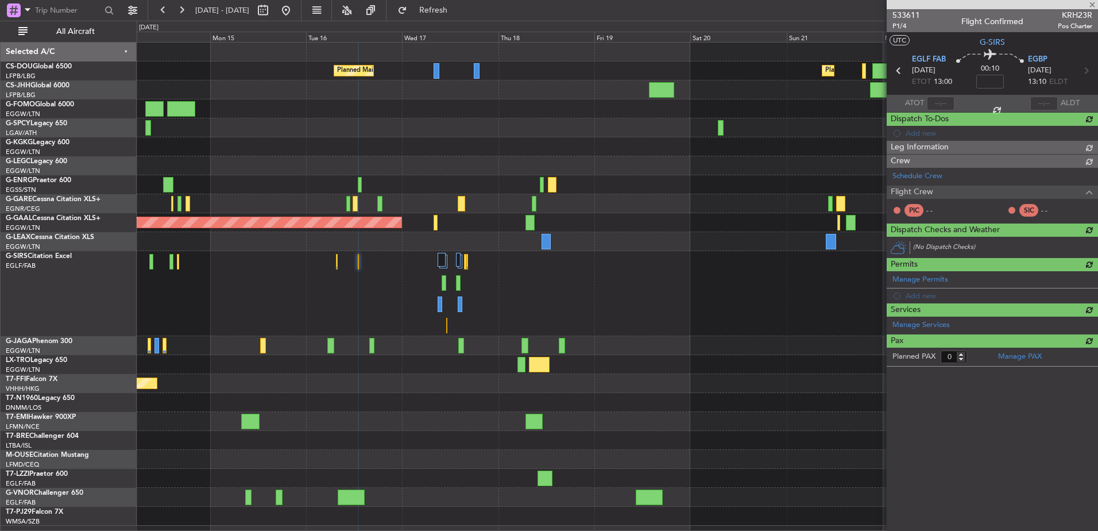
scroll to position [0, 0]
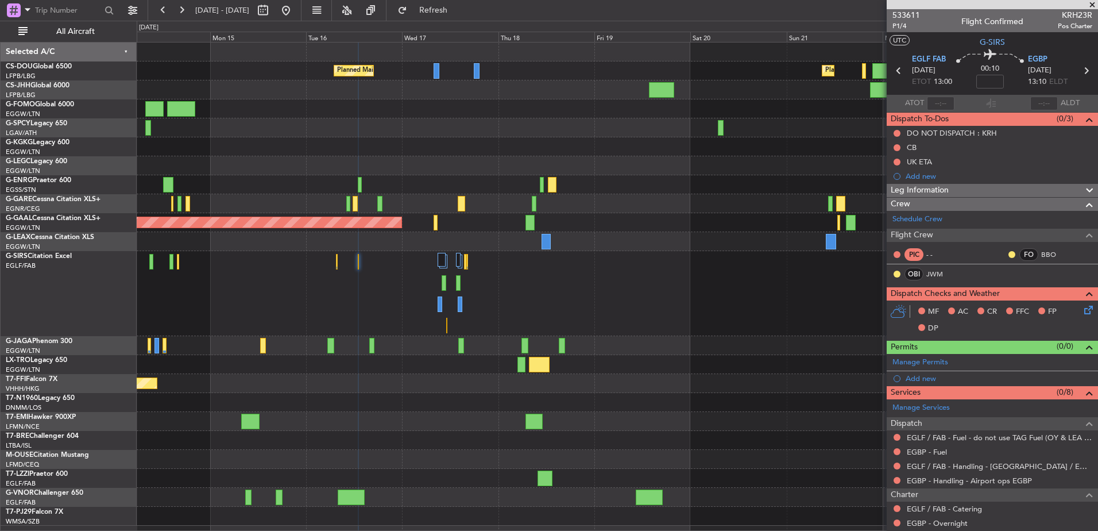
click at [444, 282] on div at bounding box center [444, 283] width 5 height 16
click at [910, 14] on span "533611" at bounding box center [906, 15] width 28 height 12
click at [543, 194] on div at bounding box center [617, 203] width 961 height 19
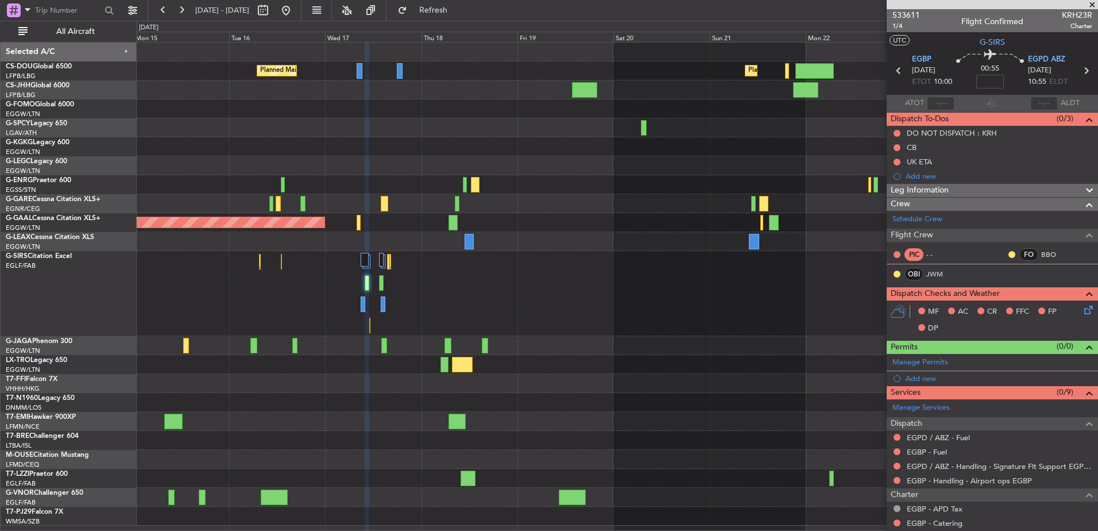
click at [570, 229] on div "Planned Maint [GEOGRAPHIC_DATA] ([GEOGRAPHIC_DATA]) Planned Maint [GEOGRAPHIC_D…" at bounding box center [617, 283] width 961 height 483
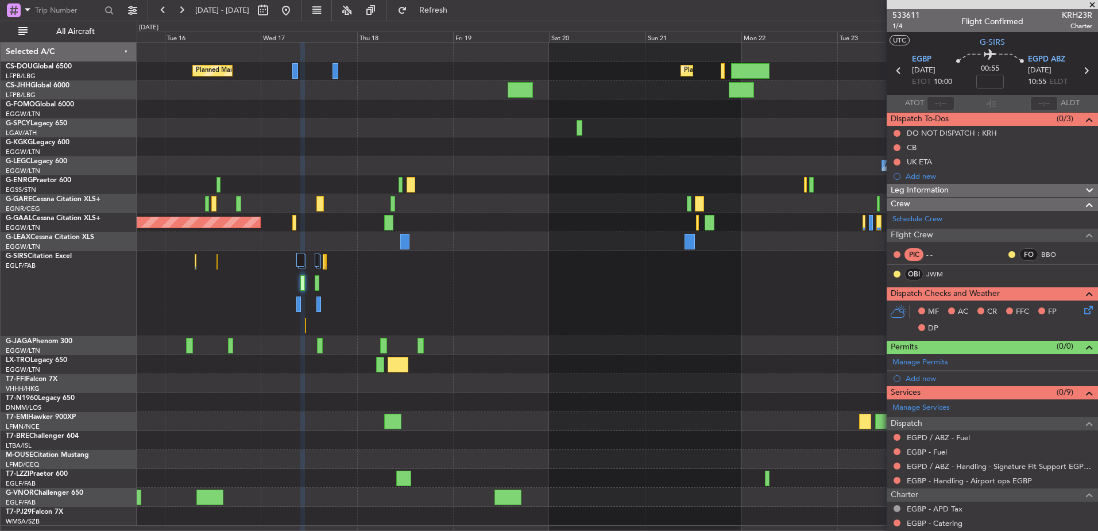
click at [688, 257] on div "Planned Maint [GEOGRAPHIC_DATA] ([GEOGRAPHIC_DATA]) Planned Maint [GEOGRAPHIC_D…" at bounding box center [617, 283] width 961 height 483
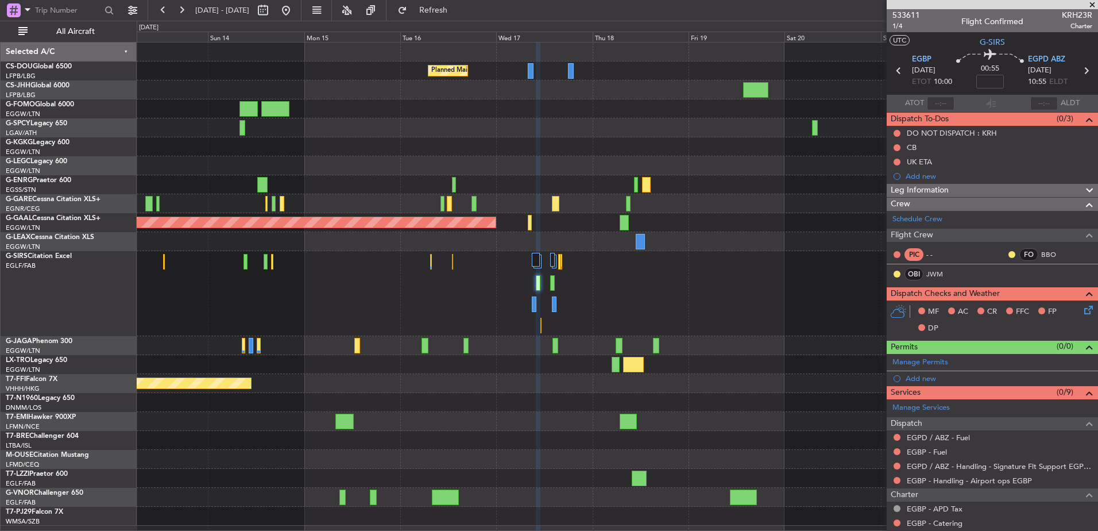
click at [667, 293] on div at bounding box center [617, 293] width 961 height 85
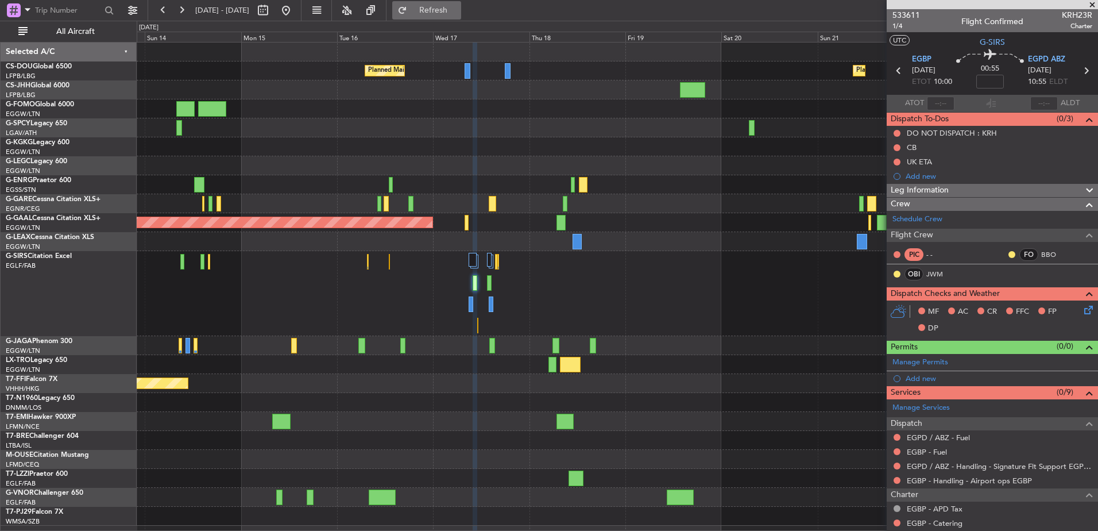
click at [450, 17] on button "Refresh" at bounding box center [426, 10] width 69 height 18
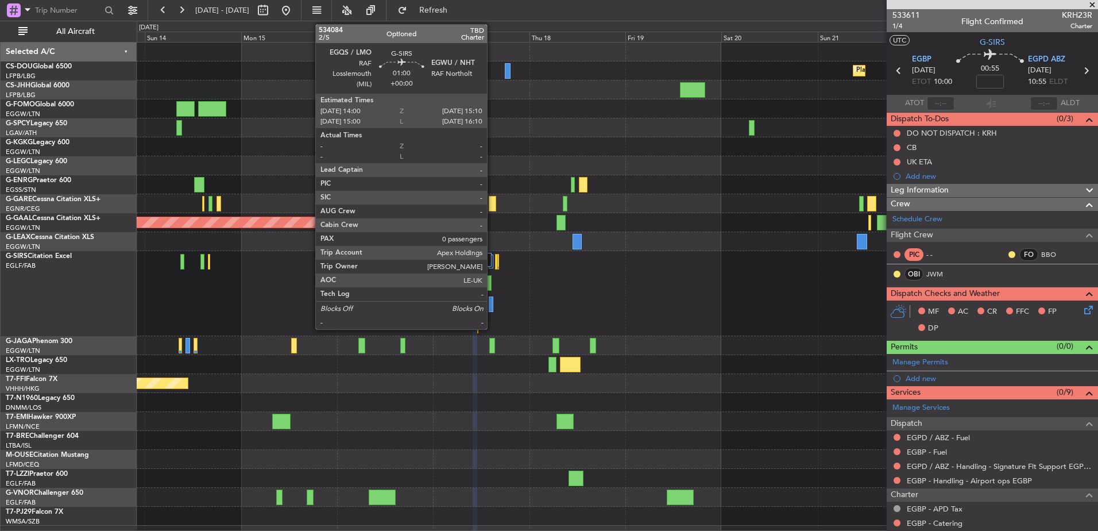
click at [492, 305] on div at bounding box center [491, 304] width 5 height 16
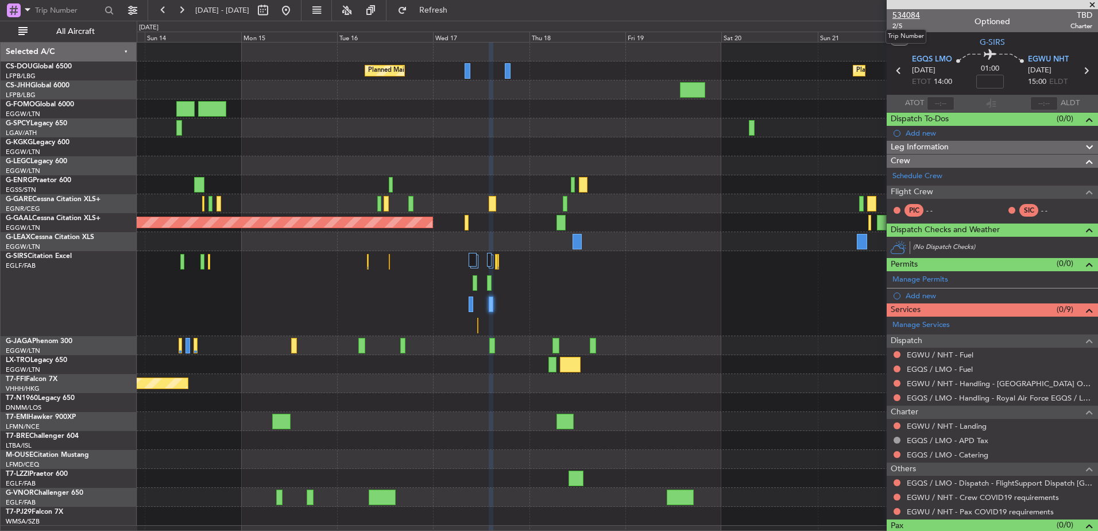
click at [904, 14] on span "534084" at bounding box center [906, 15] width 28 height 12
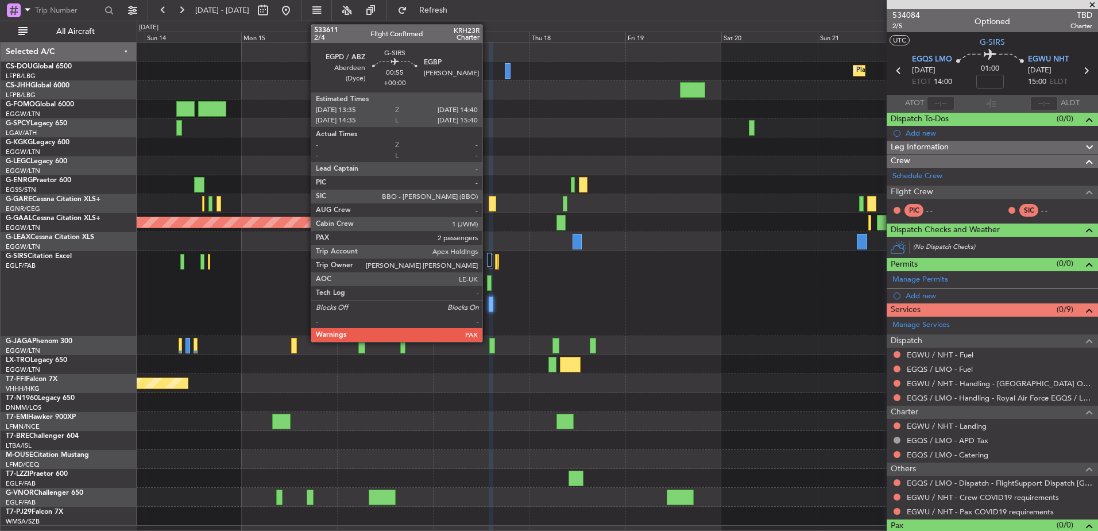
click at [487, 281] on div at bounding box center [489, 283] width 5 height 16
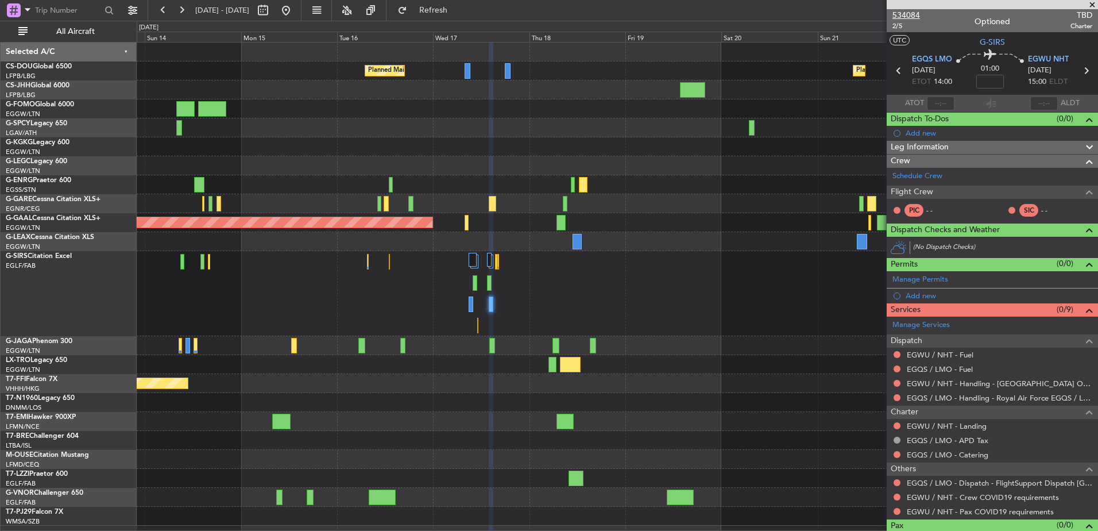
click at [907, 15] on span "534084" at bounding box center [906, 15] width 28 height 12
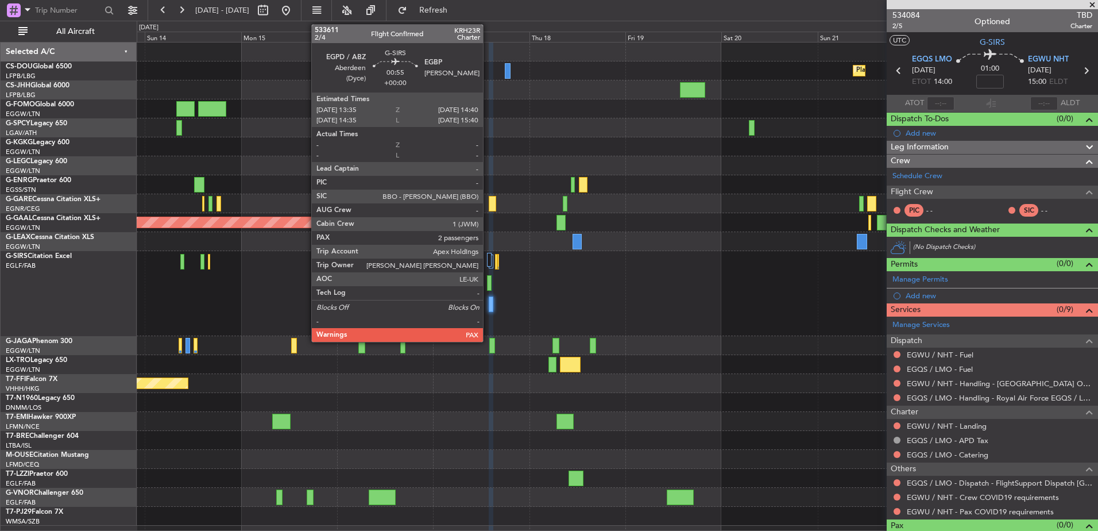
click at [490, 283] on div at bounding box center [489, 283] width 5 height 16
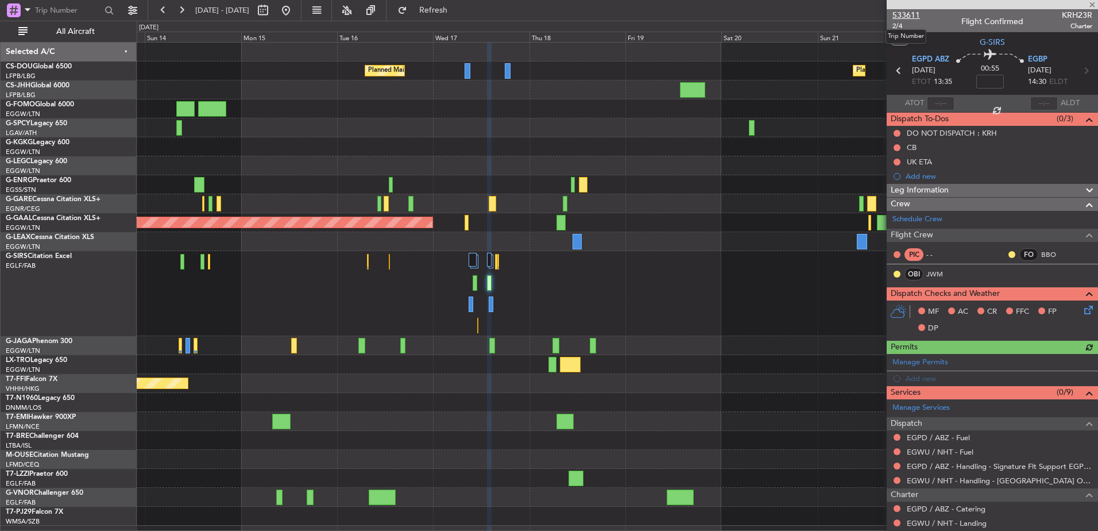
click at [903, 11] on span "533611" at bounding box center [906, 15] width 28 height 12
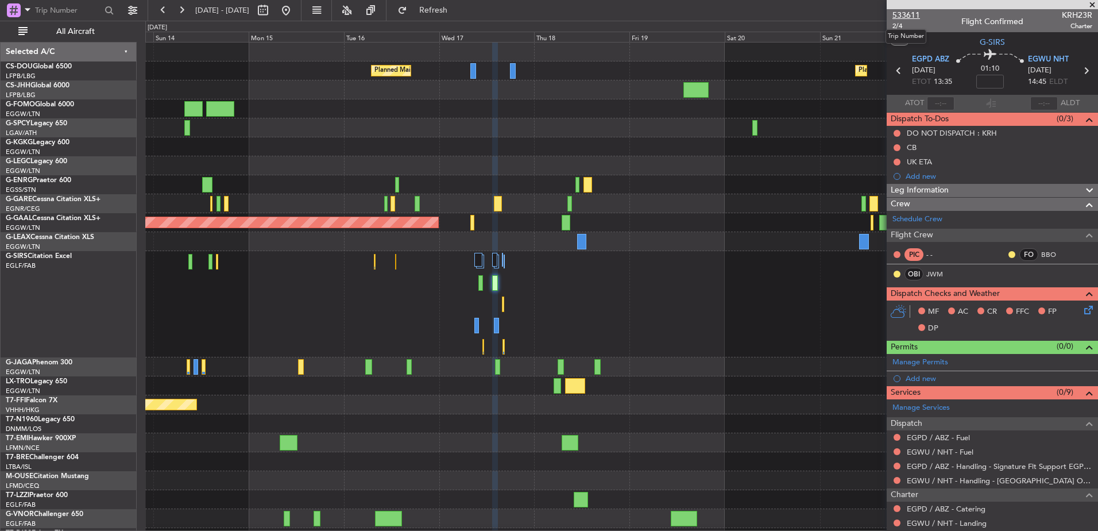
click at [910, 13] on span "533611" at bounding box center [906, 15] width 28 height 12
click at [614, 315] on div at bounding box center [621, 304] width 952 height 106
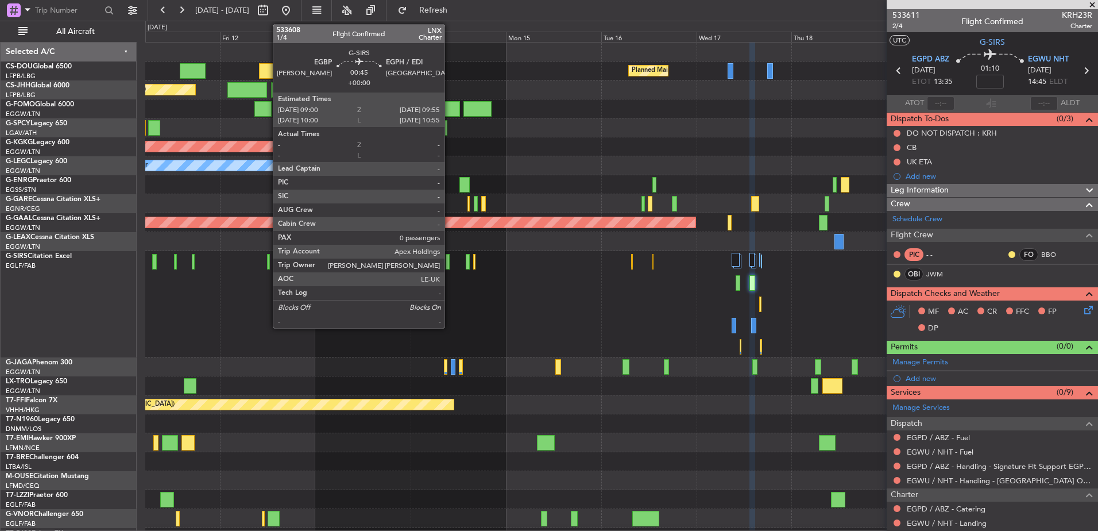
click at [450, 260] on div at bounding box center [448, 262] width 4 height 16
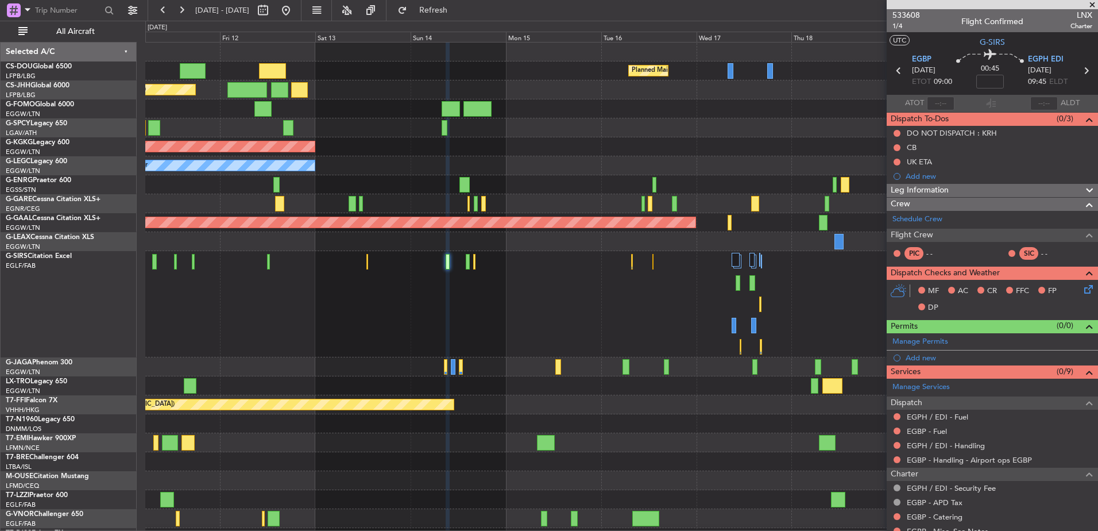
click at [535, 307] on div at bounding box center [621, 304] width 952 height 106
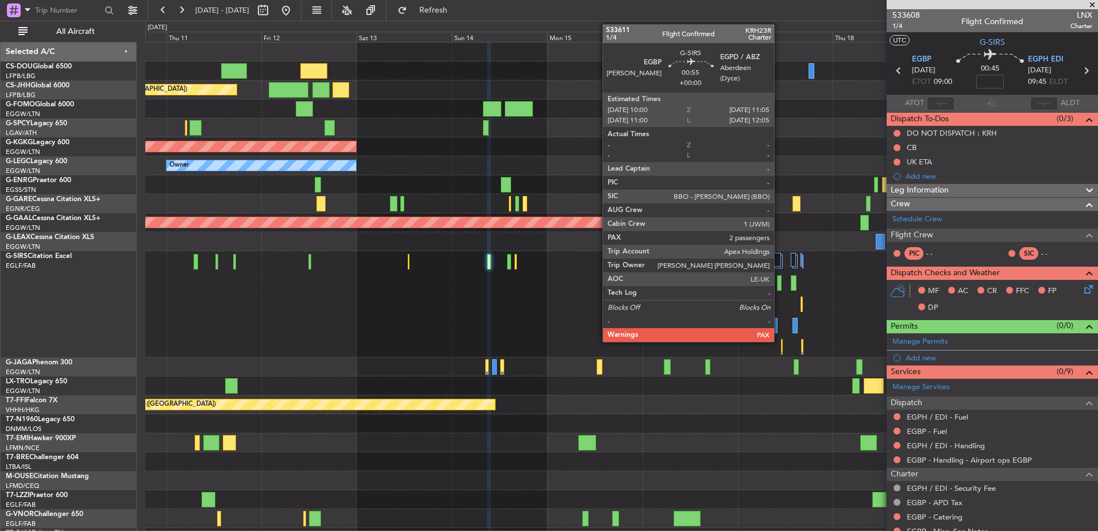
click at [779, 279] on div at bounding box center [779, 283] width 5 height 16
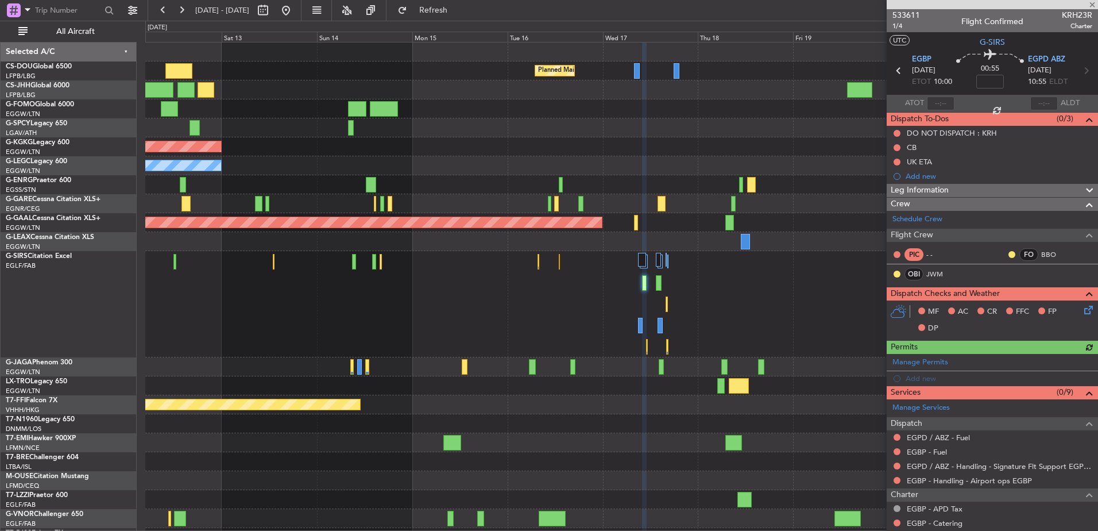
click at [671, 304] on div at bounding box center [621, 304] width 952 height 106
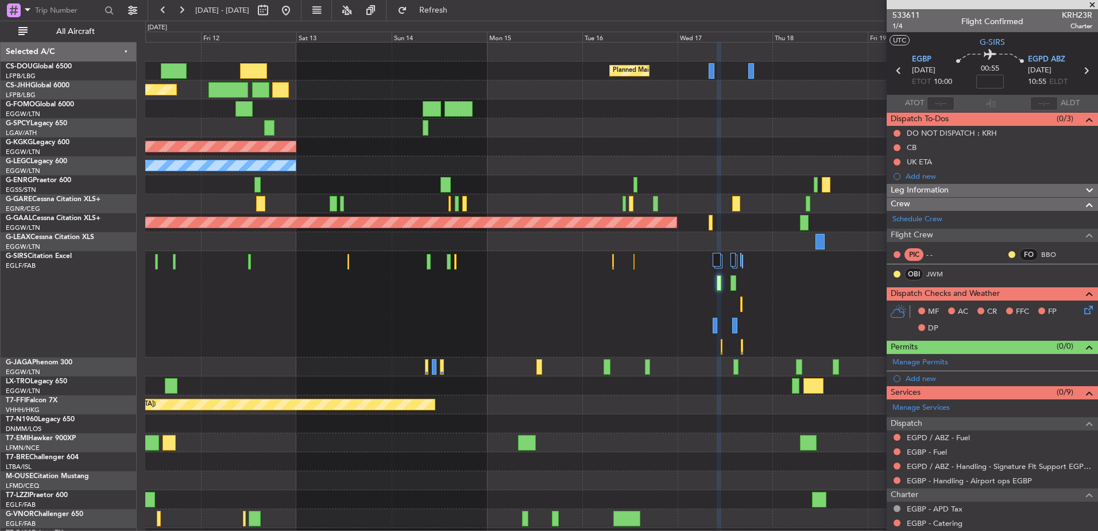
click at [768, 303] on div at bounding box center [621, 304] width 952 height 106
click at [285, 278] on div at bounding box center [621, 304] width 952 height 106
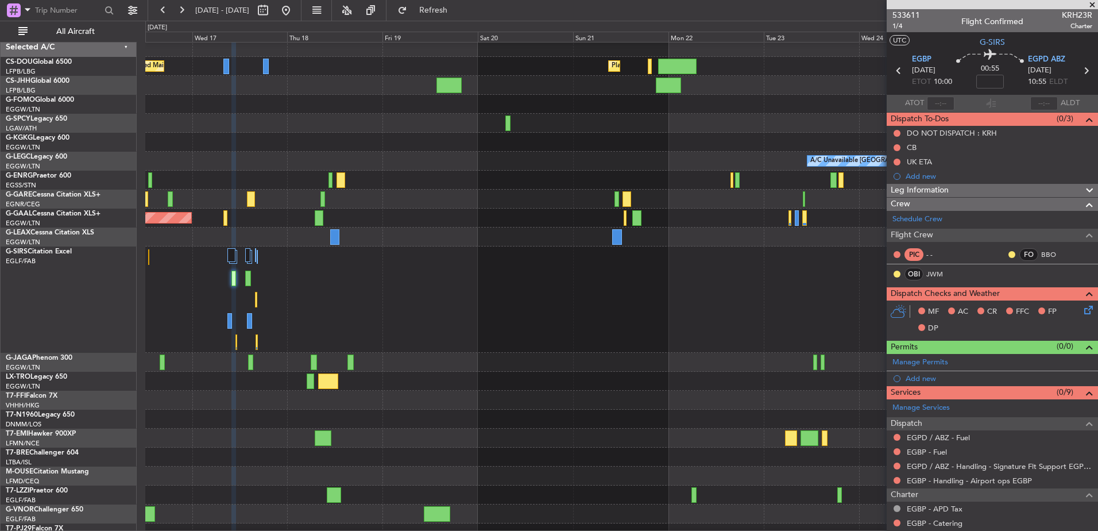
click at [375, 291] on div at bounding box center [621, 299] width 952 height 106
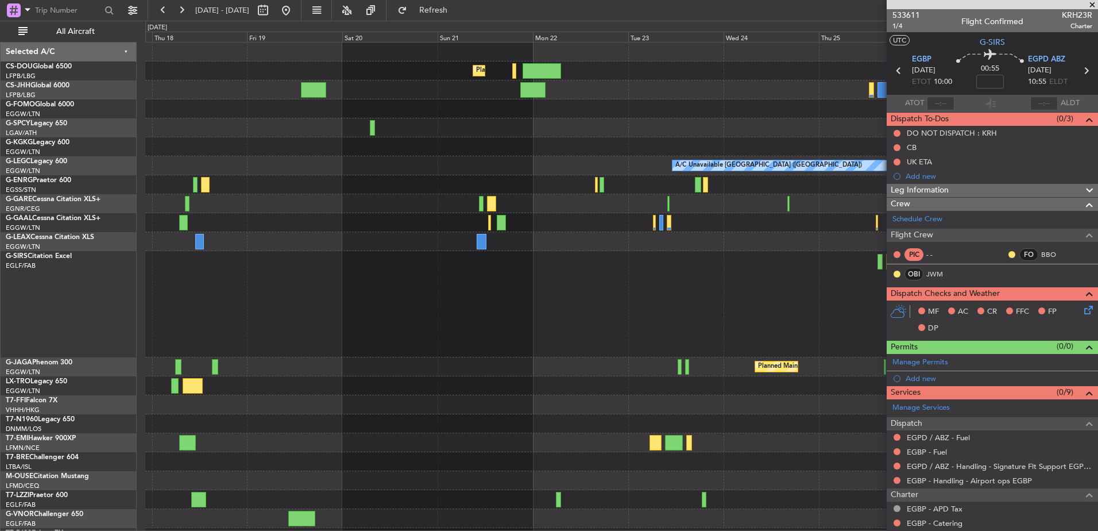
click at [809, 340] on div at bounding box center [621, 304] width 952 height 106
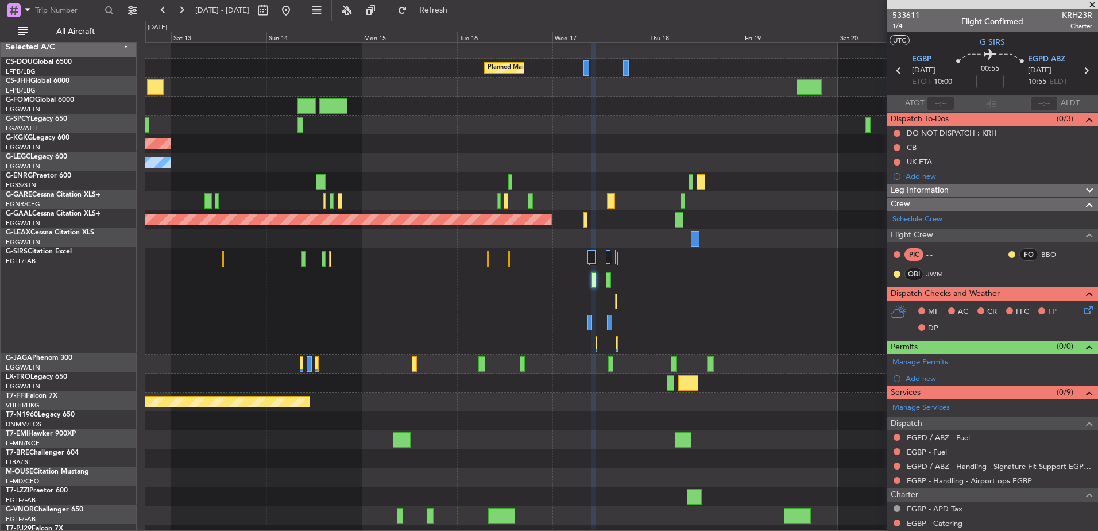
click at [724, 379] on div at bounding box center [621, 382] width 952 height 19
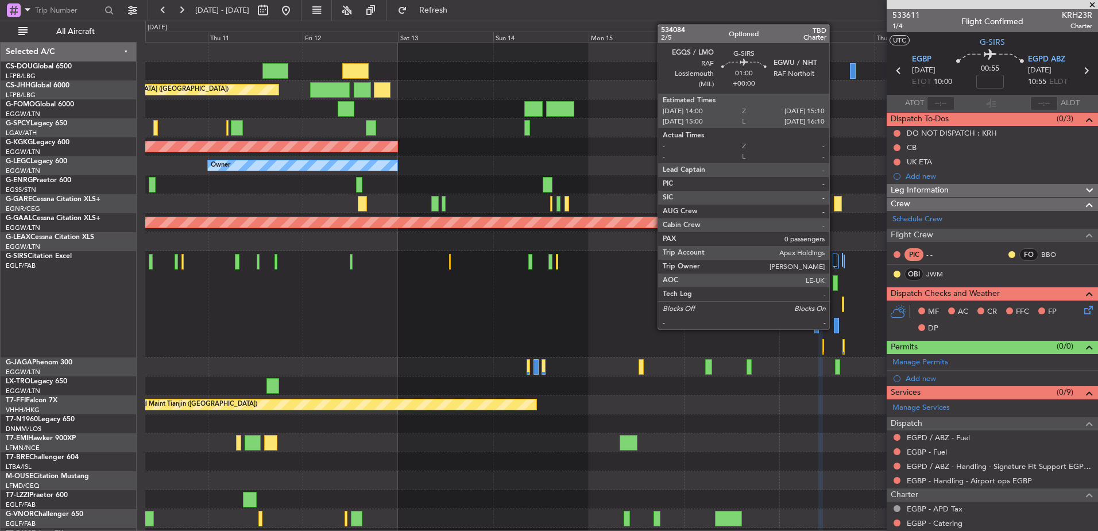
click at [834, 318] on div at bounding box center [836, 326] width 5 height 16
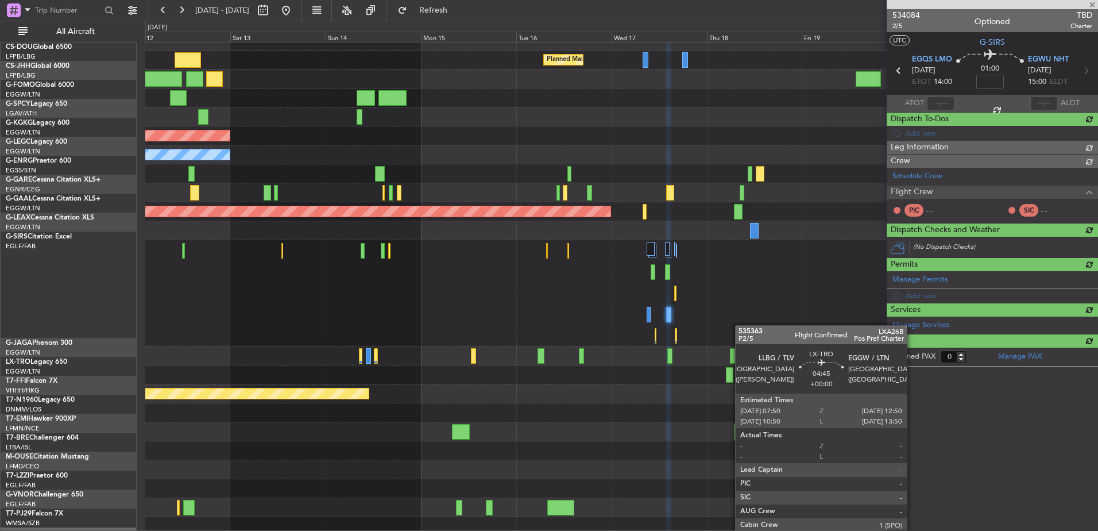
scroll to position [11, 0]
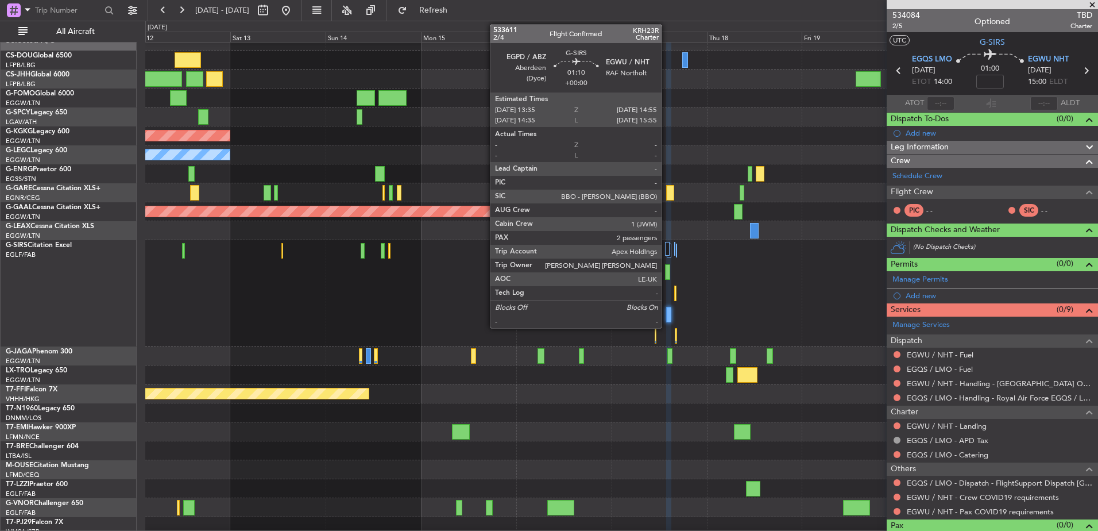
click at [667, 277] on div at bounding box center [668, 272] width 6 height 16
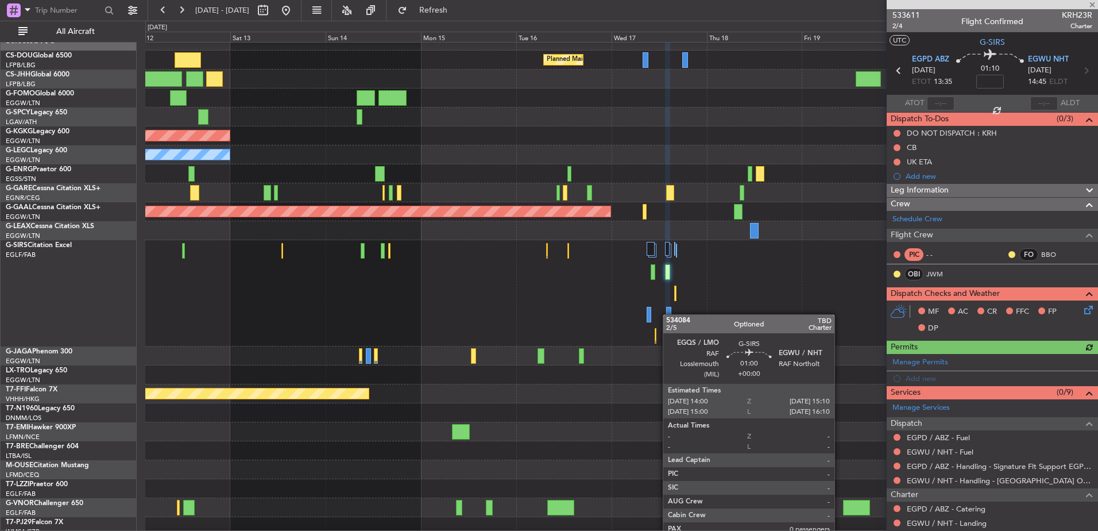
click at [668, 314] on div at bounding box center [668, 315] width 5 height 16
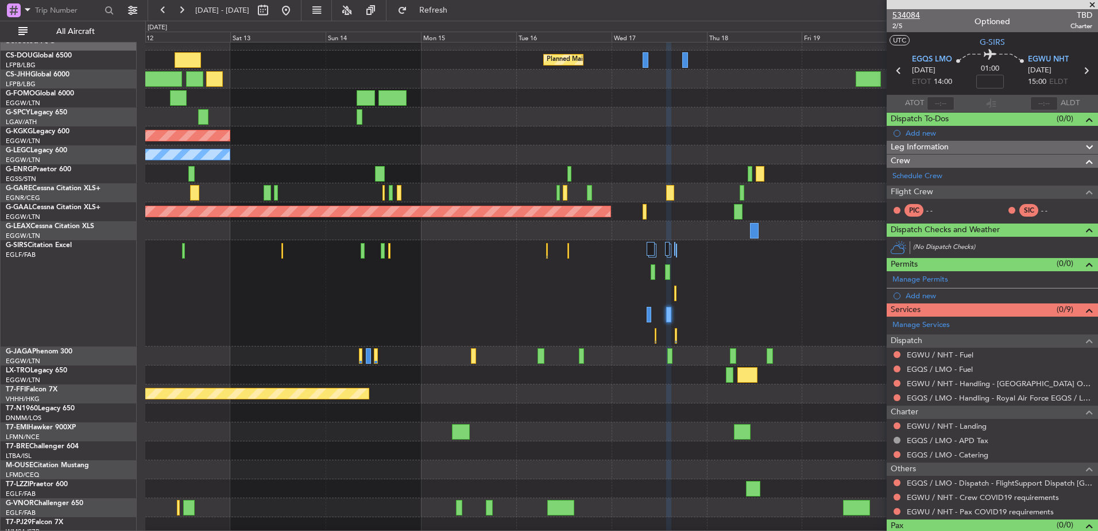
click at [916, 13] on span "534084" at bounding box center [906, 15] width 28 height 12
click at [461, 16] on button "Refresh" at bounding box center [426, 10] width 69 height 18
click at [658, 278] on div at bounding box center [621, 293] width 952 height 106
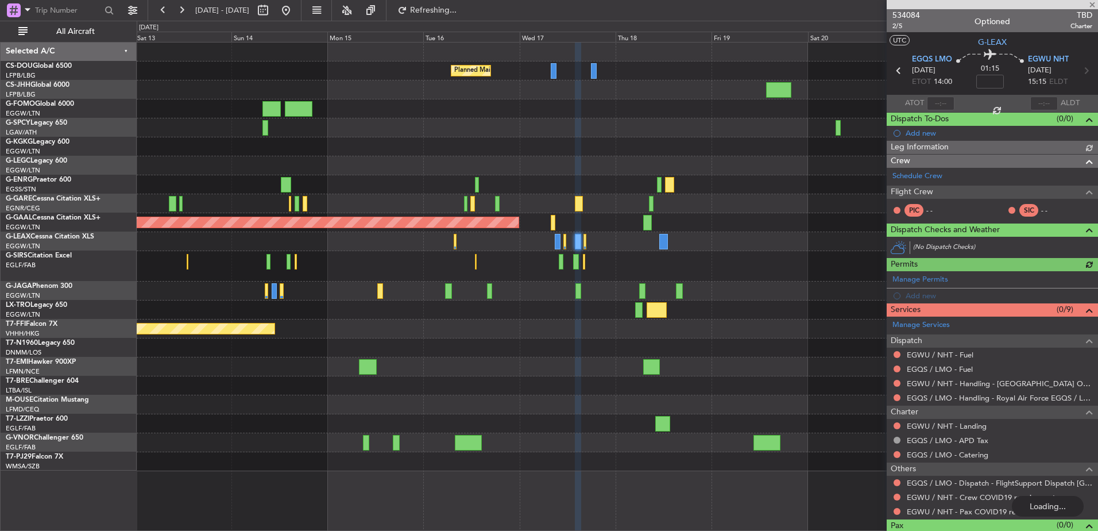
scroll to position [0, 0]
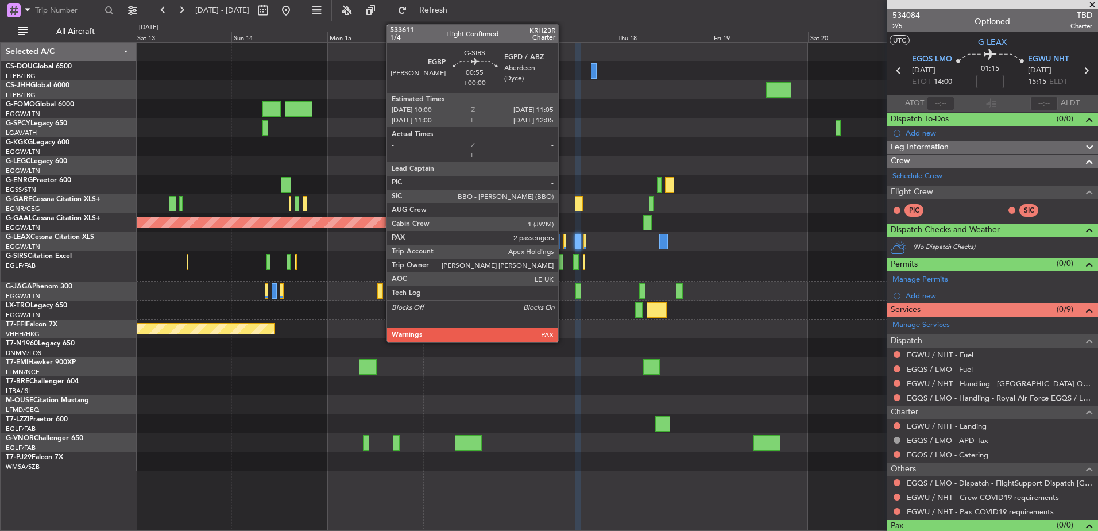
click at [563, 267] on div at bounding box center [561, 262] width 5 height 16
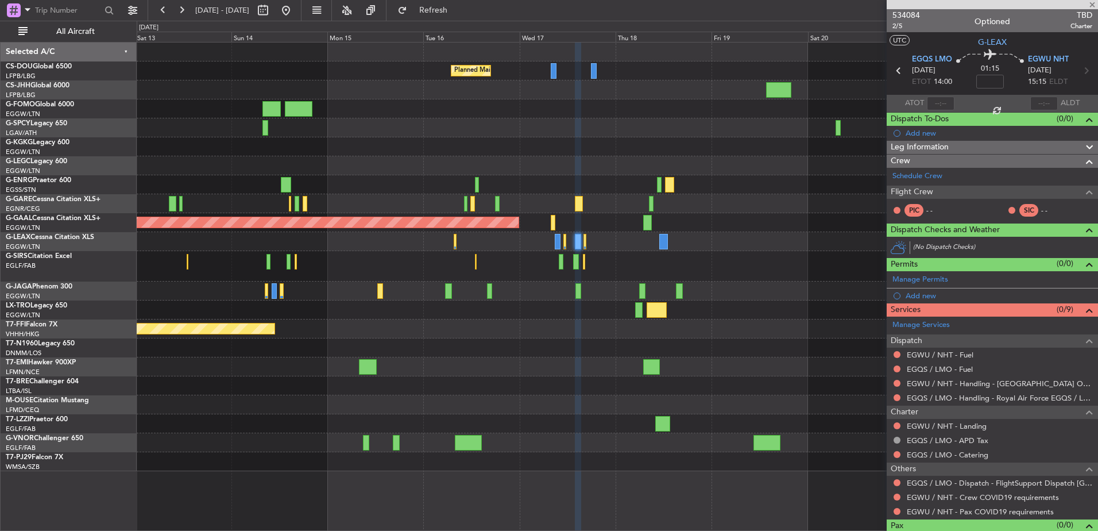
type input "2"
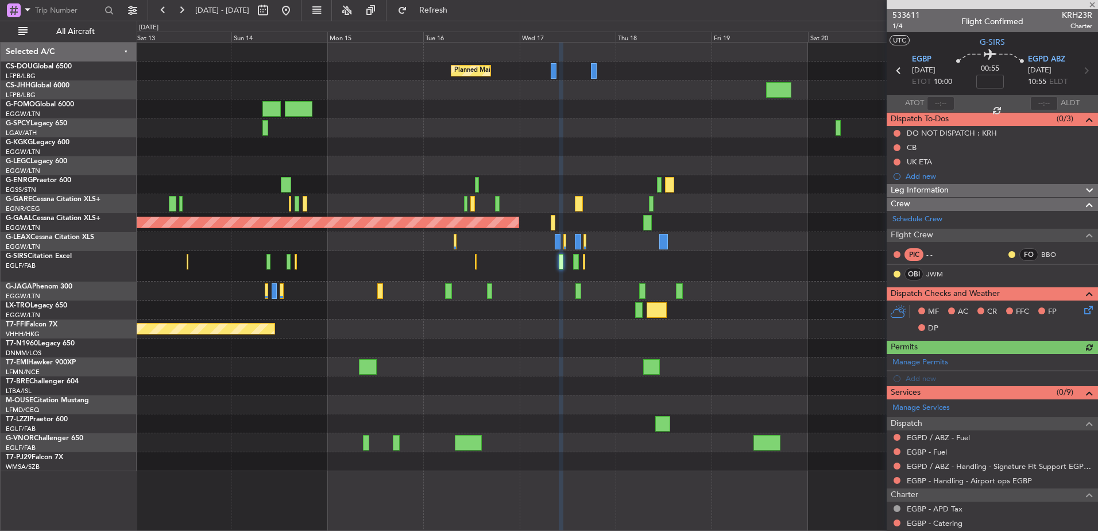
scroll to position [153, 0]
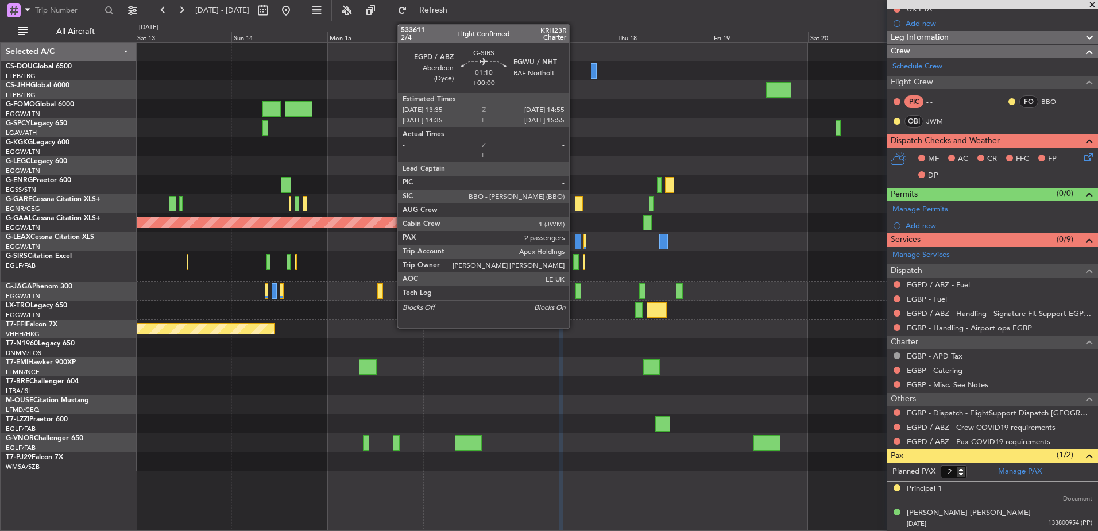
click at [574, 263] on div at bounding box center [576, 262] width 6 height 16
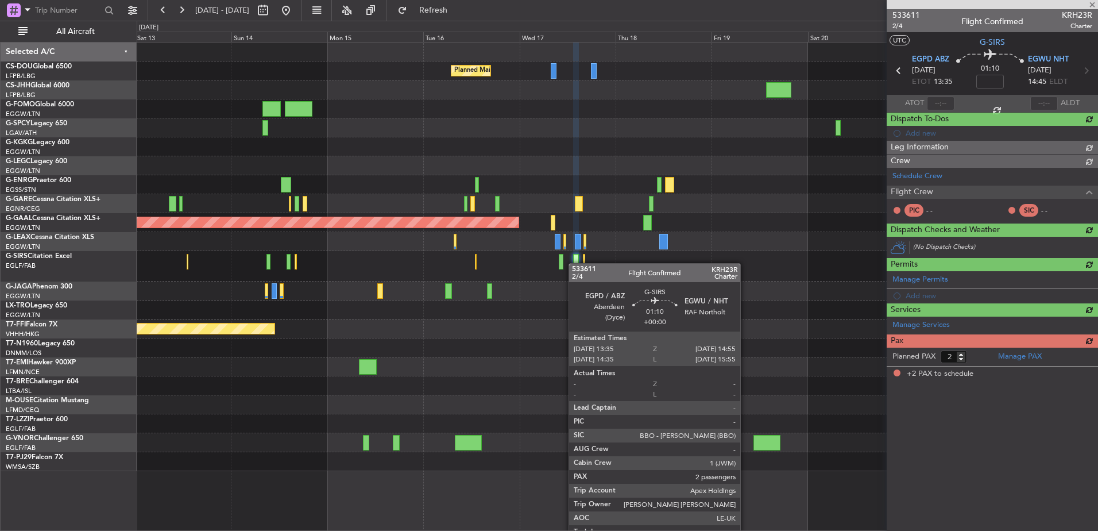
scroll to position [0, 0]
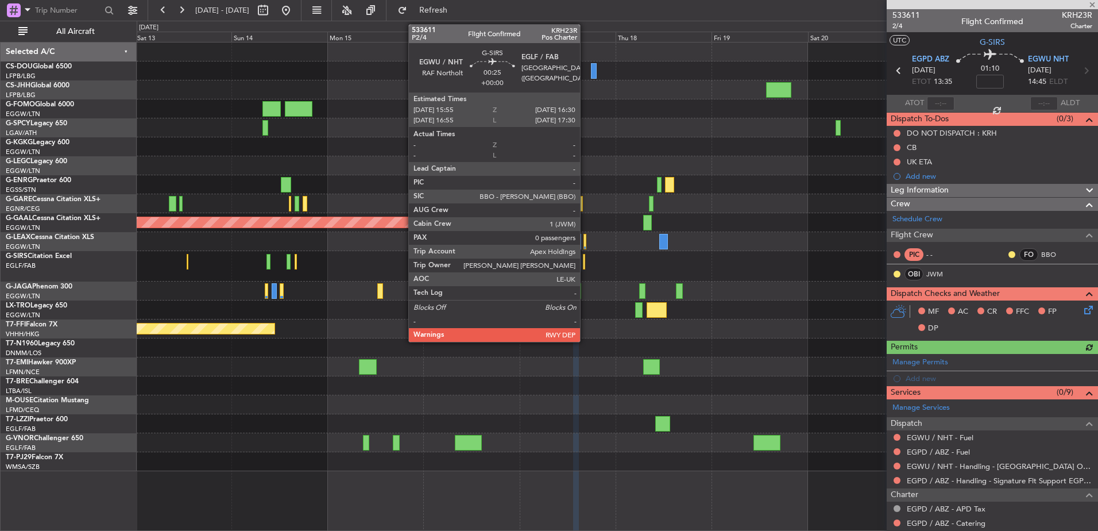
click at [586, 264] on div at bounding box center [617, 266] width 961 height 30
